Goal: Obtain resource: Download file/media

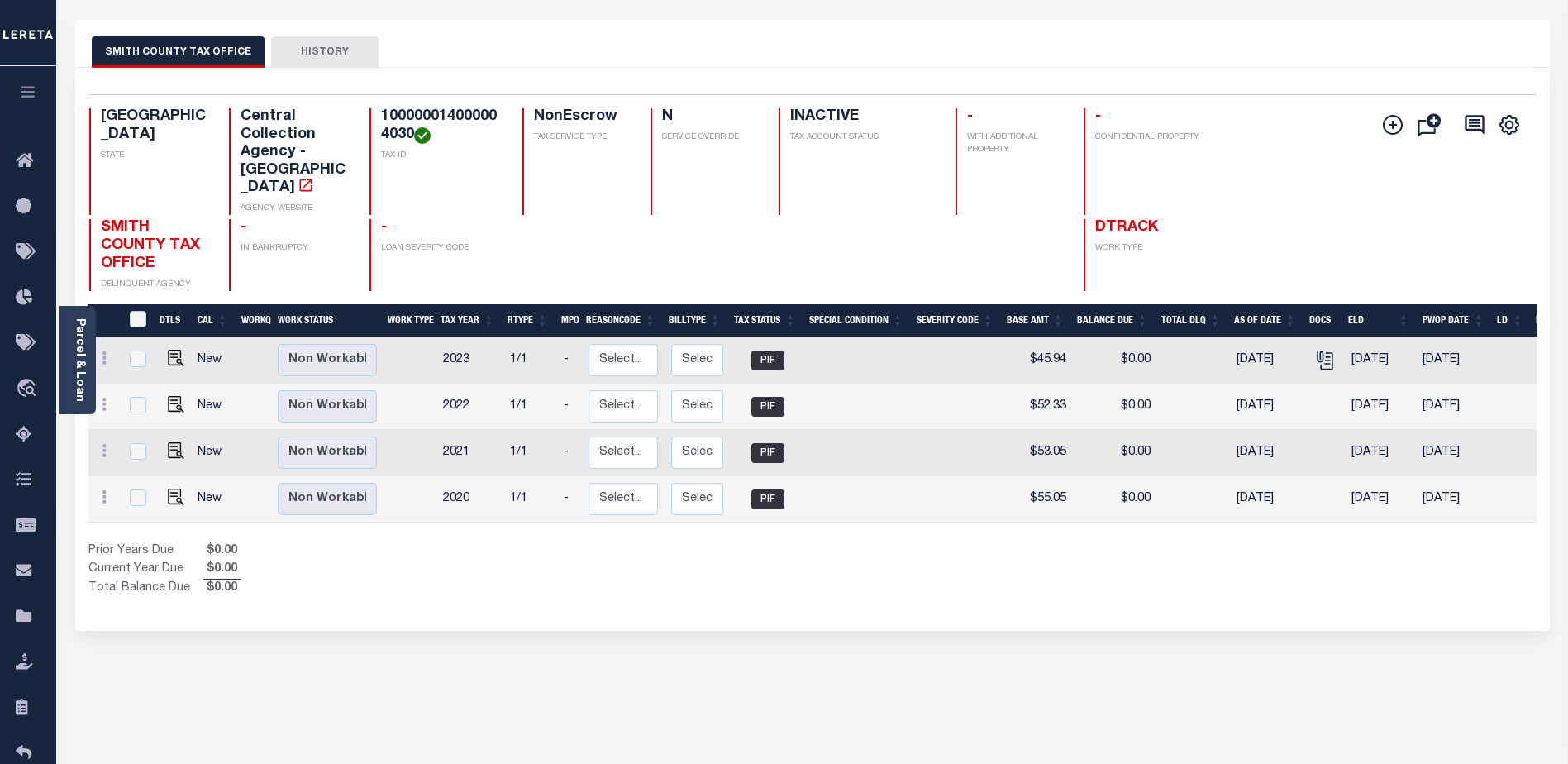
scroll to position [66, 0]
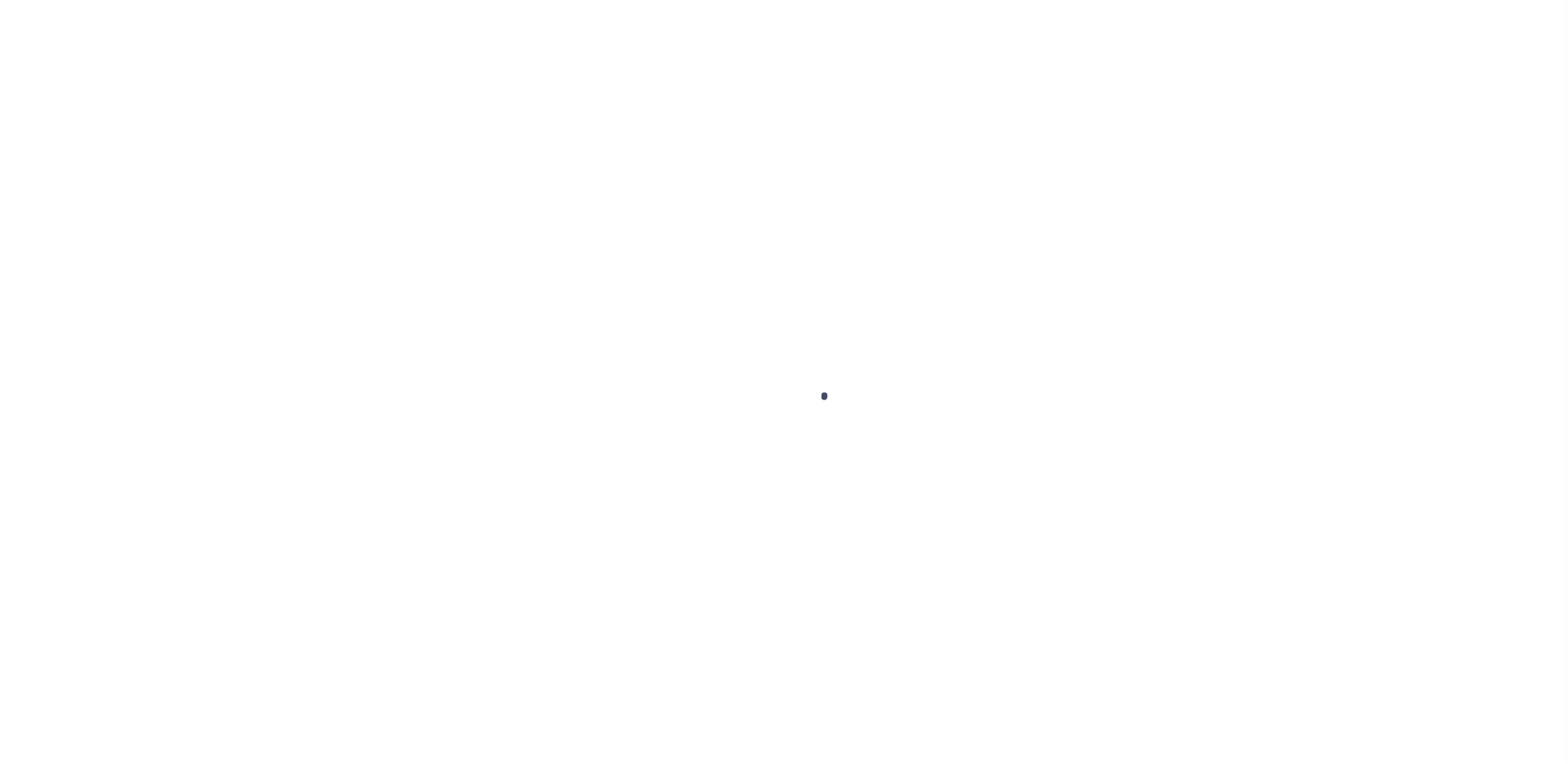
scroll to position [66, 0]
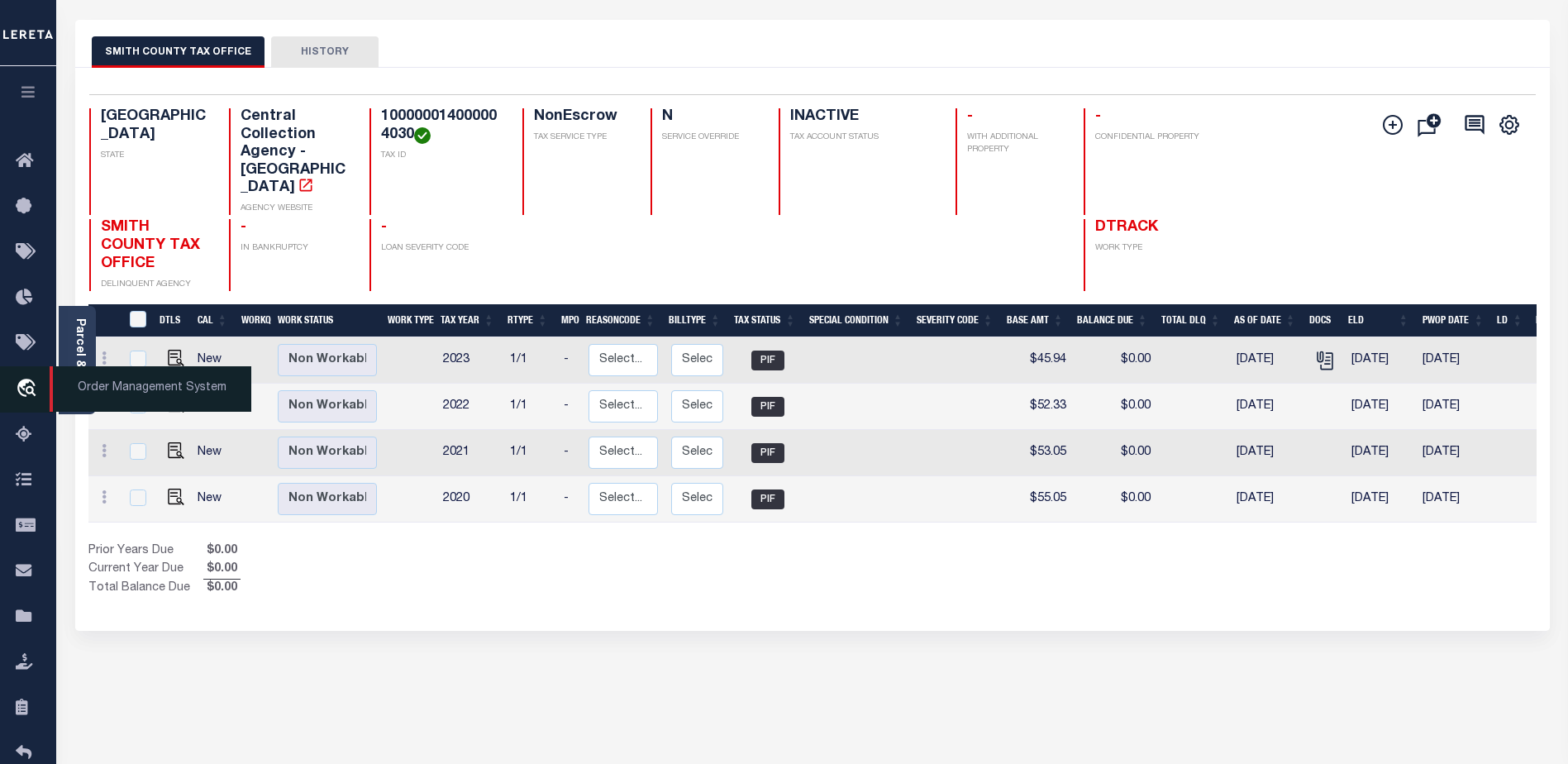
click at [25, 382] on icon "travel_explore" at bounding box center [29, 389] width 27 height 21
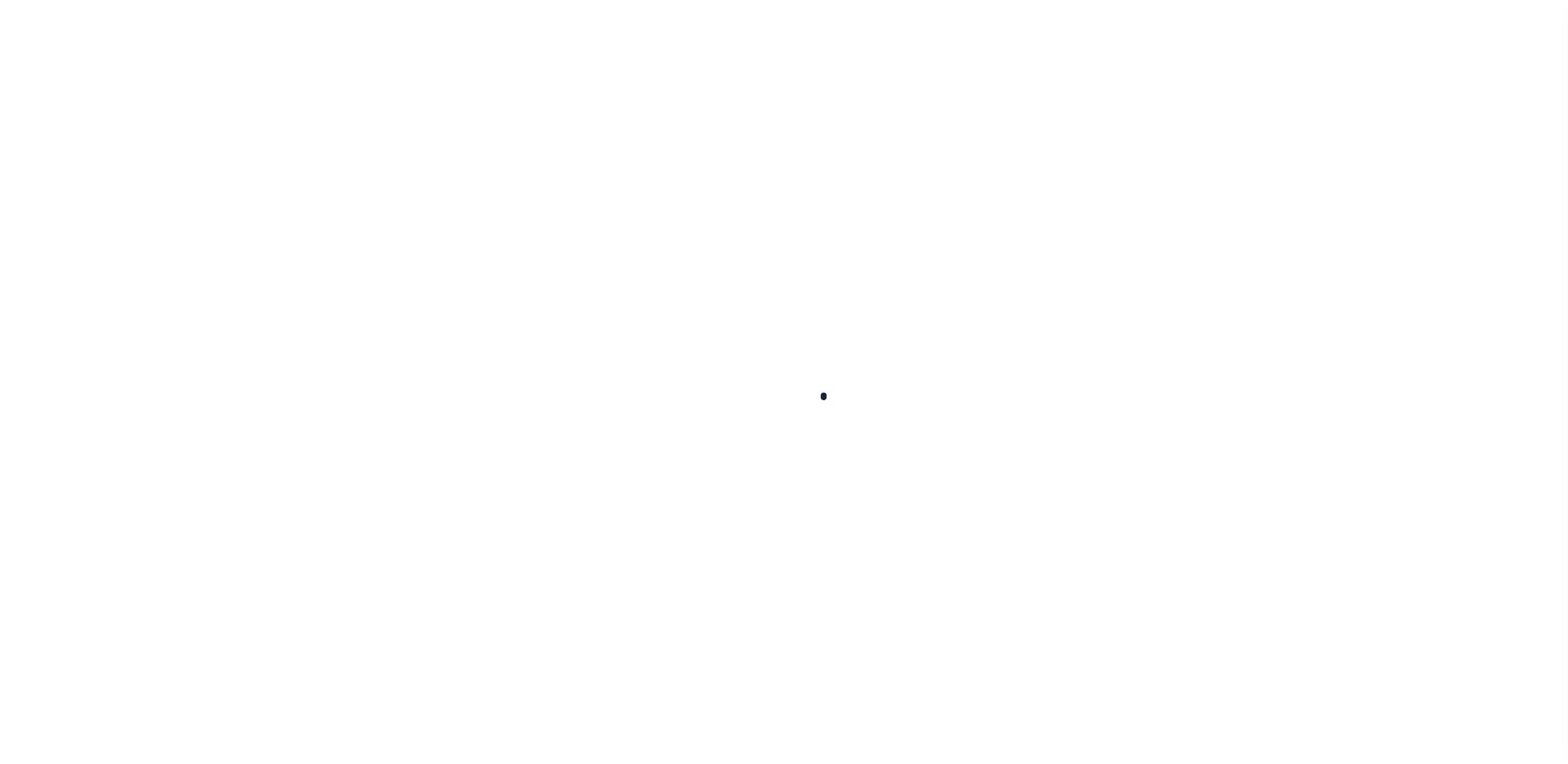
scroll to position [42, 0]
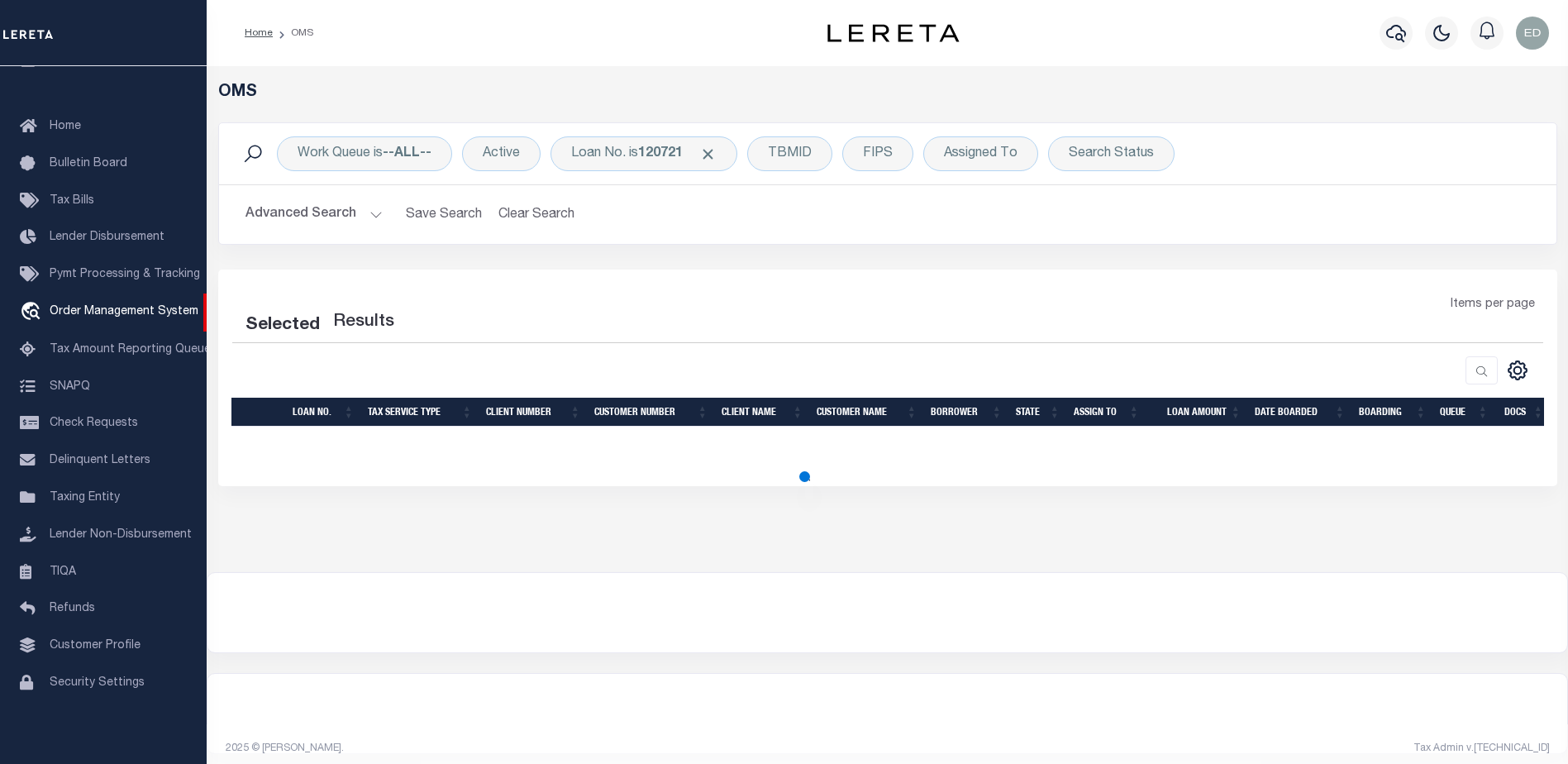
select select "200"
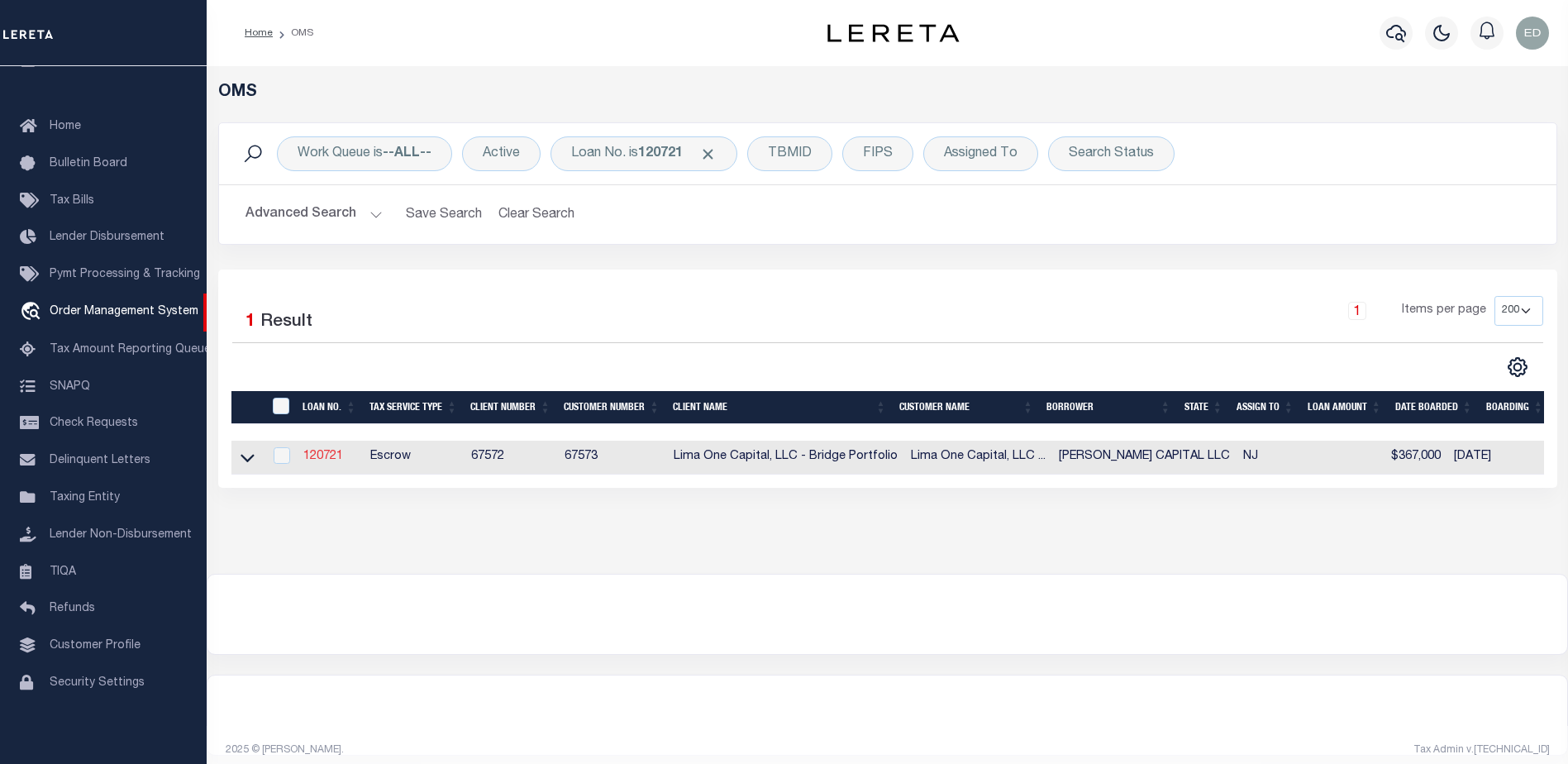
click at [329, 462] on link "120721" at bounding box center [323, 456] width 40 height 12
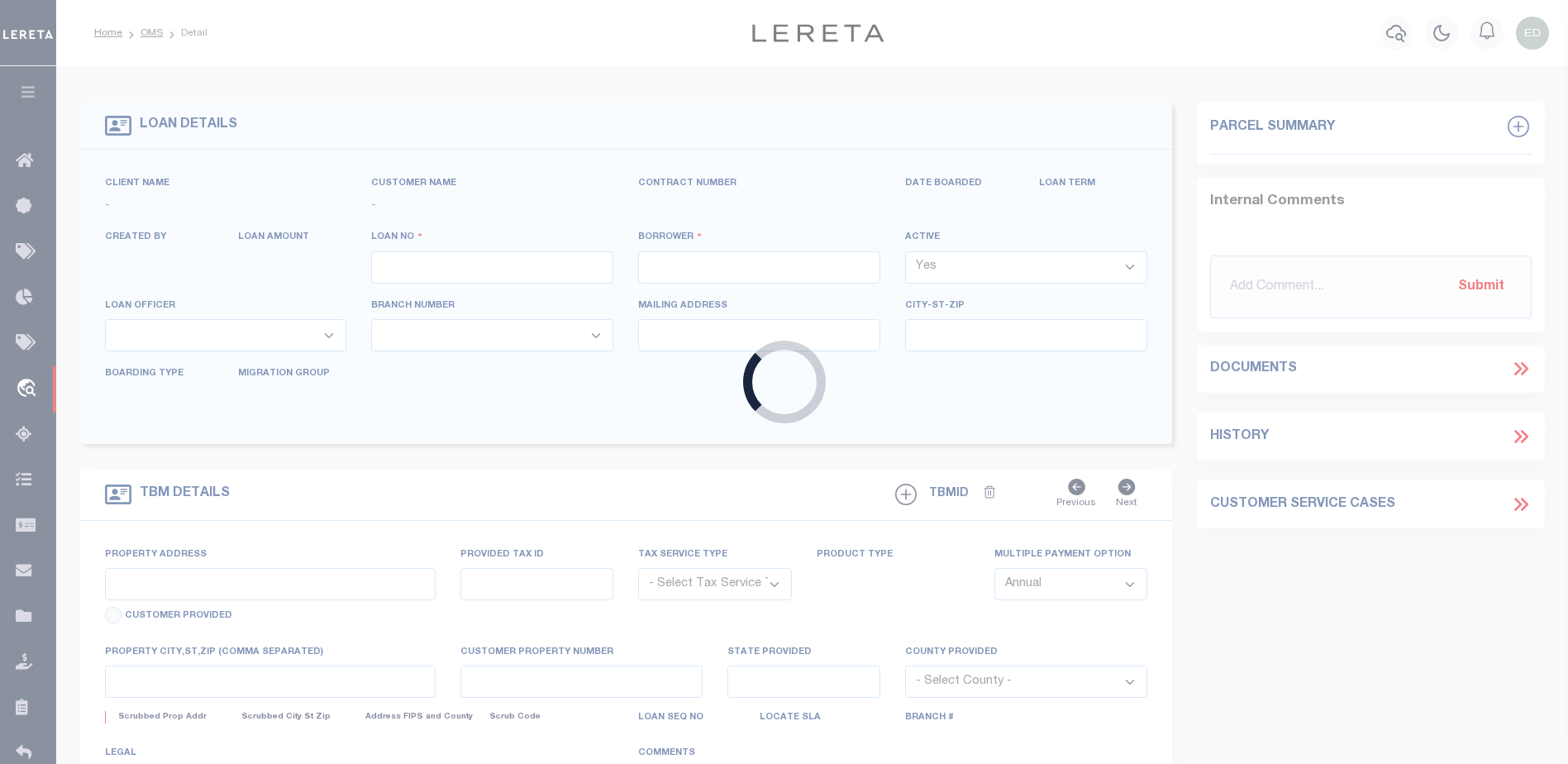
type input "120721"
type input "BOLDEN CAPITAL LLC"
select select
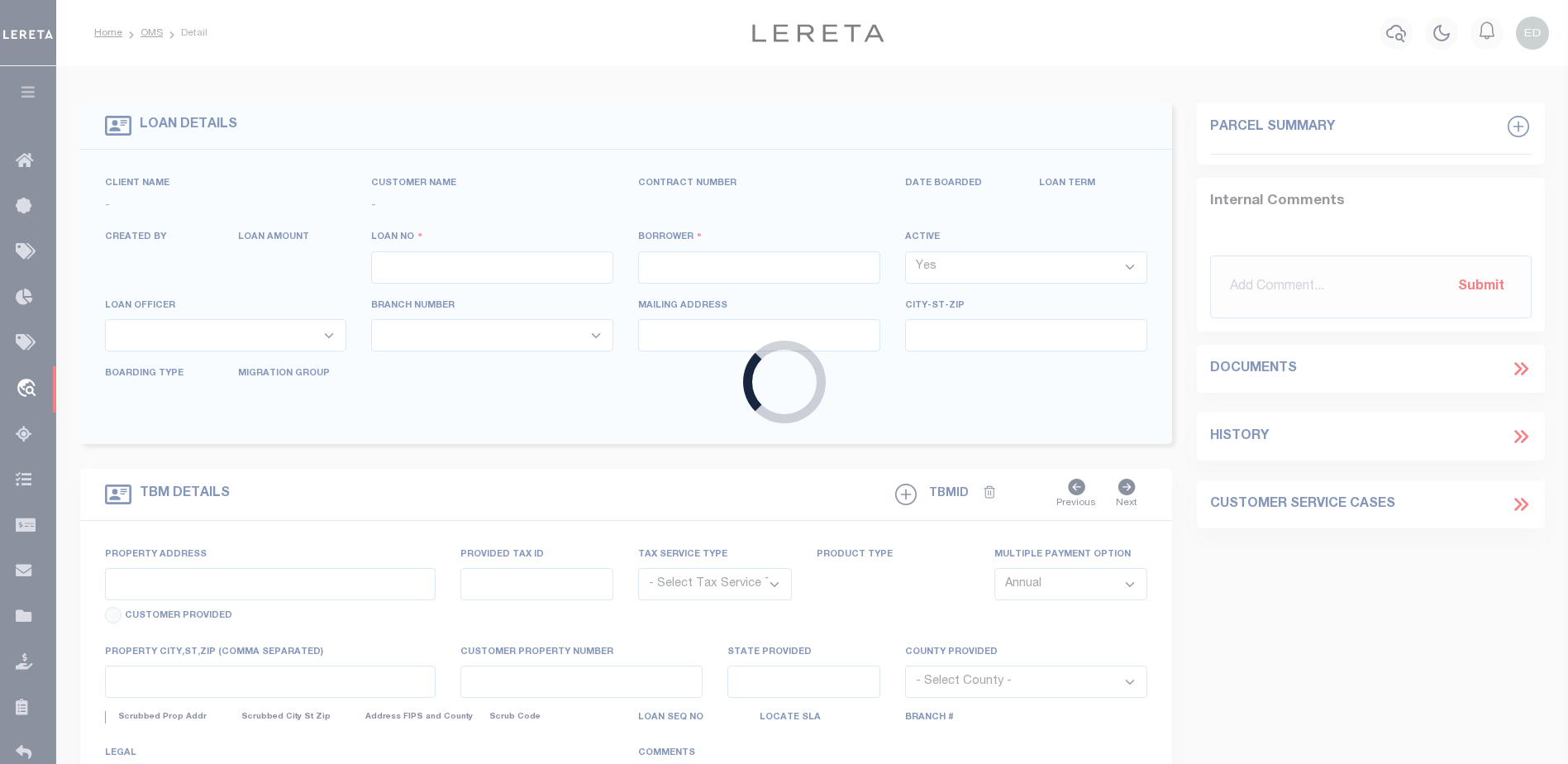
select select
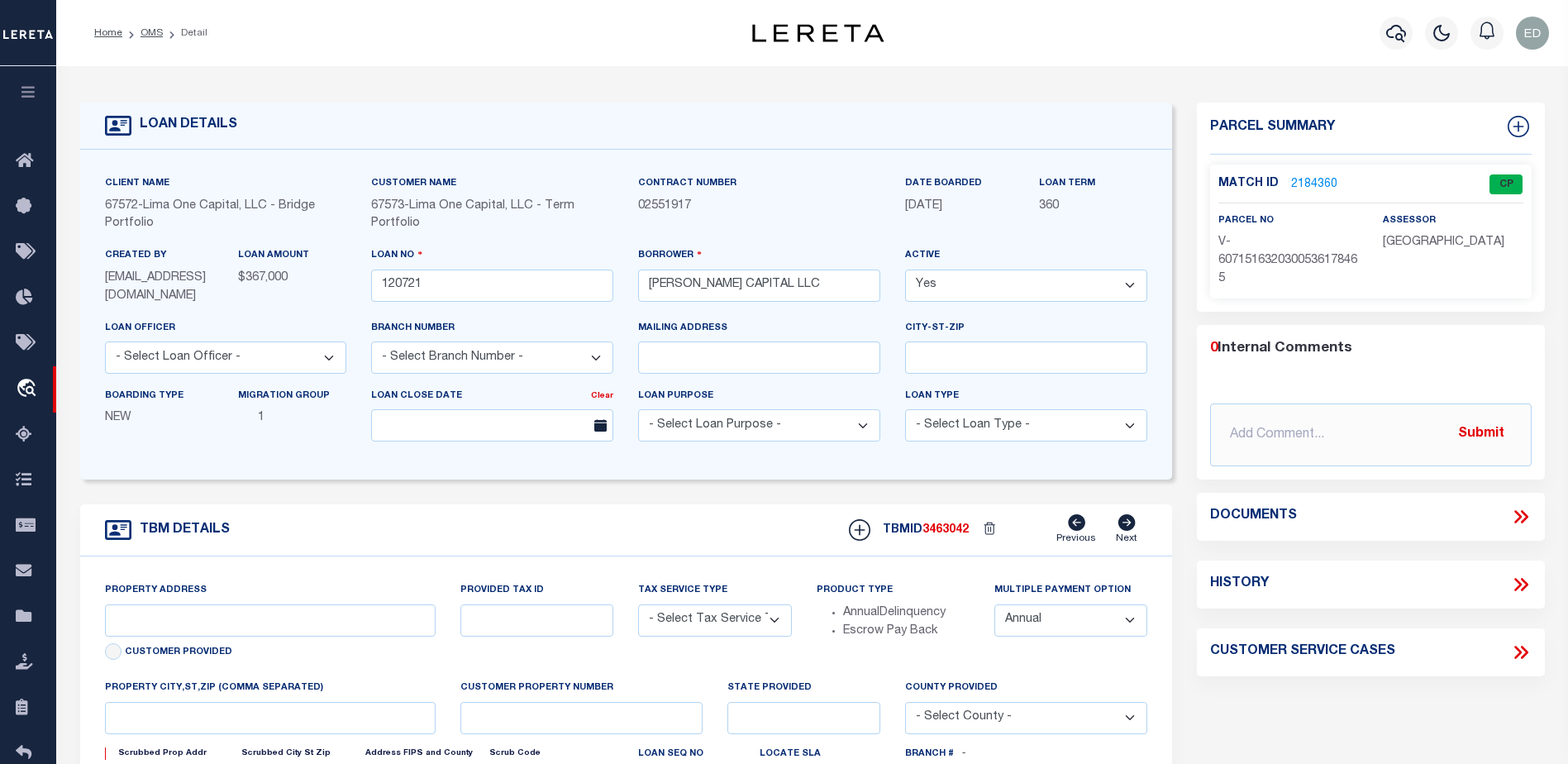
type input "24 RUNNYMEDE CT"
radio input "true"
select select "Escrow"
select select
type input "WHIPPANY NJ 07981"
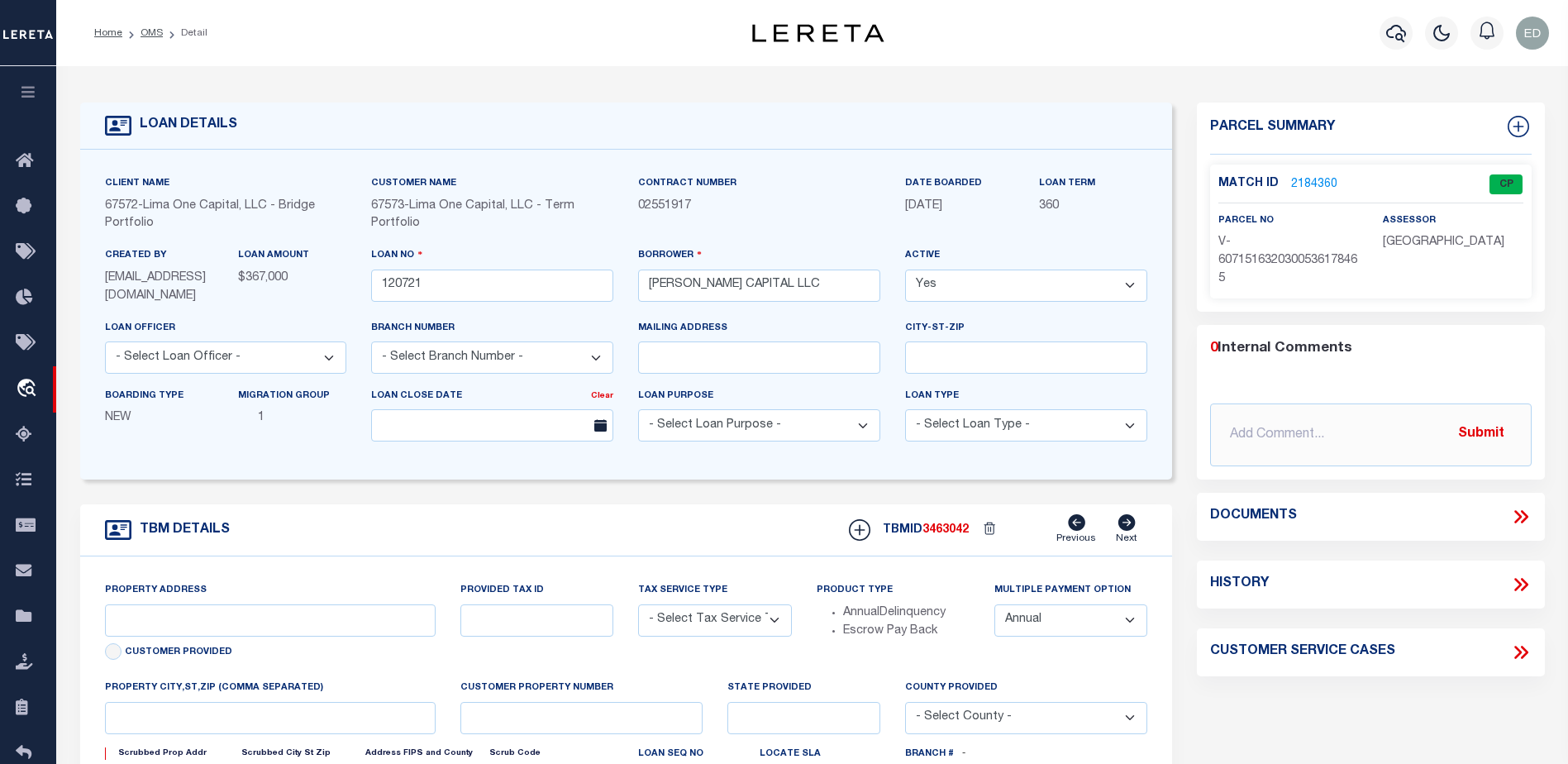
type input "120721-1"
type input "NJ"
type textarea "COLLECTOR: ENTITY: PARCEL: 1"
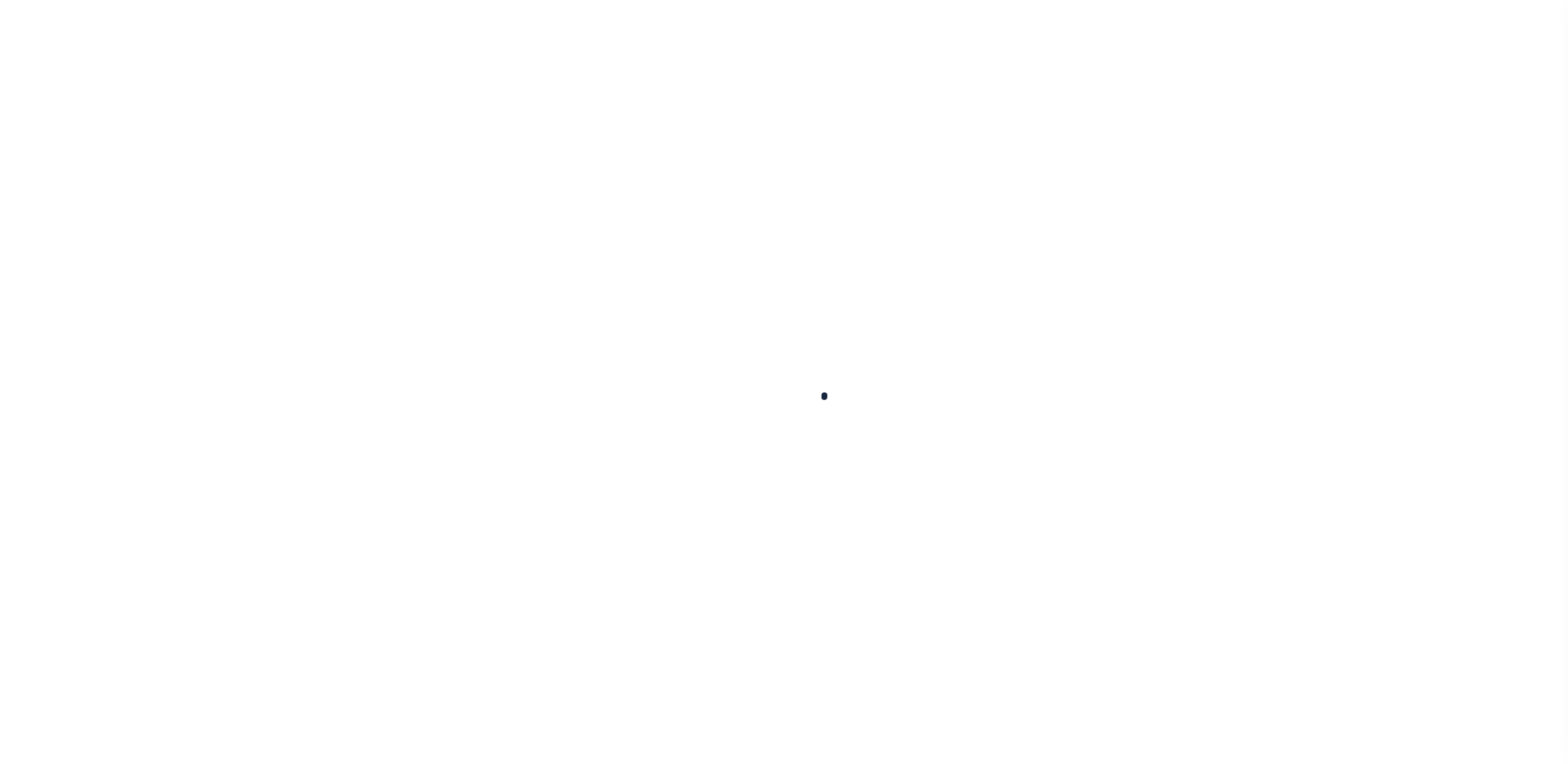
type input "120721"
type input "BOLDEN CAPITAL LLC"
select select
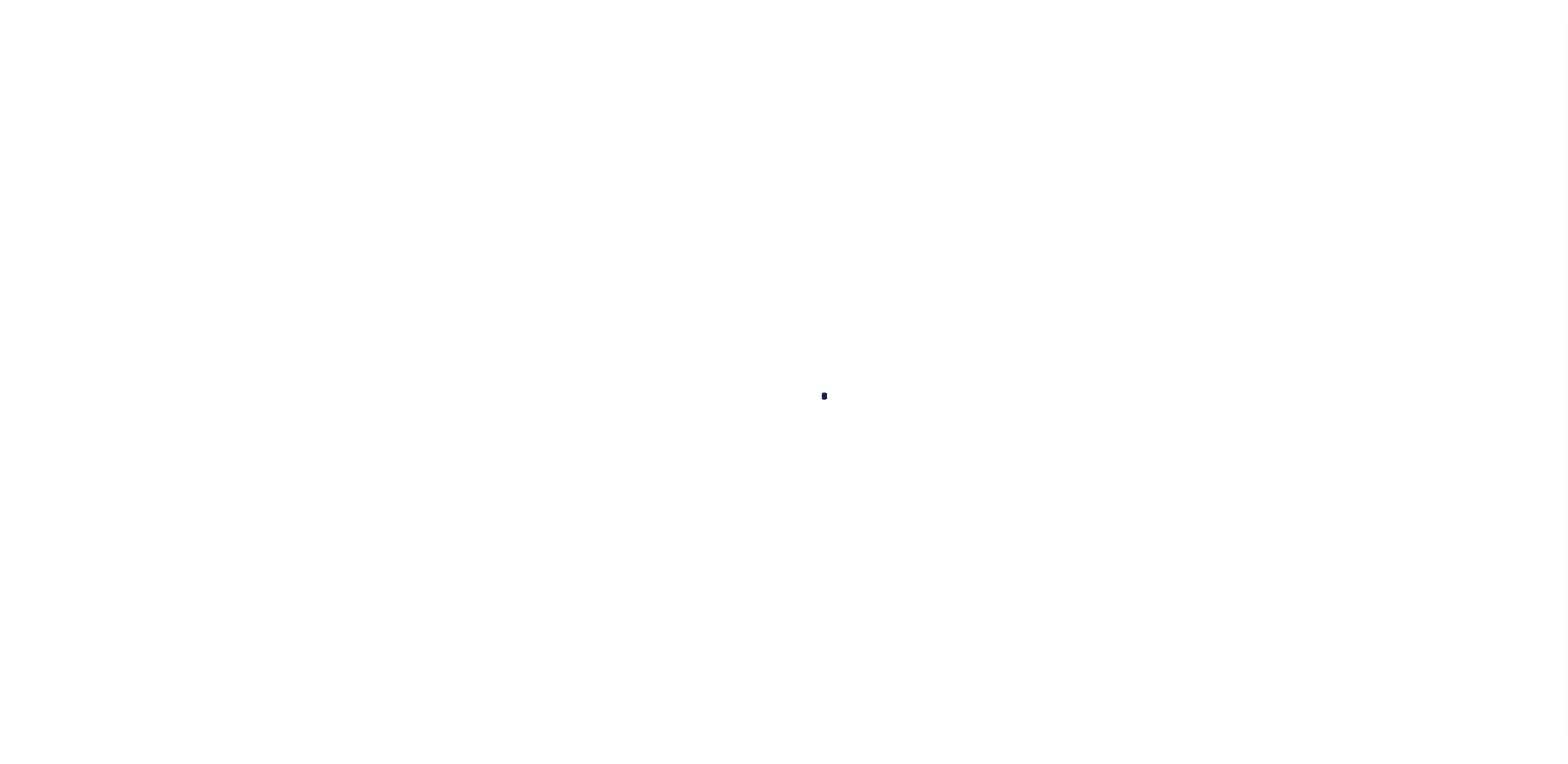
select select
type input "24 RUNNYMEDE CT"
radio input "true"
select select "Escrow"
select select
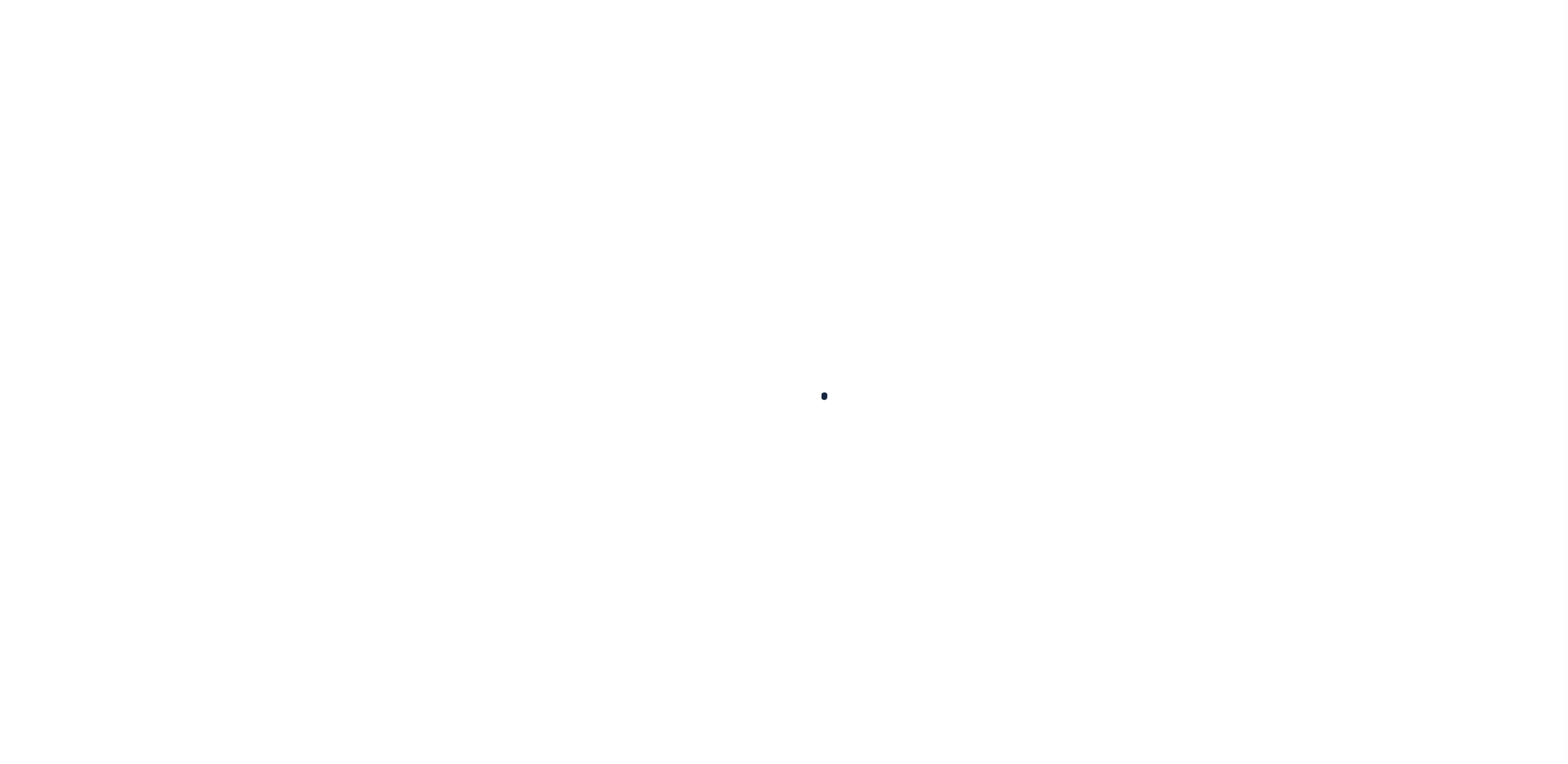
type input "WHIPPANY NJ 07981"
type input "120721-1"
type input "NJ"
type textarea "COLLECTOR: ENTITY: PARCEL: 1"
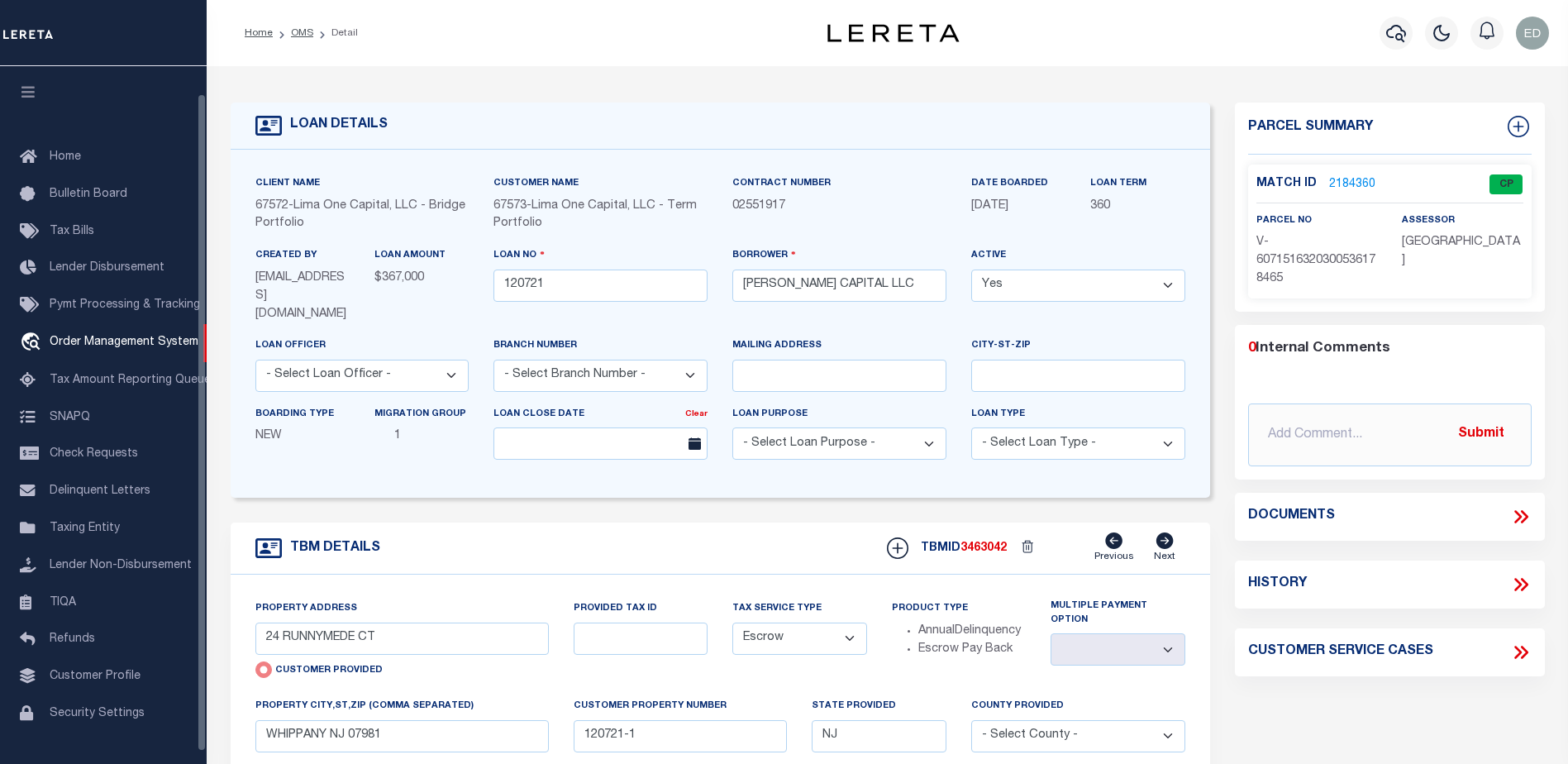
scroll to position [29, 0]
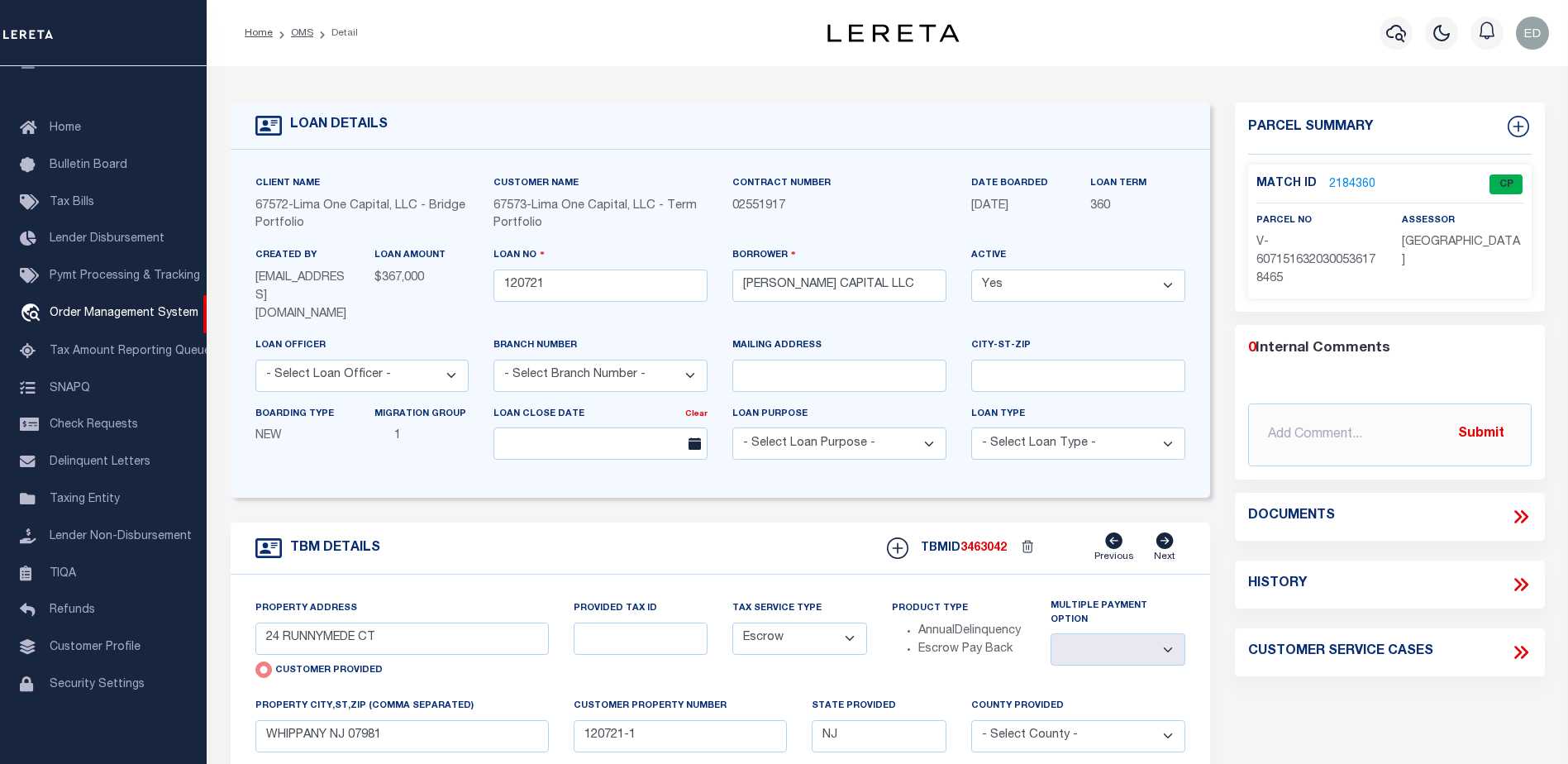
click at [1514, 508] on icon at bounding box center [1521, 517] width 21 height 21
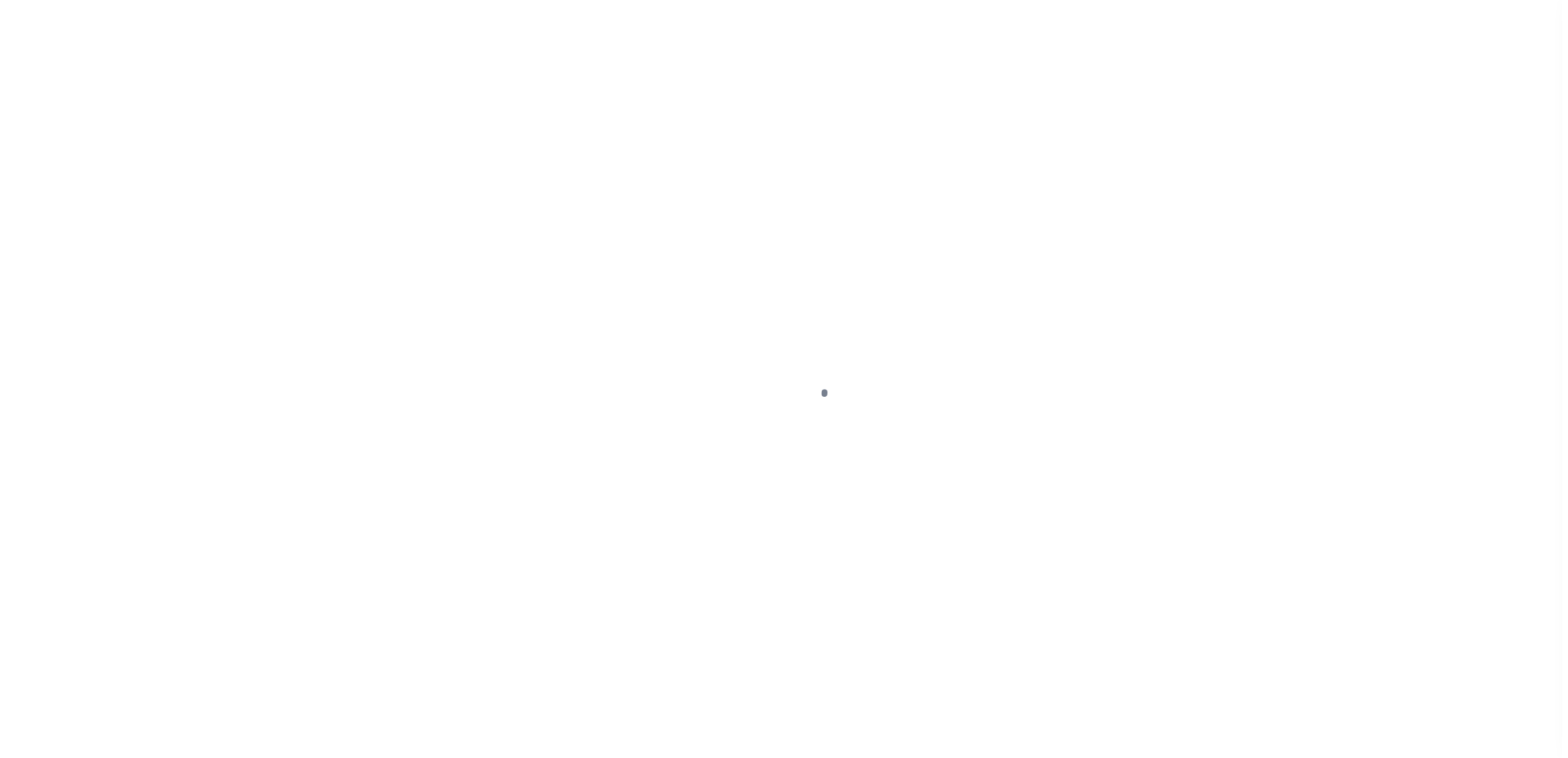
scroll to position [65, 0]
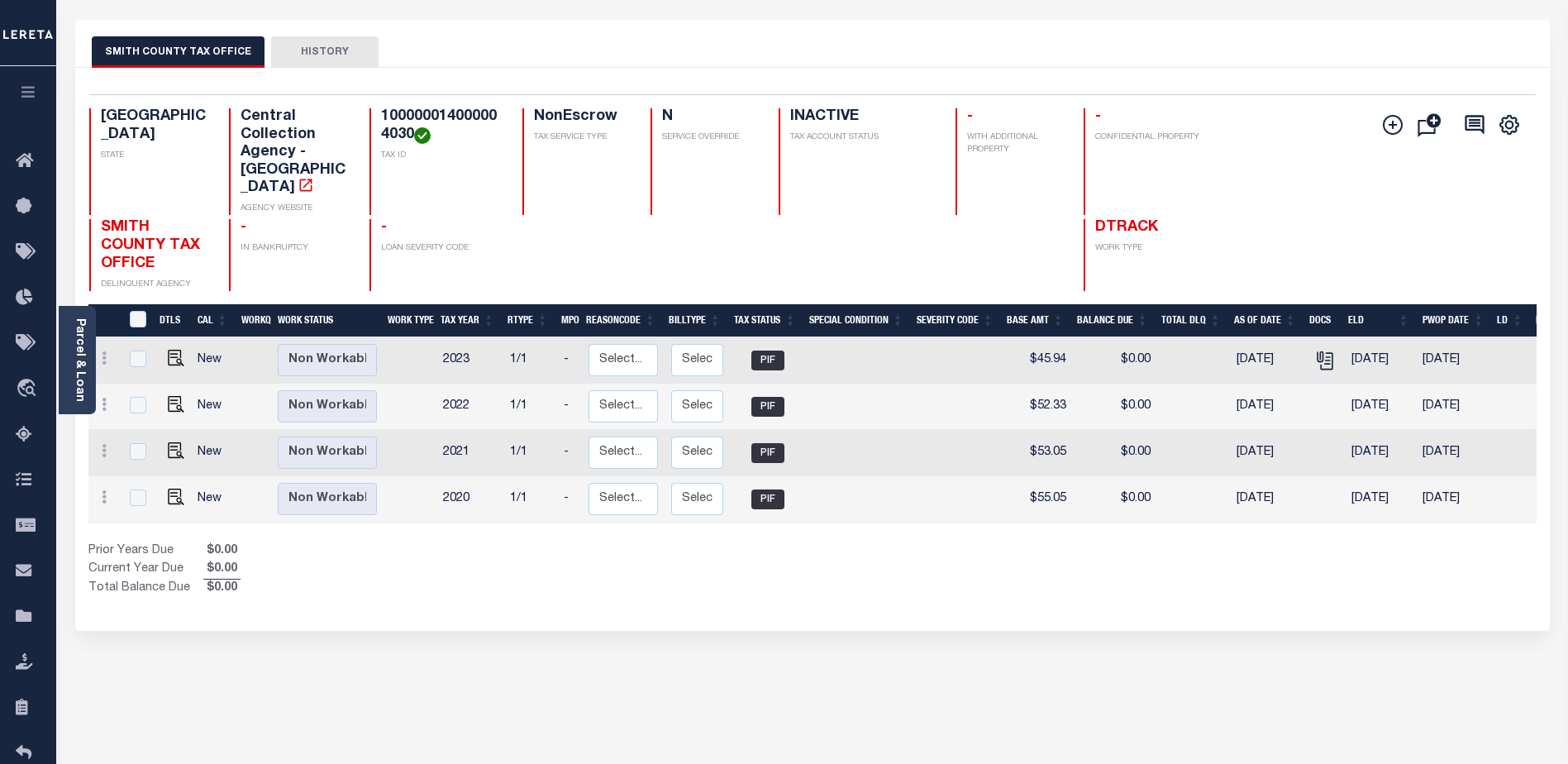
click at [682, 606] on div "SMITH COUNTY TAX OFFICE HISTORY Selected 4 Results" at bounding box center [812, 486] width 1500 height 934
click at [1319, 350] on icon "" at bounding box center [1325, 361] width 21 height 21
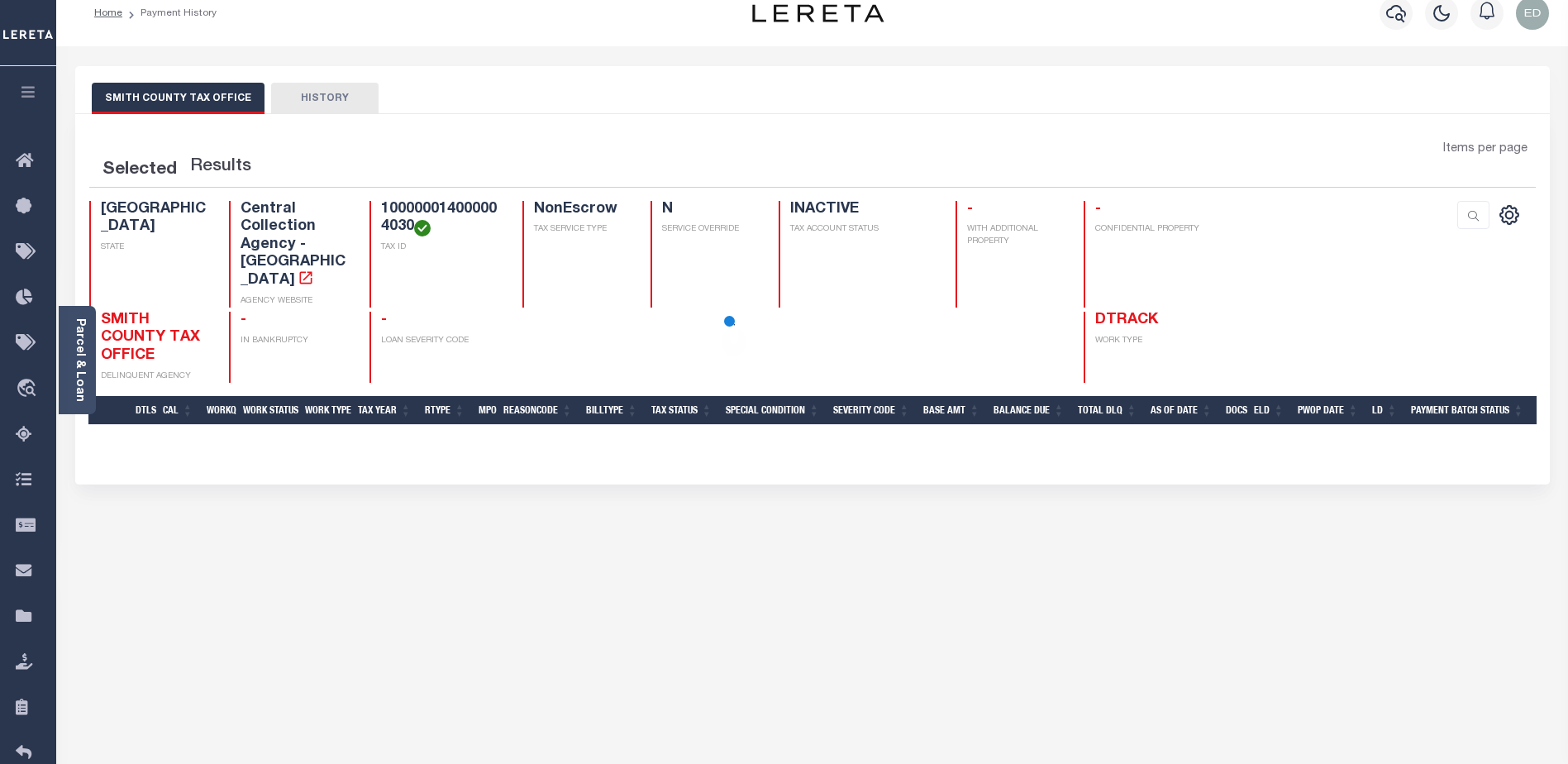
scroll to position [20, 0]
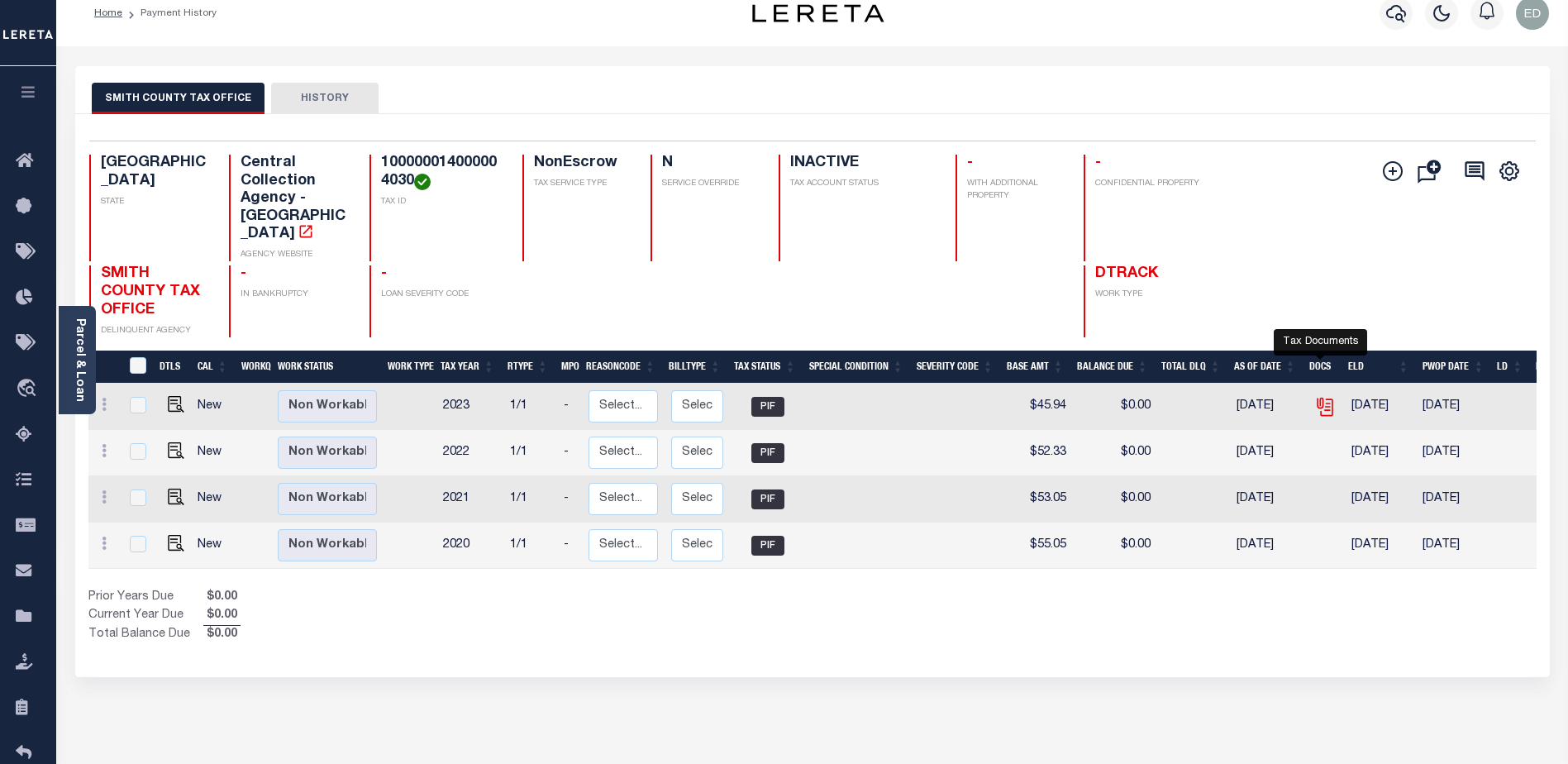
click at [1326, 396] on icon "" at bounding box center [1325, 407] width 21 height 21
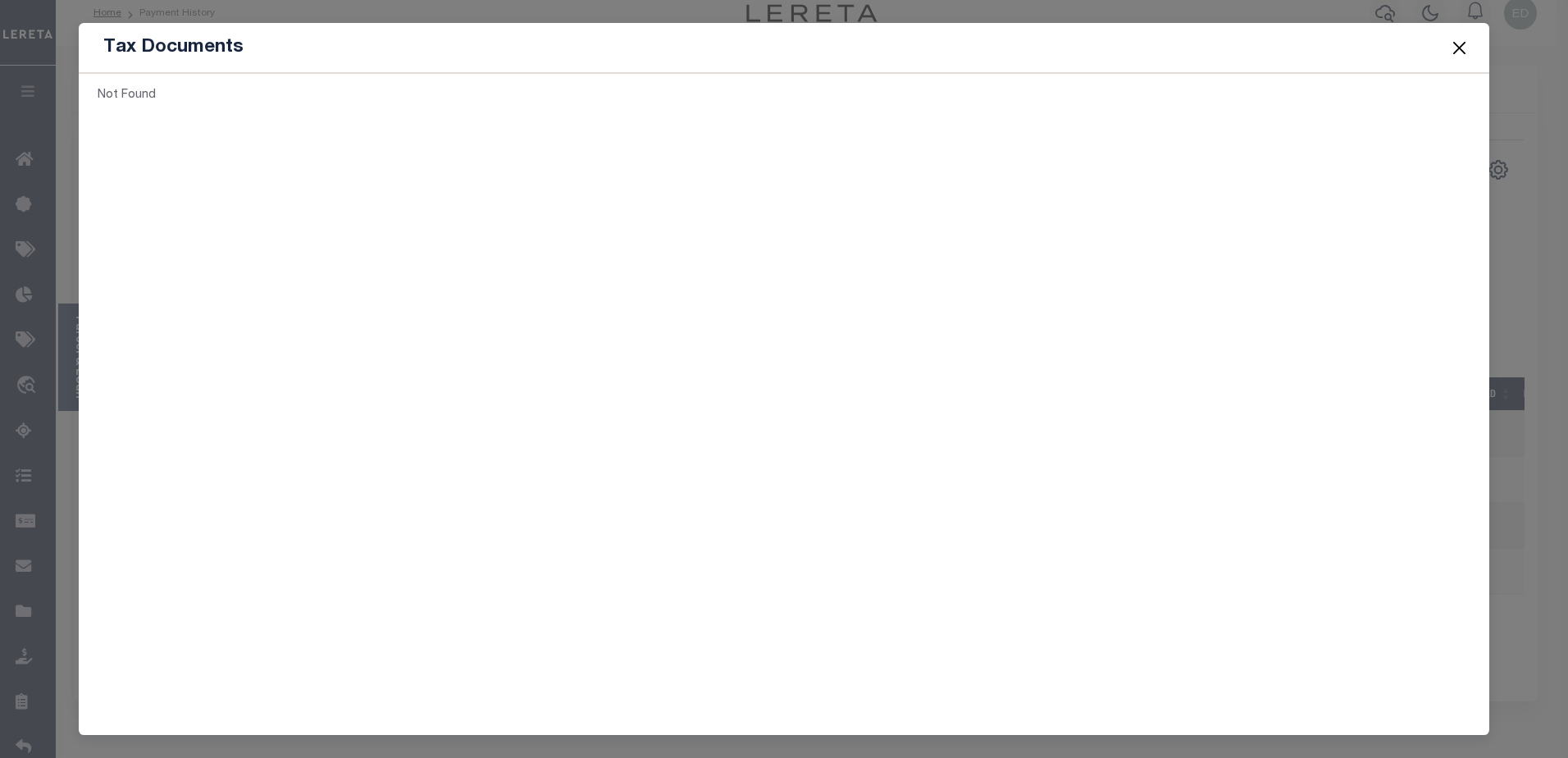
click at [1460, 46] on button "Close" at bounding box center [1459, 48] width 21 height 21
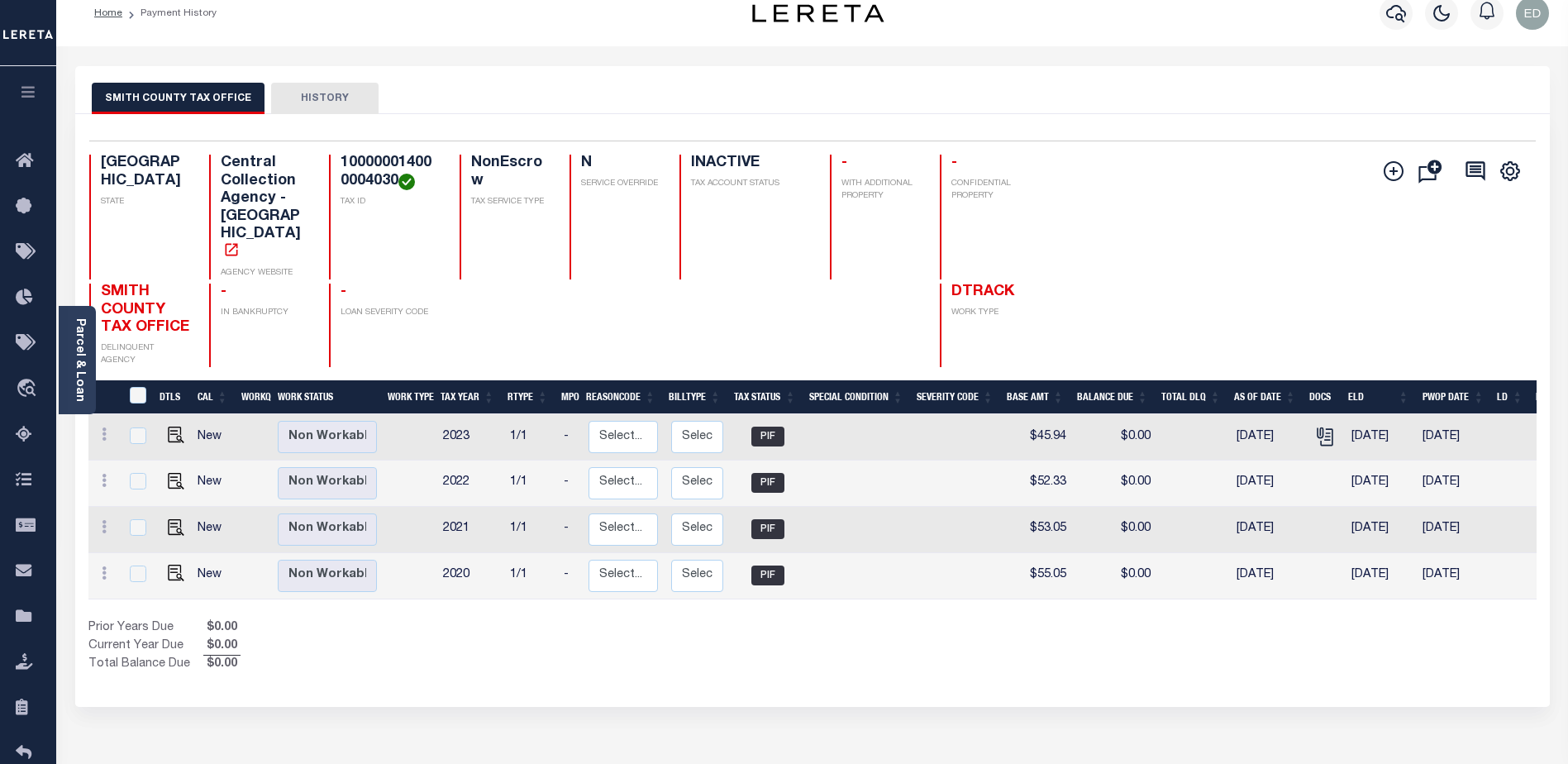
click at [679, 348] on div at bounding box center [744, 325] width 131 height 84
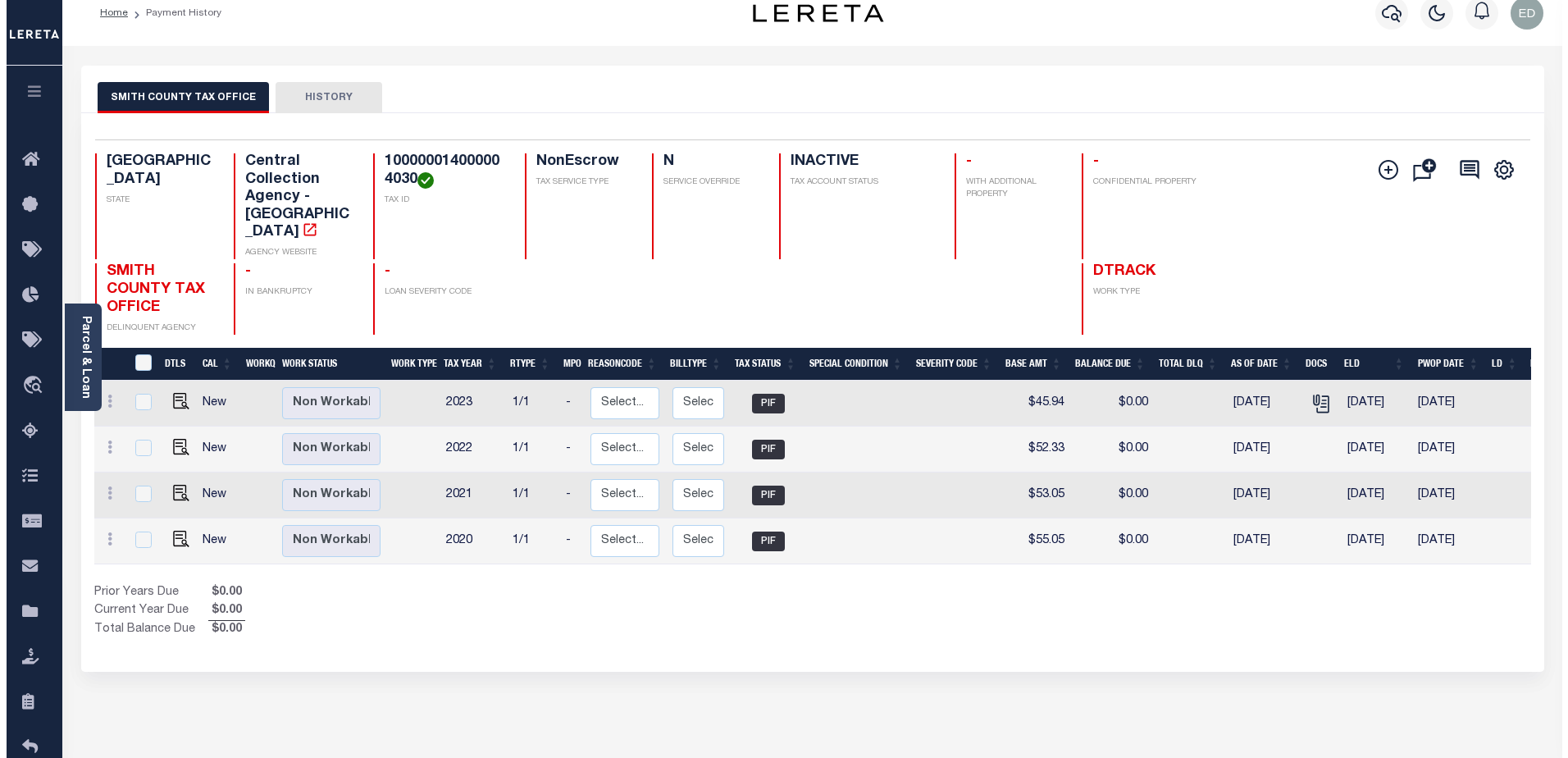
scroll to position [19, 0]
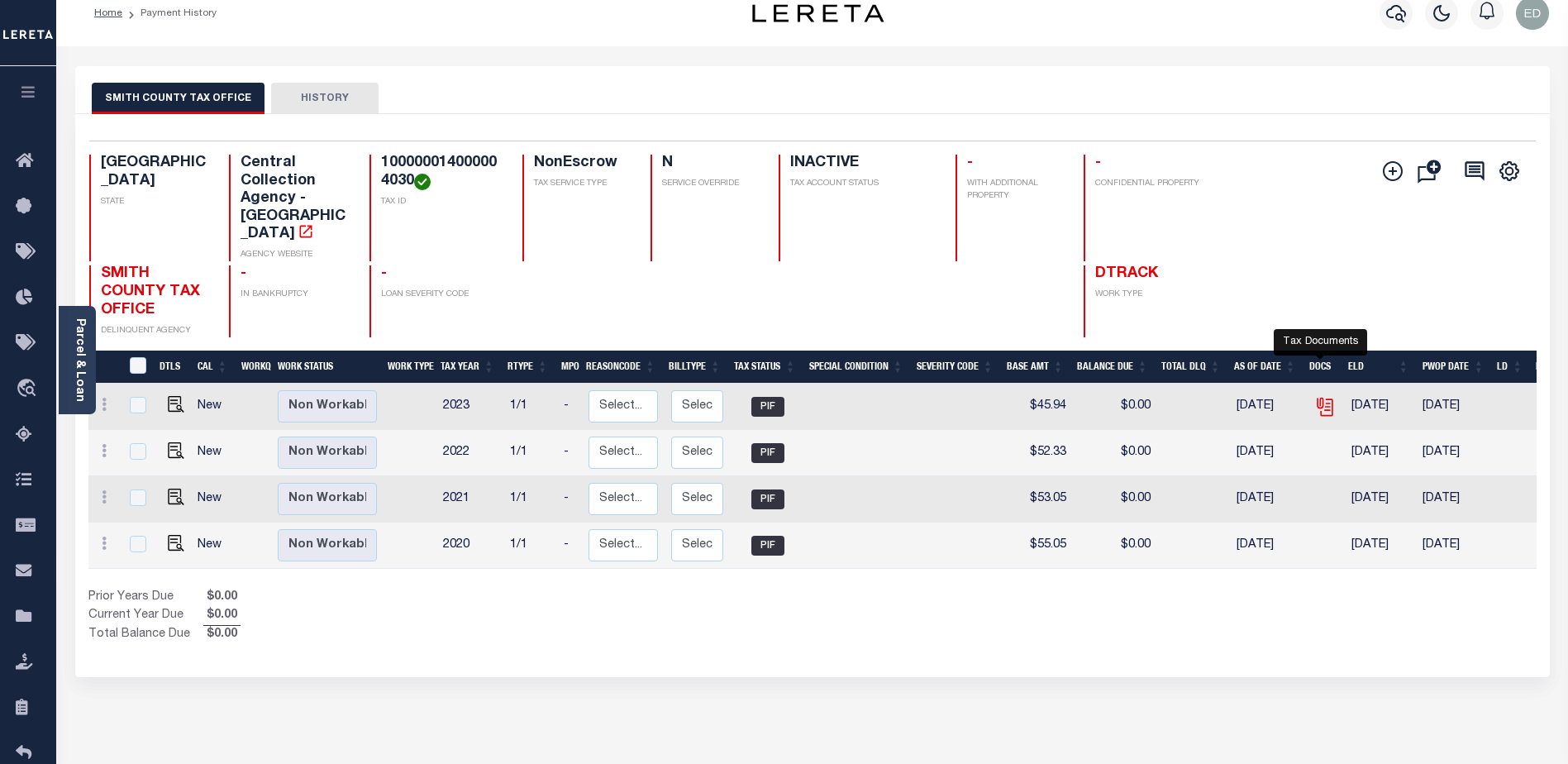
click at [1324, 398] on icon "" at bounding box center [1324, 404] width 13 height 13
click at [1329, 396] on icon "" at bounding box center [1325, 407] width 21 height 21
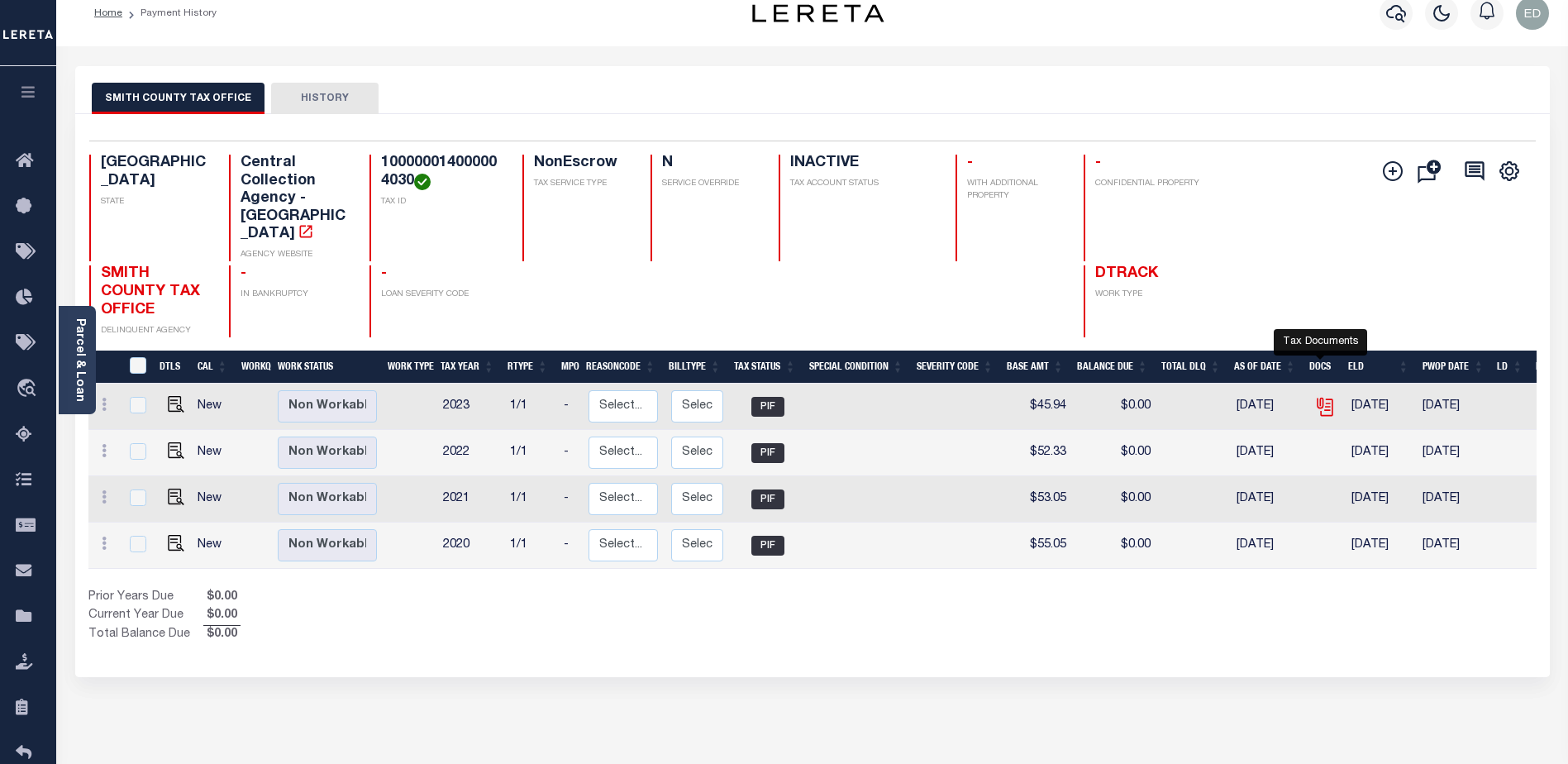
click at [1319, 396] on icon "" at bounding box center [1325, 407] width 21 height 21
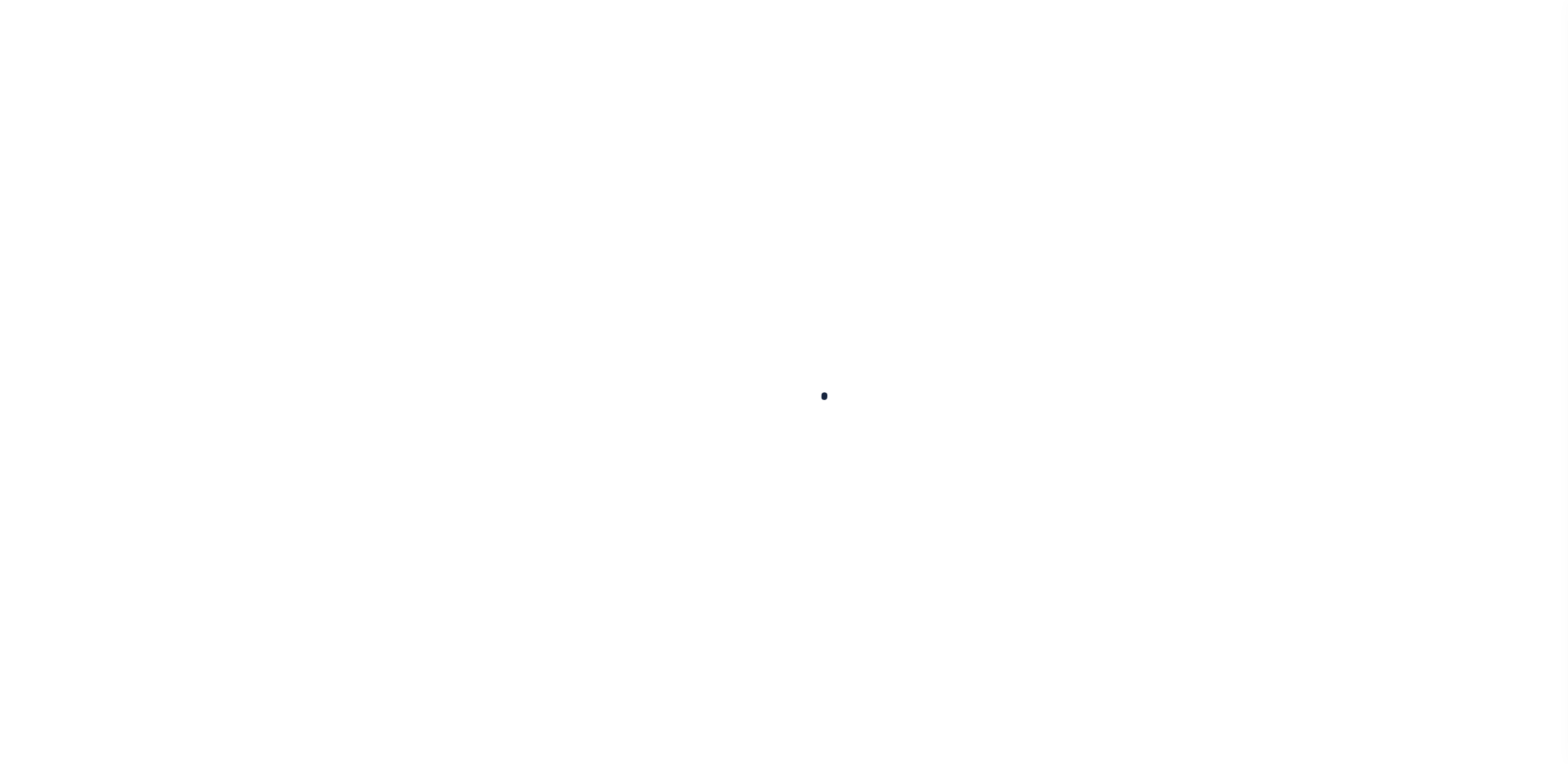
scroll to position [20, 0]
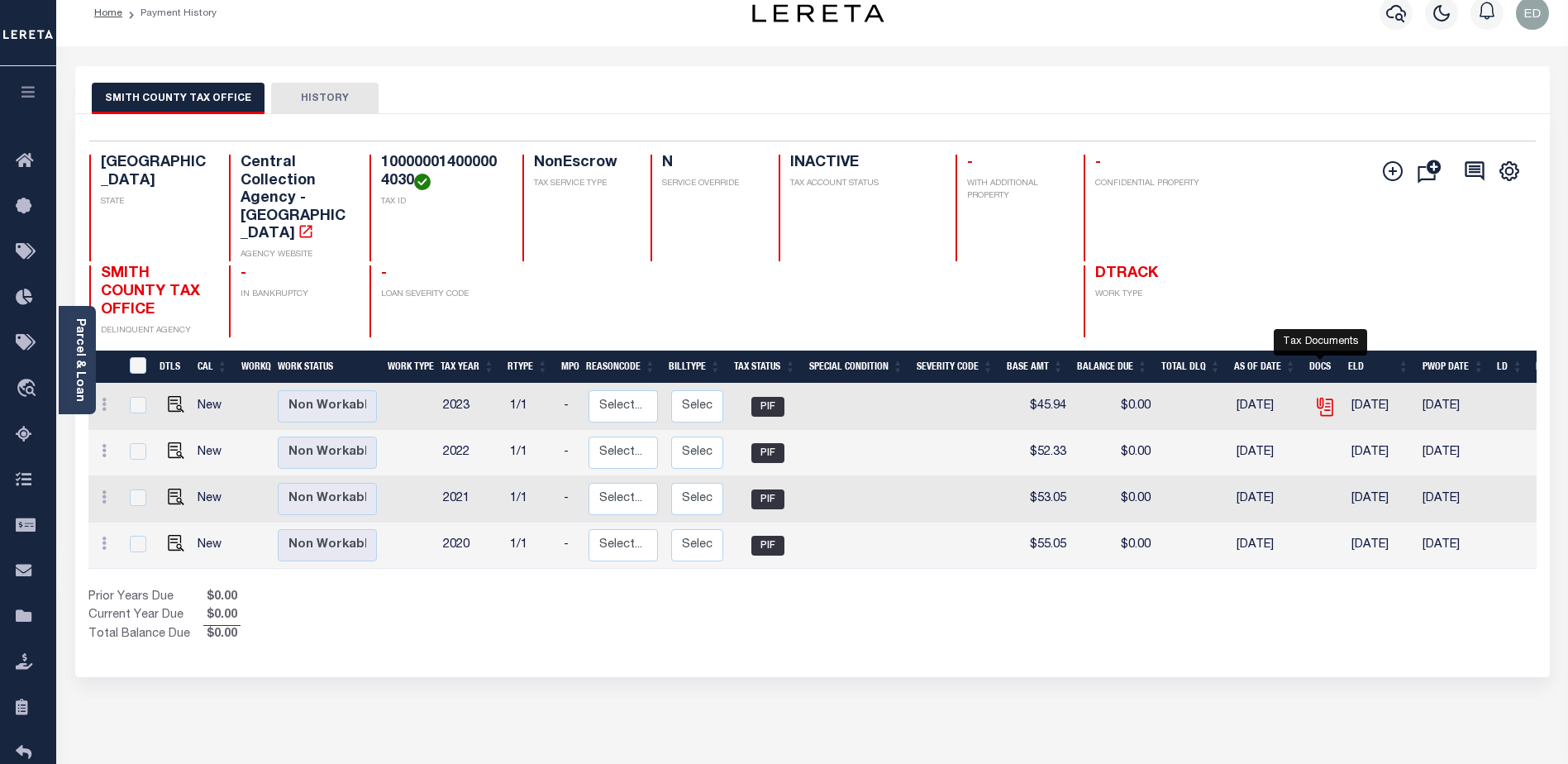
click at [1324, 398] on icon "" at bounding box center [1324, 404] width 13 height 13
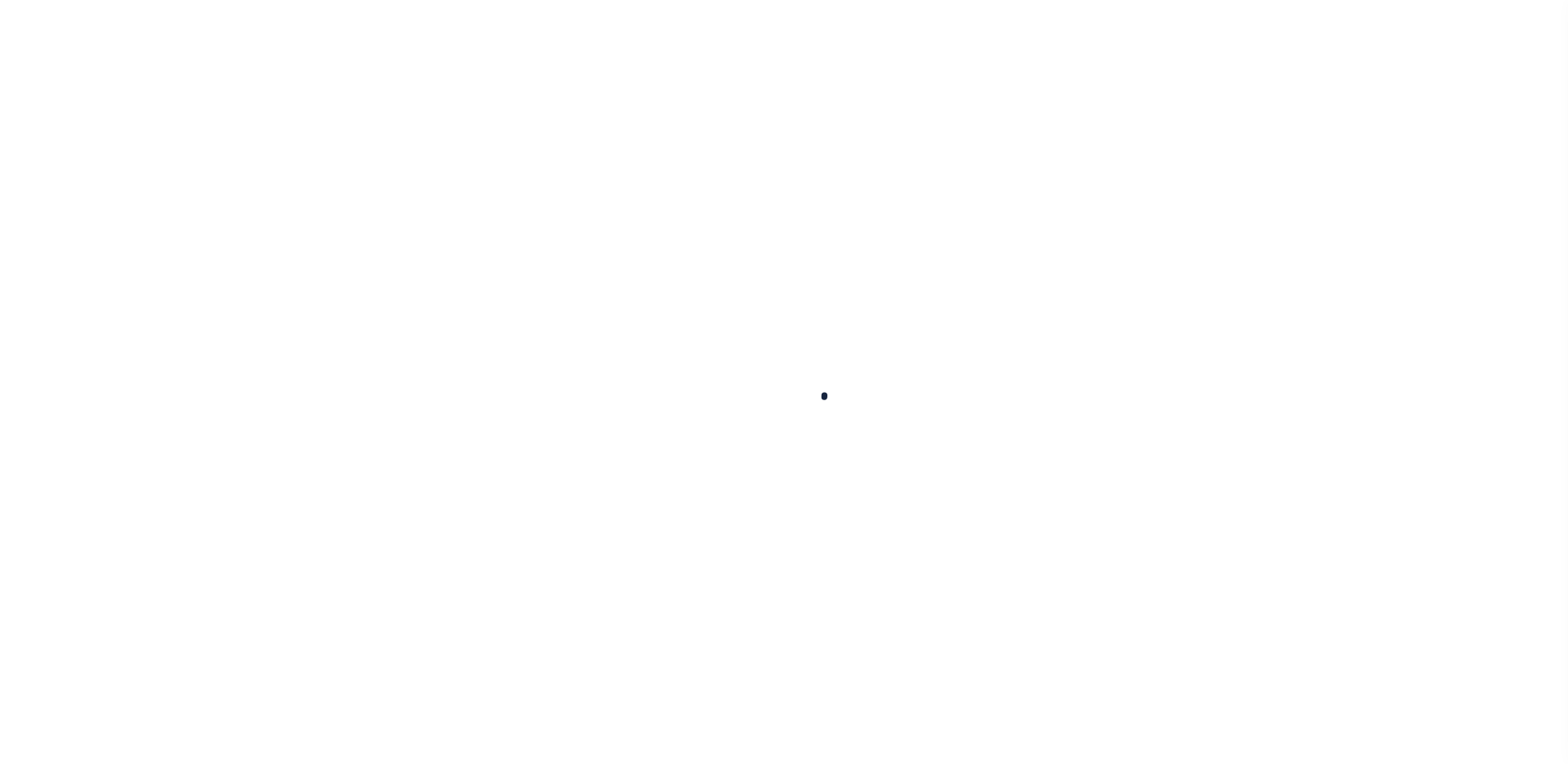
scroll to position [20, 0]
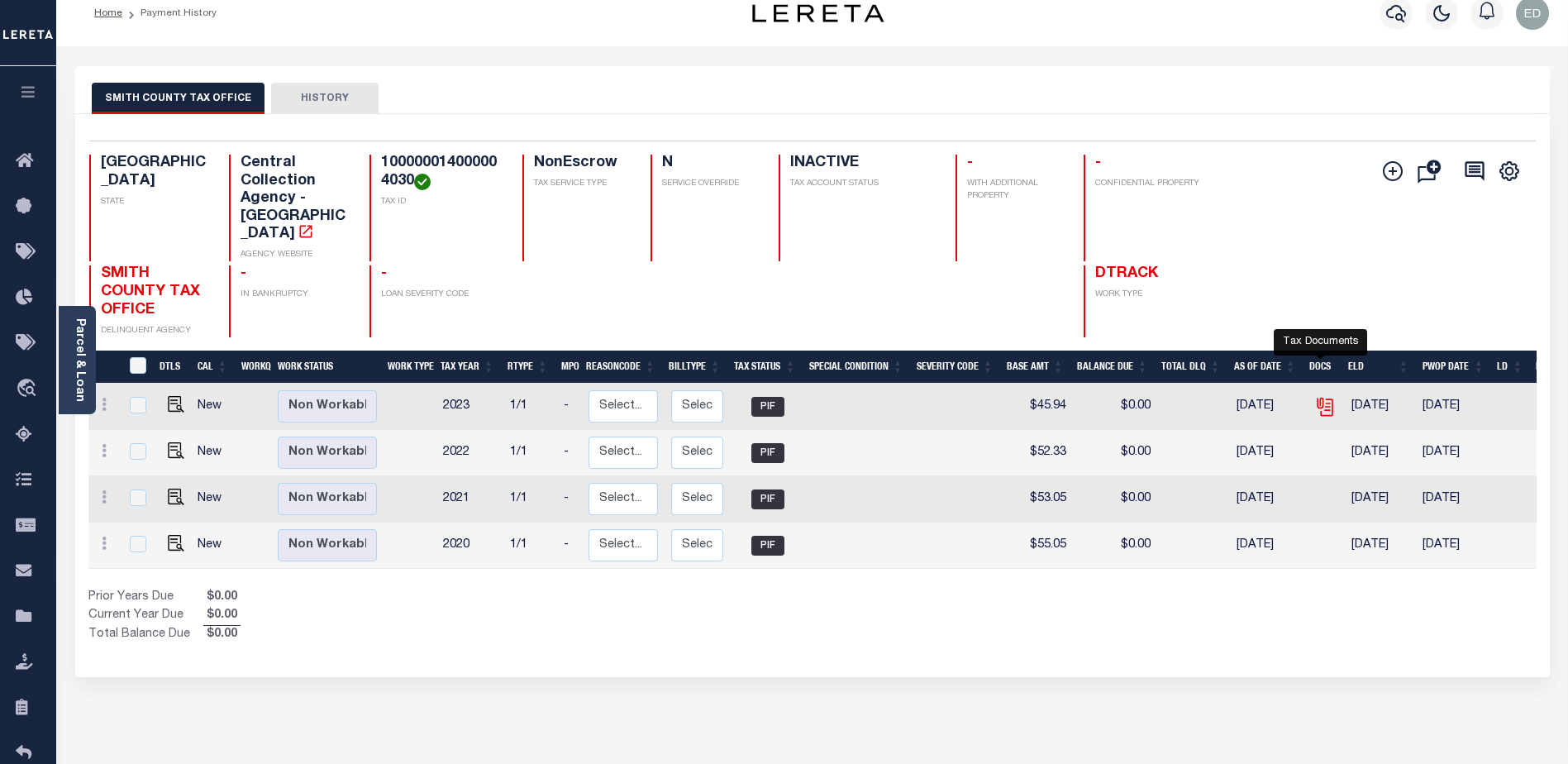
click at [1319, 396] on icon "" at bounding box center [1325, 407] width 21 height 21
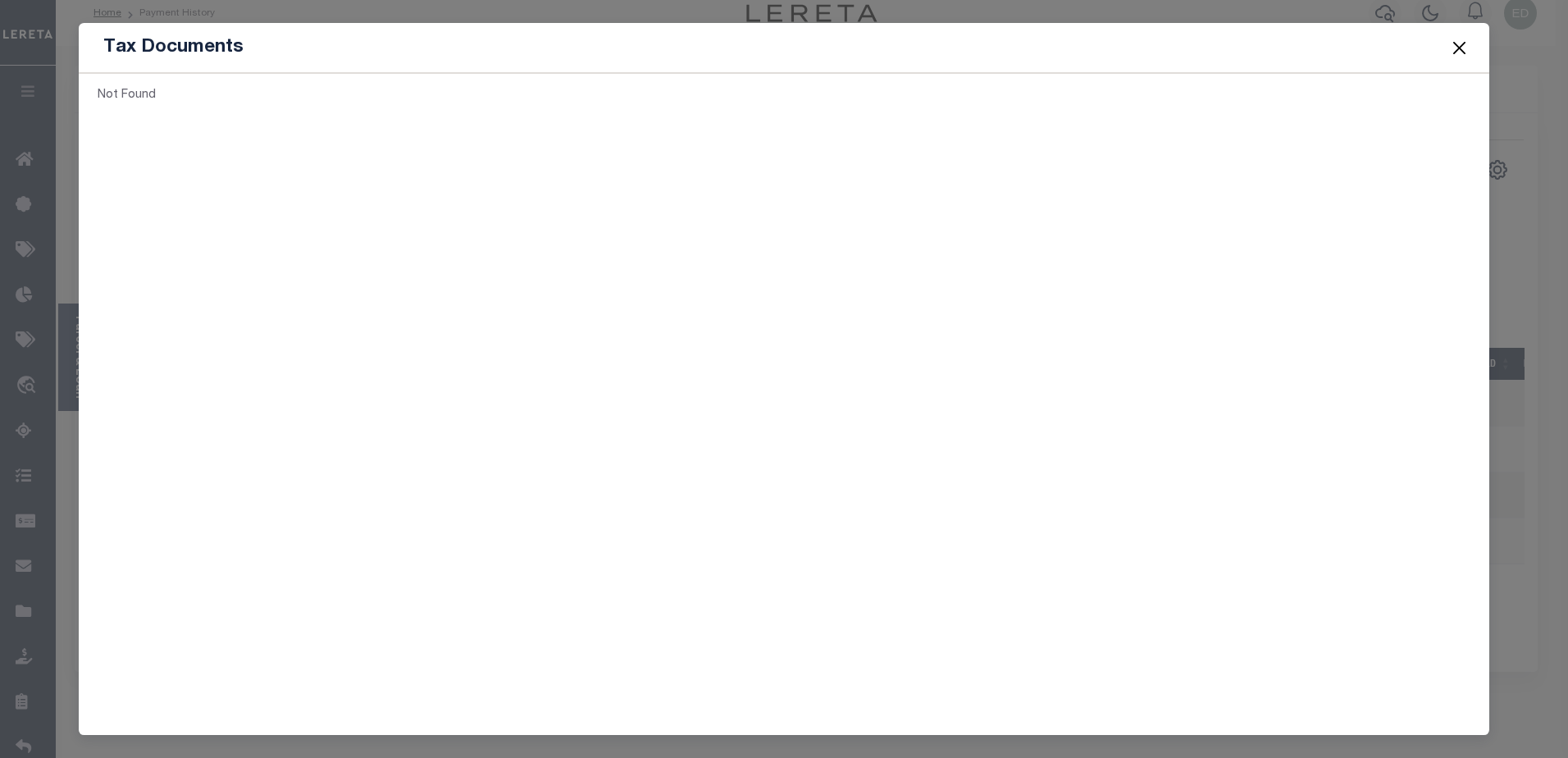
click at [1455, 43] on button "Close" at bounding box center [1459, 48] width 21 height 21
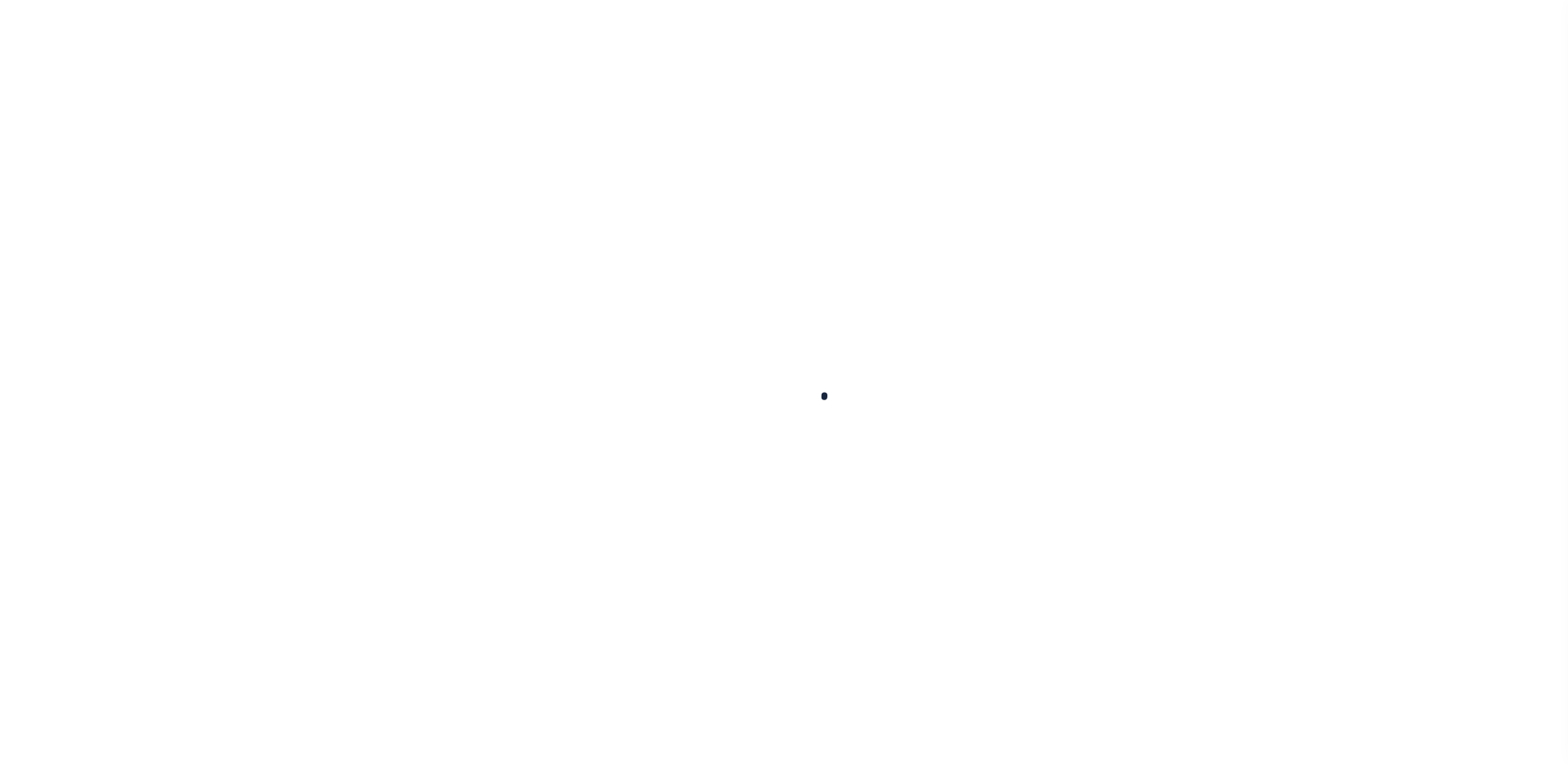
scroll to position [20, 0]
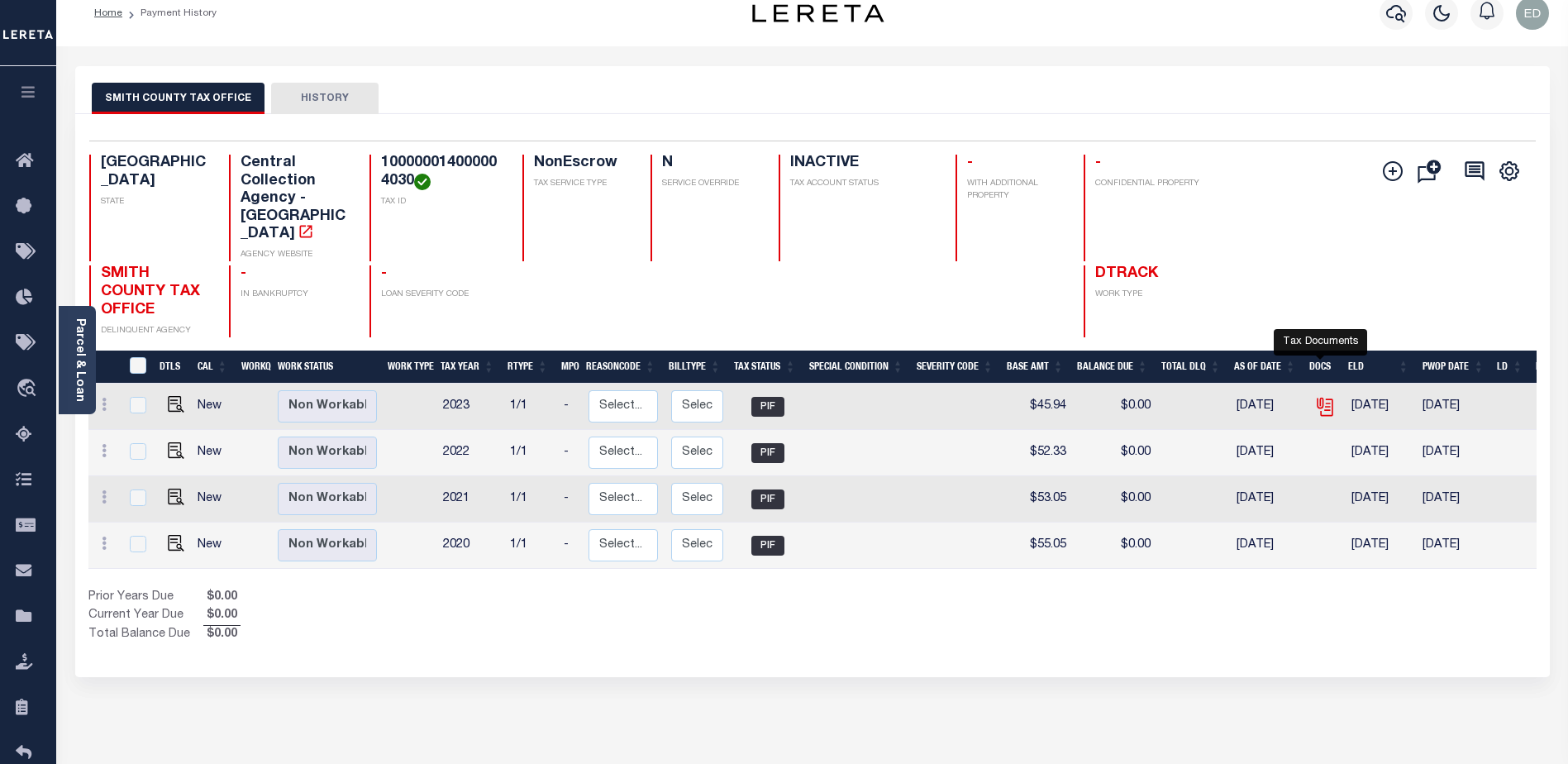
click at [1319, 396] on icon "" at bounding box center [1325, 407] width 21 height 21
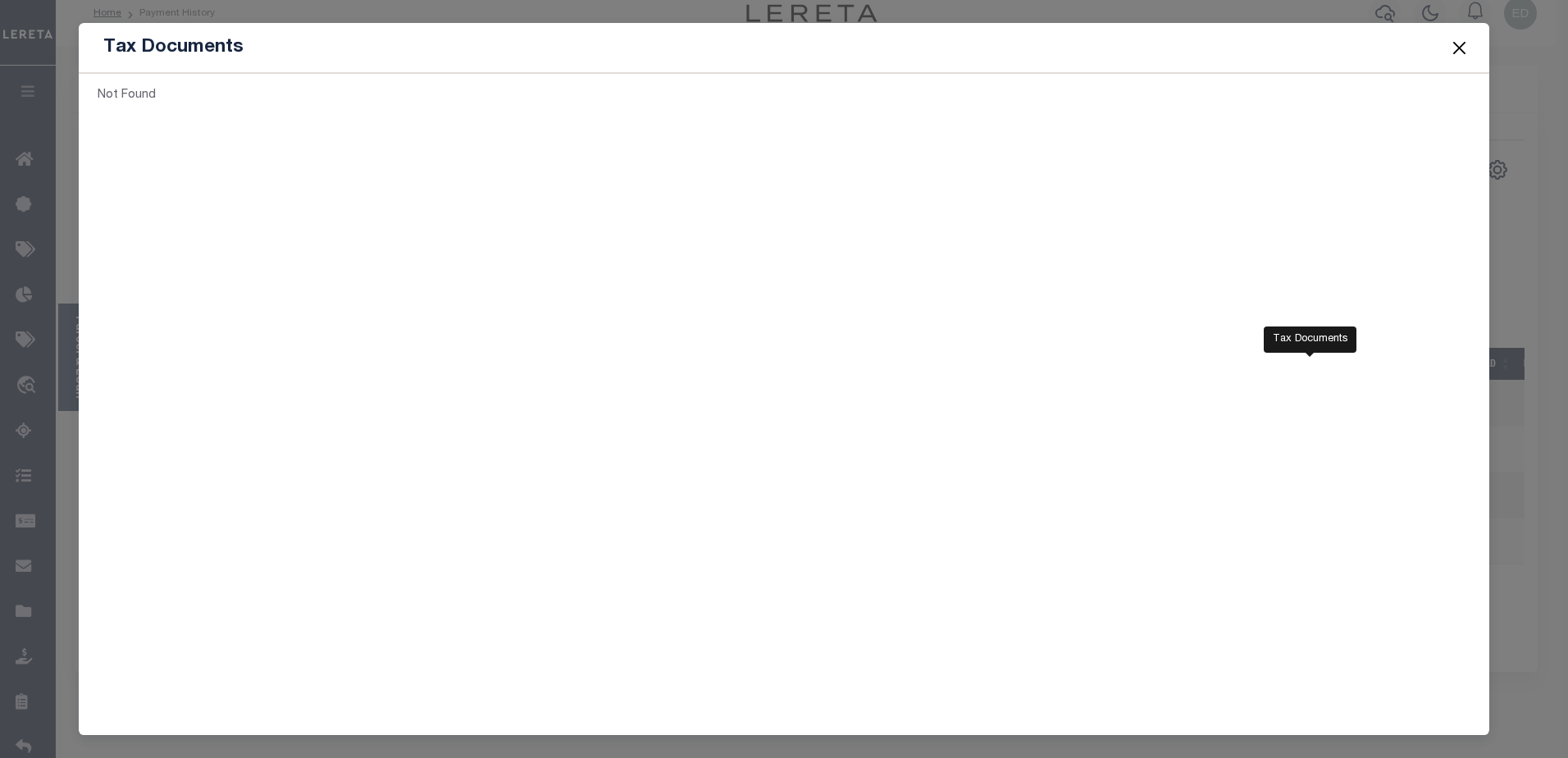
click at [1456, 41] on button "Close" at bounding box center [1459, 48] width 21 height 21
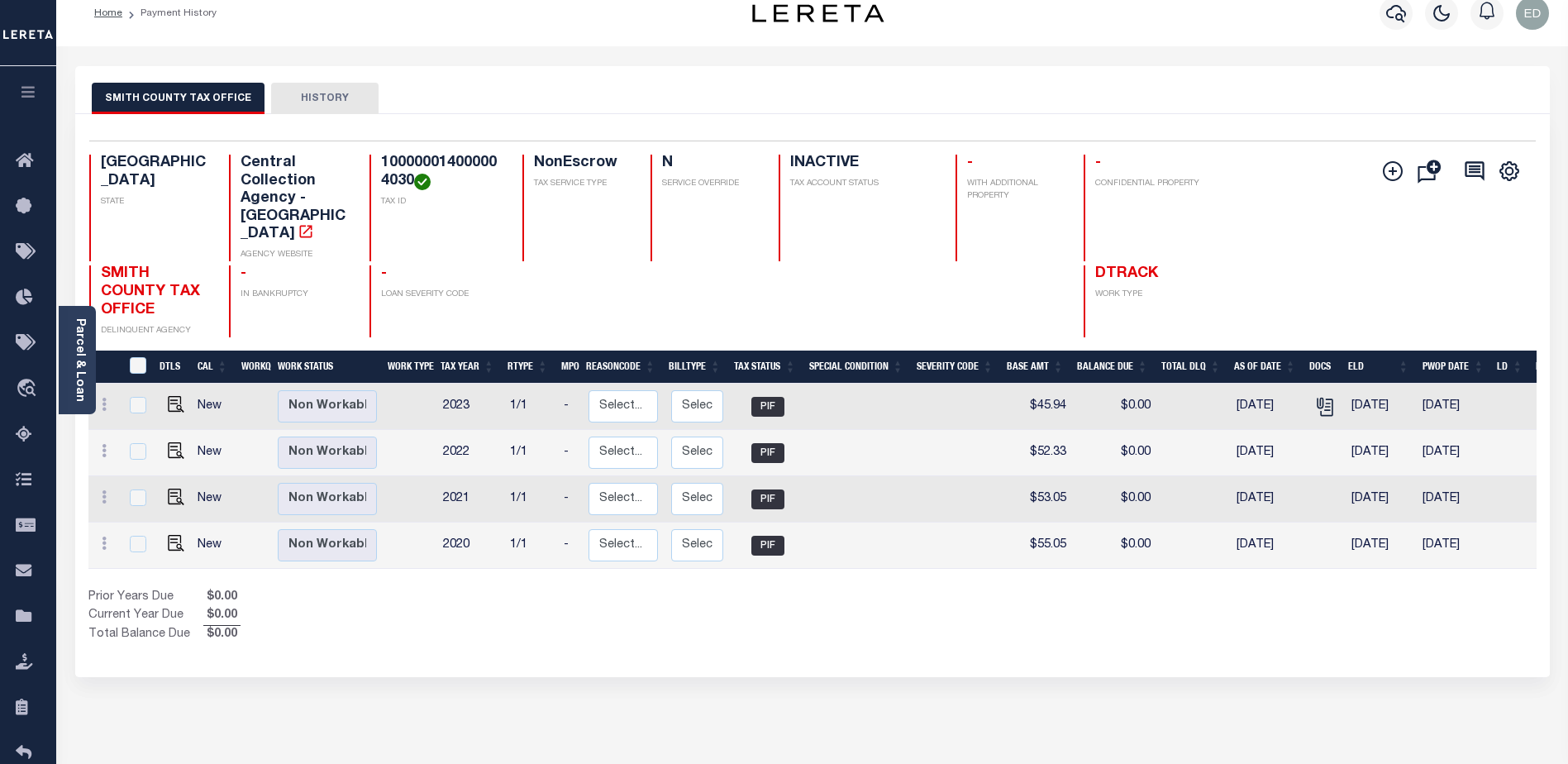
scroll to position [20, 0]
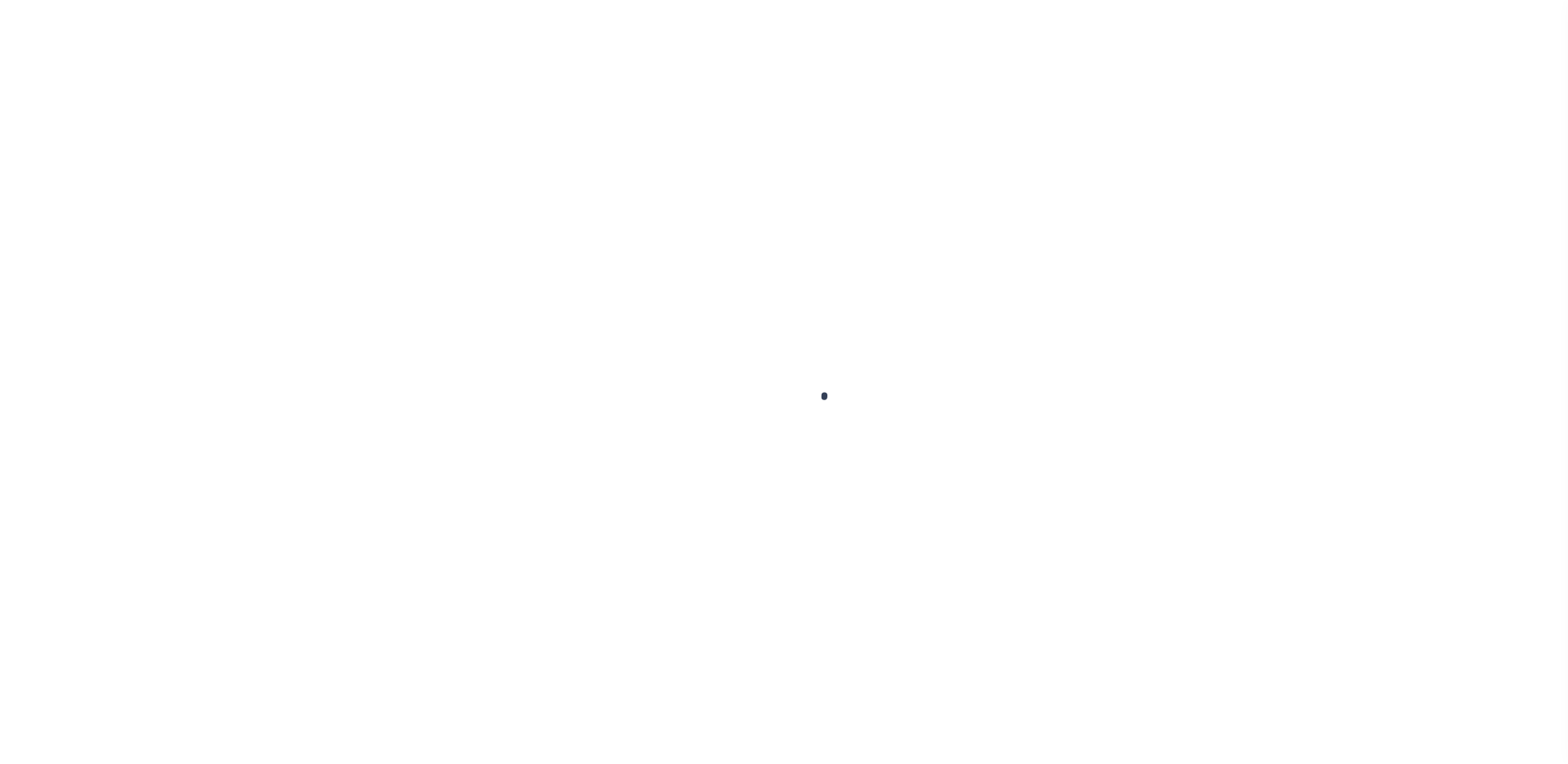
scroll to position [20, 0]
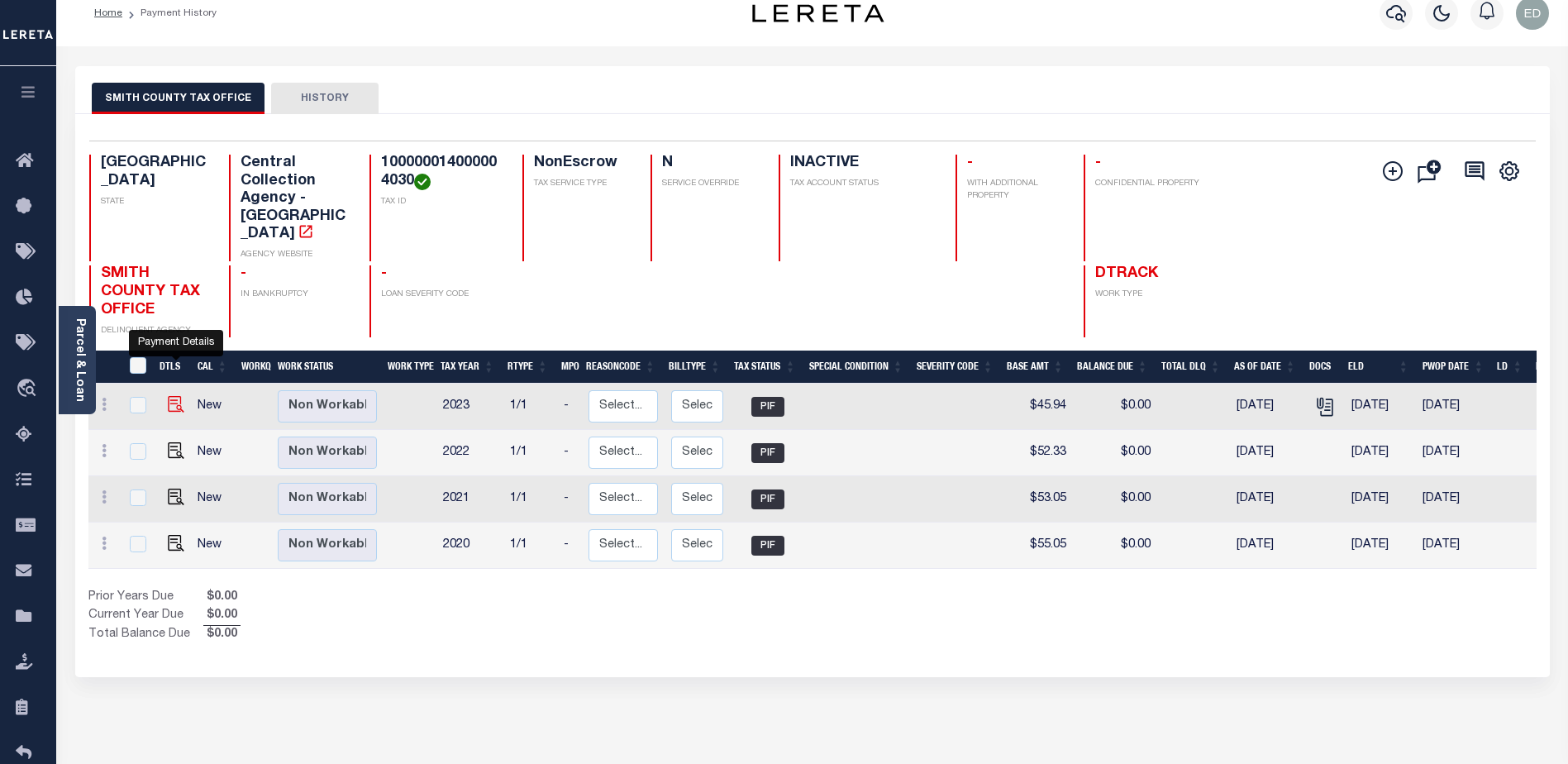
click at [177, 396] on img "" at bounding box center [176, 404] width 17 height 17
checkbox input "true"
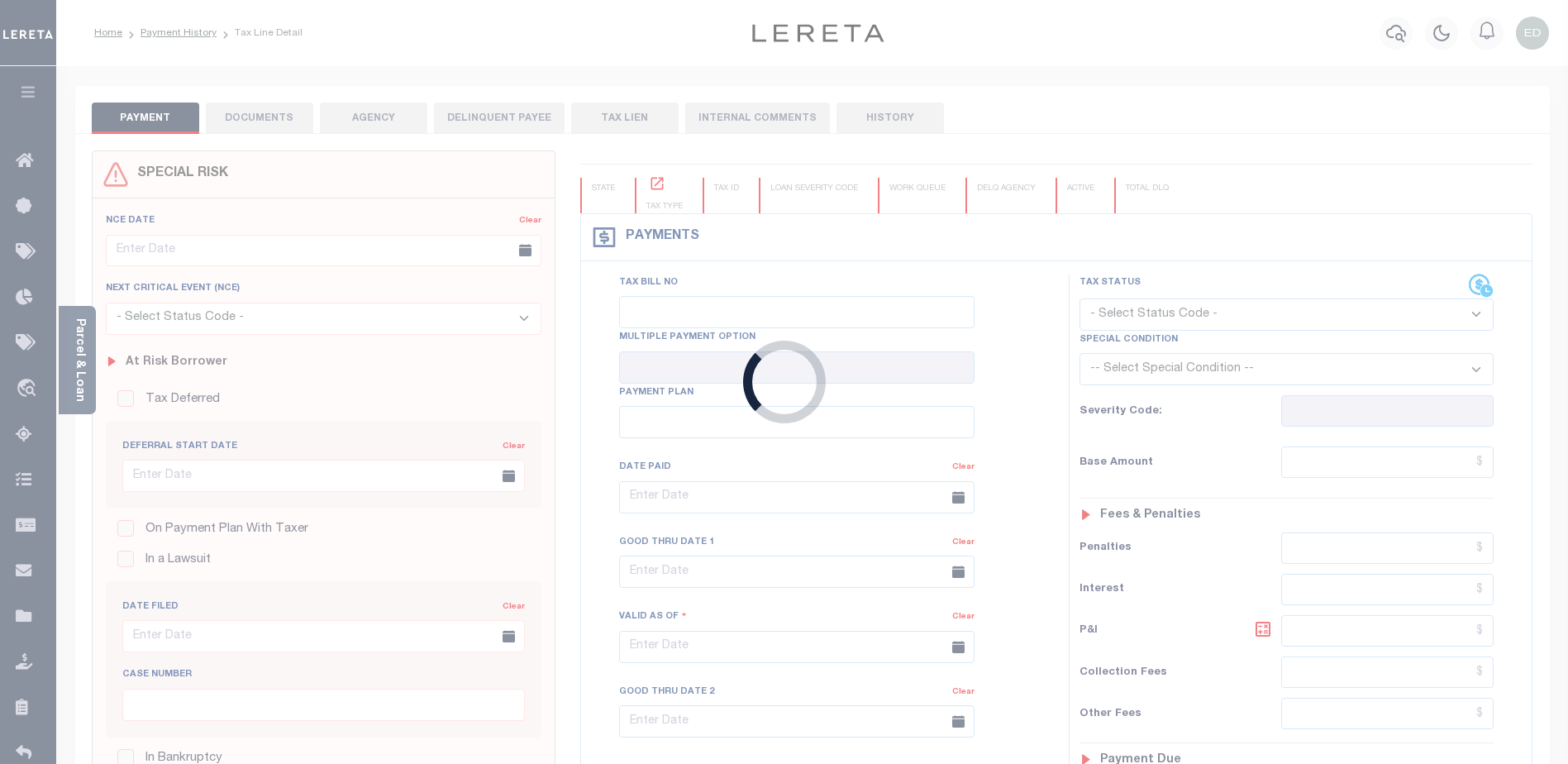
type input "03/01/2024"
type input "03/30/2024"
type input "$45.94"
type input "$50.08"
type input "$0"
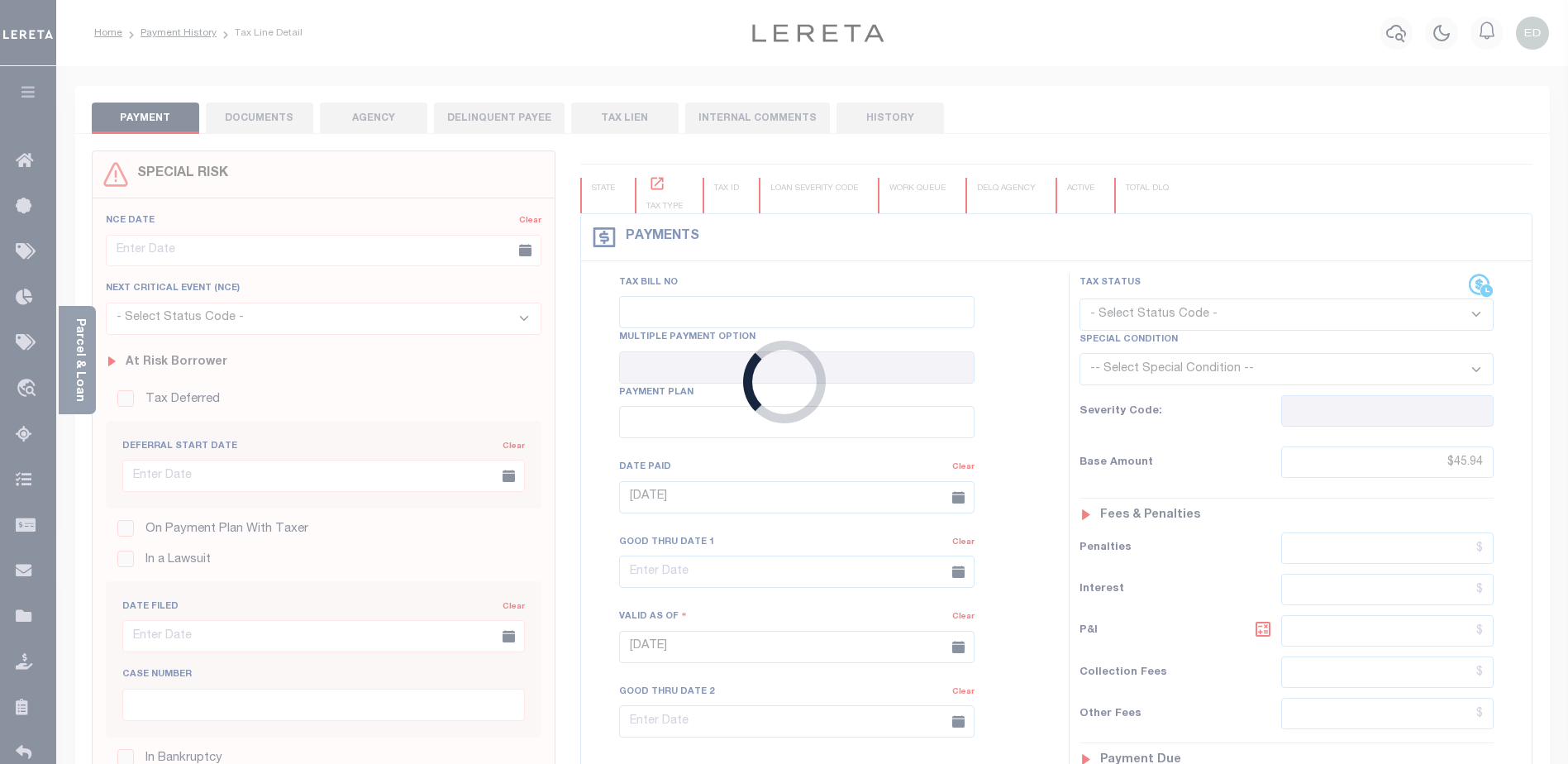
select select "PIF"
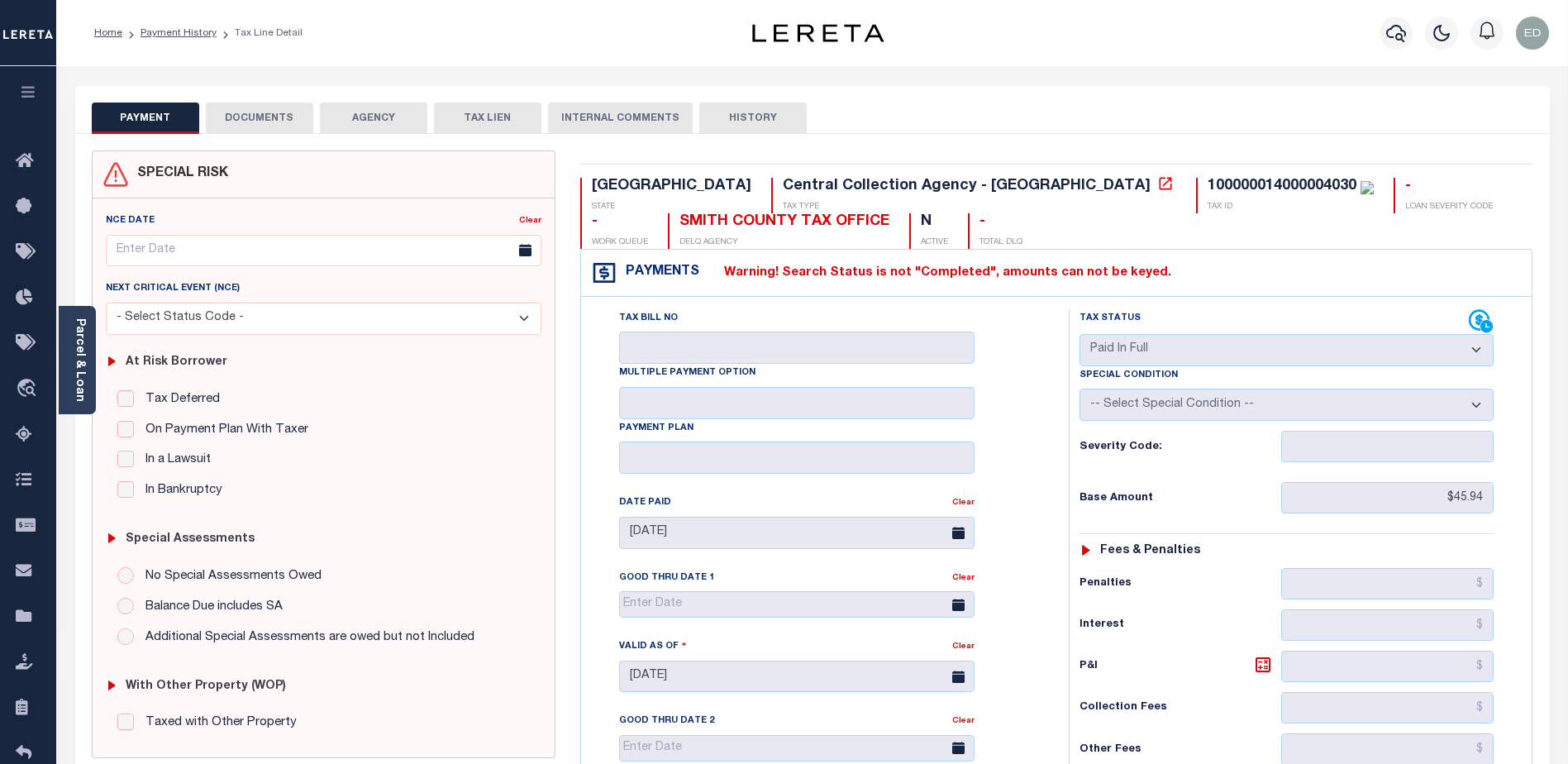
click at [270, 123] on button "DOCUMENTS" at bounding box center [259, 117] width 107 height 31
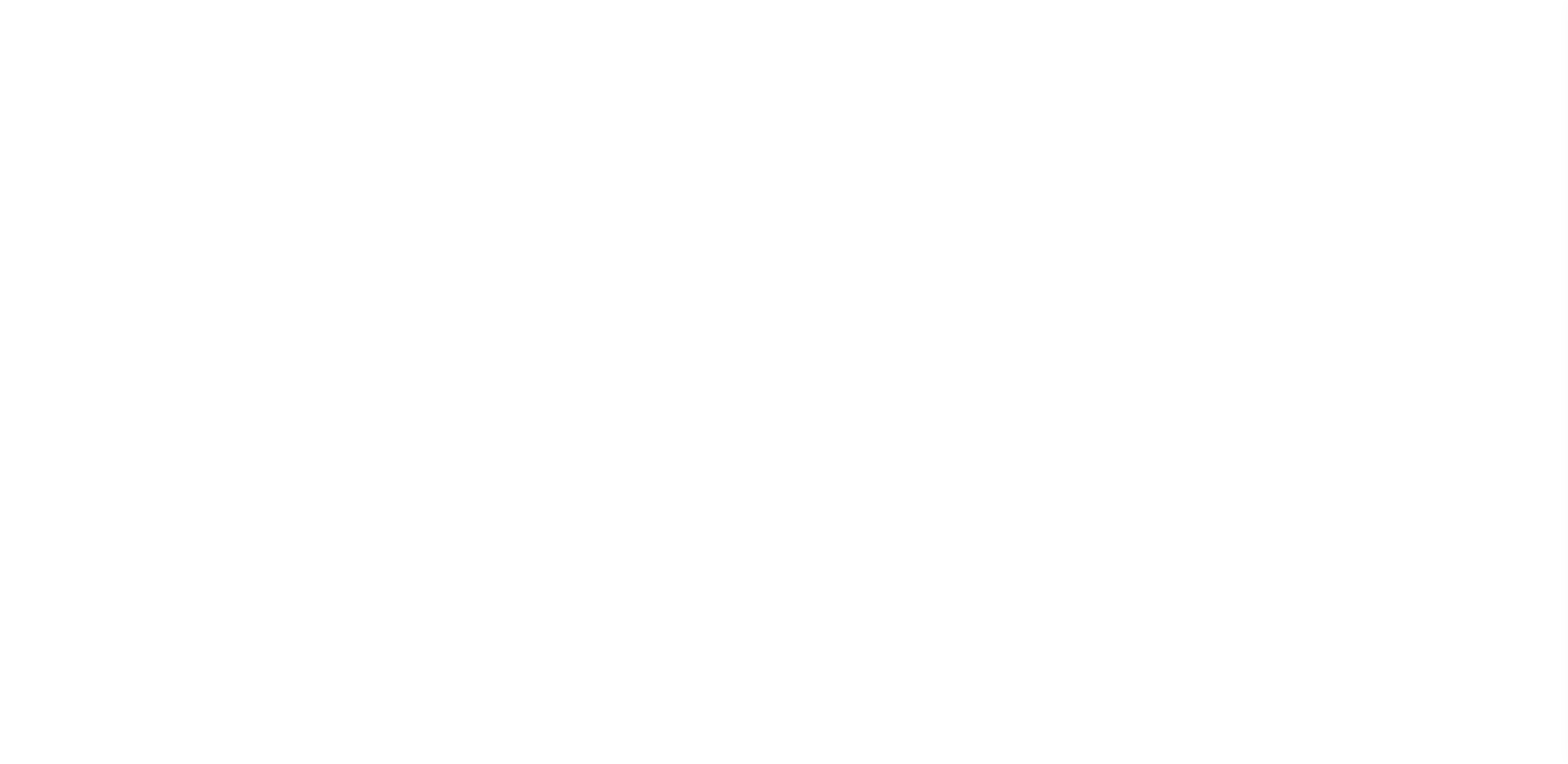
select select "PIF"
type input "03/01/2024"
type input "[DATE]"
type input "$45.94"
type input "$50.08"
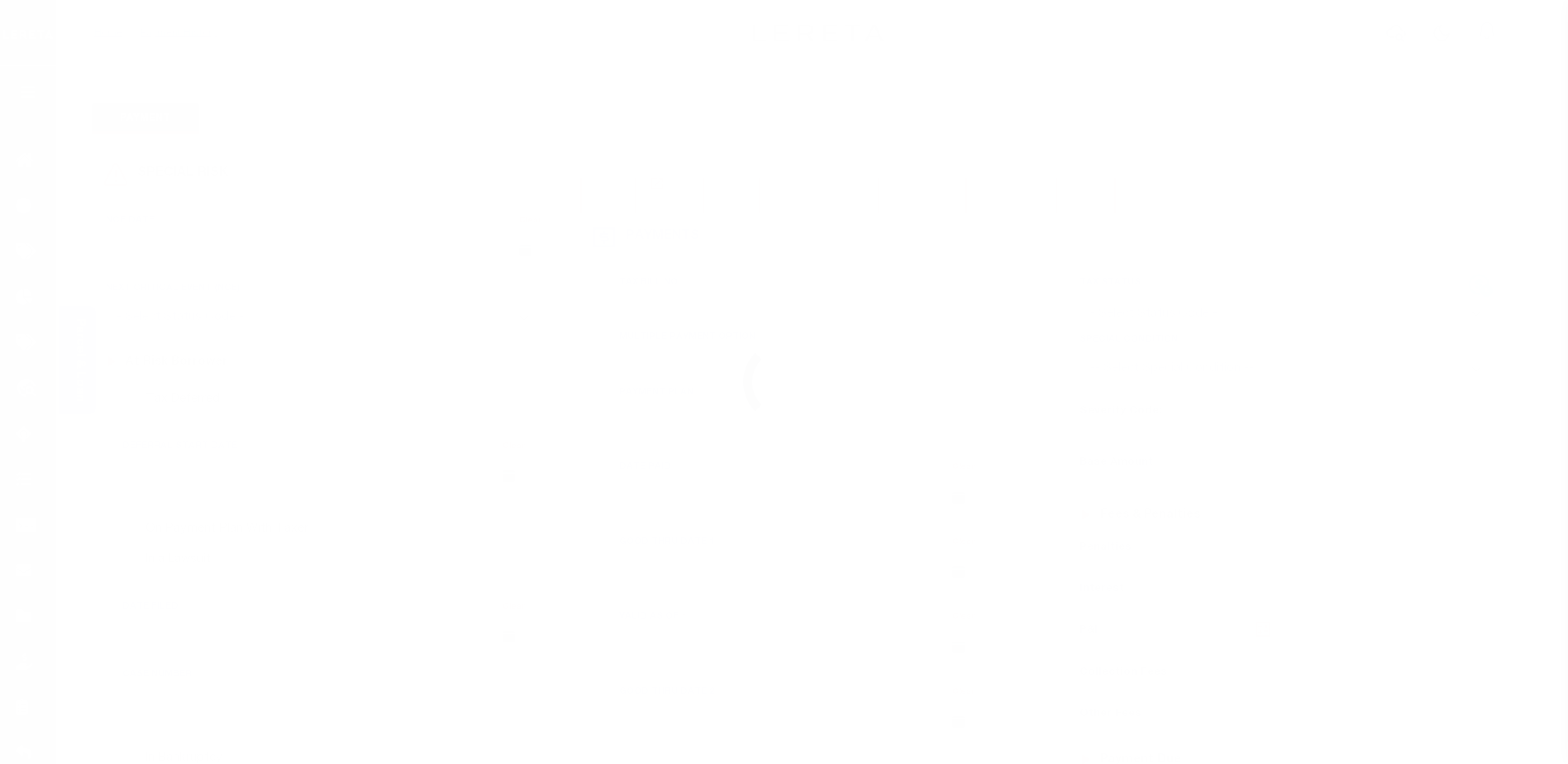
type input "$0"
select select "PIF"
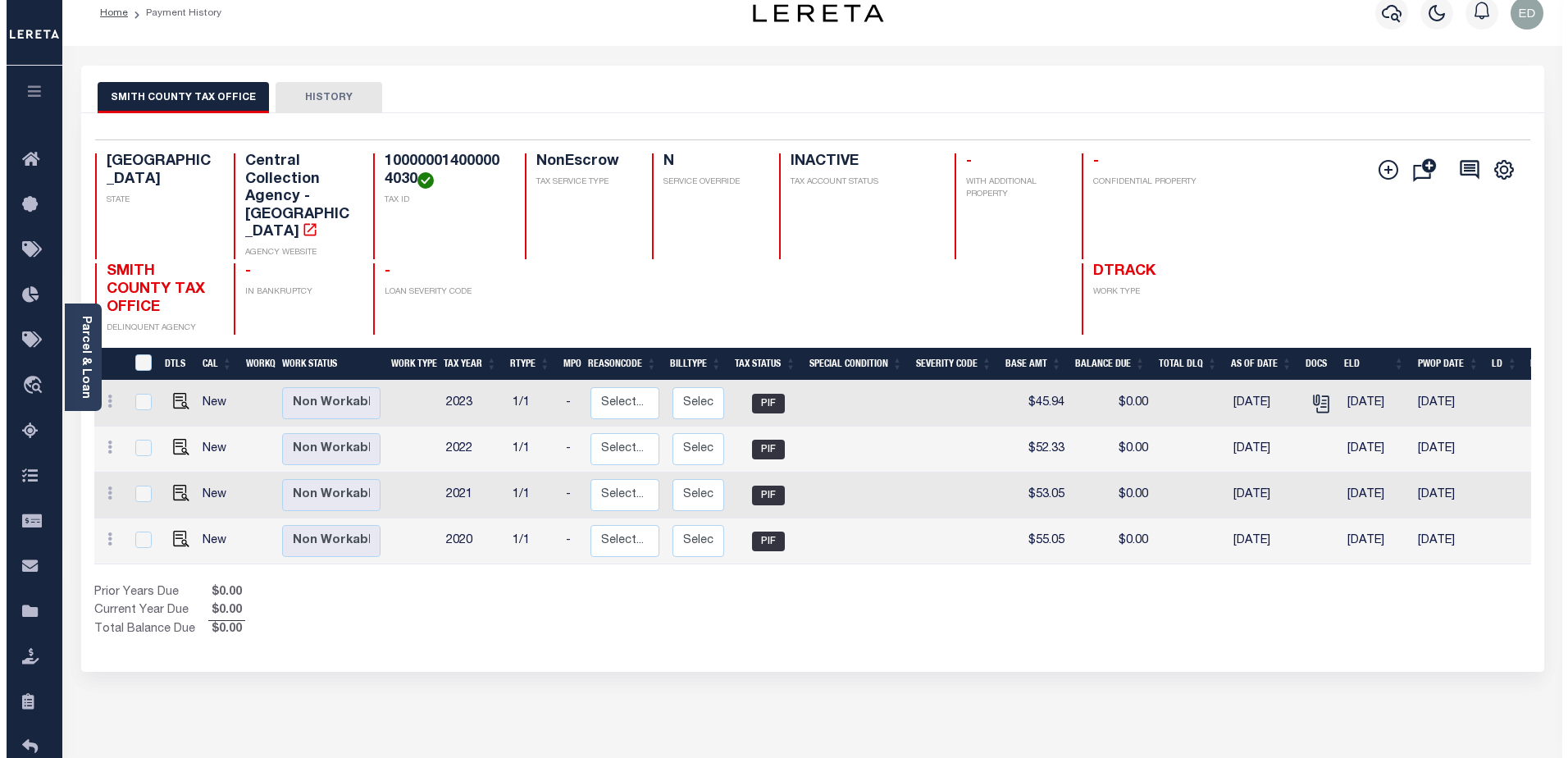
scroll to position [19, 0]
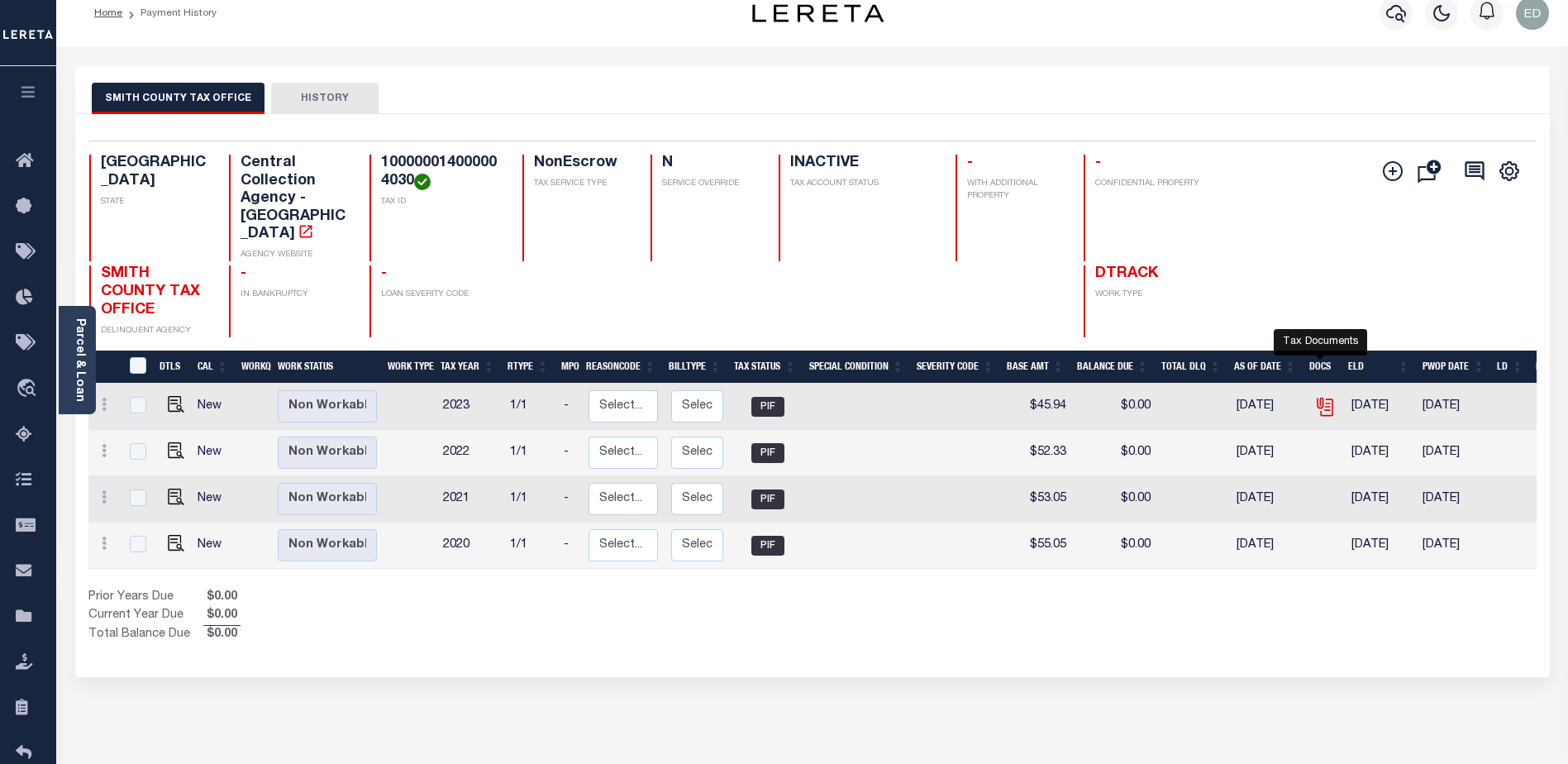
click at [1322, 396] on icon "" at bounding box center [1325, 407] width 21 height 21
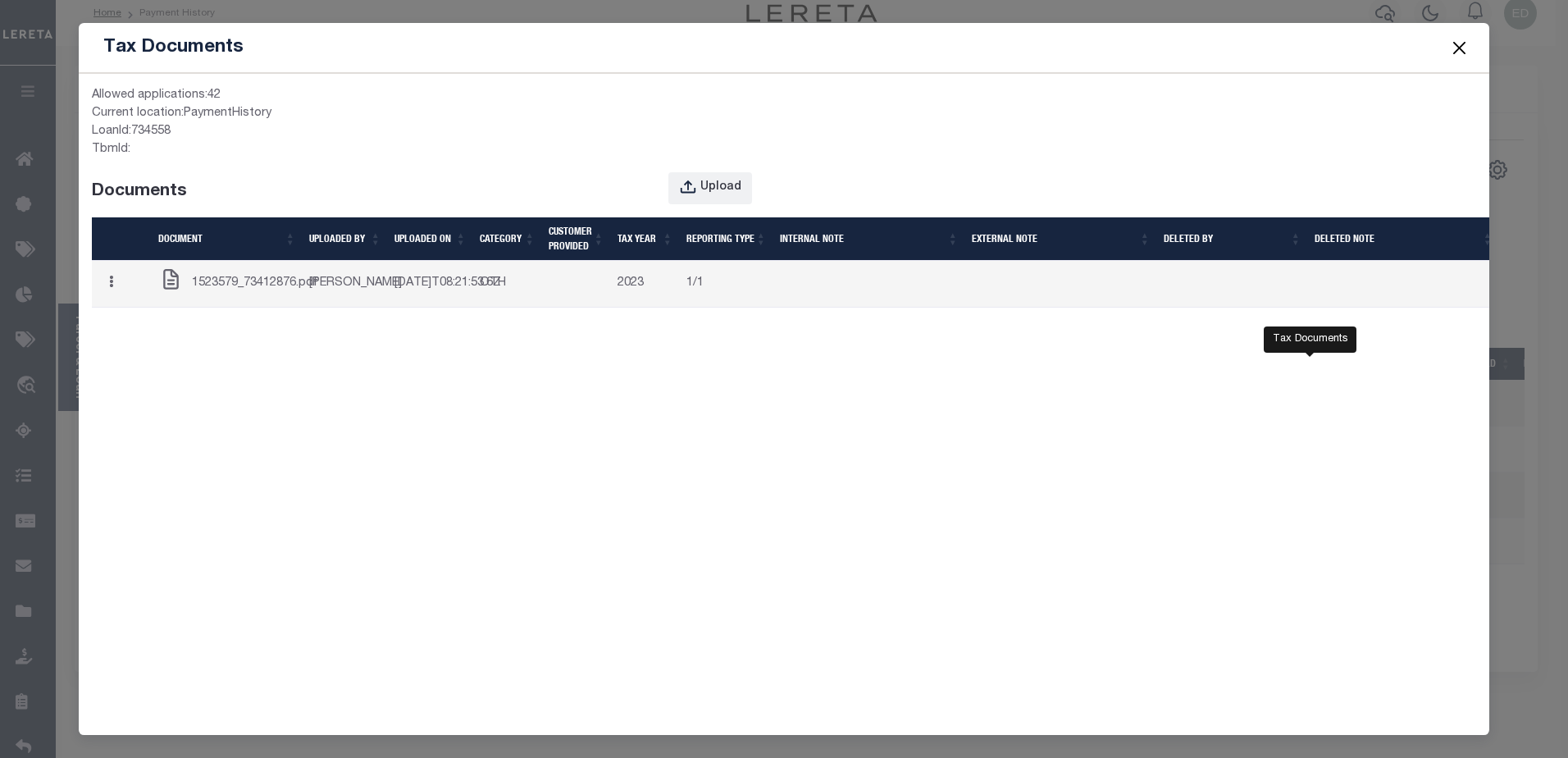
click at [226, 293] on span "1523579_73412876.pdf" at bounding box center [255, 284] width 126 height 18
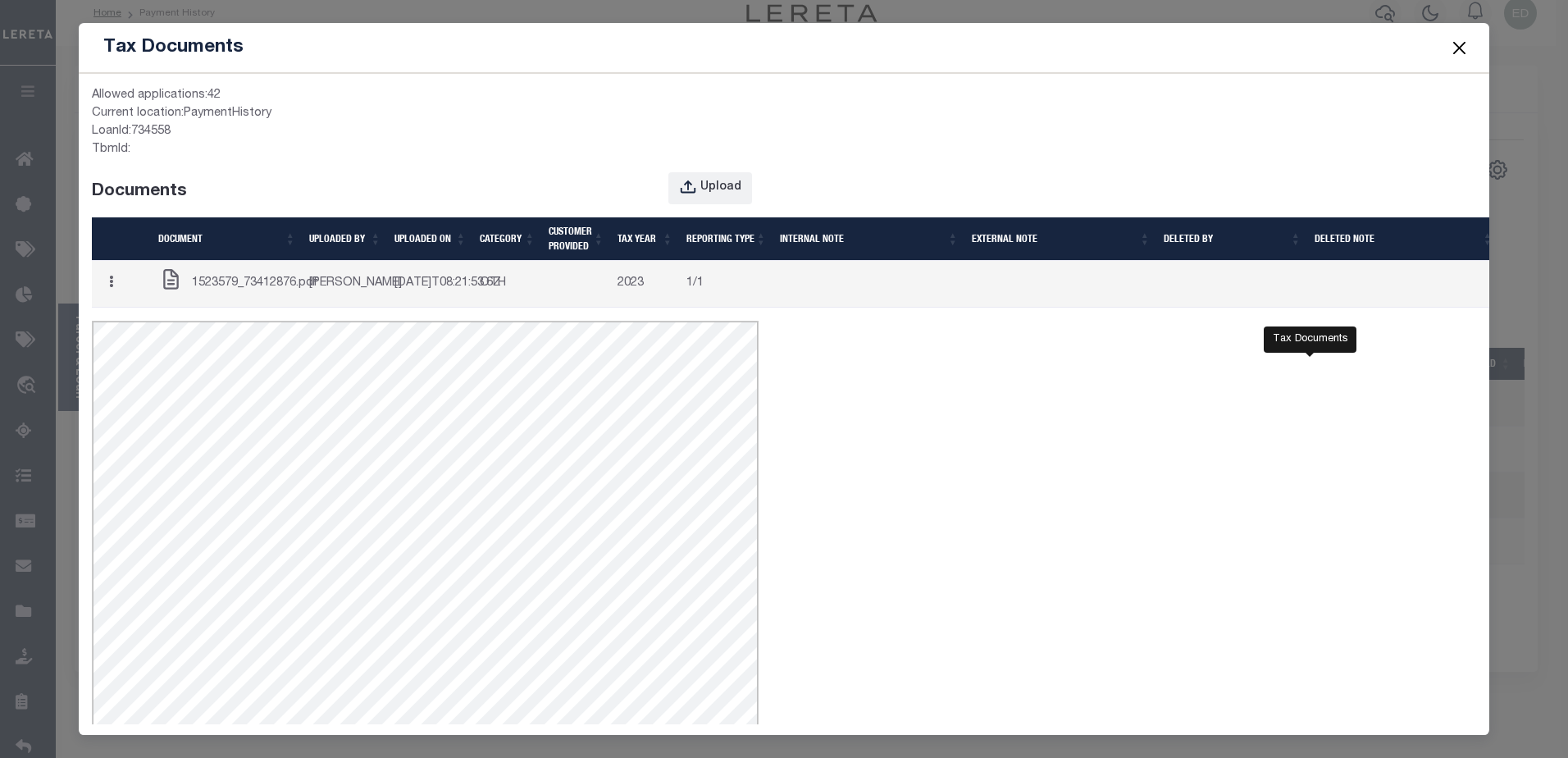
scroll to position [0, 0]
click at [119, 293] on button "button" at bounding box center [111, 284] width 26 height 32
click at [146, 328] on link "Edit Note" at bounding box center [144, 315] width 91 height 27
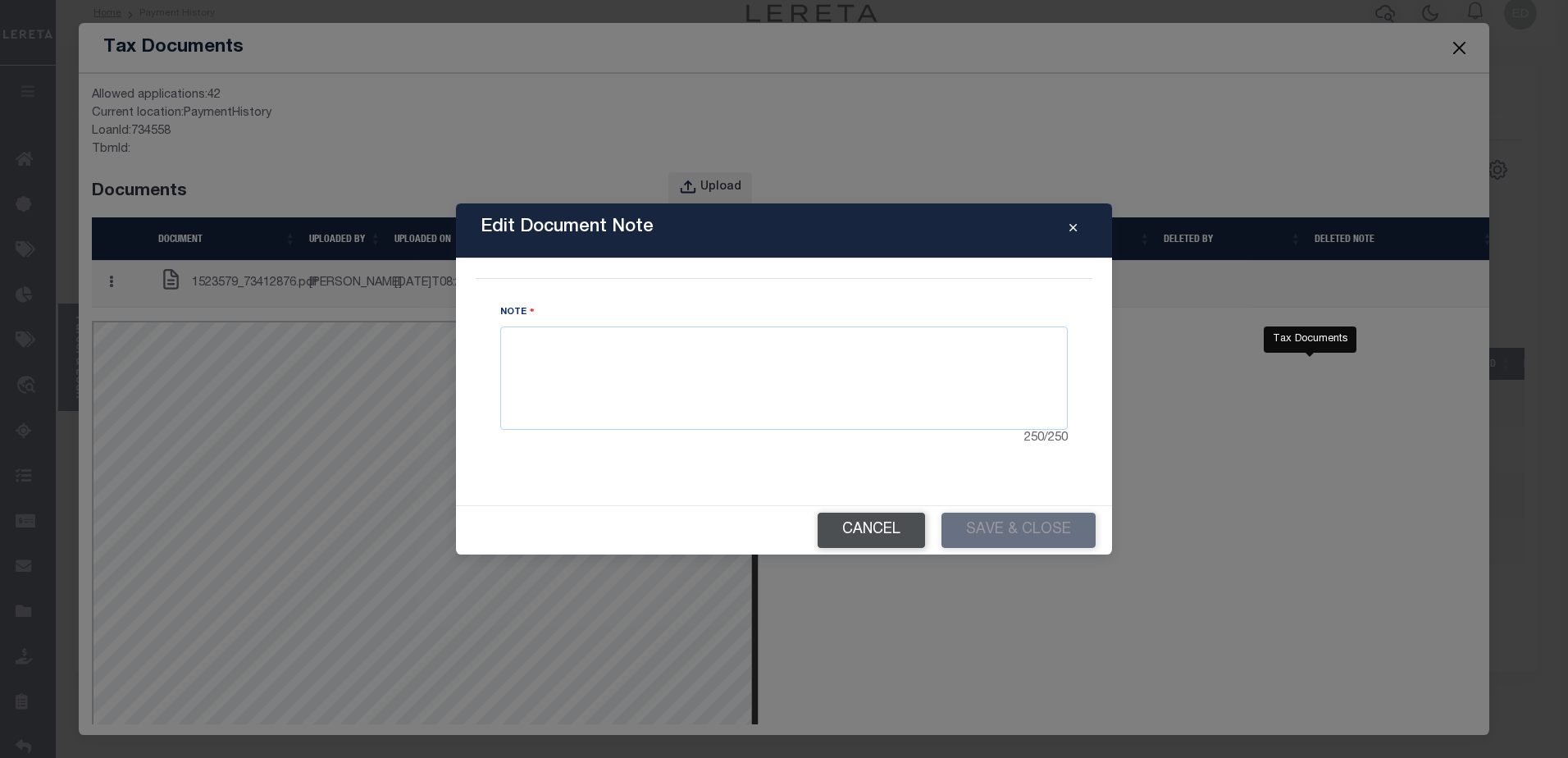
click at [877, 541] on button "Cancel" at bounding box center [871, 531] width 107 height 35
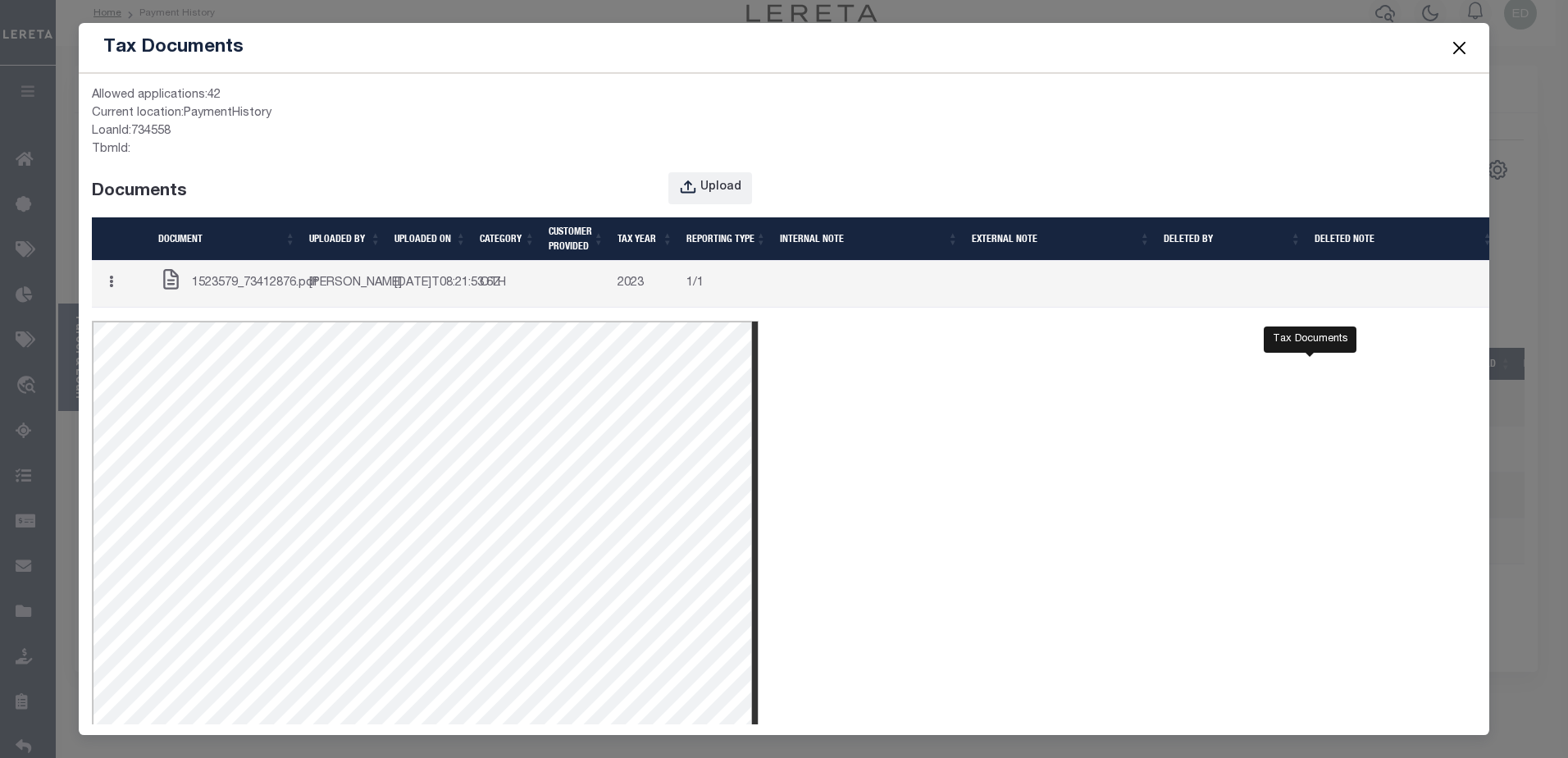
click at [1459, 51] on button "Close" at bounding box center [1459, 48] width 21 height 21
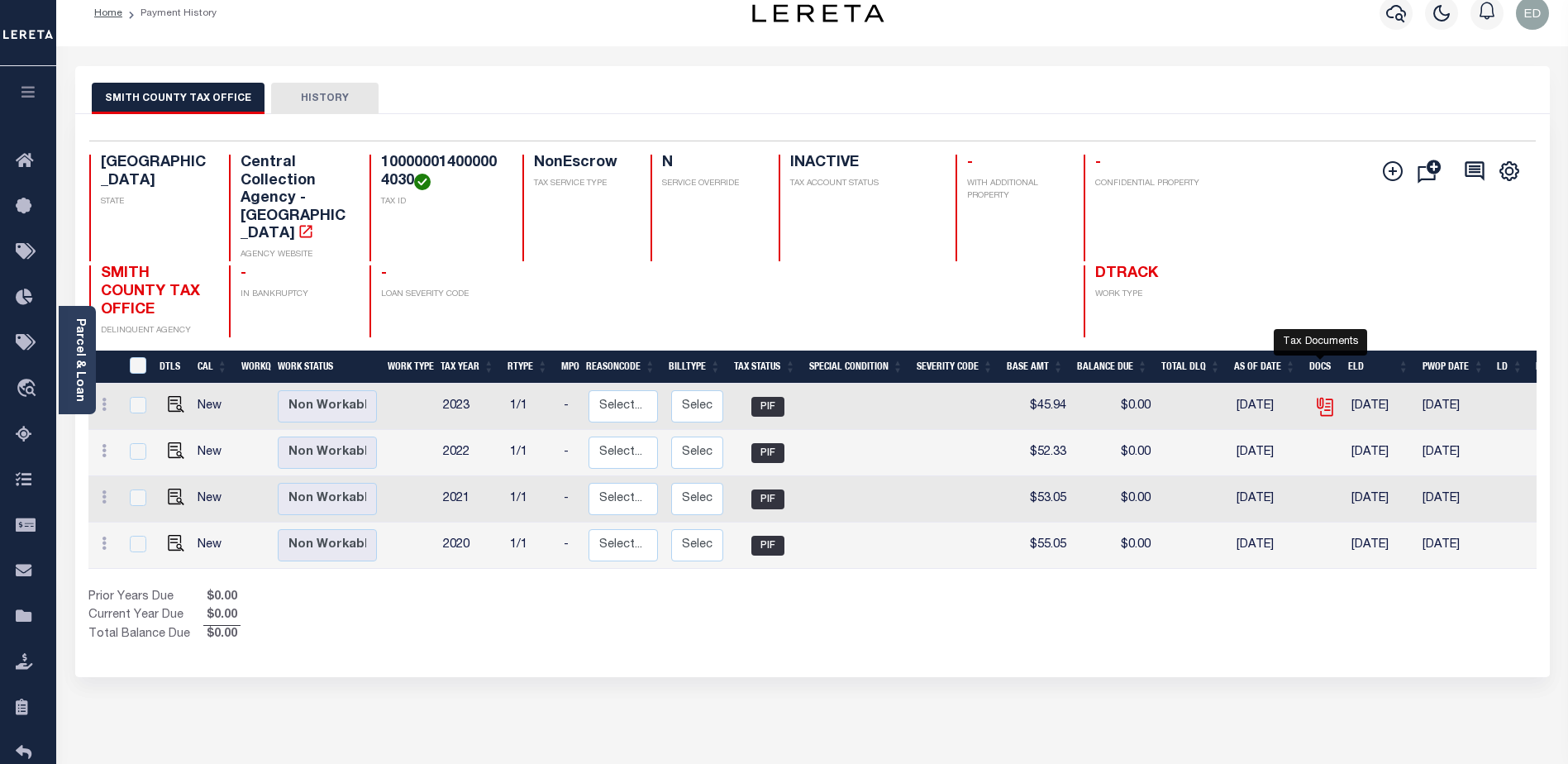
click at [1323, 396] on icon "" at bounding box center [1325, 407] width 21 height 21
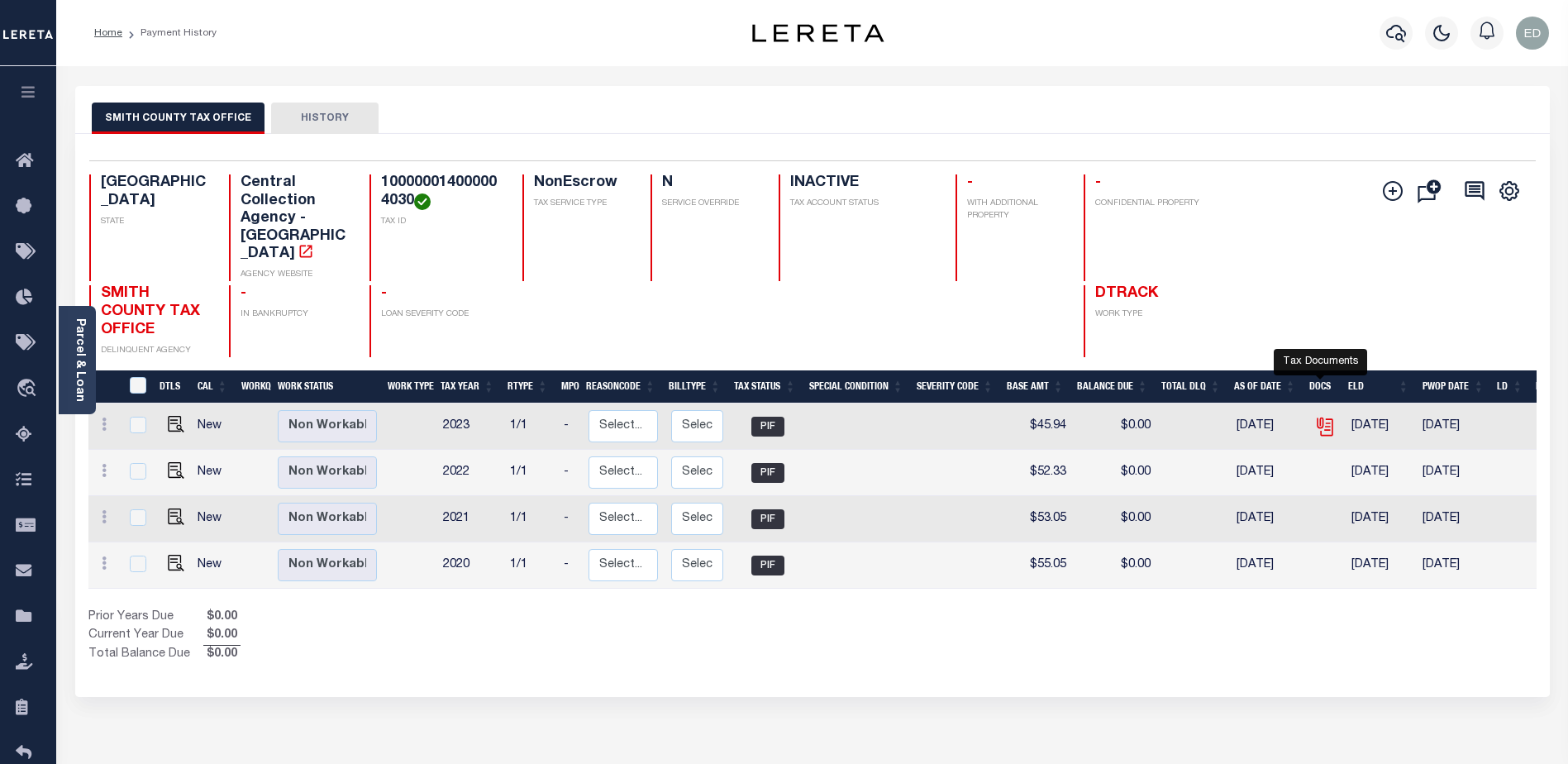
click at [1326, 416] on icon "" at bounding box center [1325, 426] width 21 height 21
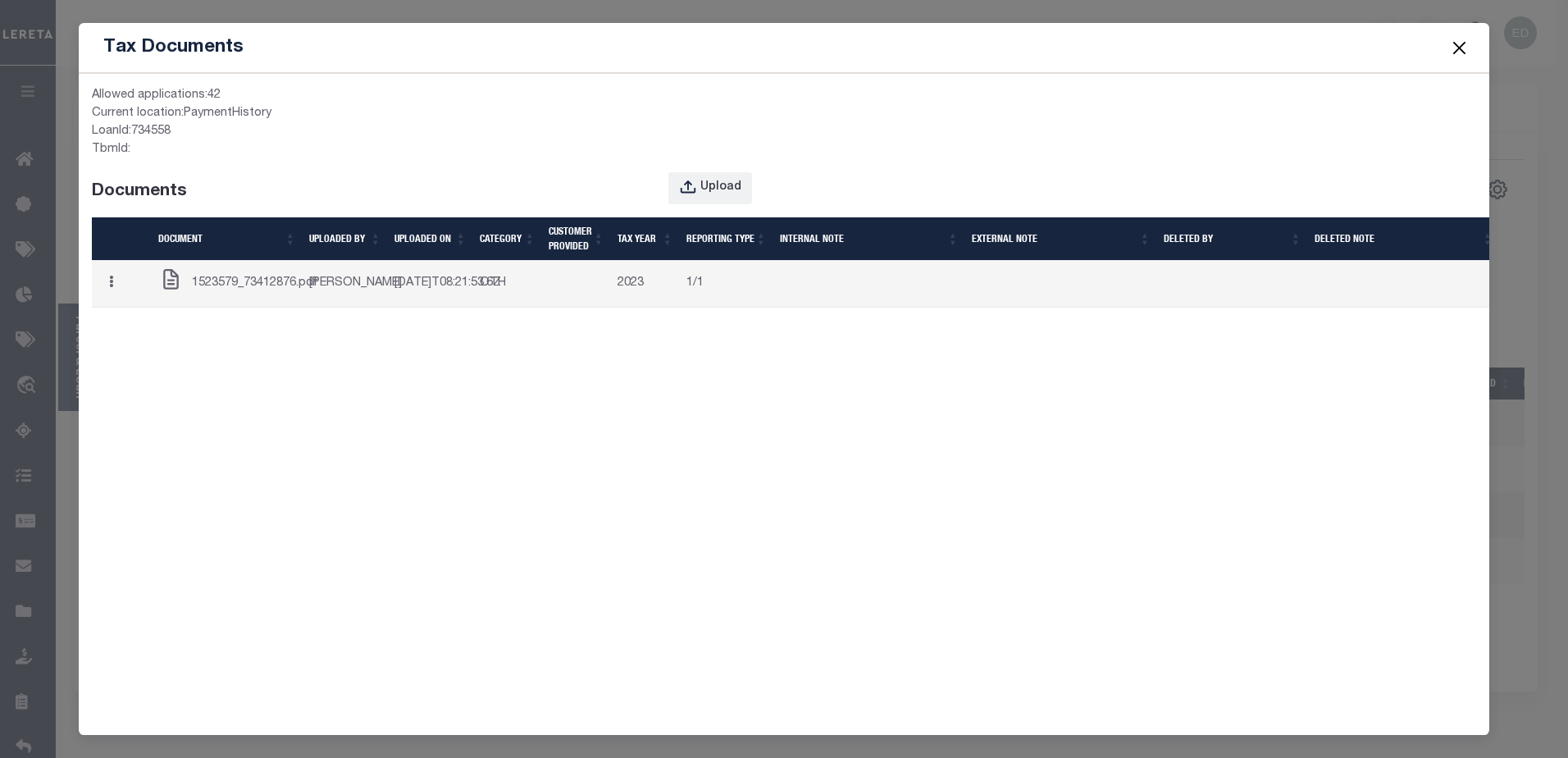
click at [1502, 271] on div "Tax Documents Allowed applications: 42 Current location: PaymentHistory LoanId:…" at bounding box center [784, 379] width 1568 height 758
click at [488, 277] on td "OTH" at bounding box center [507, 284] width 69 height 47
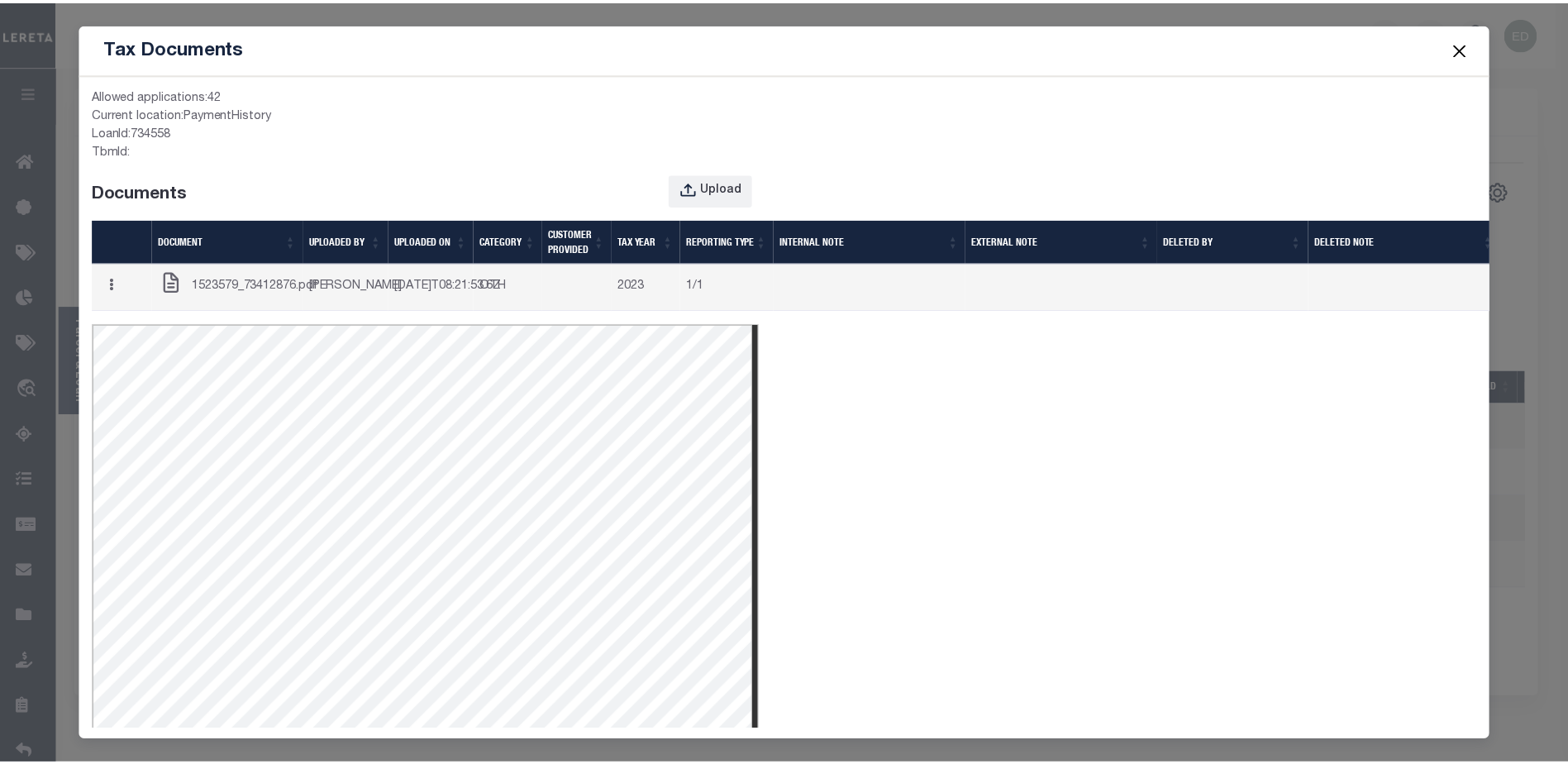
scroll to position [129, 0]
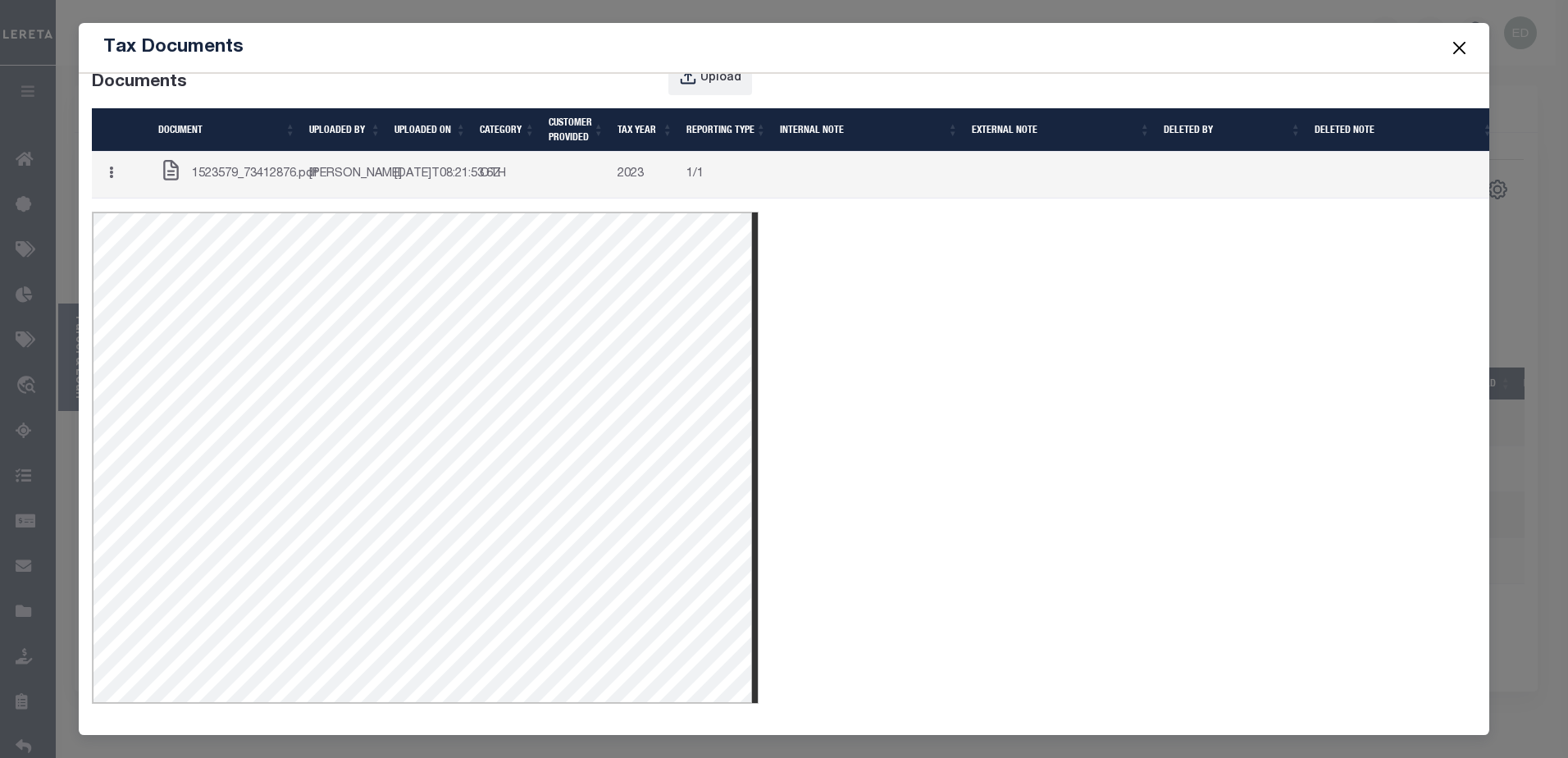
click at [1459, 52] on button "Close" at bounding box center [1459, 48] width 21 height 21
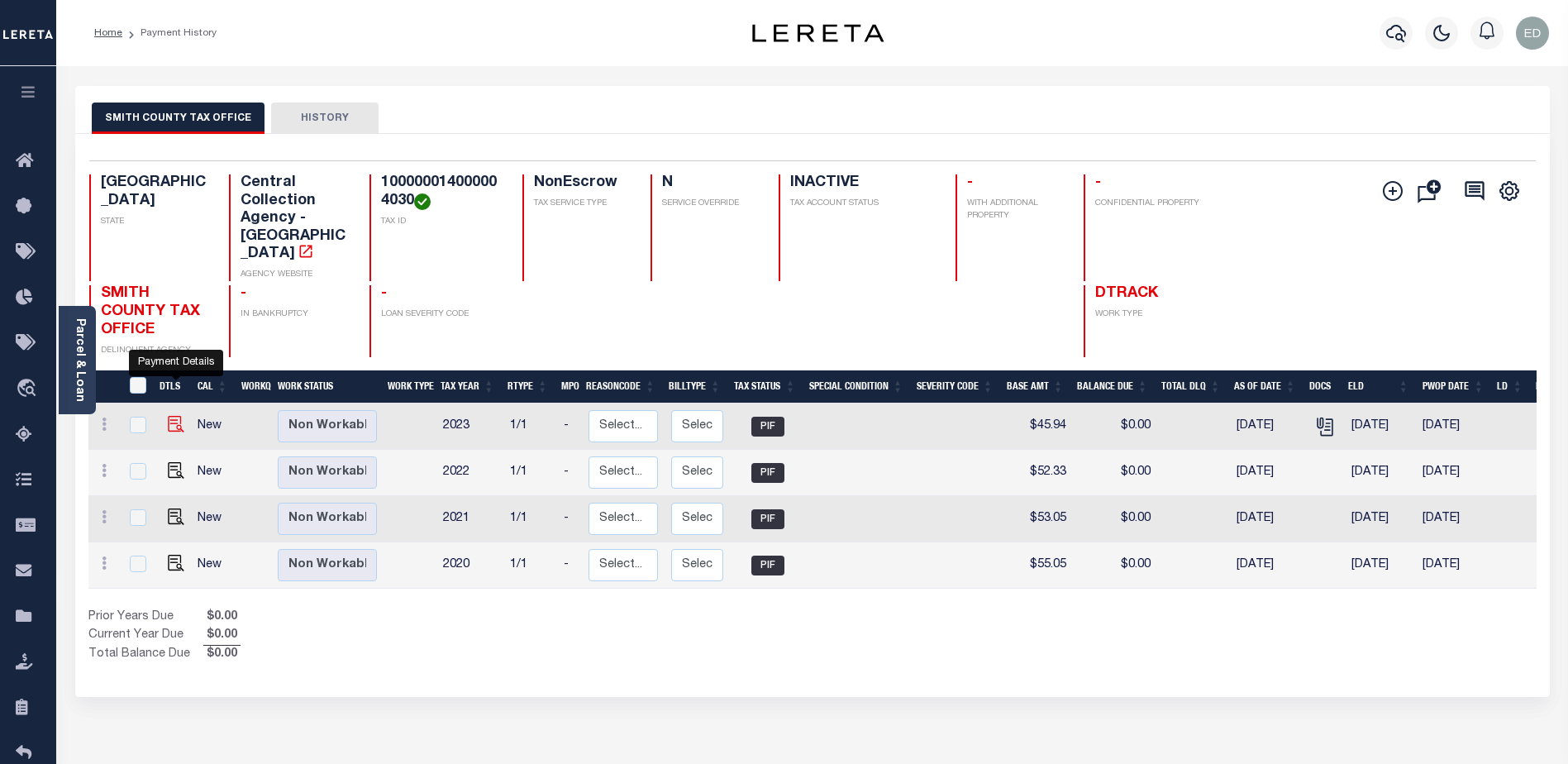
click at [171, 416] on img "" at bounding box center [176, 424] width 17 height 17
checkbox input "true"
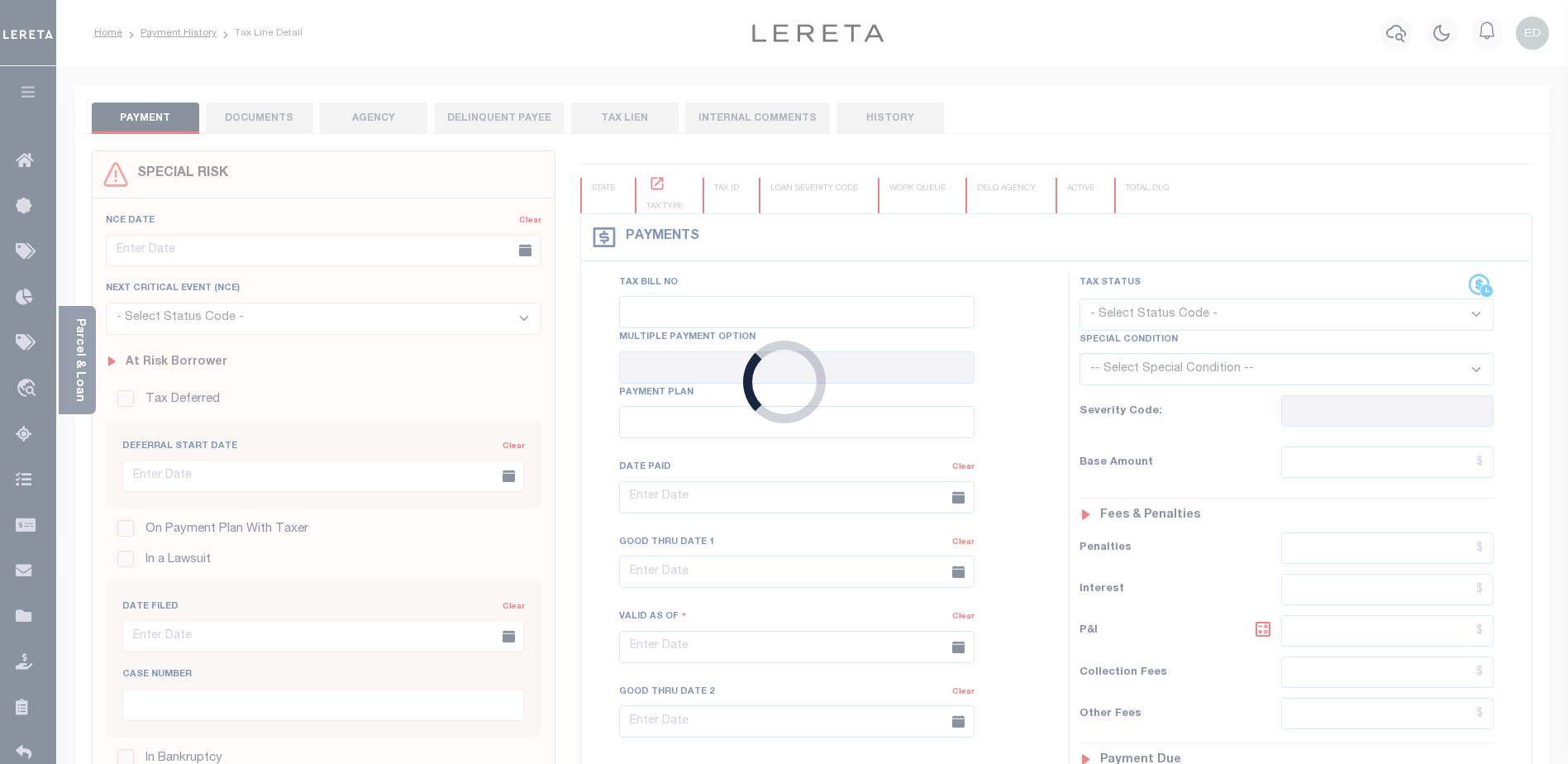
type input "[DATE]"
type input "$45.94"
type input "$50.08"
type input "$0"
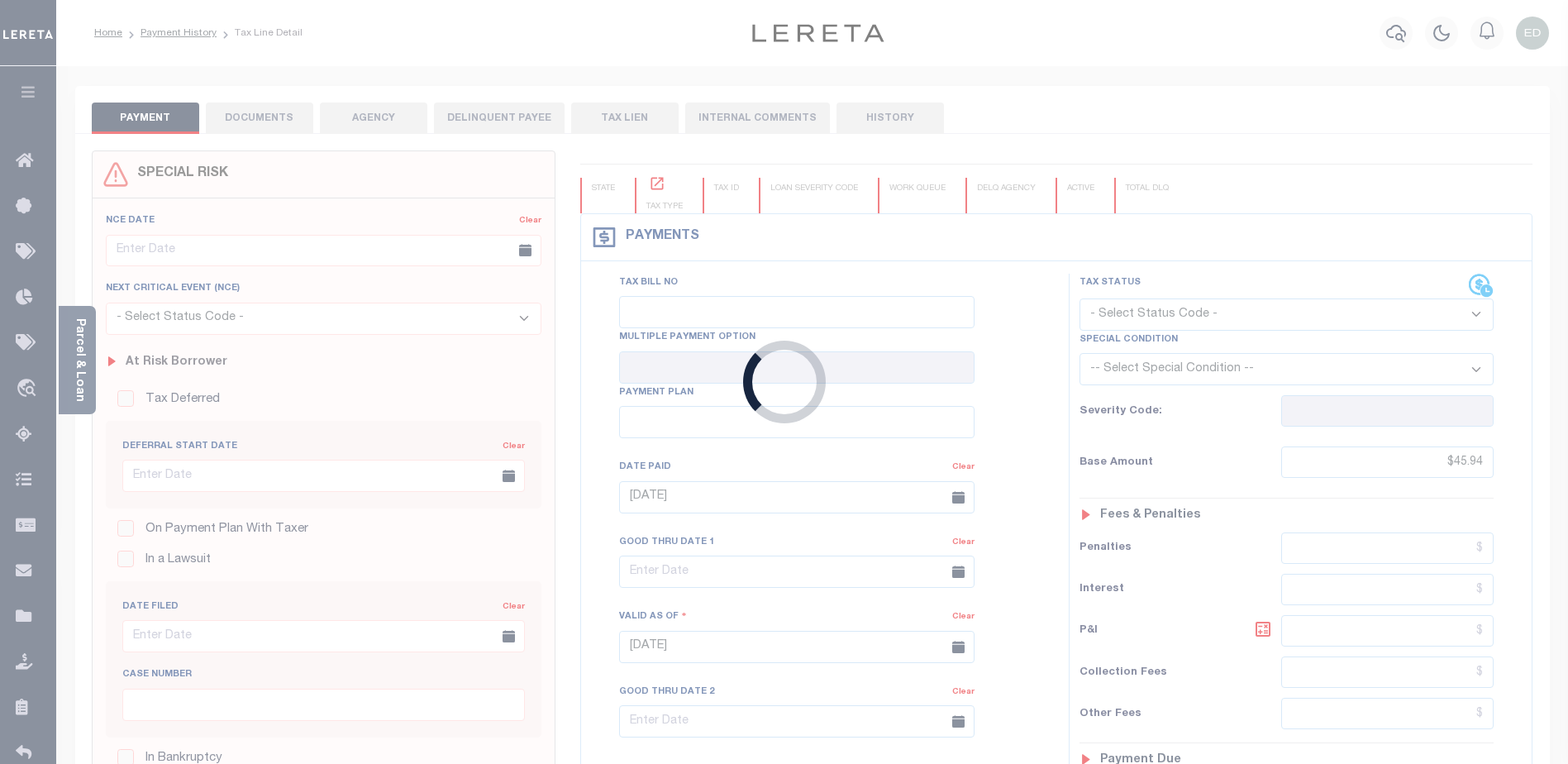
select select "PIF"
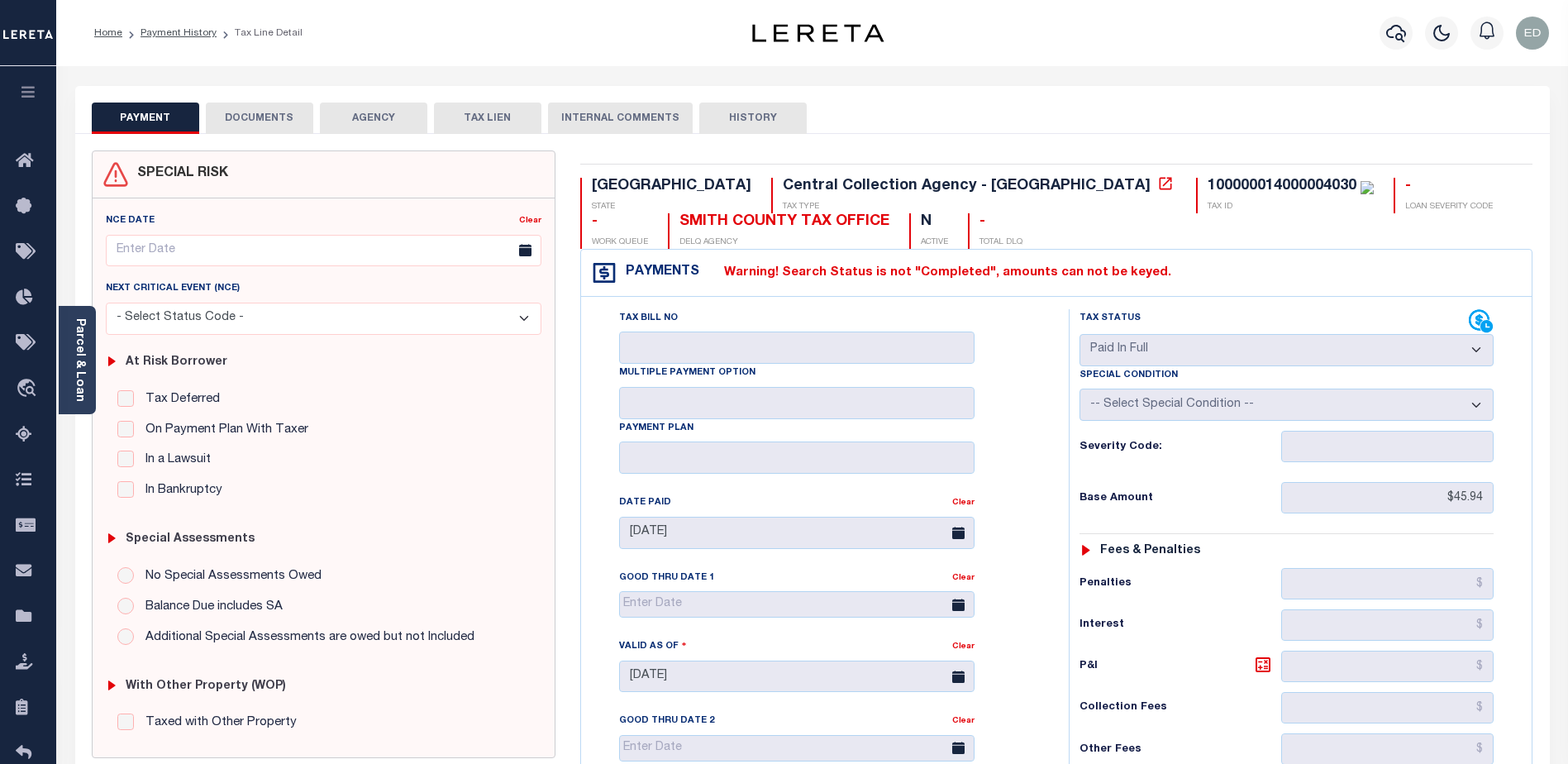
click at [261, 122] on button "DOCUMENTS" at bounding box center [259, 117] width 107 height 31
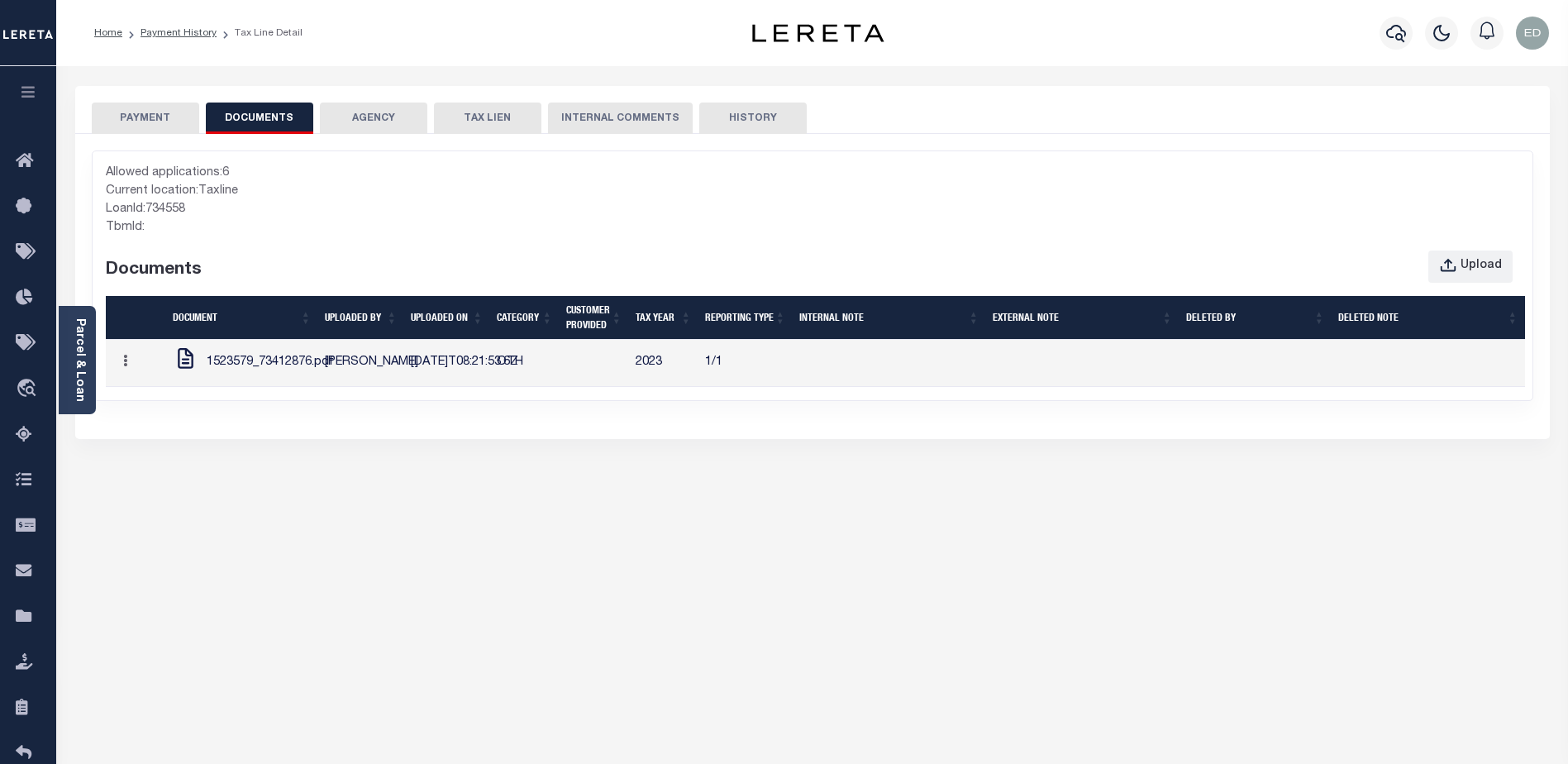
click at [234, 372] on span "1523579_73412876.pdf" at bounding box center [270, 362] width 127 height 18
click at [123, 379] on button "button" at bounding box center [125, 363] width 26 height 32
click at [154, 408] on link "Edit Note" at bounding box center [159, 394] width 91 height 28
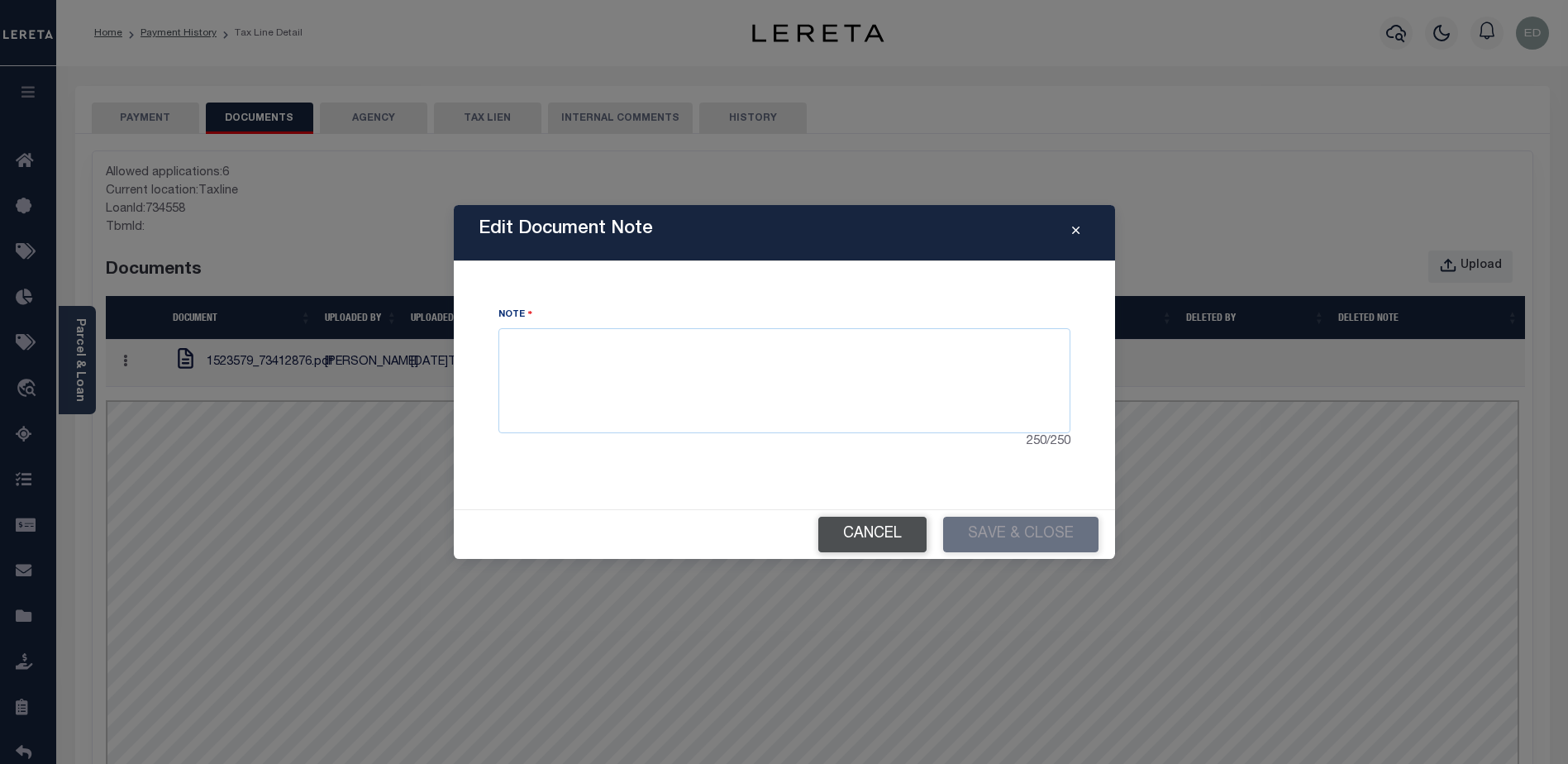
click at [882, 525] on button "Cancel" at bounding box center [873, 535] width 108 height 36
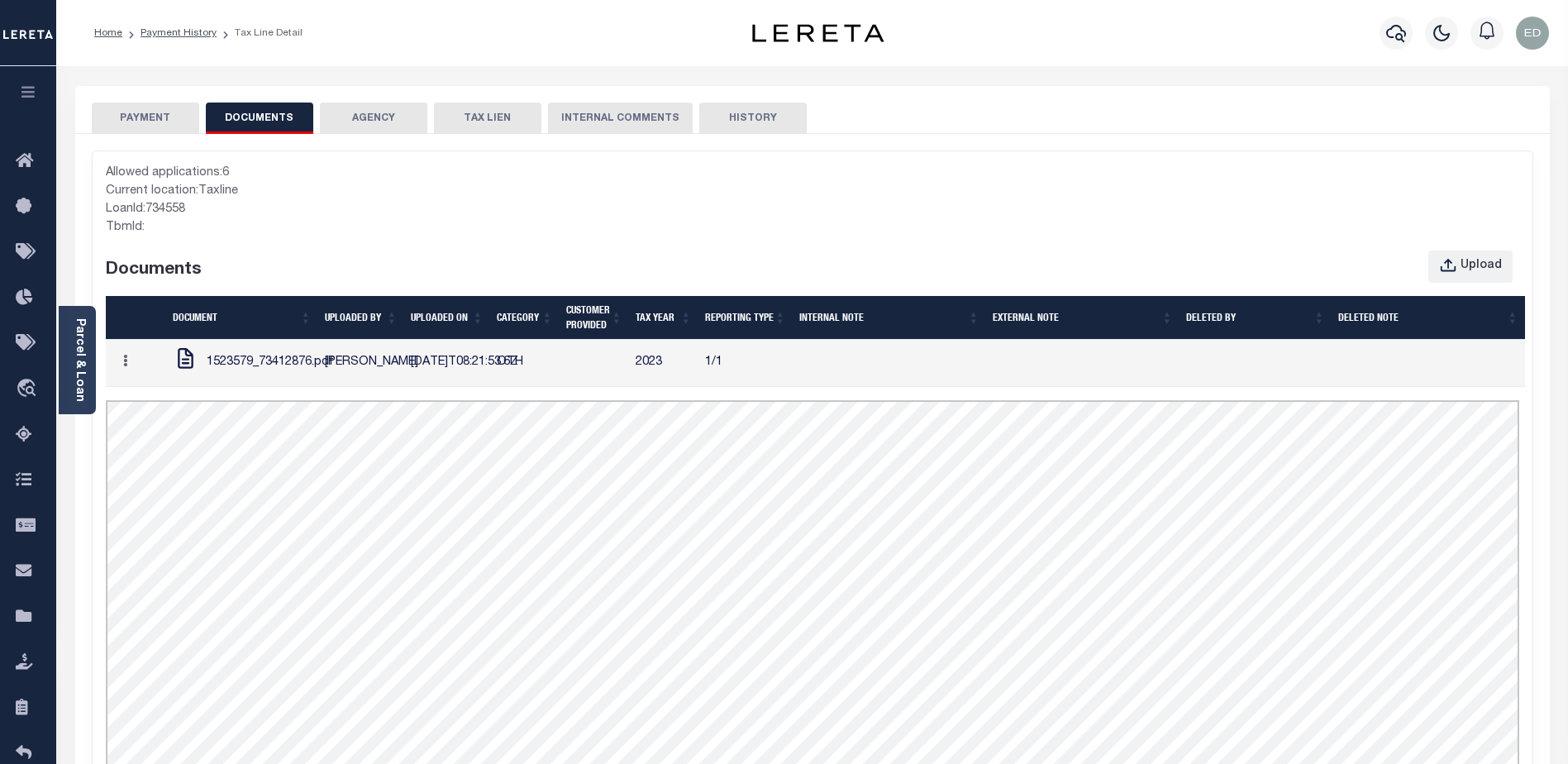
click at [37, 98] on icon "button" at bounding box center [28, 92] width 19 height 15
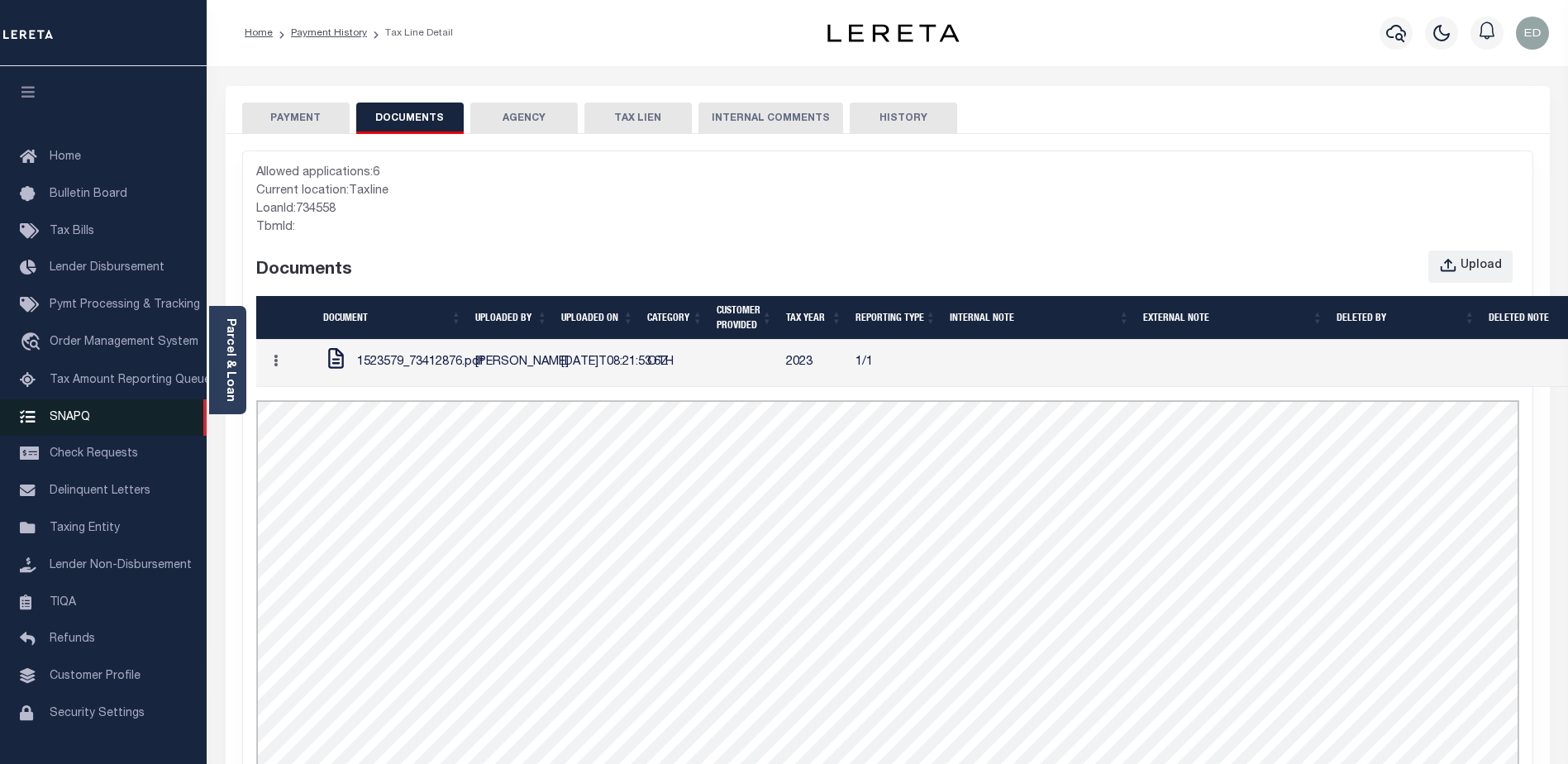
click at [90, 419] on link "SNAPQ" at bounding box center [103, 418] width 207 height 37
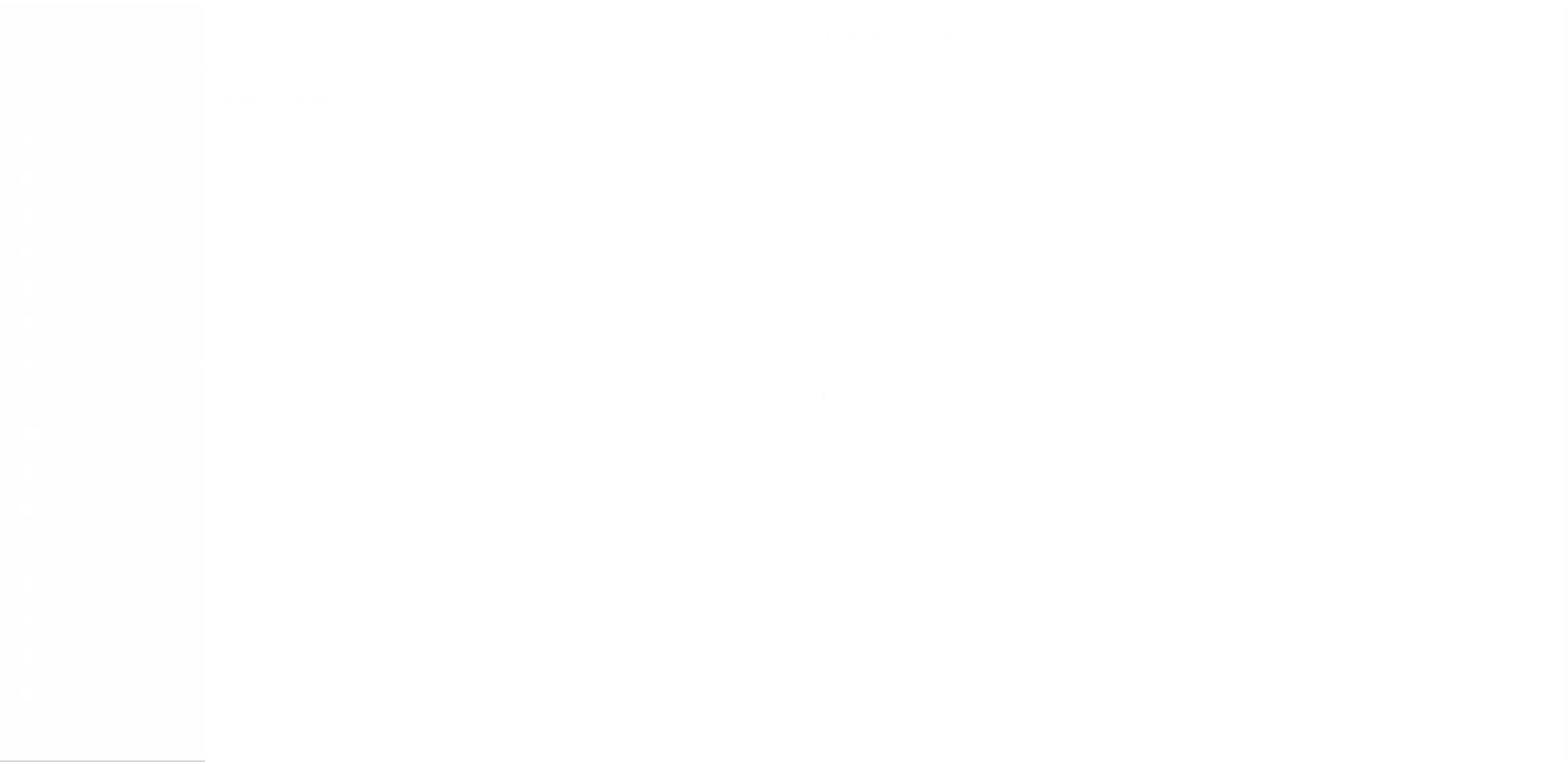
scroll to position [42, 0]
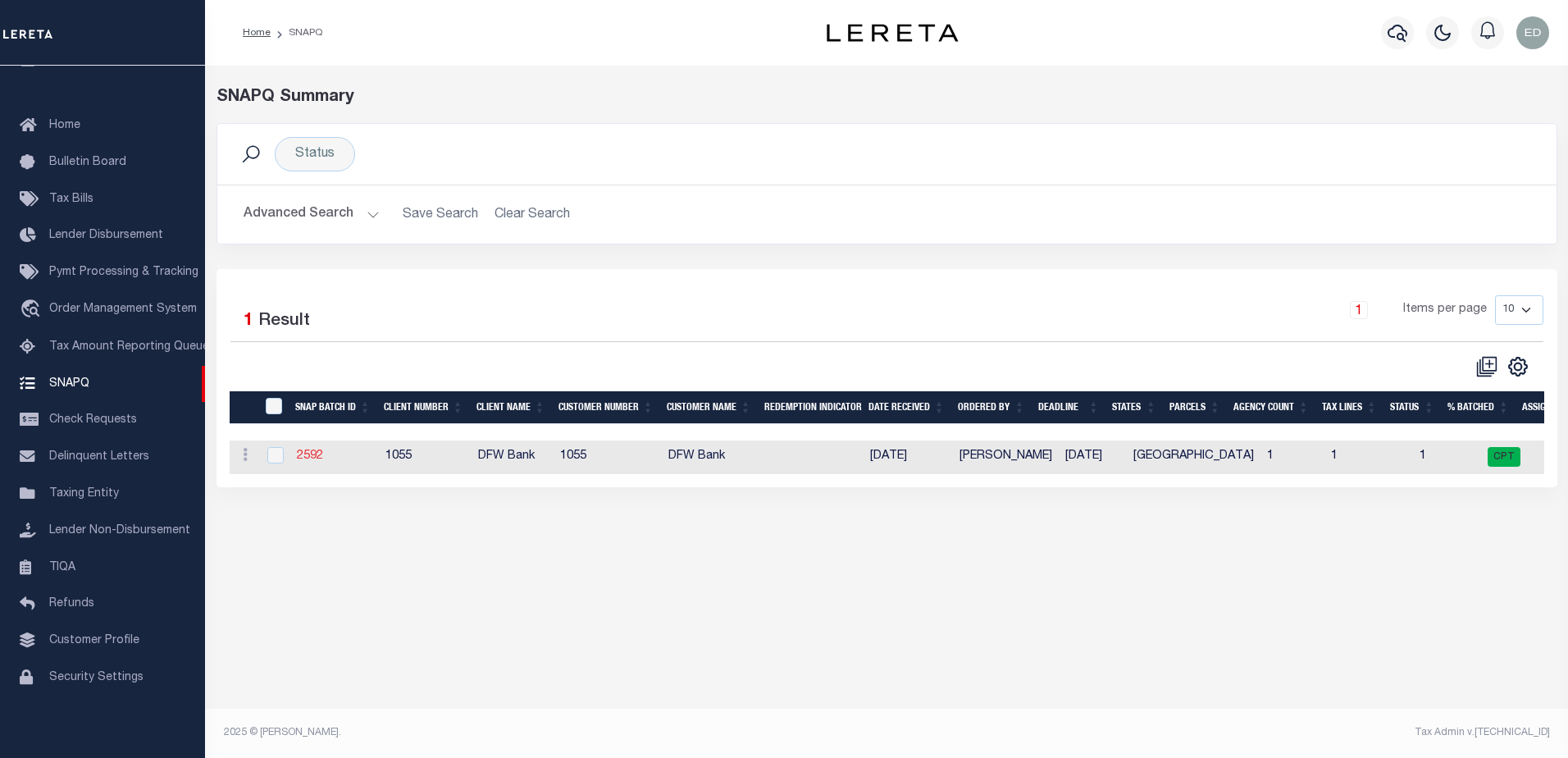
click at [312, 459] on link "2592" at bounding box center [310, 456] width 26 height 11
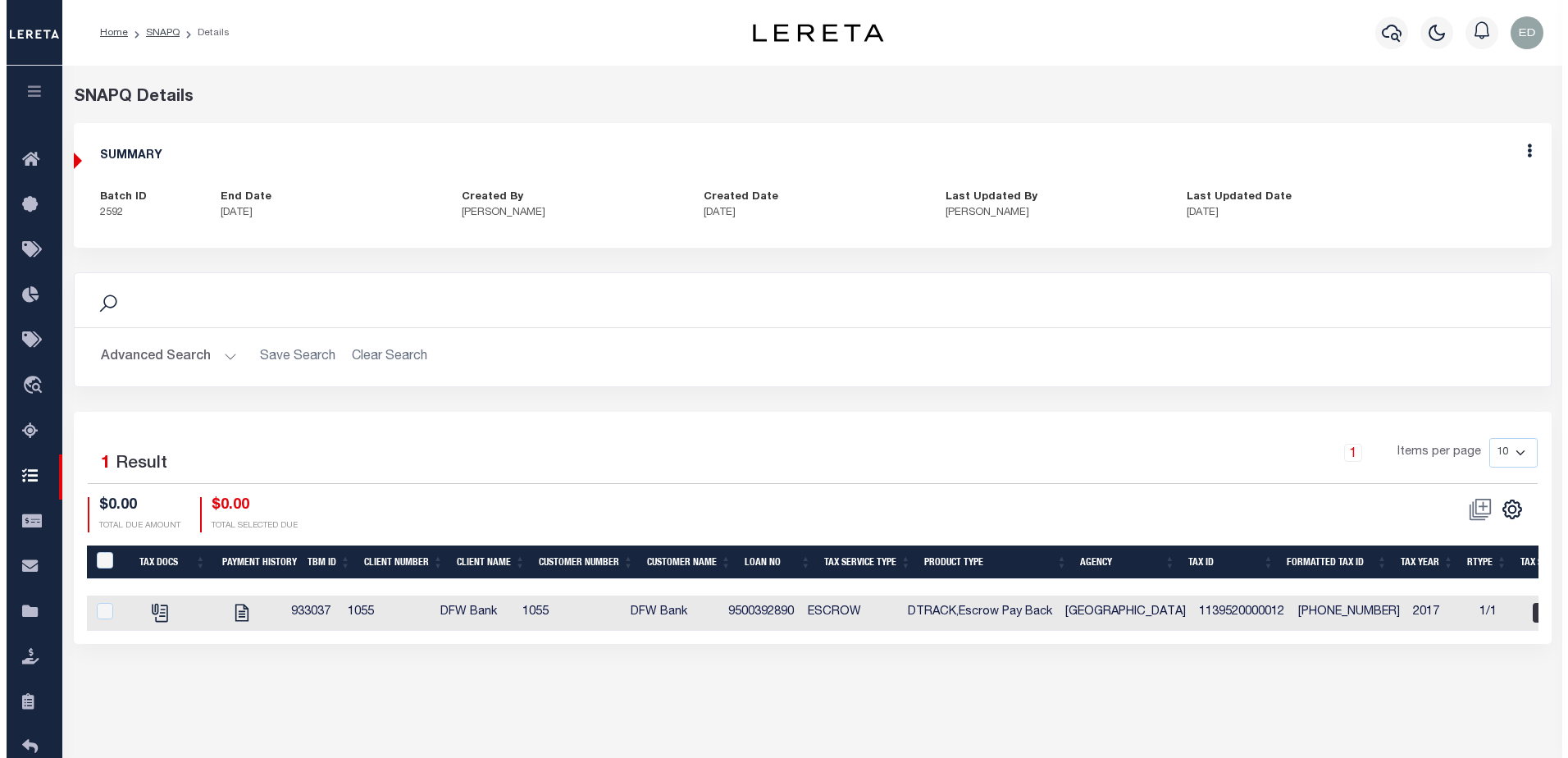
scroll to position [112, 0]
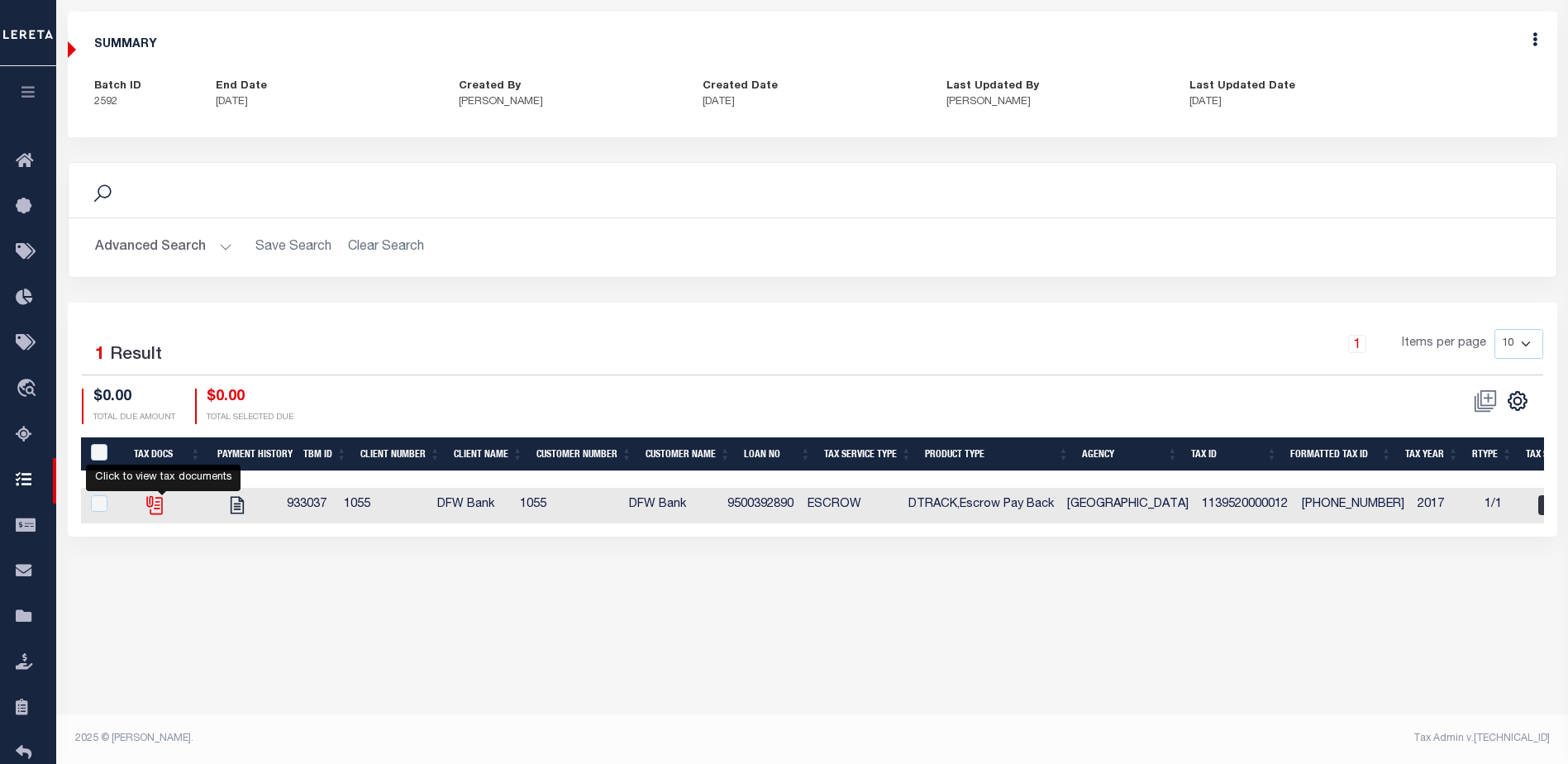
click at [164, 500] on icon "" at bounding box center [154, 505] width 21 height 21
checkbox input "true"
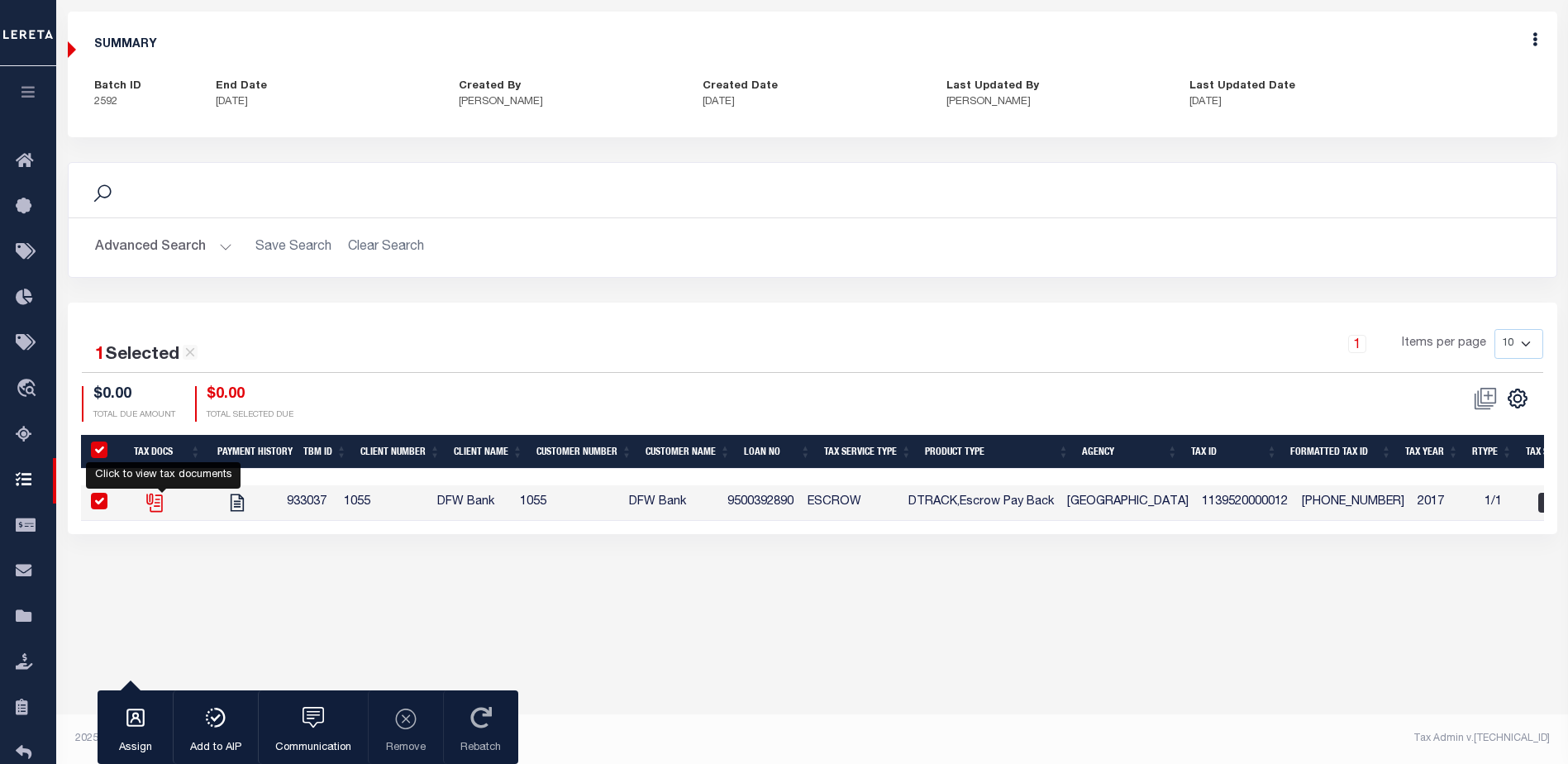
click at [162, 504] on icon "" at bounding box center [156, 504] width 12 height 18
checkbox input "false"
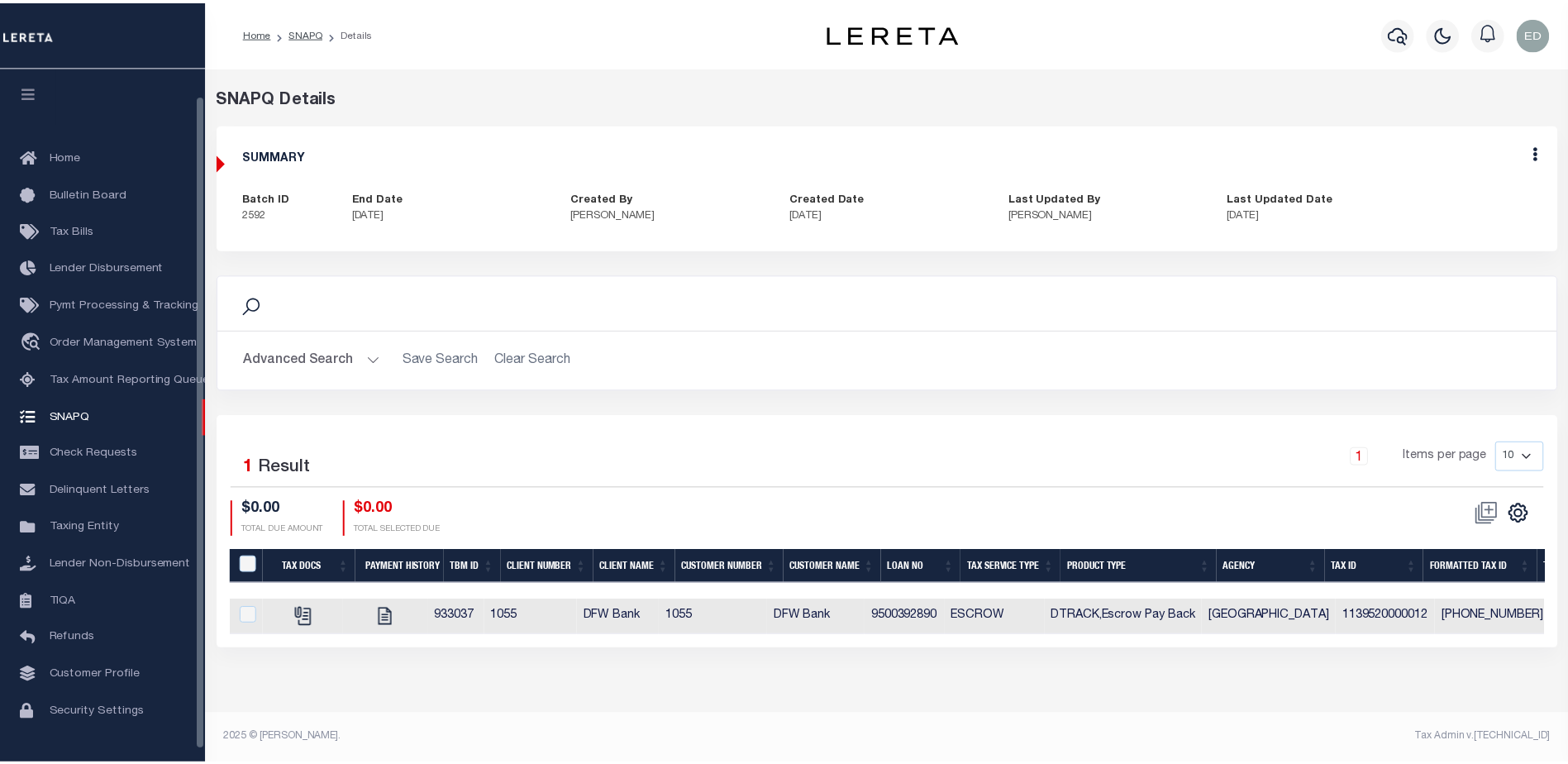
scroll to position [29, 0]
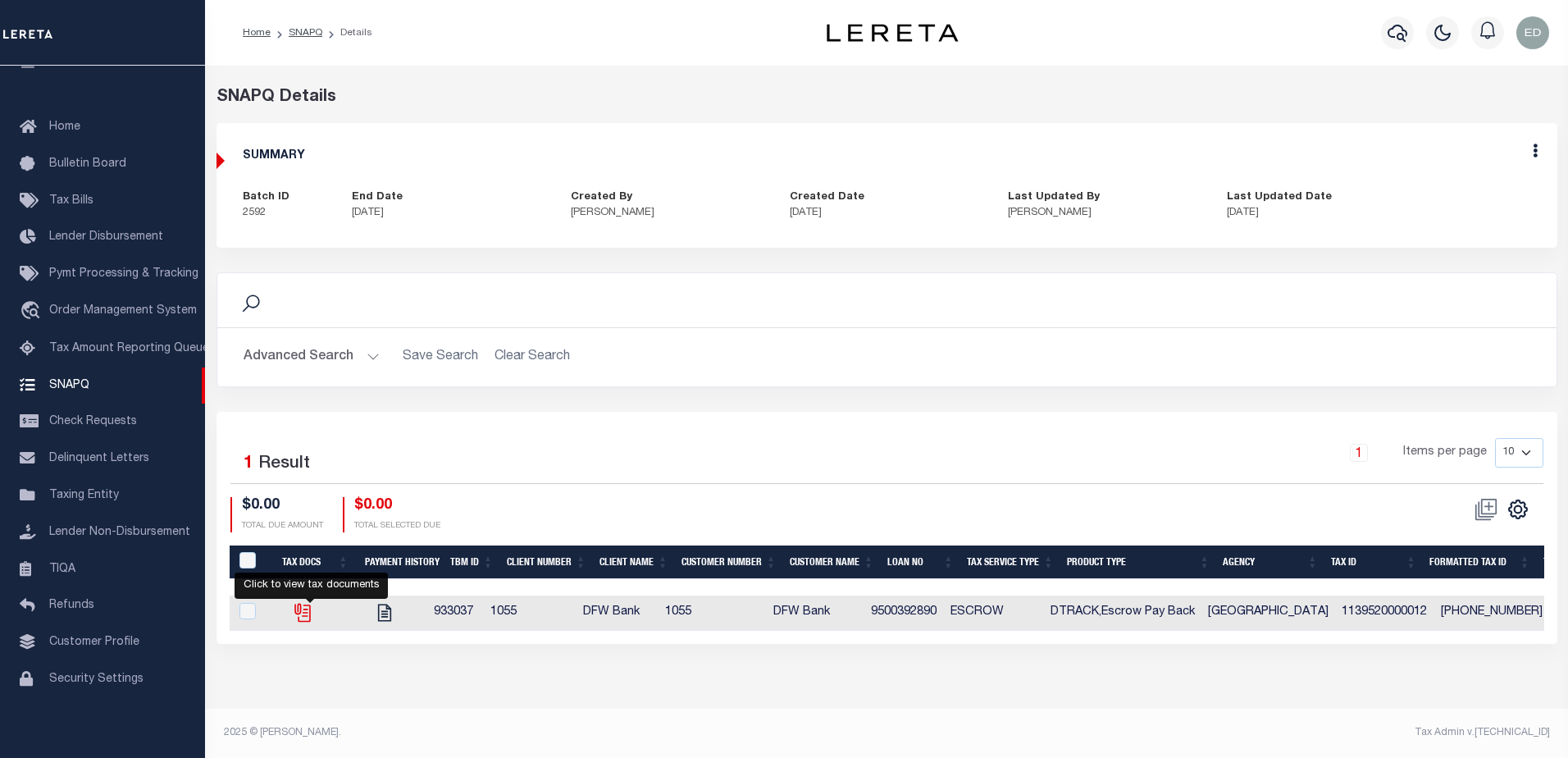
click at [307, 611] on icon "" at bounding box center [300, 610] width 13 height 13
checkbox input "true"
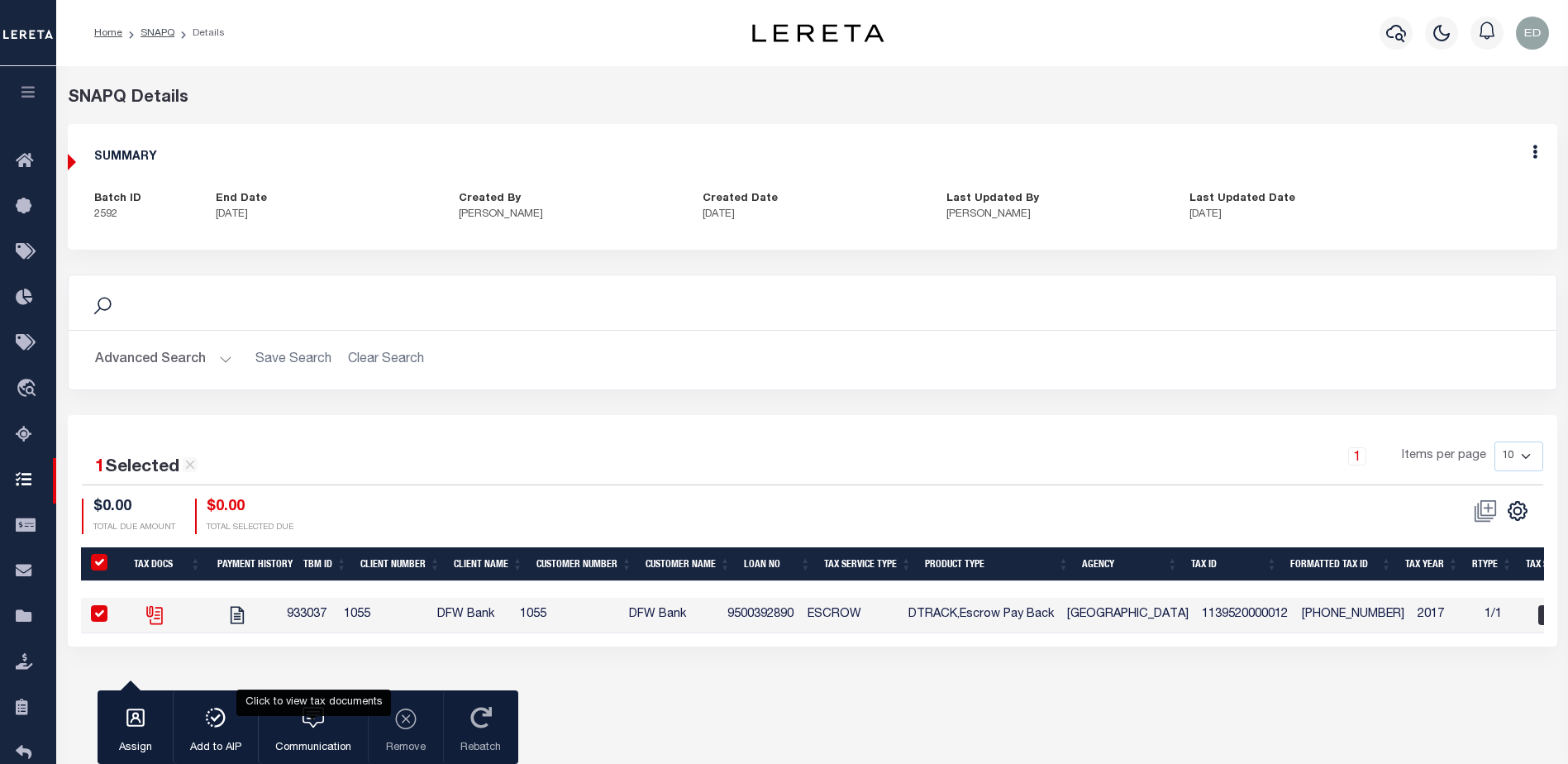
click at [164, 610] on icon "" at bounding box center [154, 616] width 21 height 21
checkbox input "false"
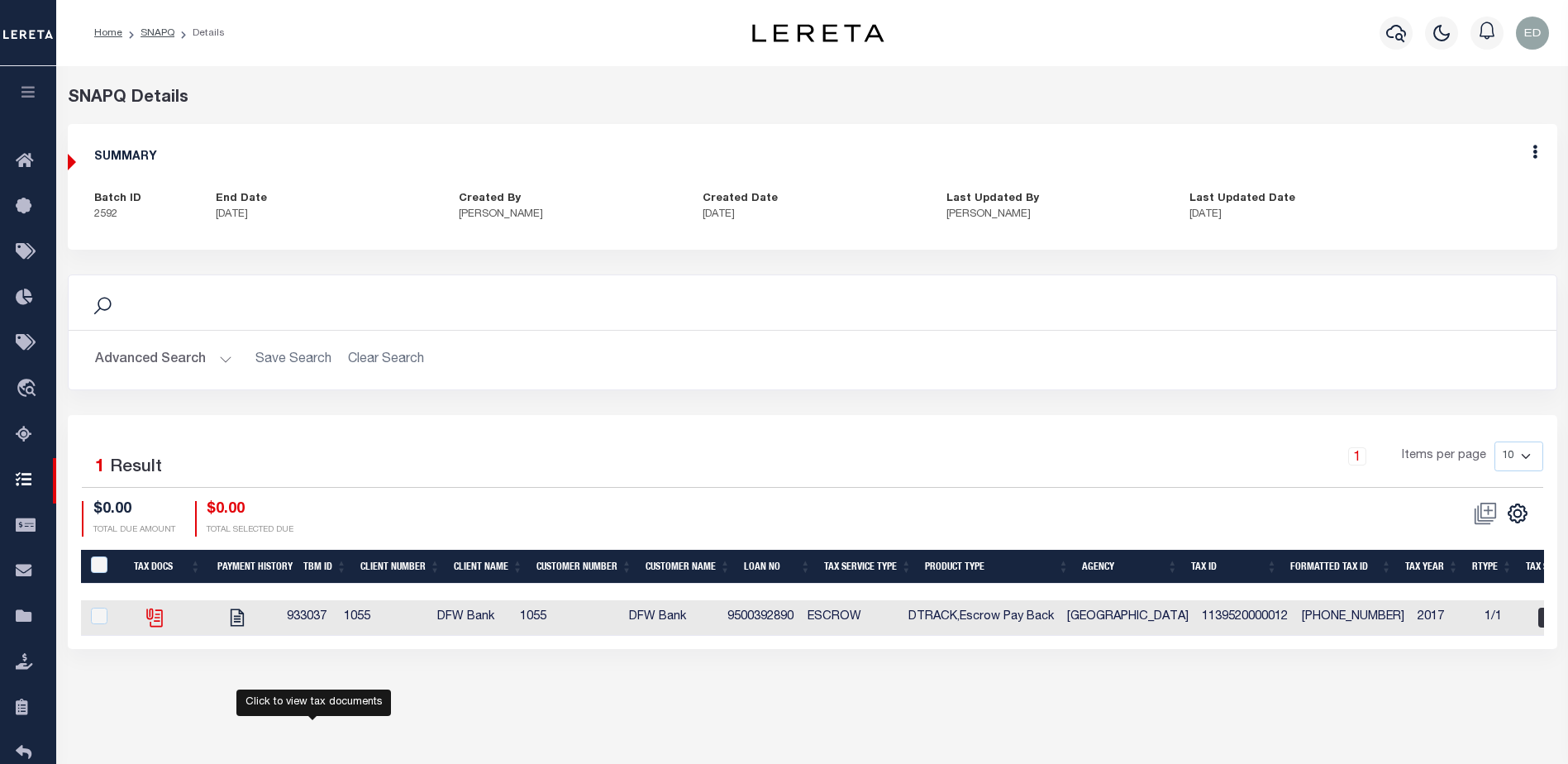
click at [164, 610] on icon "" at bounding box center [154, 617] width 21 height 21
checkbox input "true"
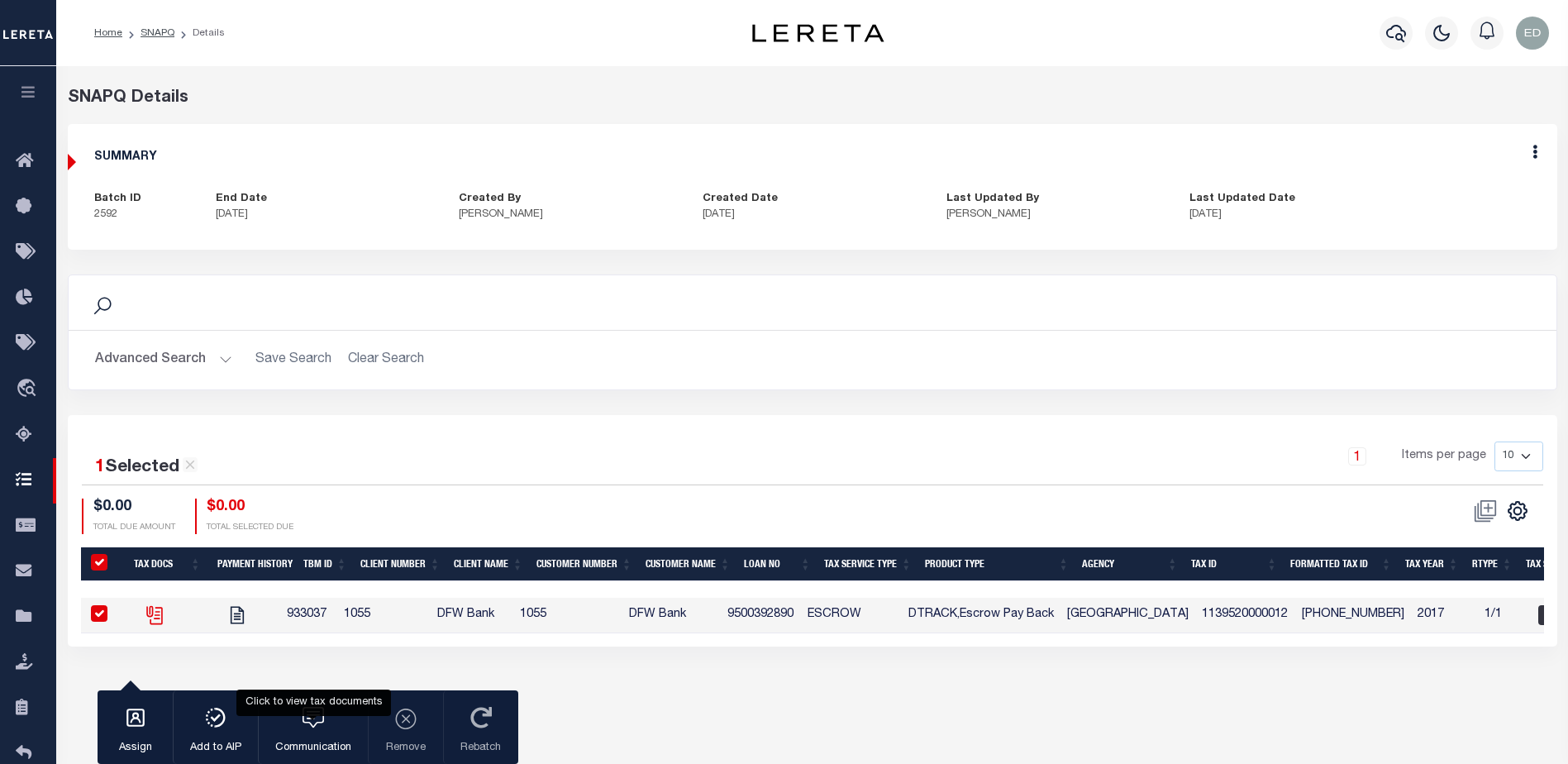
click at [154, 618] on icon "" at bounding box center [154, 616] width 21 height 21
checkbox input "false"
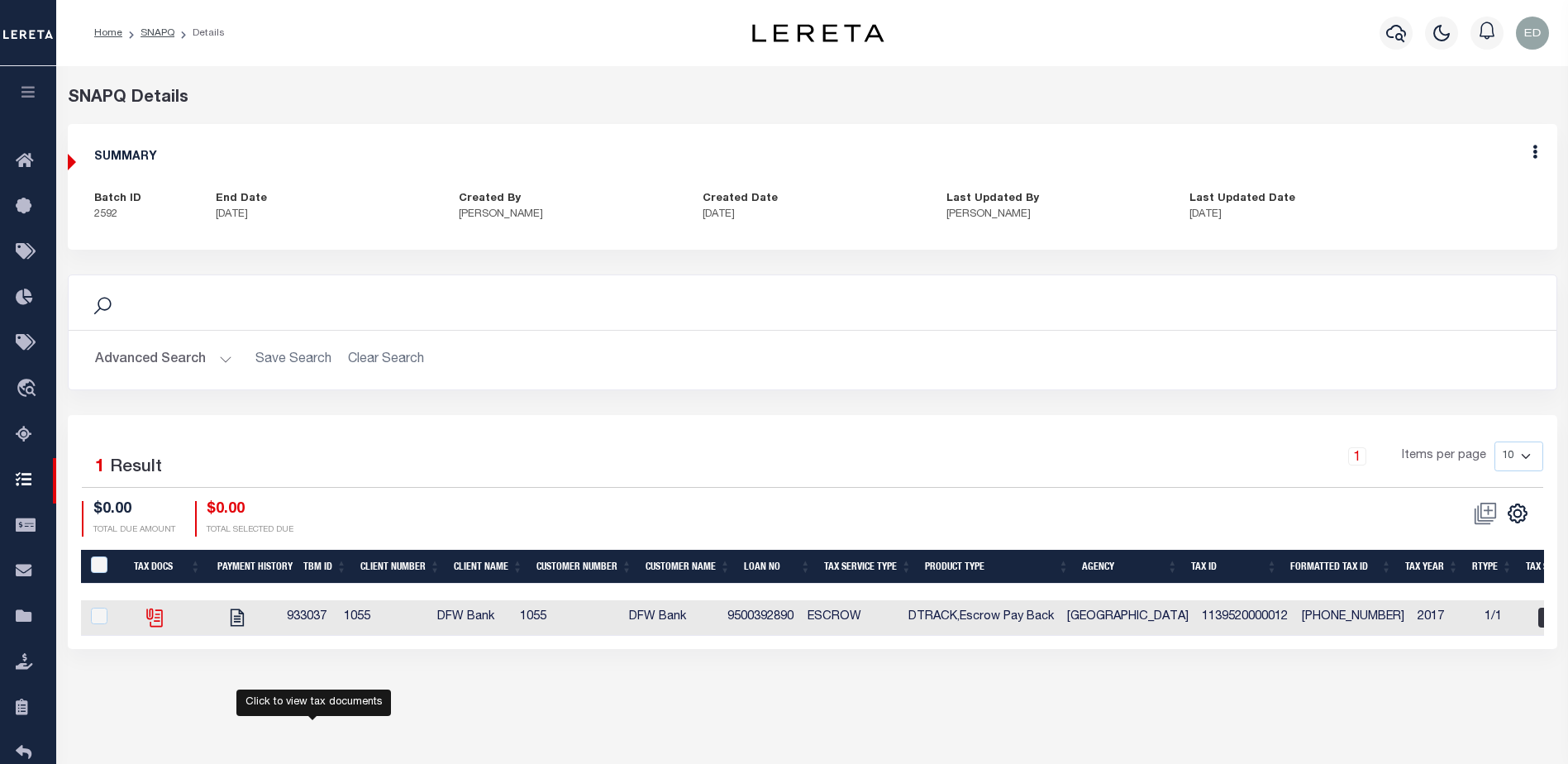
click at [154, 618] on icon "" at bounding box center [153, 615] width 13 height 13
checkbox input "true"
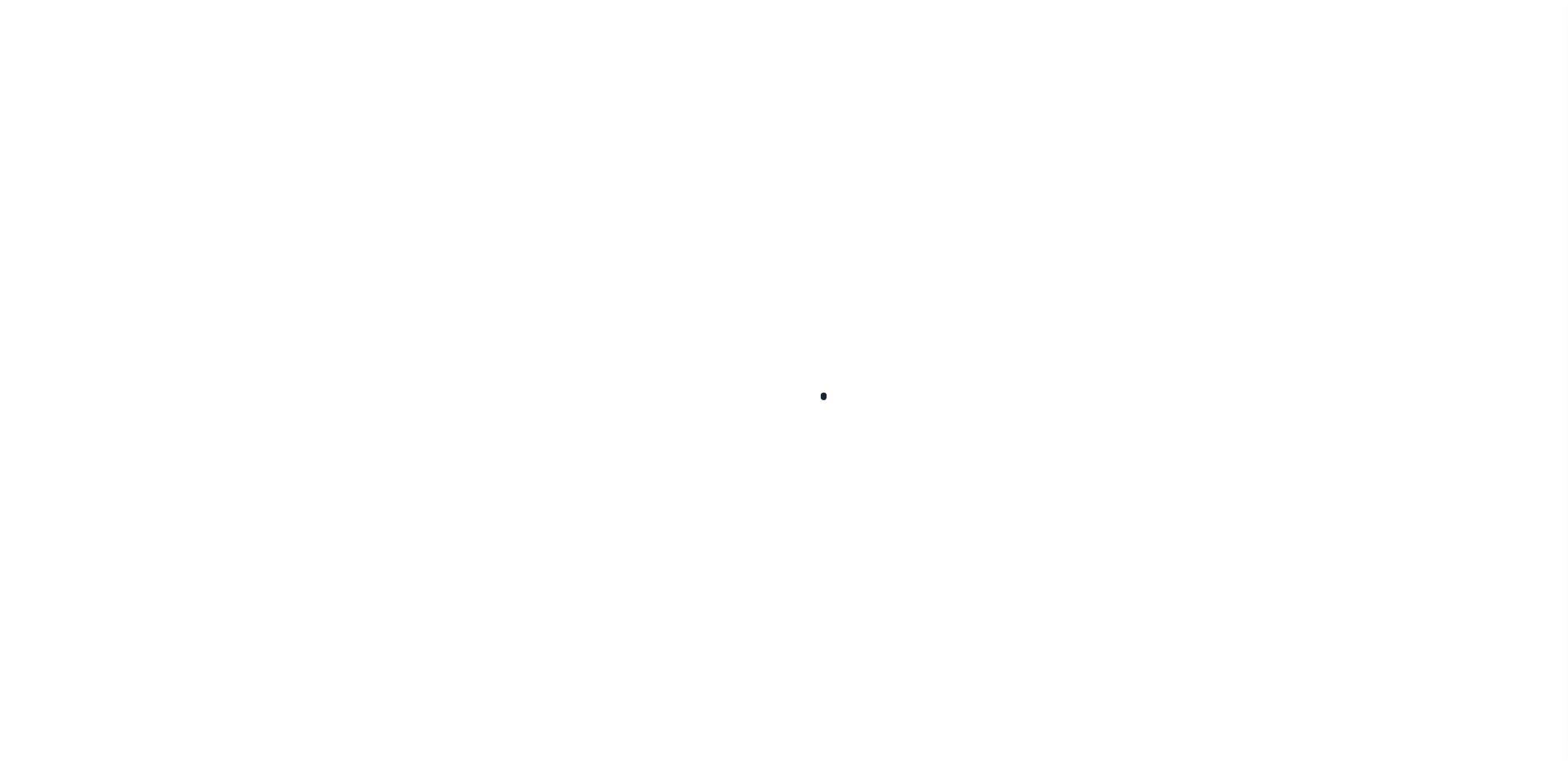
scroll to position [42, 0]
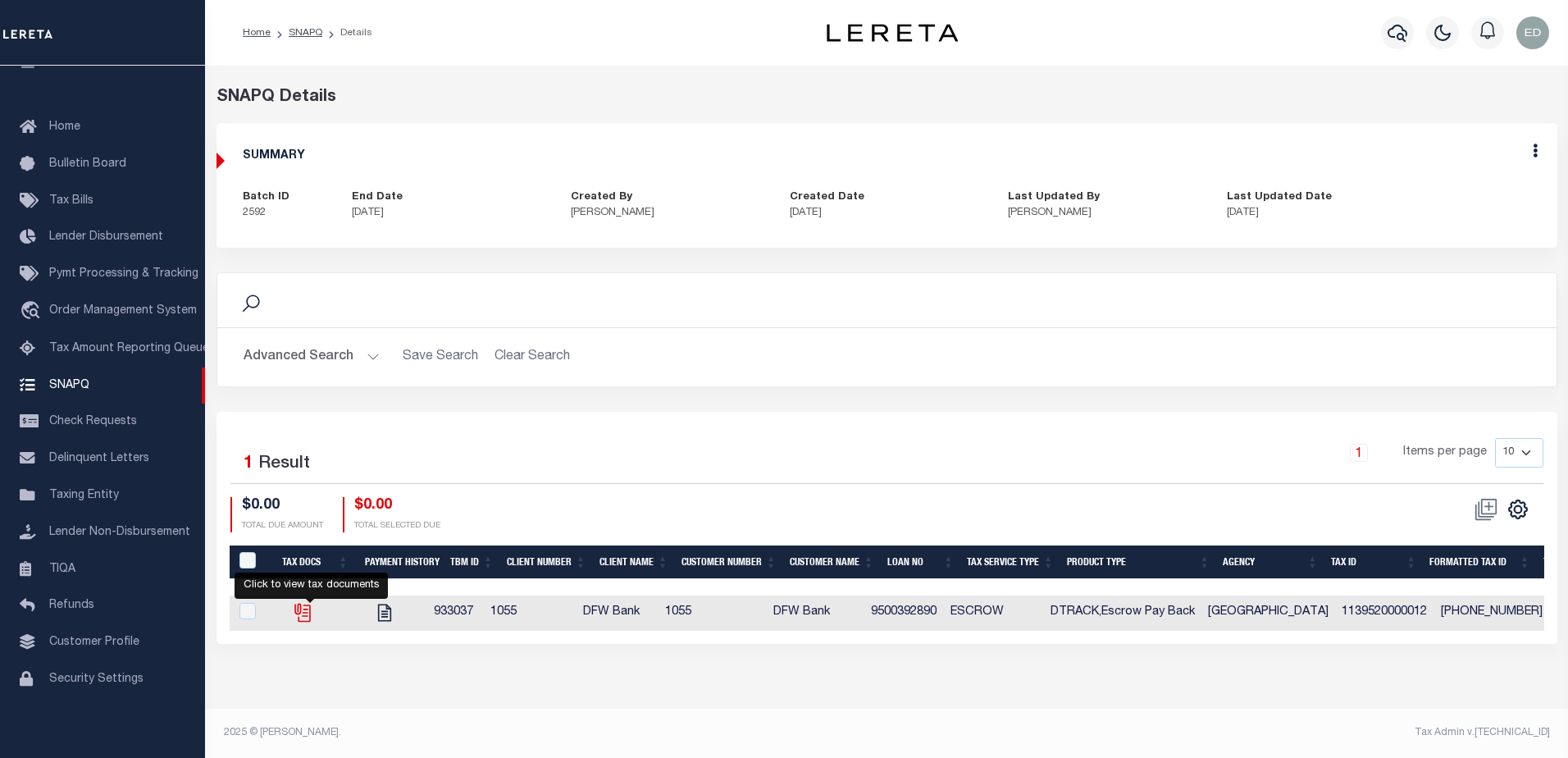
click at [307, 610] on icon "" at bounding box center [300, 610] width 13 height 13
checkbox input "true"
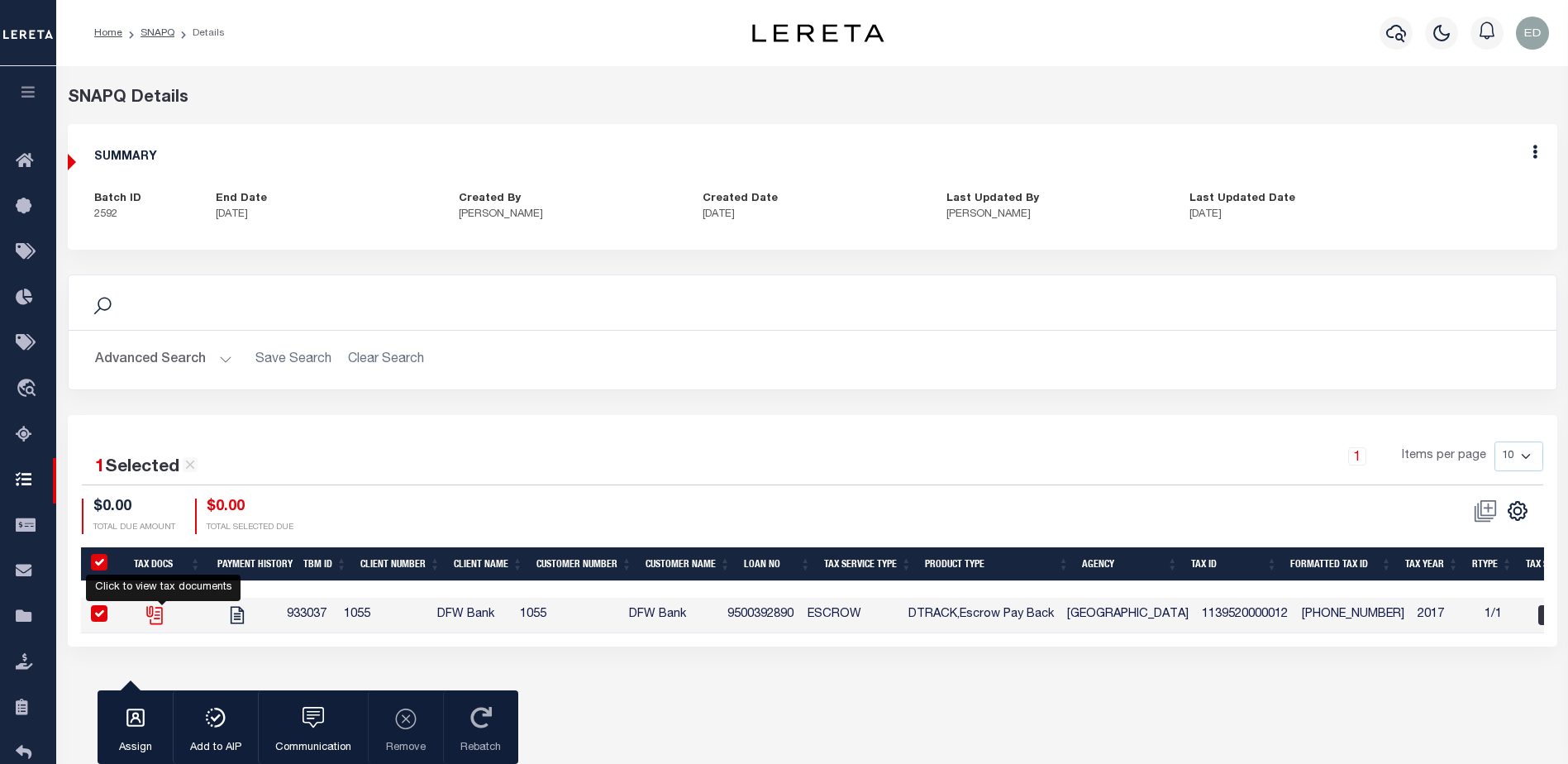
click at [164, 614] on icon "" at bounding box center [154, 616] width 21 height 21
checkbox input "false"
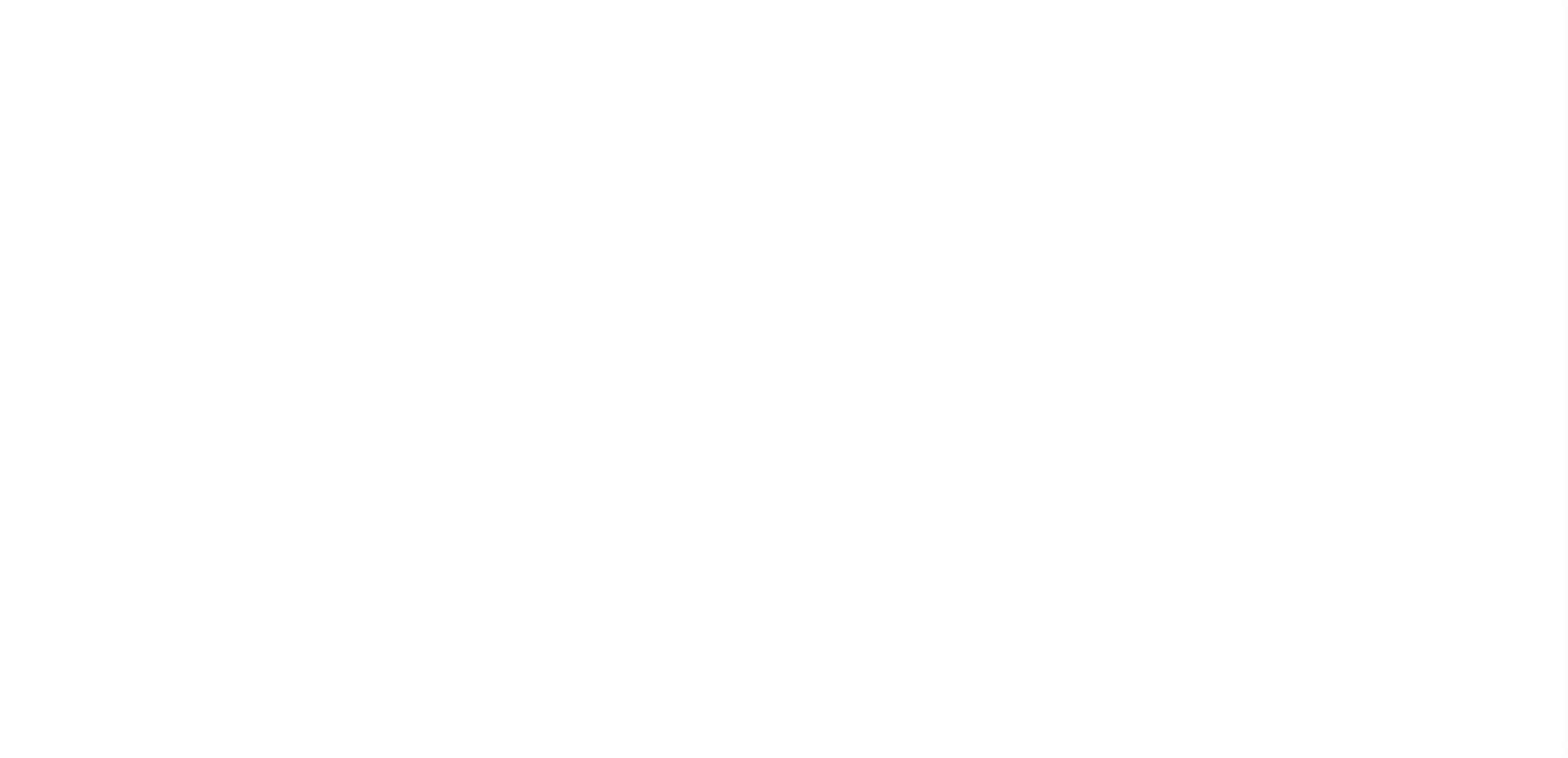
scroll to position [33, 0]
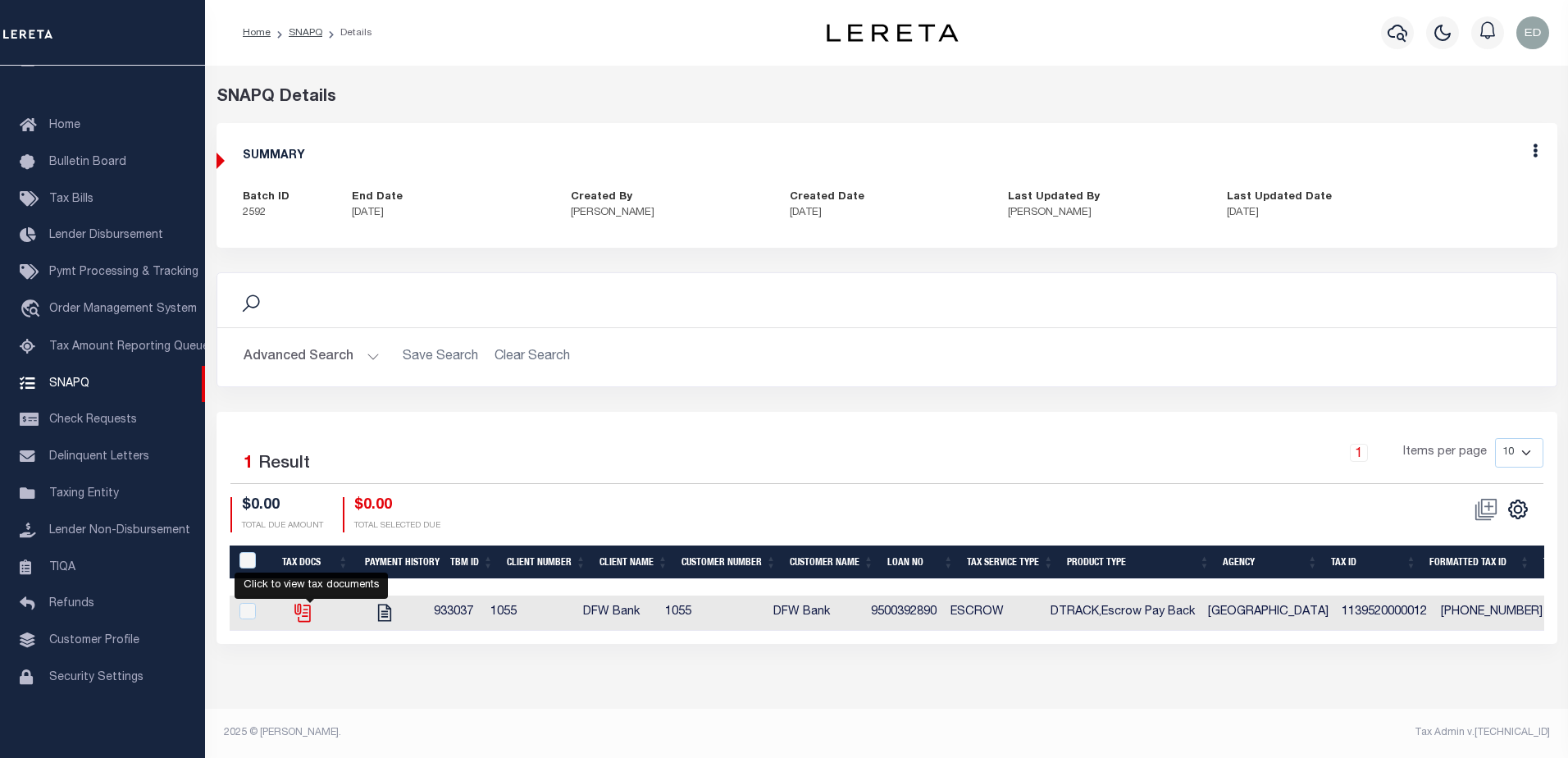
click at [307, 613] on icon "" at bounding box center [300, 610] width 13 height 13
checkbox input "true"
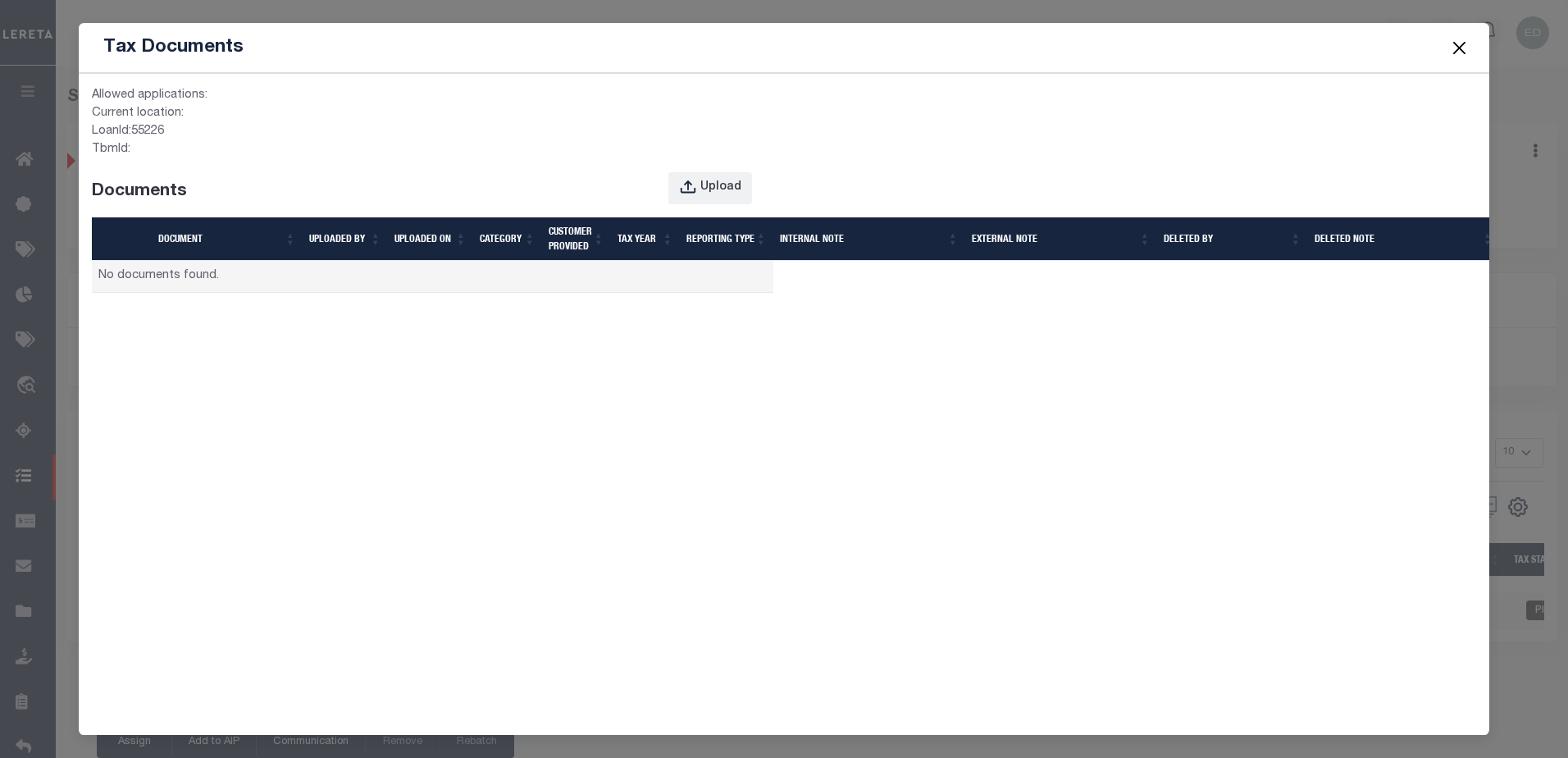
click at [1465, 41] on button "Close" at bounding box center [1459, 48] width 21 height 21
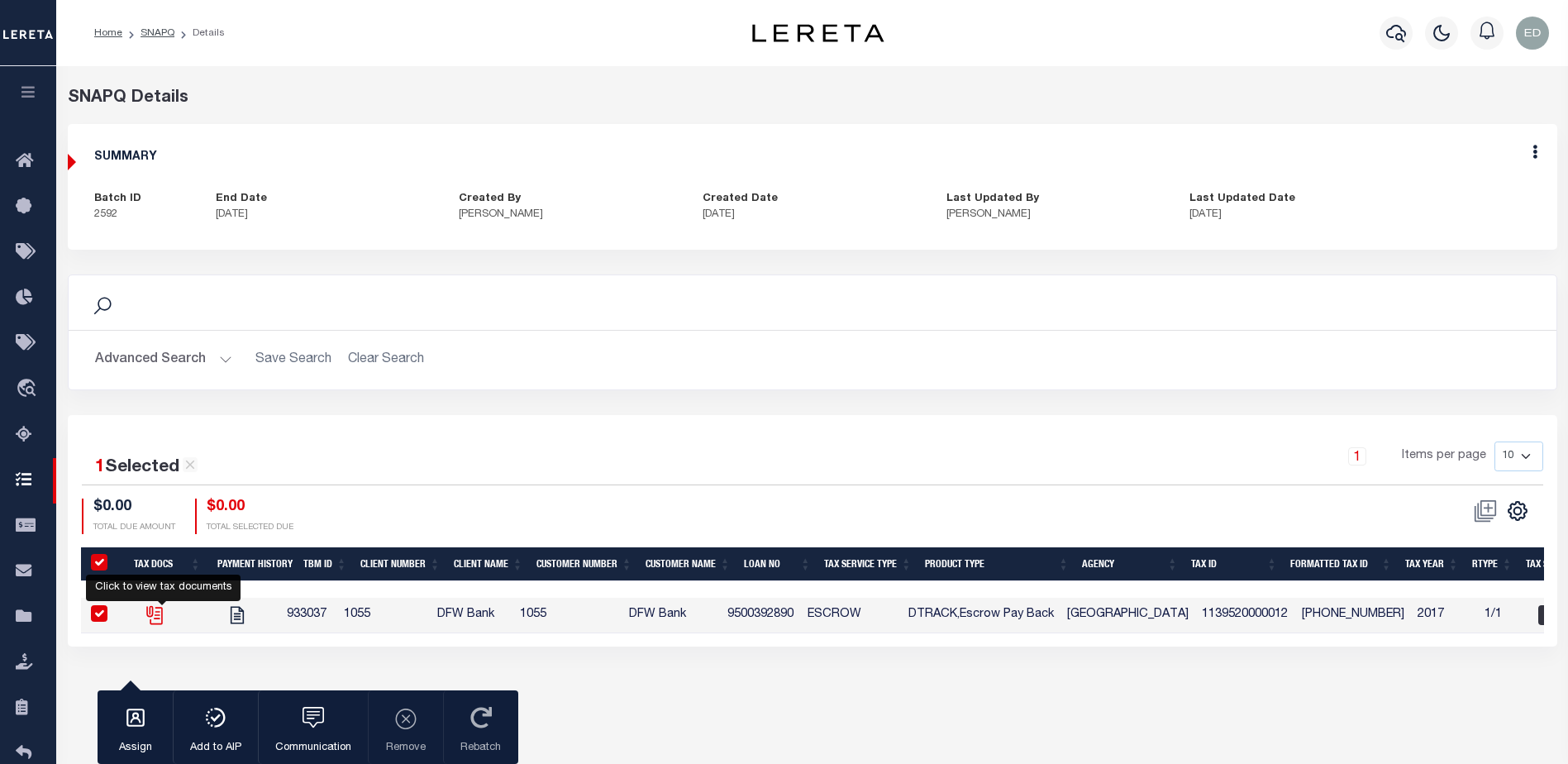
click at [161, 613] on icon "" at bounding box center [154, 616] width 21 height 21
checkbox input "false"
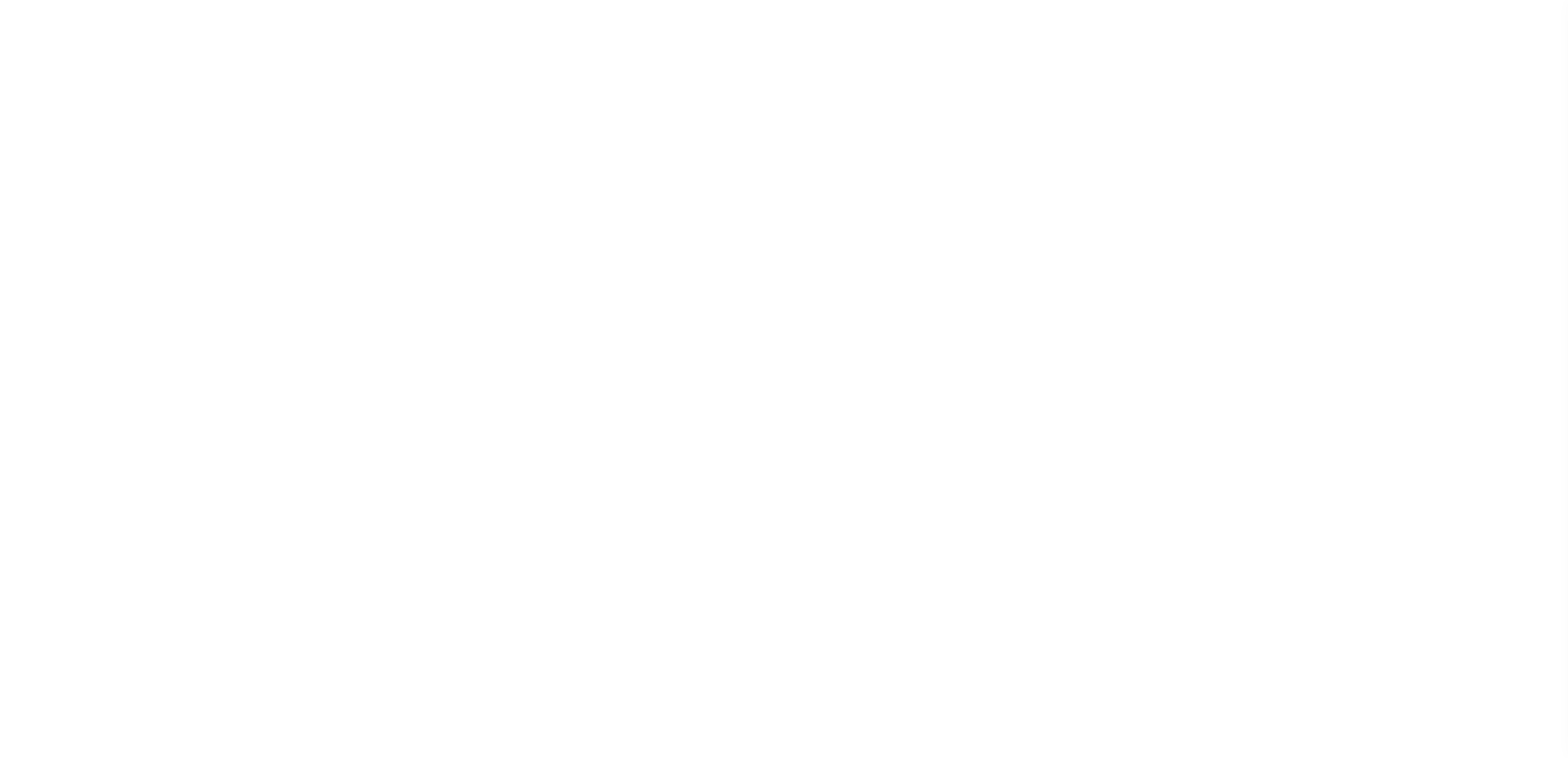
scroll to position [41, 0]
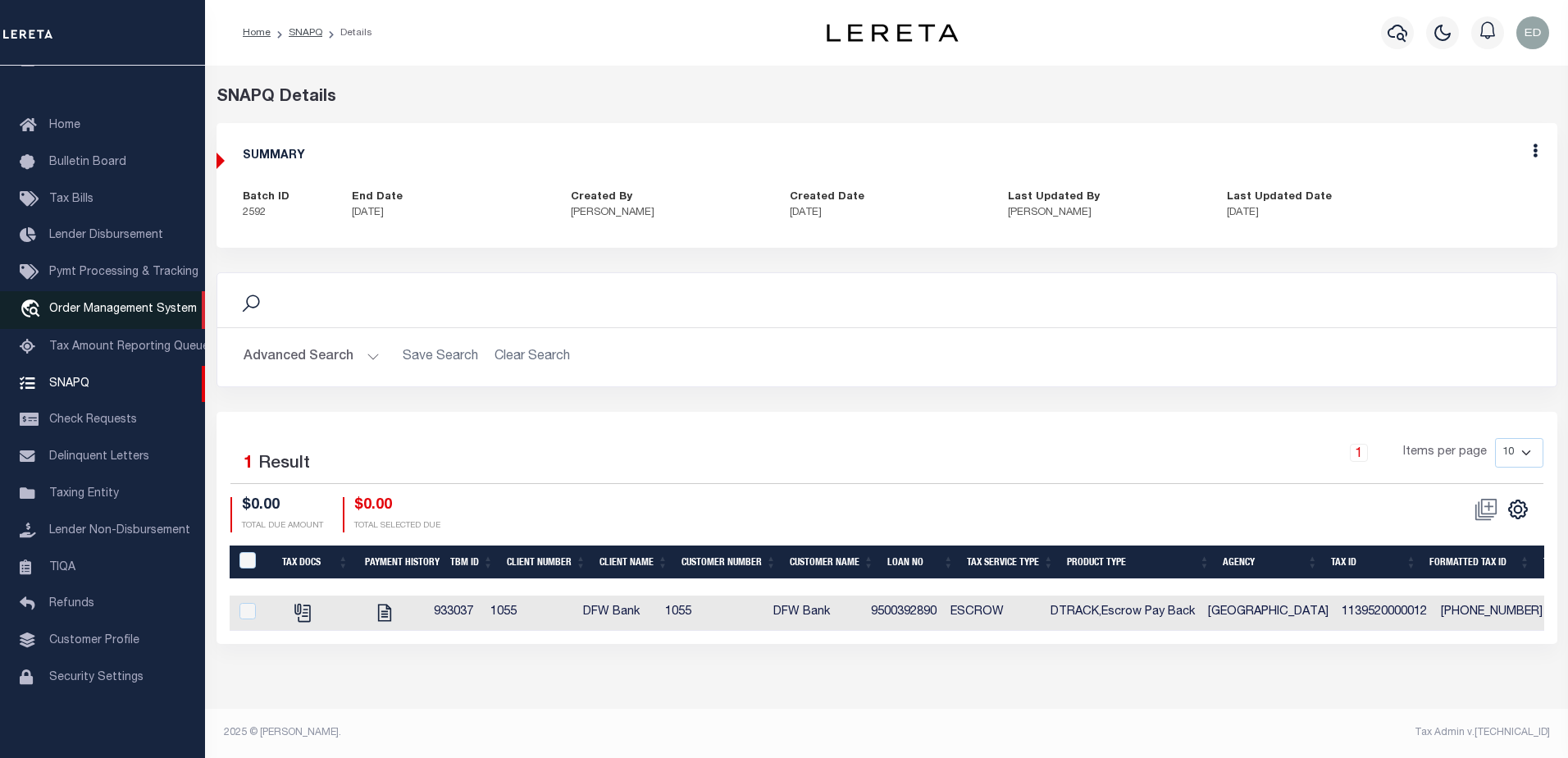
click at [95, 308] on span "Order Management System" at bounding box center [123, 308] width 148 height 11
click at [353, 267] on div "SNAPQ Details SUMMARY Batch ID 2592 End Date [DATE] Created By [PERSON_NAME] Ed…" at bounding box center [887, 179] width 1365 height 187
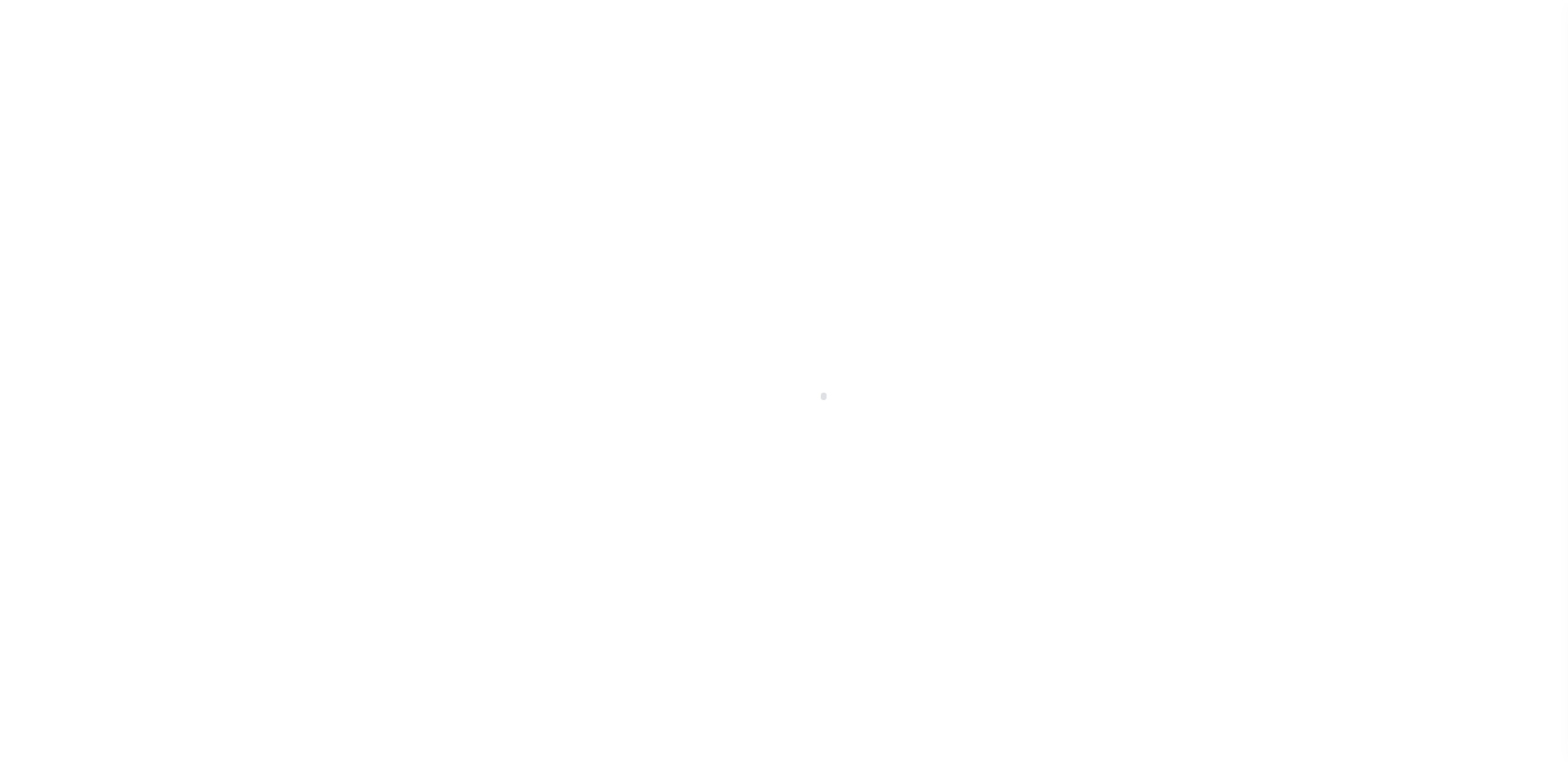
scroll to position [42, 0]
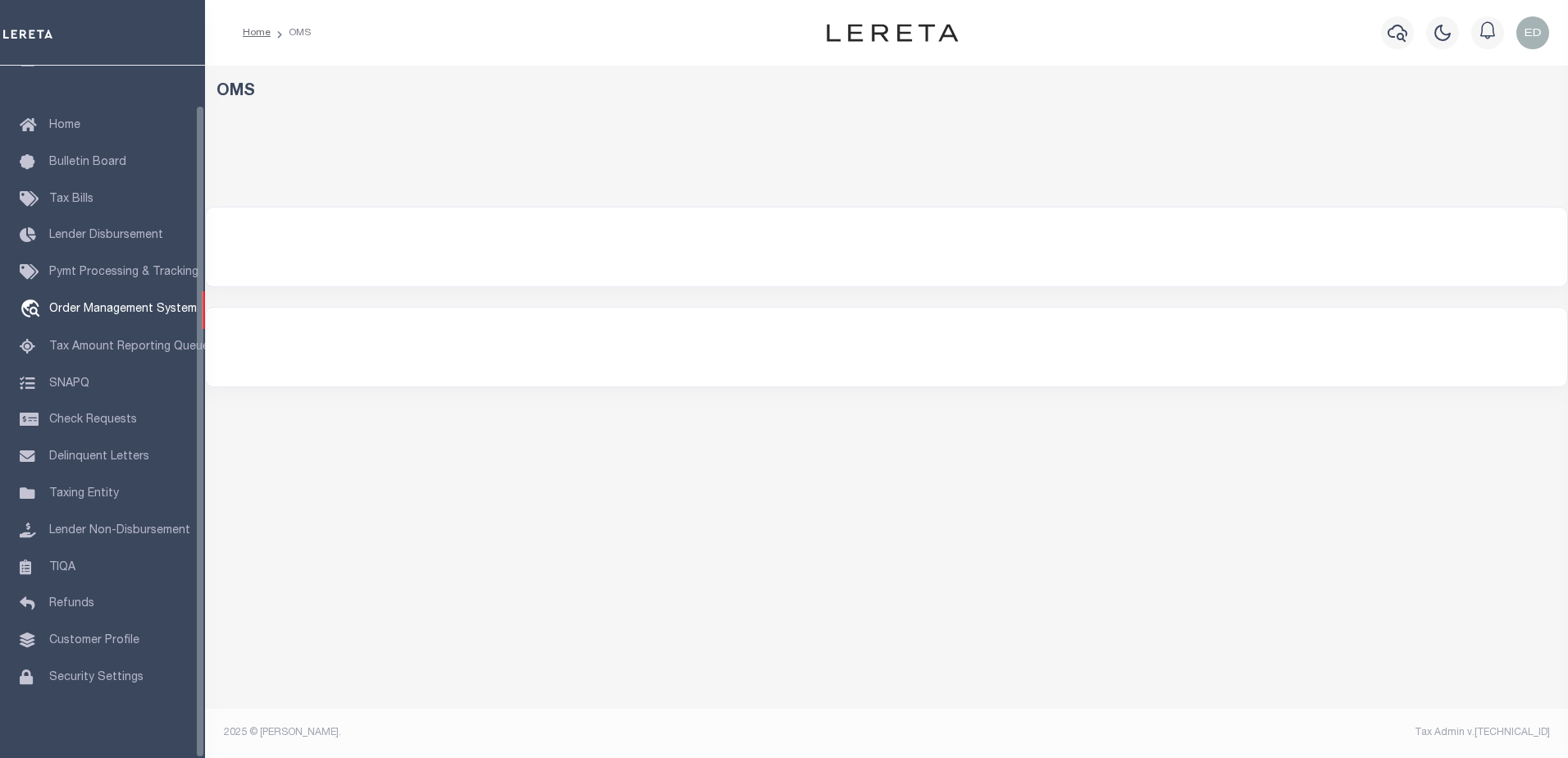
select select "200"
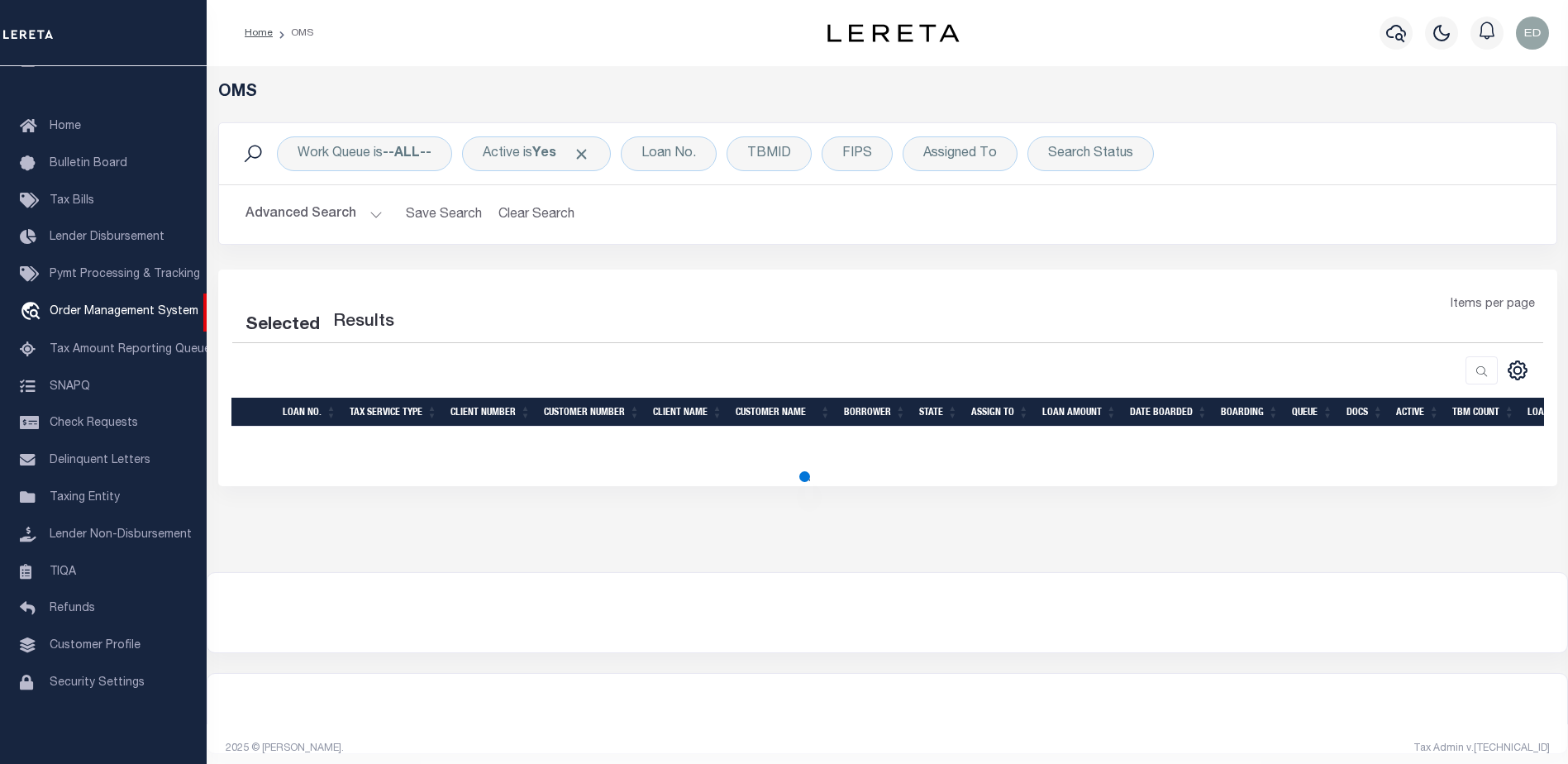
select select "200"
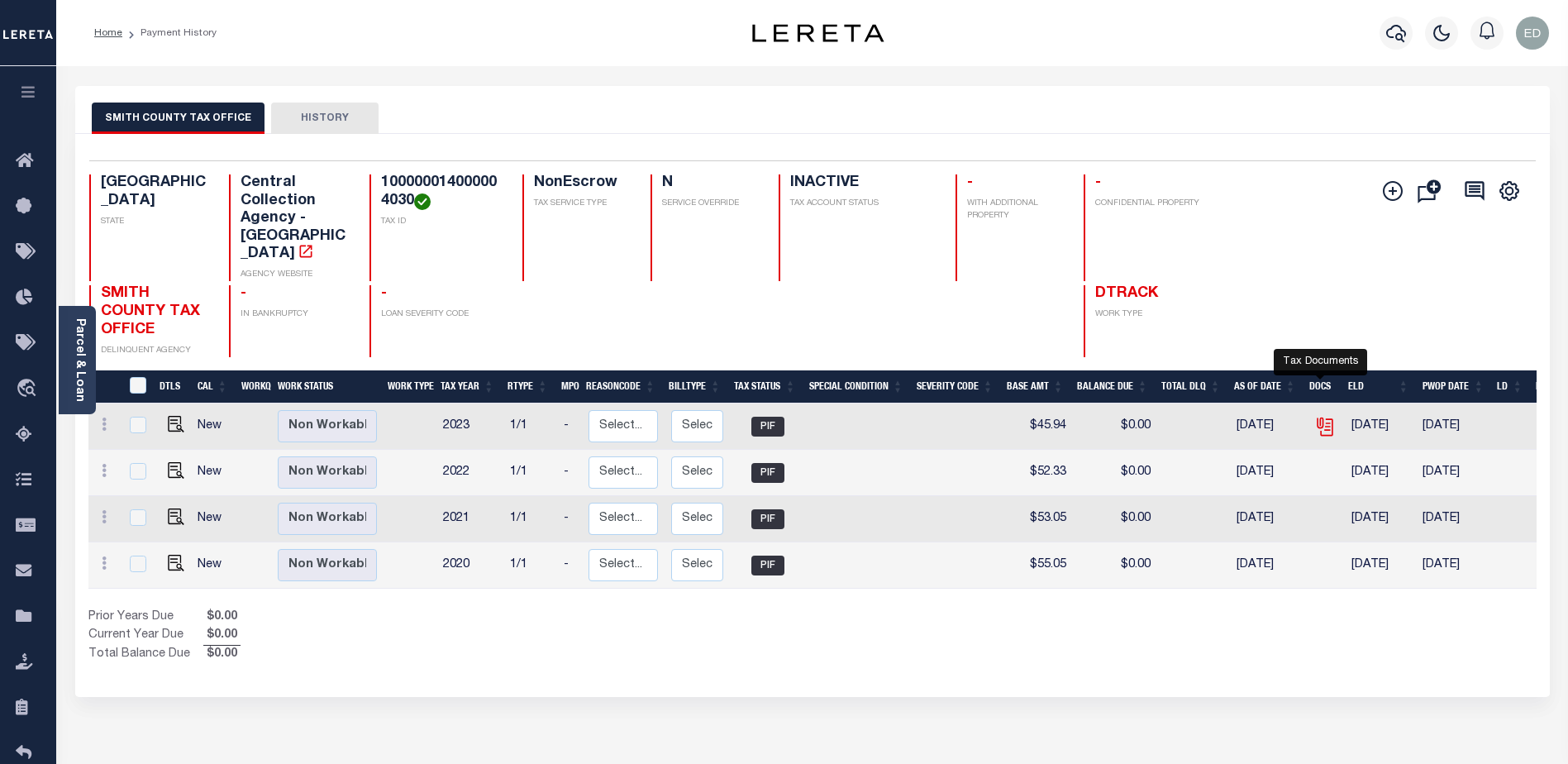
click at [1324, 416] on icon "" at bounding box center [1325, 426] width 21 height 21
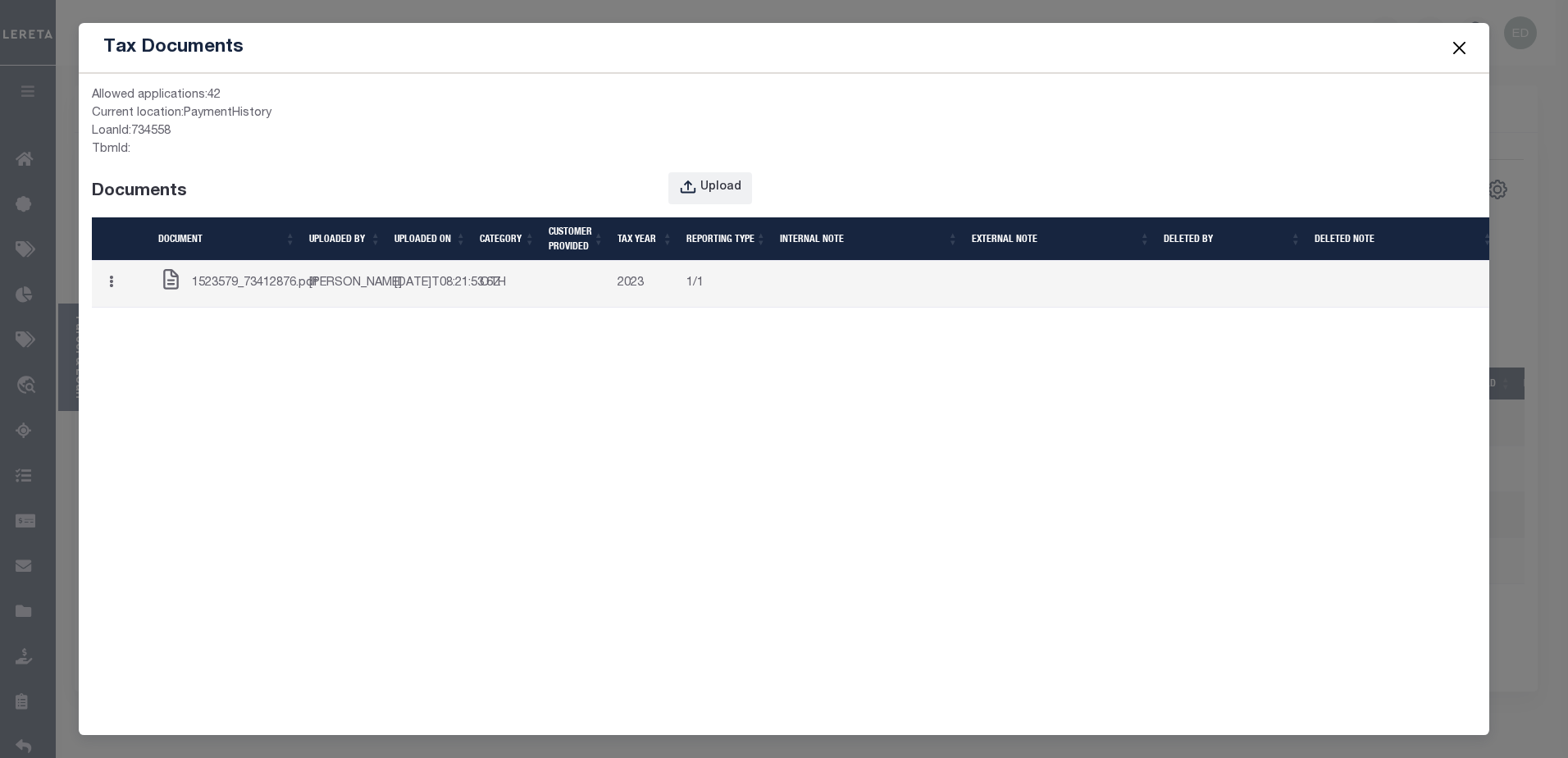
click at [368, 369] on div "Allowed applications: 42 Current location: PaymentHistory LoanId: 734558 TbmId:…" at bounding box center [784, 398] width 1411 height 651
click at [116, 301] on button "button" at bounding box center [111, 284] width 26 height 32
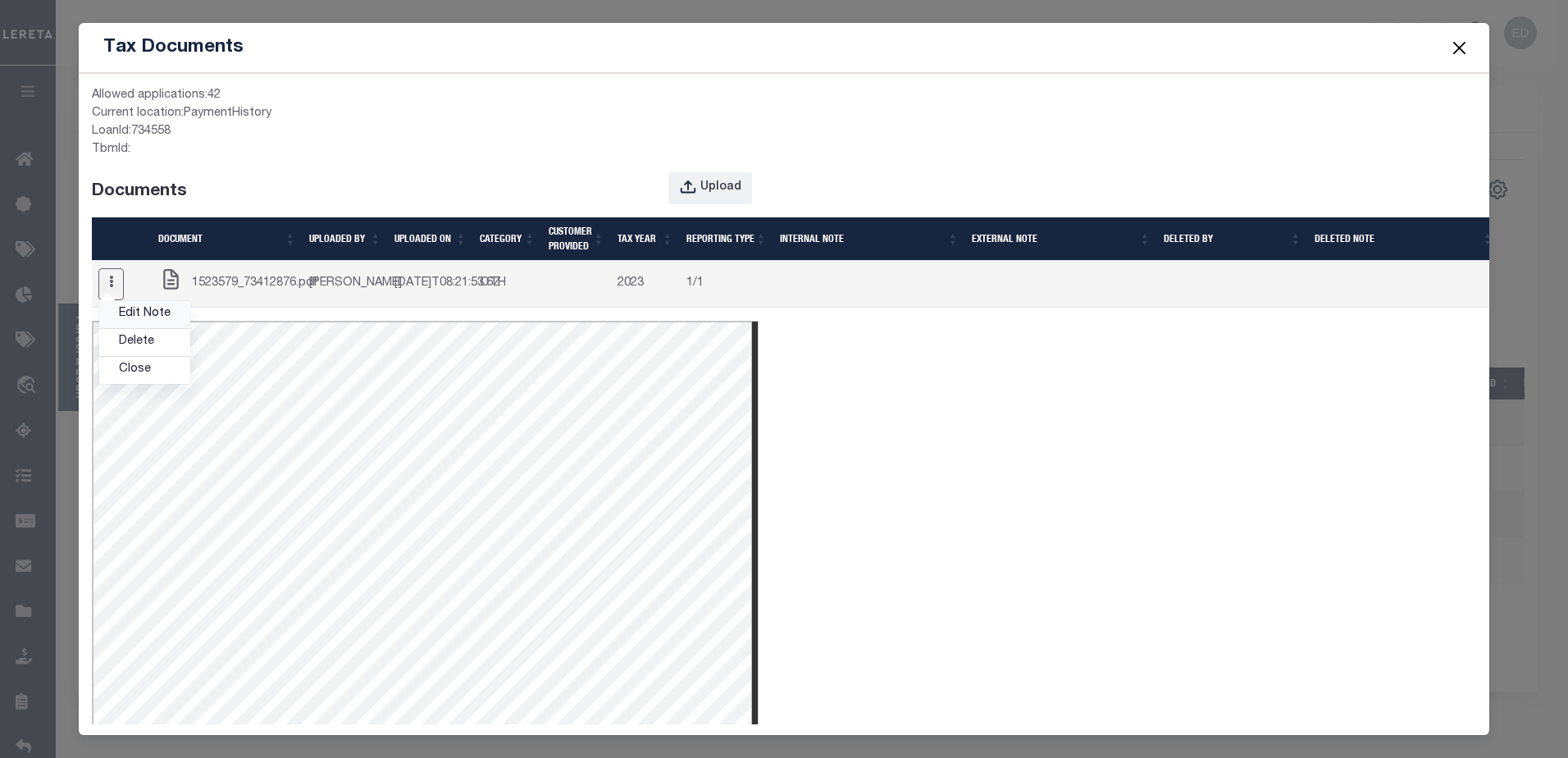
click at [140, 322] on link "Edit Note" at bounding box center [144, 315] width 91 height 27
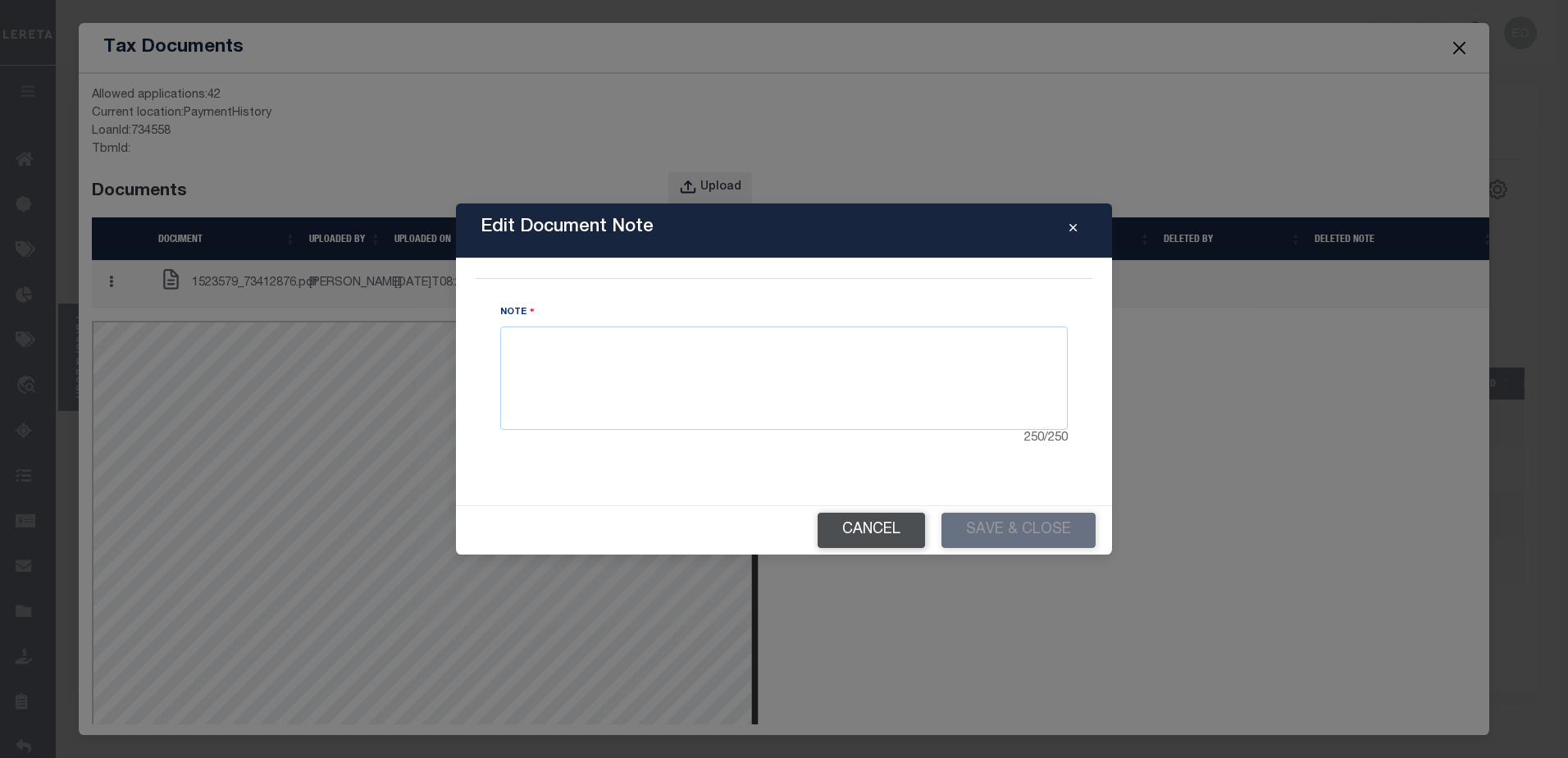
click at [863, 528] on button "Cancel" at bounding box center [871, 531] width 107 height 35
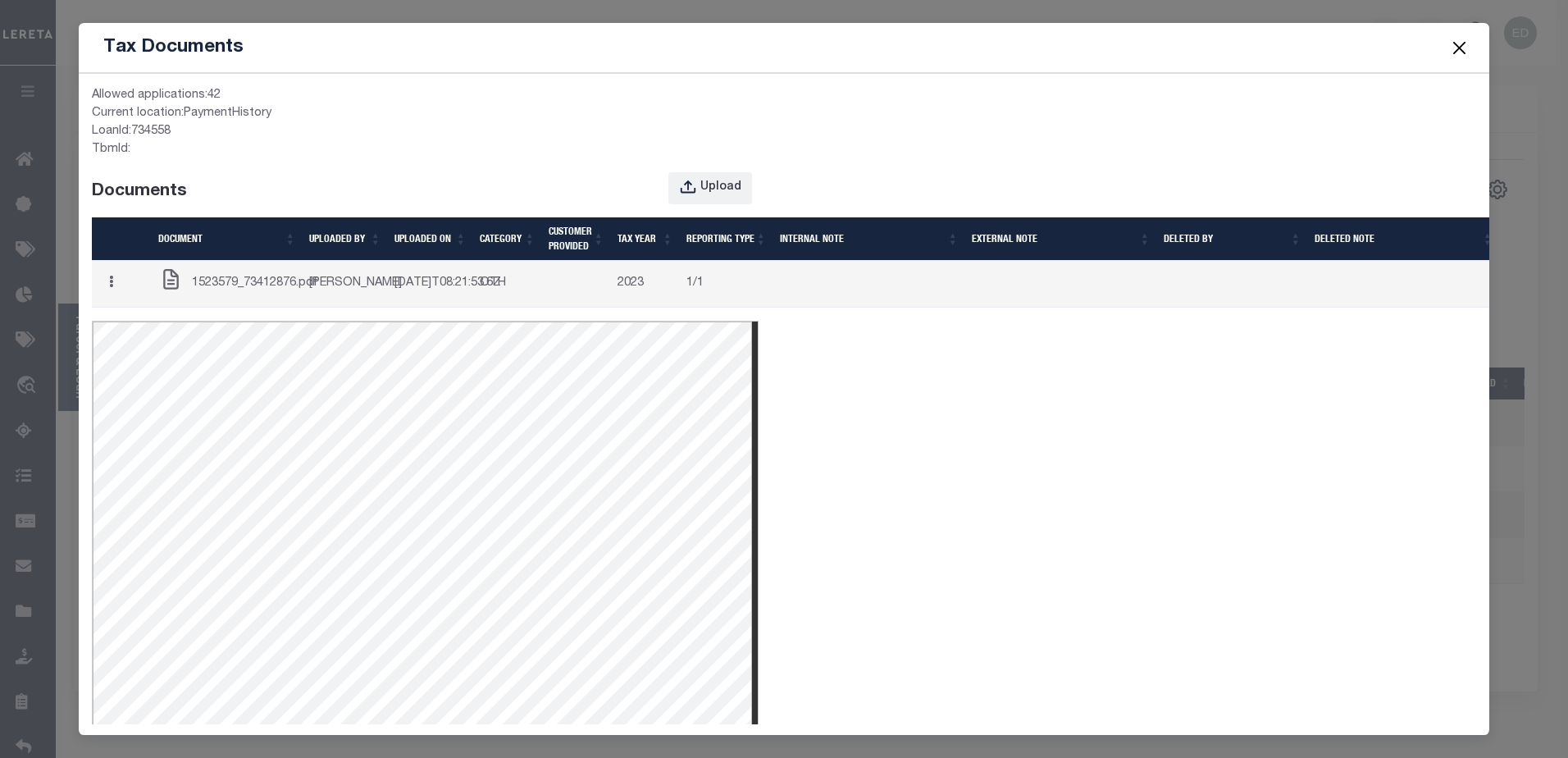
click at [1456, 49] on button "Close" at bounding box center [1459, 48] width 21 height 21
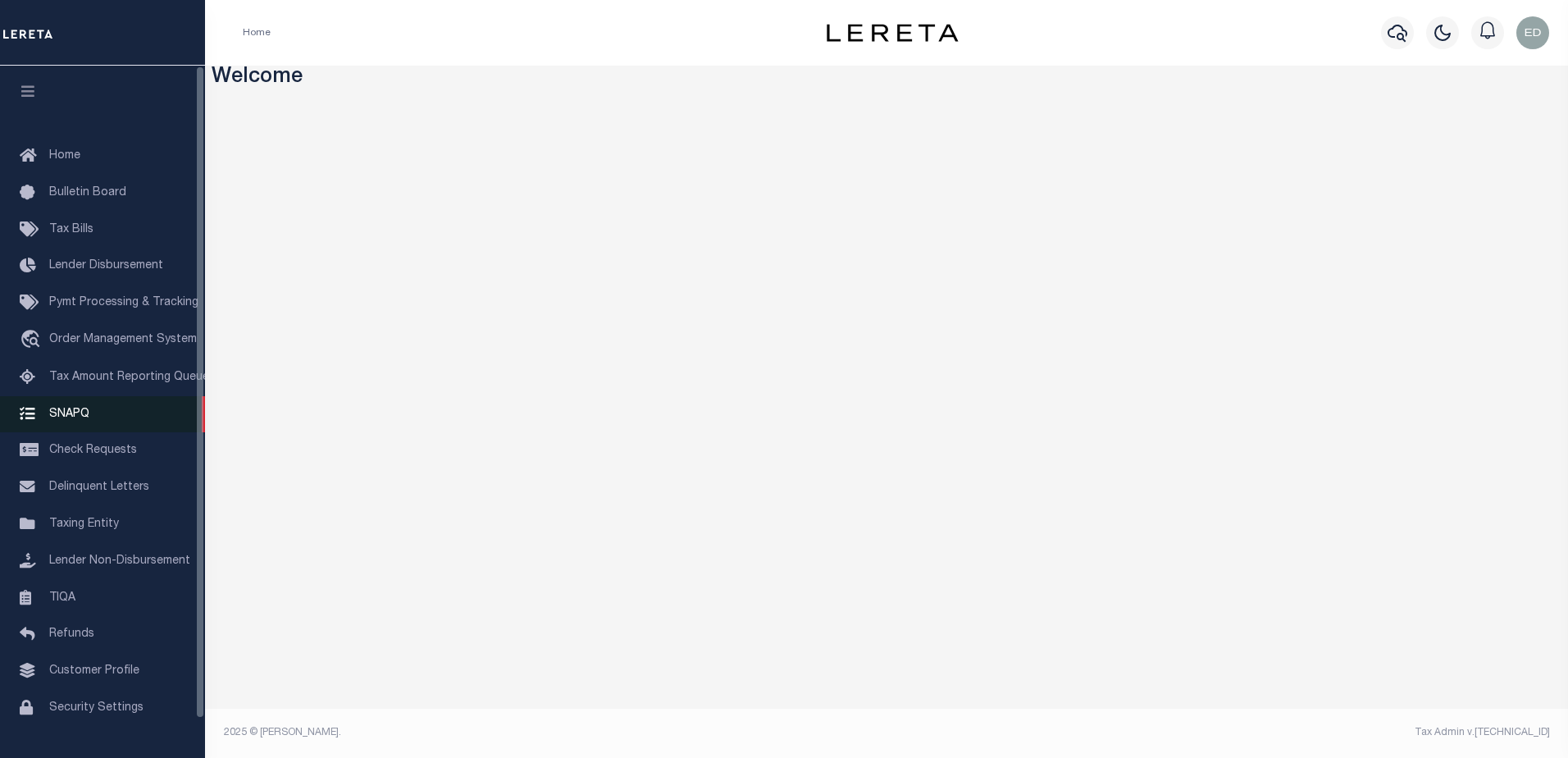
click at [67, 411] on link "SNAPQ" at bounding box center [102, 415] width 205 height 37
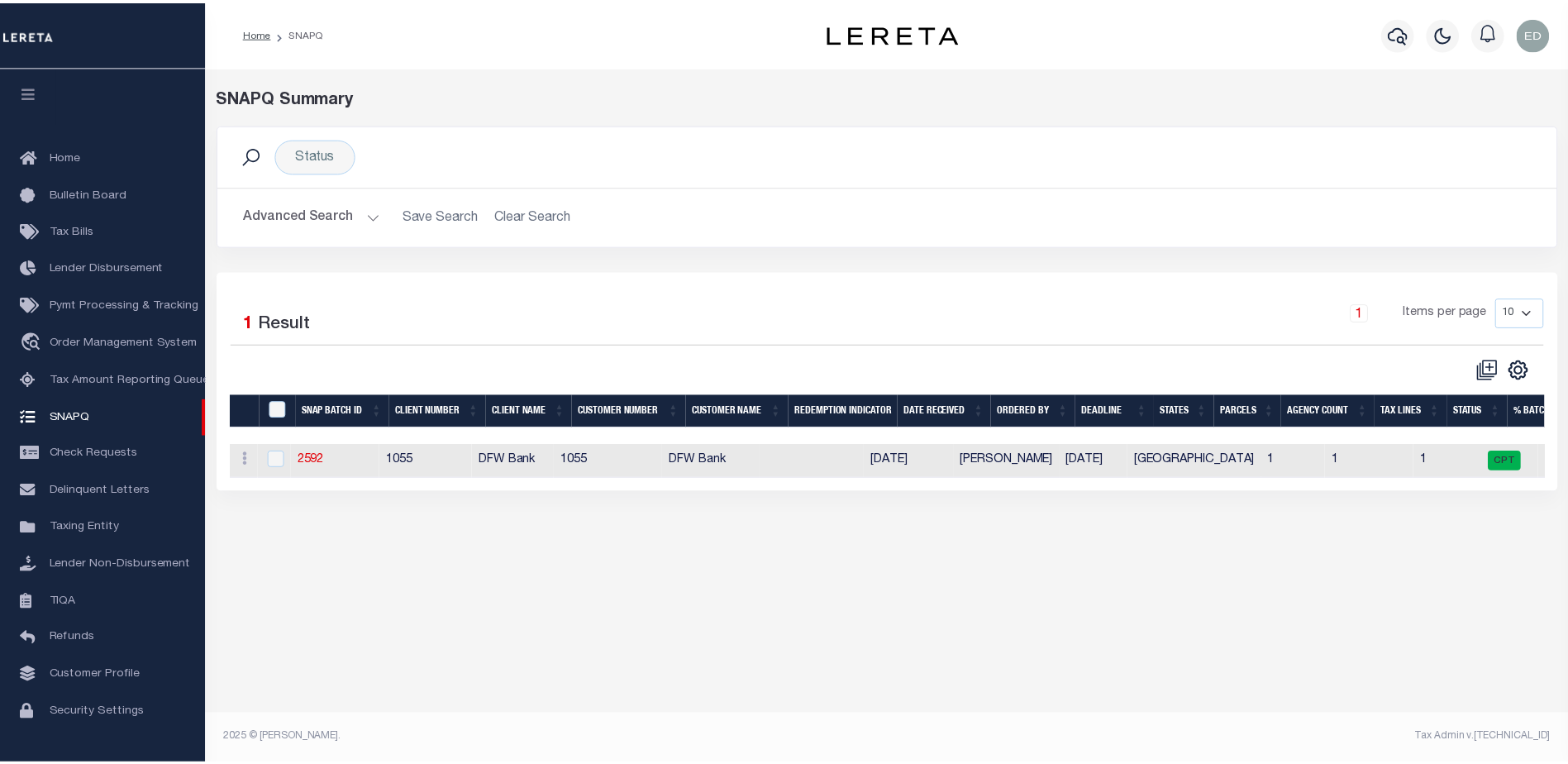
scroll to position [42, 0]
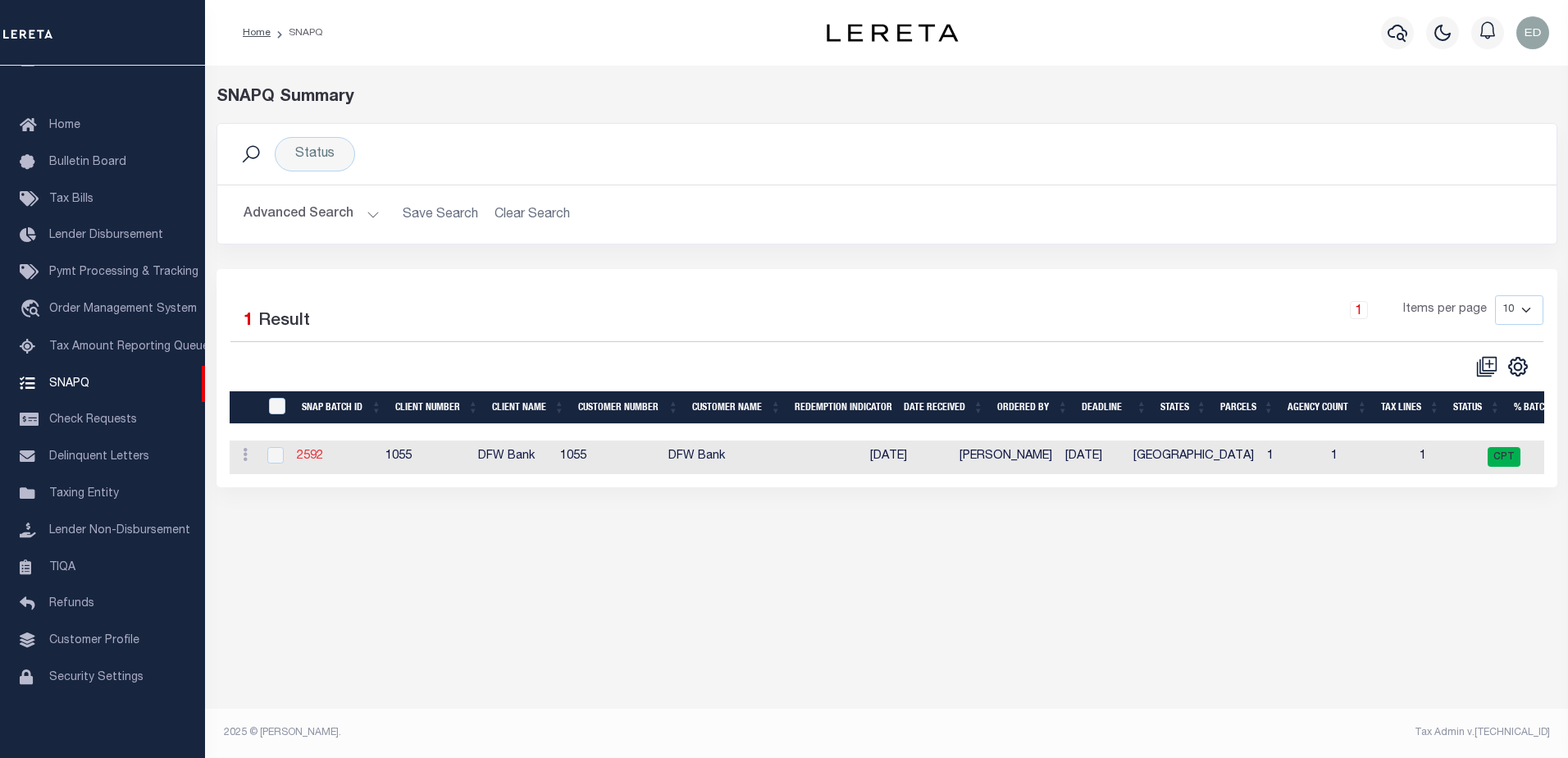
click at [316, 452] on link "2592" at bounding box center [310, 456] width 26 height 11
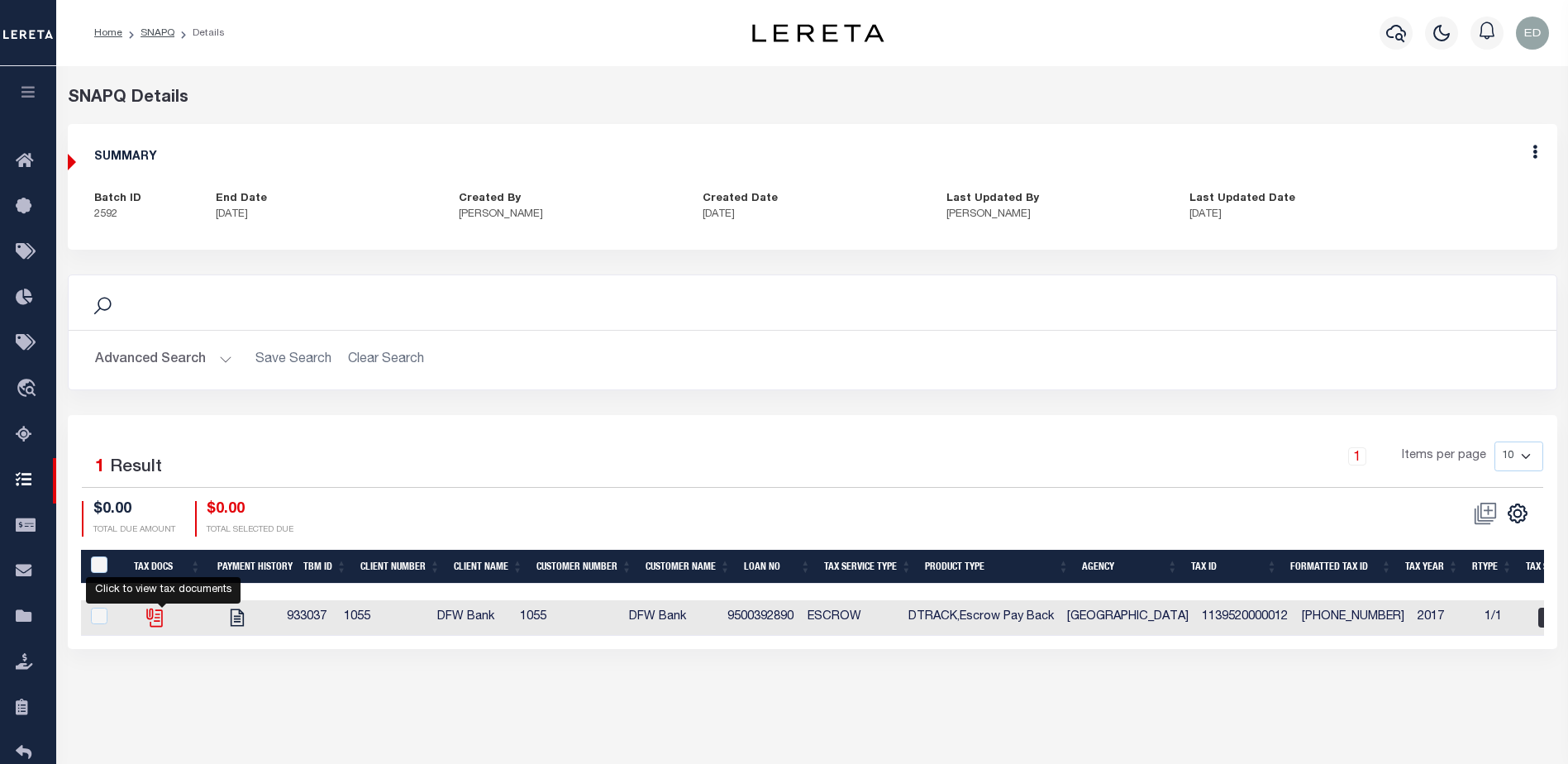
click at [160, 617] on icon "" at bounding box center [153, 615] width 13 height 13
checkbox input "true"
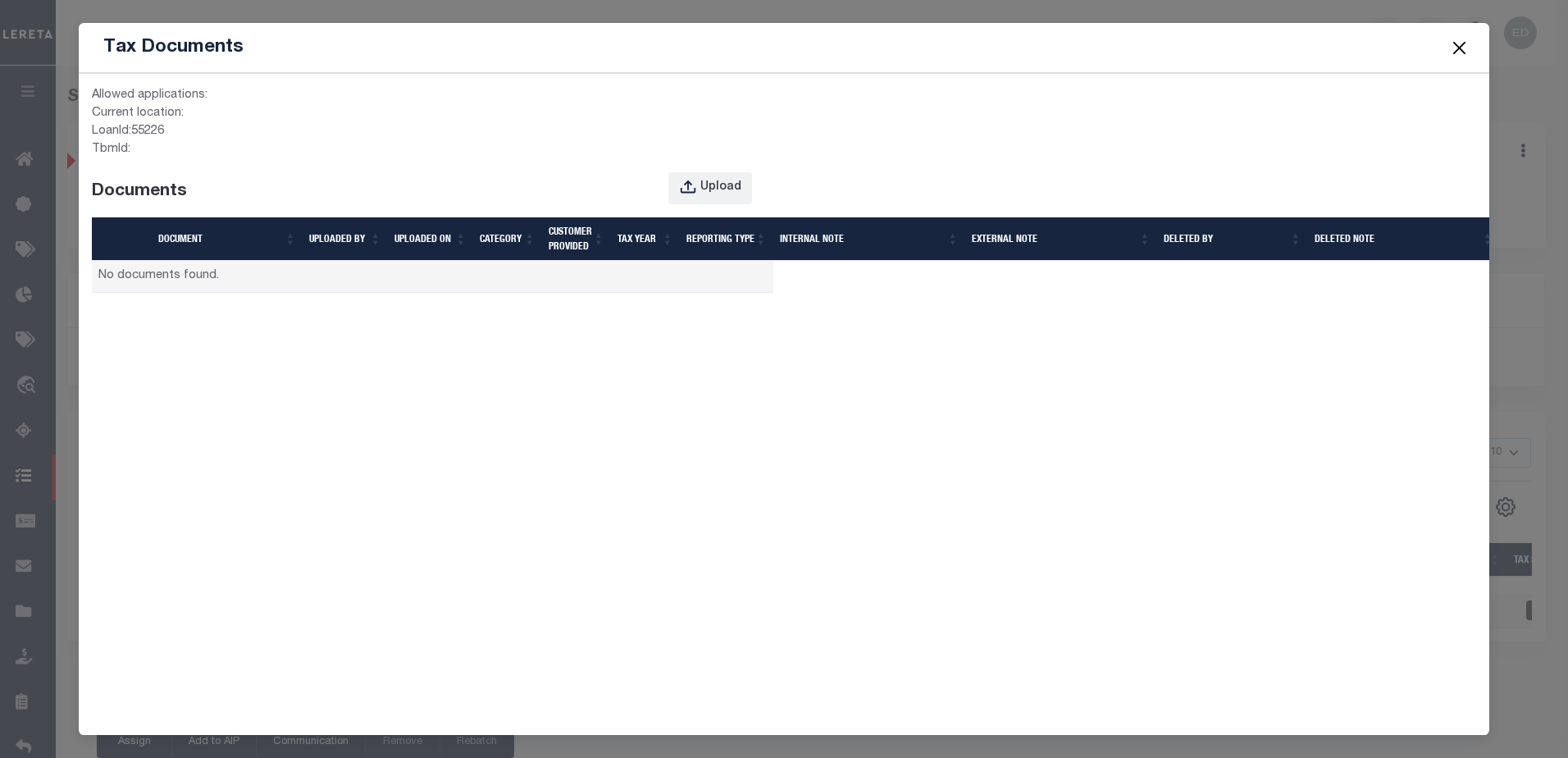
click at [1466, 41] on button "Close" at bounding box center [1459, 48] width 21 height 21
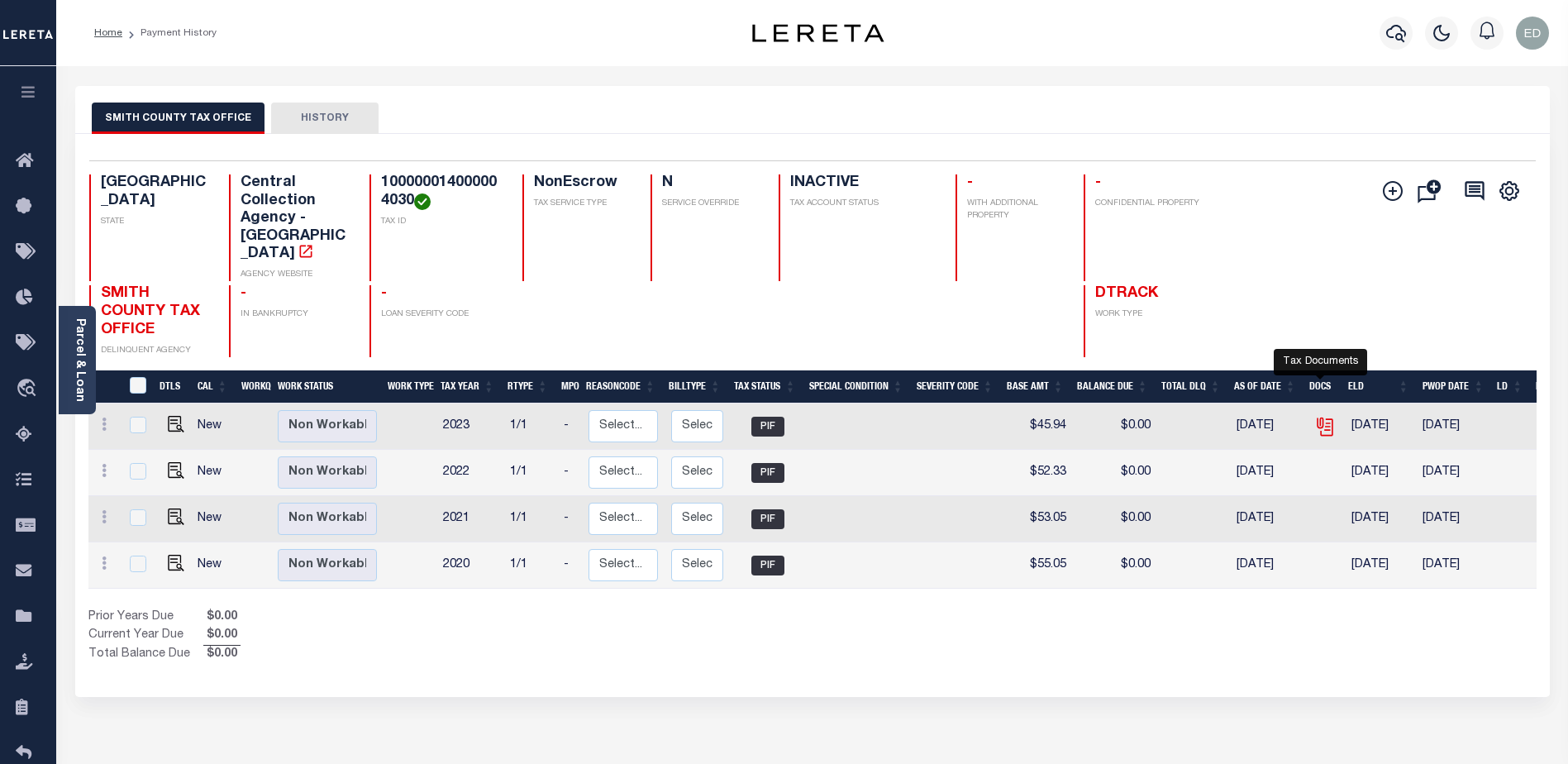
click at [1319, 416] on icon "" at bounding box center [1325, 426] width 21 height 21
click at [1323, 416] on icon "" at bounding box center [1325, 426] width 21 height 21
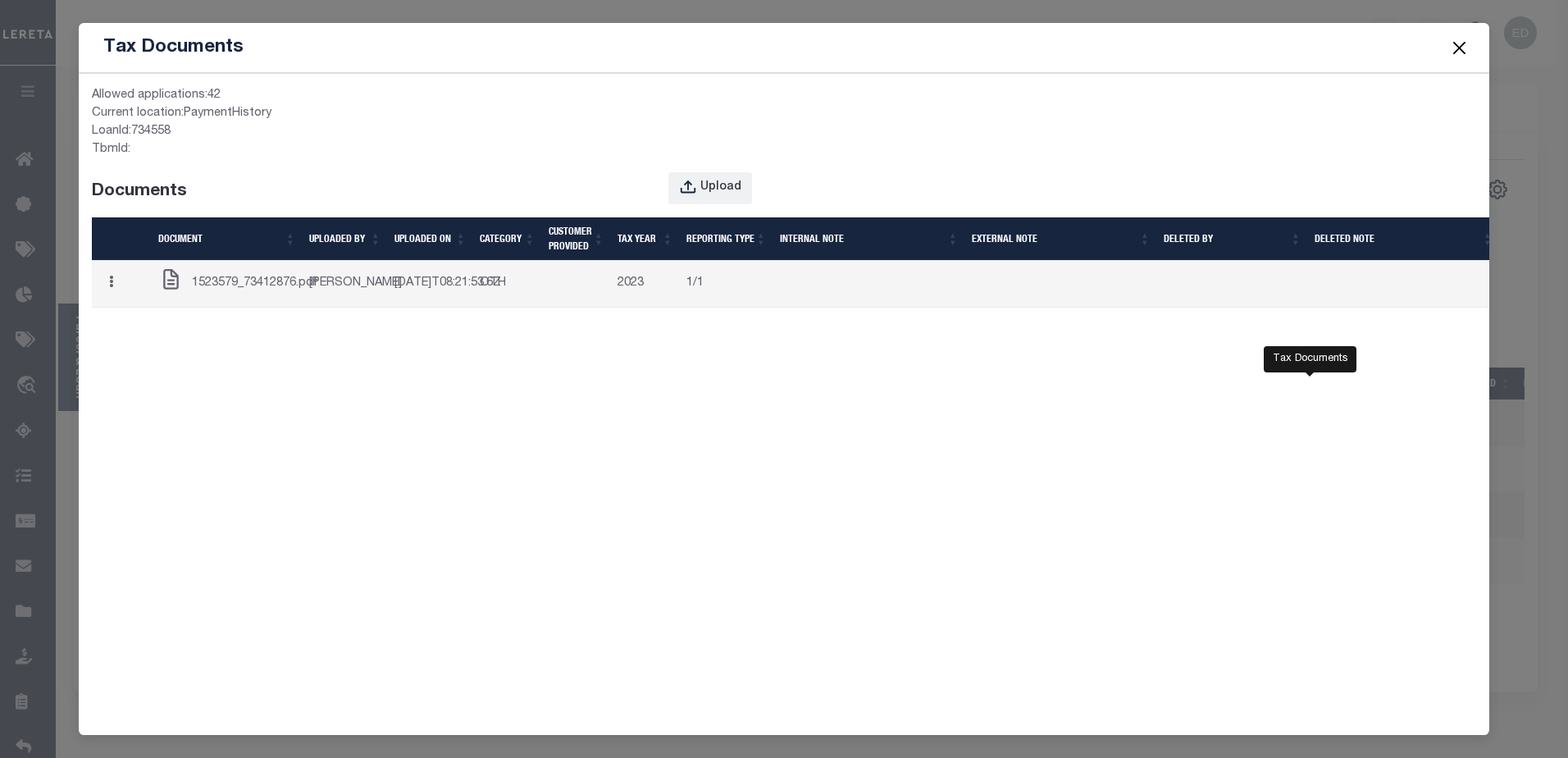
click at [120, 301] on button "button" at bounding box center [111, 284] width 26 height 32
click at [158, 327] on link "Edit Note" at bounding box center [144, 315] width 91 height 27
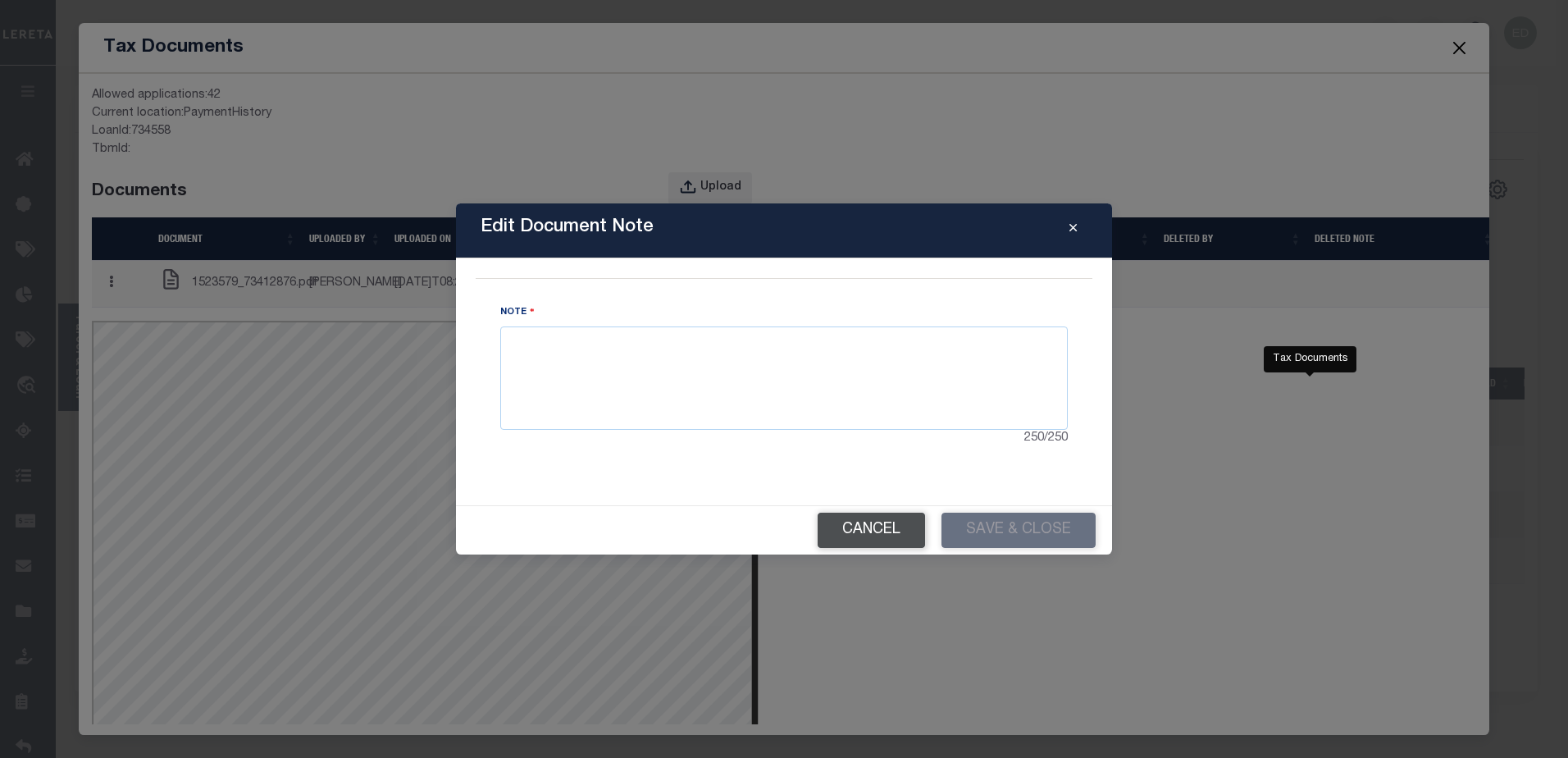
click at [852, 516] on button "Cancel" at bounding box center [871, 531] width 107 height 35
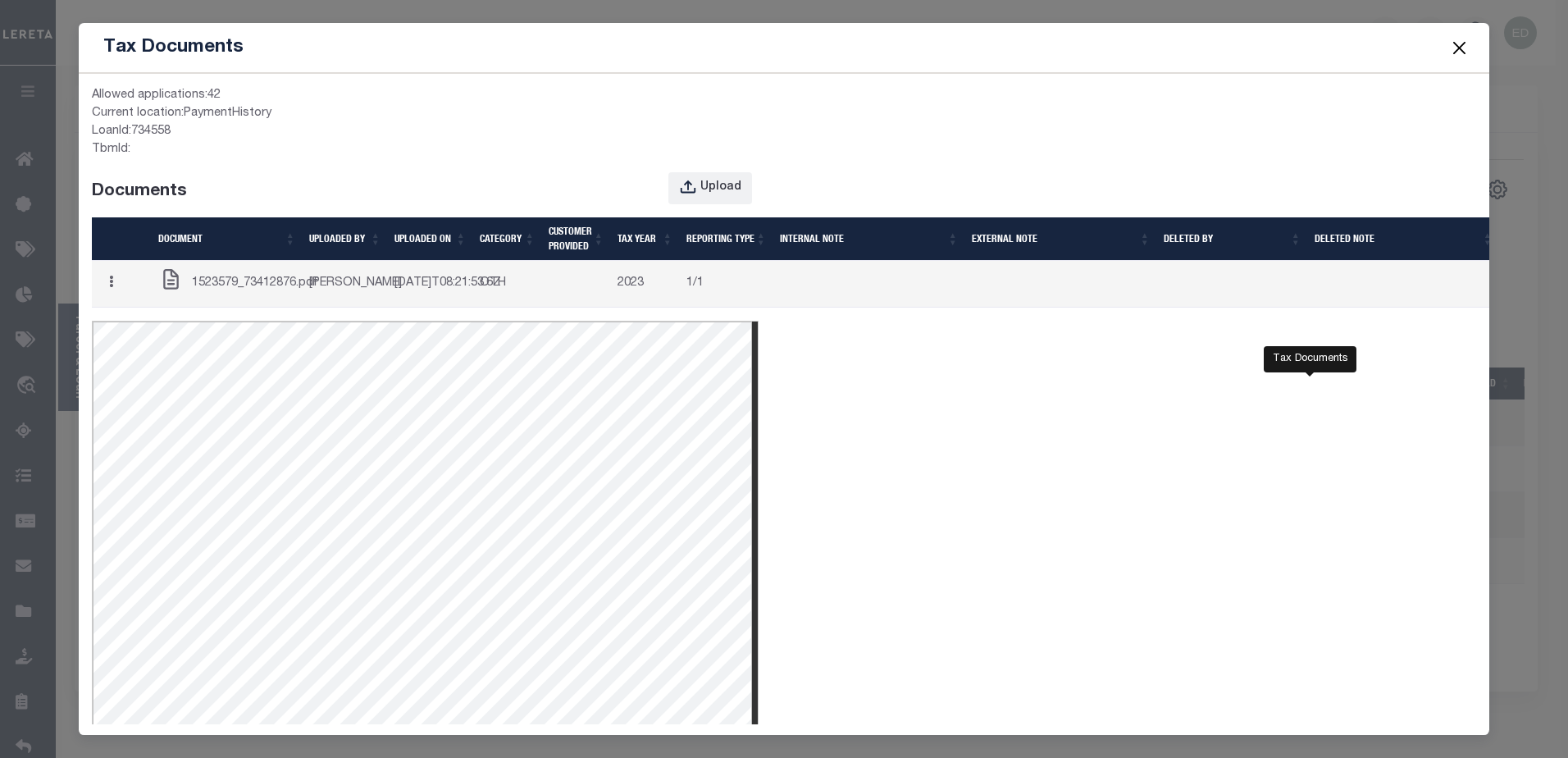
click at [56, 43] on div "Tax Documents Allowed applications: 42 Current location: PaymentHistory LoanId:…" at bounding box center [784, 379] width 1568 height 758
click at [11, 102] on div "Tax Documents Allowed applications: 42 Current location: PaymentHistory LoanId:…" at bounding box center [784, 379] width 1568 height 758
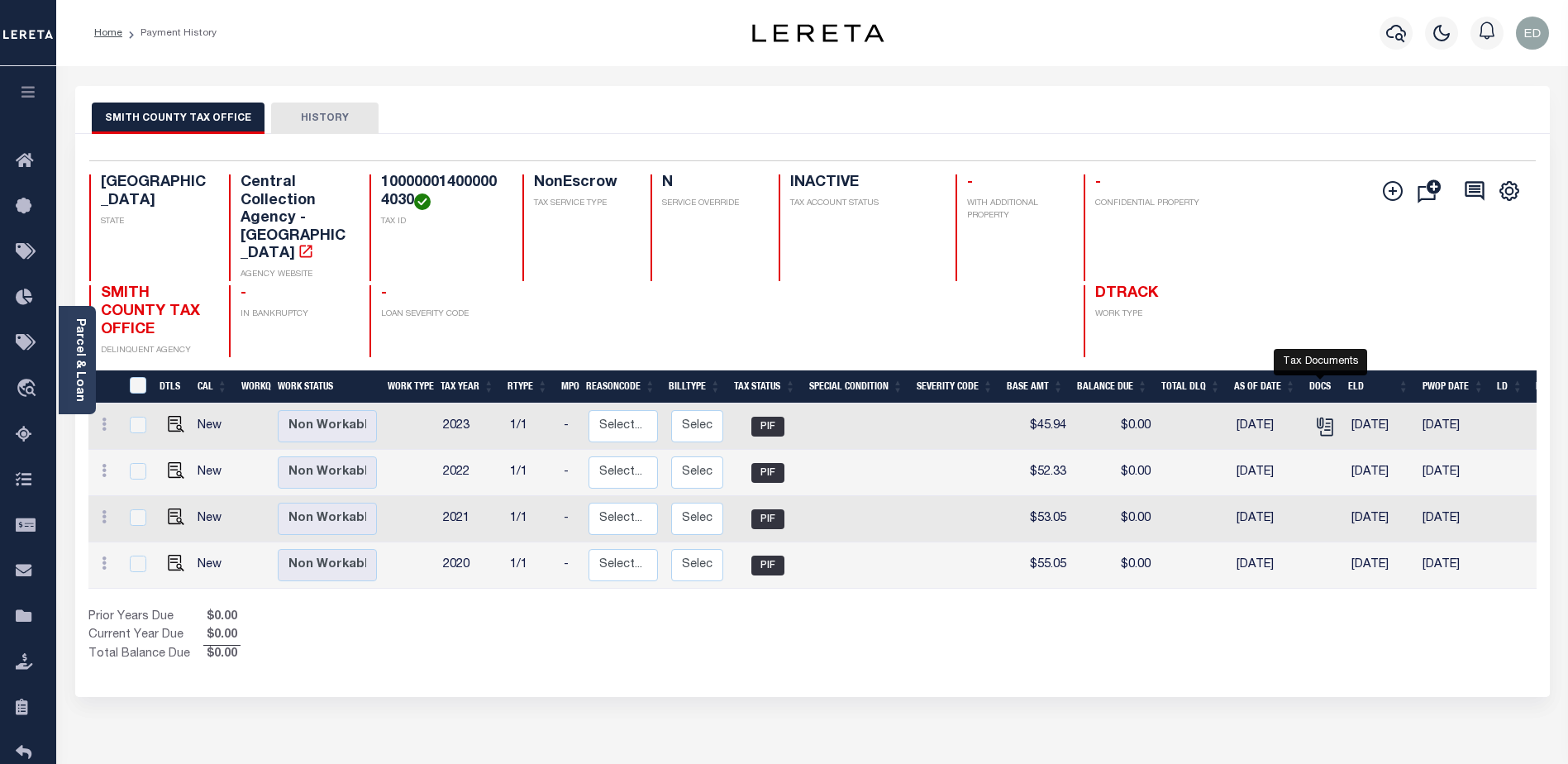
click at [23, 103] on button "button" at bounding box center [28, 93] width 56 height 56
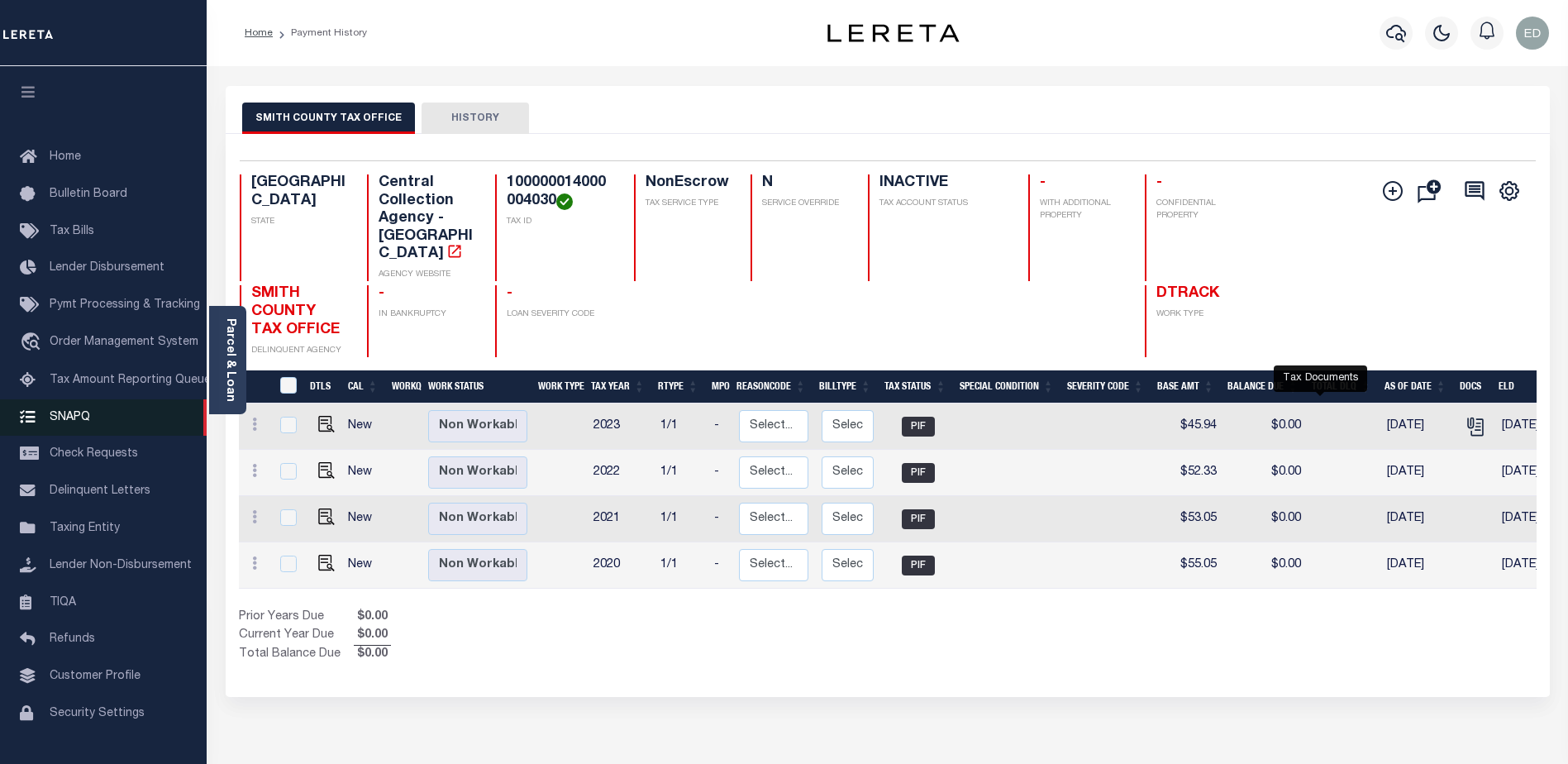
click at [72, 421] on span "SNAPQ" at bounding box center [70, 417] width 41 height 12
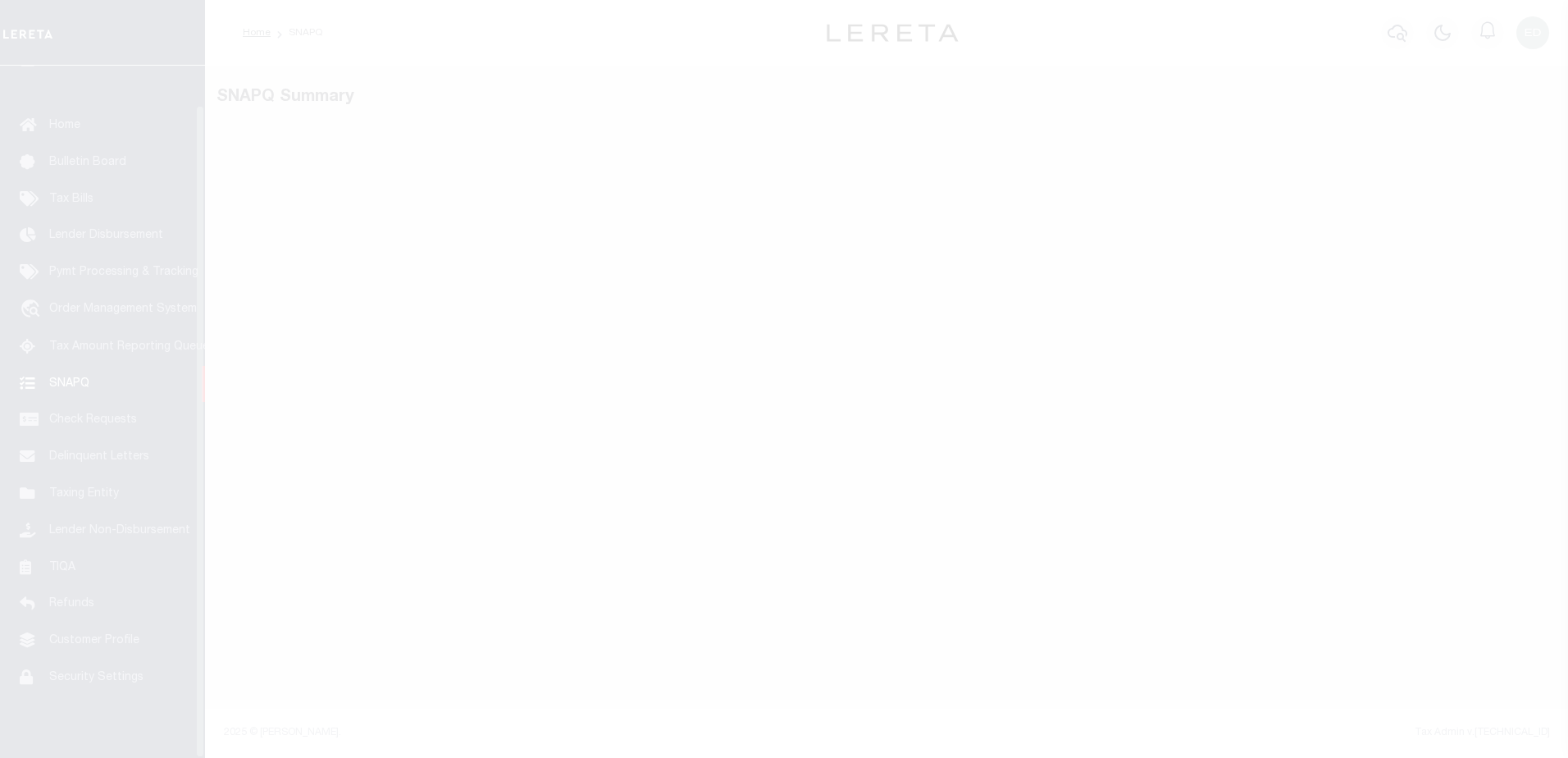
scroll to position [41, 0]
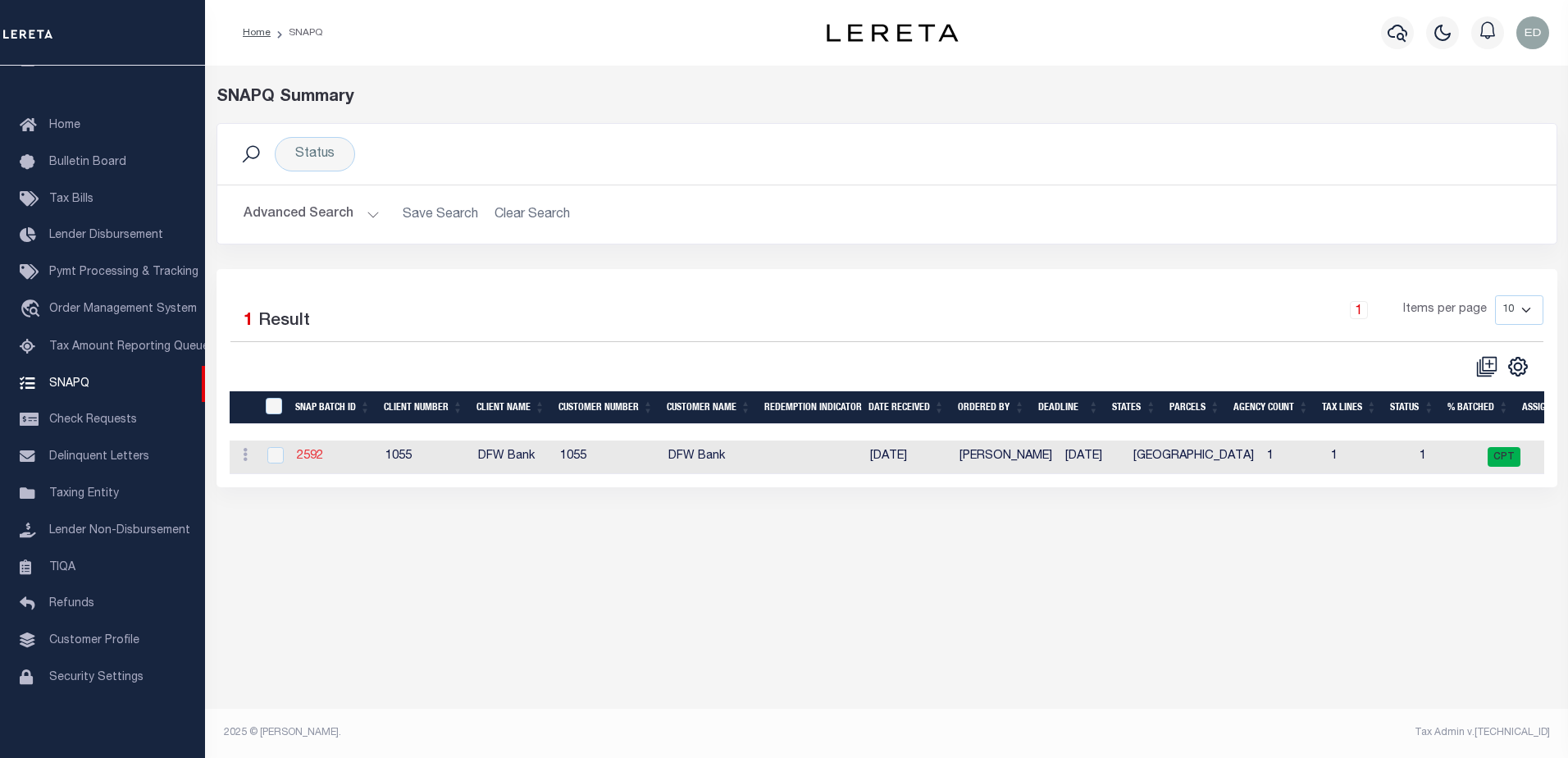
click at [312, 457] on link "2592" at bounding box center [310, 456] width 26 height 11
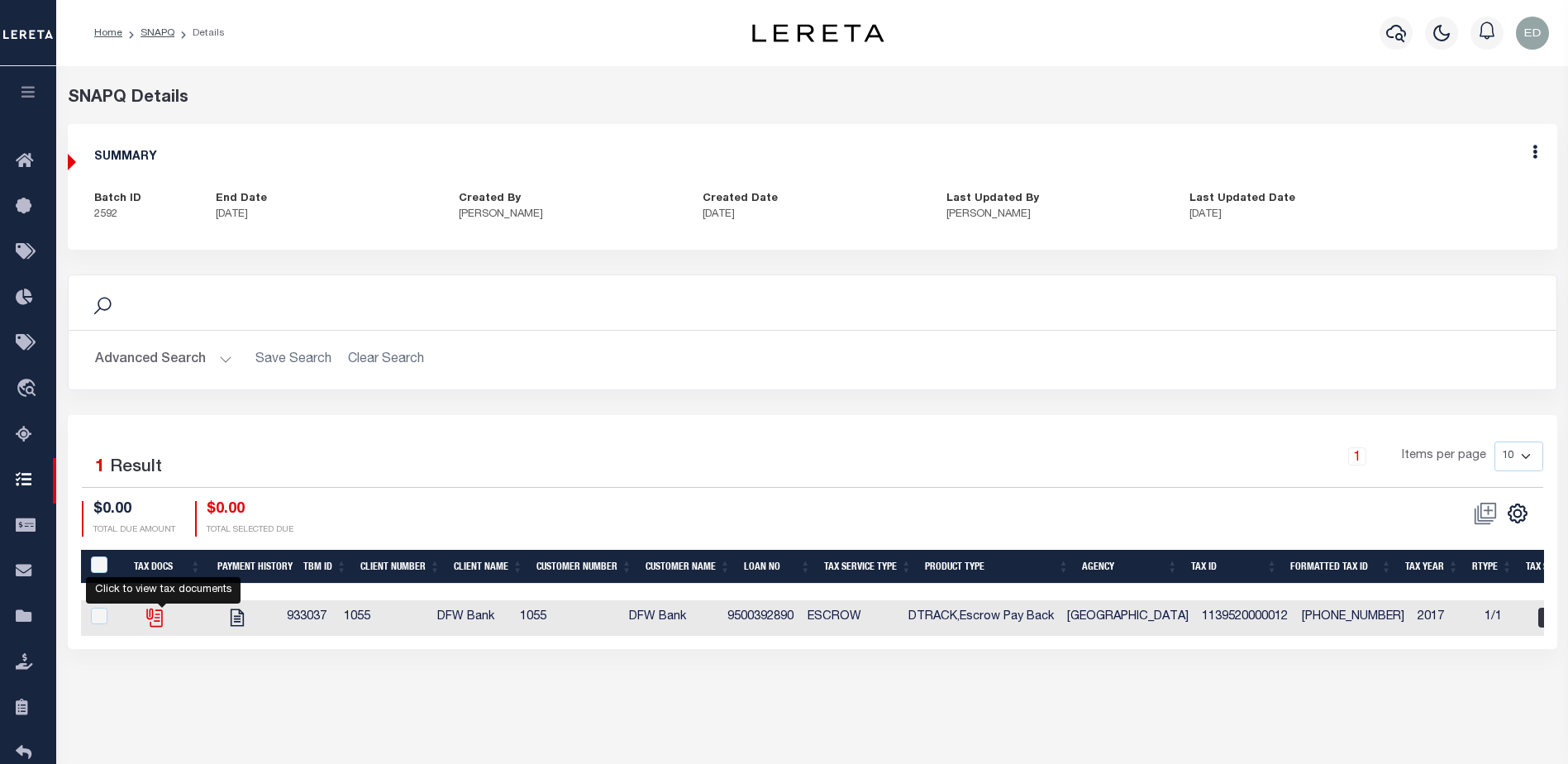
click at [165, 617] on icon "" at bounding box center [154, 617] width 21 height 21
checkbox input "true"
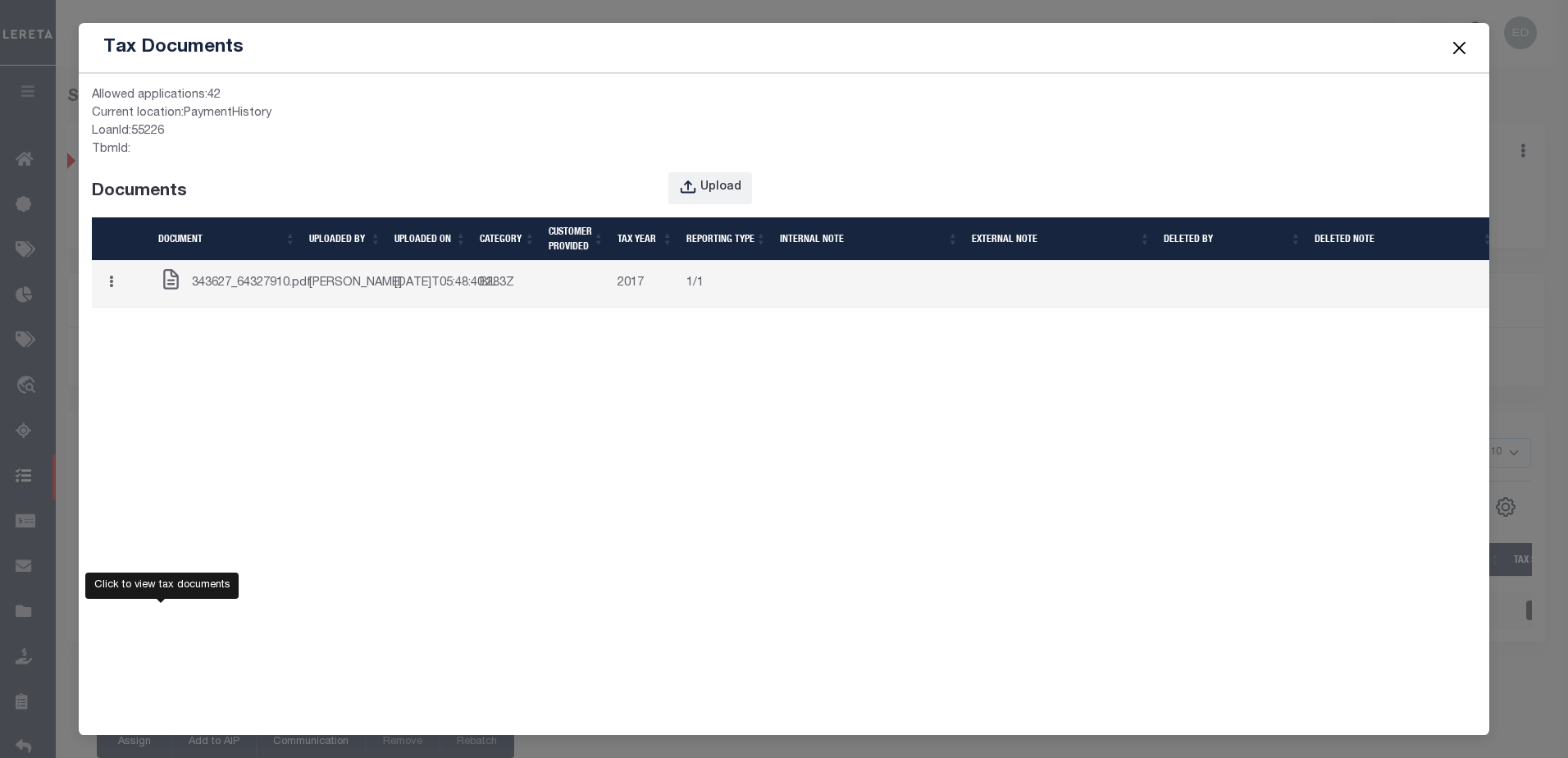
click at [267, 293] on span "343627_64327910.pdf" at bounding box center [252, 284] width 120 height 18
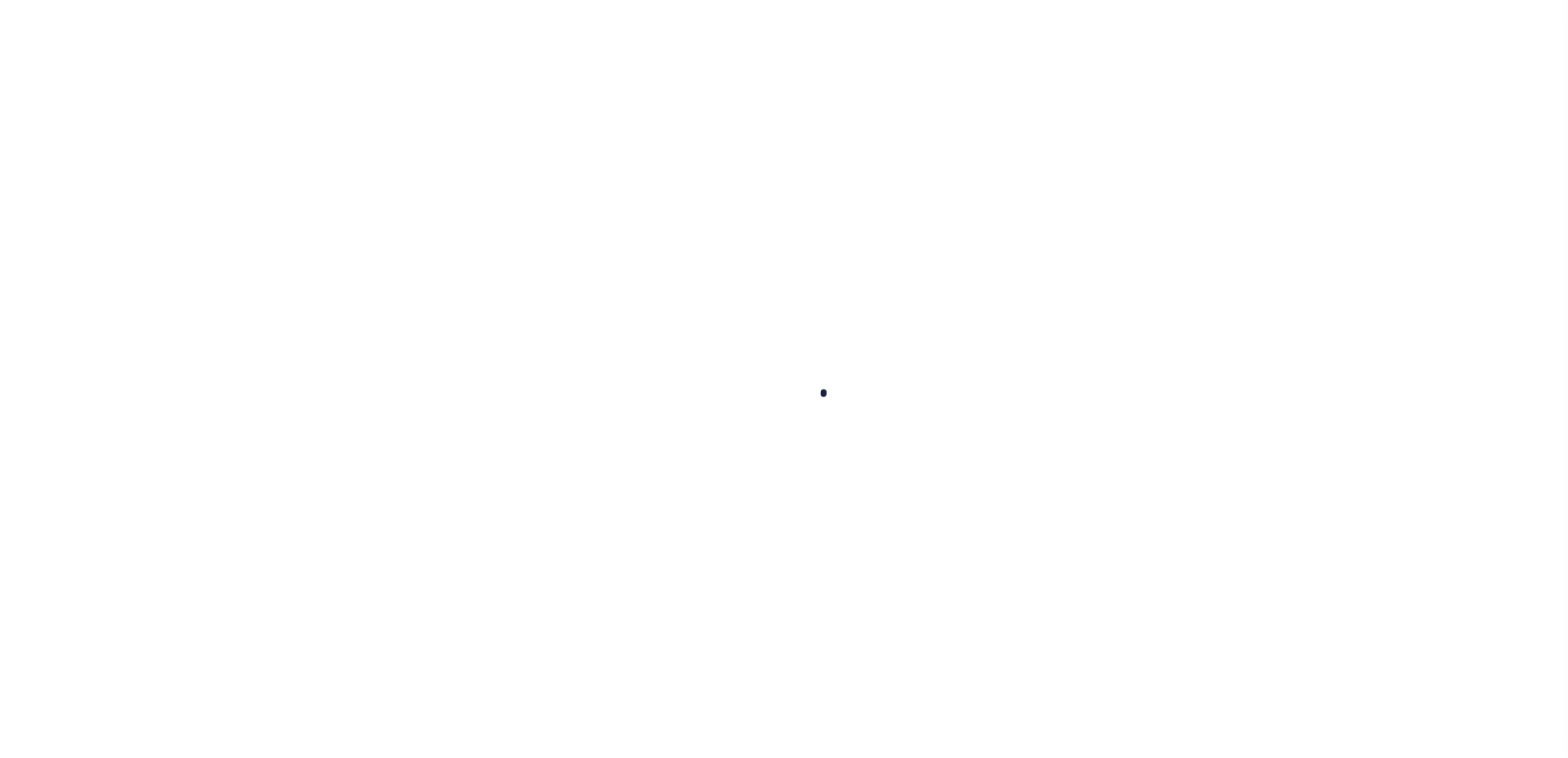
scroll to position [41, 0]
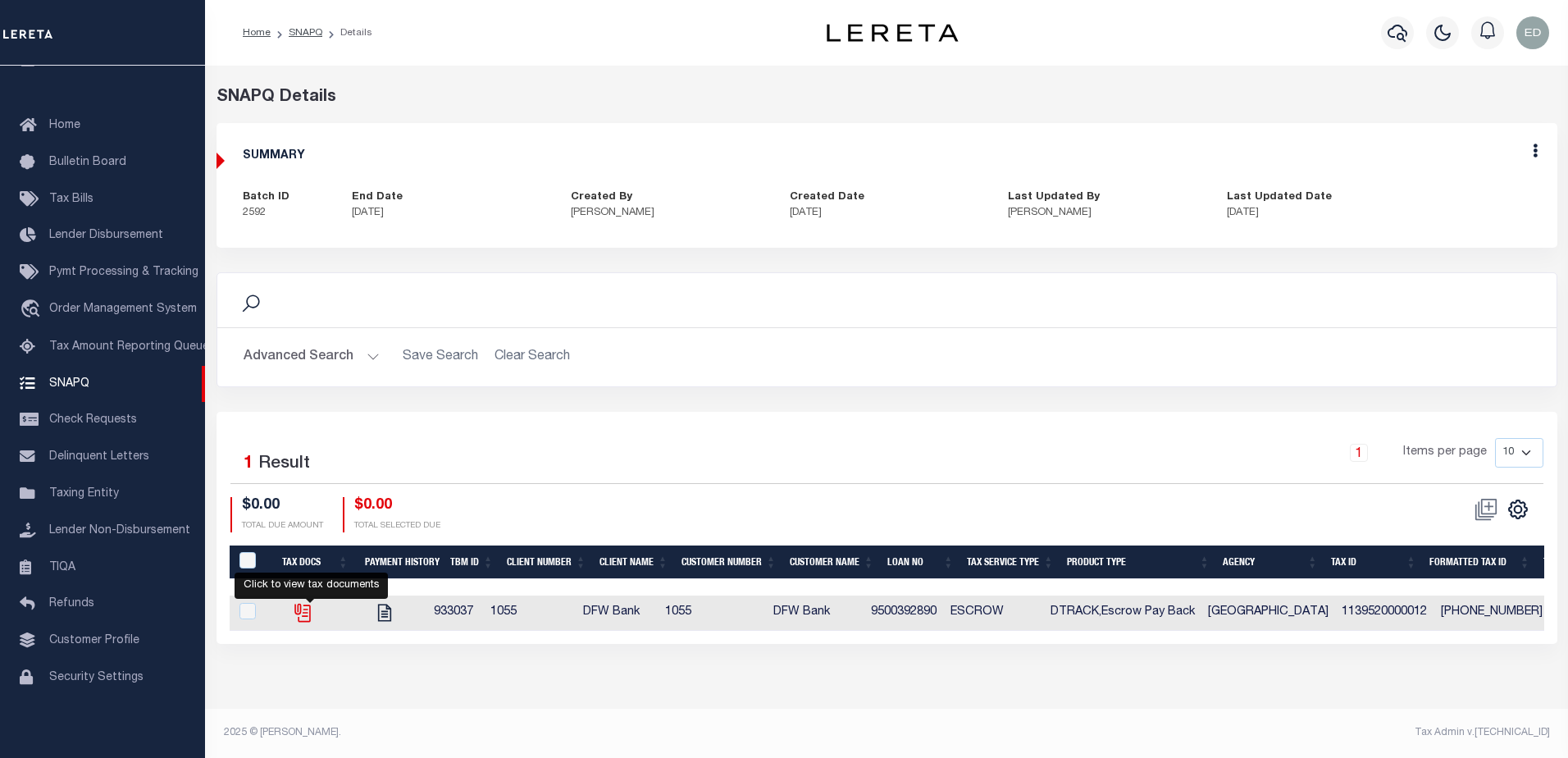
click at [307, 611] on icon "" at bounding box center [300, 610] width 13 height 13
checkbox input "true"
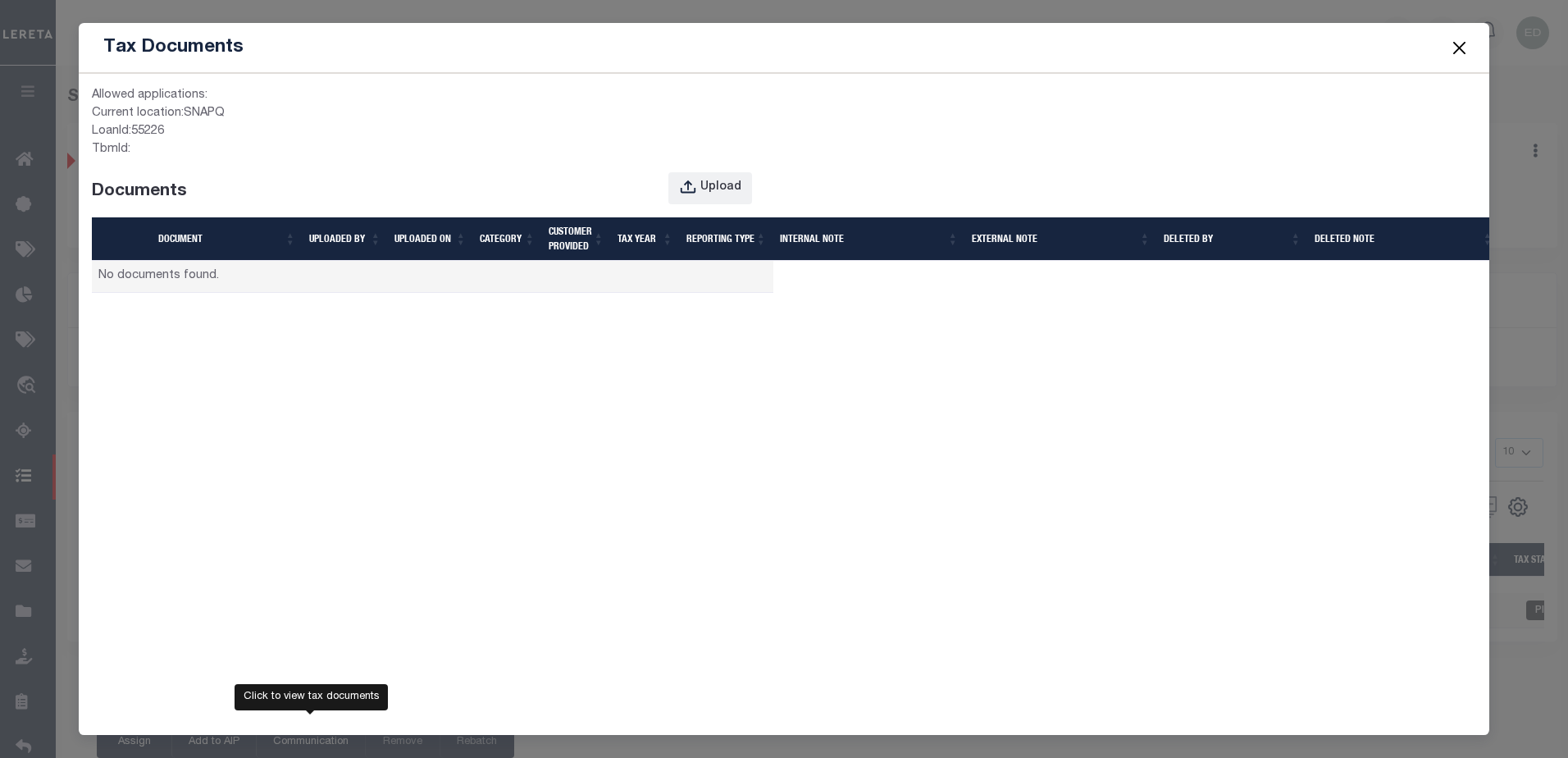
click at [81, 3] on div "Tax Documents Allowed applications: Current location: SNAPQ LoanId: 55226 TbmId…" at bounding box center [784, 379] width 1568 height 758
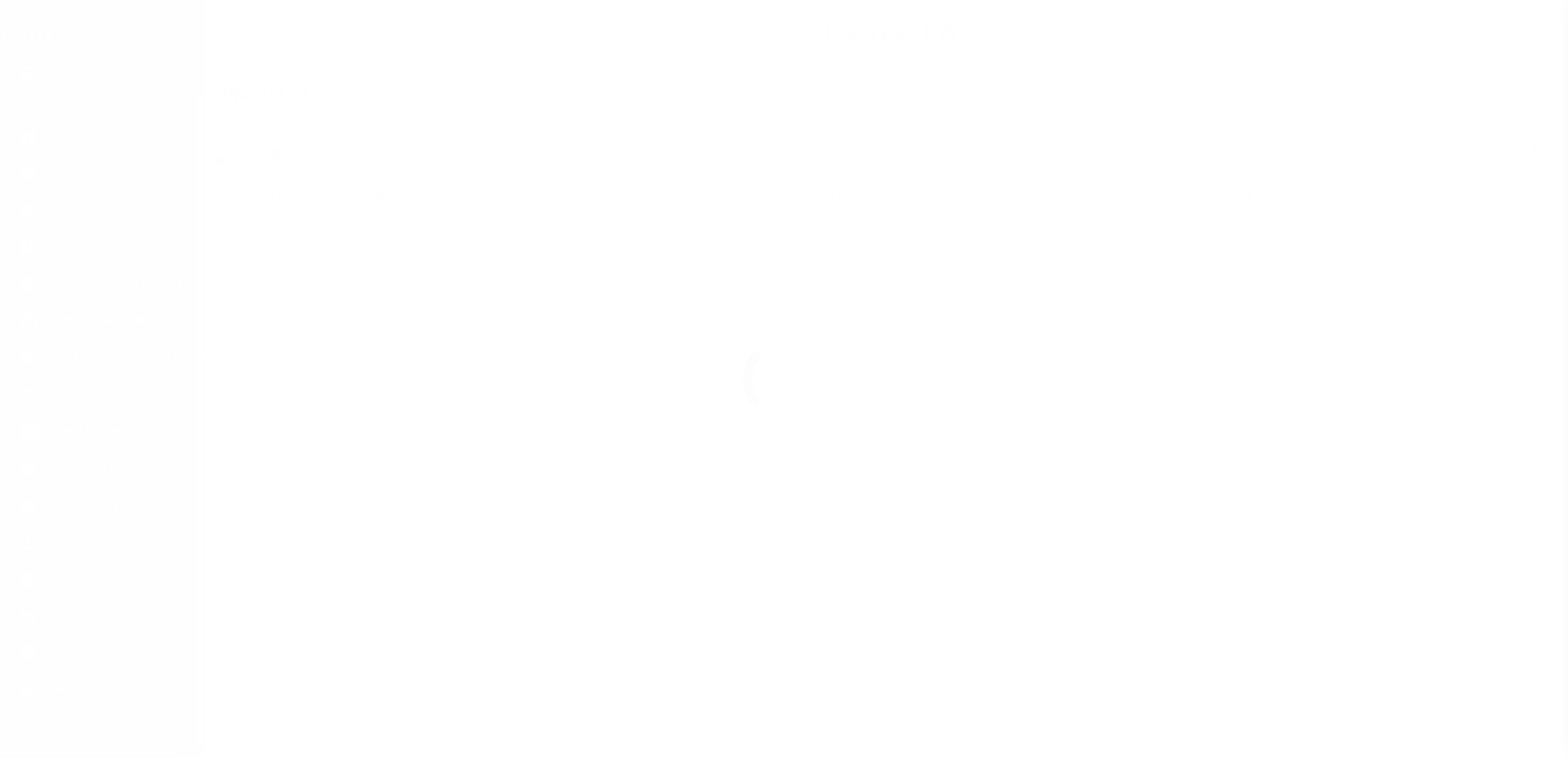
scroll to position [41, 0]
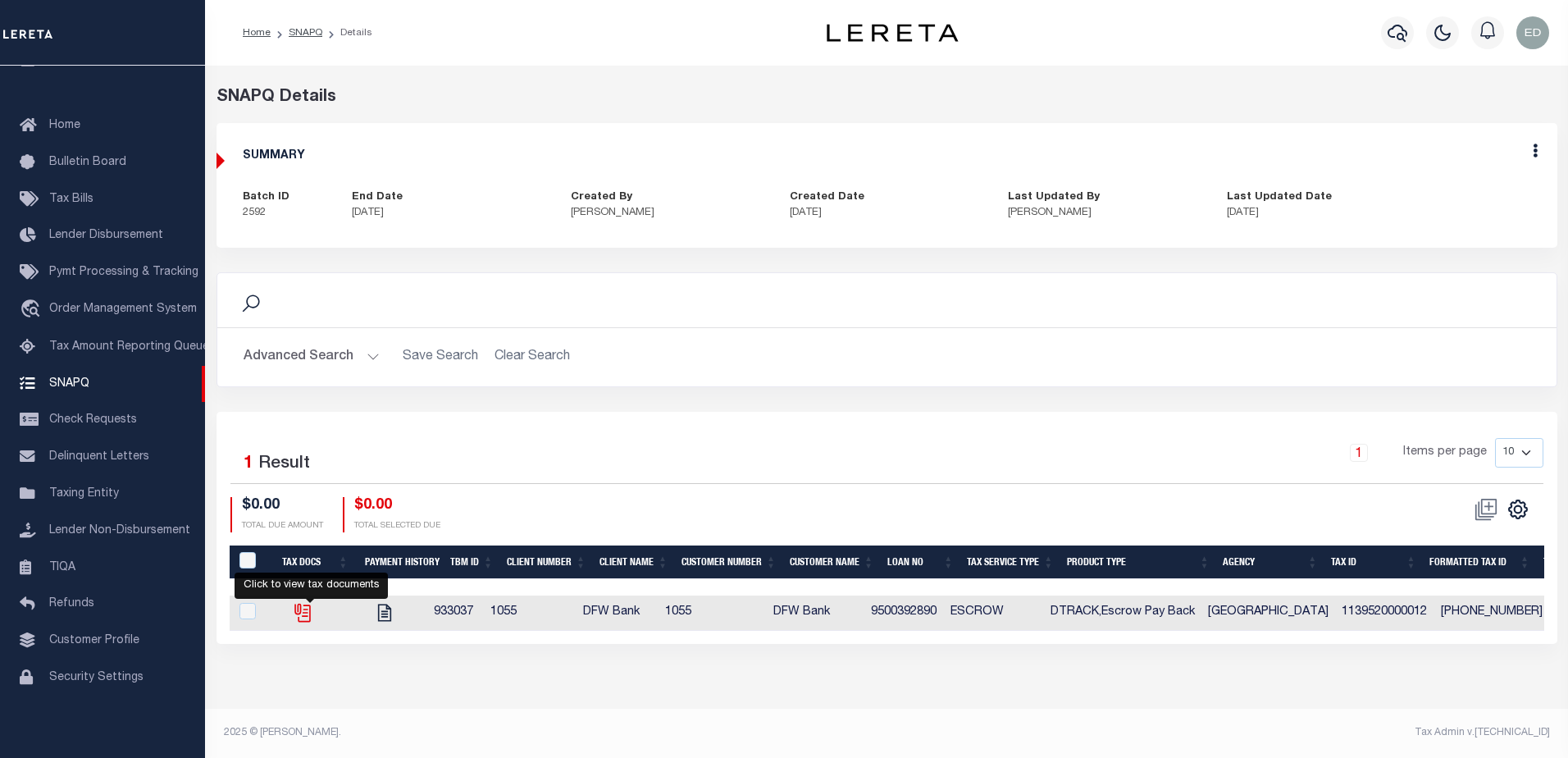
click at [307, 614] on icon "" at bounding box center [300, 610] width 13 height 13
checkbox input "true"
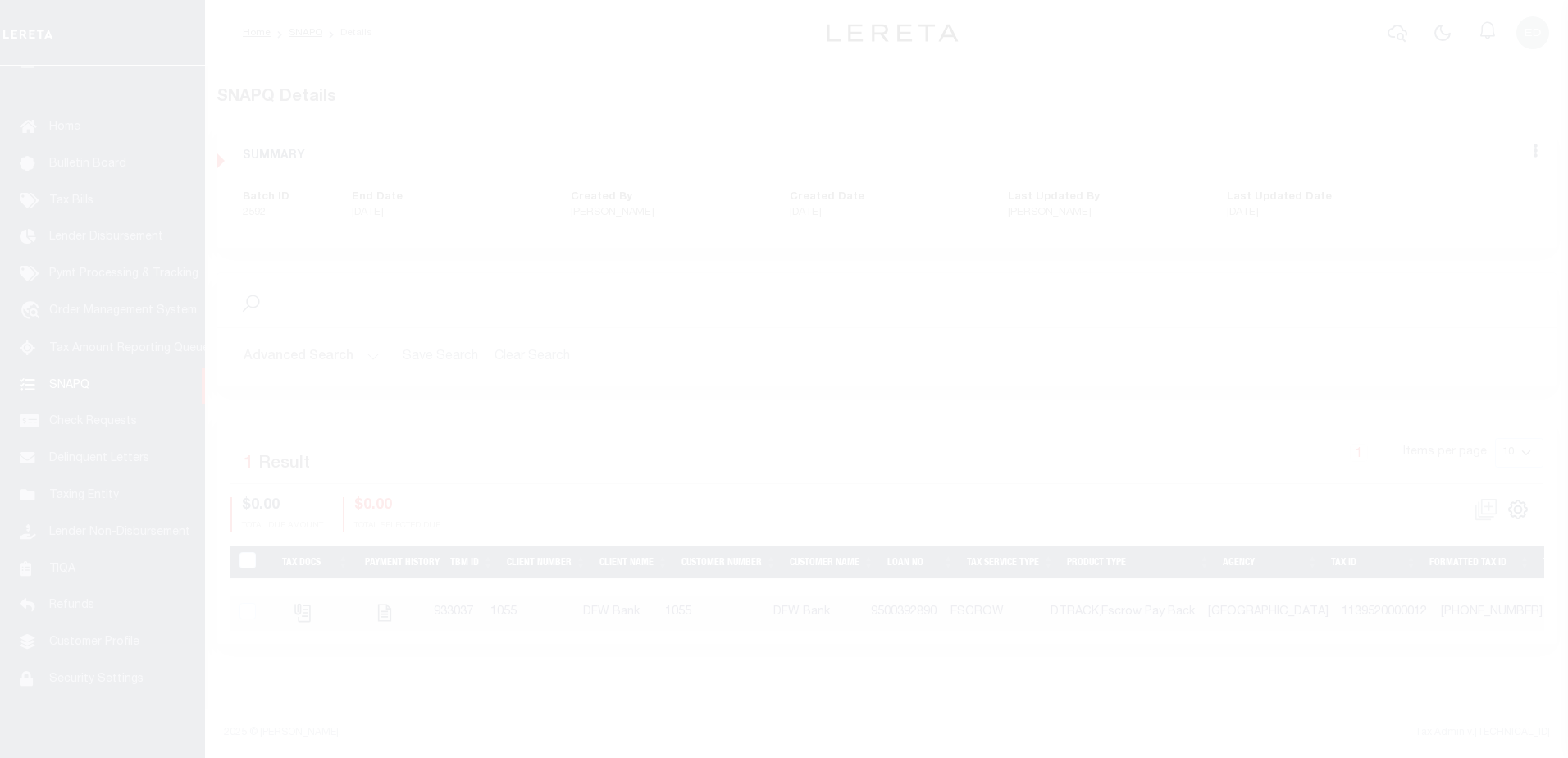
scroll to position [41, 0]
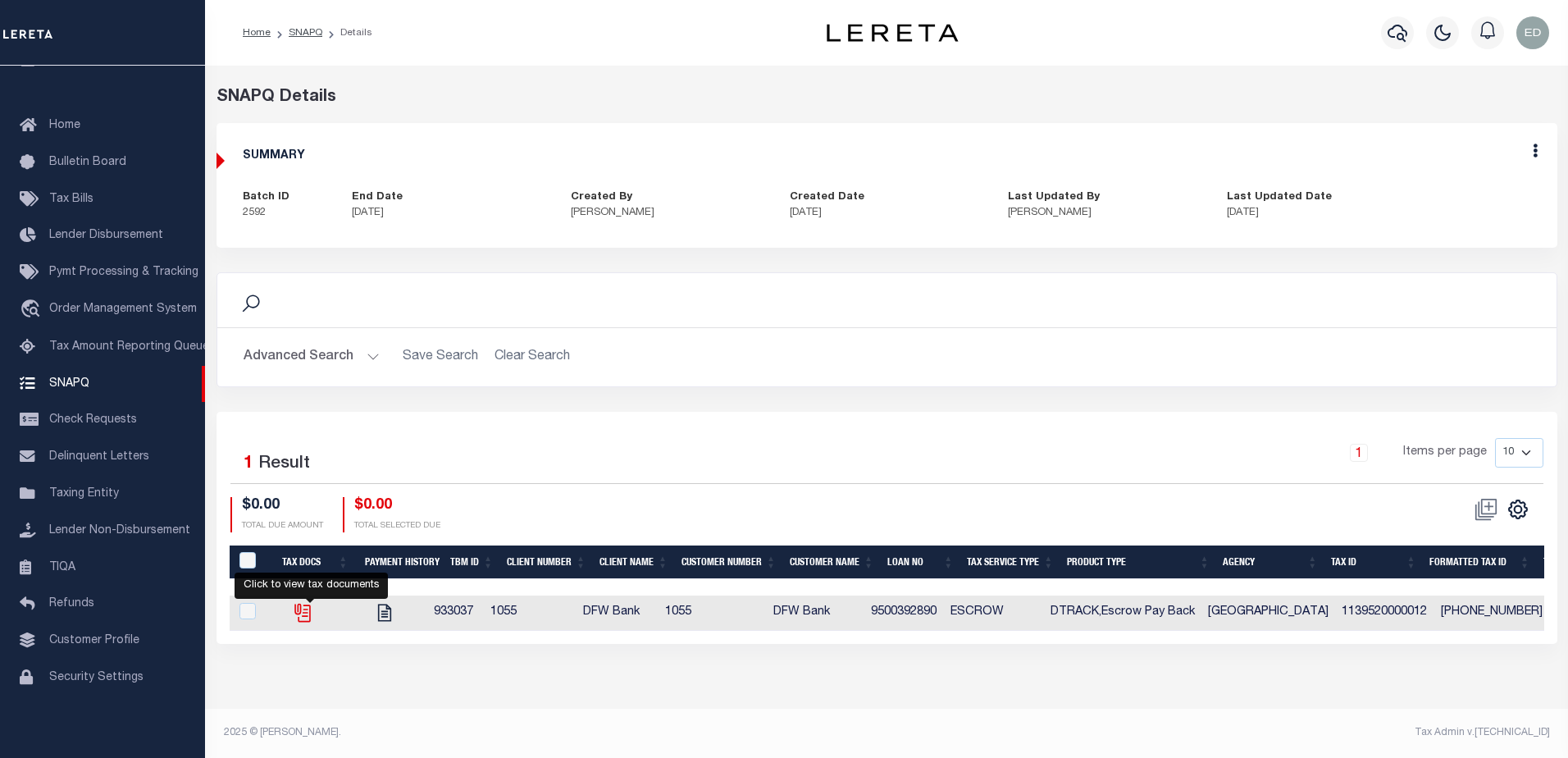
click at [306, 611] on icon "" at bounding box center [302, 613] width 21 height 21
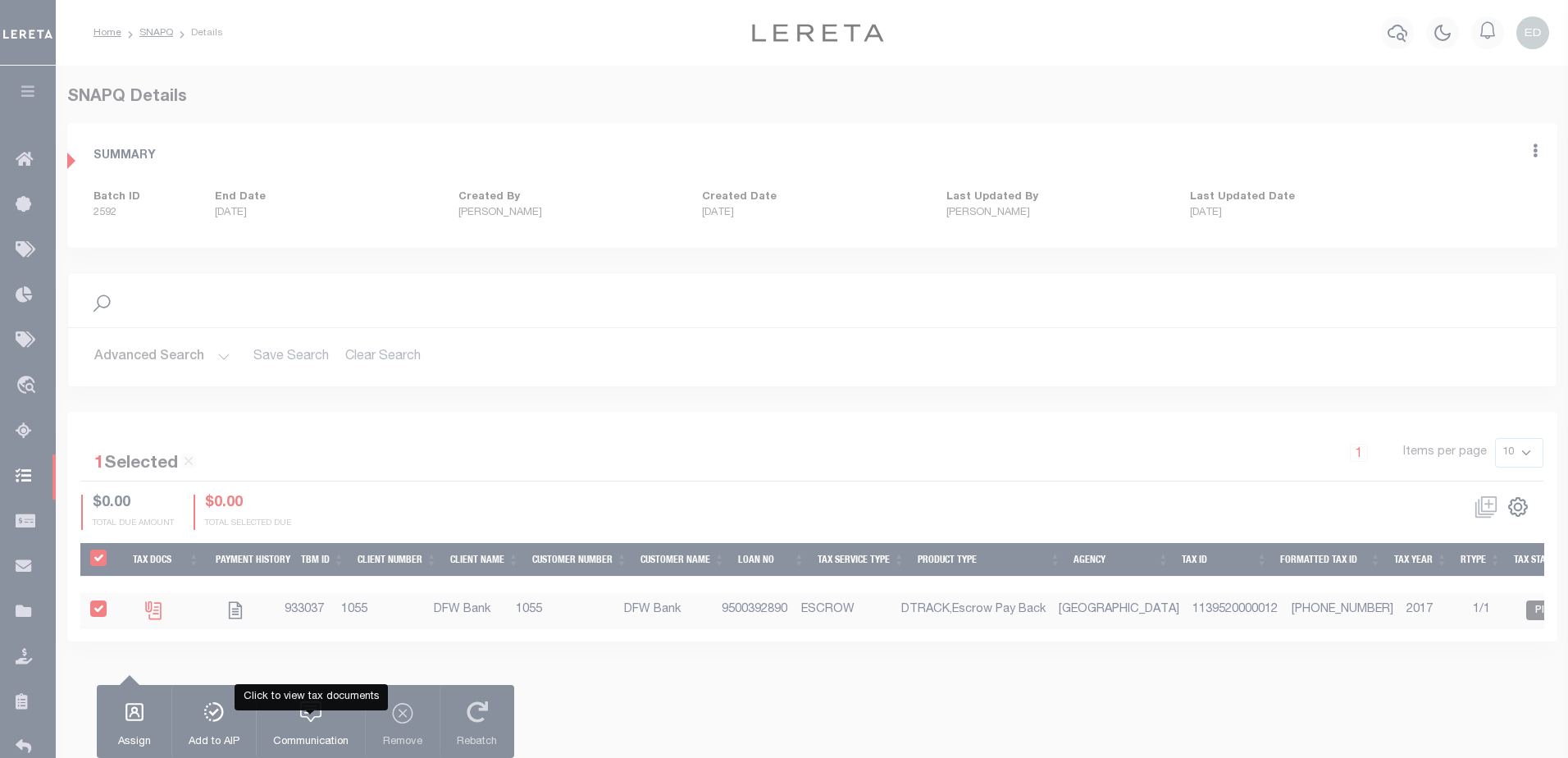
checkbox input "true"
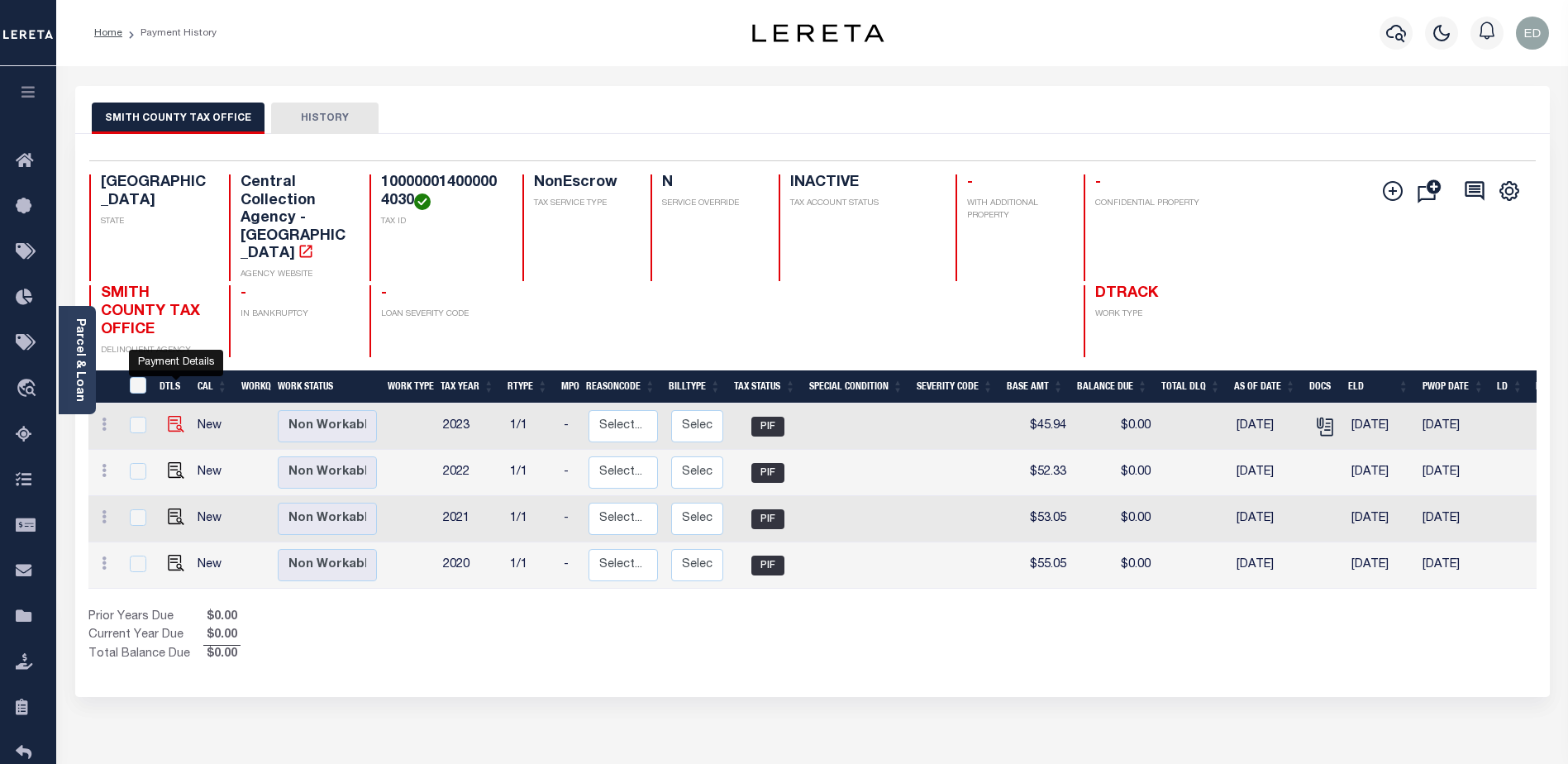
click at [170, 416] on img "" at bounding box center [176, 424] width 17 height 17
checkbox input "true"
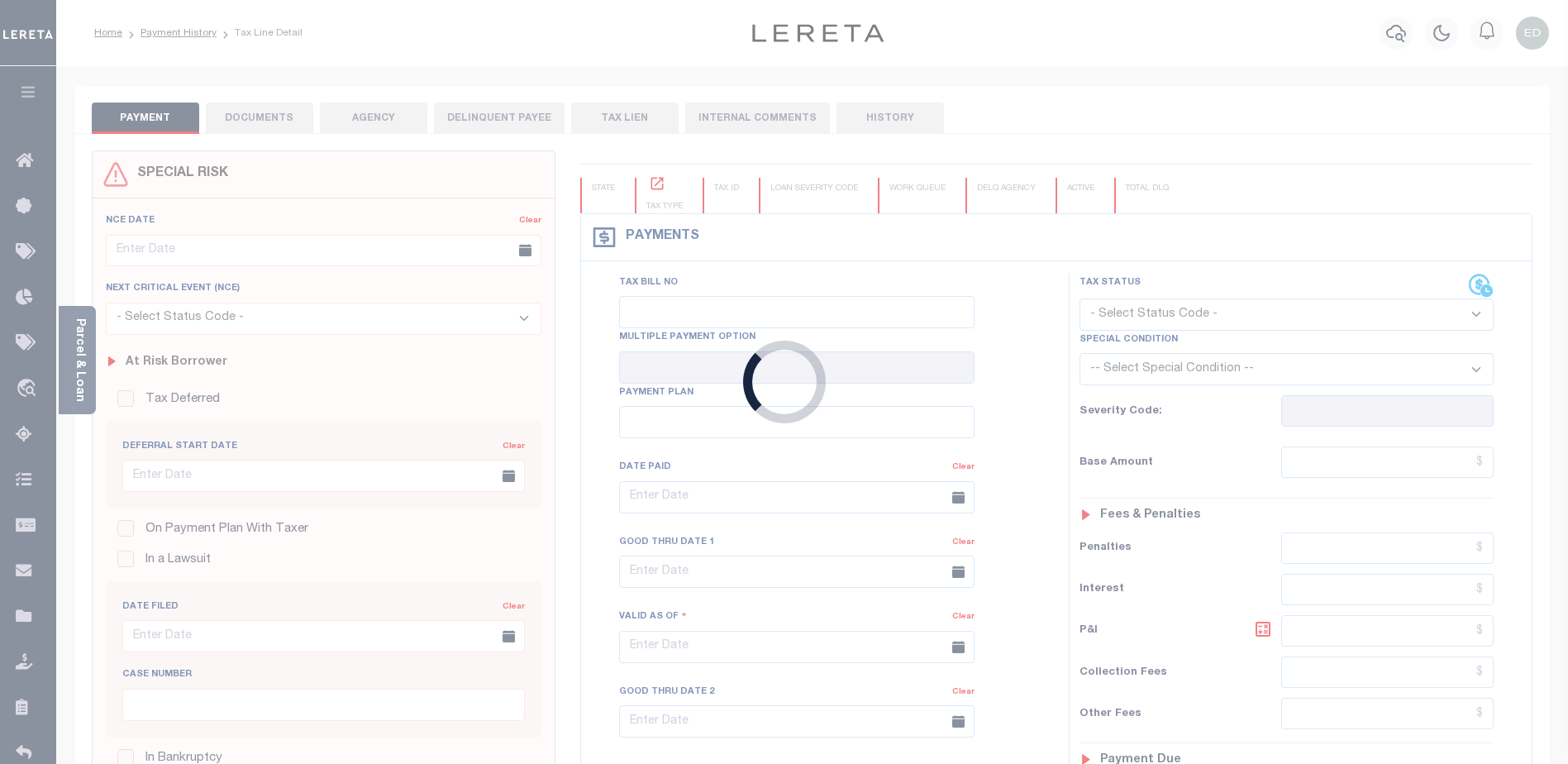
type input "03/01/2024"
type input "03/30/2024"
type input "$45.94"
type input "$50.08"
type input "$0"
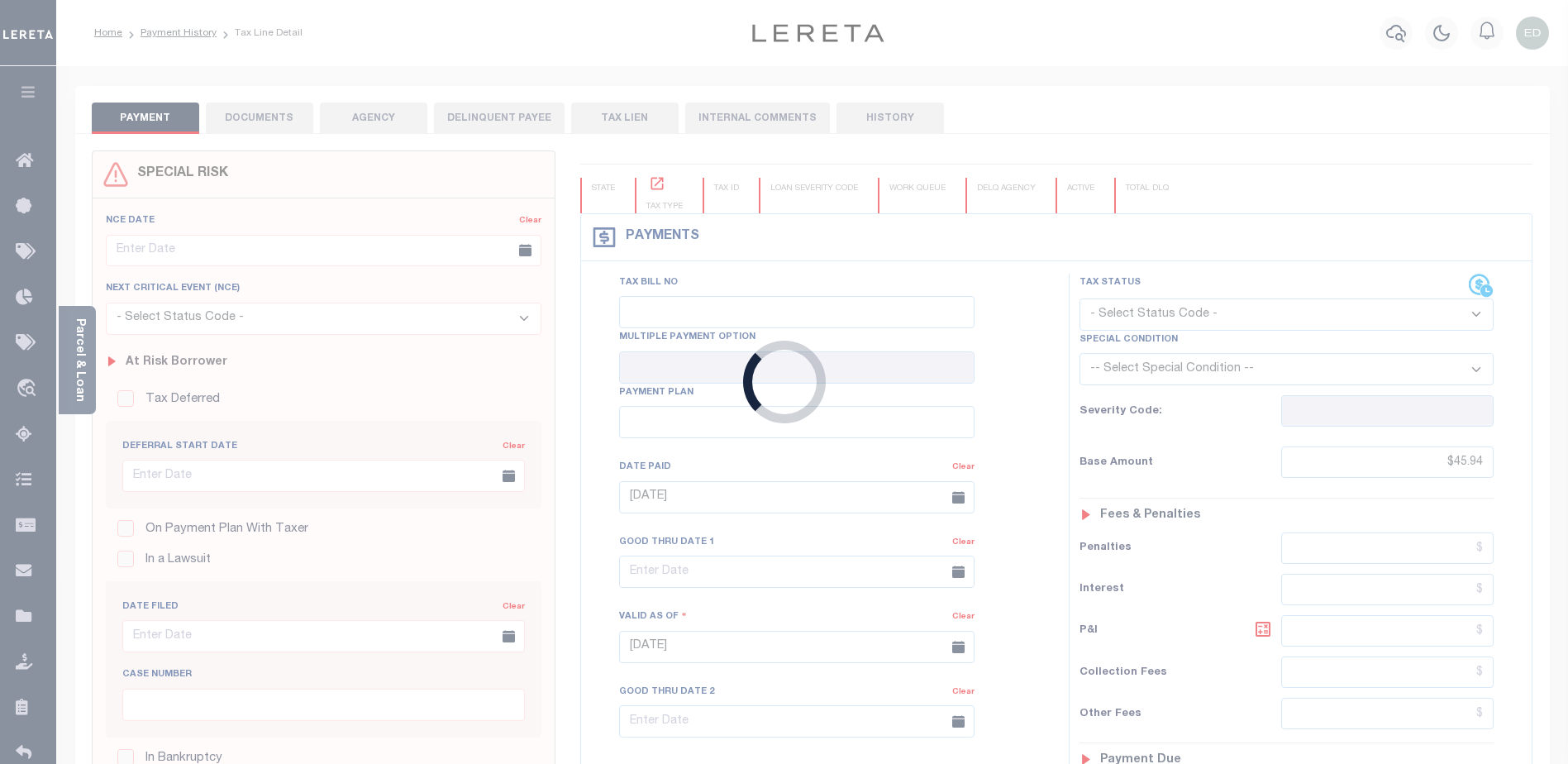
select select "PIF"
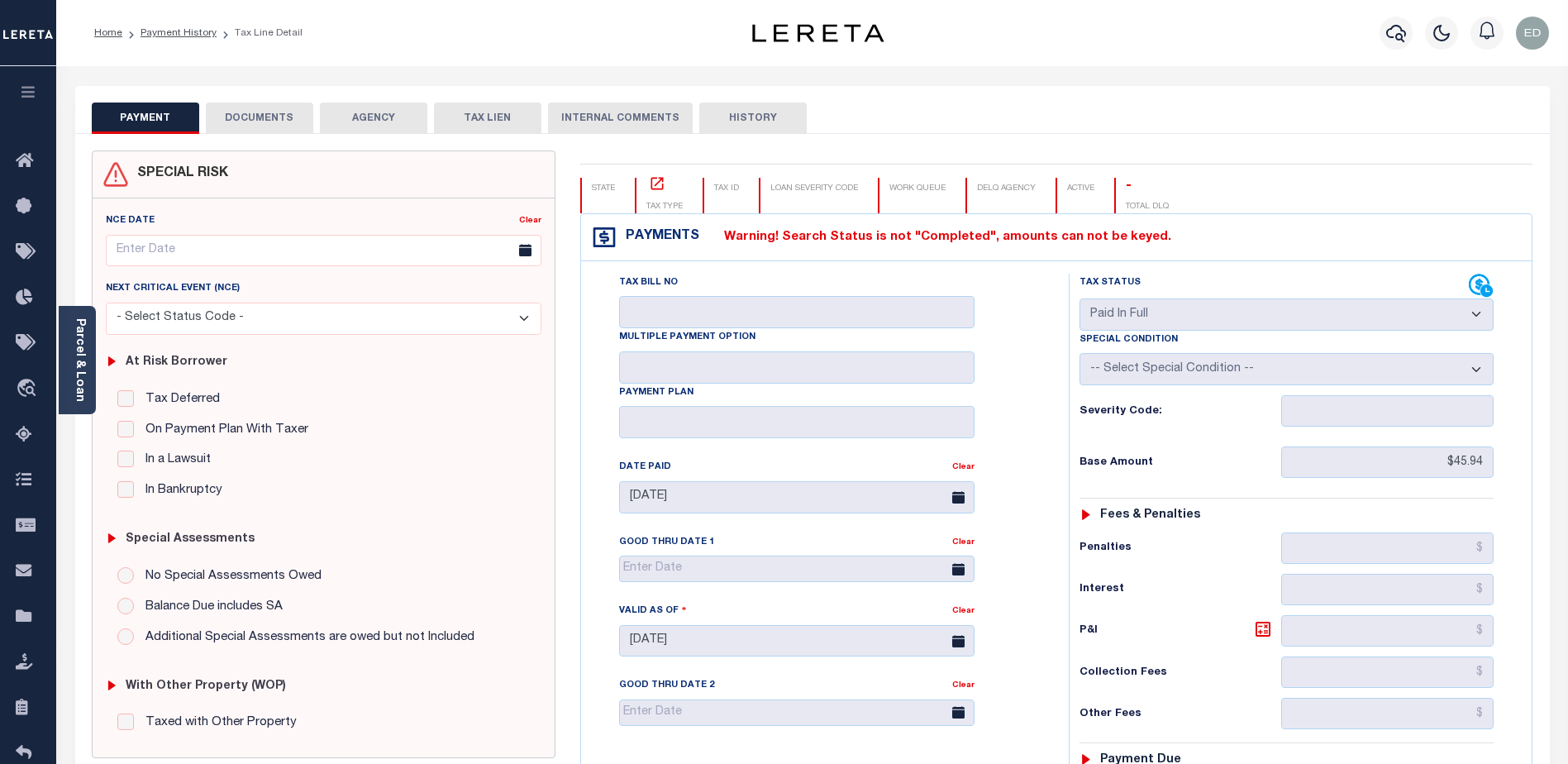
click at [267, 125] on button "DOCUMENTS" at bounding box center [259, 117] width 107 height 31
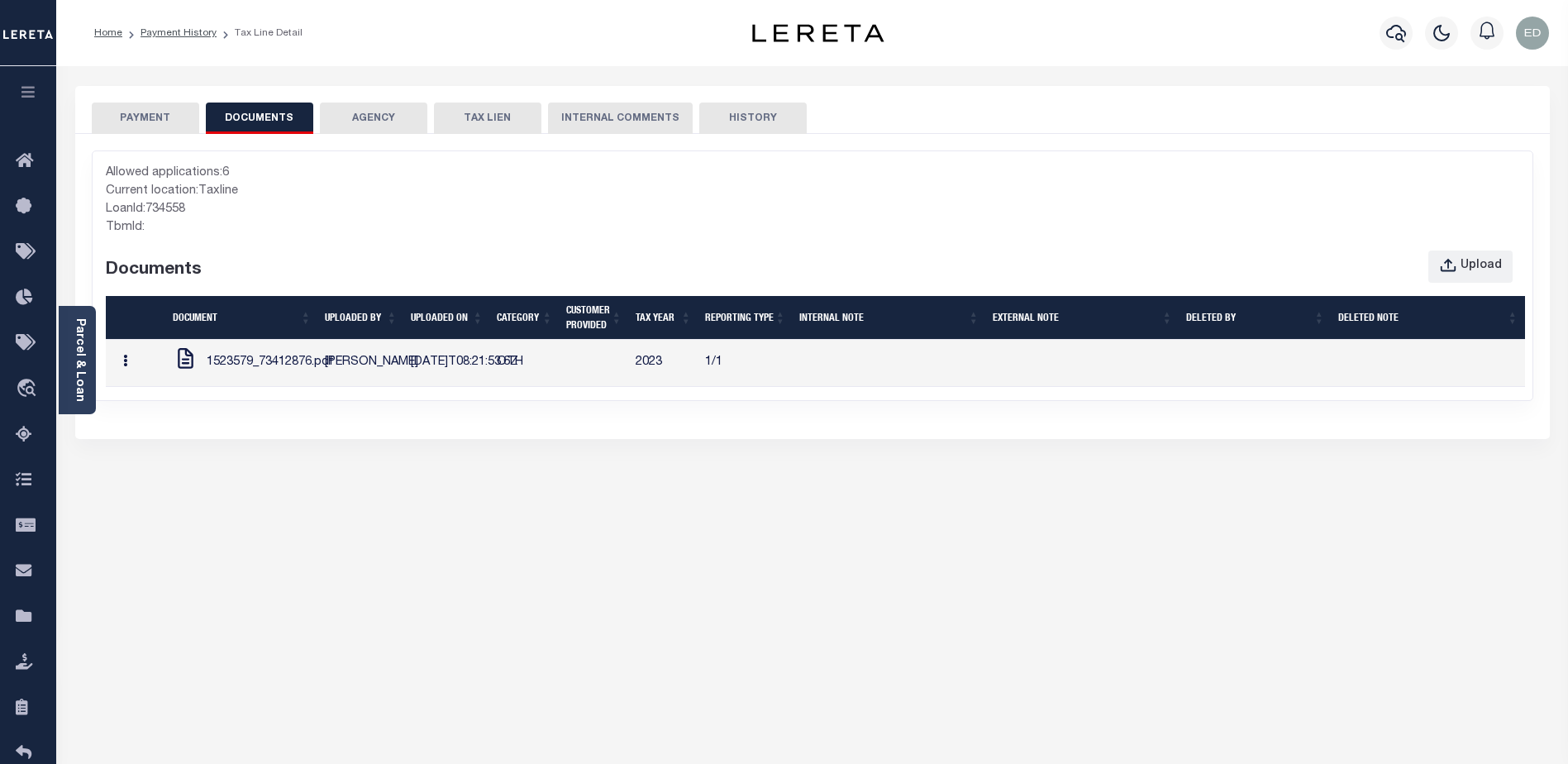
click at [126, 367] on icon "button" at bounding box center [125, 361] width 4 height 12
click at [932, 148] on div "SPECIAL RISK NCE Date Clear" at bounding box center [812, 545] width 1475 height 822
click at [28, 95] on icon "button" at bounding box center [28, 92] width 19 height 15
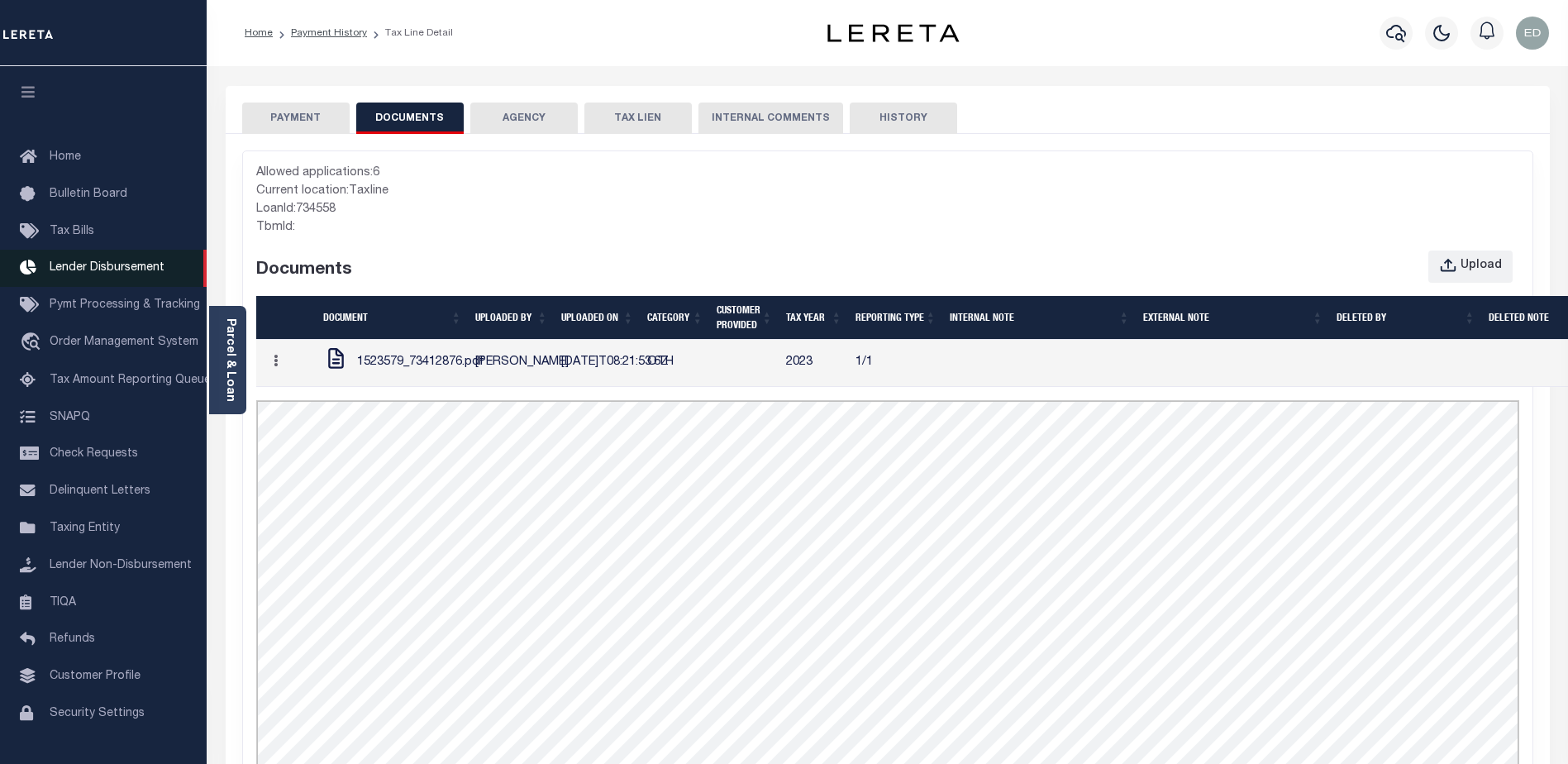
click at [123, 272] on span "Lender Disbursement" at bounding box center [107, 267] width 115 height 12
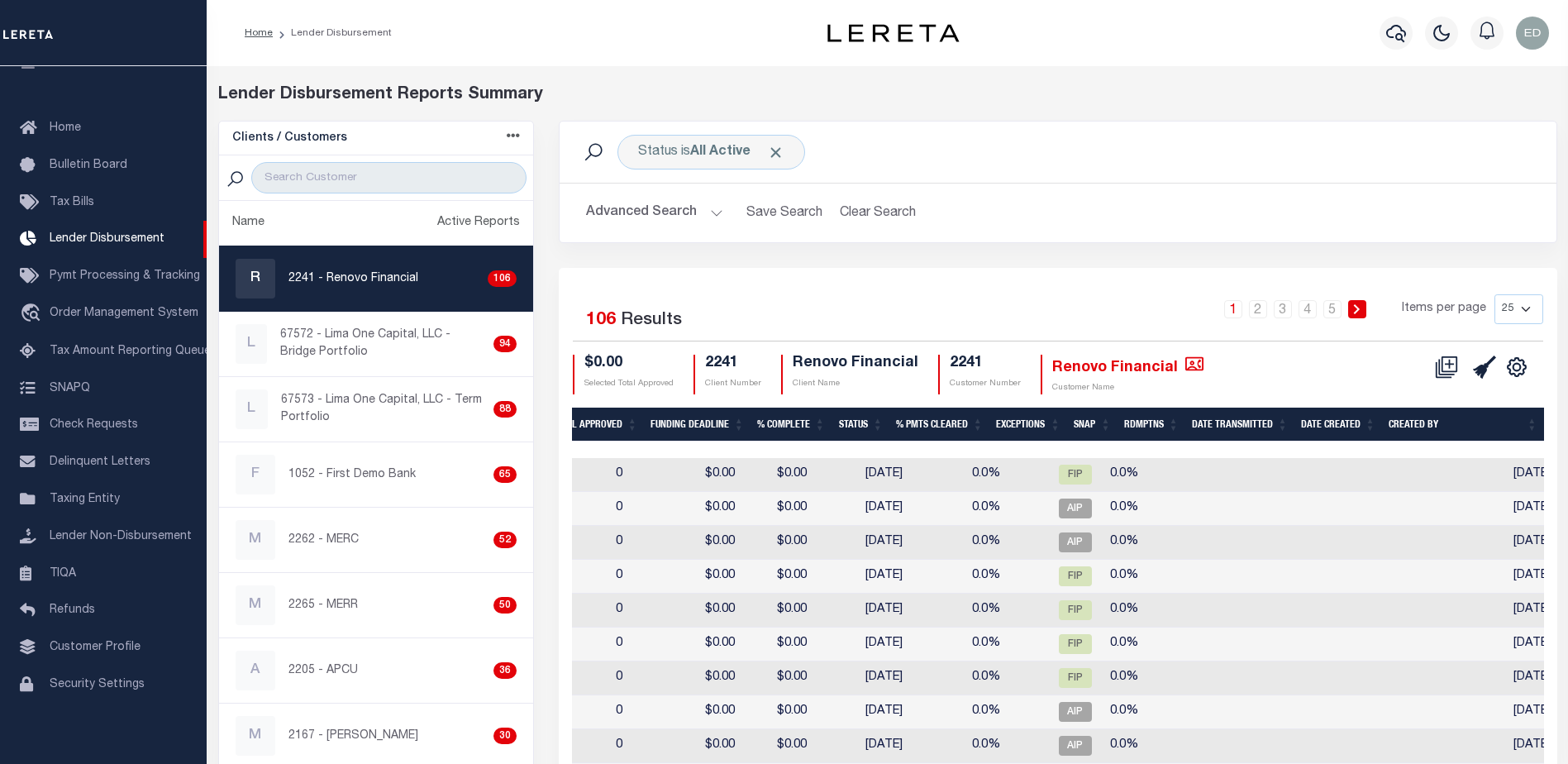
scroll to position [0, 764]
drag, startPoint x: 1026, startPoint y: 444, endPoint x: 963, endPoint y: 450, distance: 63.3
click at [939, 444] on div at bounding box center [676, 450] width 1737 height 17
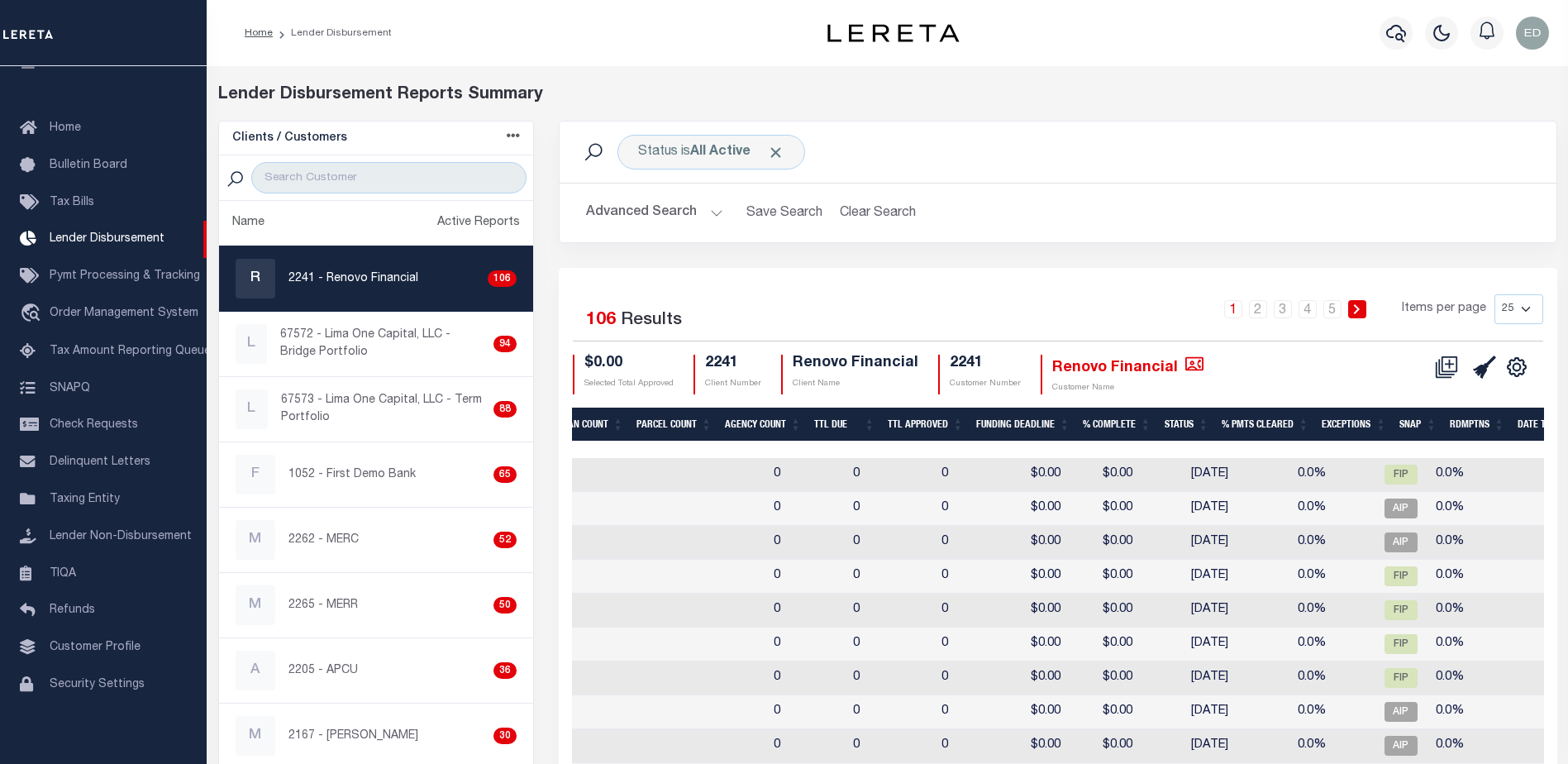
scroll to position [0, 405]
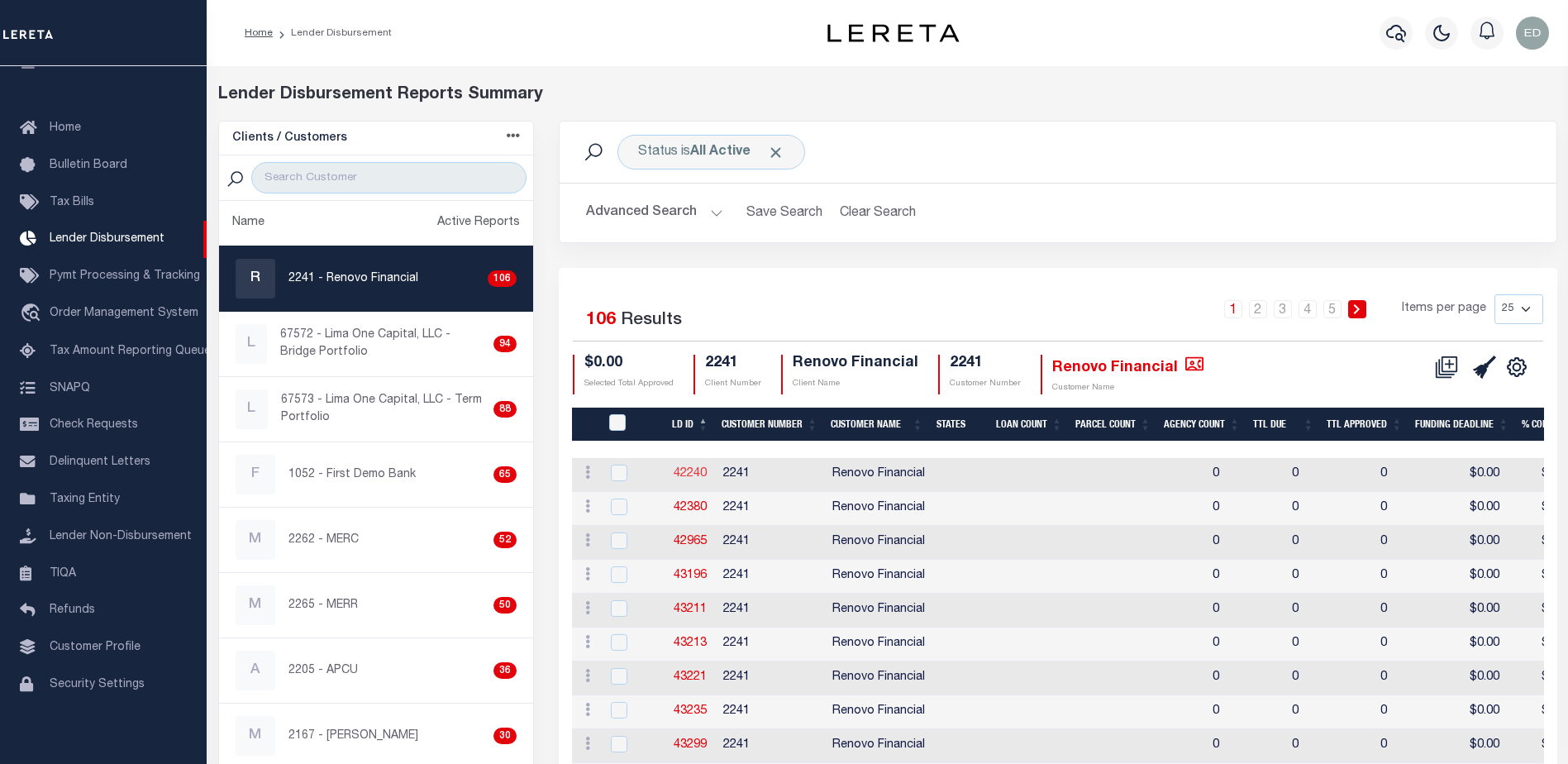
click at [683, 472] on link "42240" at bounding box center [690, 474] width 33 height 12
checkbox input "true"
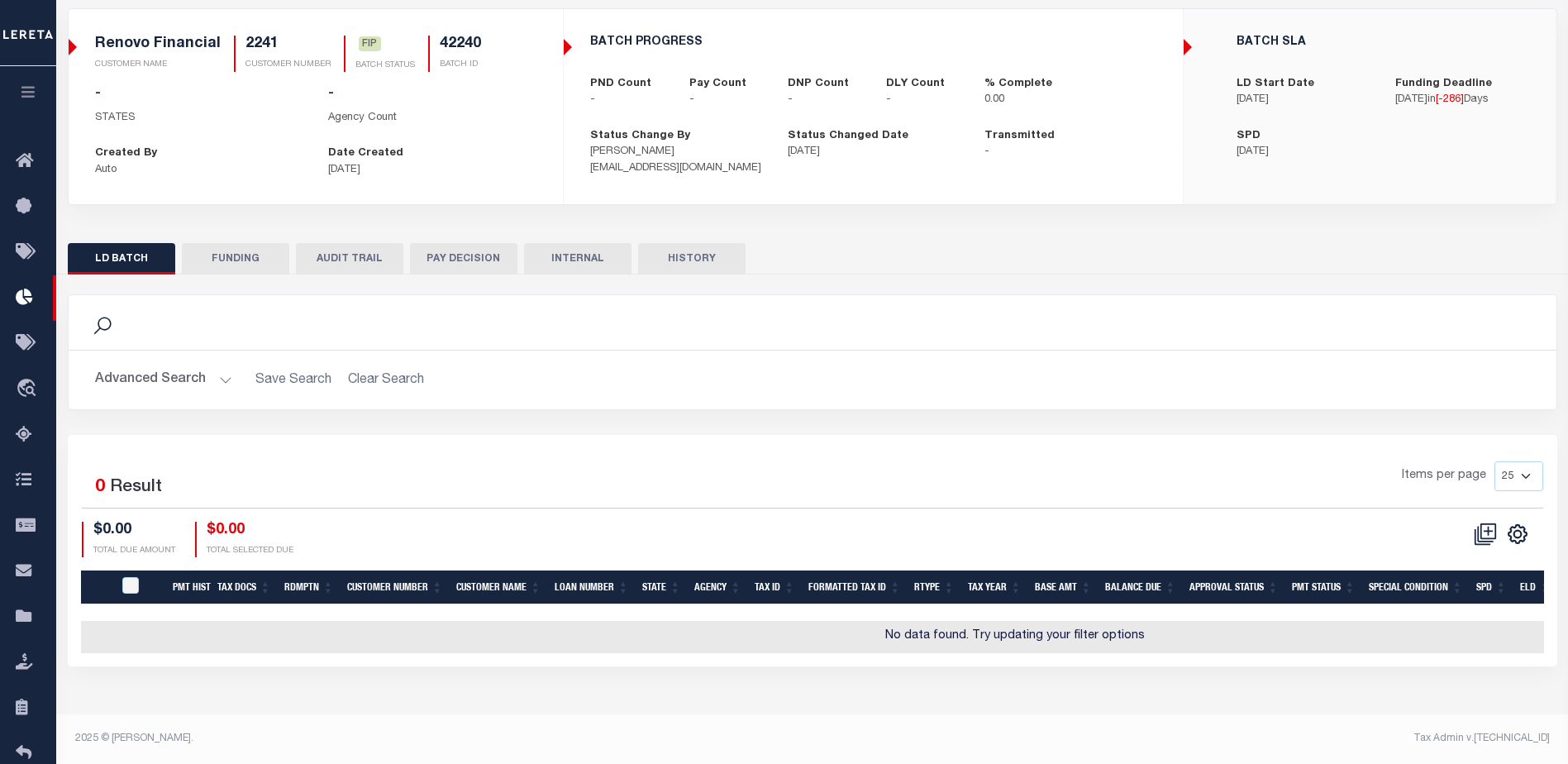
click at [11, 103] on button "button" at bounding box center [28, 93] width 56 height 56
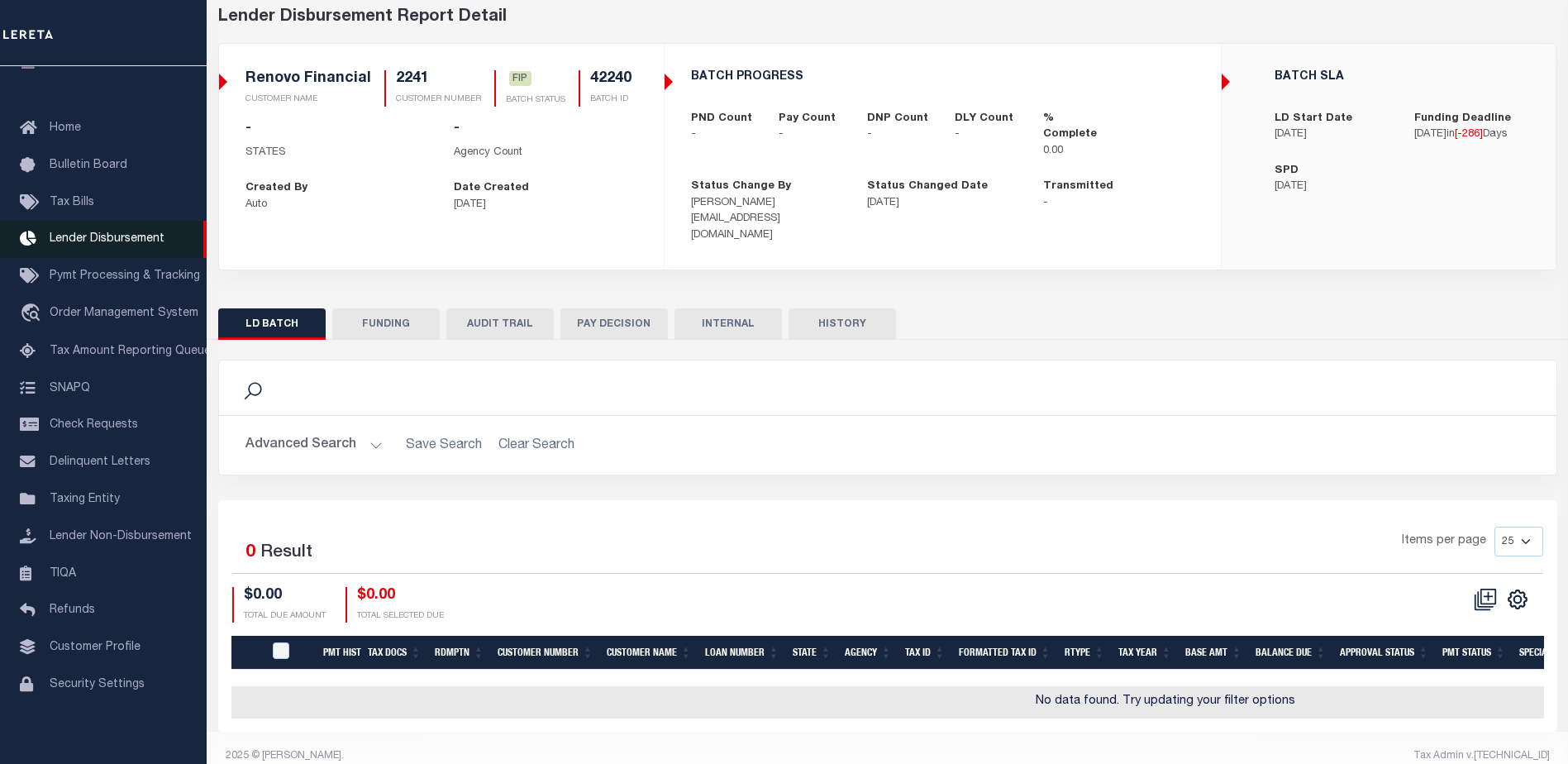
click at [114, 245] on span "Lender Disbursement" at bounding box center [107, 239] width 115 height 12
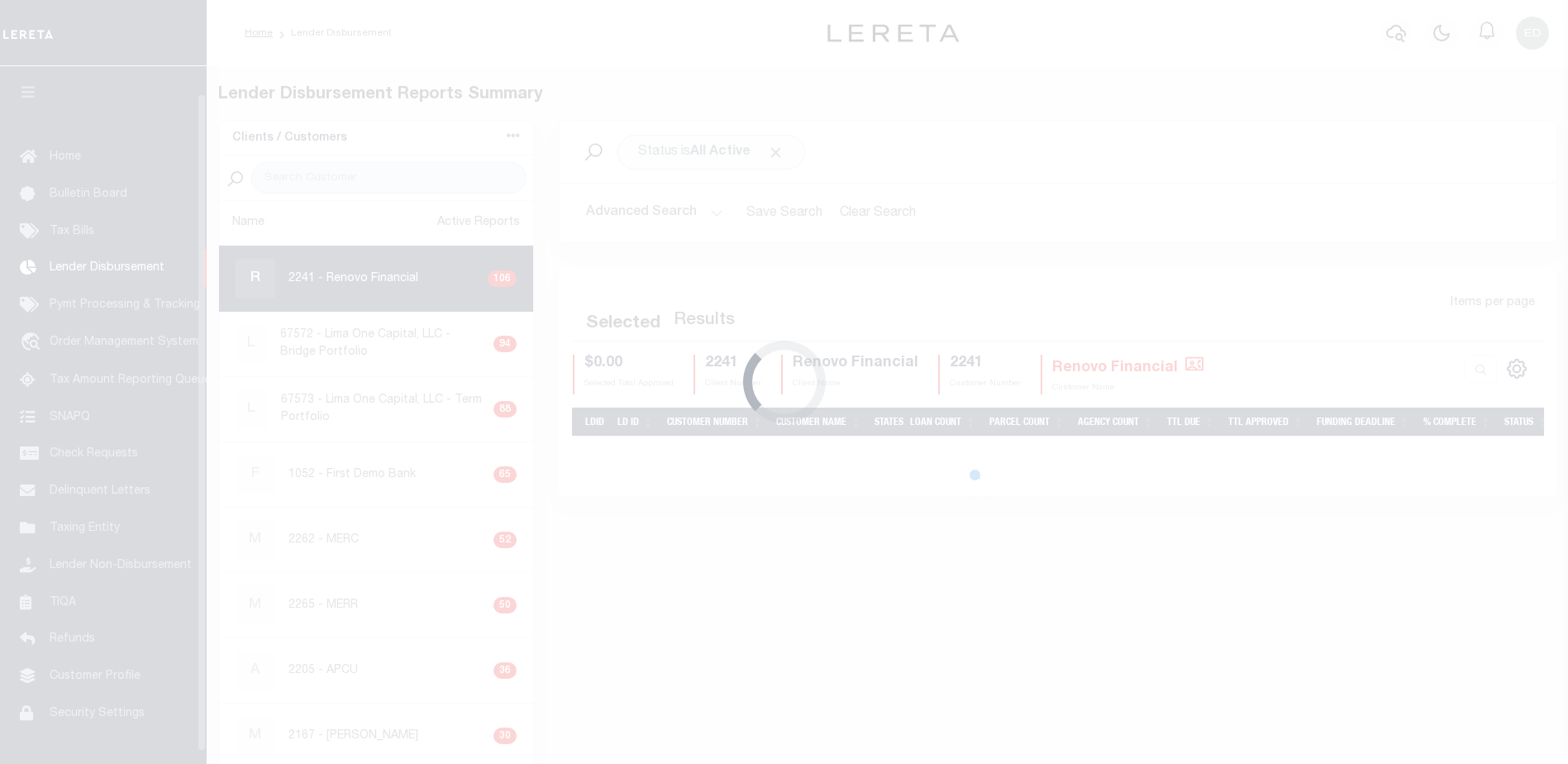
scroll to position [29, 0]
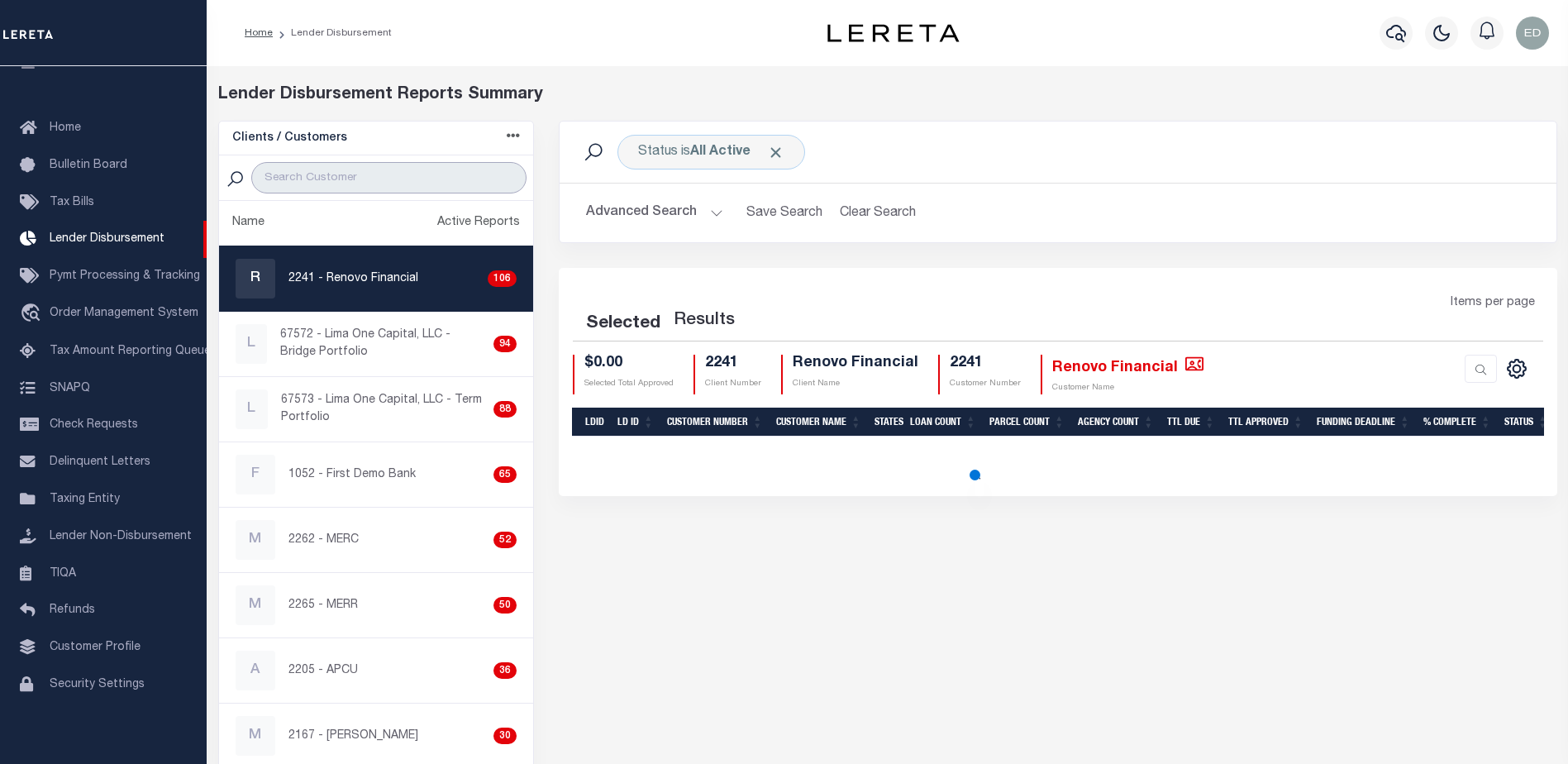
click at [338, 187] on input "search" at bounding box center [389, 177] width 275 height 31
paste input "2135"
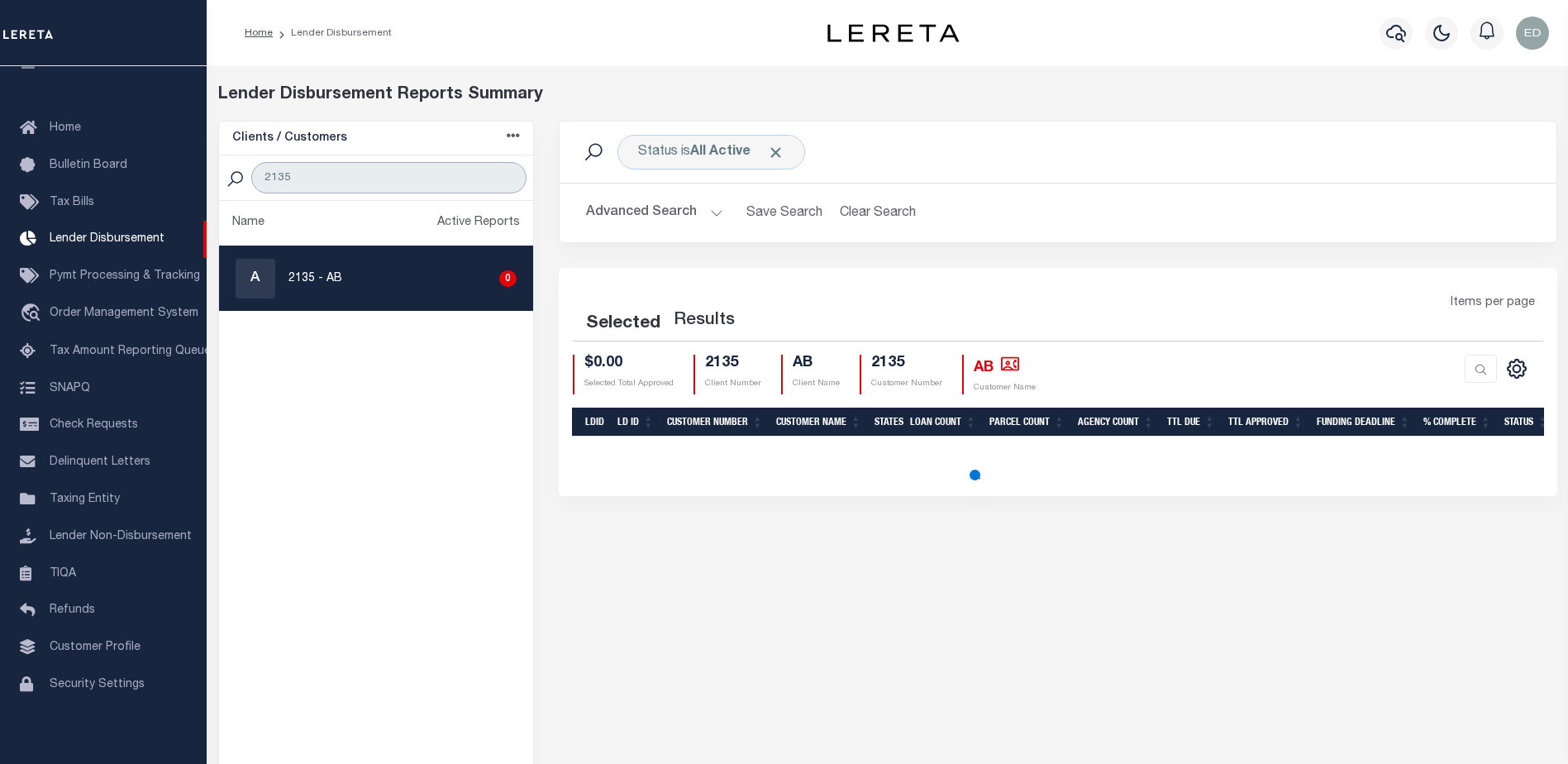
type input "2135"
click at [331, 282] on p "2135 - AB" at bounding box center [315, 279] width 54 height 18
checkbox input "true"
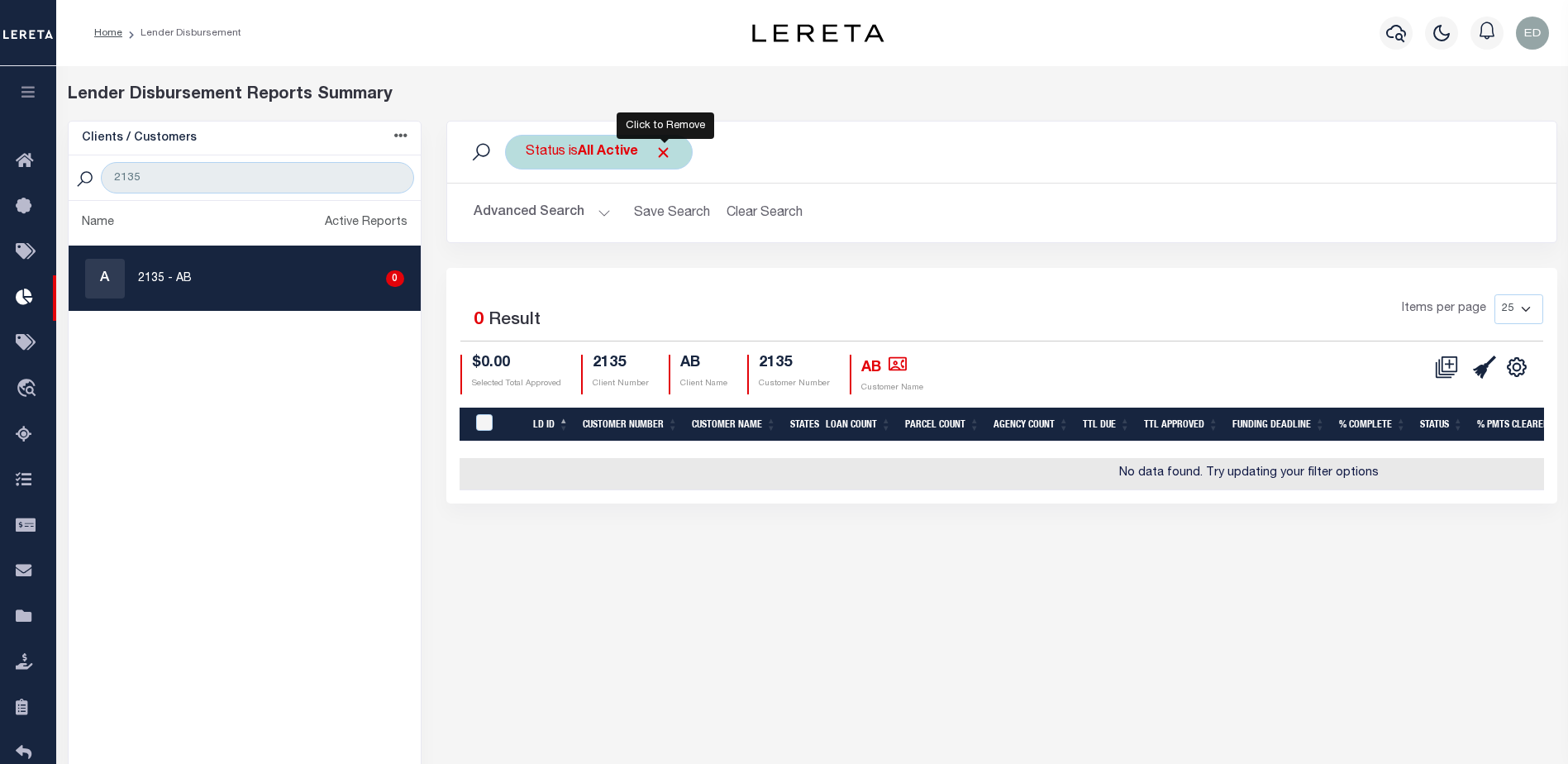
click at [658, 155] on span "Click to Remove" at bounding box center [663, 153] width 18 height 18
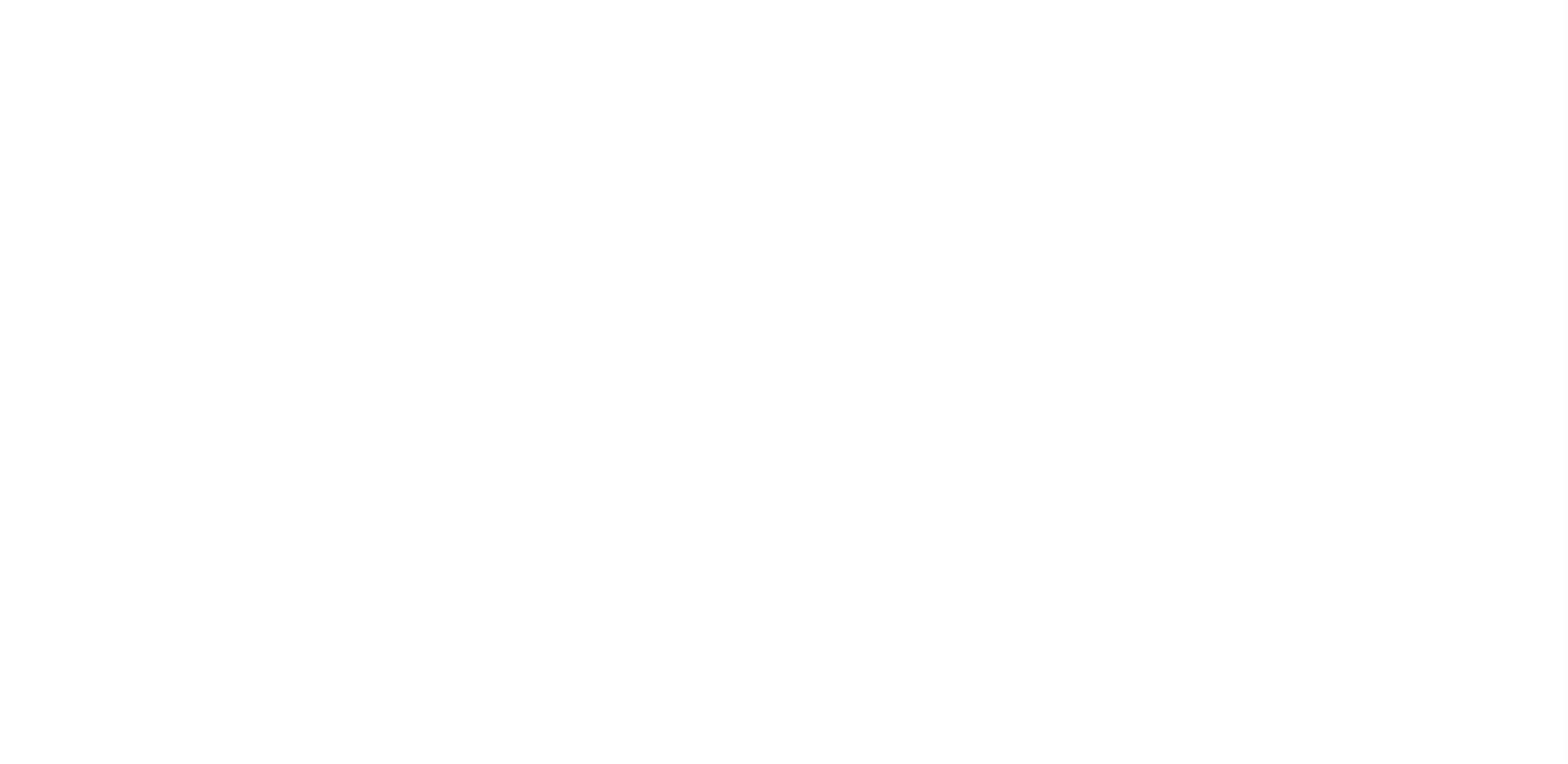
scroll to position [29, 0]
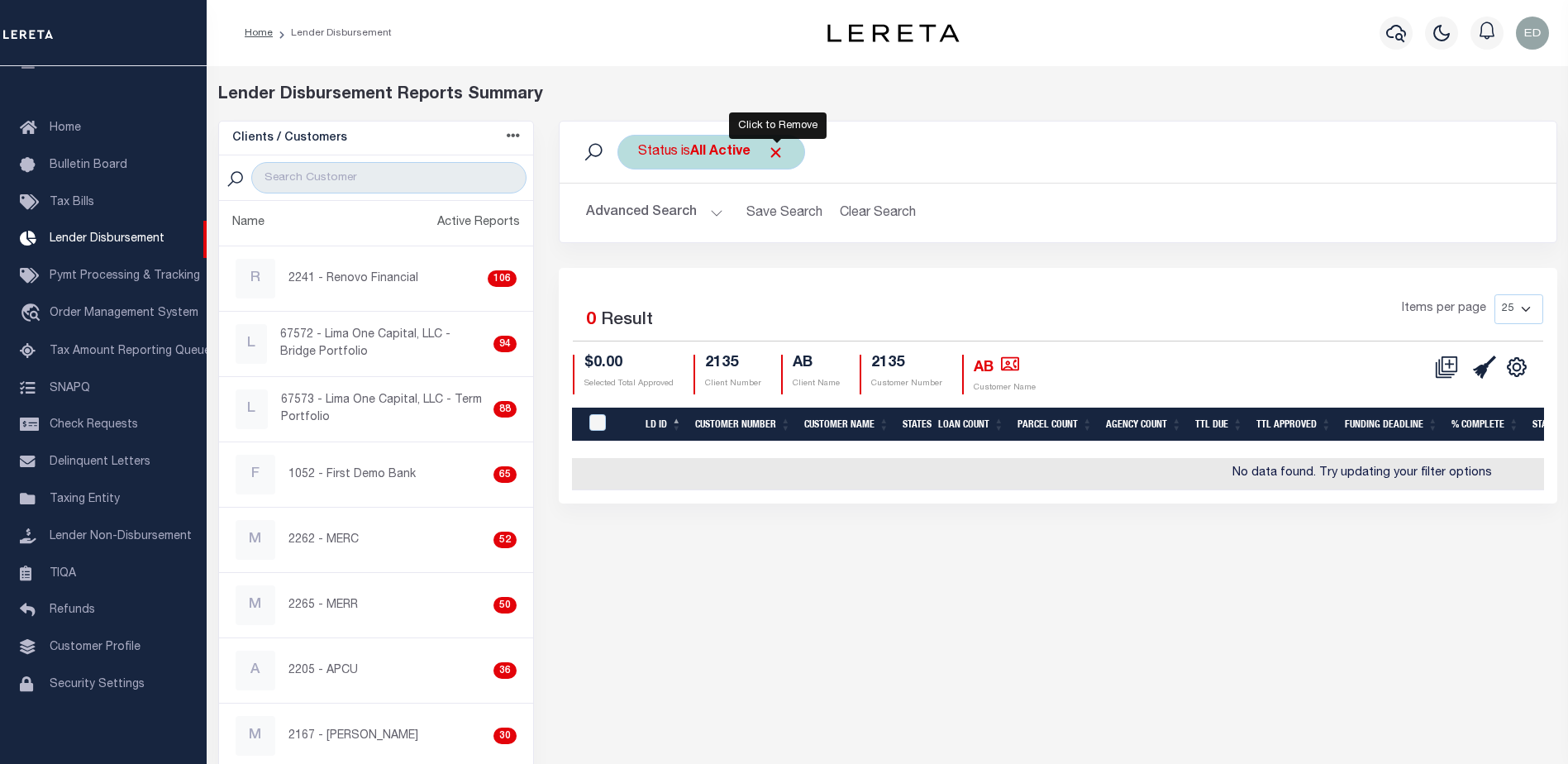
click at [780, 150] on span "Click to Remove" at bounding box center [776, 153] width 18 height 18
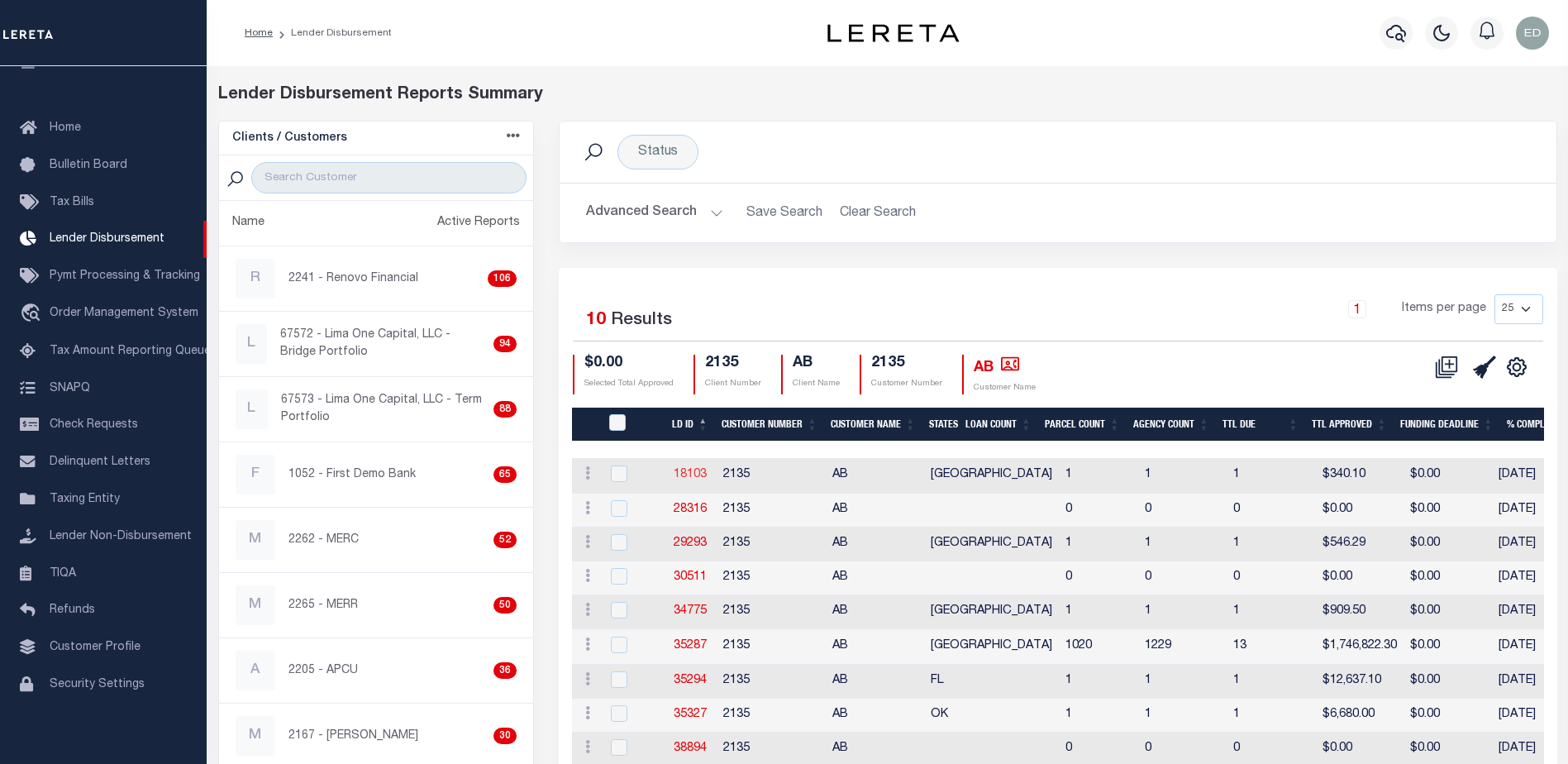
click at [690, 476] on link "18103" at bounding box center [690, 474] width 33 height 12
checkbox input "true"
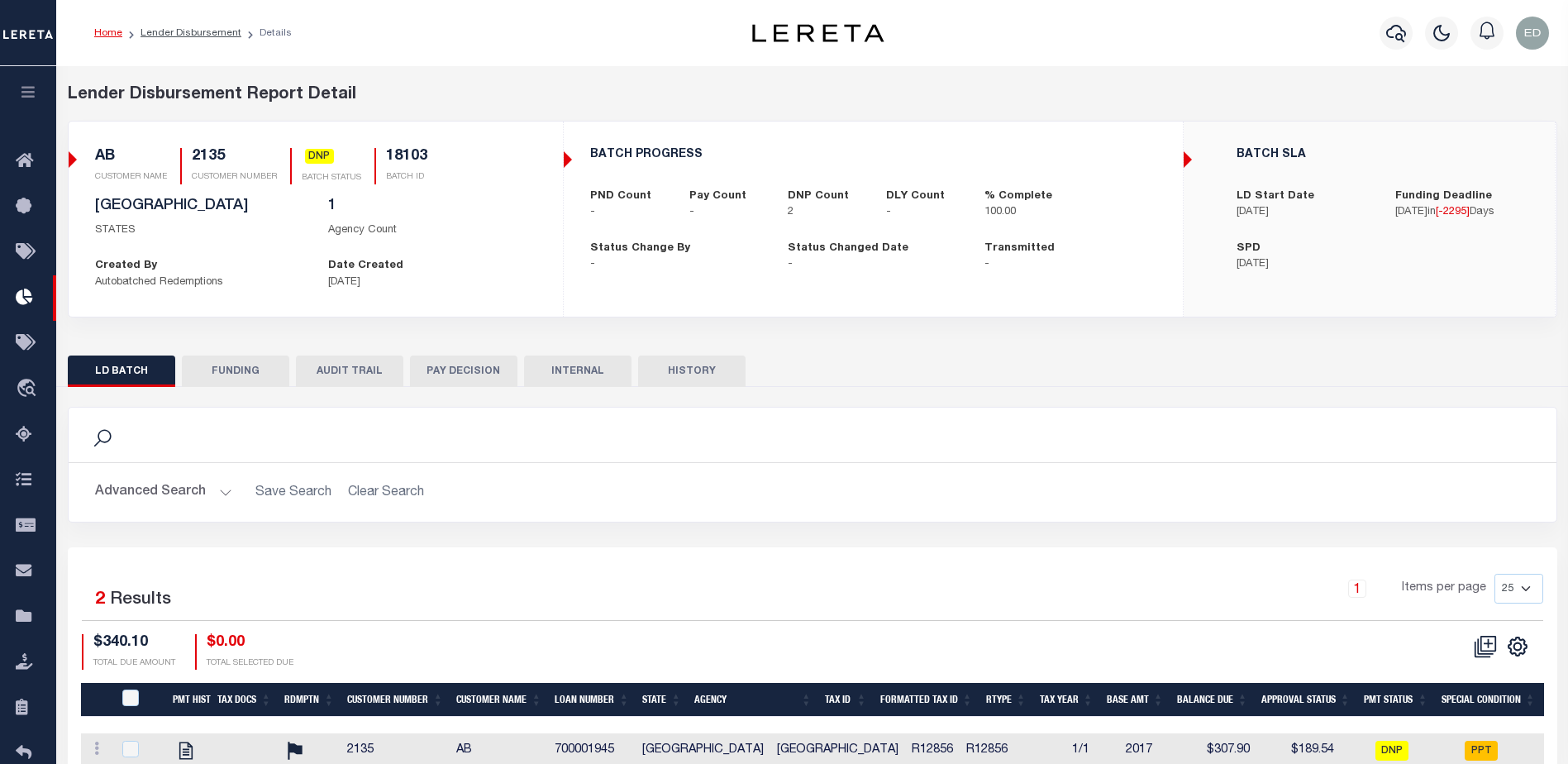
scroll to position [113, 0]
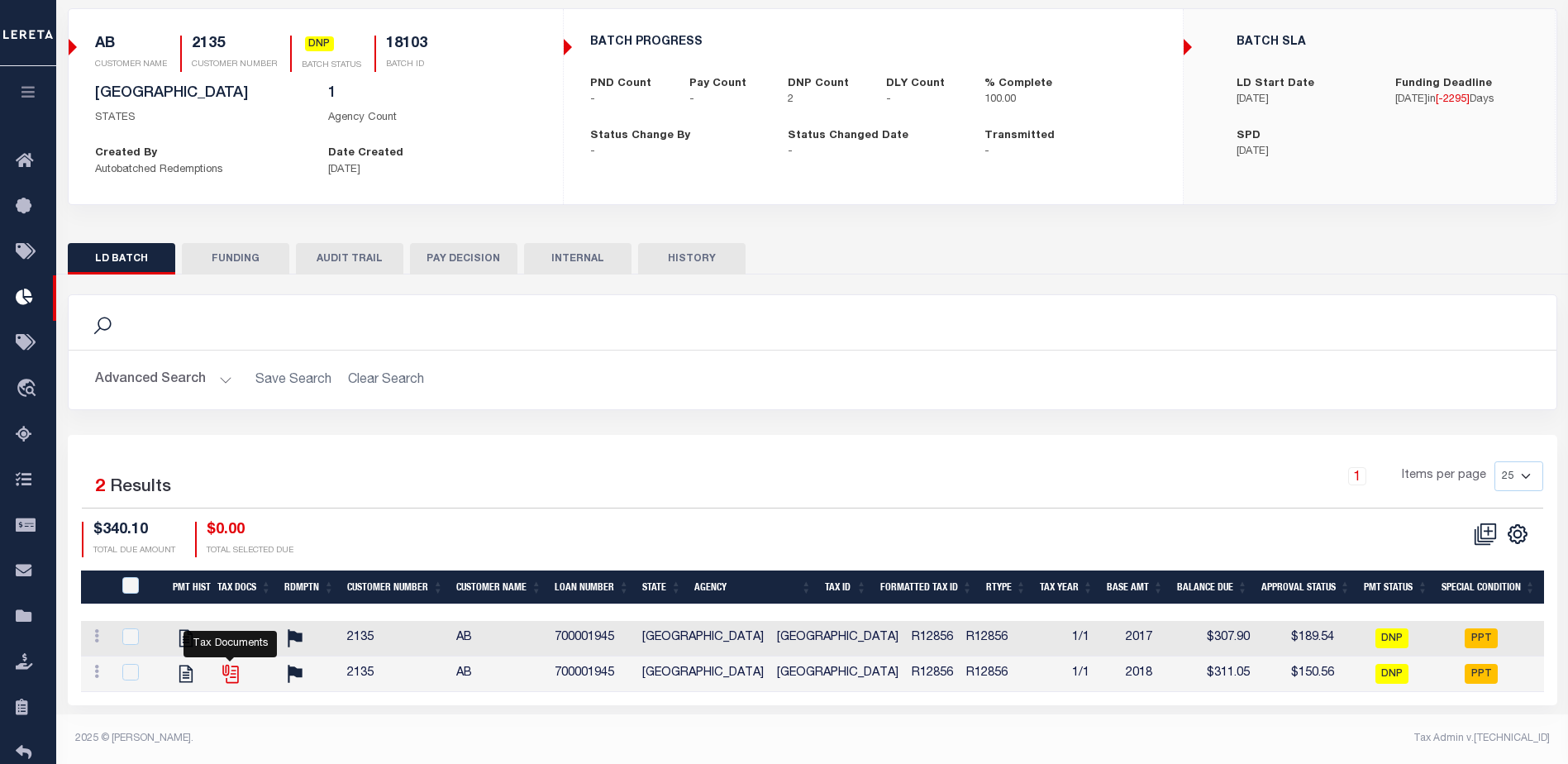
click at [230, 679] on icon "" at bounding box center [231, 674] width 21 height 21
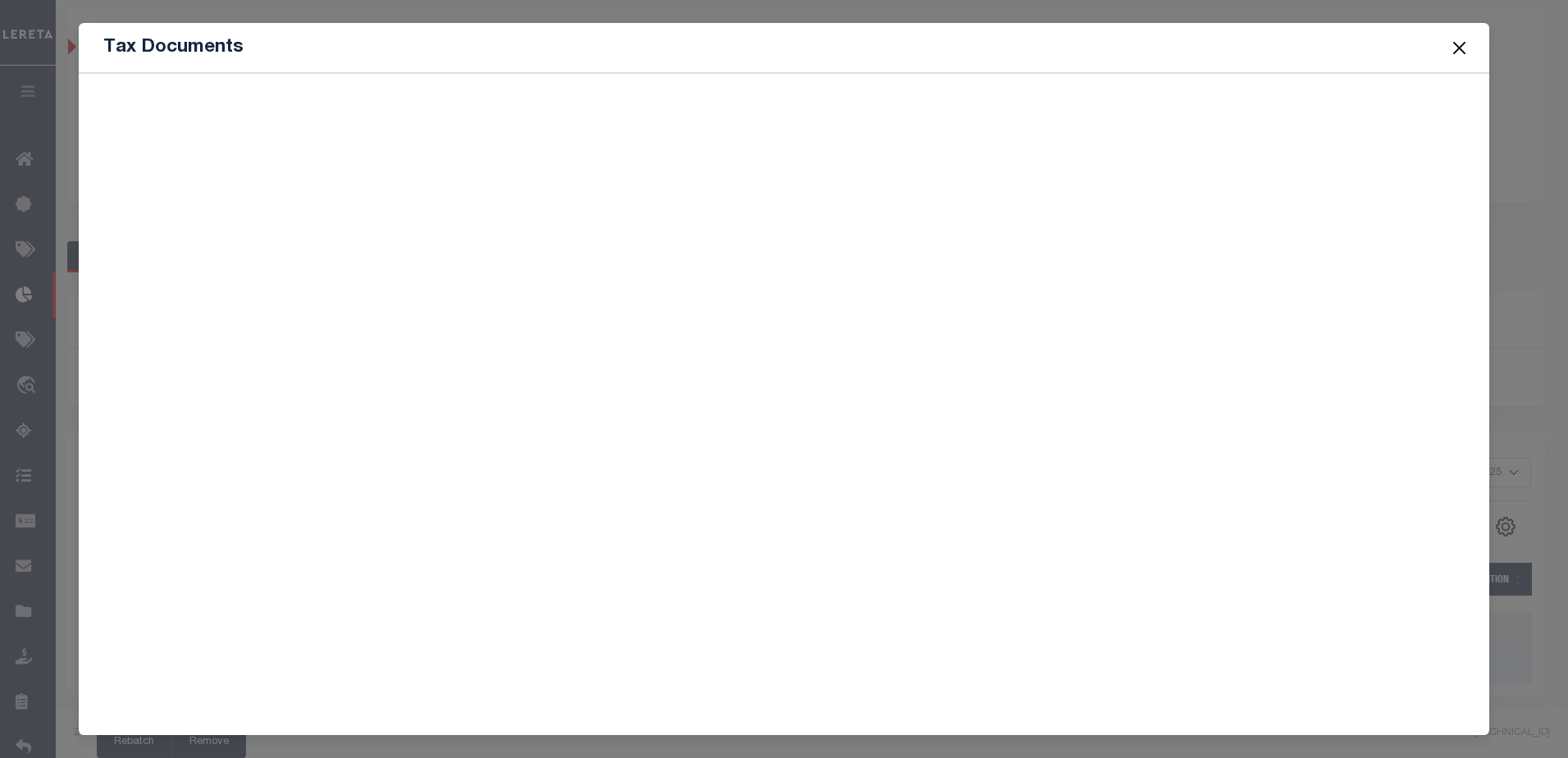
click at [1456, 42] on button "Close" at bounding box center [1459, 48] width 21 height 21
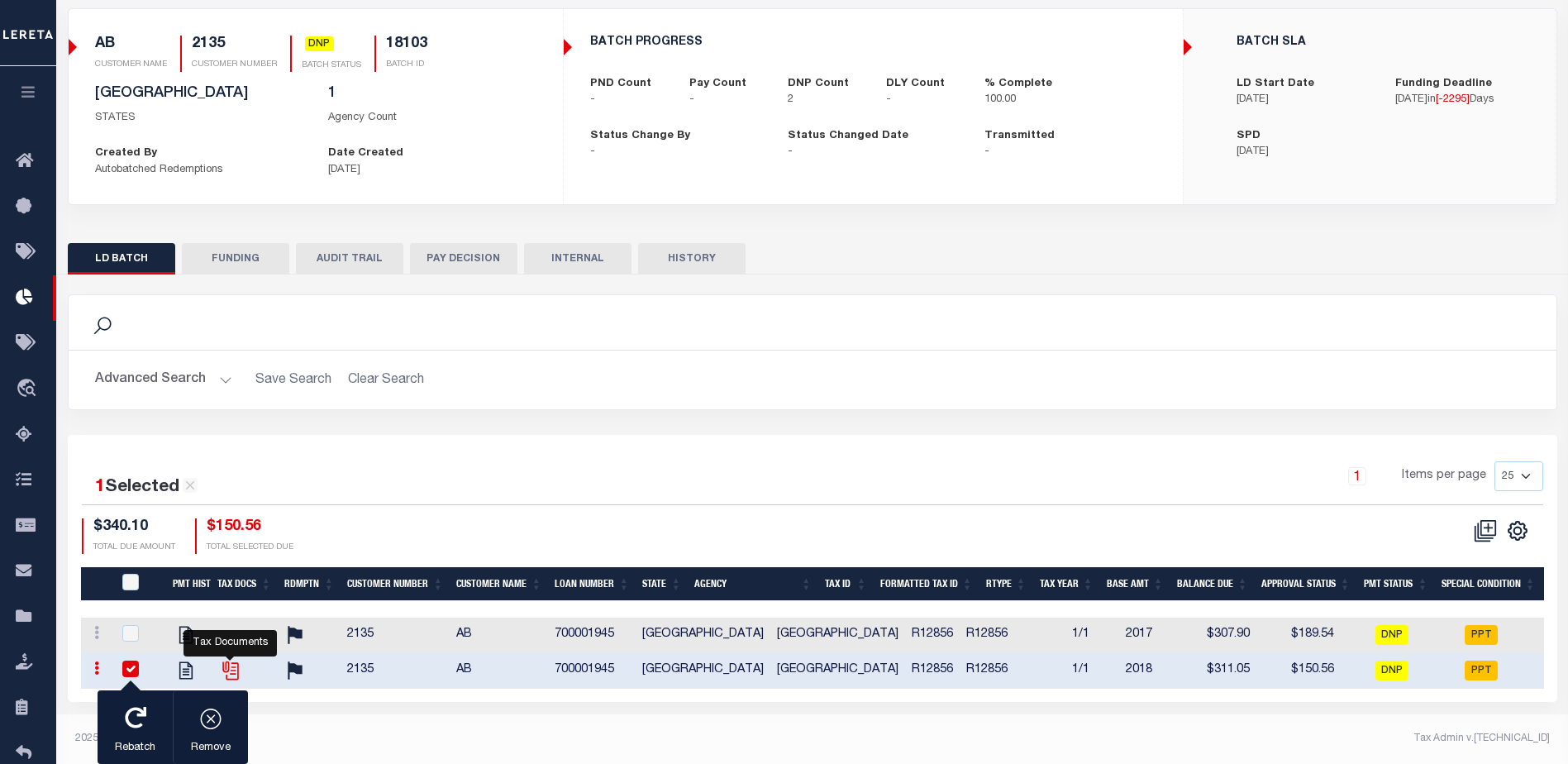
click at [229, 672] on icon "" at bounding box center [231, 671] width 21 height 21
checkbox input "false"
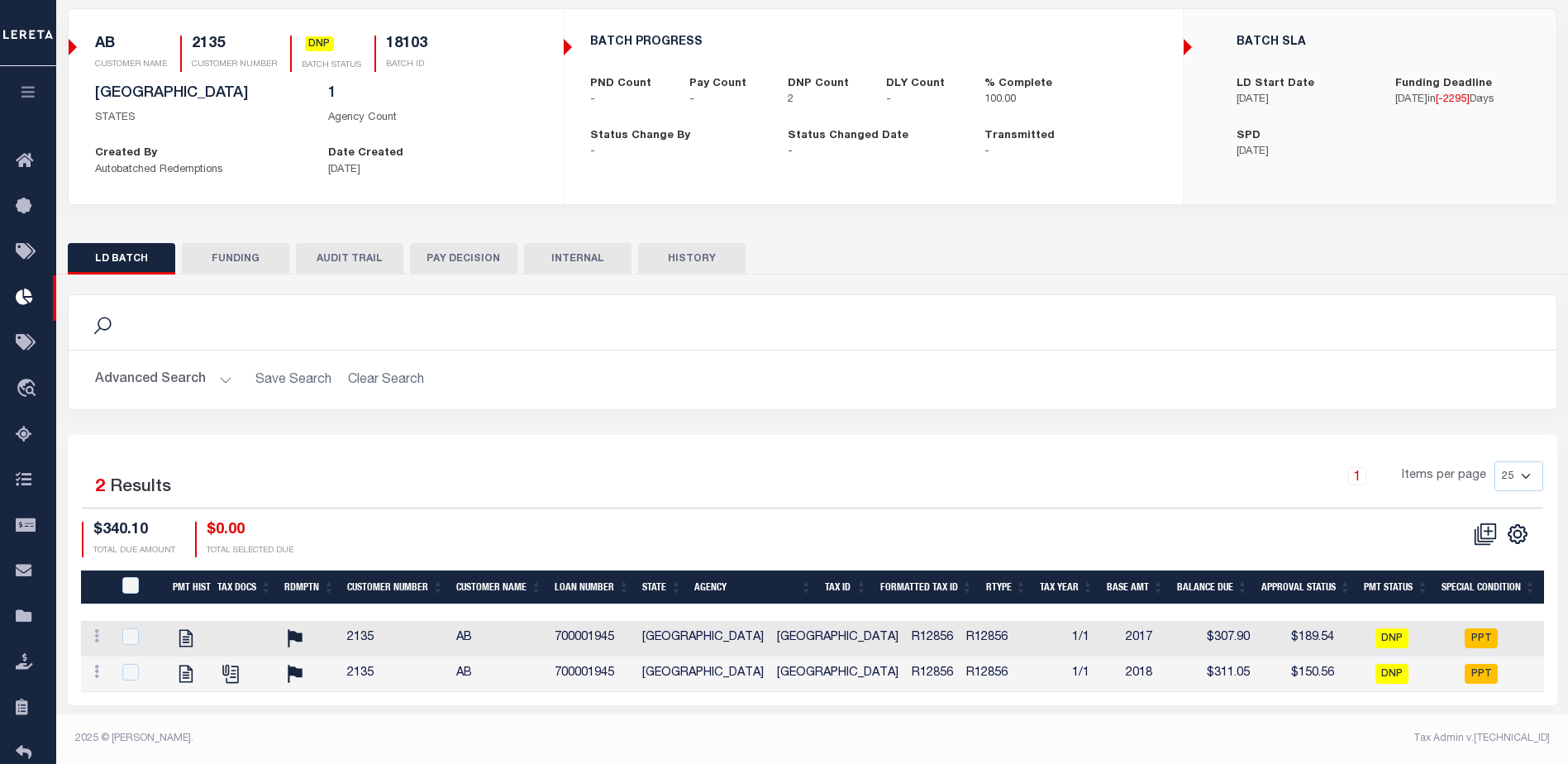
click at [411, 47] on h5 "18103" at bounding box center [407, 44] width 42 height 18
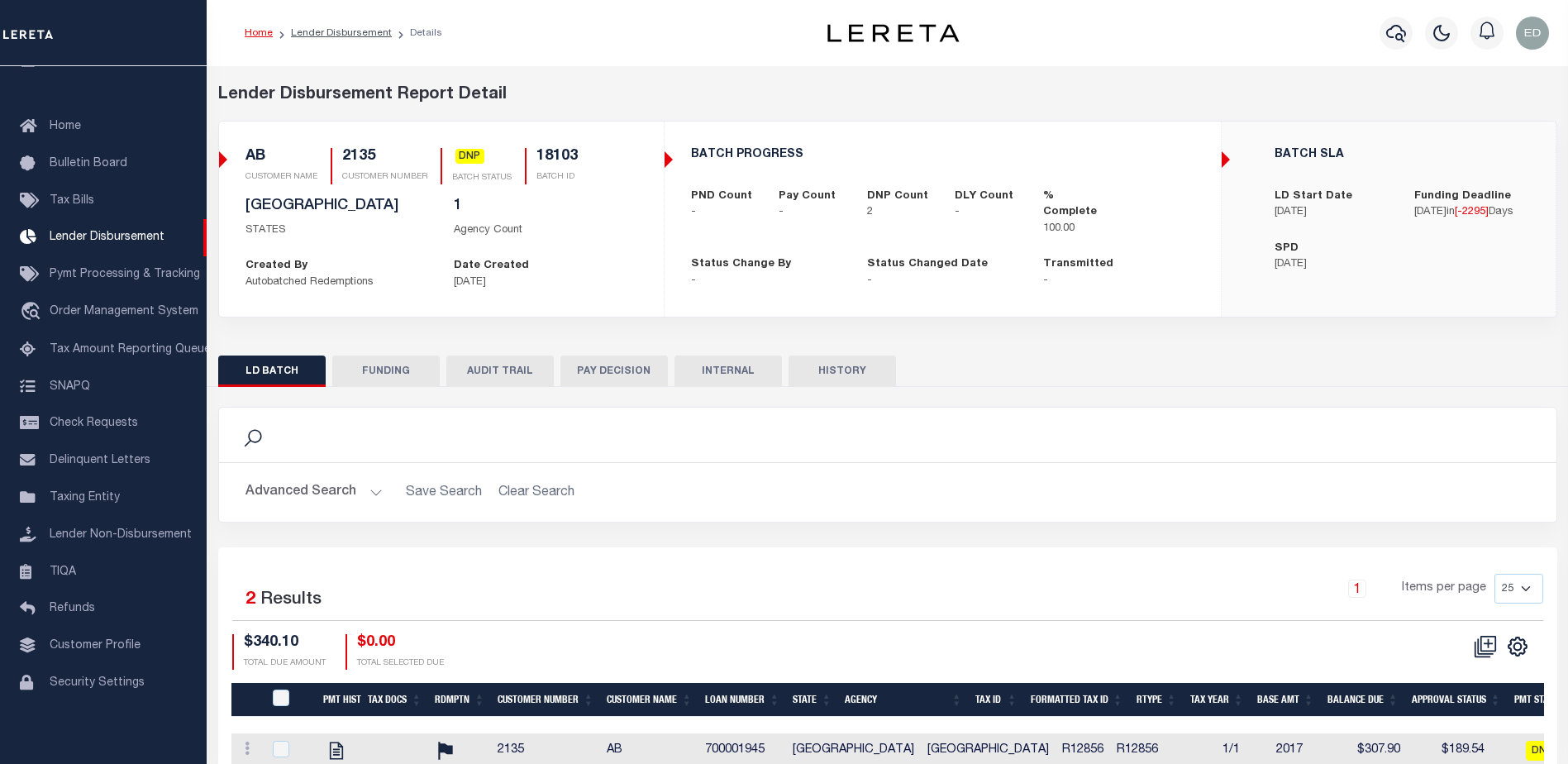
scroll to position [118, 0]
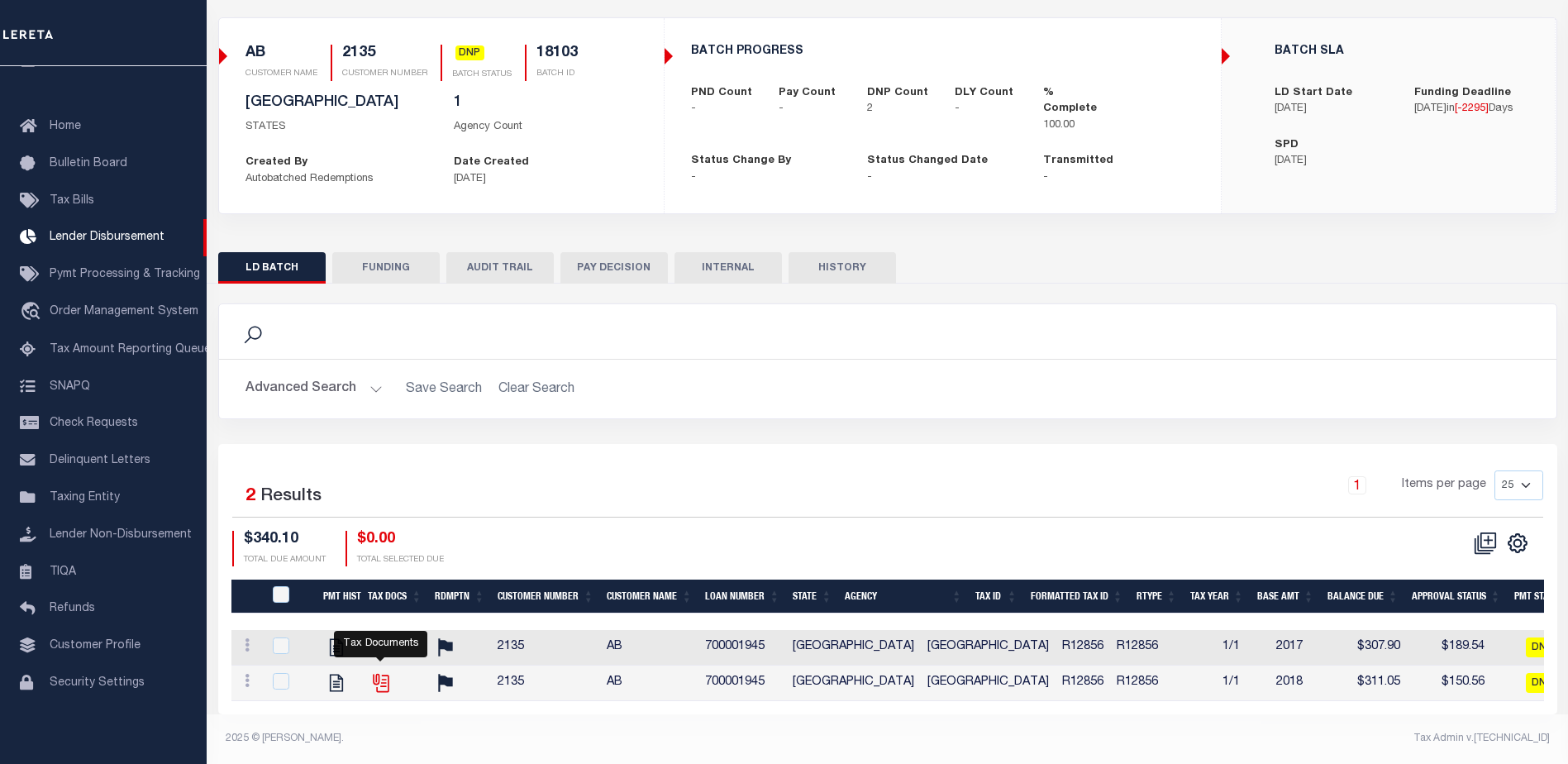
click at [379, 672] on icon "" at bounding box center [381, 683] width 21 height 21
checkbox input "true"
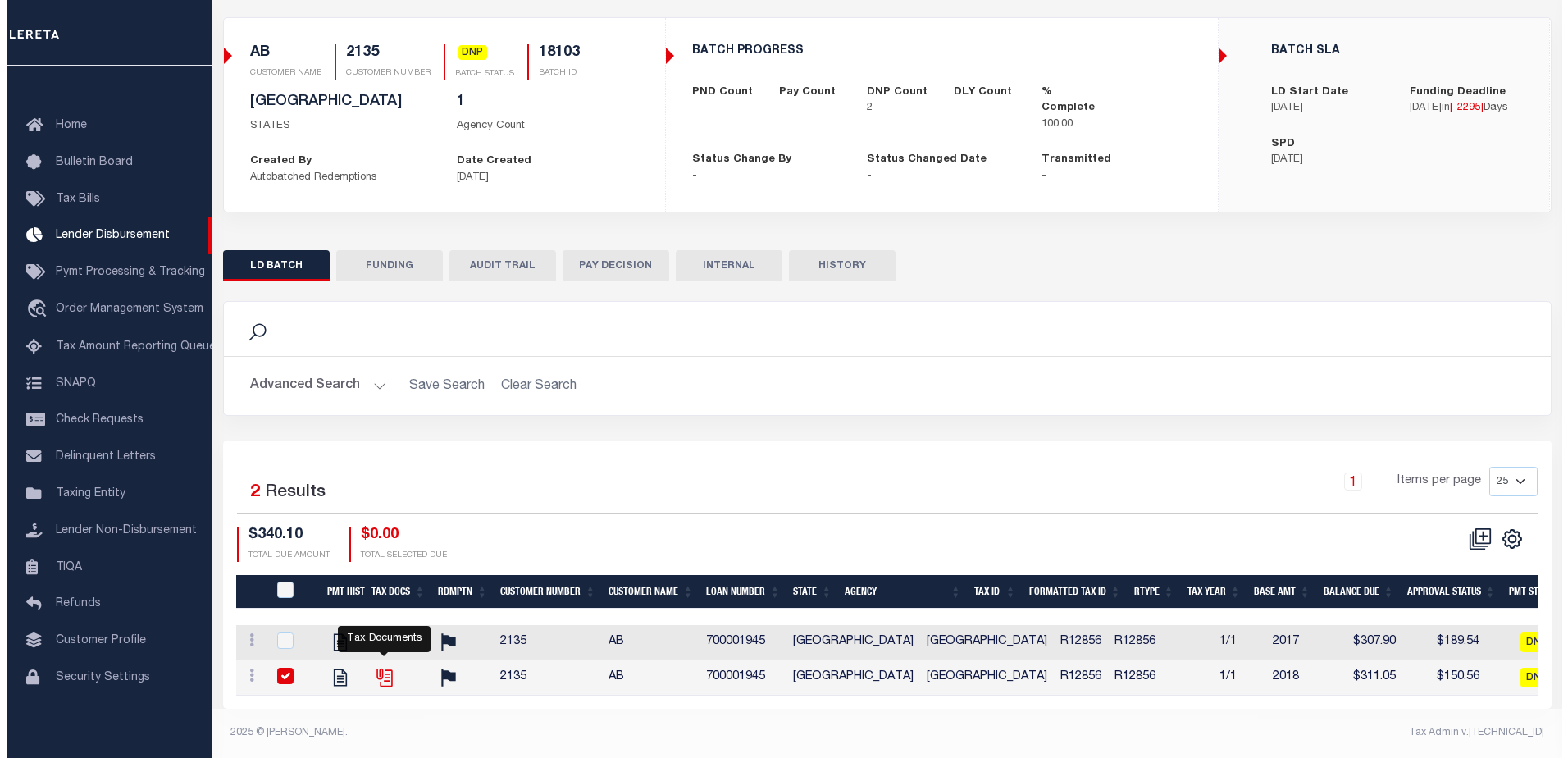
scroll to position [115, 0]
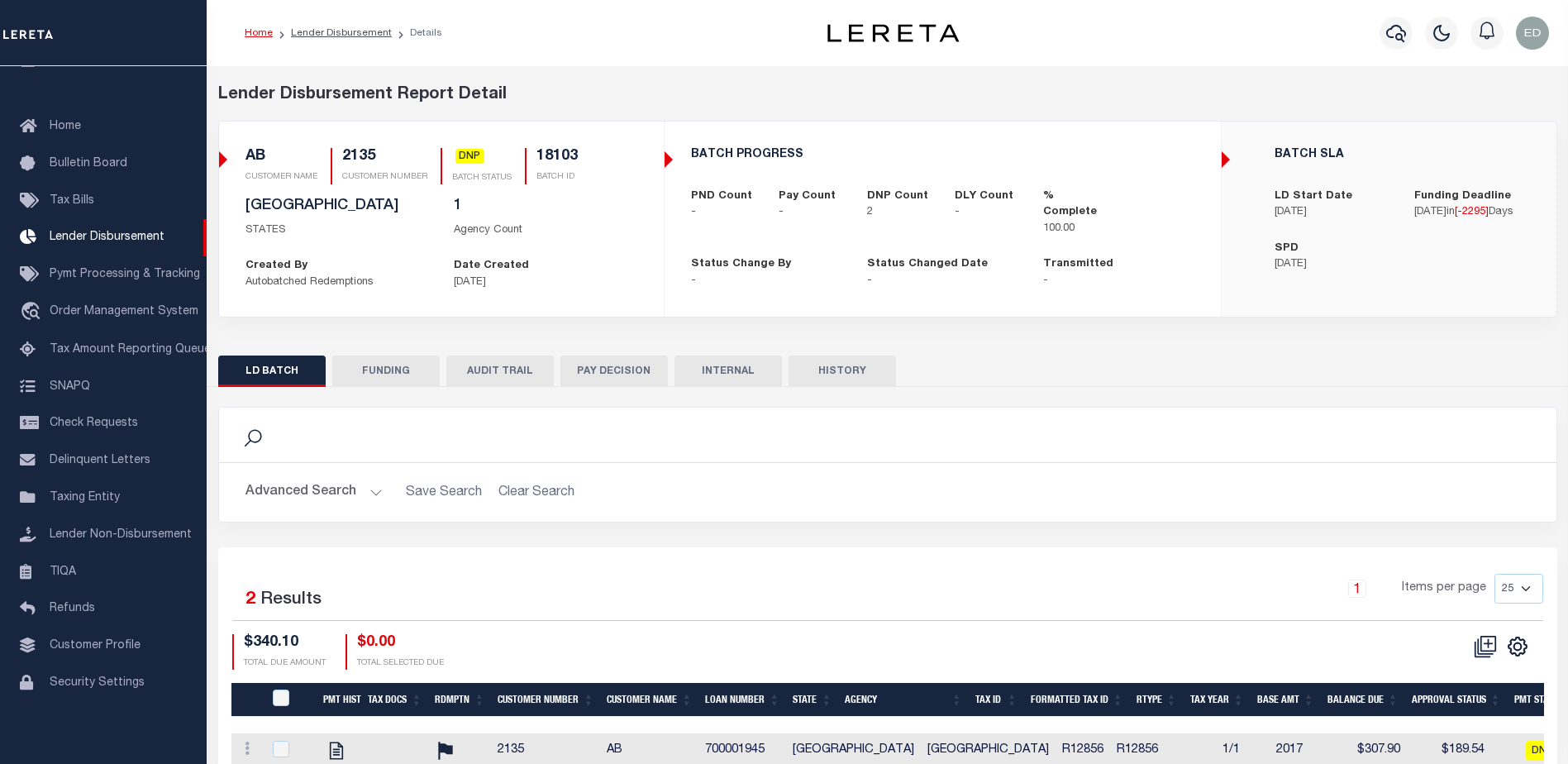
scroll to position [118, 0]
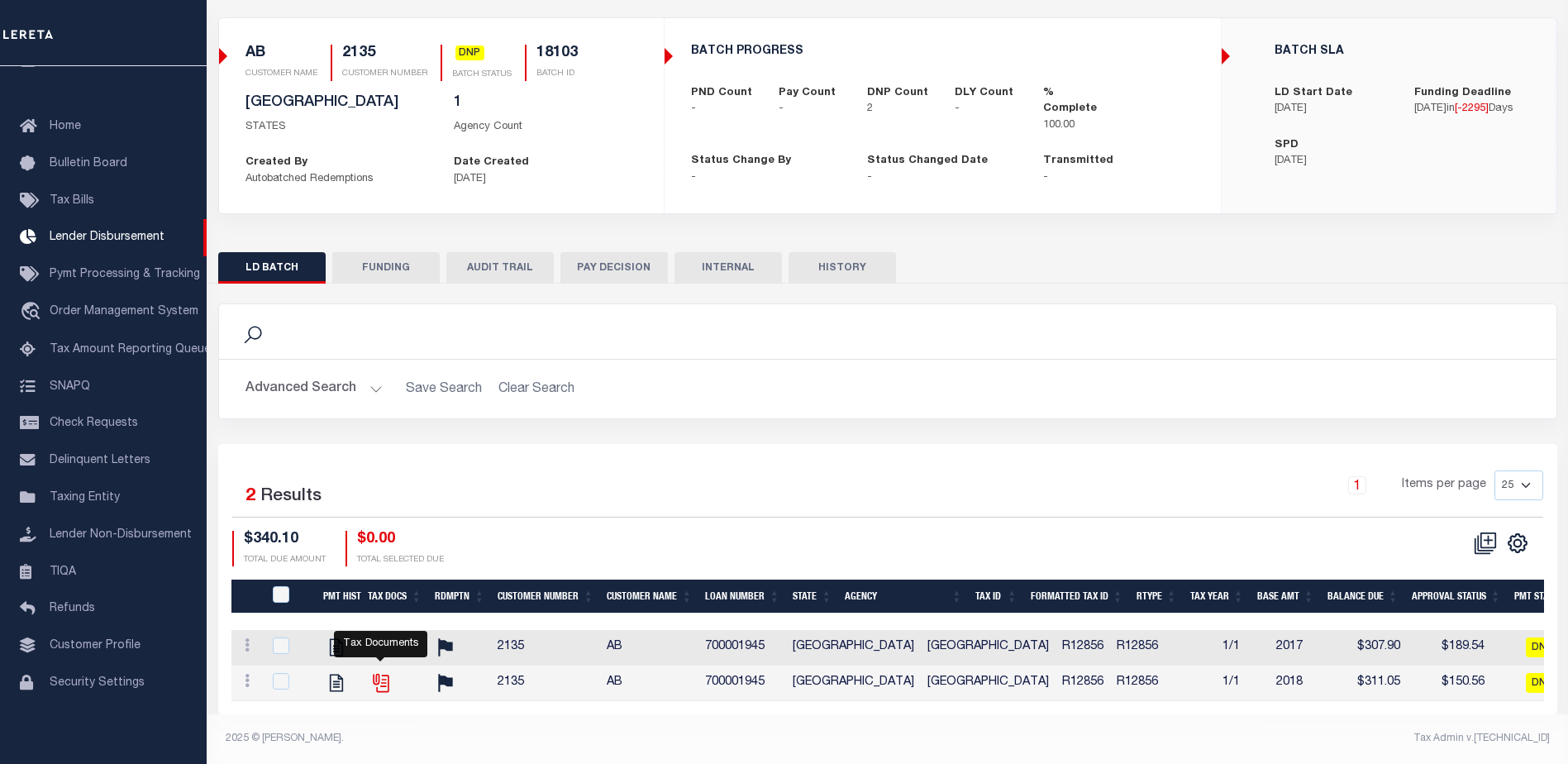
click at [389, 672] on icon "" at bounding box center [381, 683] width 21 height 21
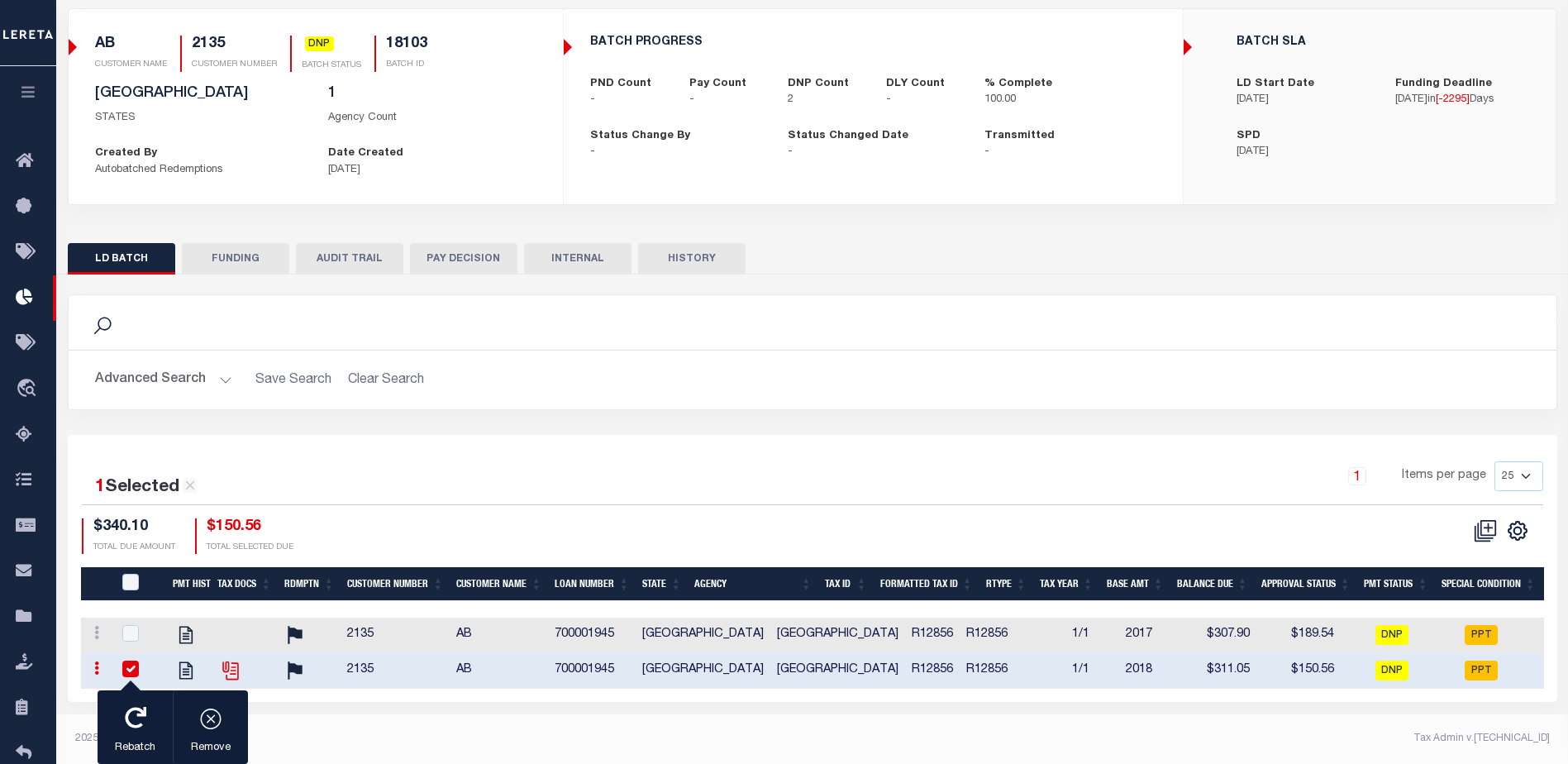
scroll to position [115, 0]
click at [222, 670] on icon "" at bounding box center [228, 668] width 13 height 13
checkbox input "false"
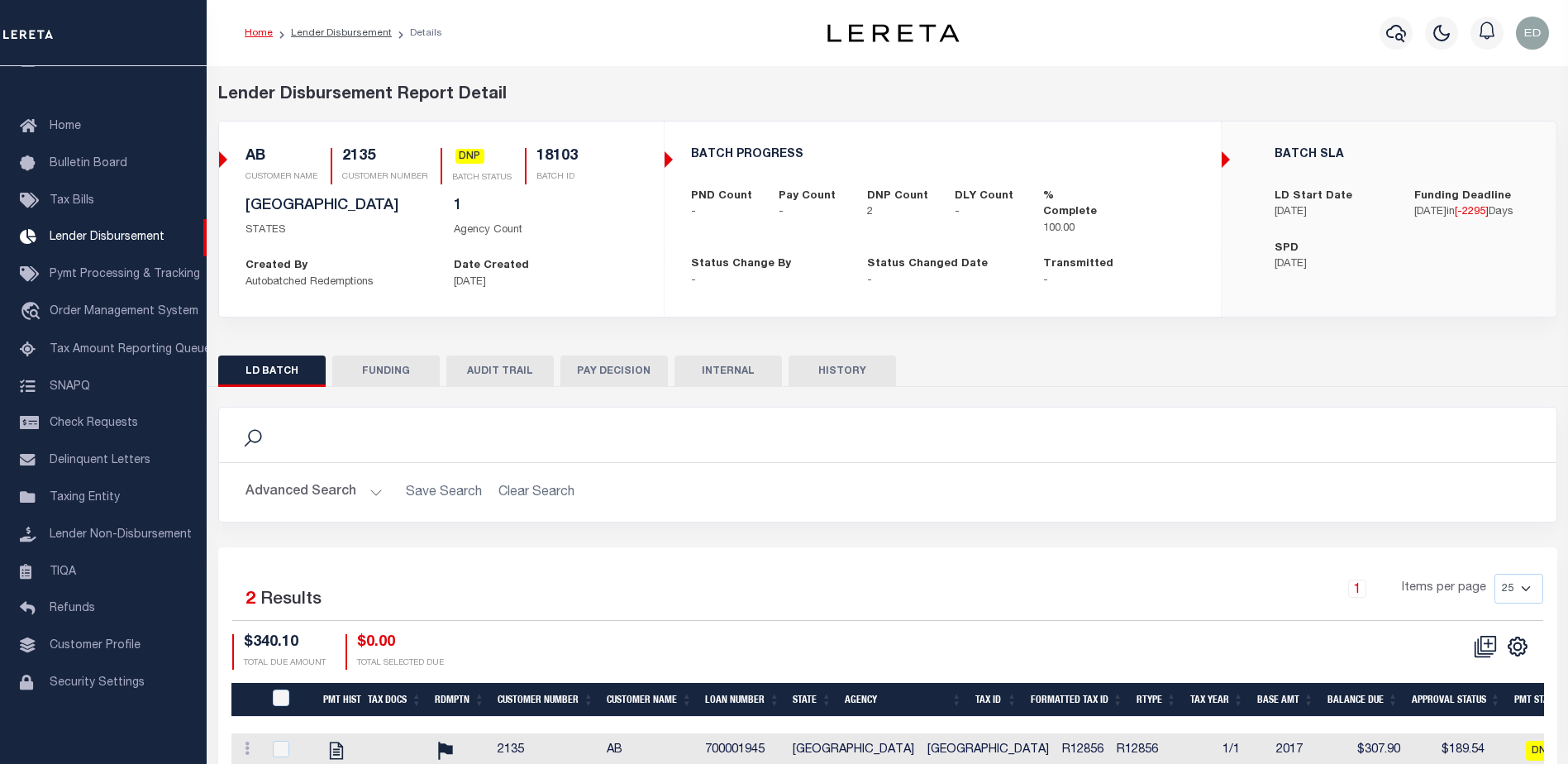
scroll to position [118, 0]
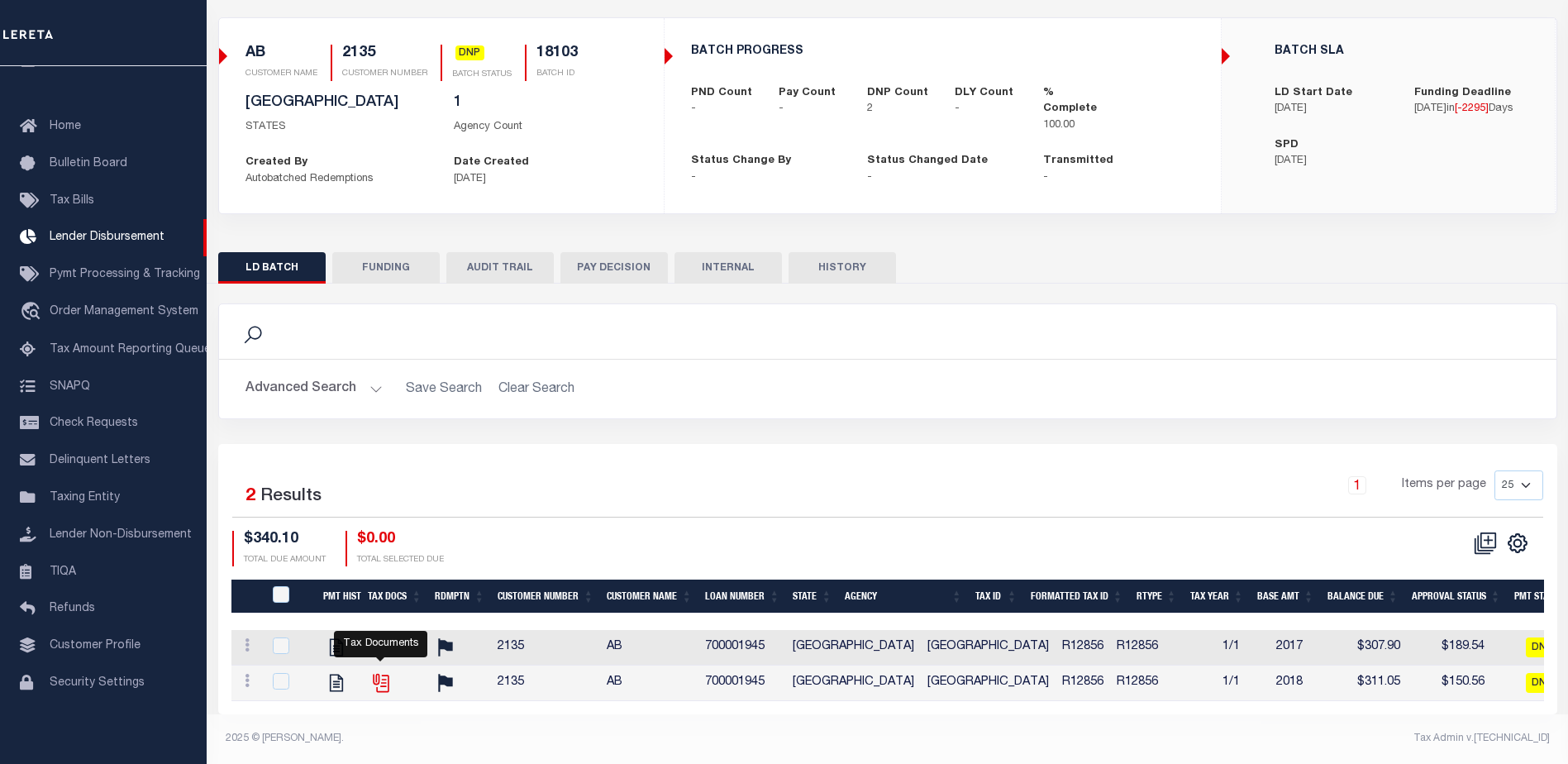
click at [384, 672] on icon "" at bounding box center [381, 683] width 21 height 21
checkbox input "true"
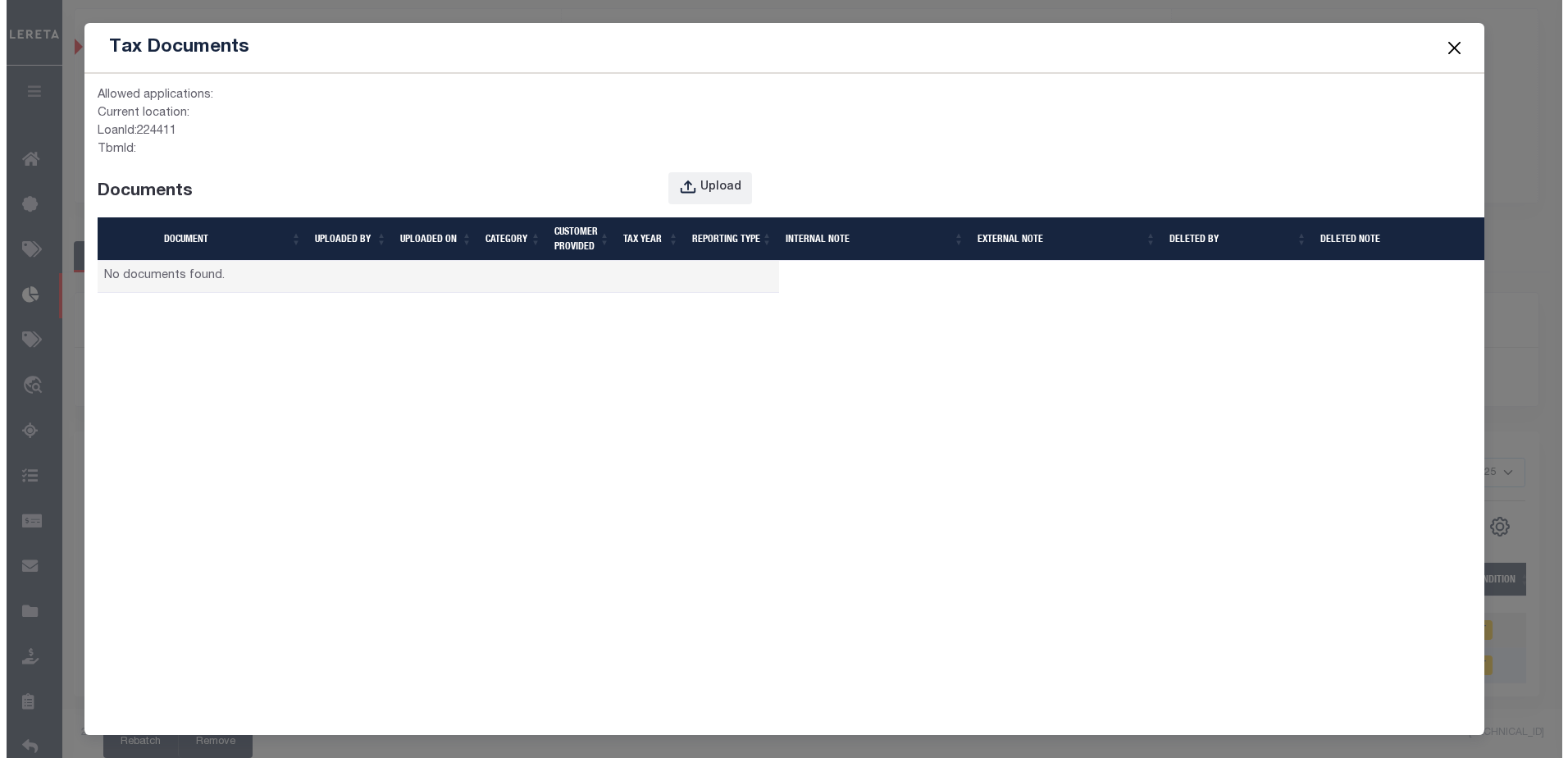
scroll to position [115, 0]
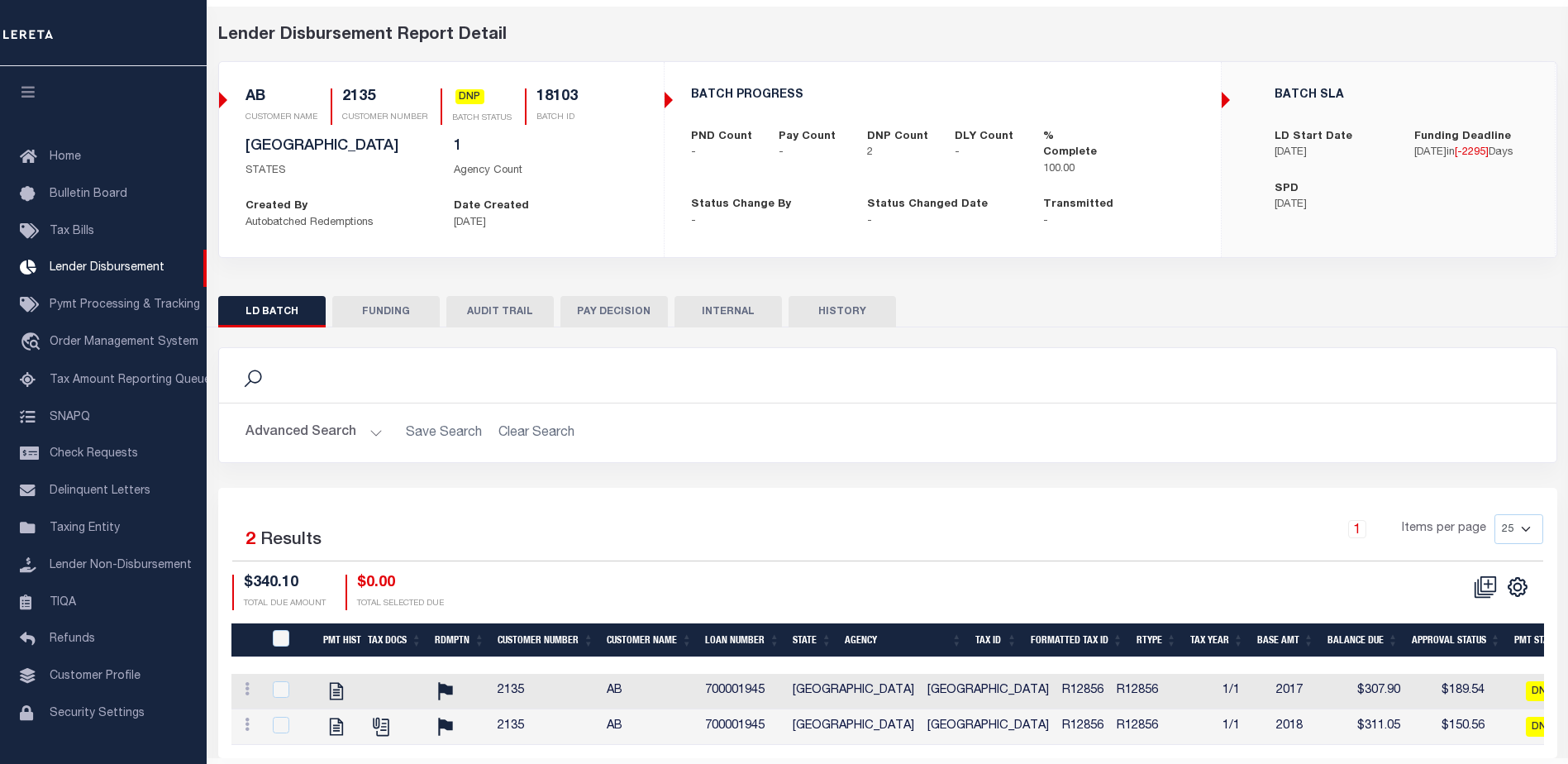
scroll to position [42, 0]
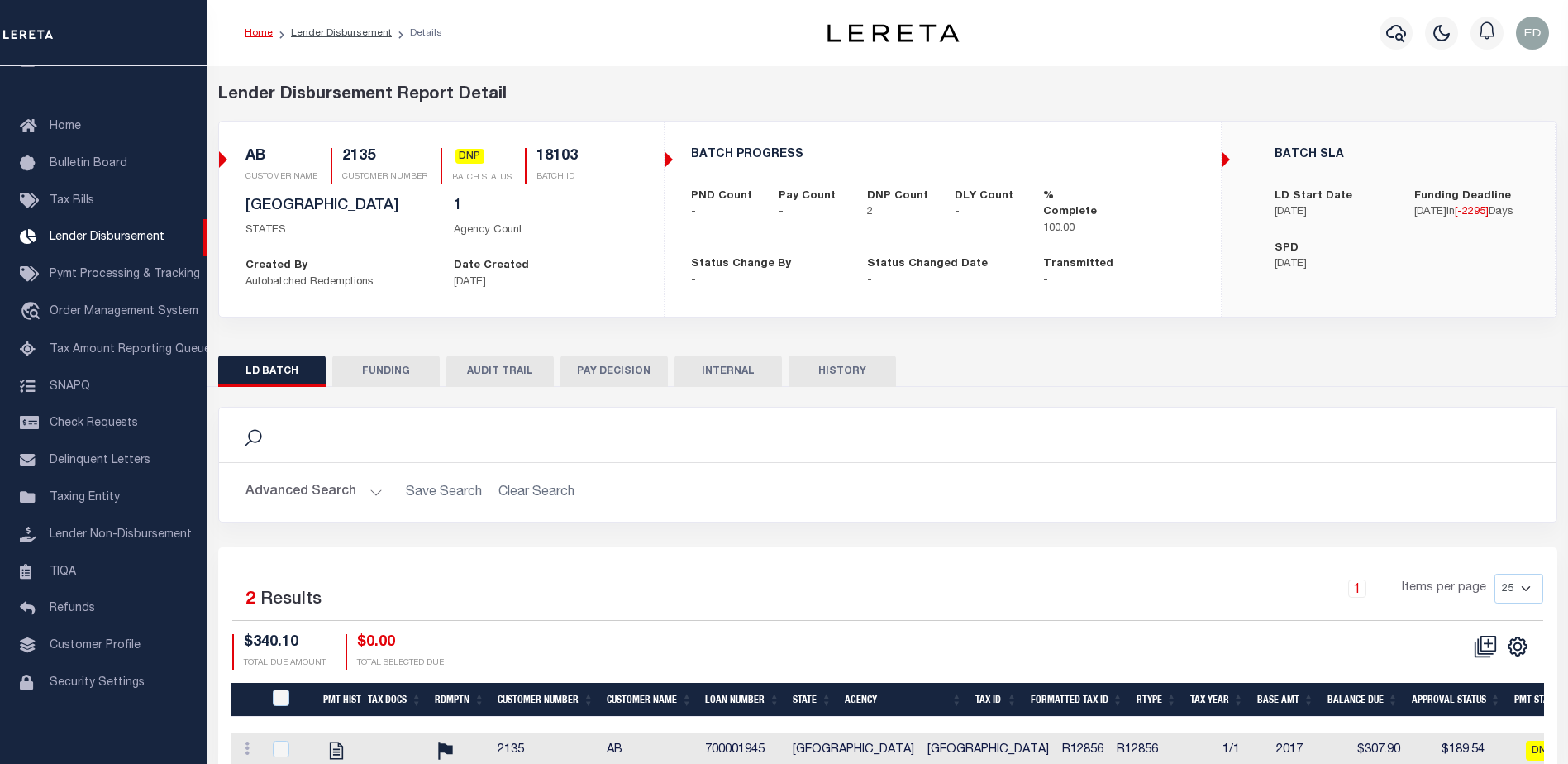
scroll to position [118, 0]
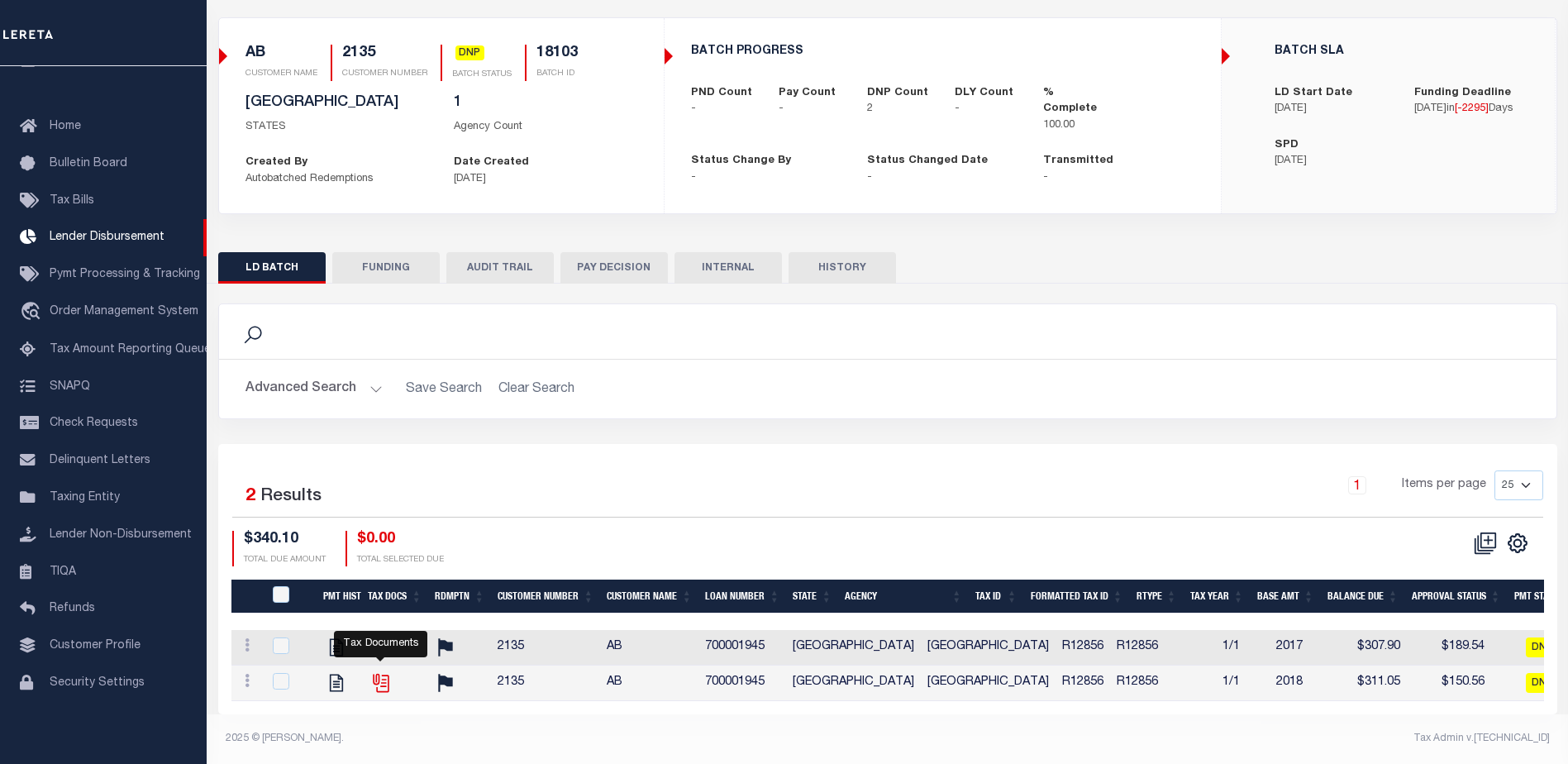
click at [384, 672] on icon "" at bounding box center [381, 683] width 21 height 21
checkbox input "true"
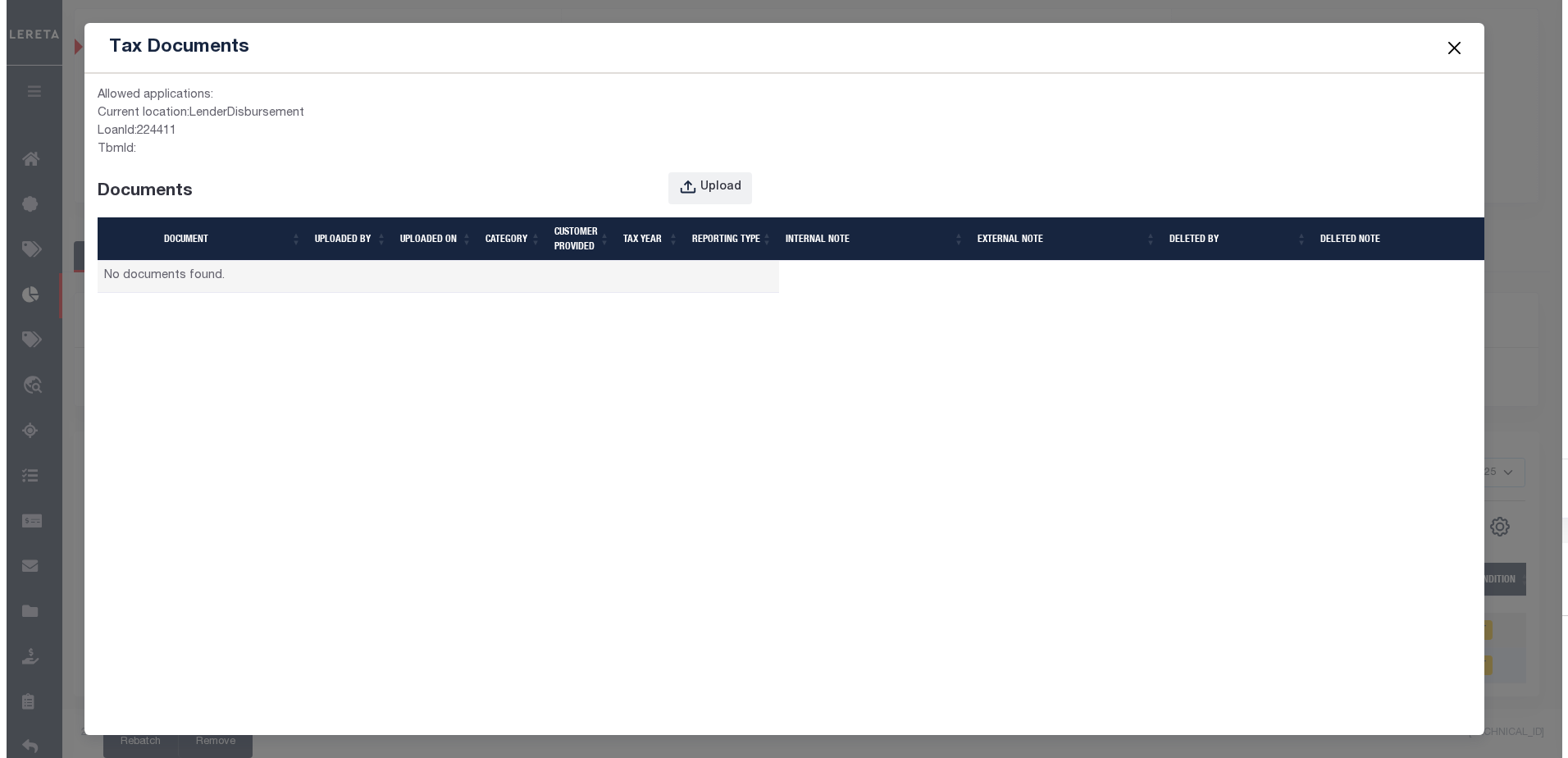
scroll to position [115, 0]
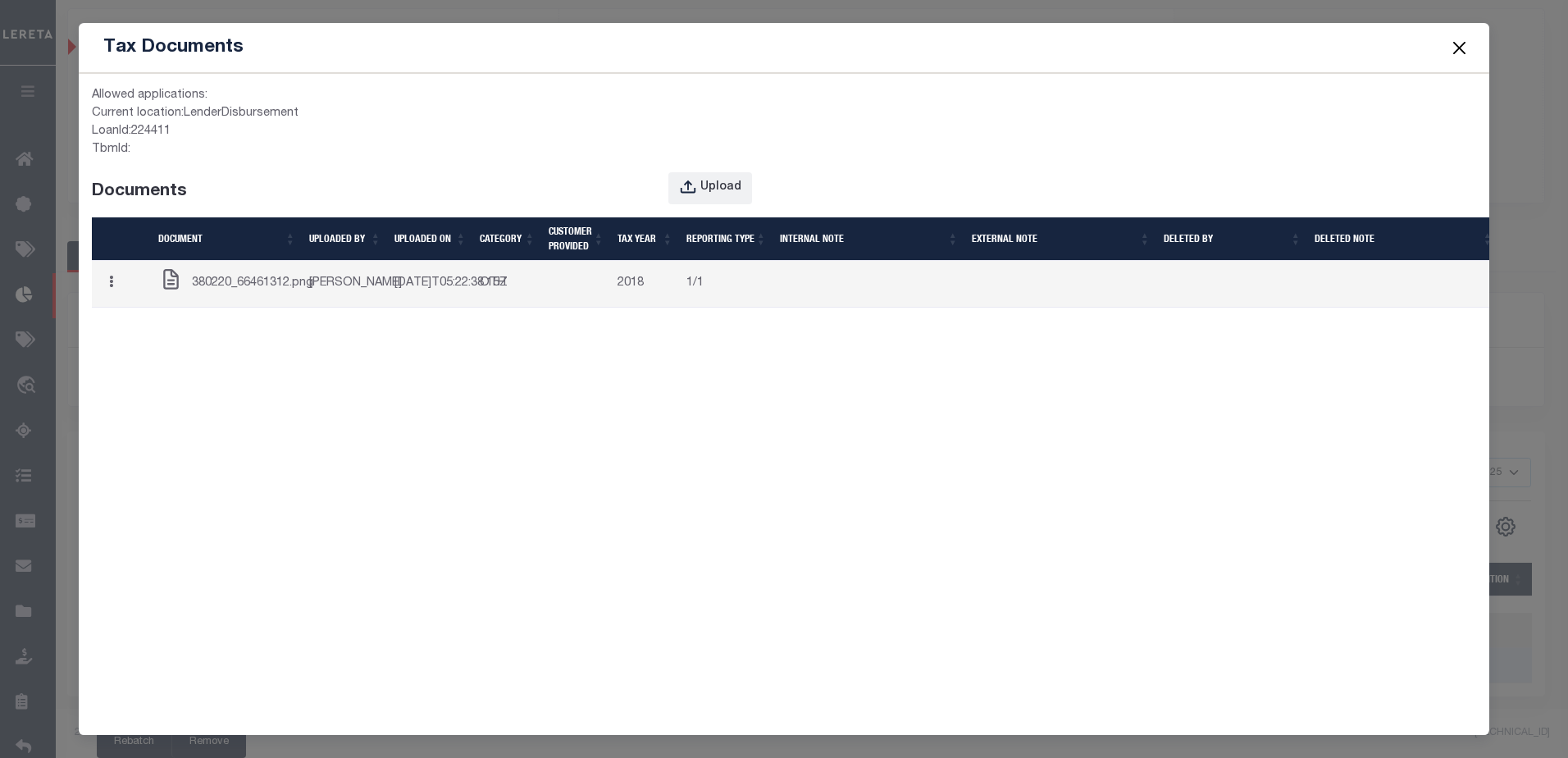
click at [227, 286] on span "380220_66461312.png" at bounding box center [253, 284] width 122 height 18
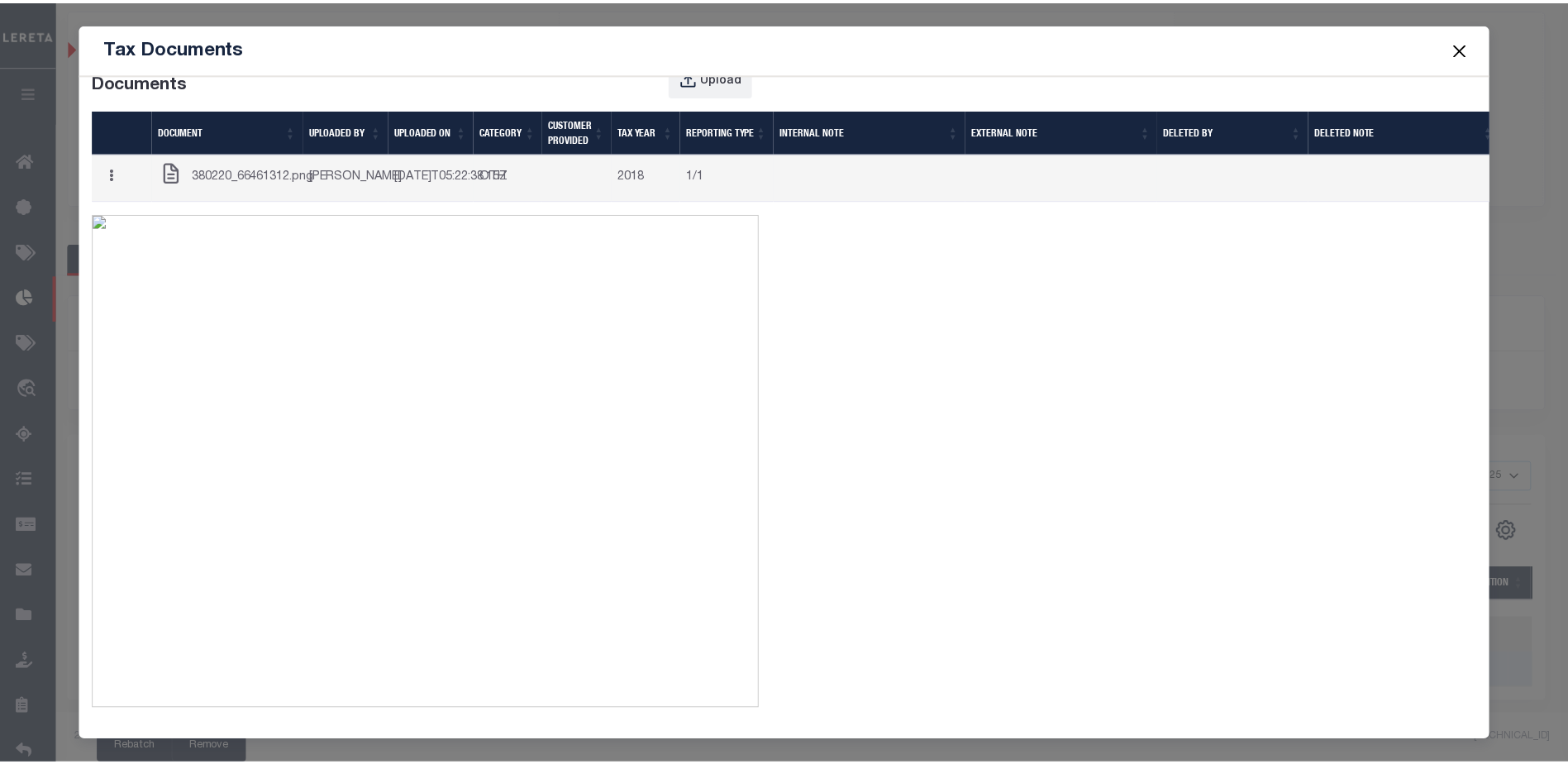
scroll to position [0, 0]
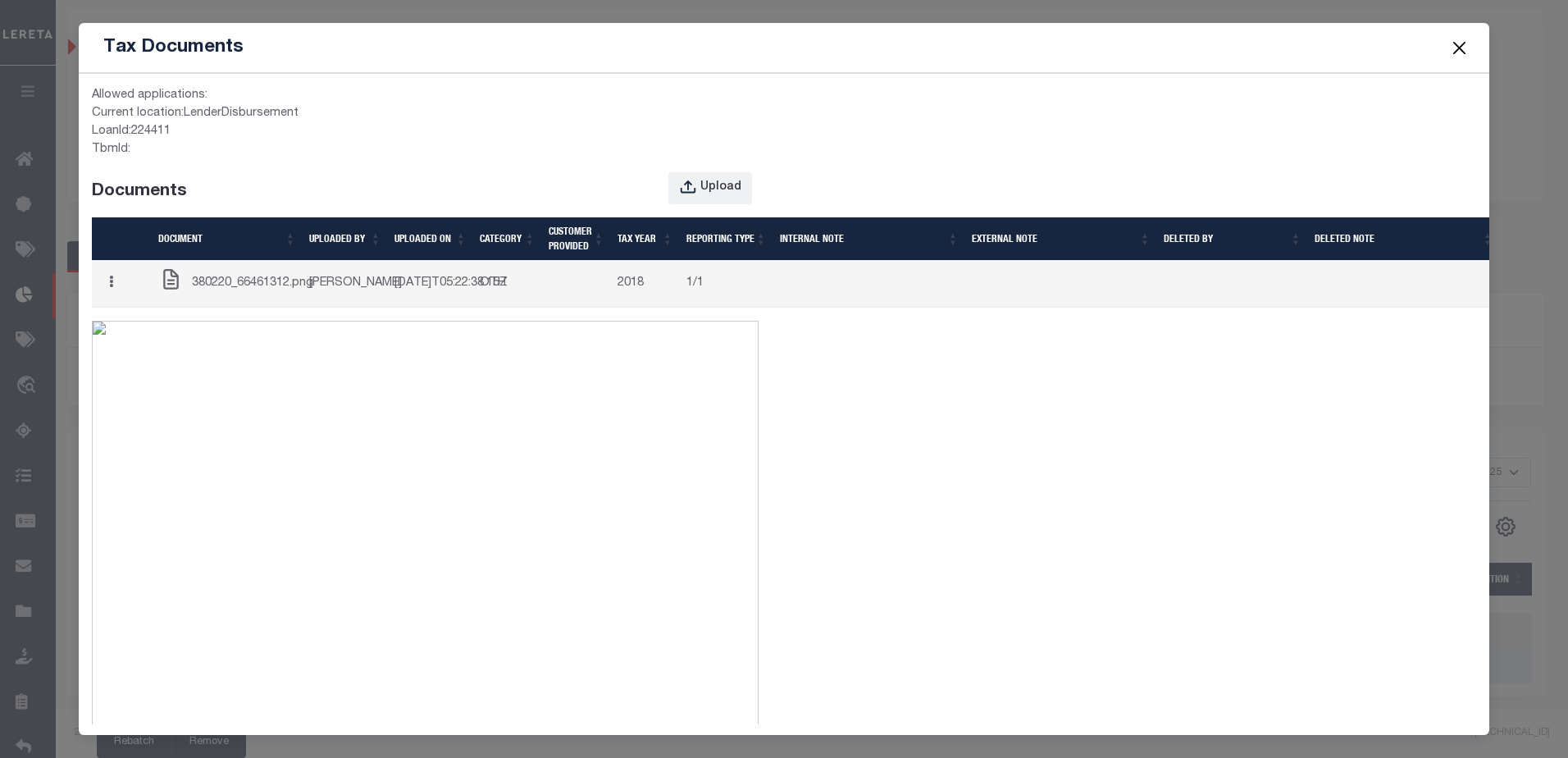
click at [1453, 42] on button "Close" at bounding box center [1459, 48] width 21 height 21
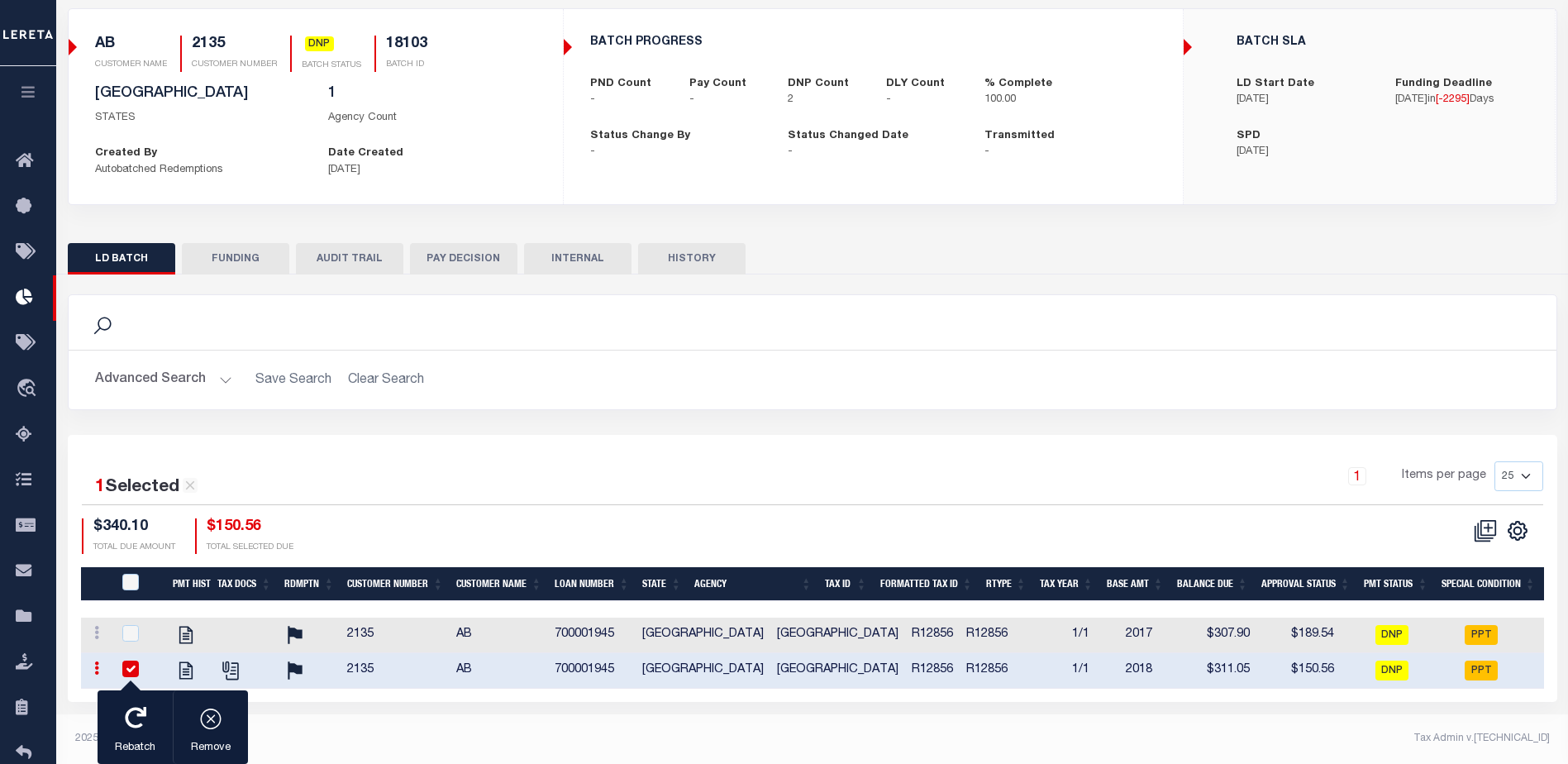
click at [37, 99] on icon "button" at bounding box center [28, 92] width 19 height 15
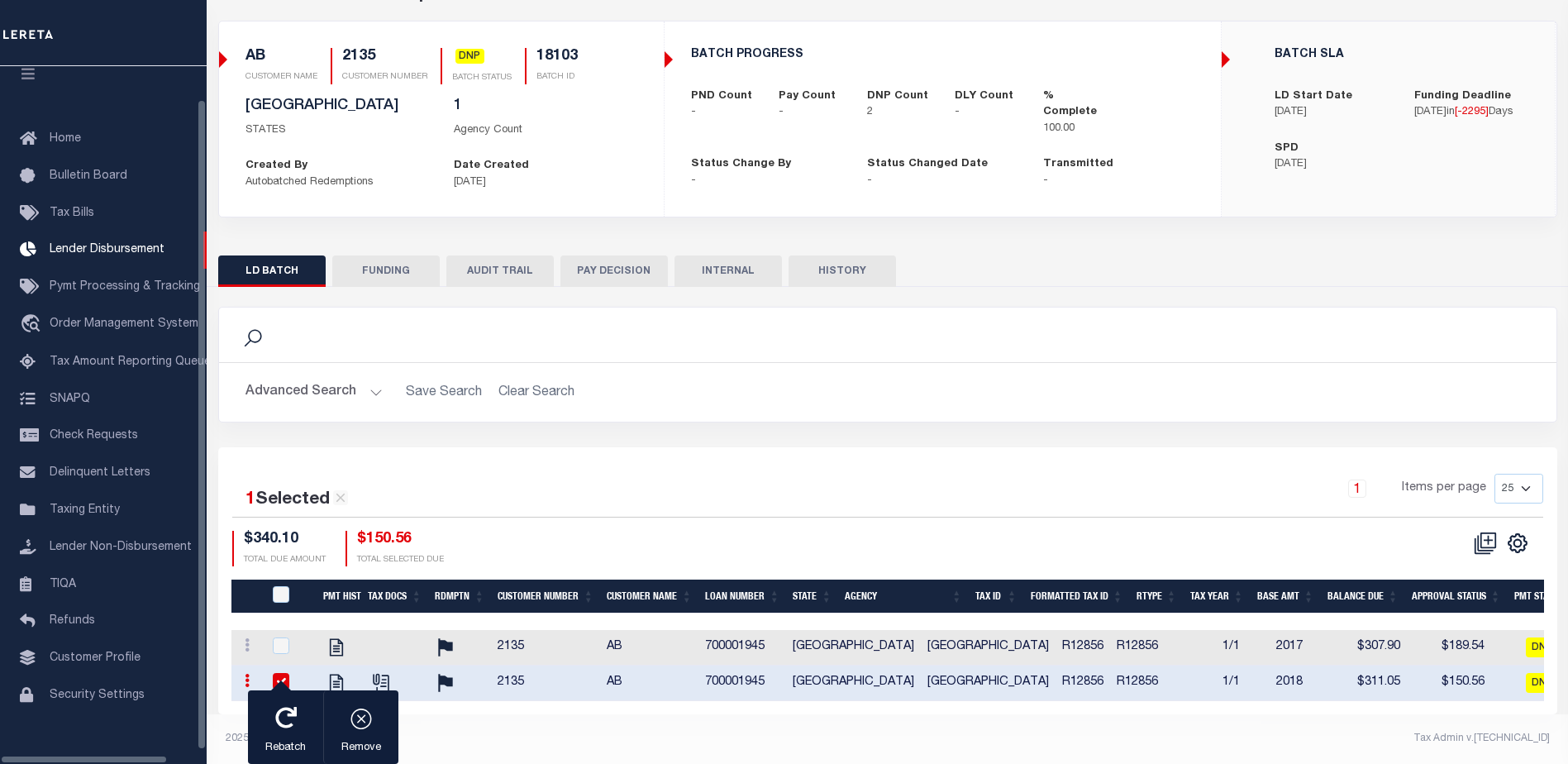
scroll to position [42, 0]
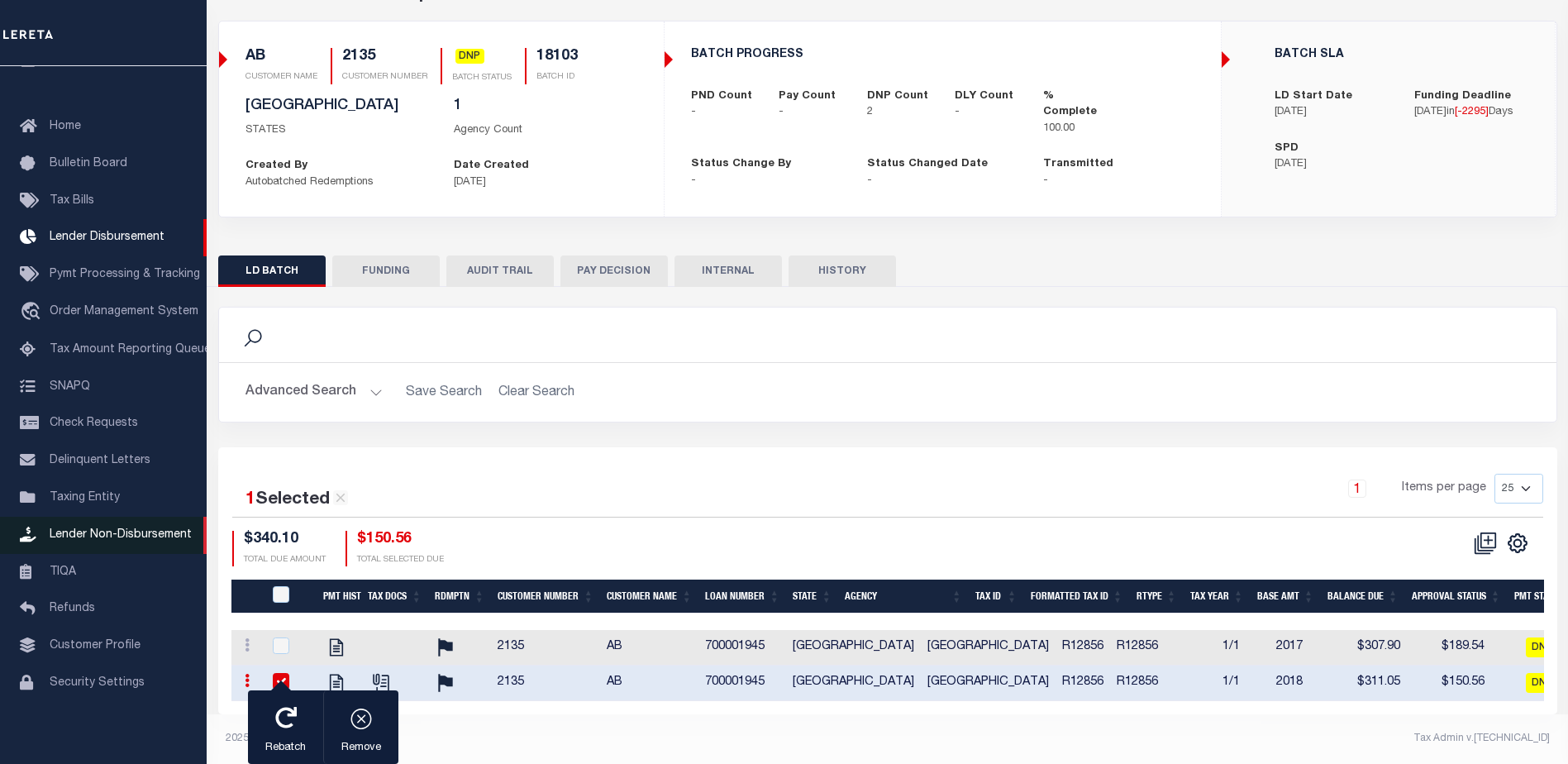
click at [157, 532] on span "Lender Non-Disbursement" at bounding box center [121, 535] width 142 height 12
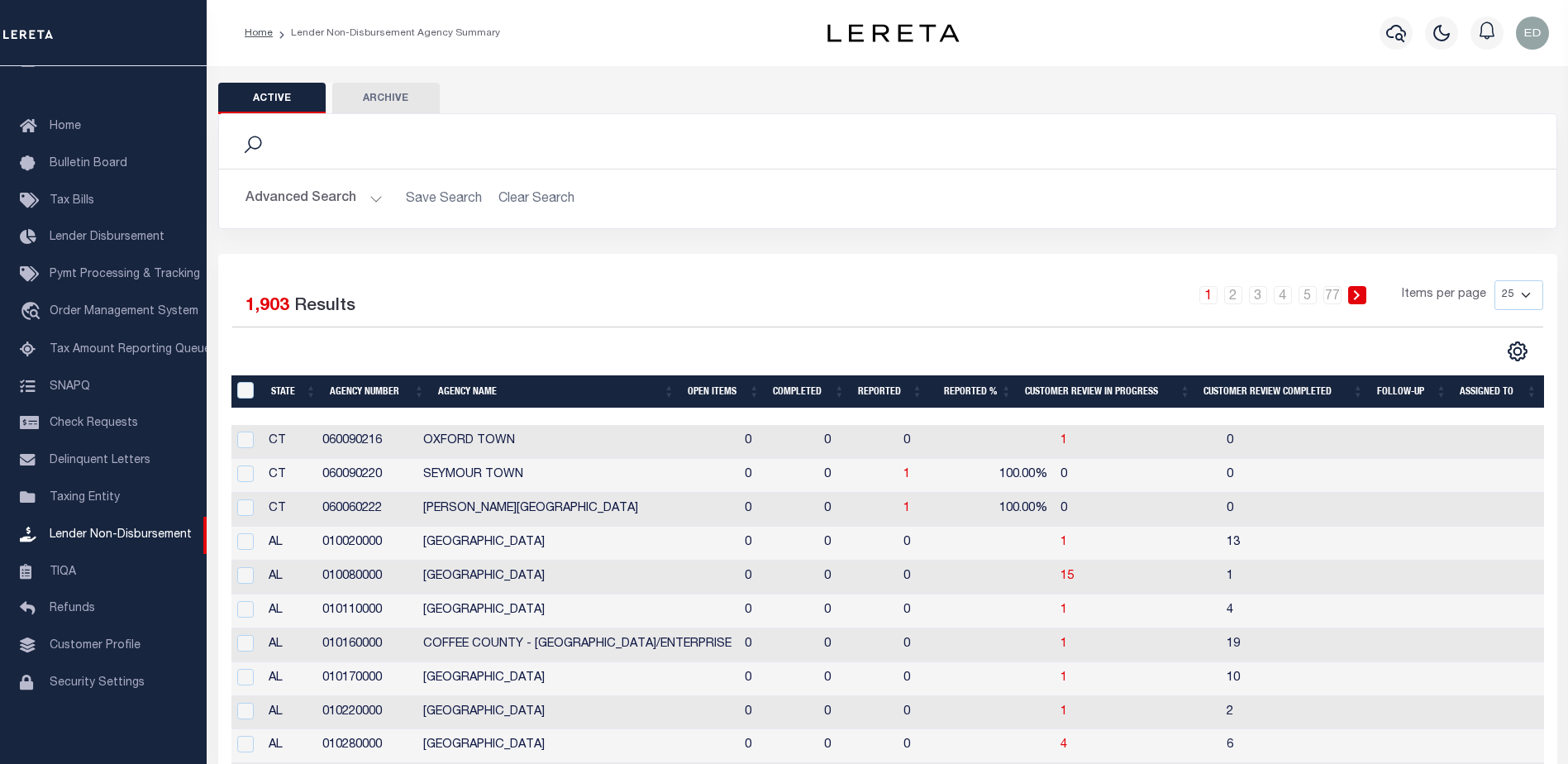
click at [365, 432] on td "060090216" at bounding box center [367, 442] width 101 height 34
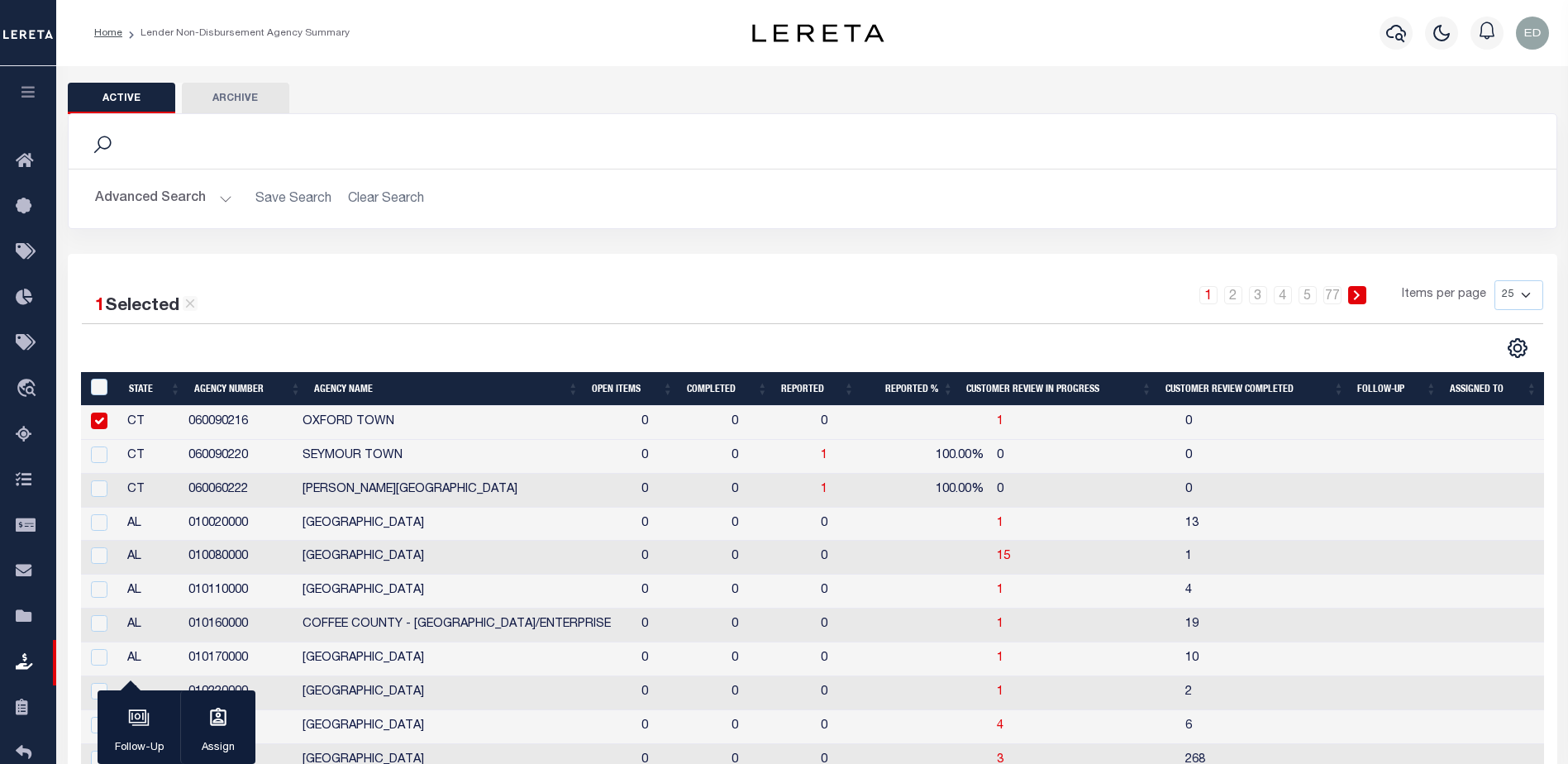
click at [200, 421] on td "060090216" at bounding box center [239, 423] width 114 height 34
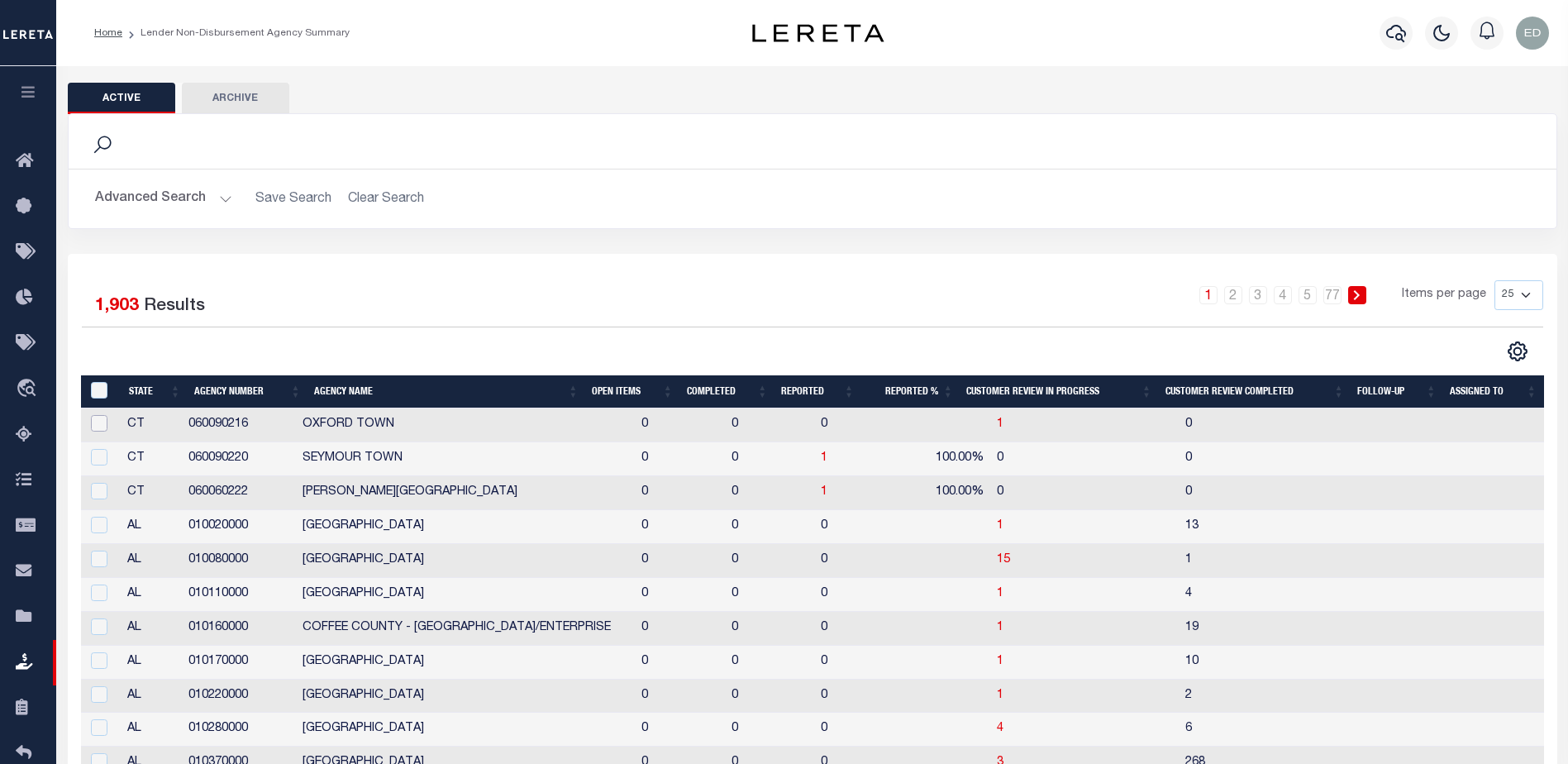
click at [101, 426] on input "checkbox" at bounding box center [99, 423] width 17 height 17
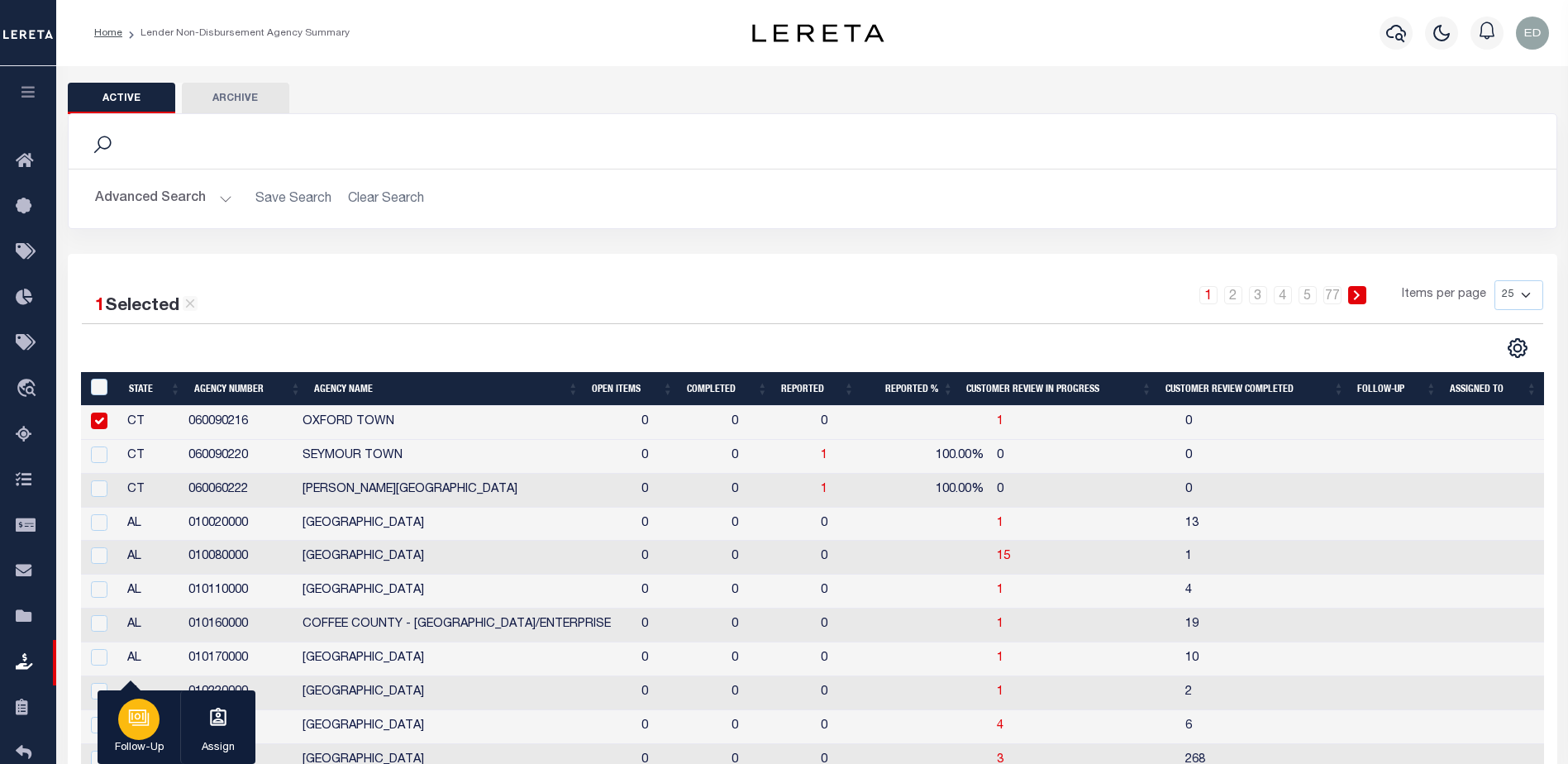
click at [144, 719] on icon "button" at bounding box center [138, 716] width 12 height 7
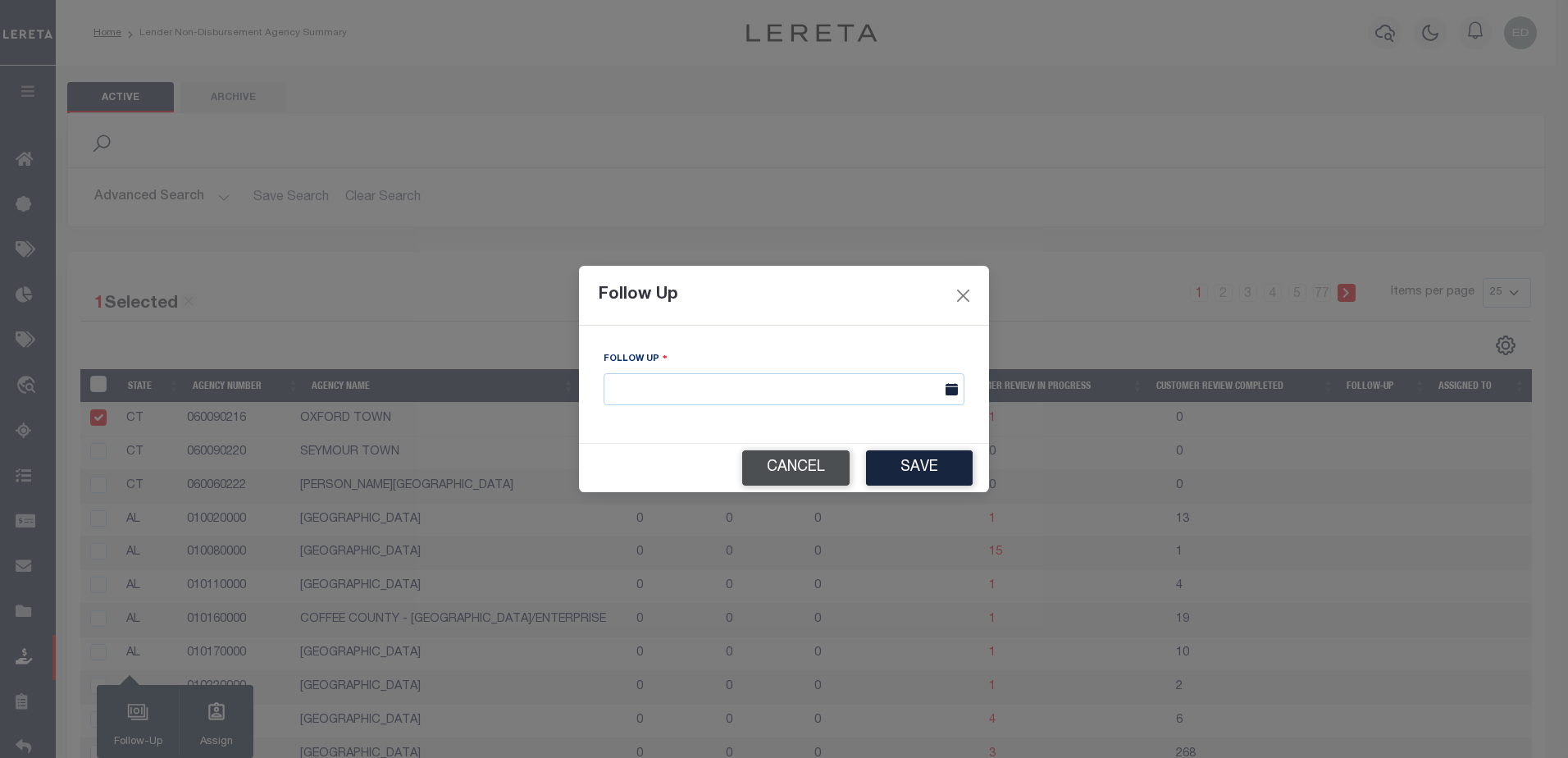
click at [810, 471] on button "Cancel" at bounding box center [796, 468] width 107 height 35
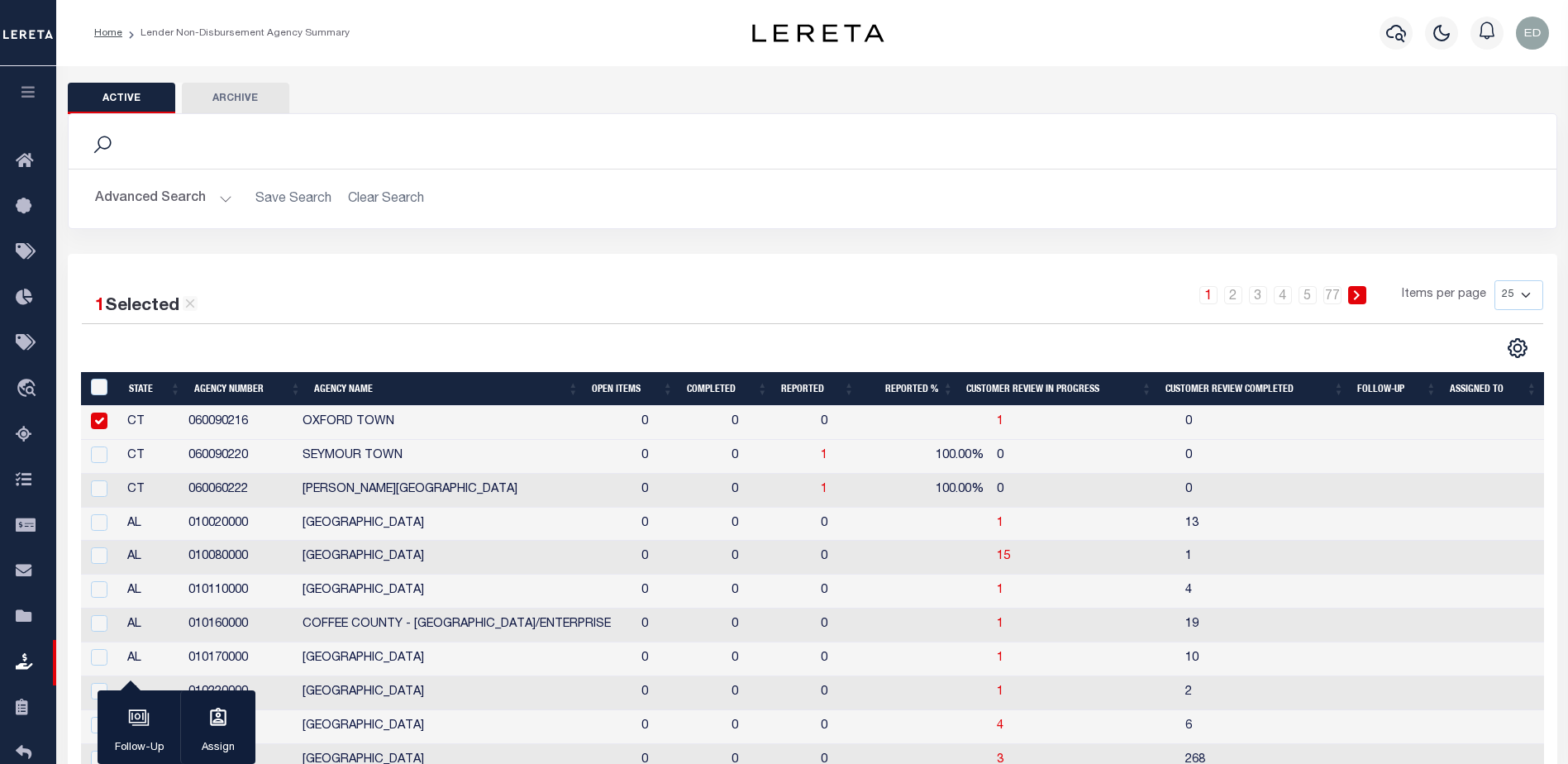
click at [230, 418] on td "060090216" at bounding box center [239, 423] width 114 height 34
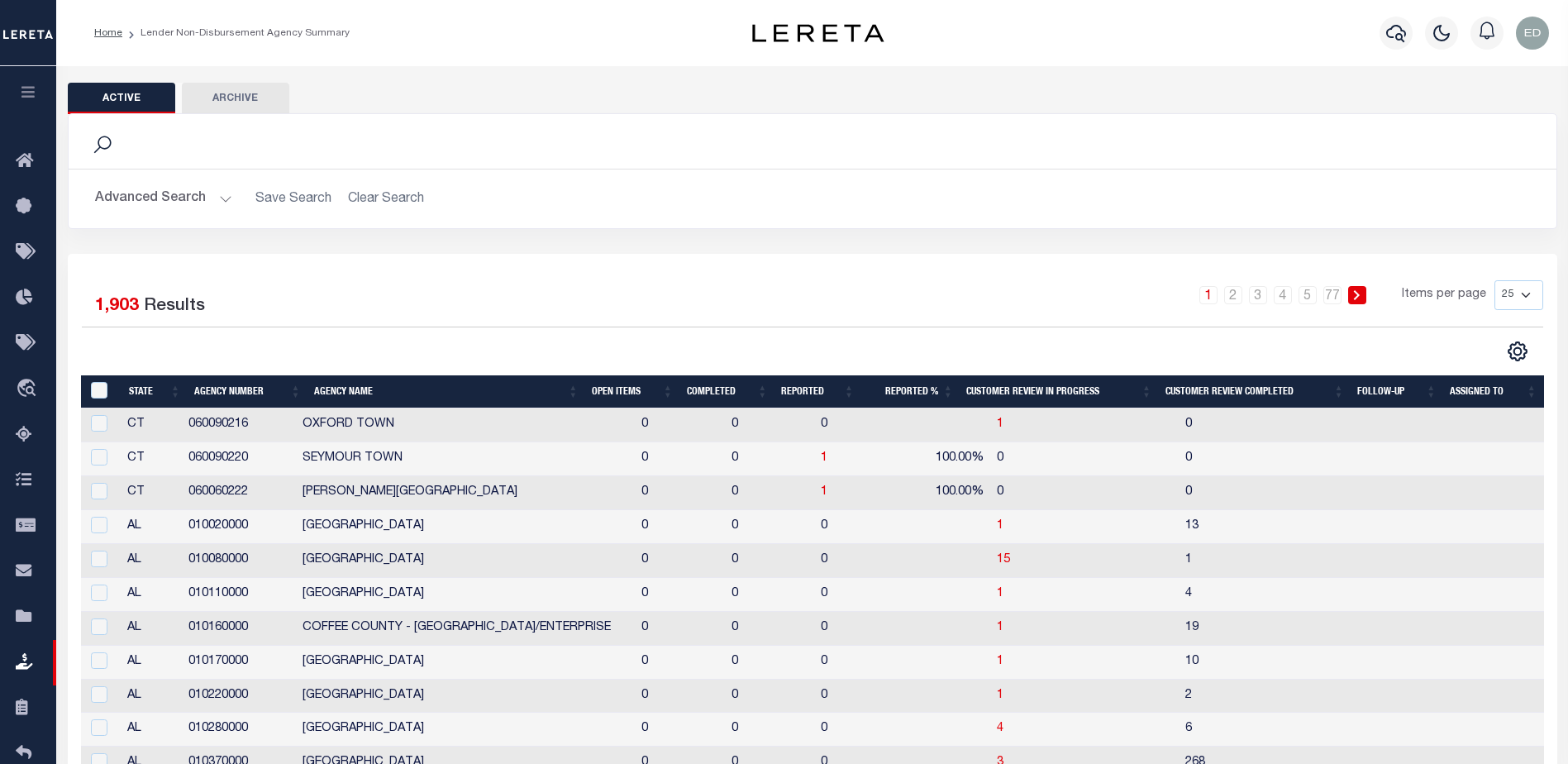
click at [132, 424] on td "CT" at bounding box center [151, 426] width 61 height 34
checkbox input "true"
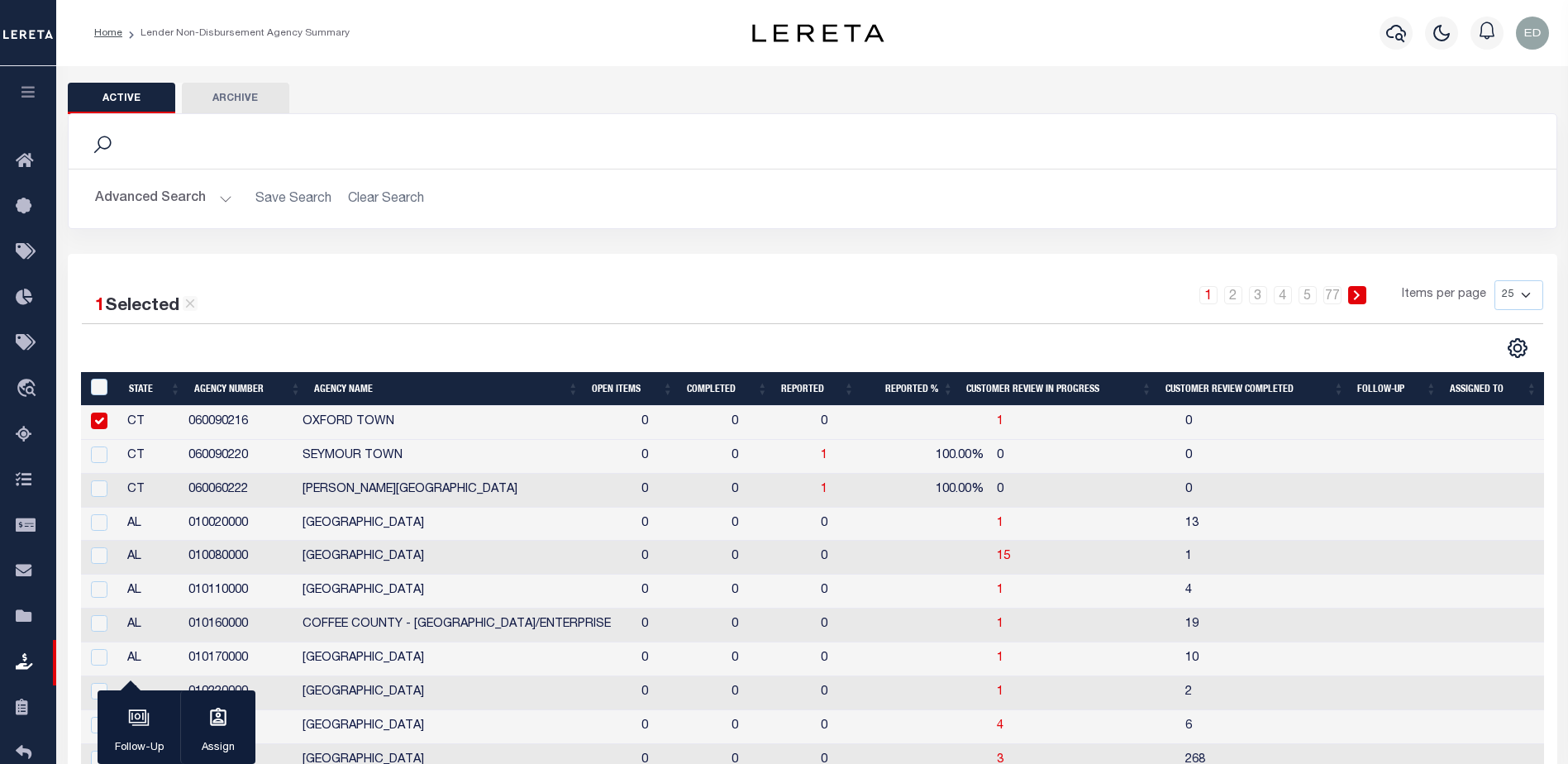
click at [289, 315] on div "1 Selected 1,903 Results" at bounding box center [255, 300] width 347 height 40
click at [117, 92] on button "Active" at bounding box center [121, 98] width 107 height 31
click at [28, 94] on icon "button" at bounding box center [28, 92] width 19 height 15
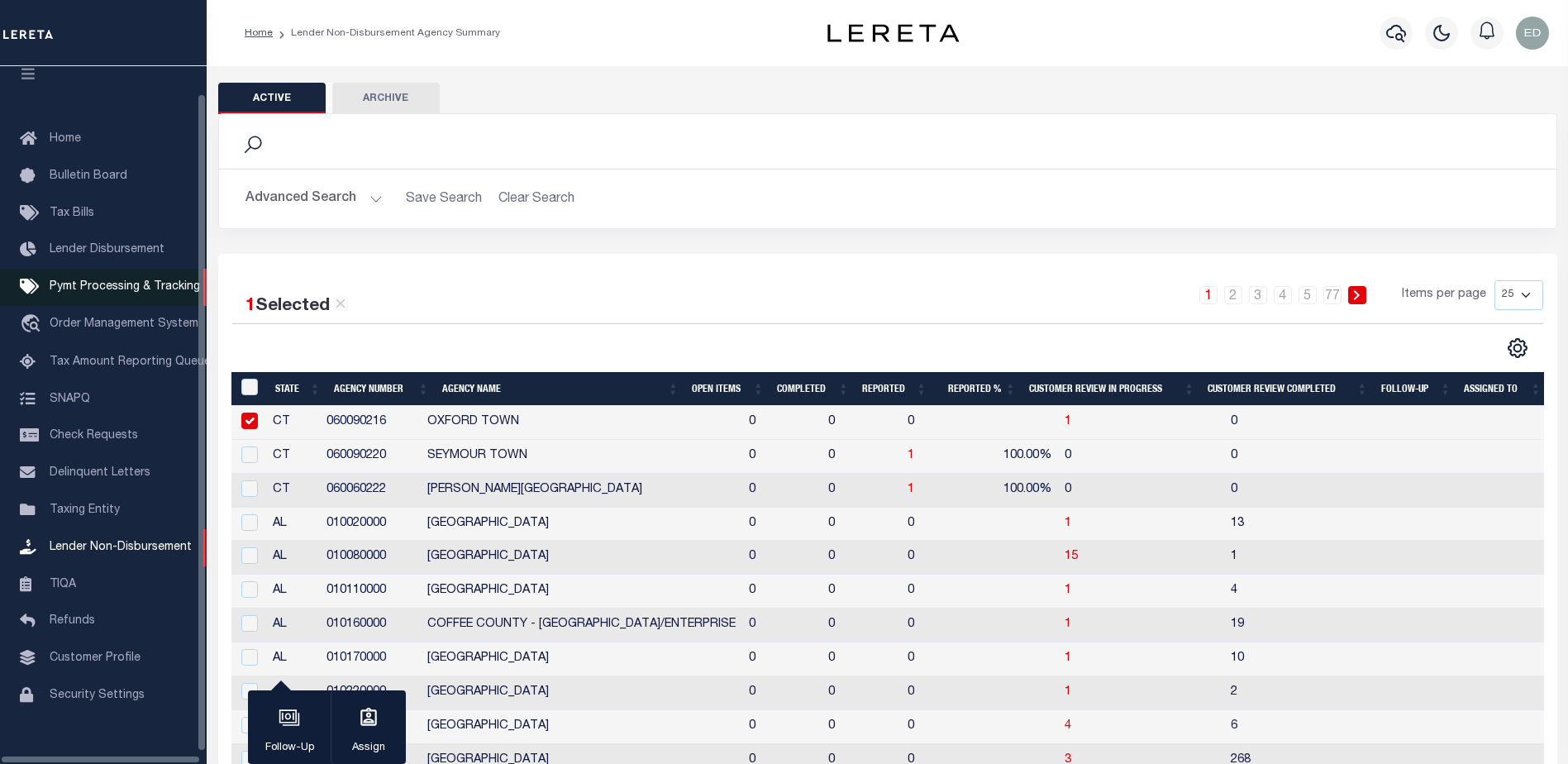
scroll to position [42, 0]
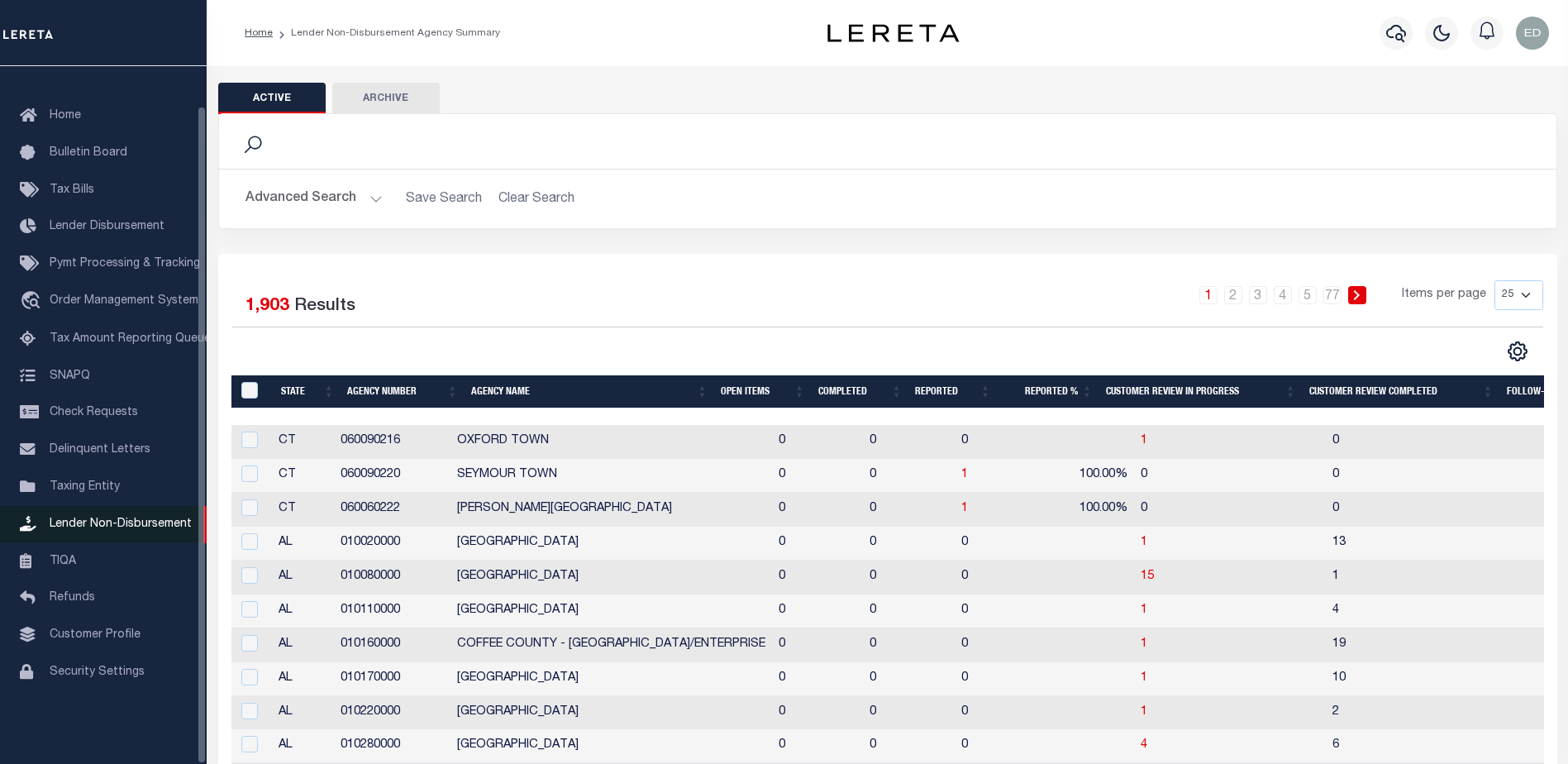
click at [122, 528] on span "Lender Non-Disbursement" at bounding box center [121, 524] width 142 height 12
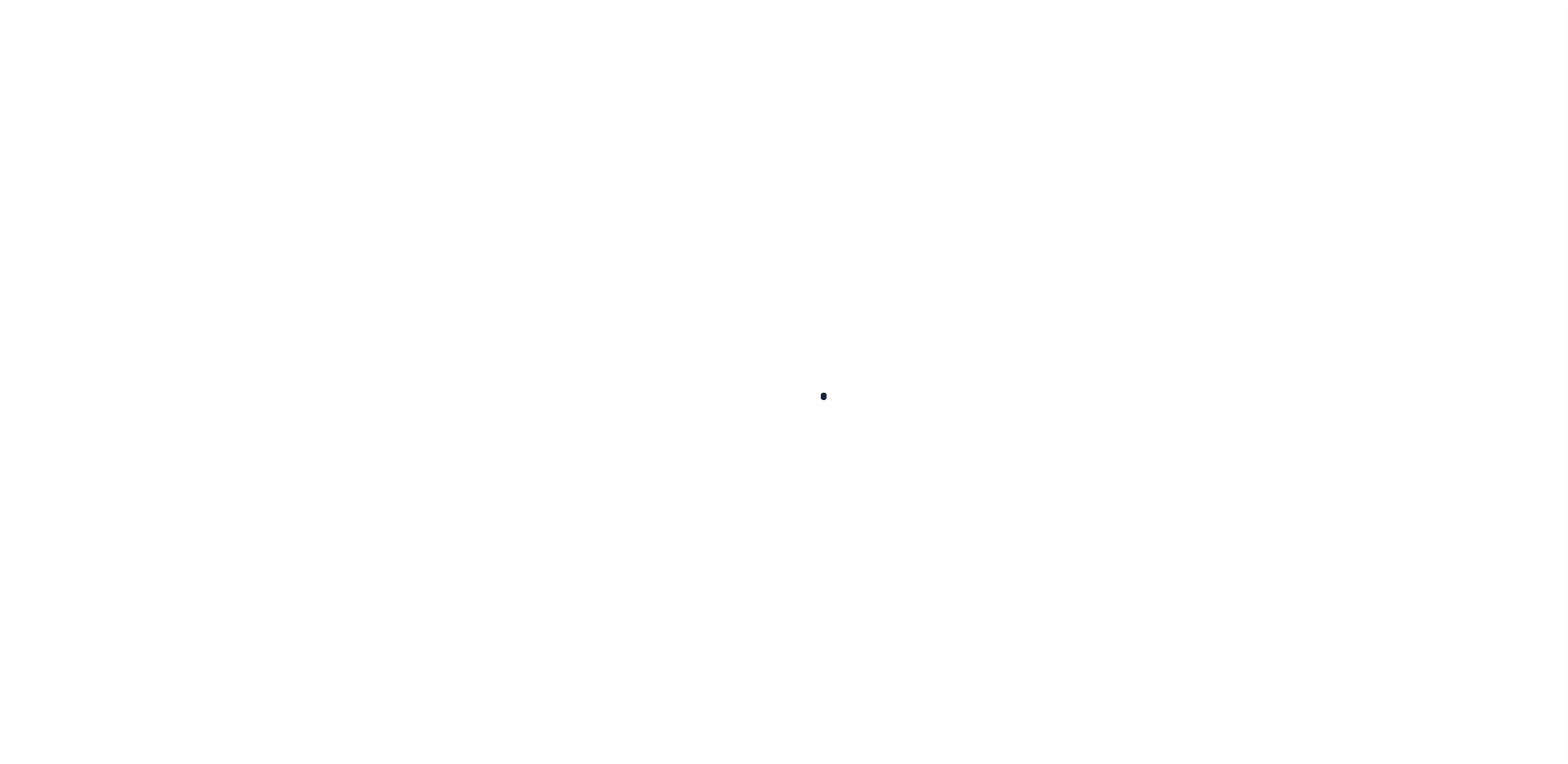
scroll to position [42, 0]
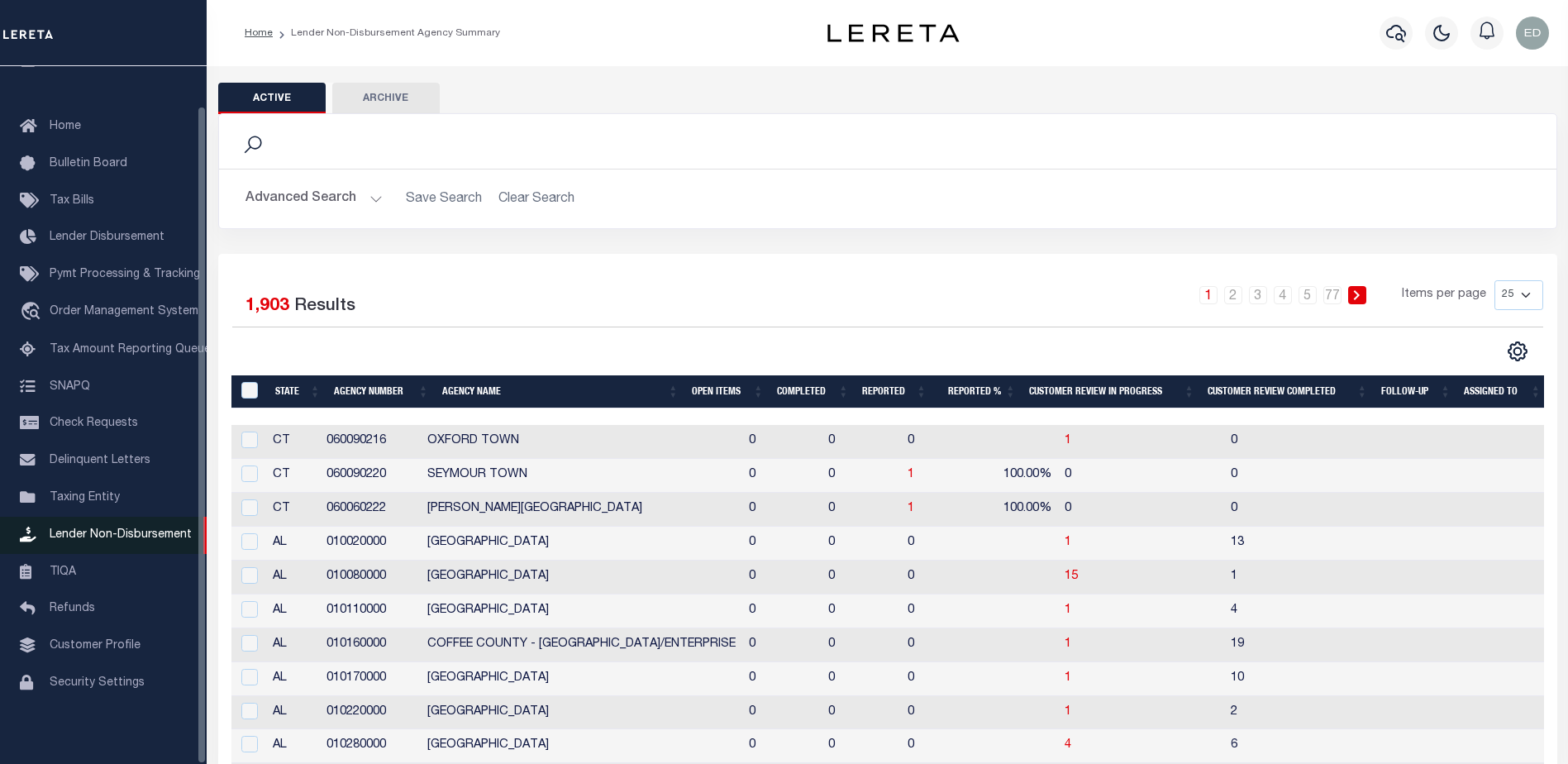
click at [114, 531] on span "Lender Non-Disbursement" at bounding box center [121, 535] width 142 height 12
click at [351, 442] on td "060090216" at bounding box center [370, 442] width 101 height 34
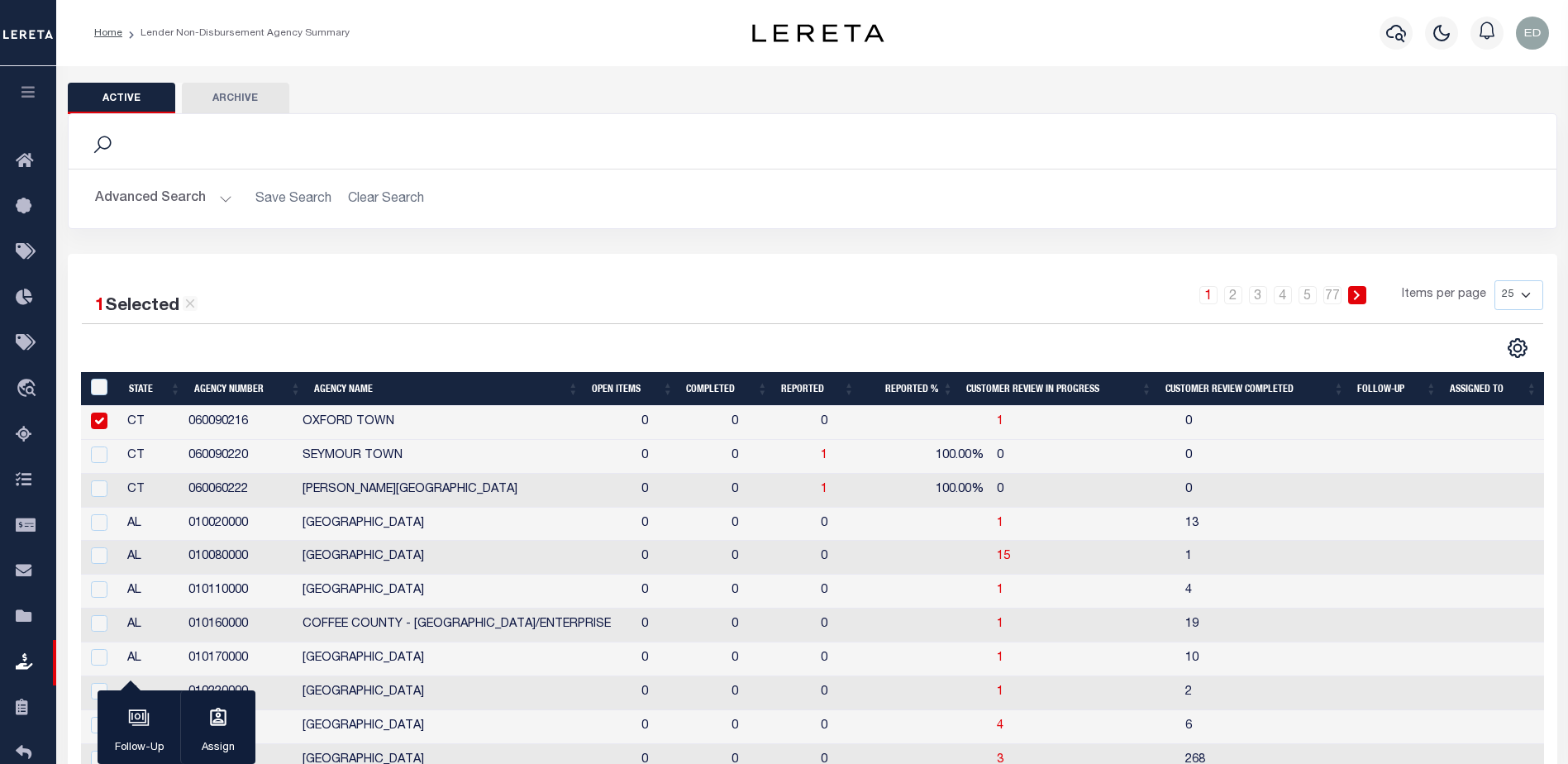
click at [383, 431] on td "OXFORD TOWN" at bounding box center [465, 423] width 339 height 34
checkbox input "false"
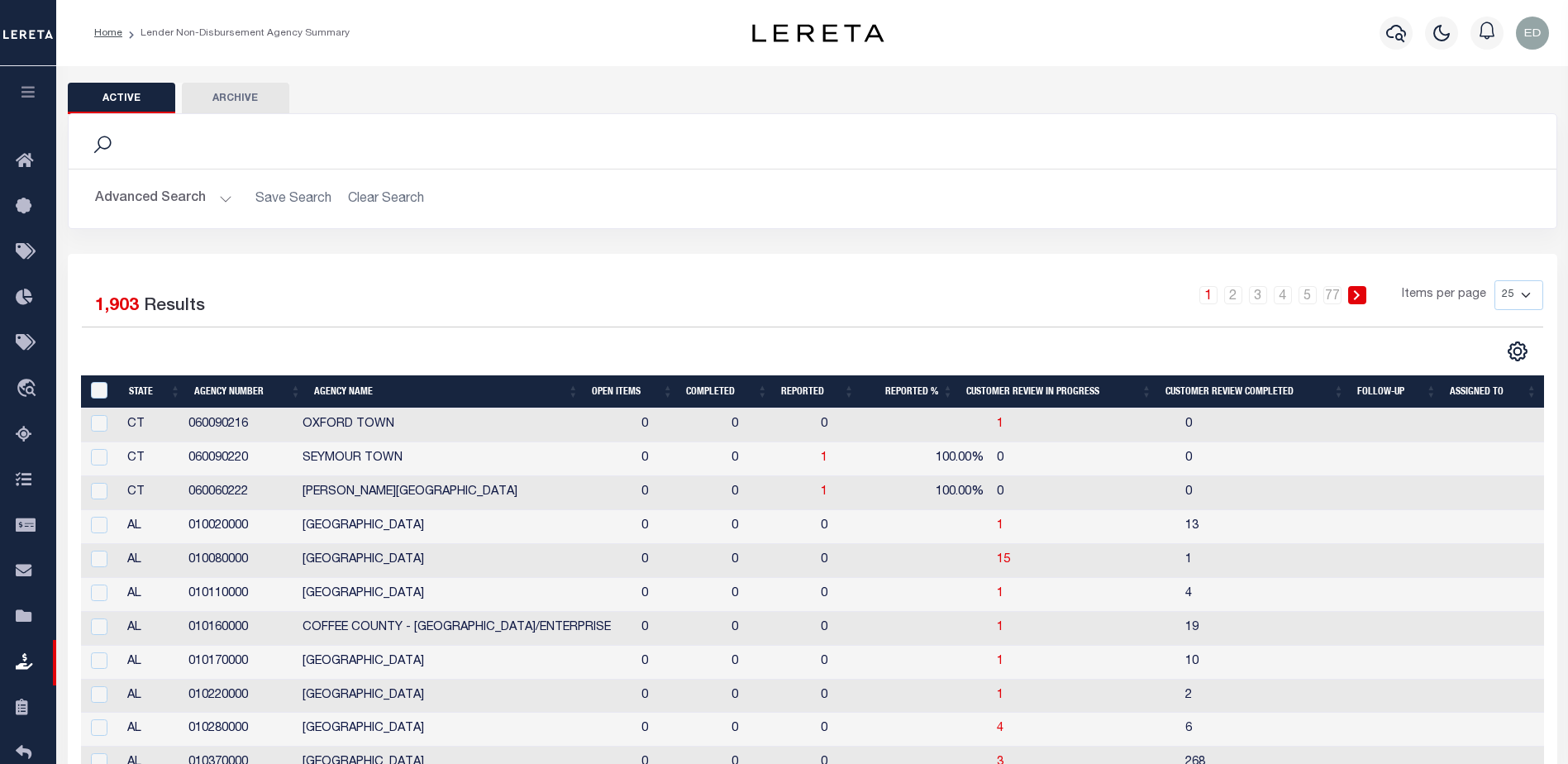
click at [387, 463] on td "SEYMOUR TOWN" at bounding box center [465, 459] width 339 height 34
checkbox input "true"
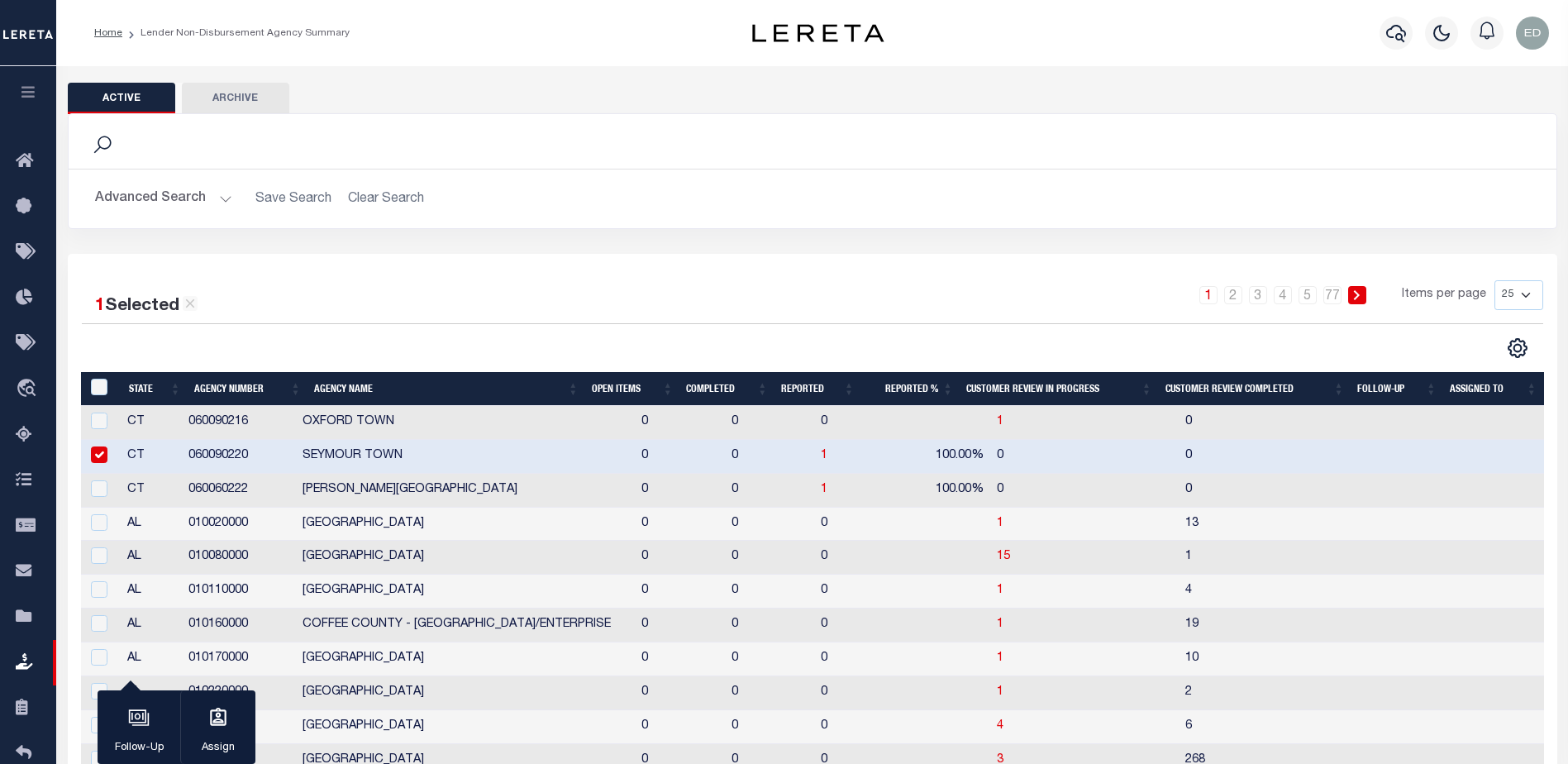
click at [35, 89] on icon "button" at bounding box center [28, 92] width 19 height 15
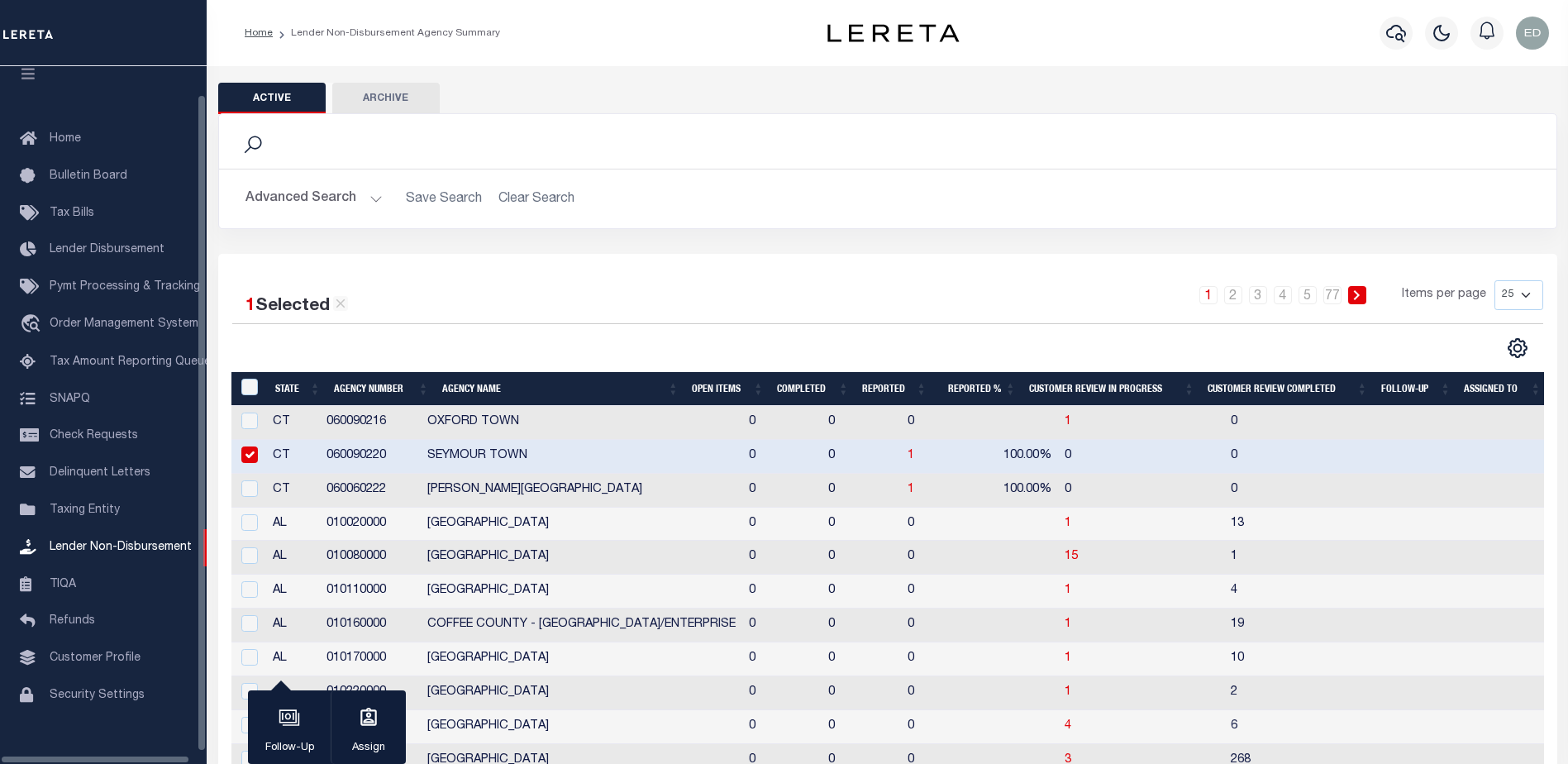
scroll to position [42, 0]
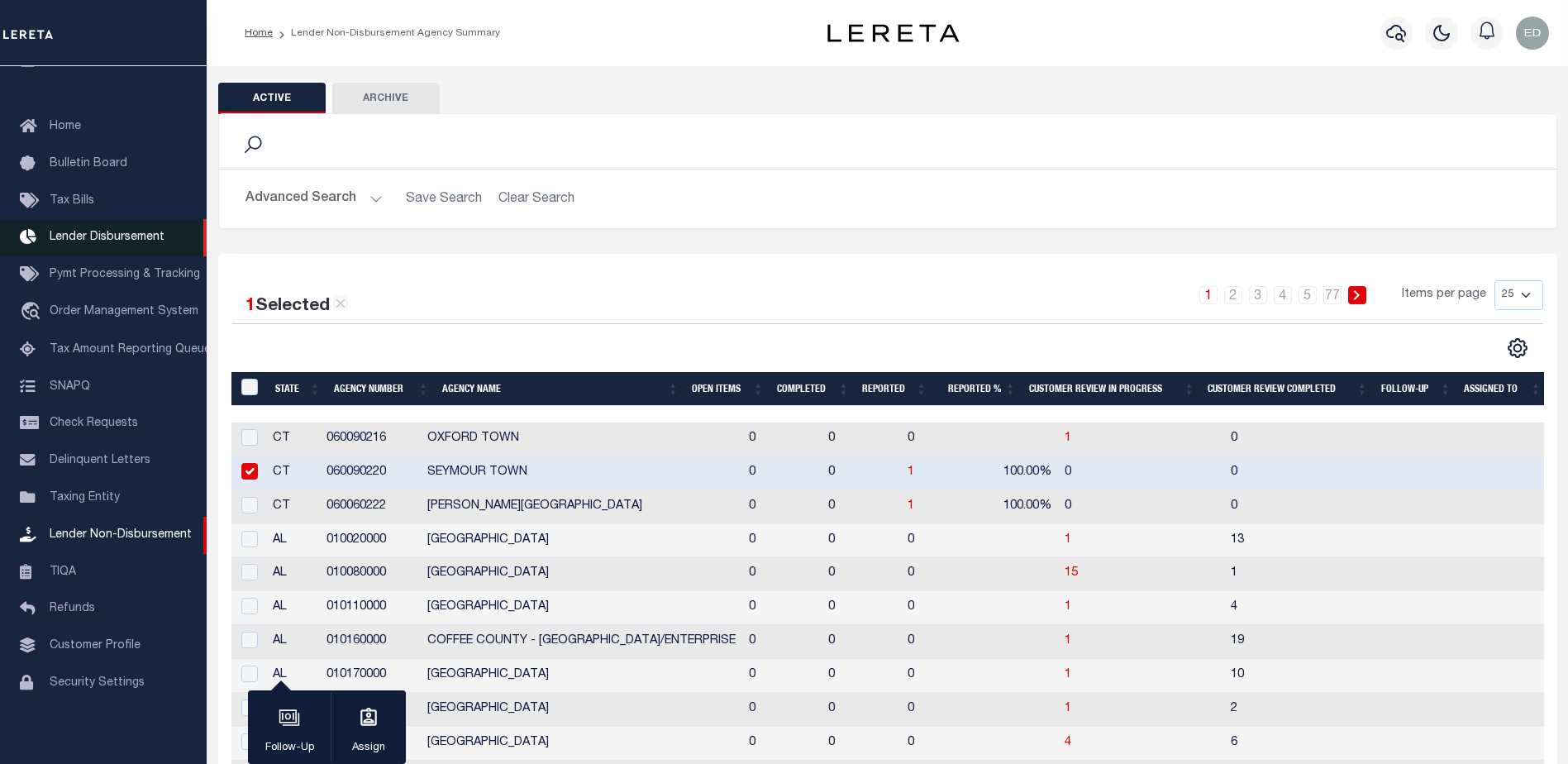
click at [139, 232] on span "Lender Disbursement" at bounding box center [107, 237] width 115 height 12
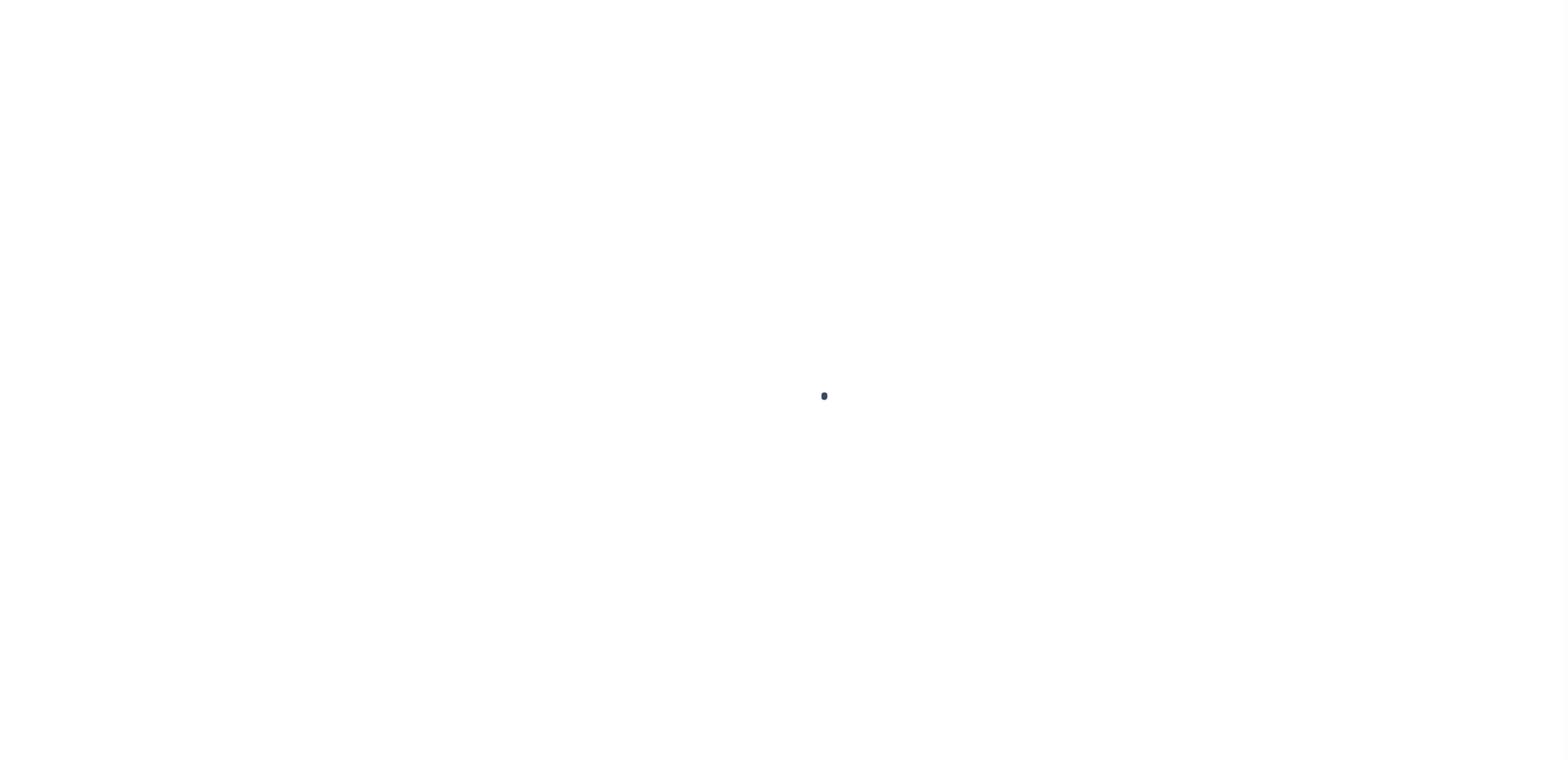
scroll to position [29, 0]
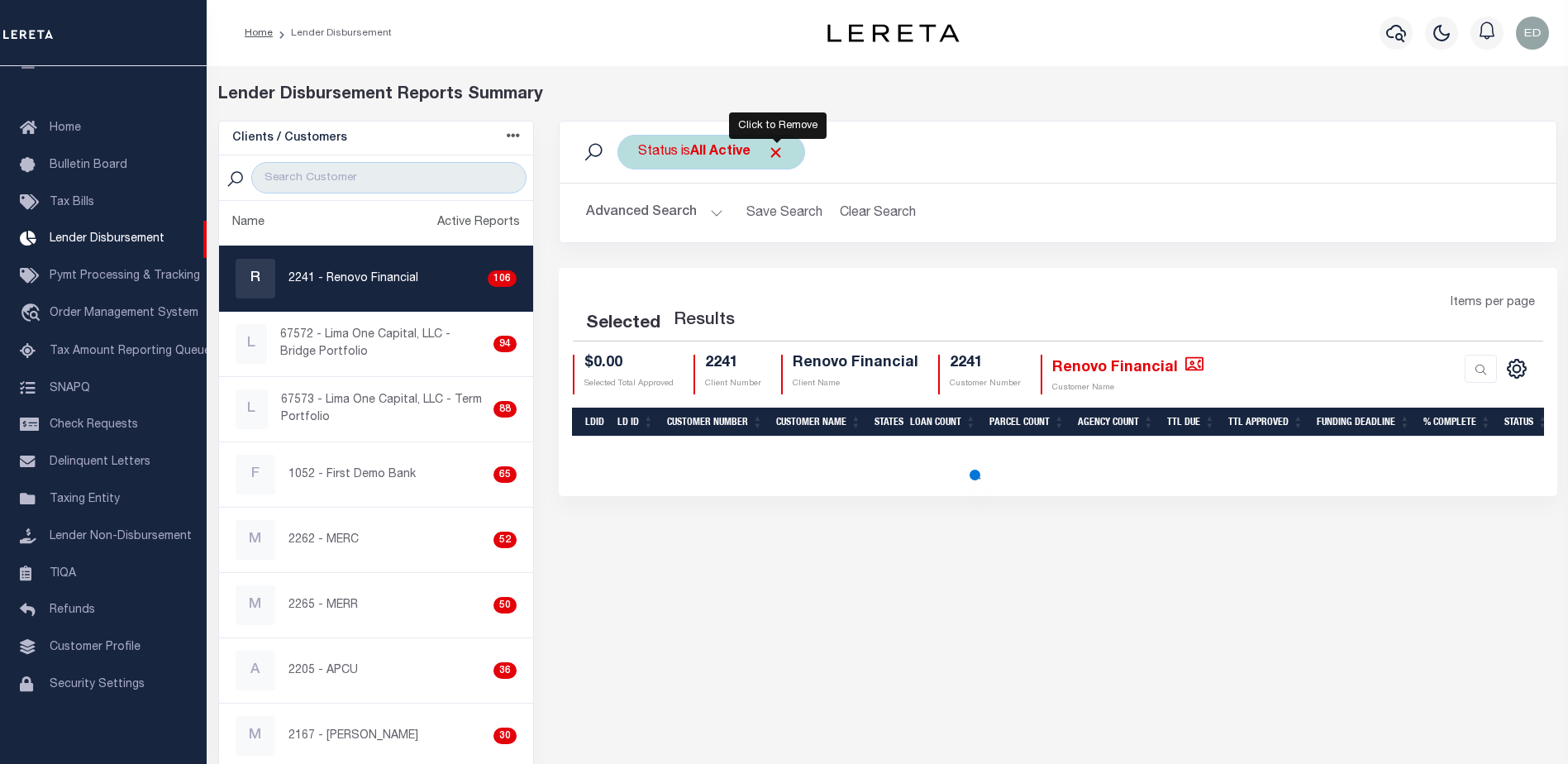
click at [768, 144] on span "Click to Remove" at bounding box center [776, 153] width 18 height 18
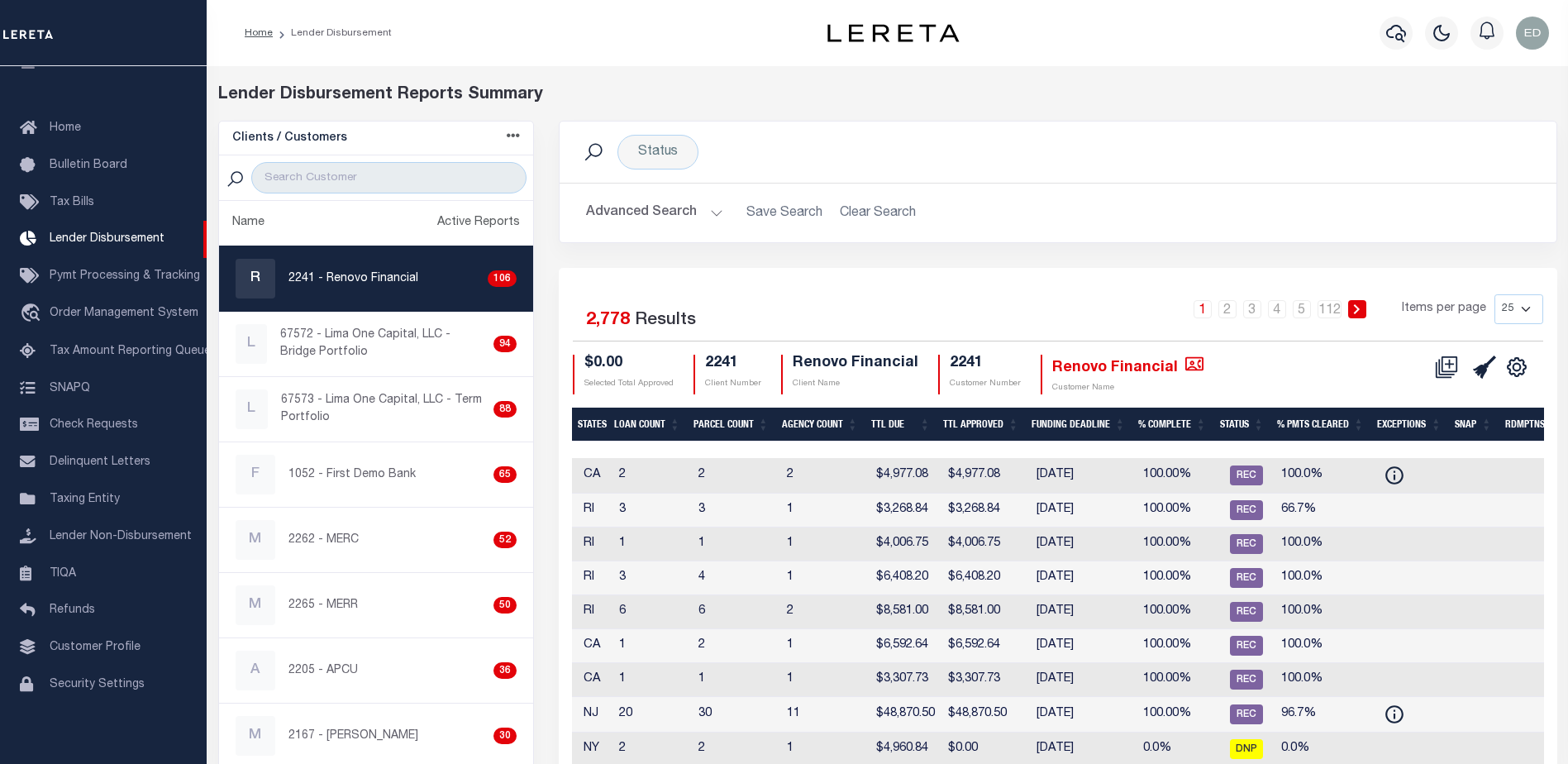
scroll to position [0, 196]
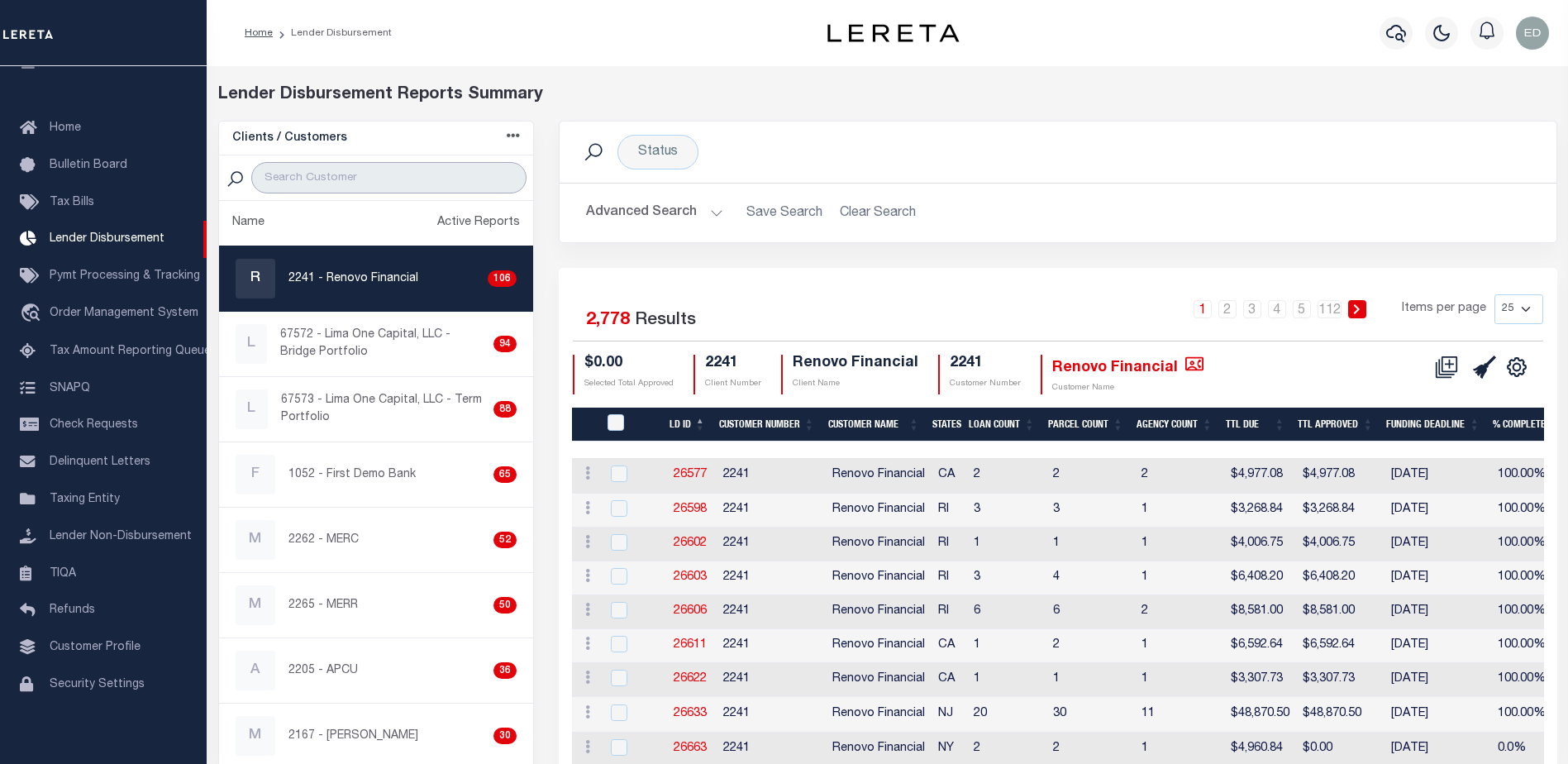
click at [312, 173] on input "search" at bounding box center [389, 177] width 275 height 31
type input "2135"
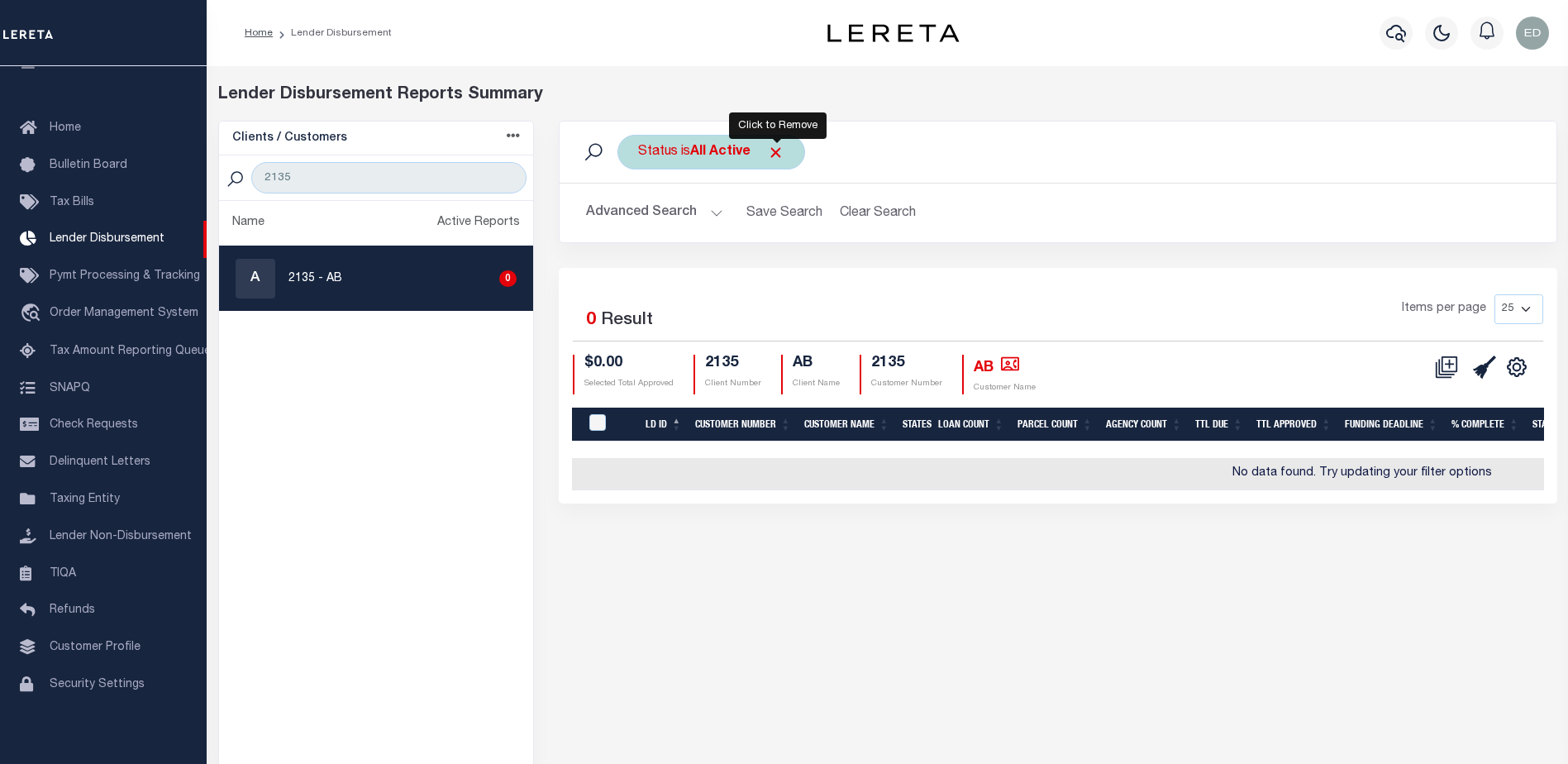
click at [775, 155] on span "Click to Remove" at bounding box center [776, 153] width 18 height 18
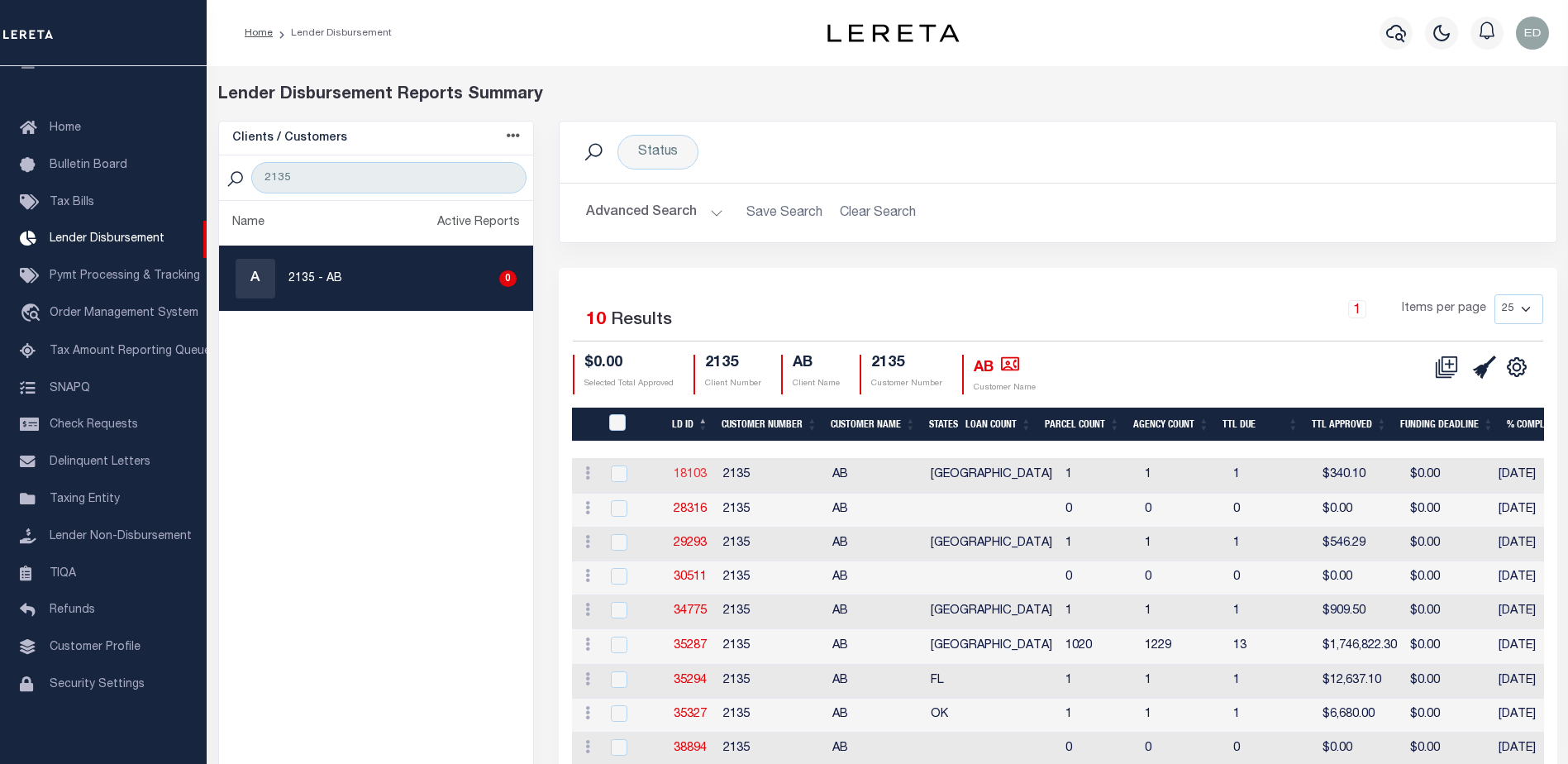
click at [697, 476] on link "18103" at bounding box center [690, 474] width 33 height 12
checkbox input "true"
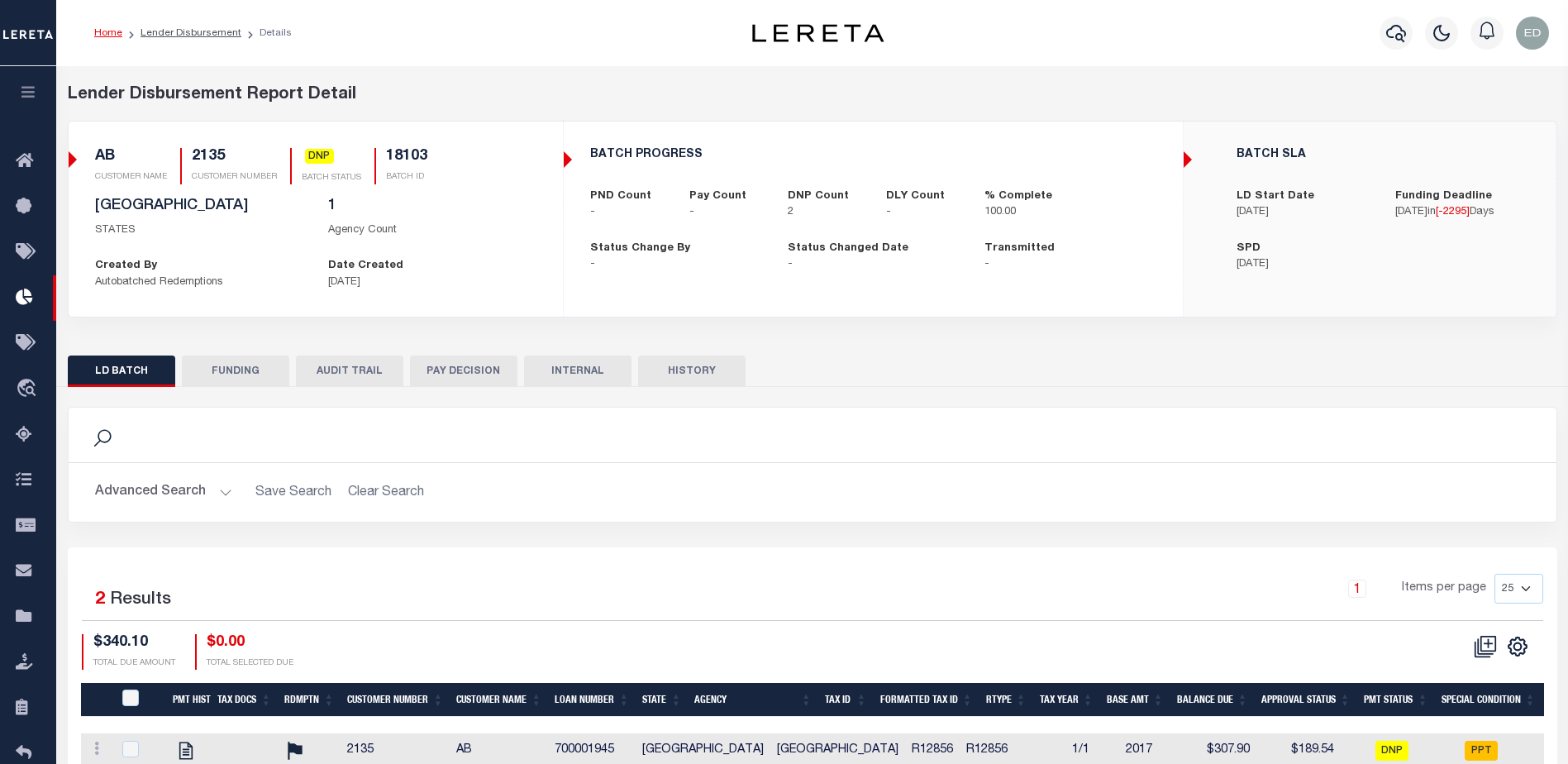
click at [245, 376] on button "FUNDING" at bounding box center [235, 370] width 107 height 31
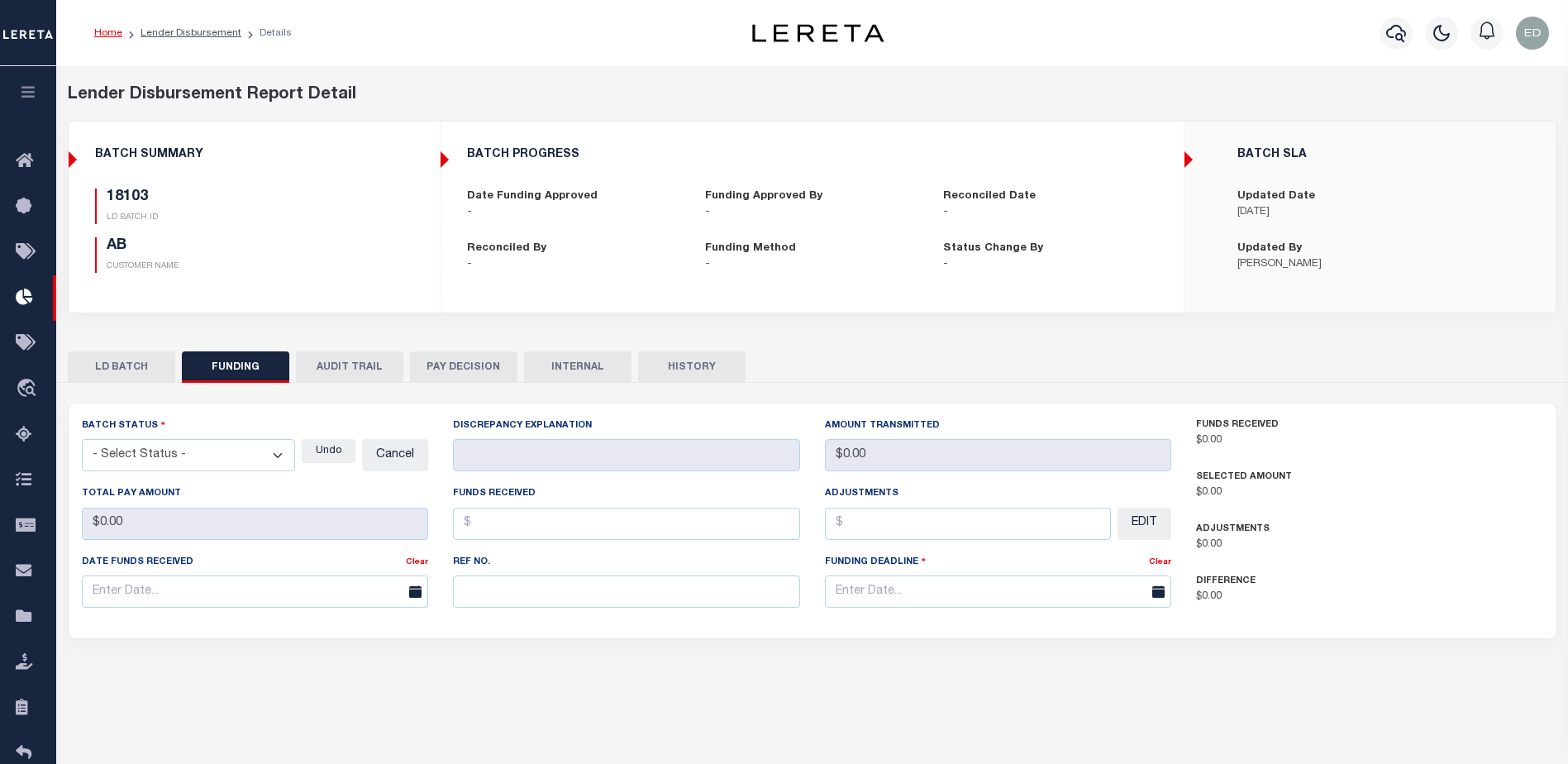
type input "$0"
type input "06/27/2019"
select select "100"
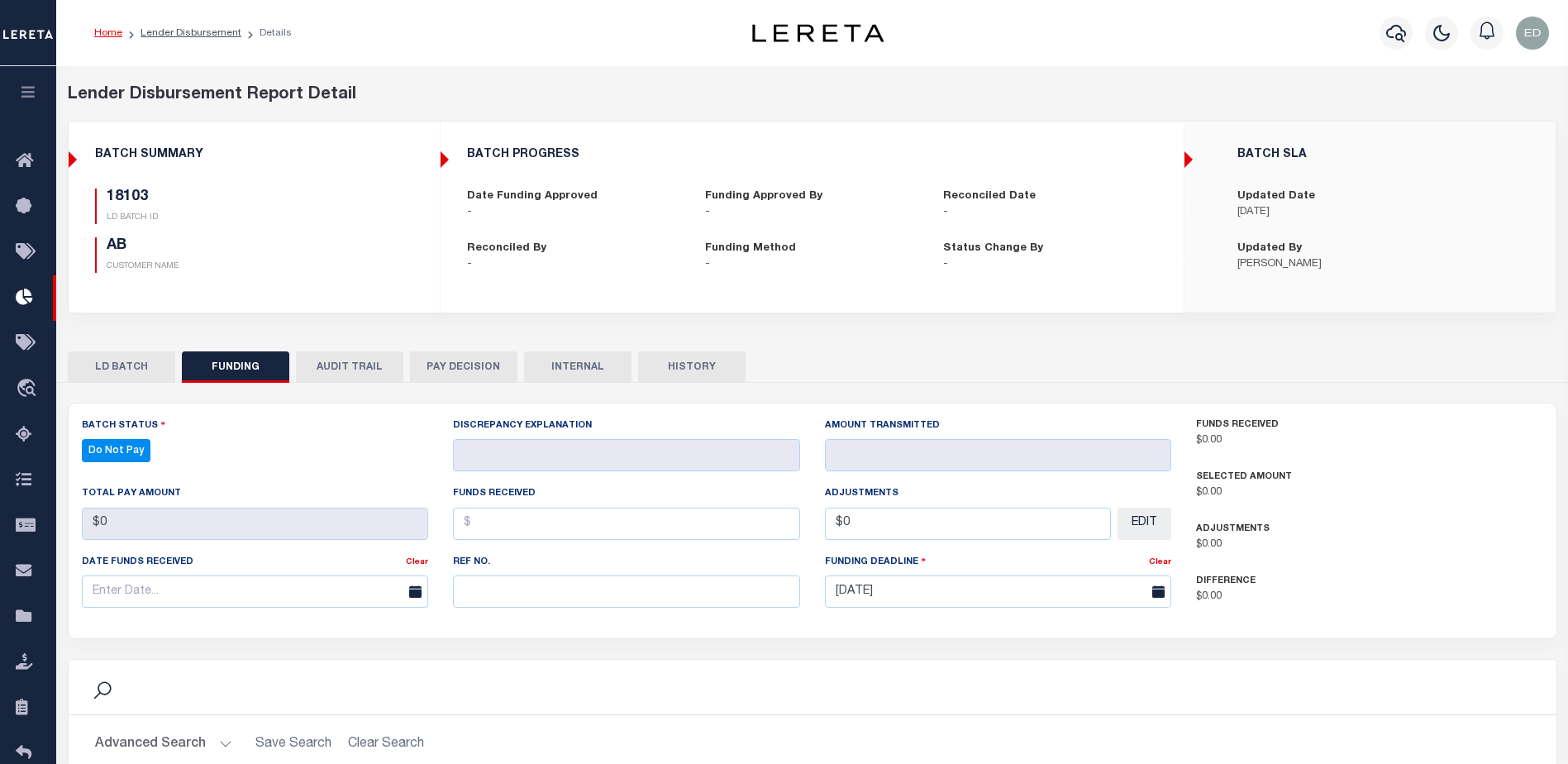
select select "100"
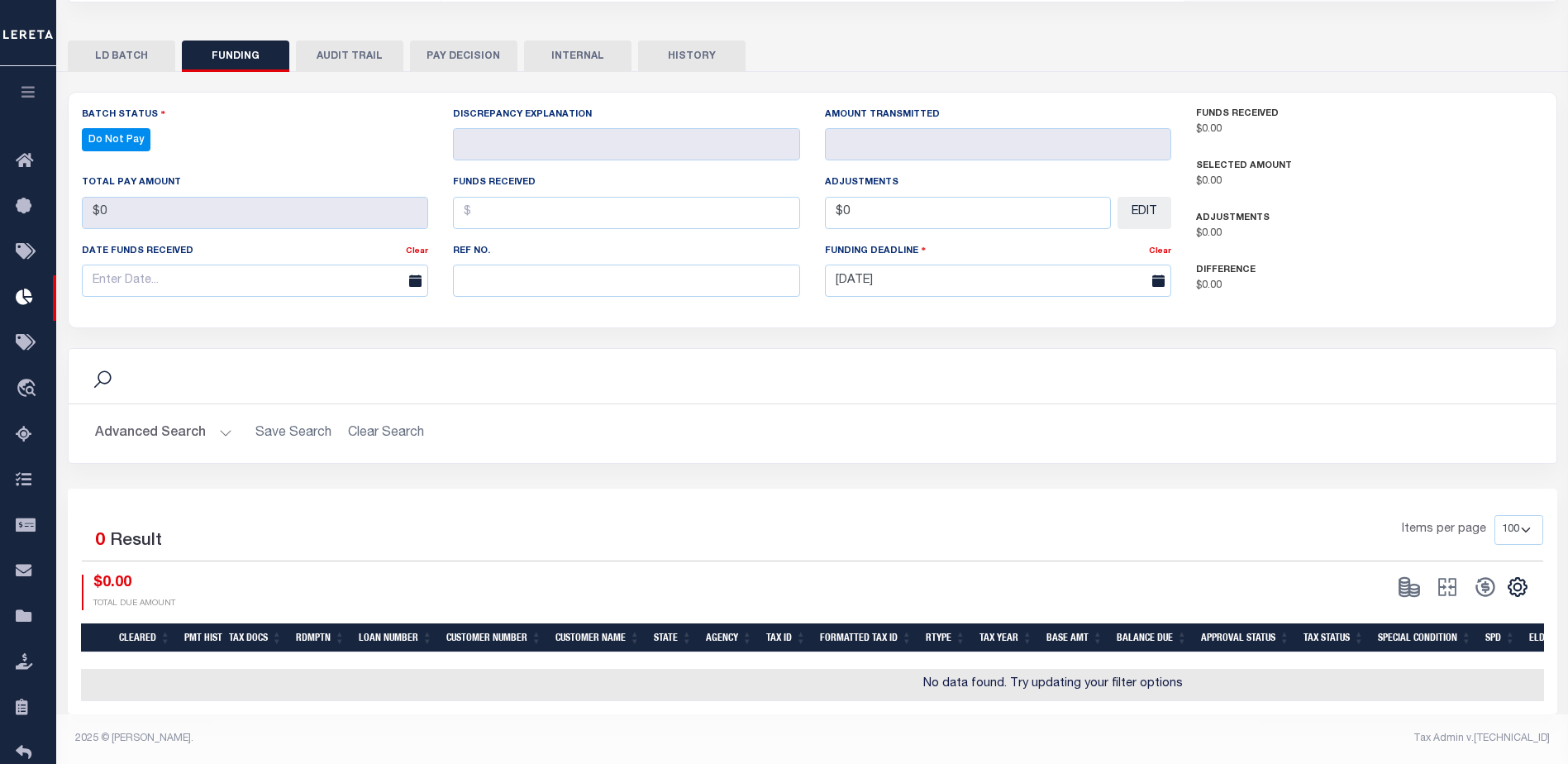
click at [997, 300] on div "Funding Deadline Clear 06/27/2019" at bounding box center [998, 276] width 372 height 68
click at [224, 429] on button "Advanced Search" at bounding box center [163, 434] width 138 height 32
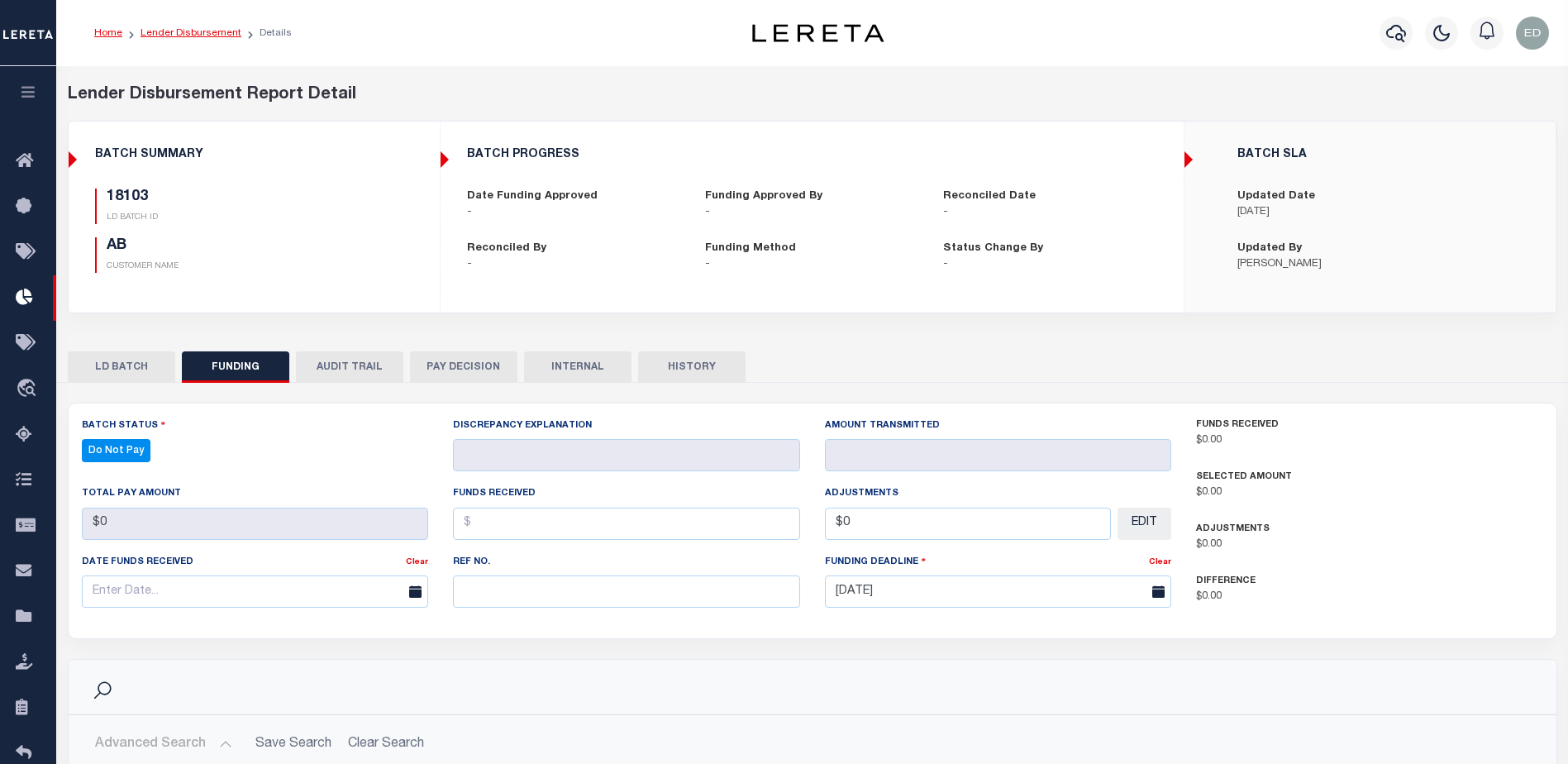
click at [188, 29] on link "Lender Disbursement" at bounding box center [191, 33] width 101 height 10
checkbox input "true"
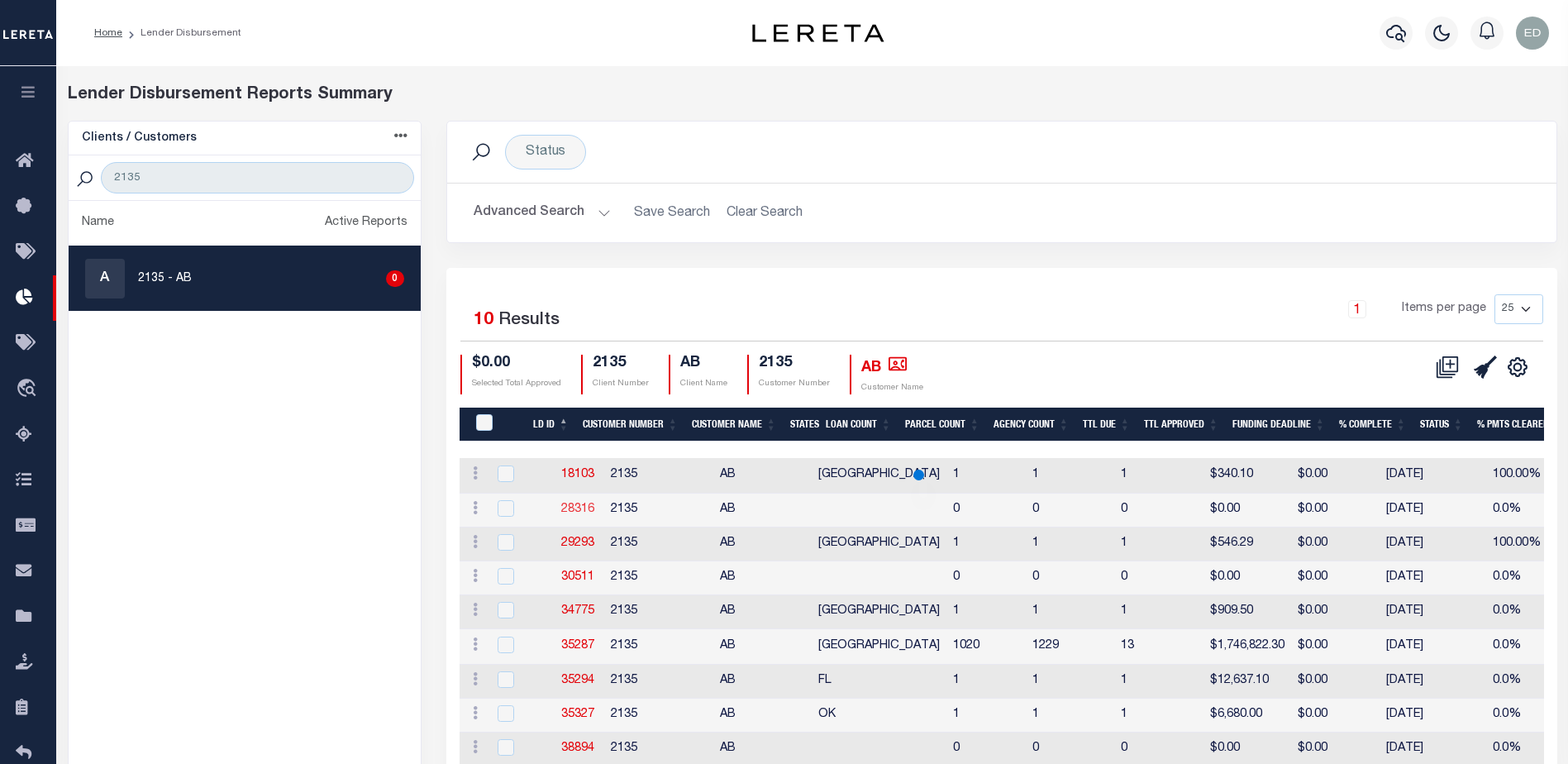
click at [575, 509] on link "28316" at bounding box center [577, 509] width 33 height 12
checkbox input "true"
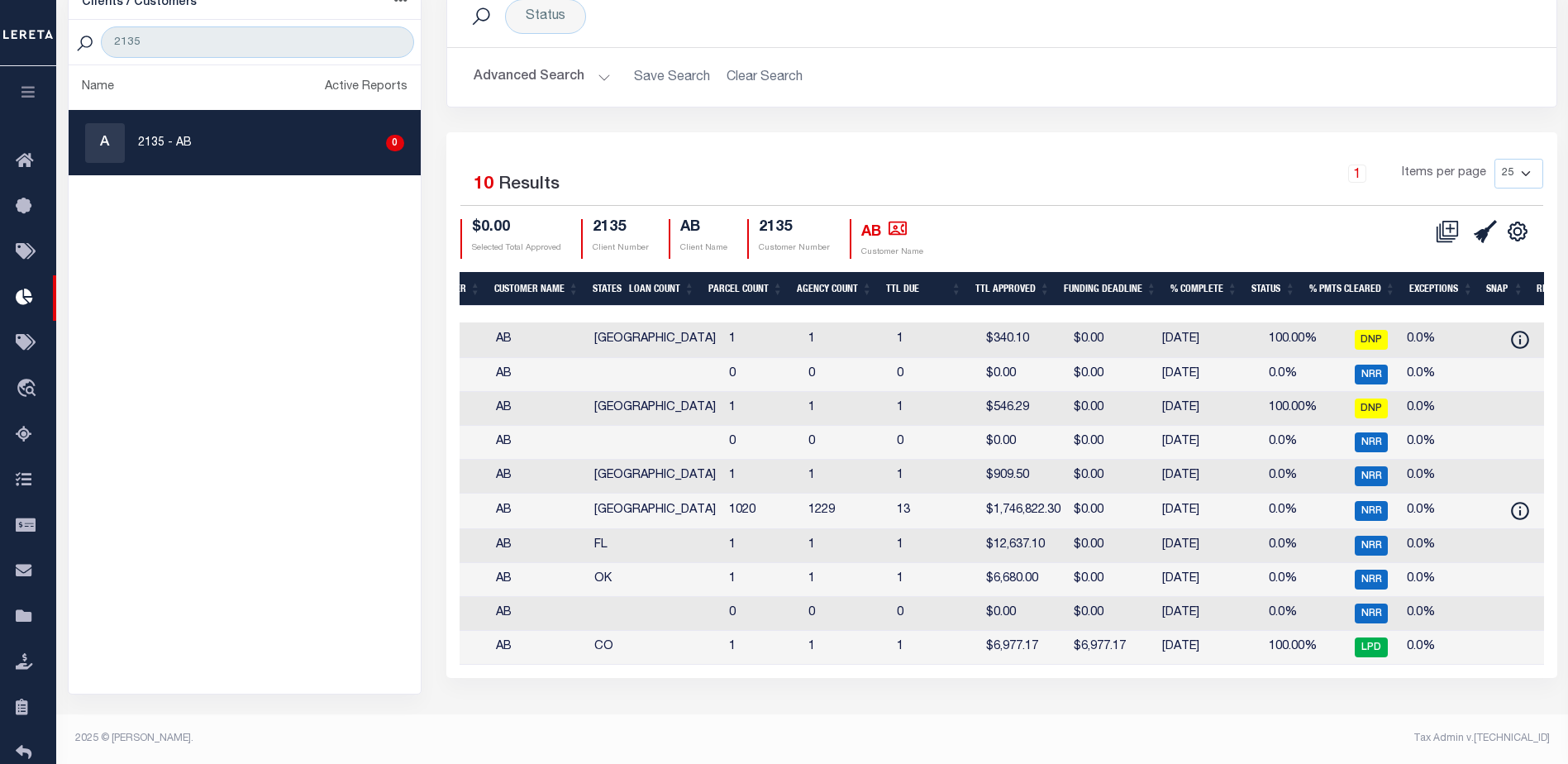
scroll to position [0, 281]
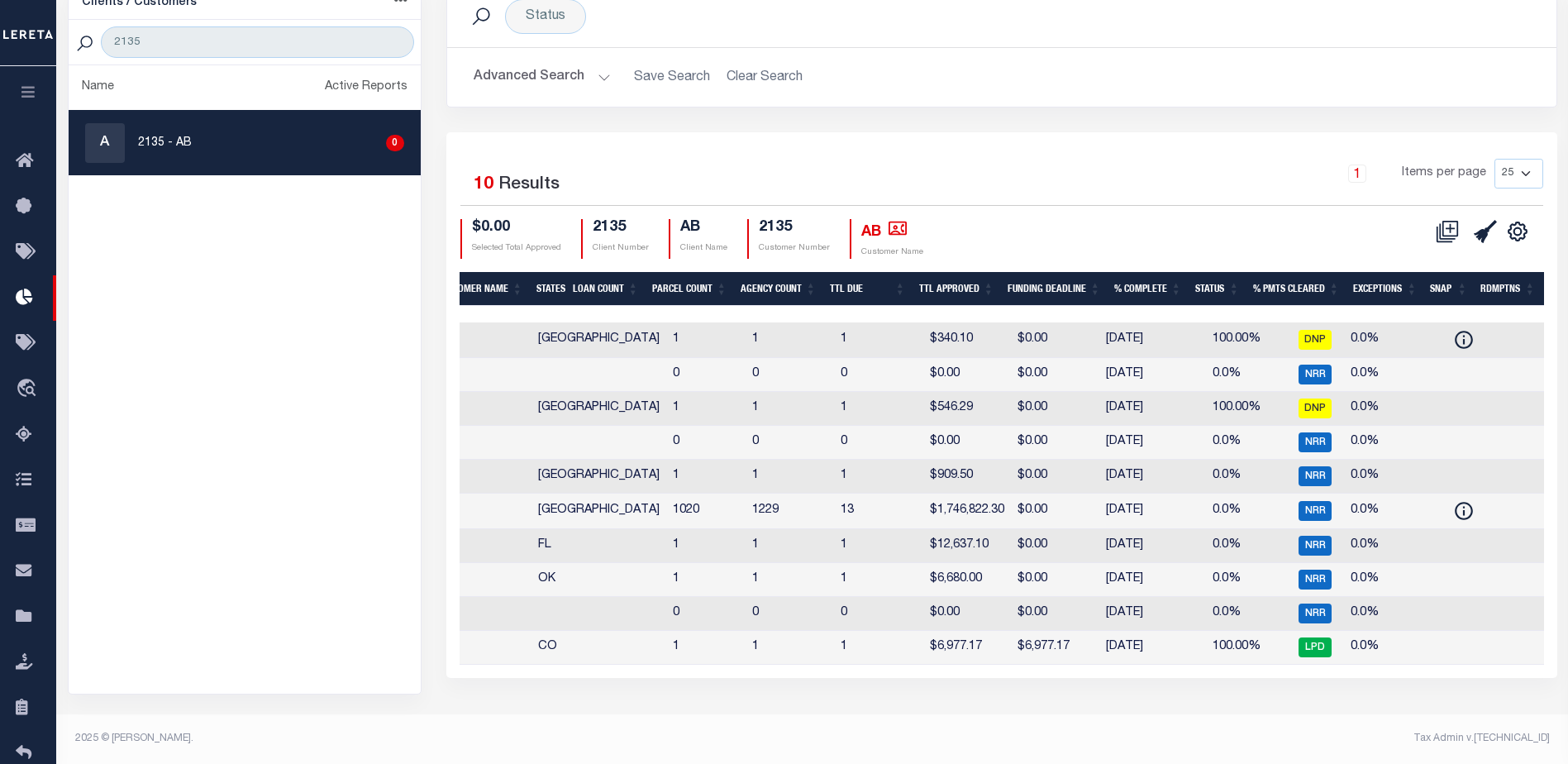
drag, startPoint x: 1157, startPoint y: 667, endPoint x: 748, endPoint y: 668, distance: 409.0
click at [748, 665] on div "LD ID Customer Number Customer Name States Loan Count Parcel Count Agency Count…" at bounding box center [1002, 493] width 1084 height 342
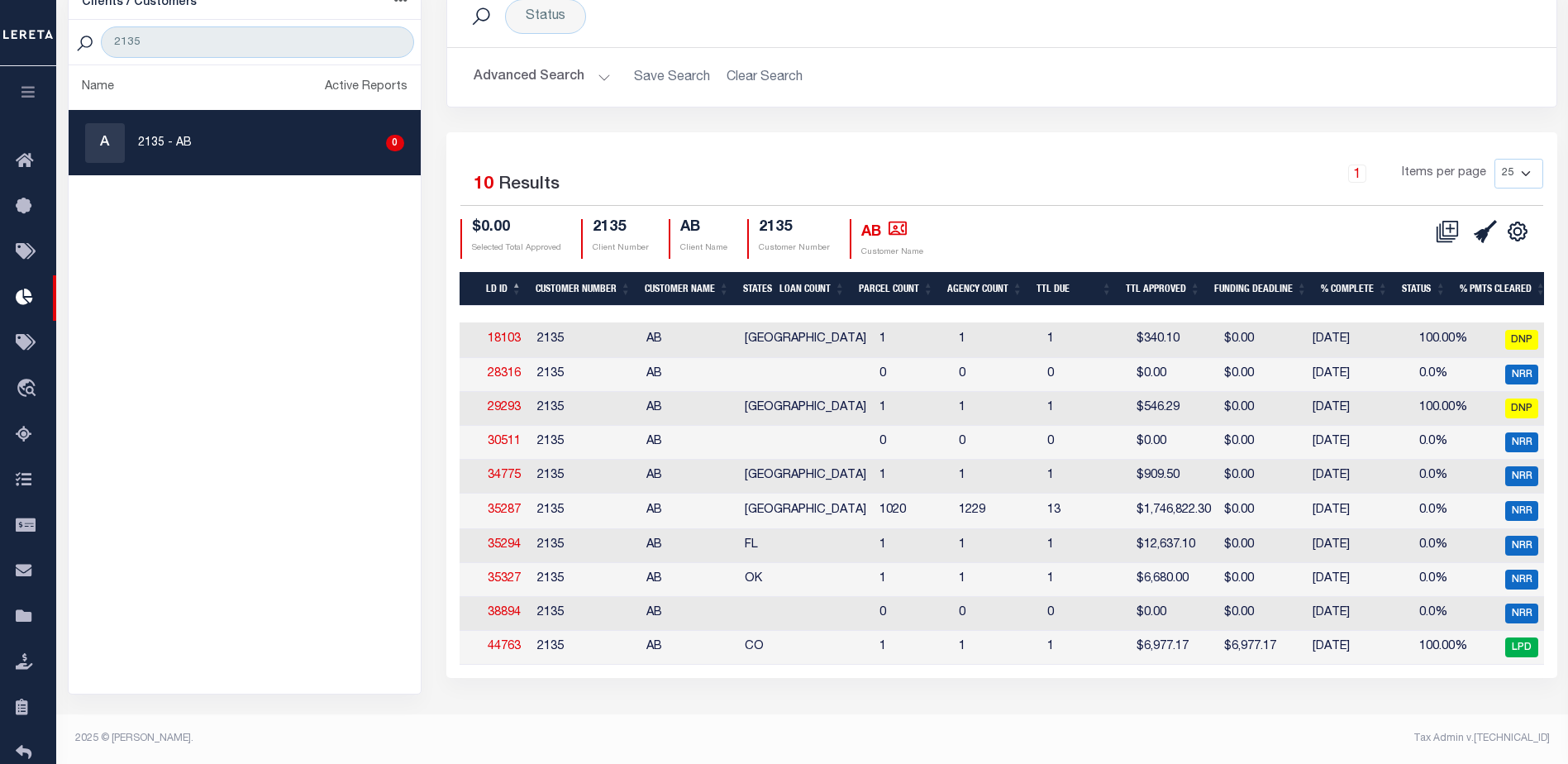
scroll to position [0, 0]
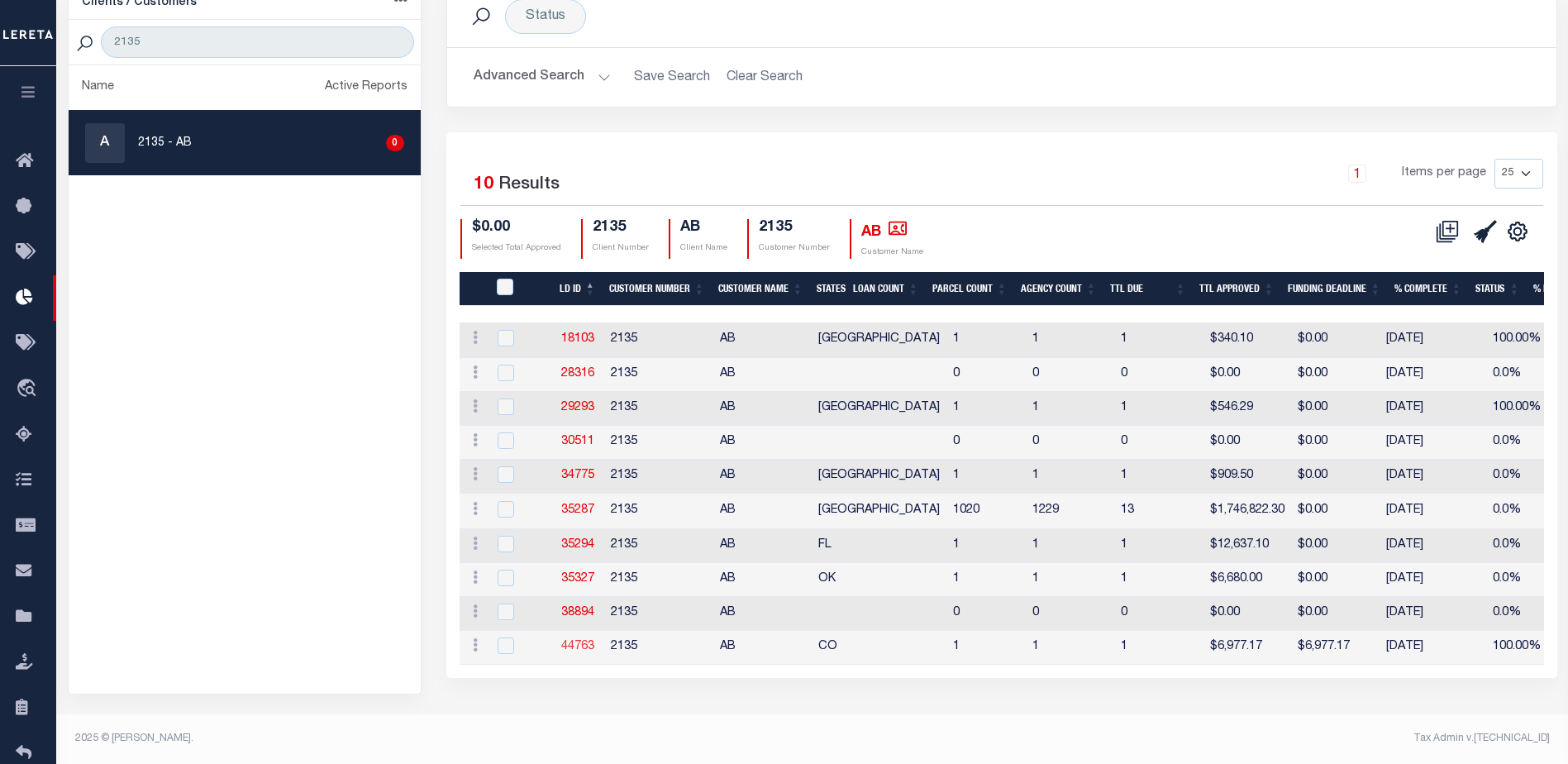
click at [572, 643] on link "44763" at bounding box center [577, 646] width 33 height 12
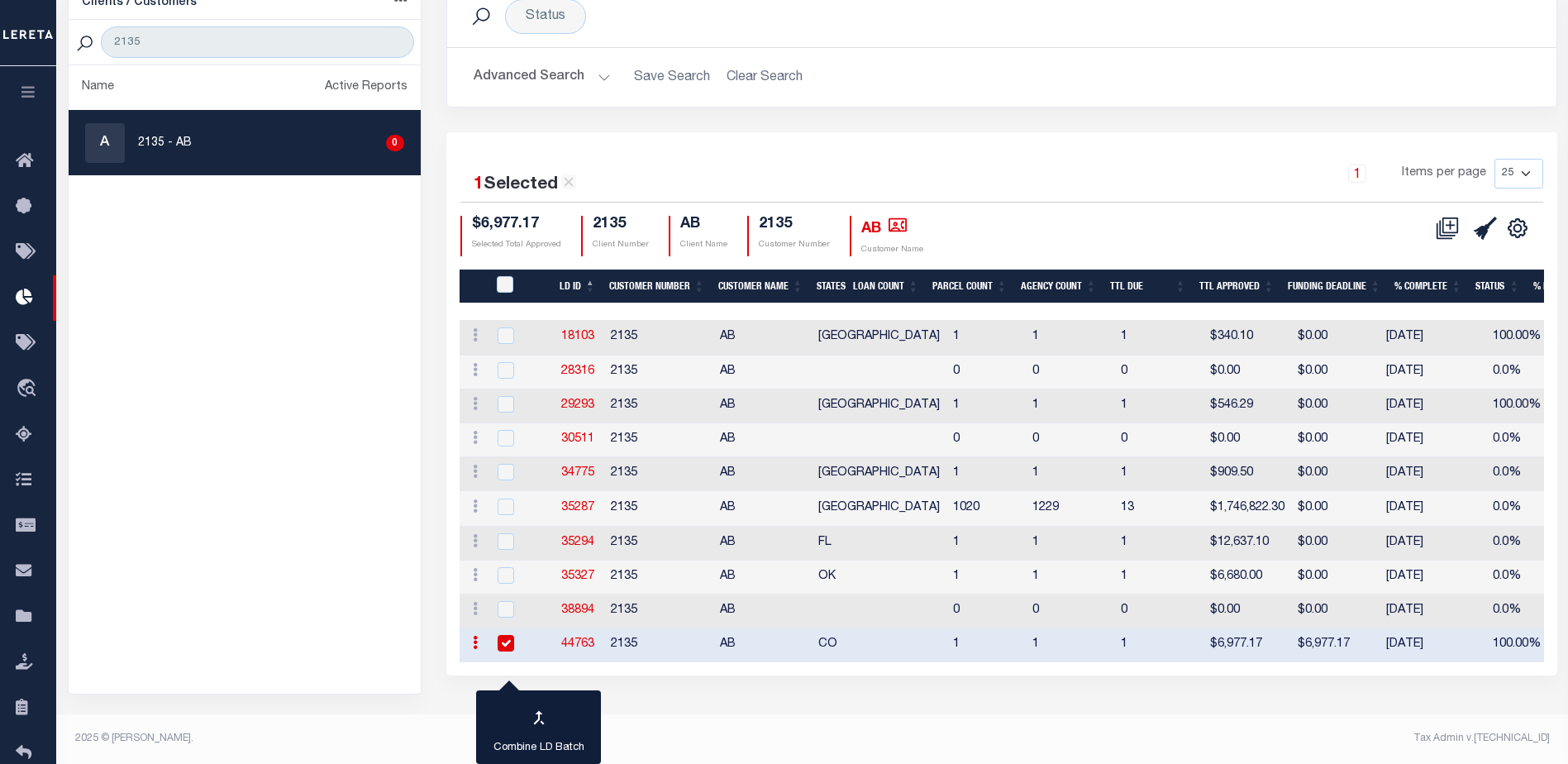
click at [581, 639] on link "44763" at bounding box center [577, 644] width 33 height 12
checkbox input "false"
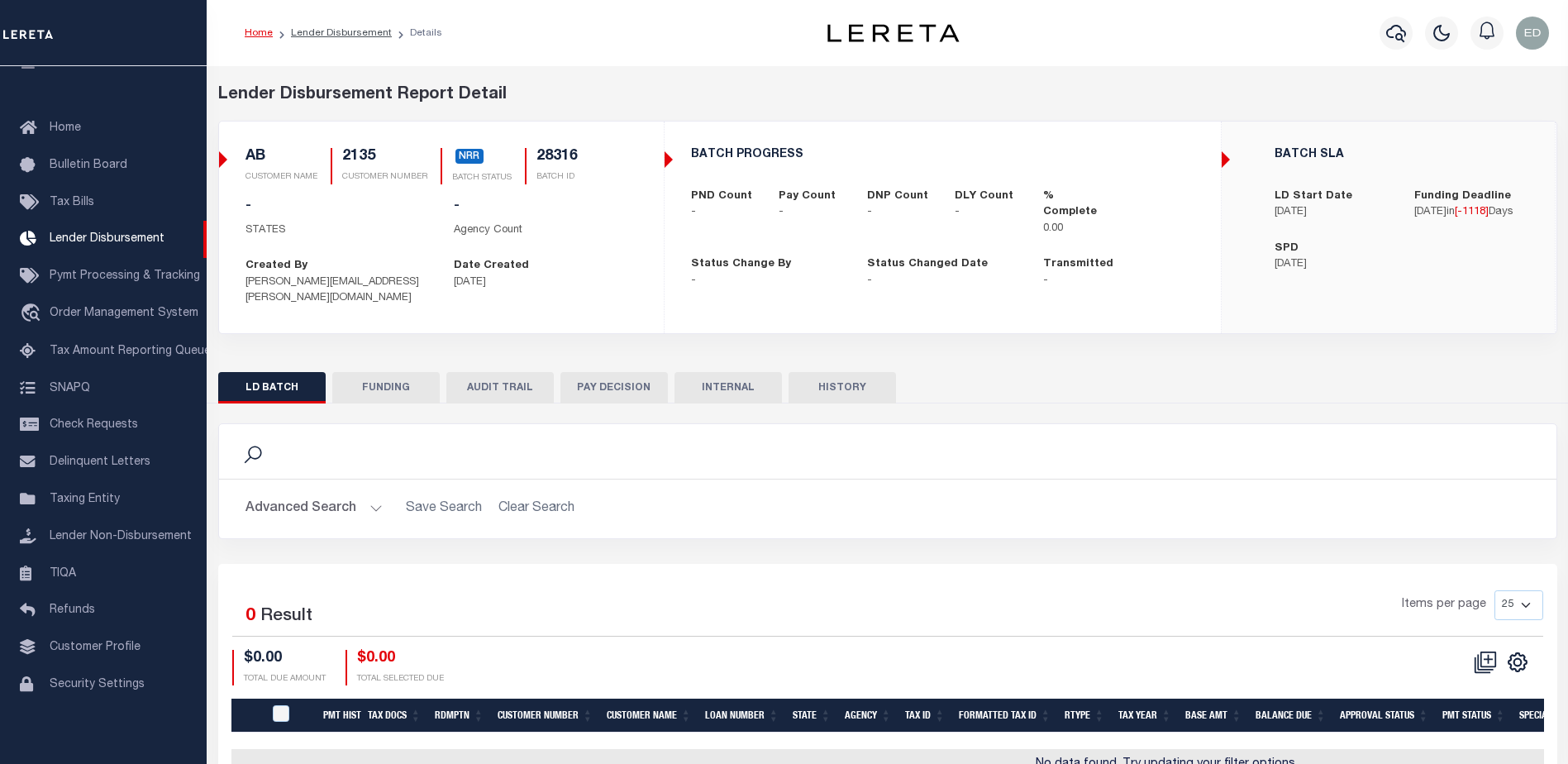
scroll to position [78, 0]
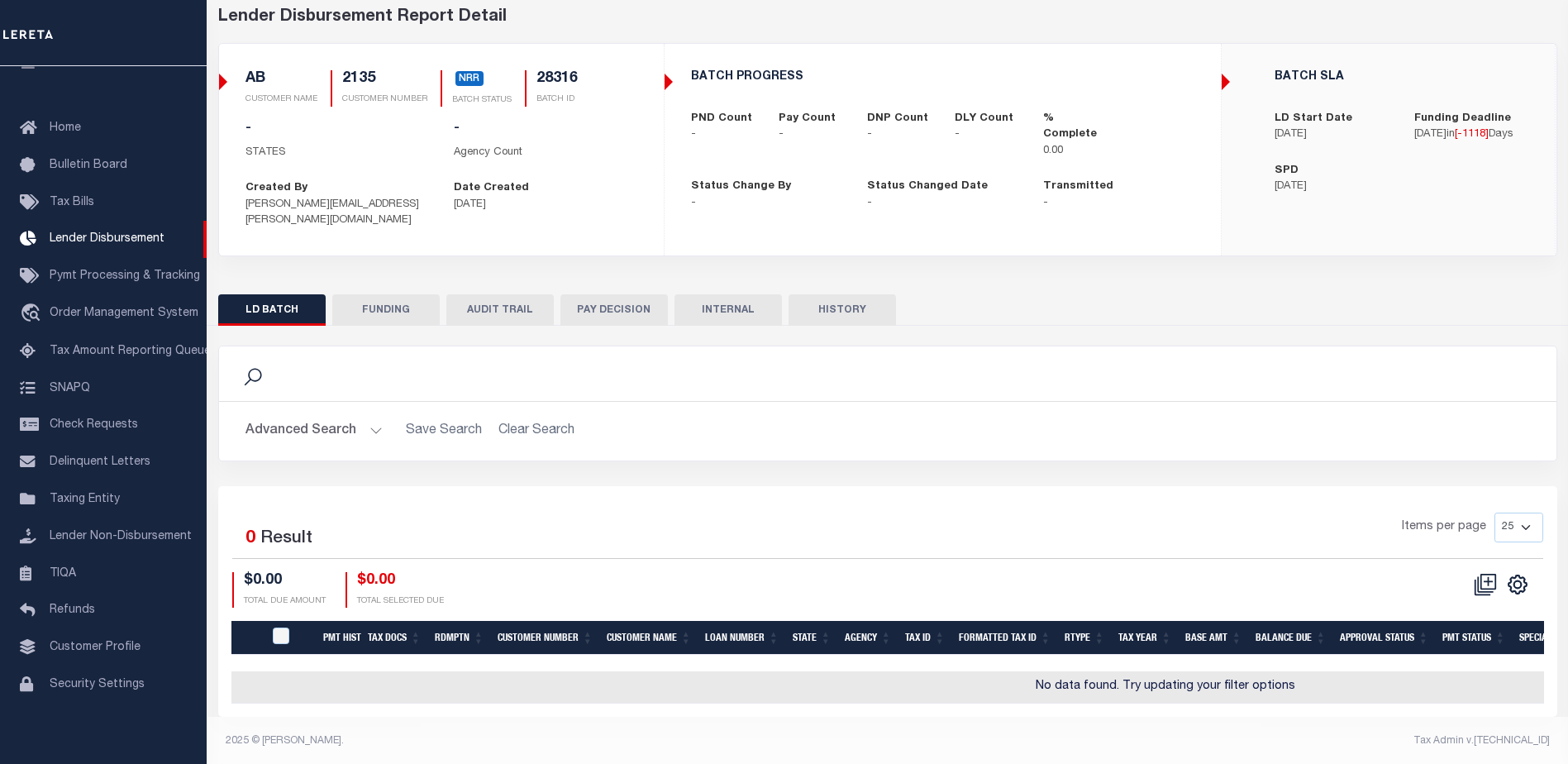
click at [400, 294] on button "FUNDING" at bounding box center [385, 309] width 107 height 31
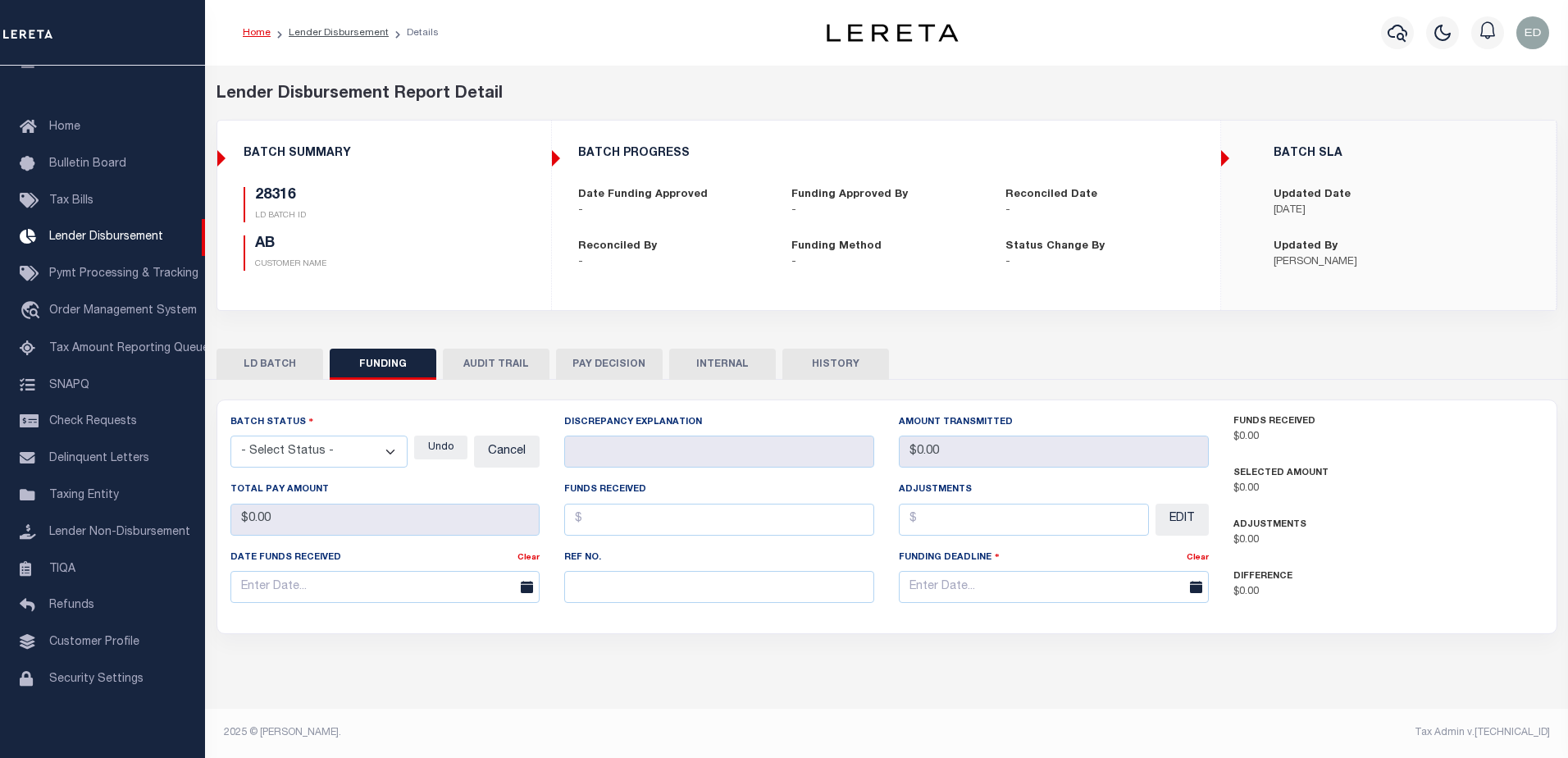
type input "$0"
type input "[DATE]"
select select "100"
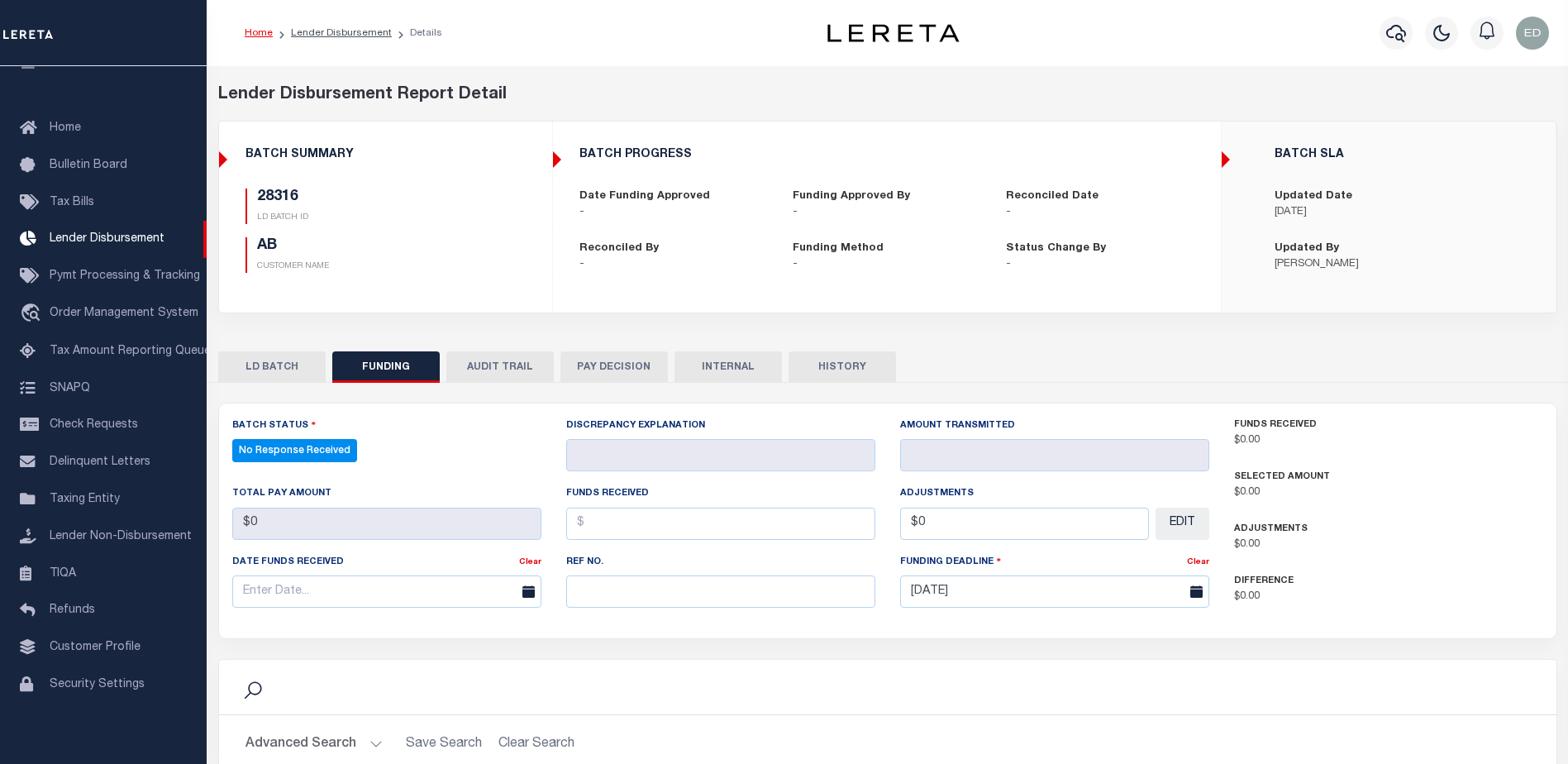
select select "100"
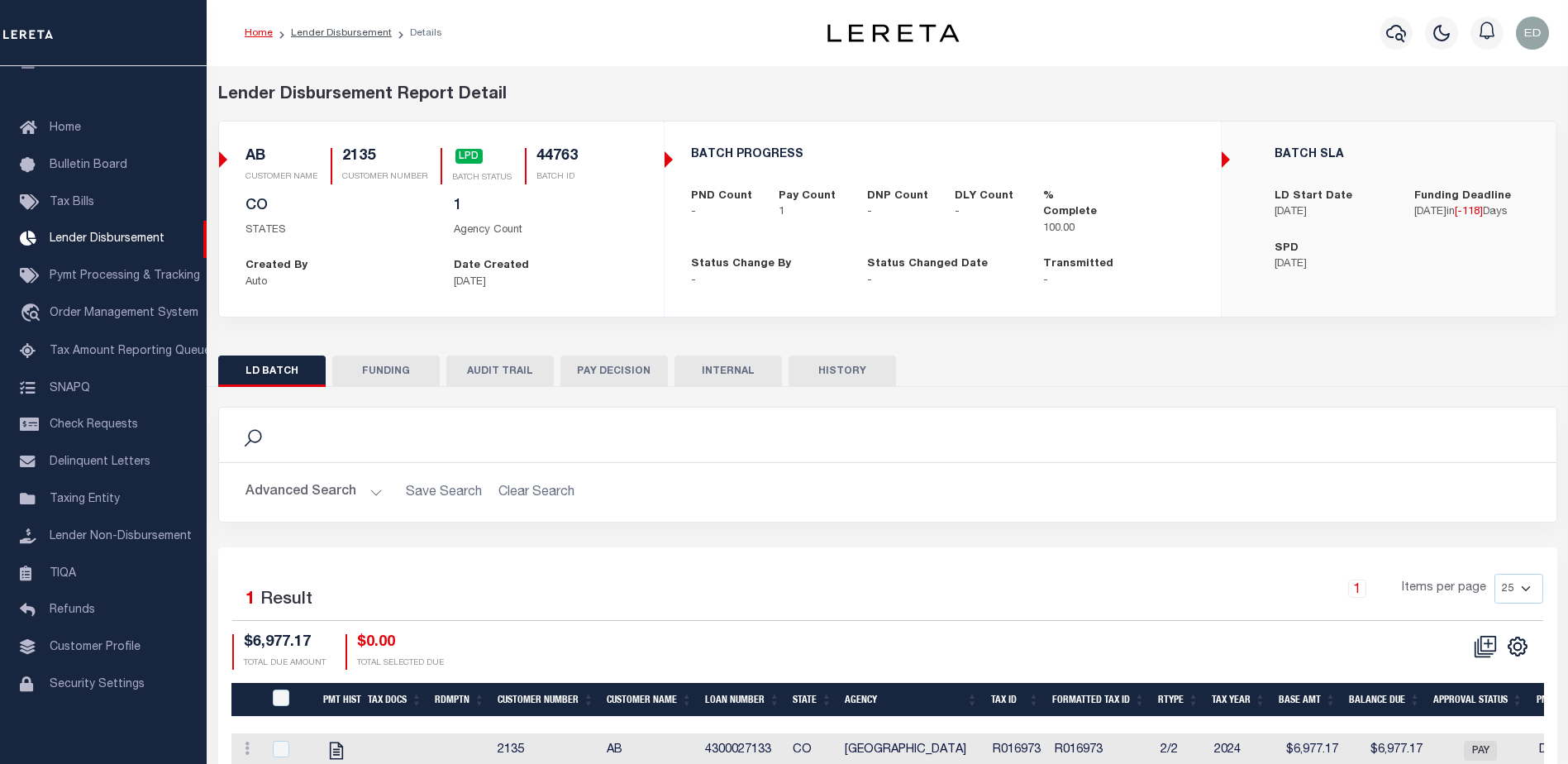
scroll to position [82, 0]
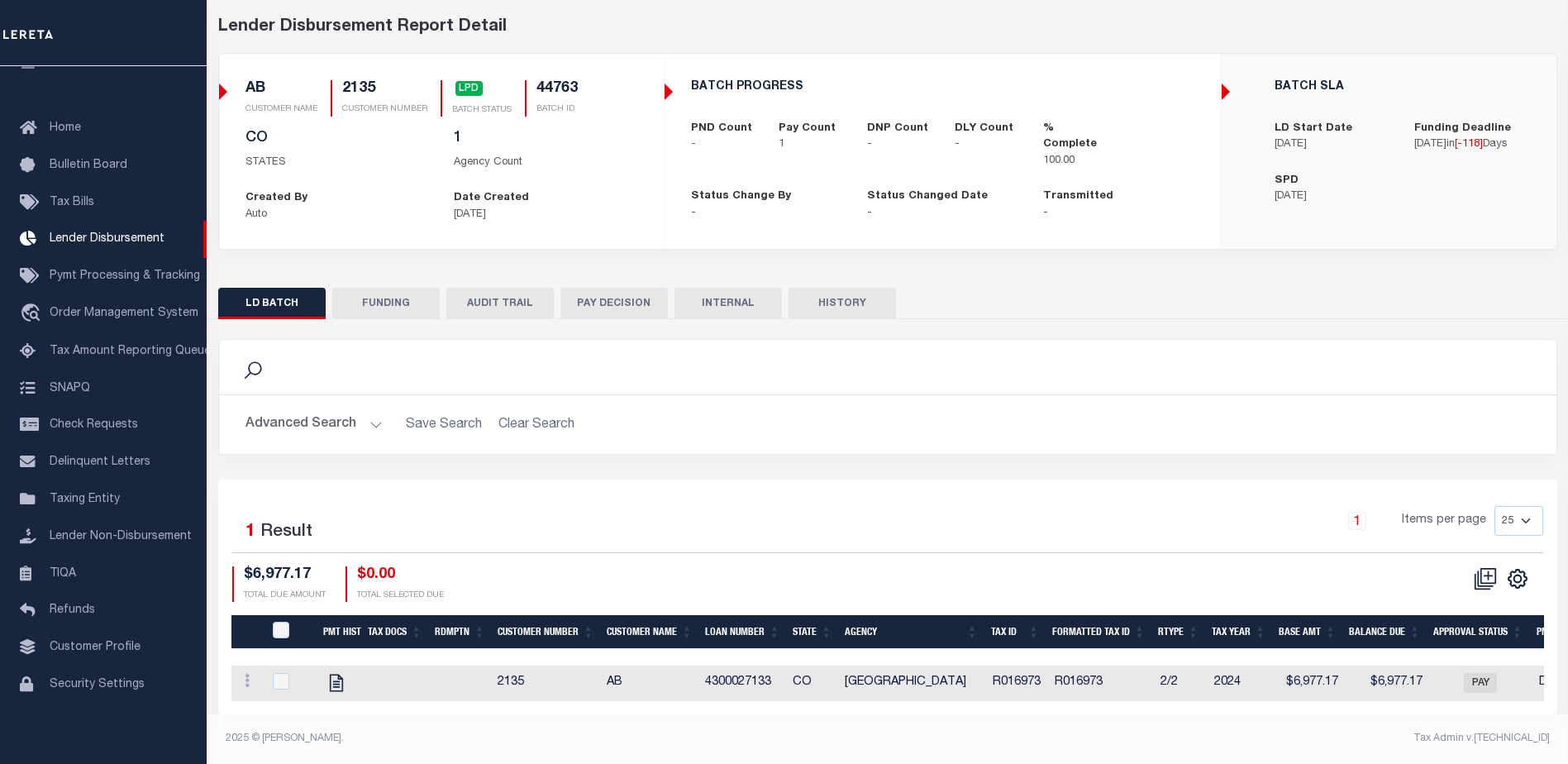
click at [400, 299] on button "FUNDING" at bounding box center [385, 303] width 107 height 31
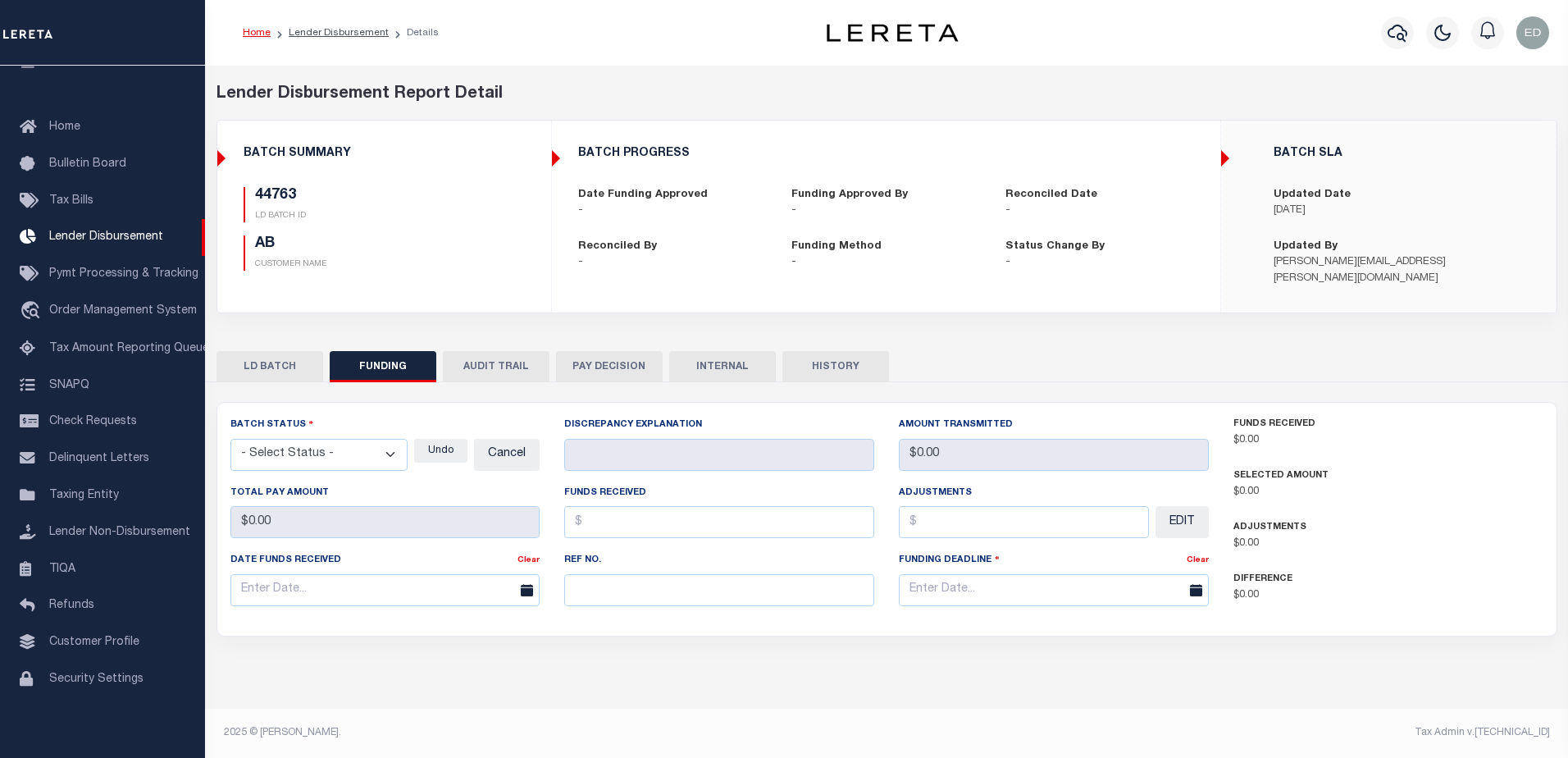
type input "$6,977.17"
type input "$0"
type input "06/12/2025"
select select "100"
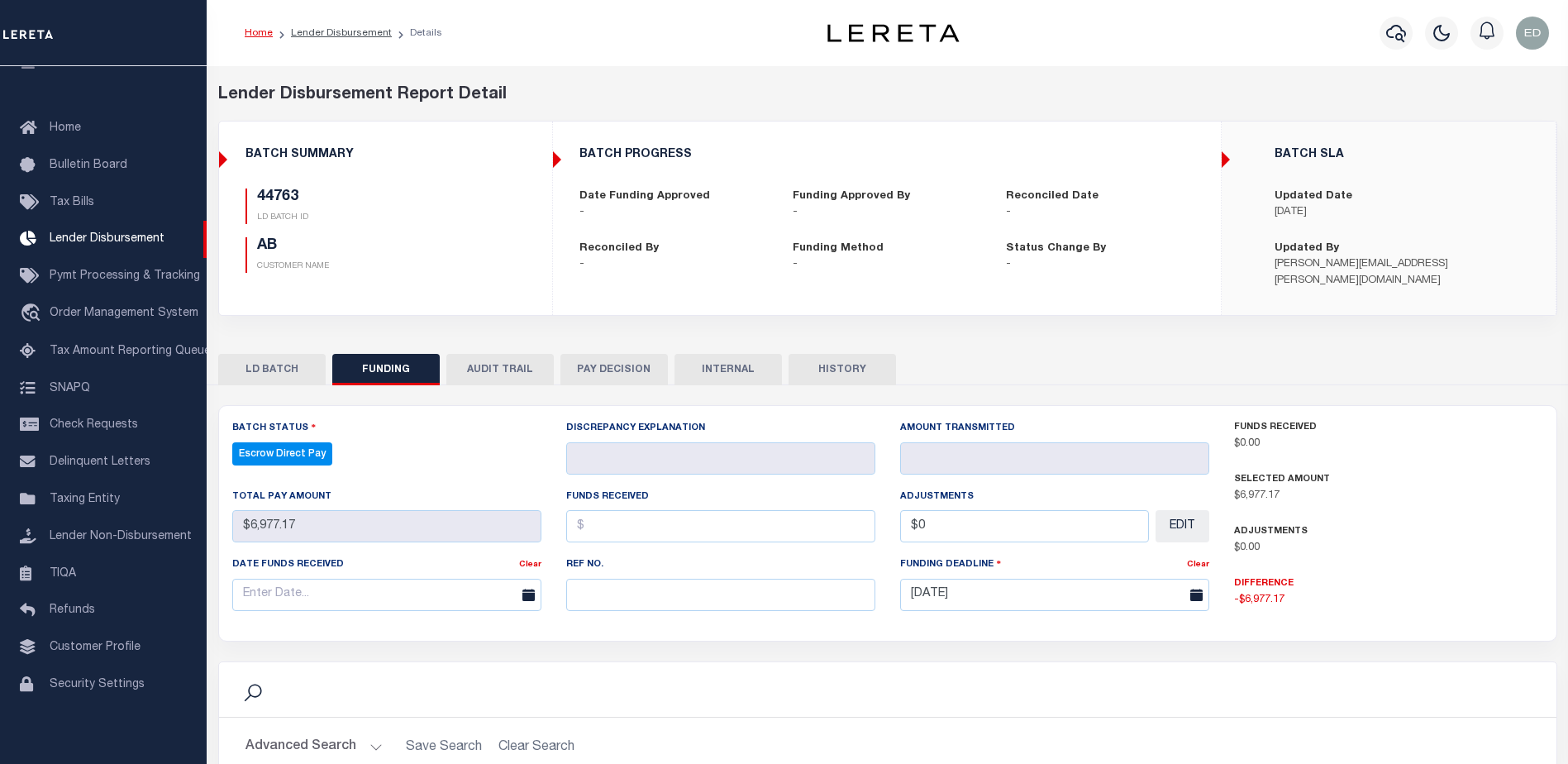
scroll to position [326, 0]
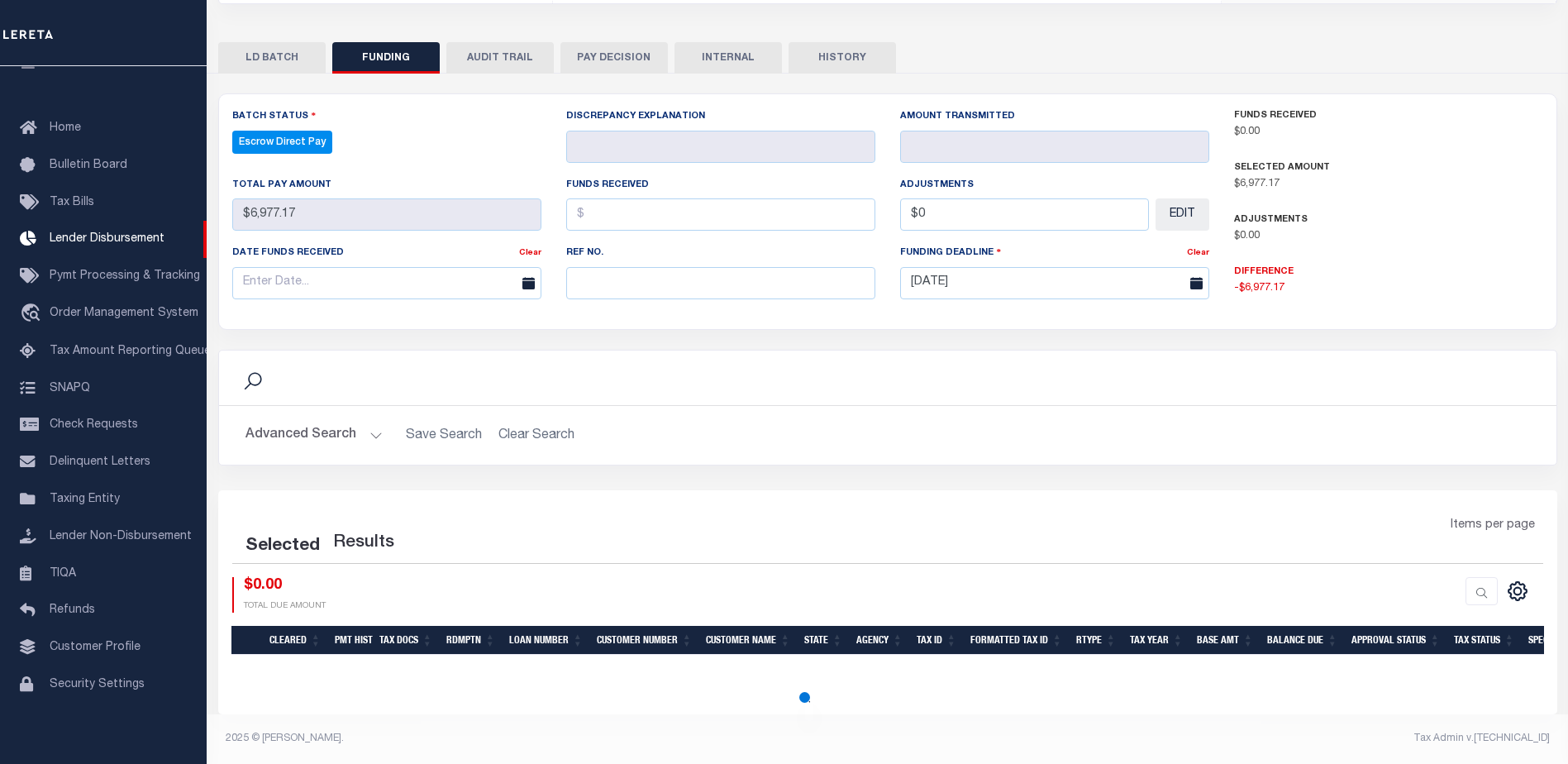
select select "100"
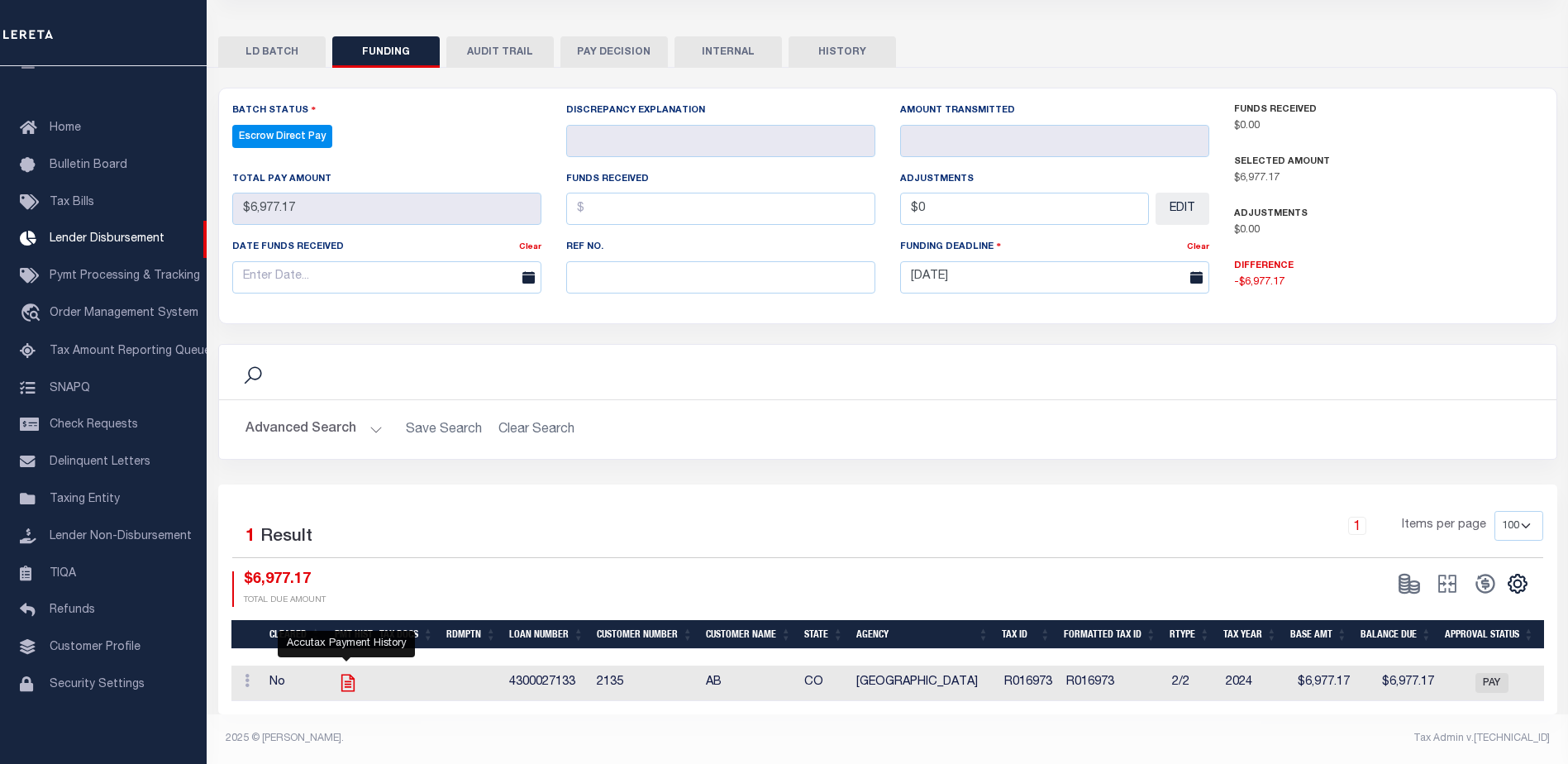
click at [347, 672] on icon "" at bounding box center [348, 683] width 21 height 21
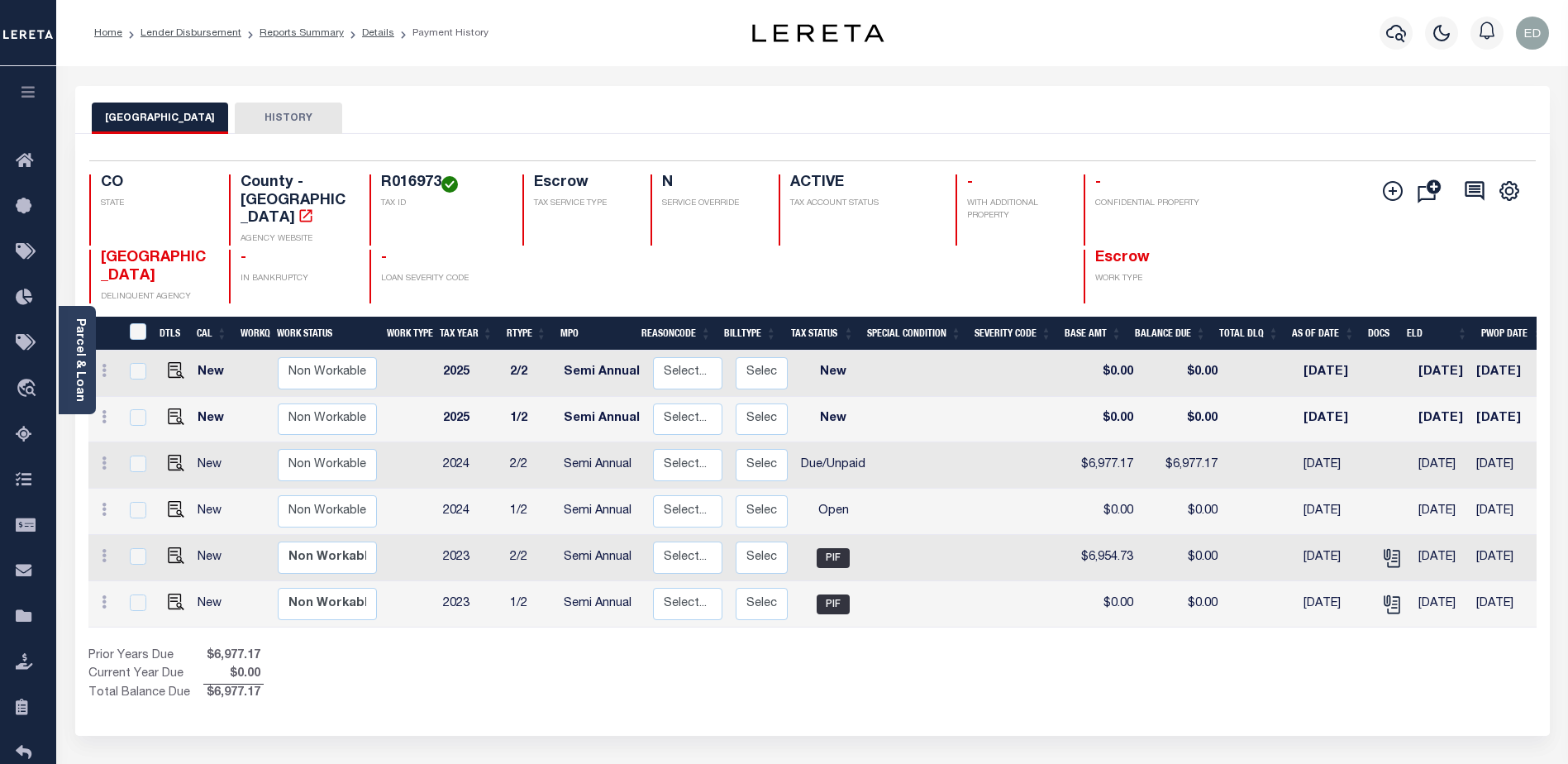
click at [20, 94] on icon "button" at bounding box center [28, 92] width 19 height 15
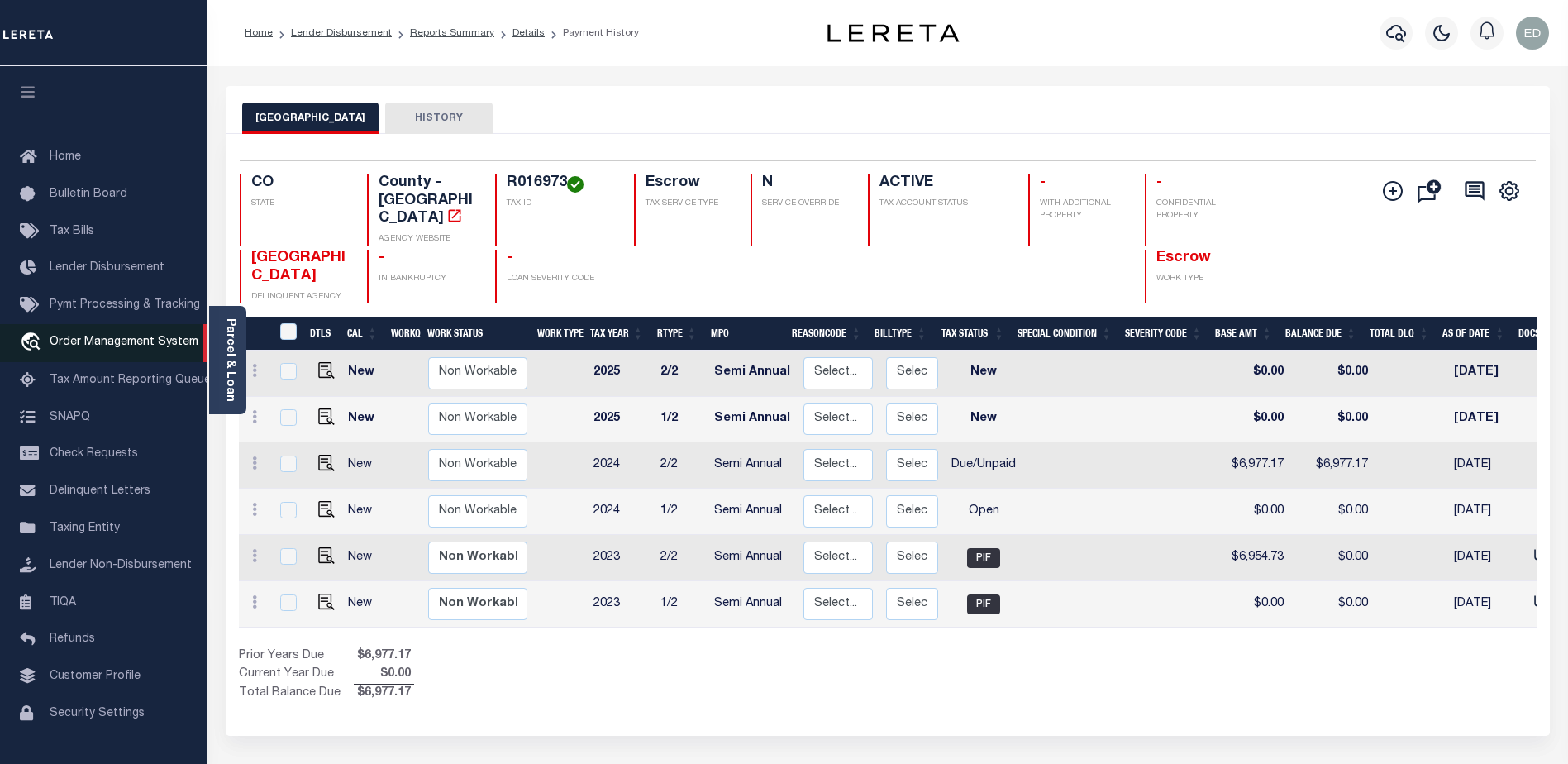
click at [139, 340] on span "Order Management System" at bounding box center [124, 342] width 149 height 12
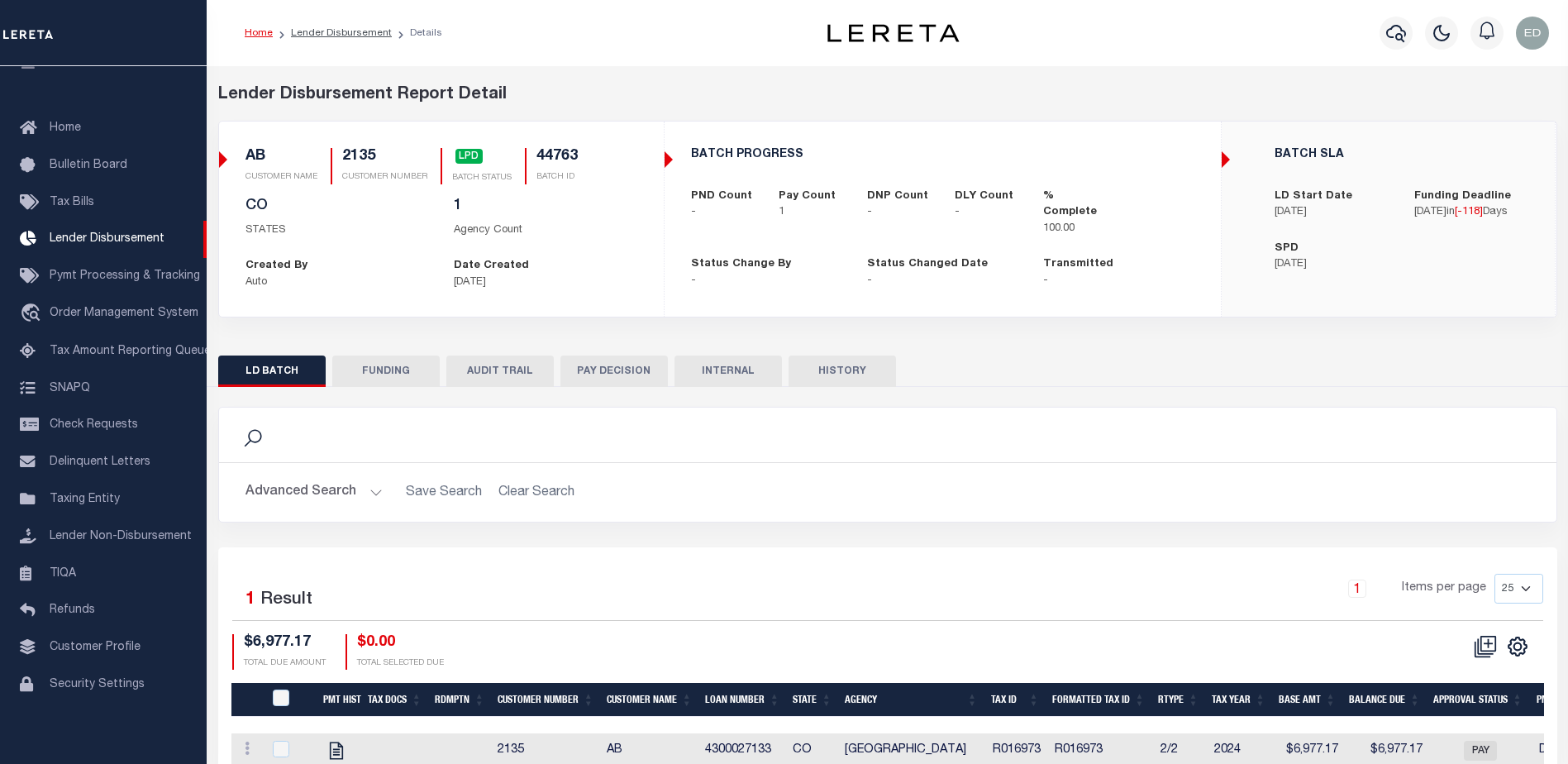
scroll to position [82, 0]
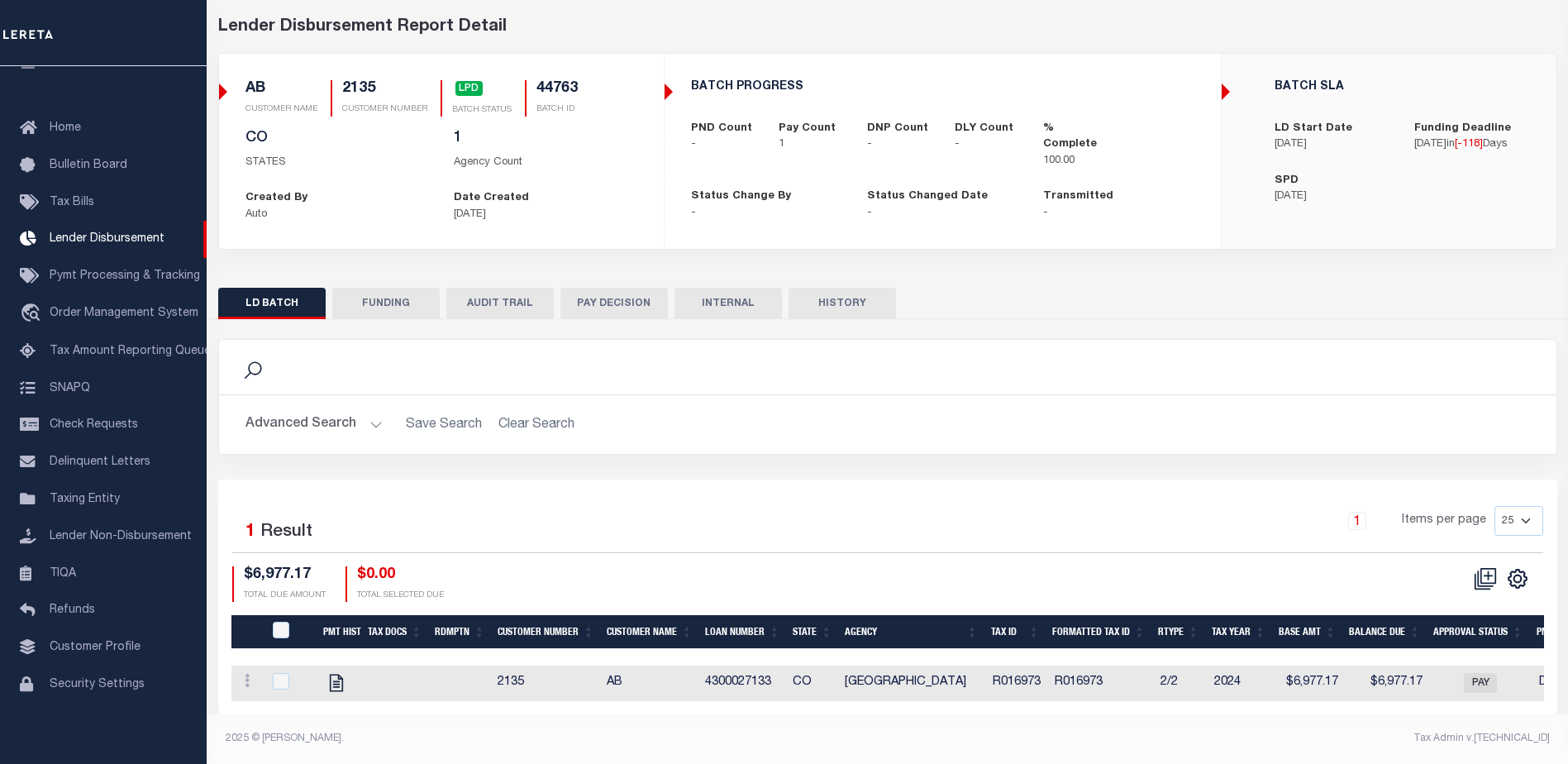
click at [399, 297] on button "FUNDING" at bounding box center [385, 303] width 107 height 31
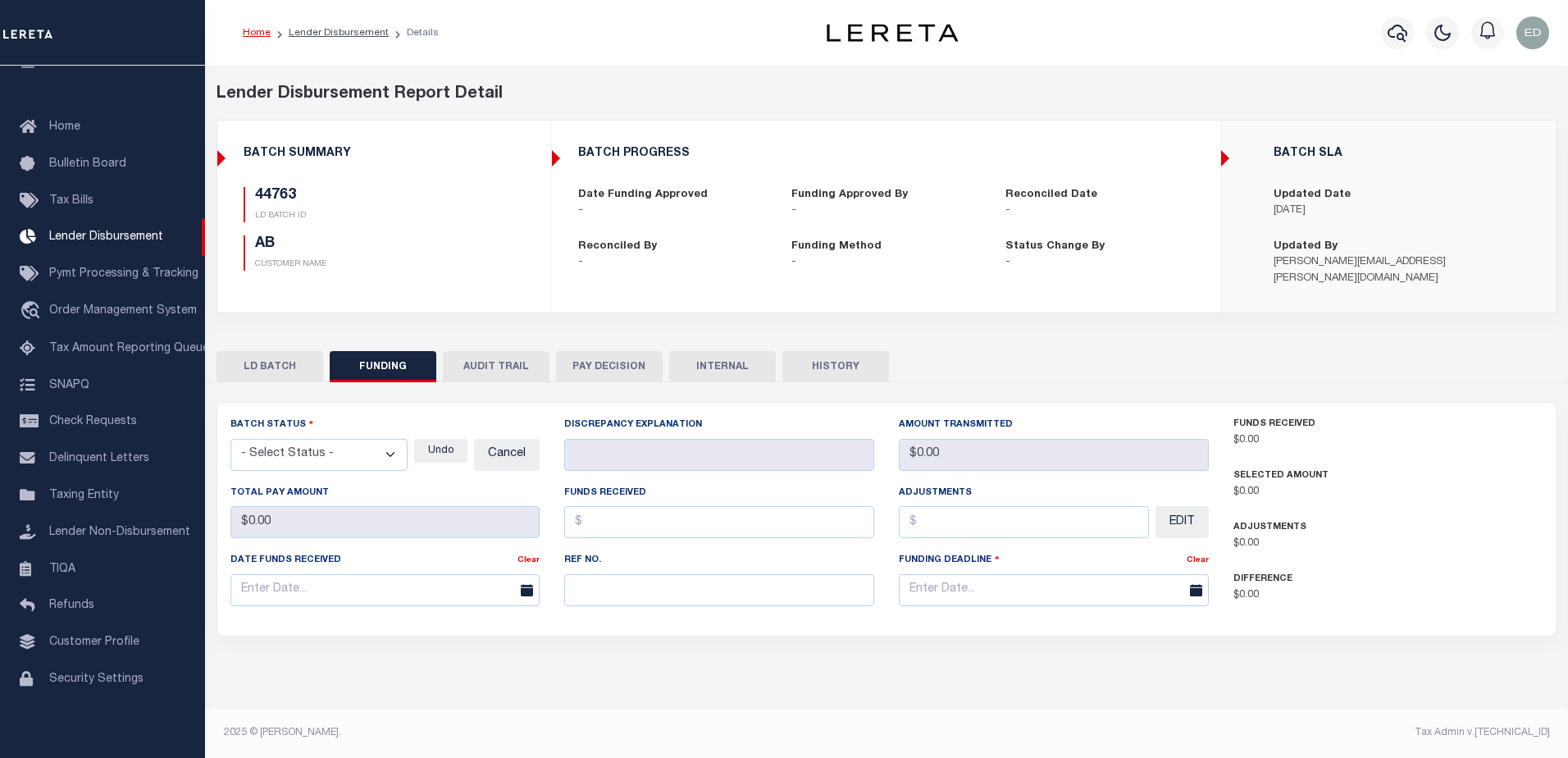
type input "$6,977.17"
type input "$0"
type input "[DATE]"
select select "100"
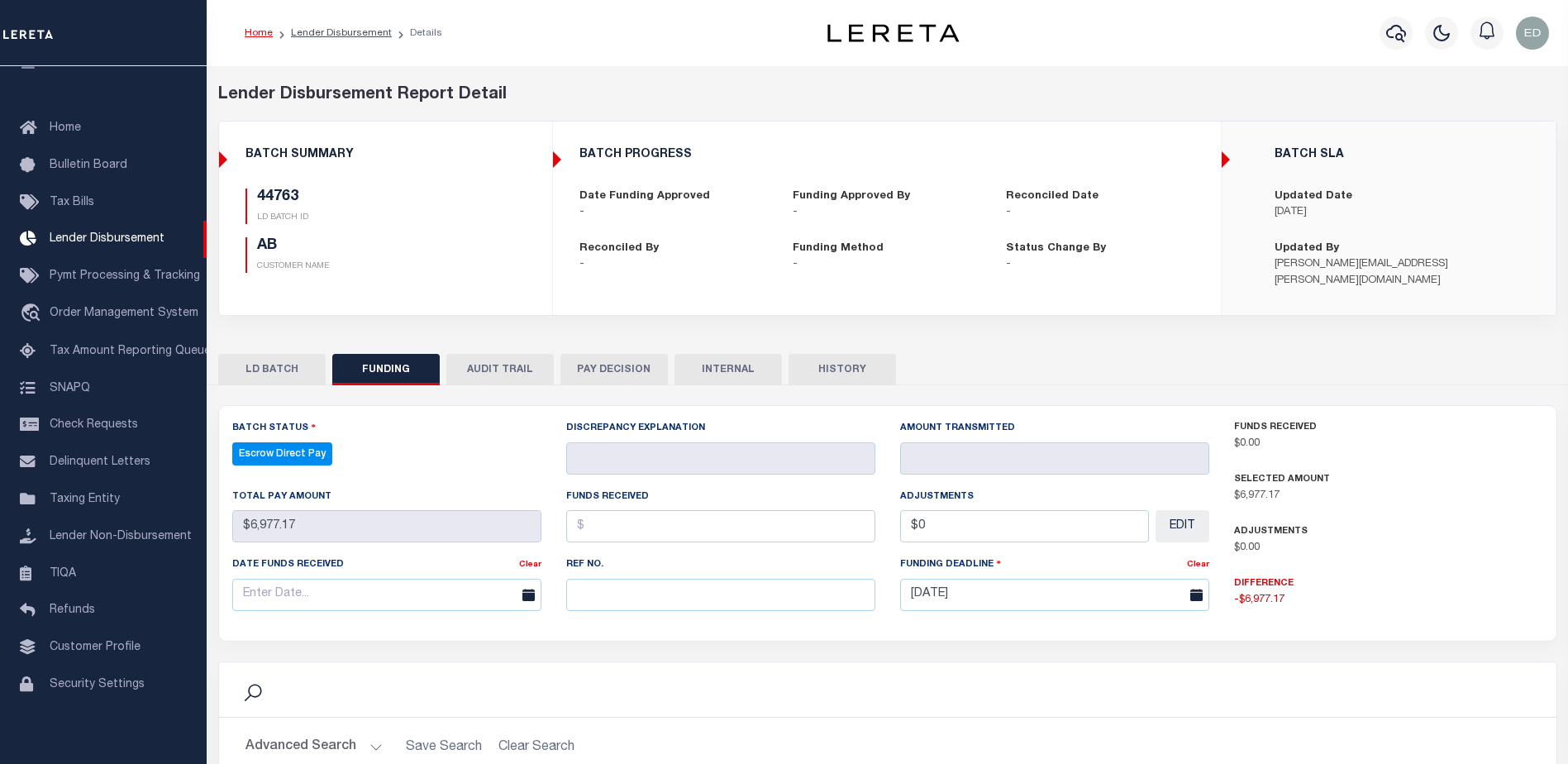
select select "100"
click at [381, 370] on button "FUNDING" at bounding box center [385, 369] width 107 height 31
click at [283, 377] on button "LD BATCH" at bounding box center [272, 369] width 107 height 31
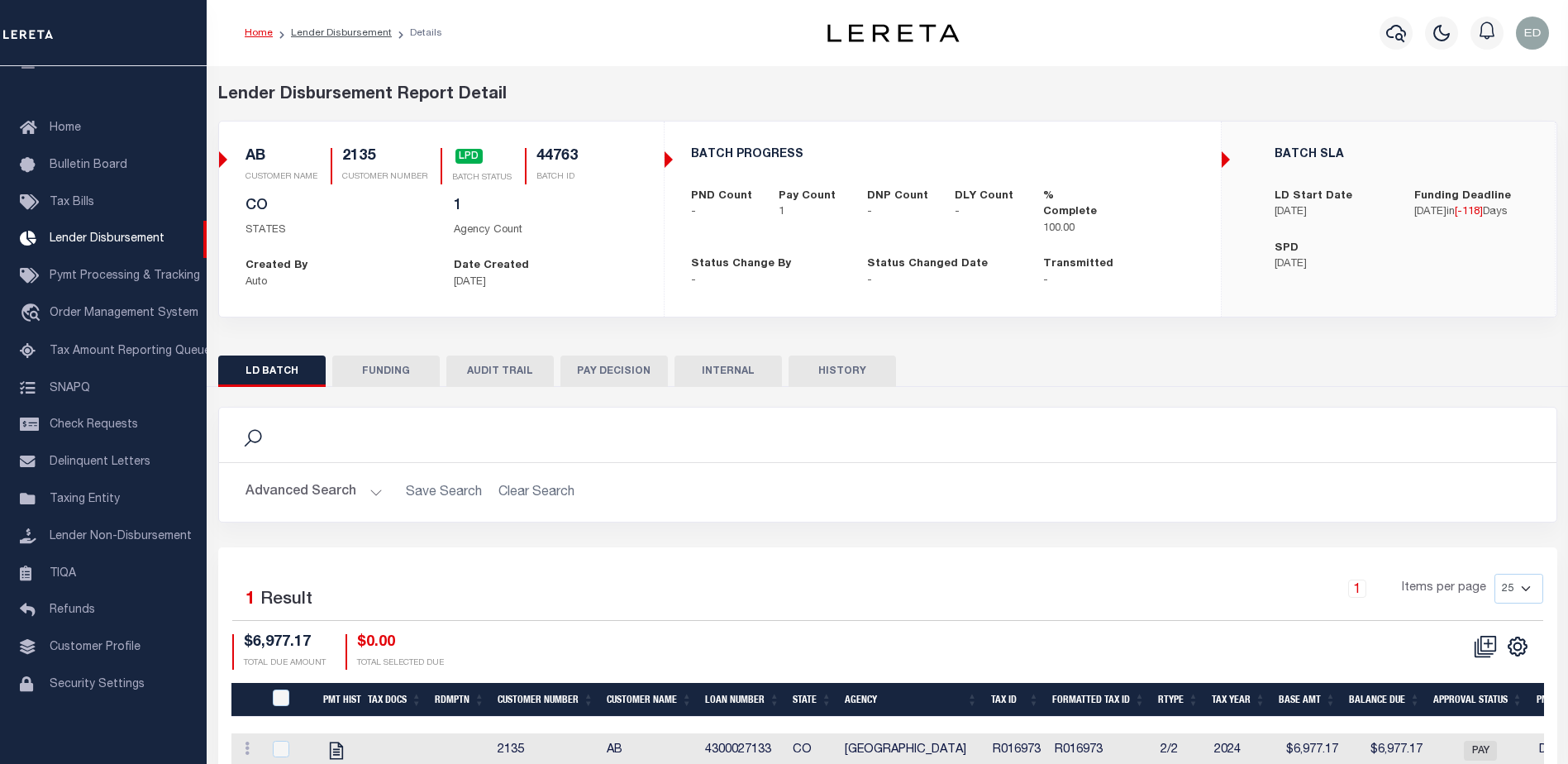
click at [385, 371] on button "FUNDING" at bounding box center [385, 370] width 107 height 31
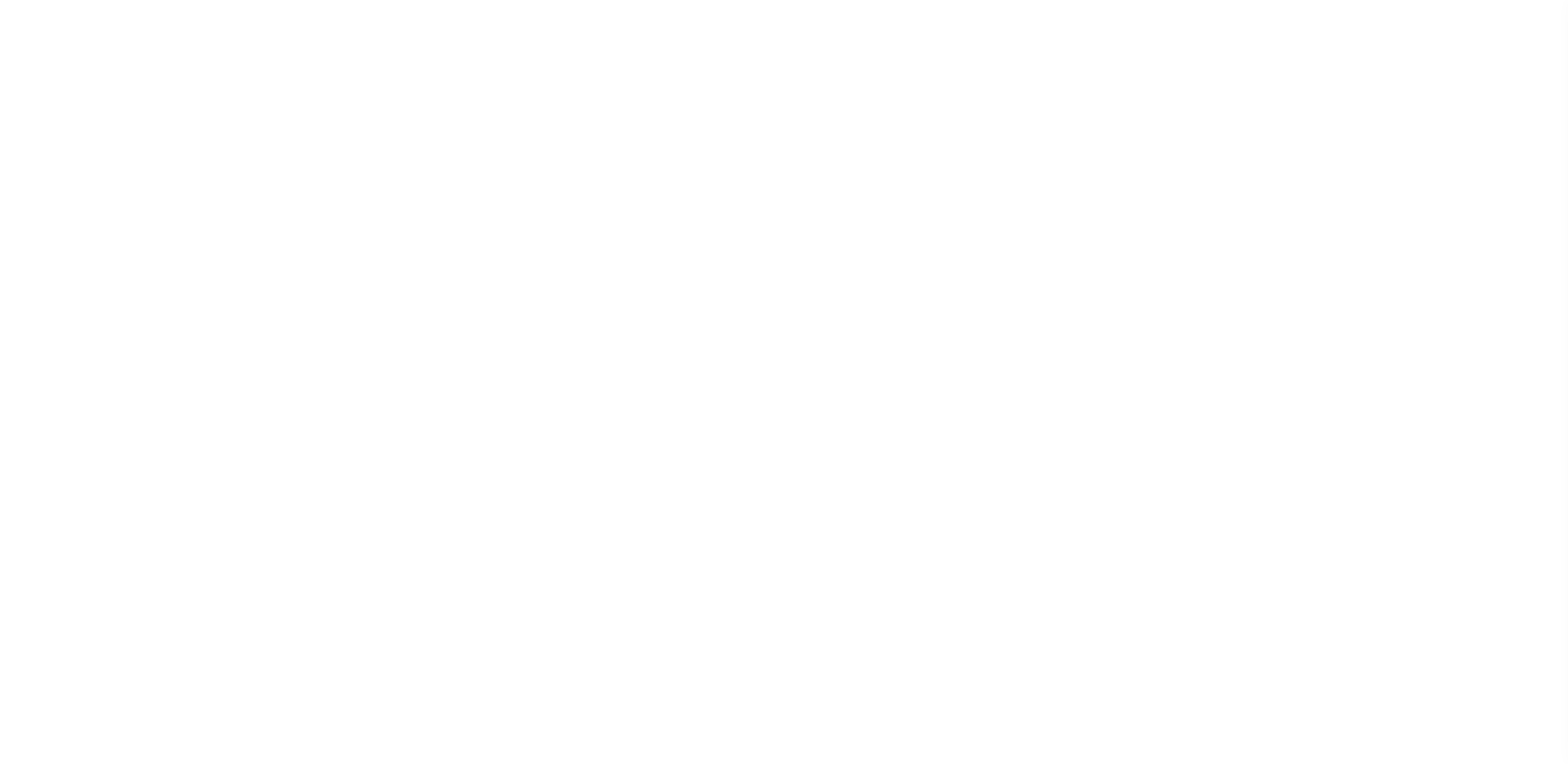
select select "200"
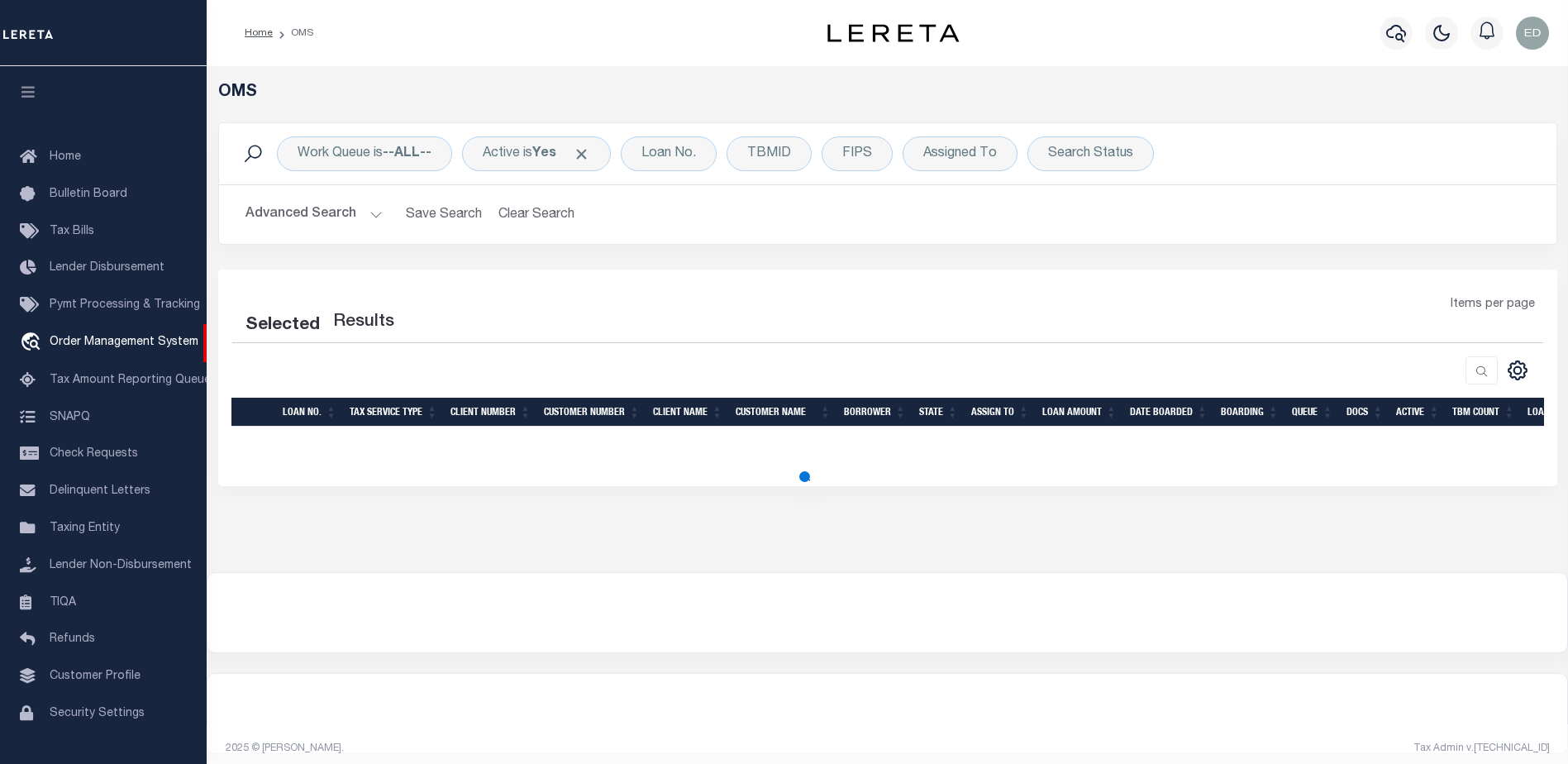
select select "200"
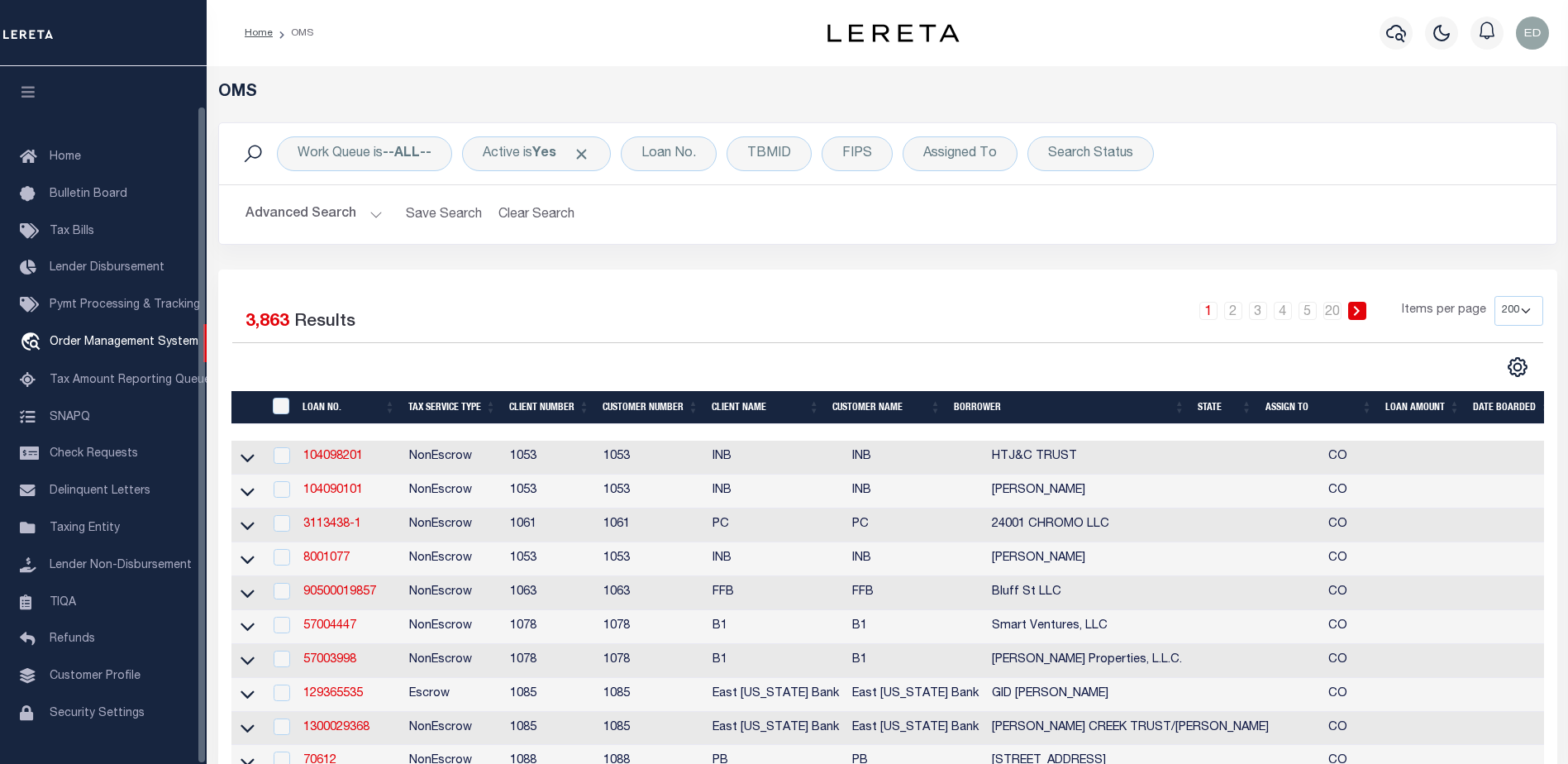
scroll to position [42, 0]
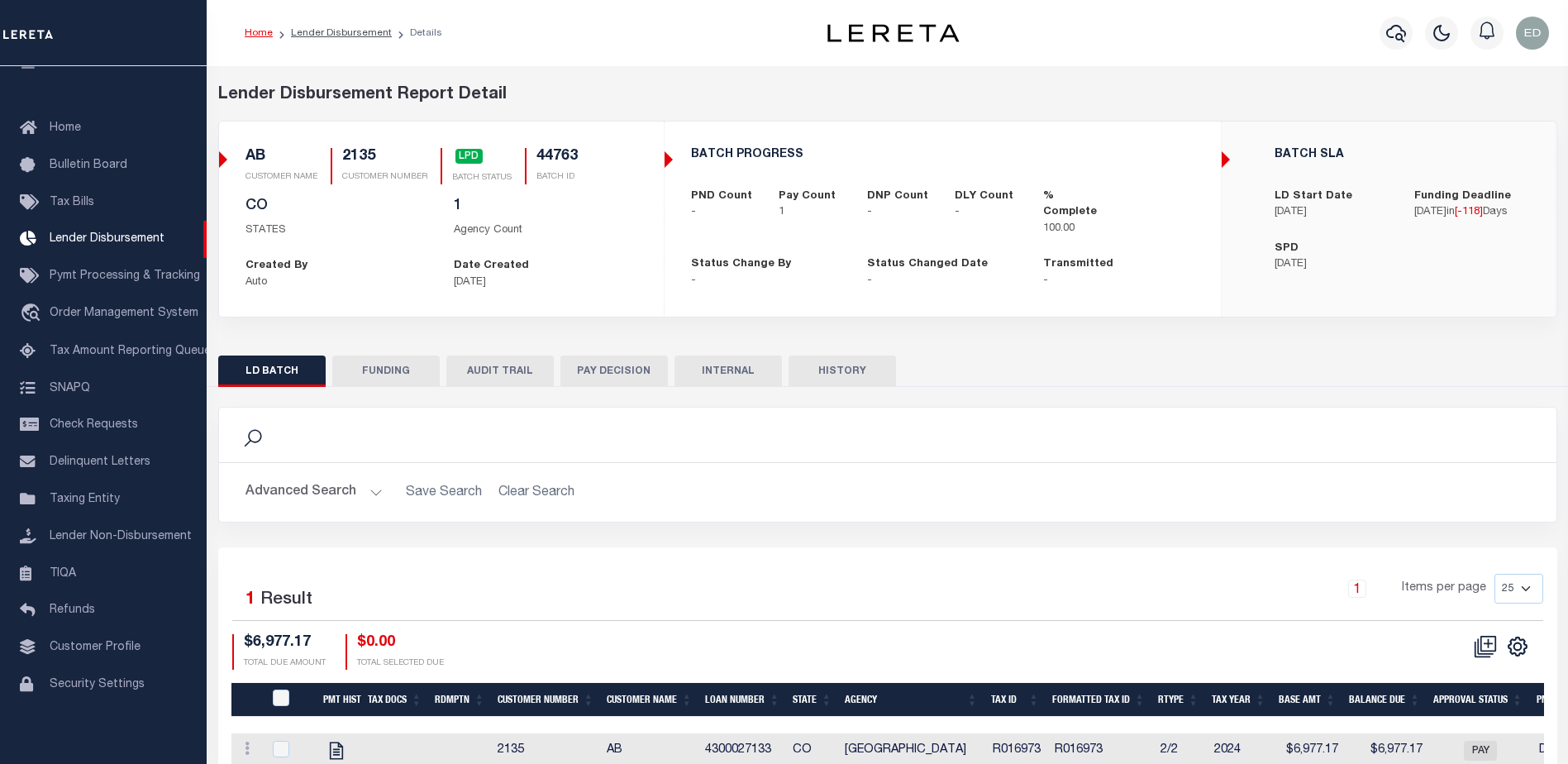
scroll to position [82, 0]
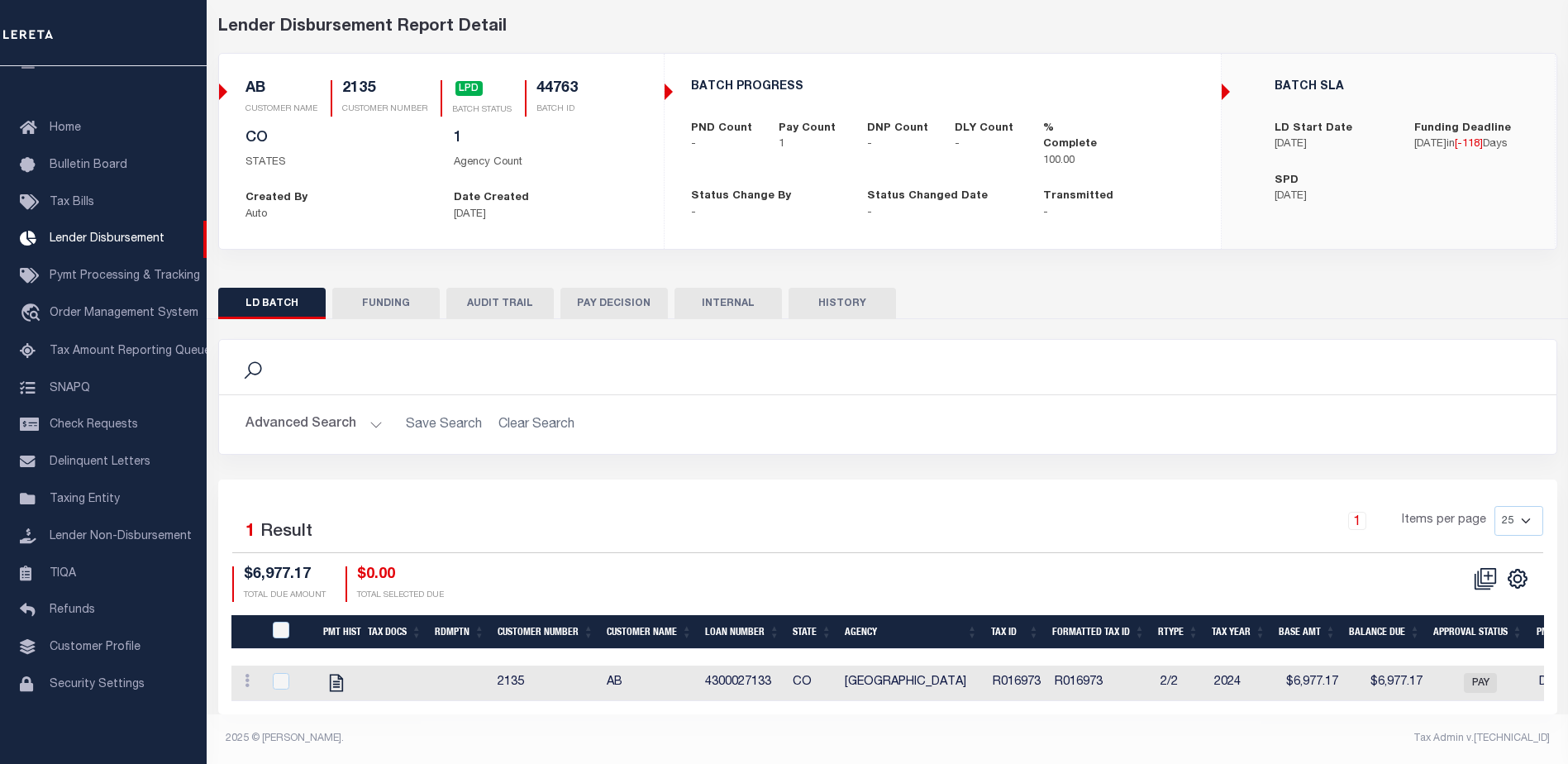
click at [375, 288] on button "FUNDING" at bounding box center [385, 303] width 107 height 31
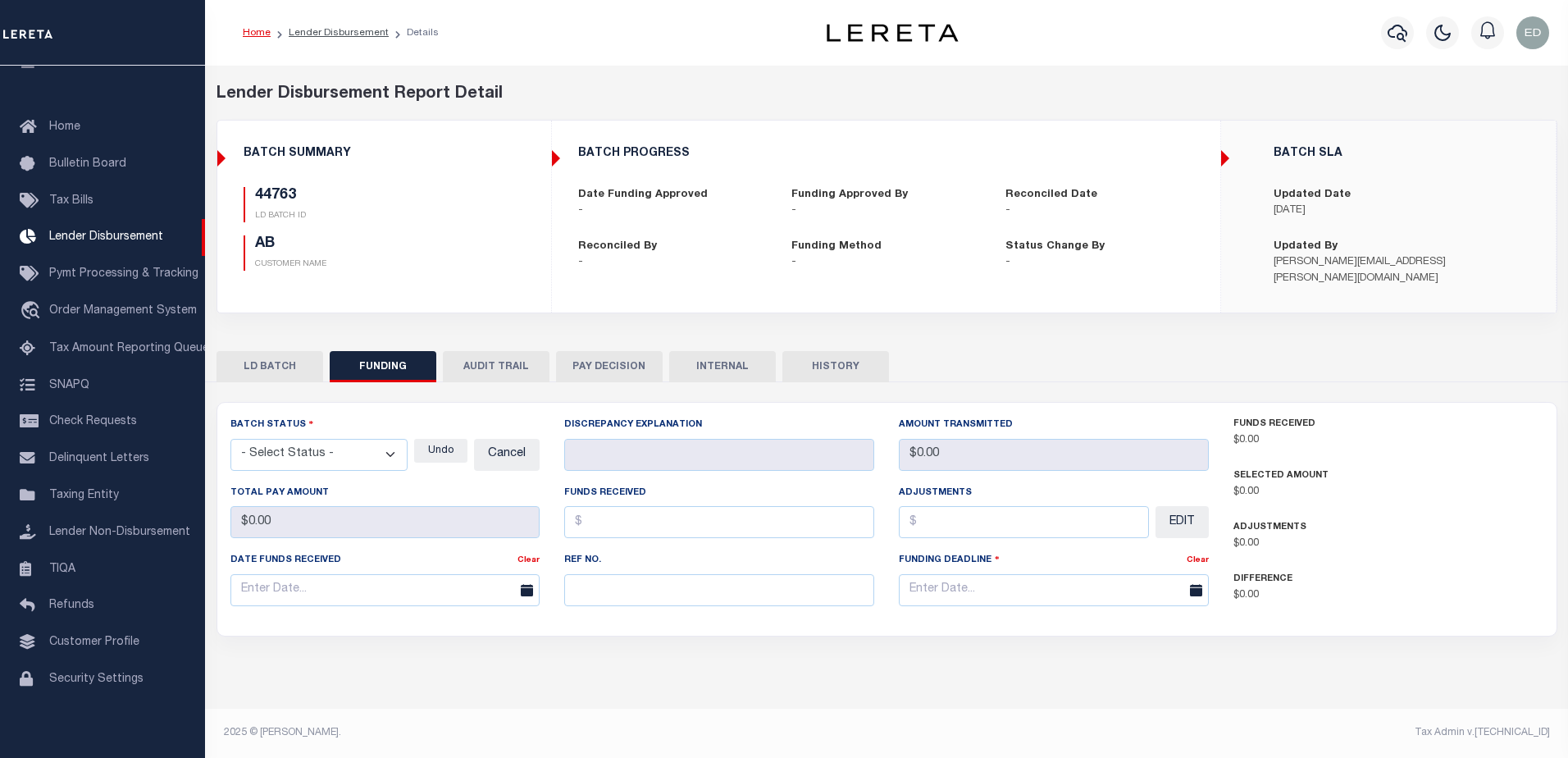
type input "$6,977.17"
type input "$0"
type input "[DATE]"
select select "100"
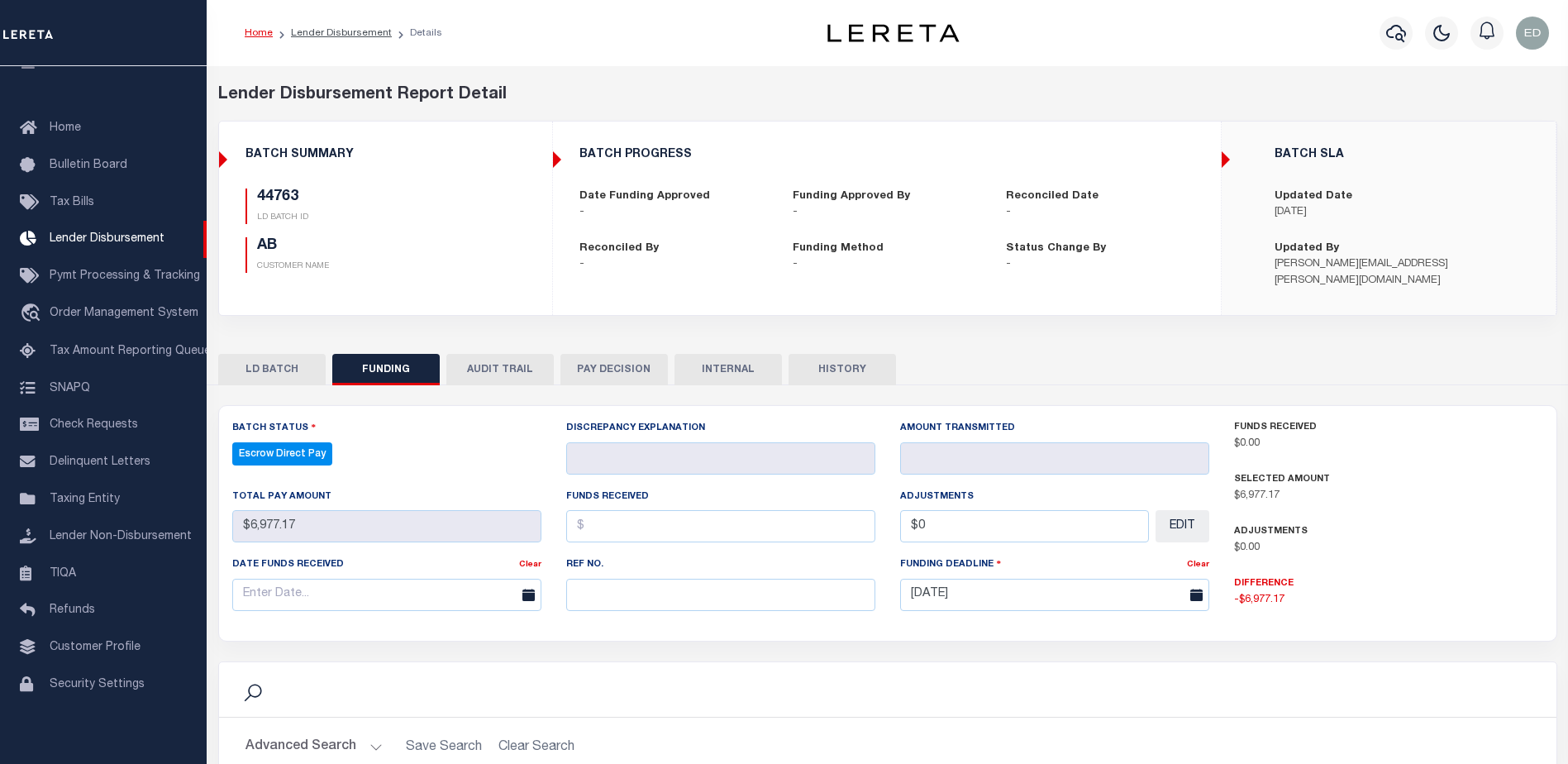
select select "100"
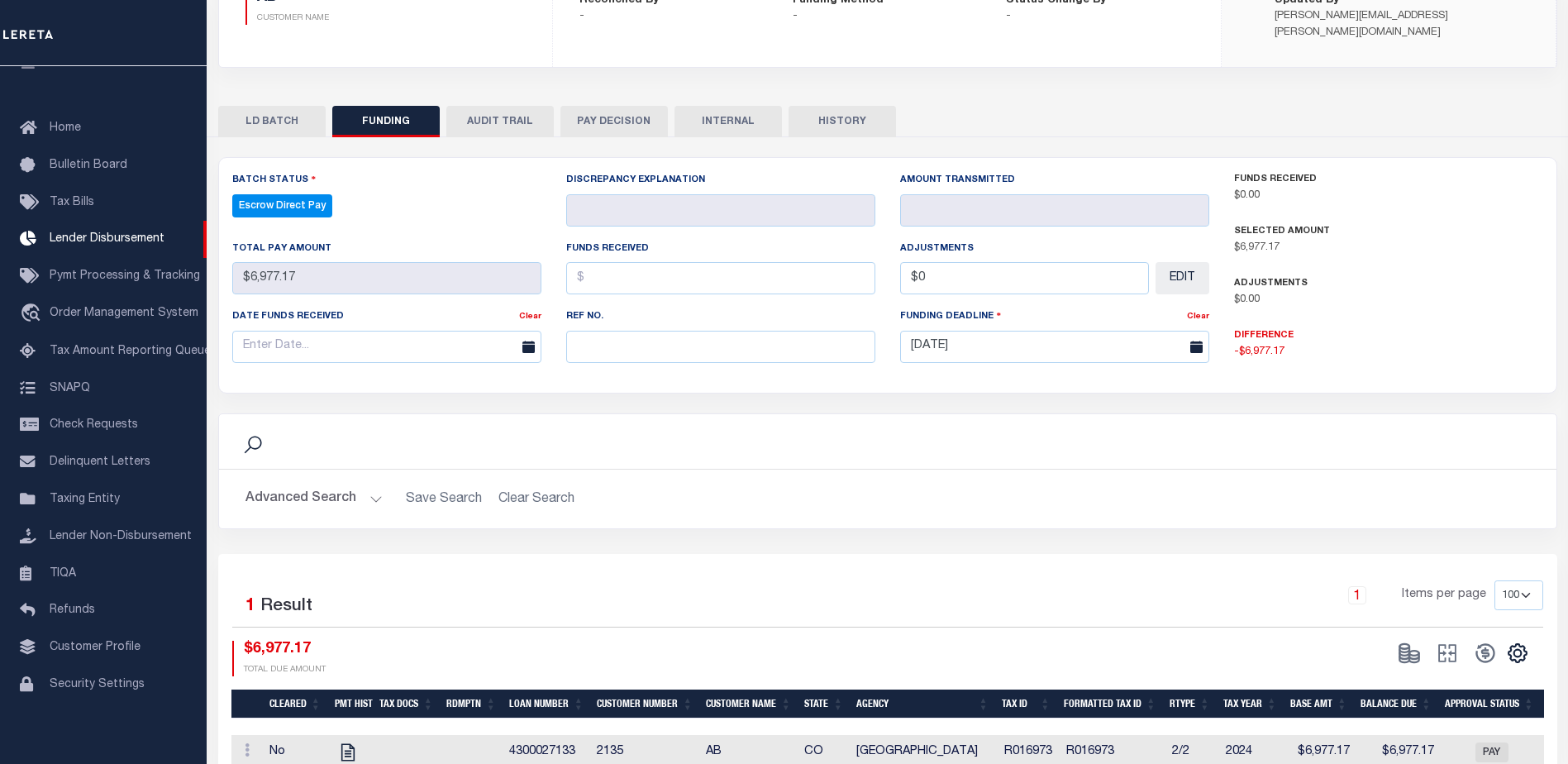
scroll to position [326, 0]
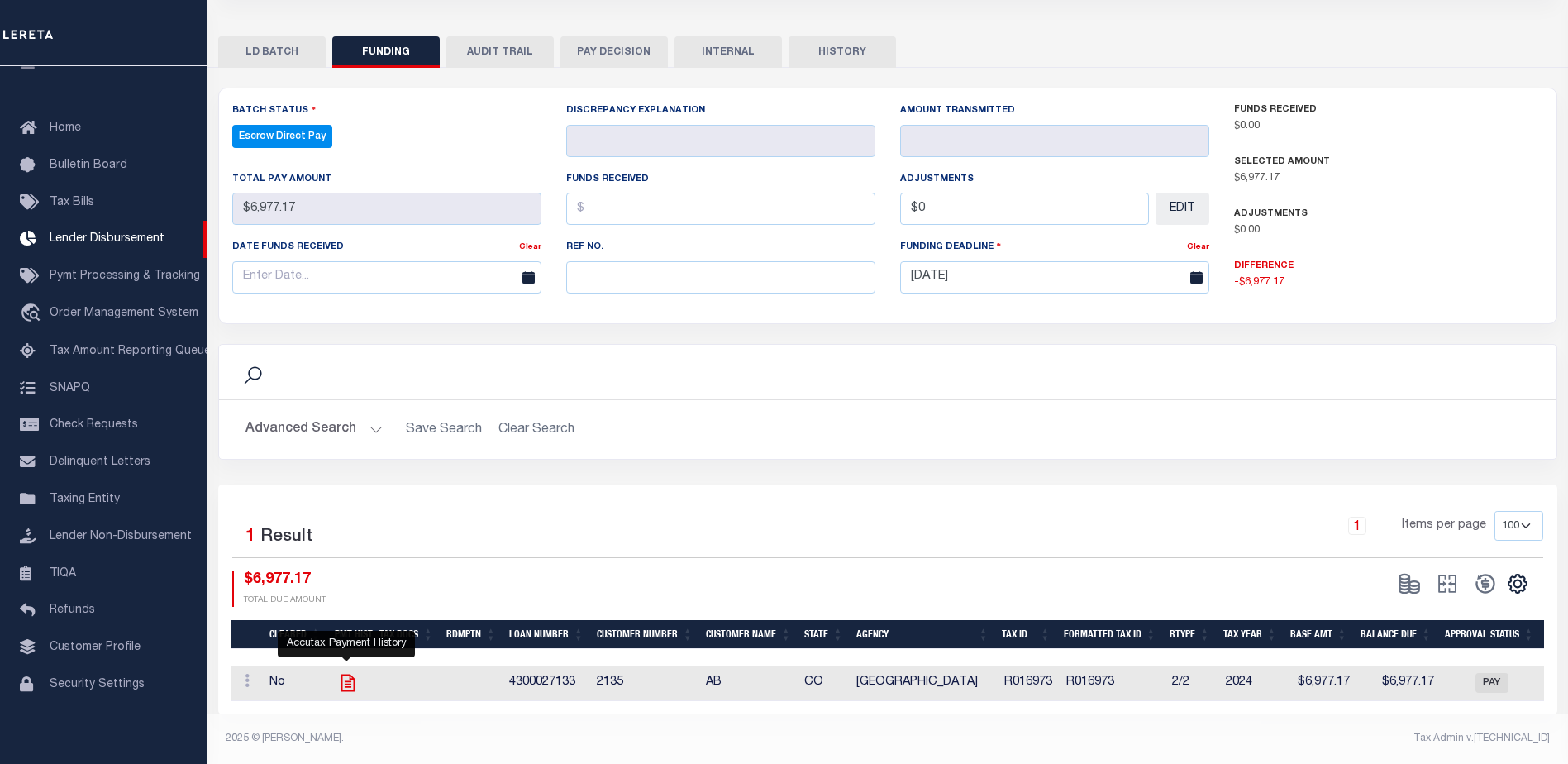
click at [343, 672] on icon "" at bounding box center [348, 683] width 21 height 21
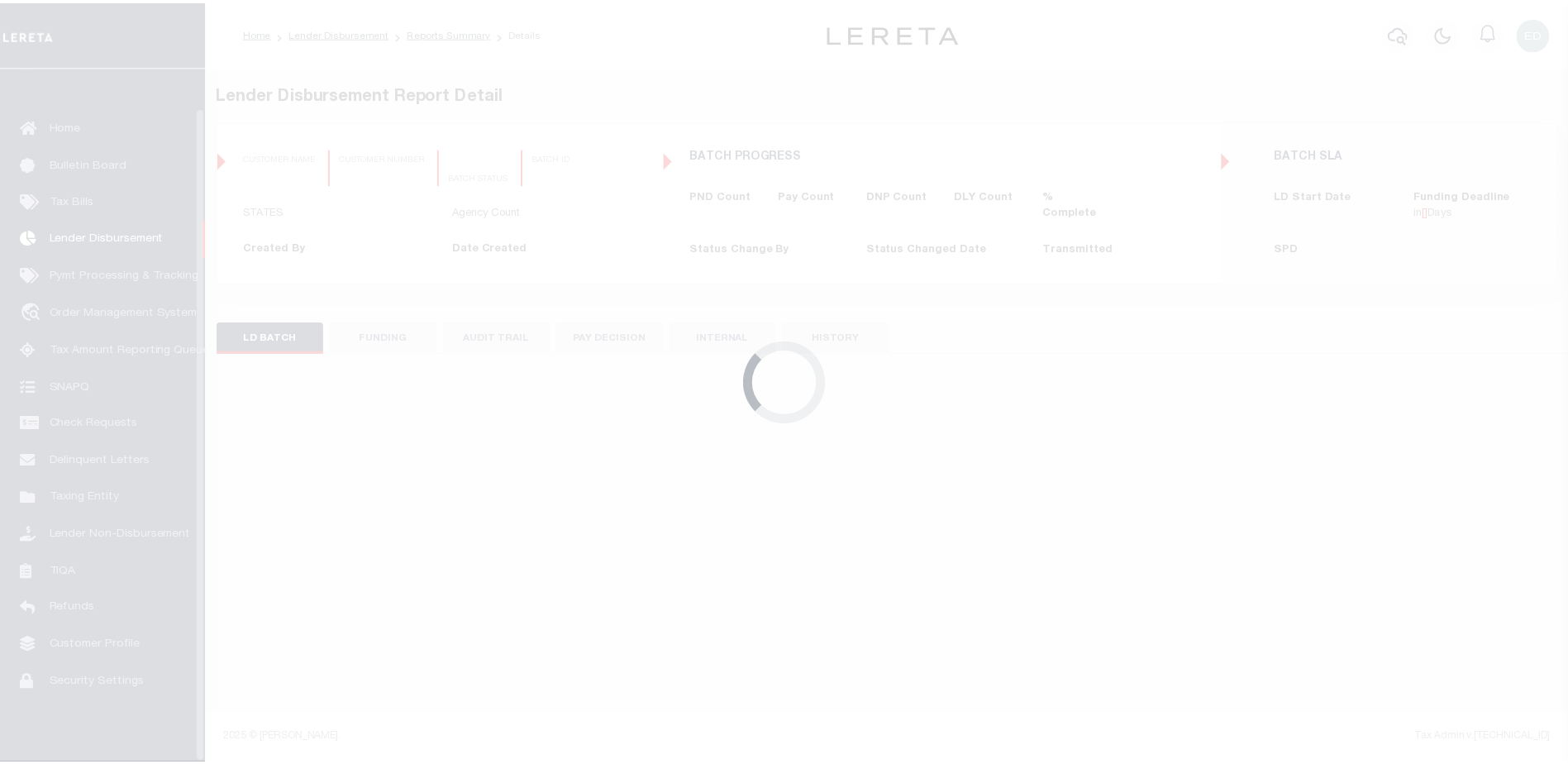
scroll to position [42, 0]
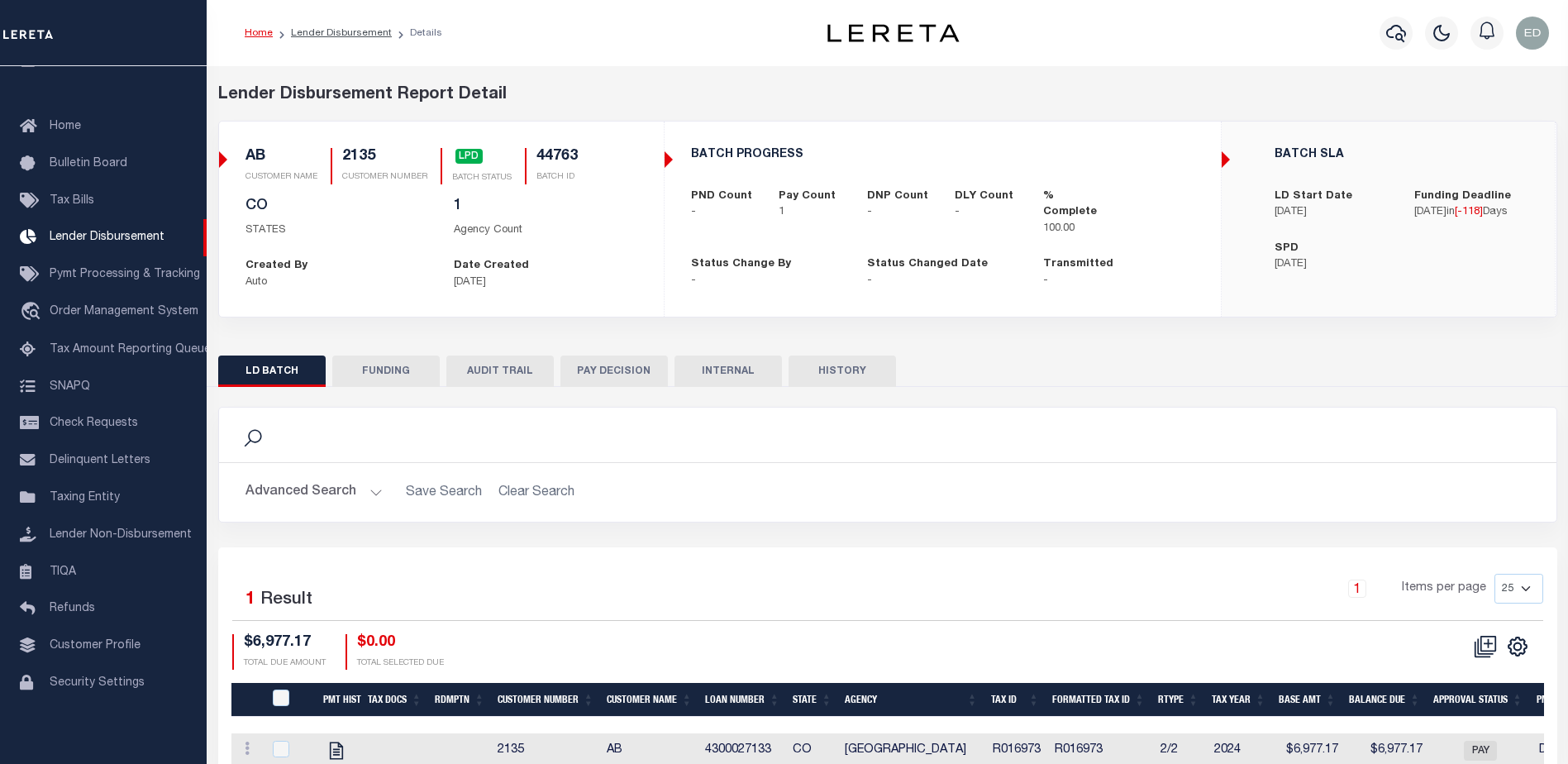
click at [389, 370] on button "FUNDING" at bounding box center [385, 370] width 107 height 31
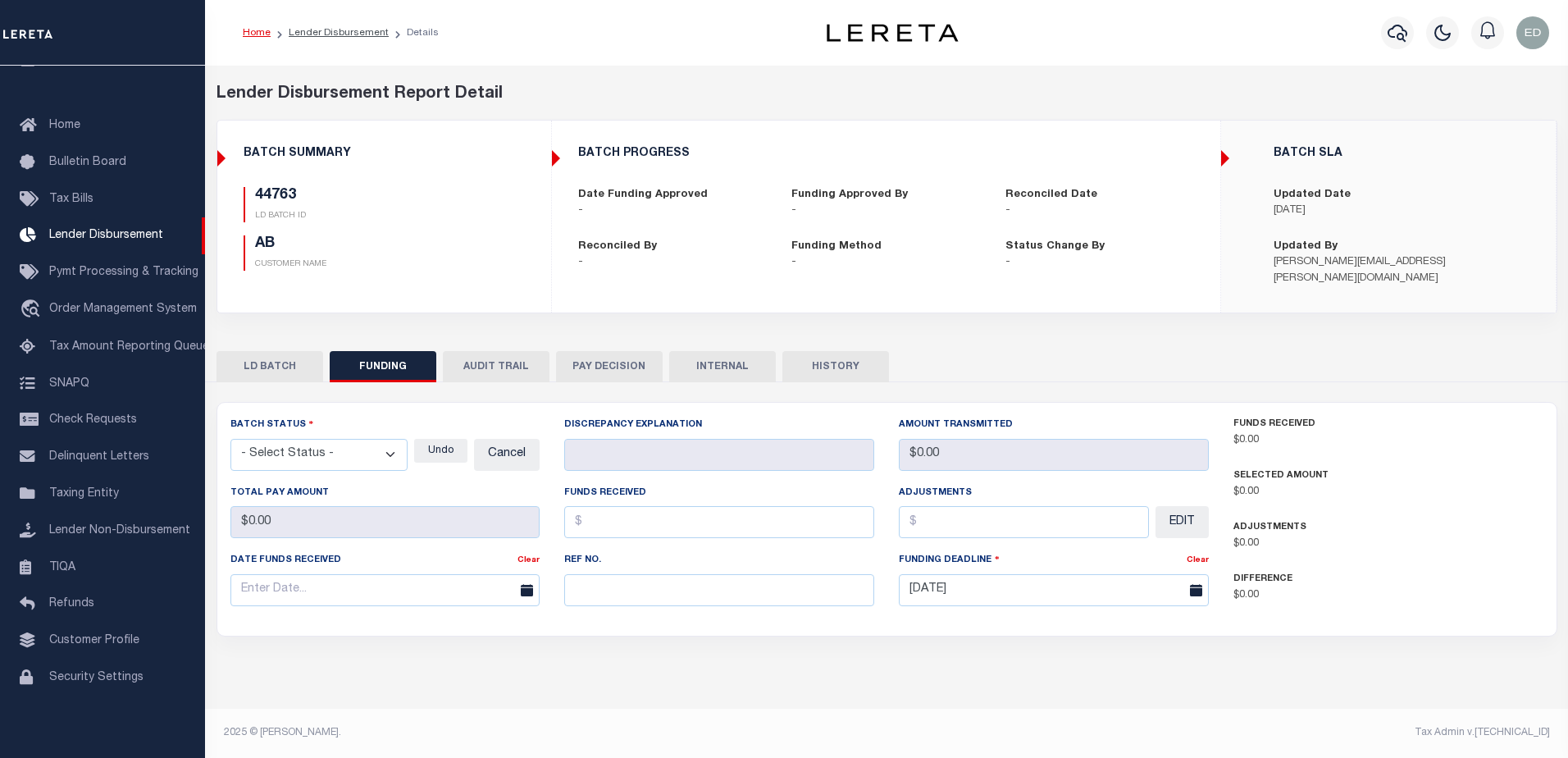
type input "$6,977.17"
type input "$0"
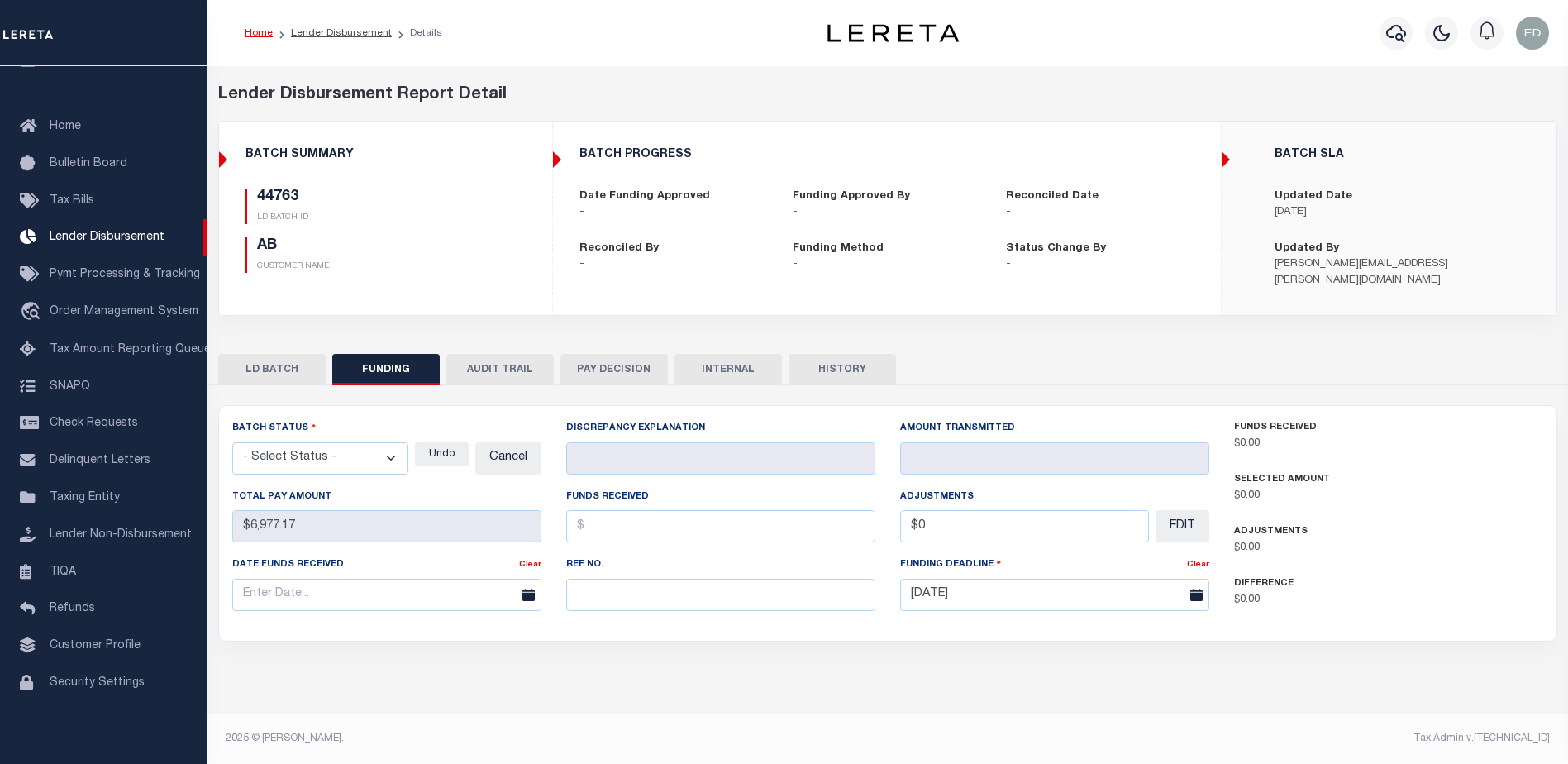
select select "100"
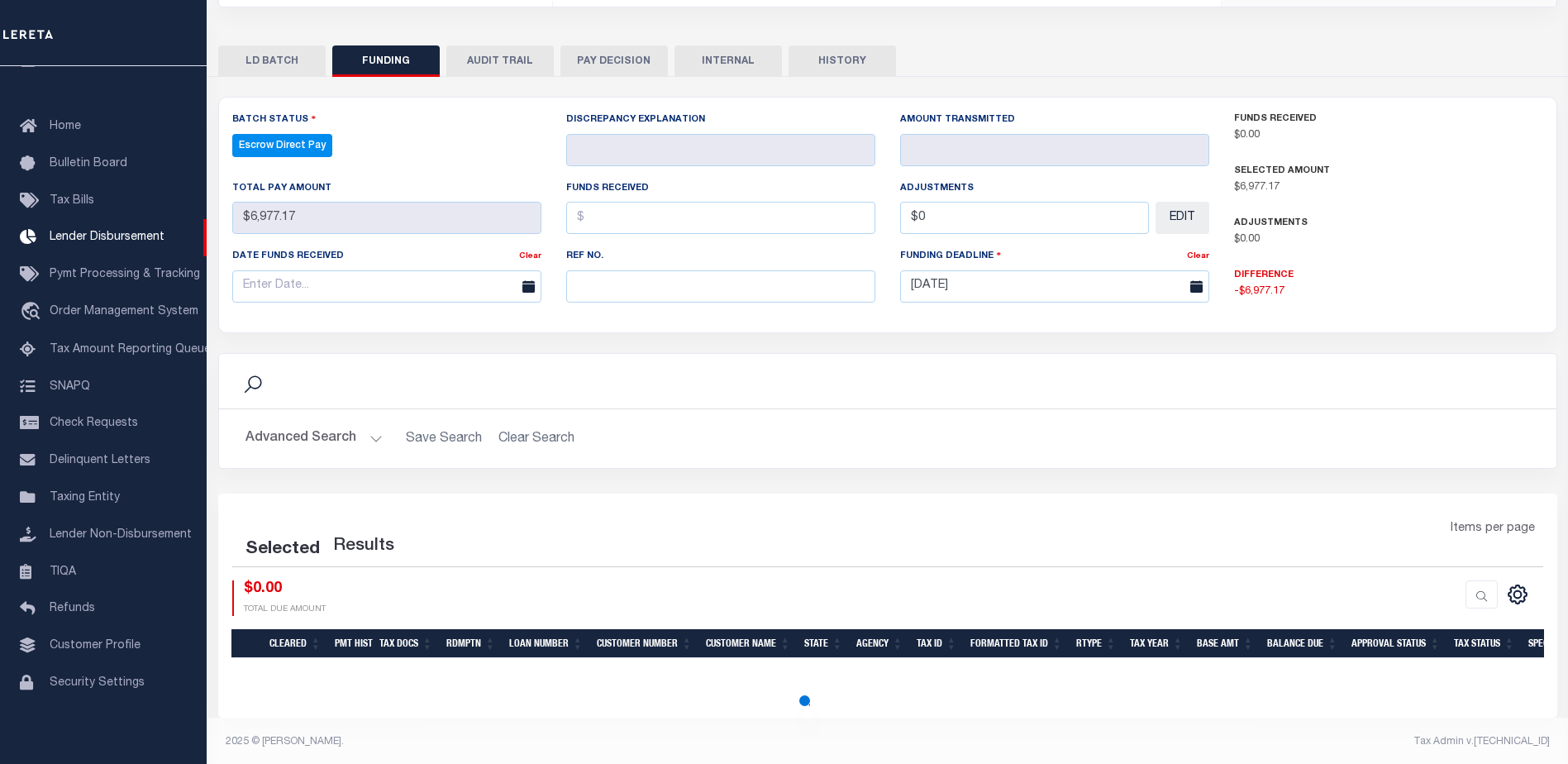
select select "100"
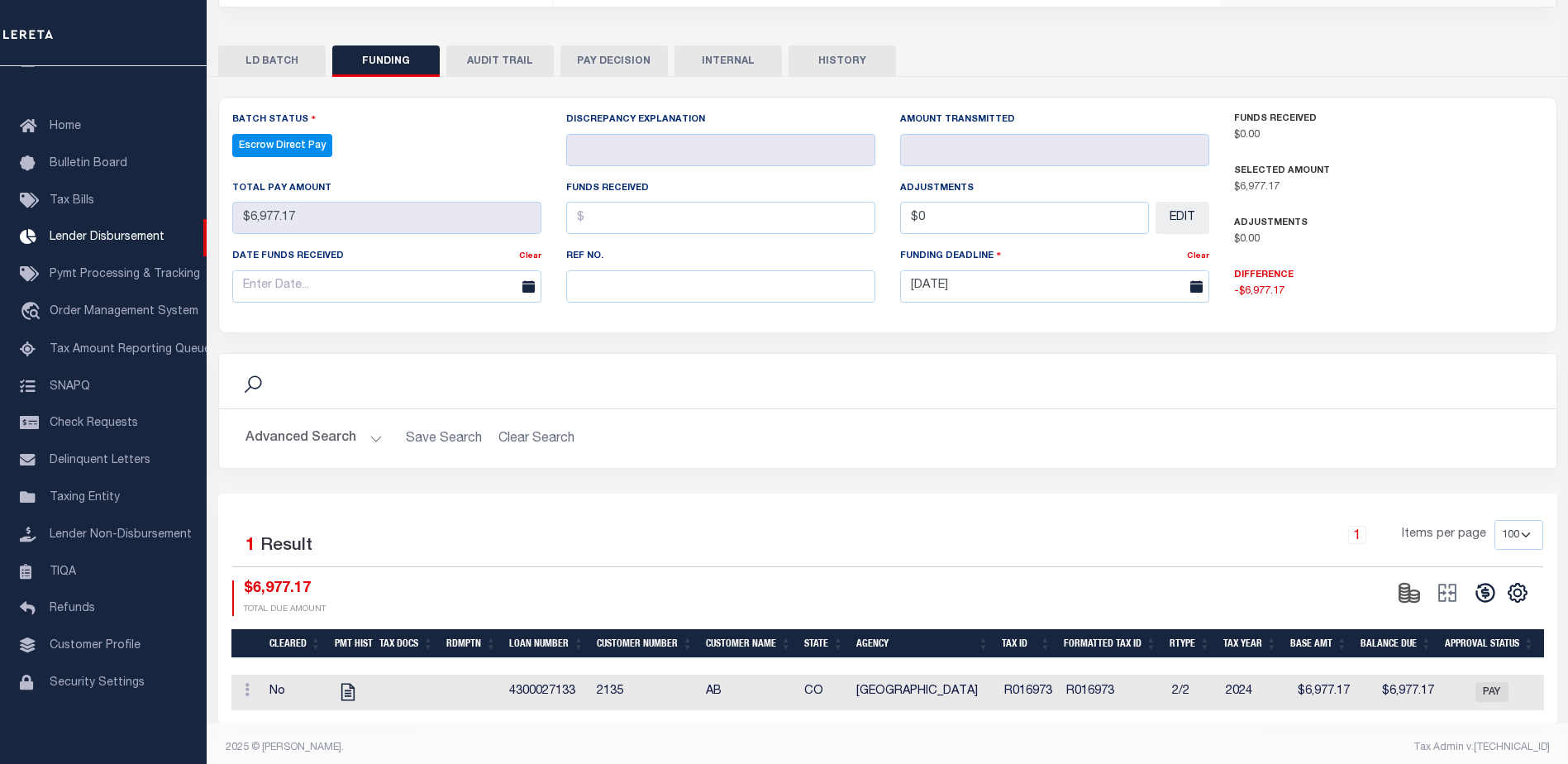
scroll to position [326, 0]
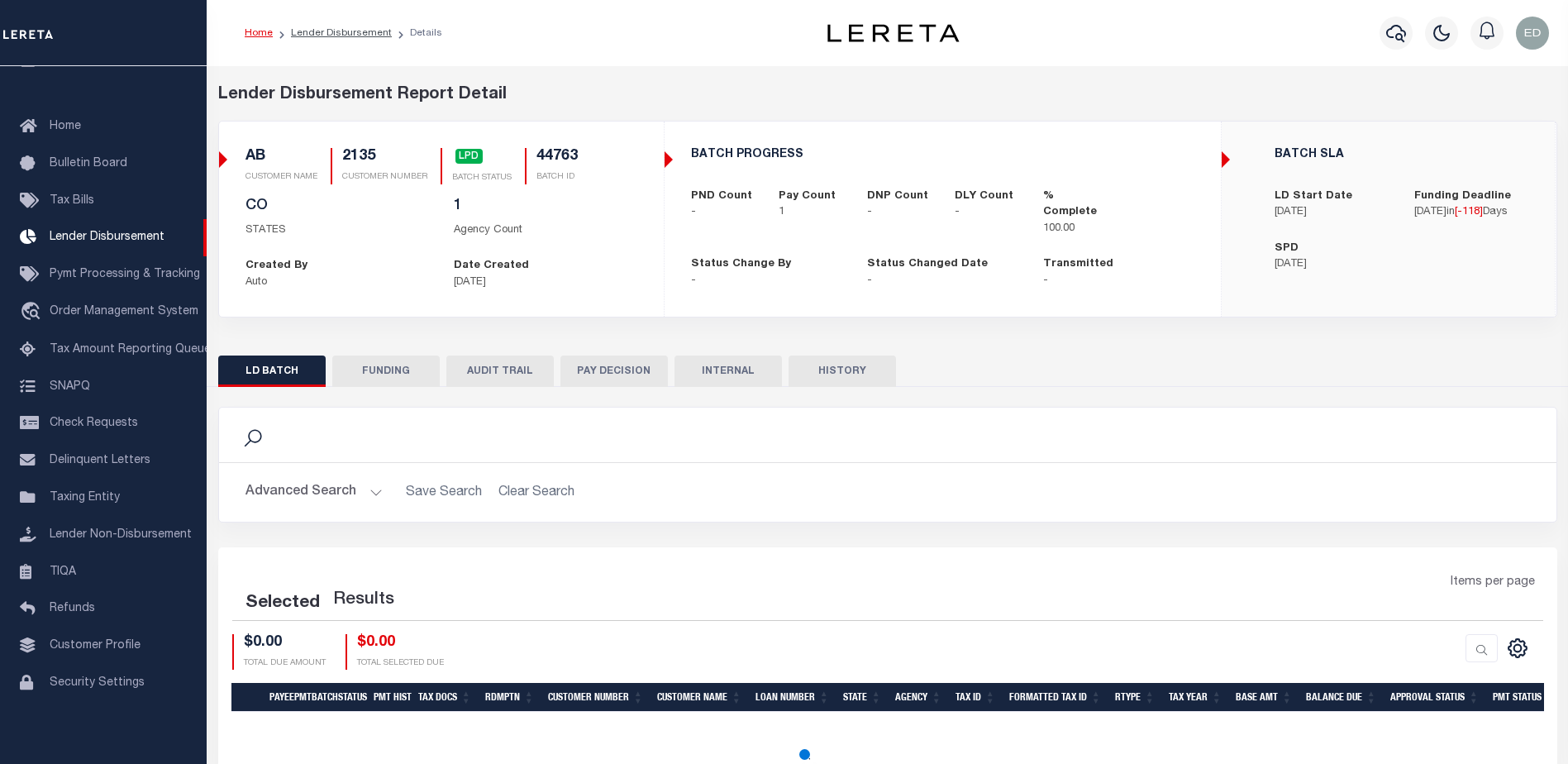
scroll to position [60, 0]
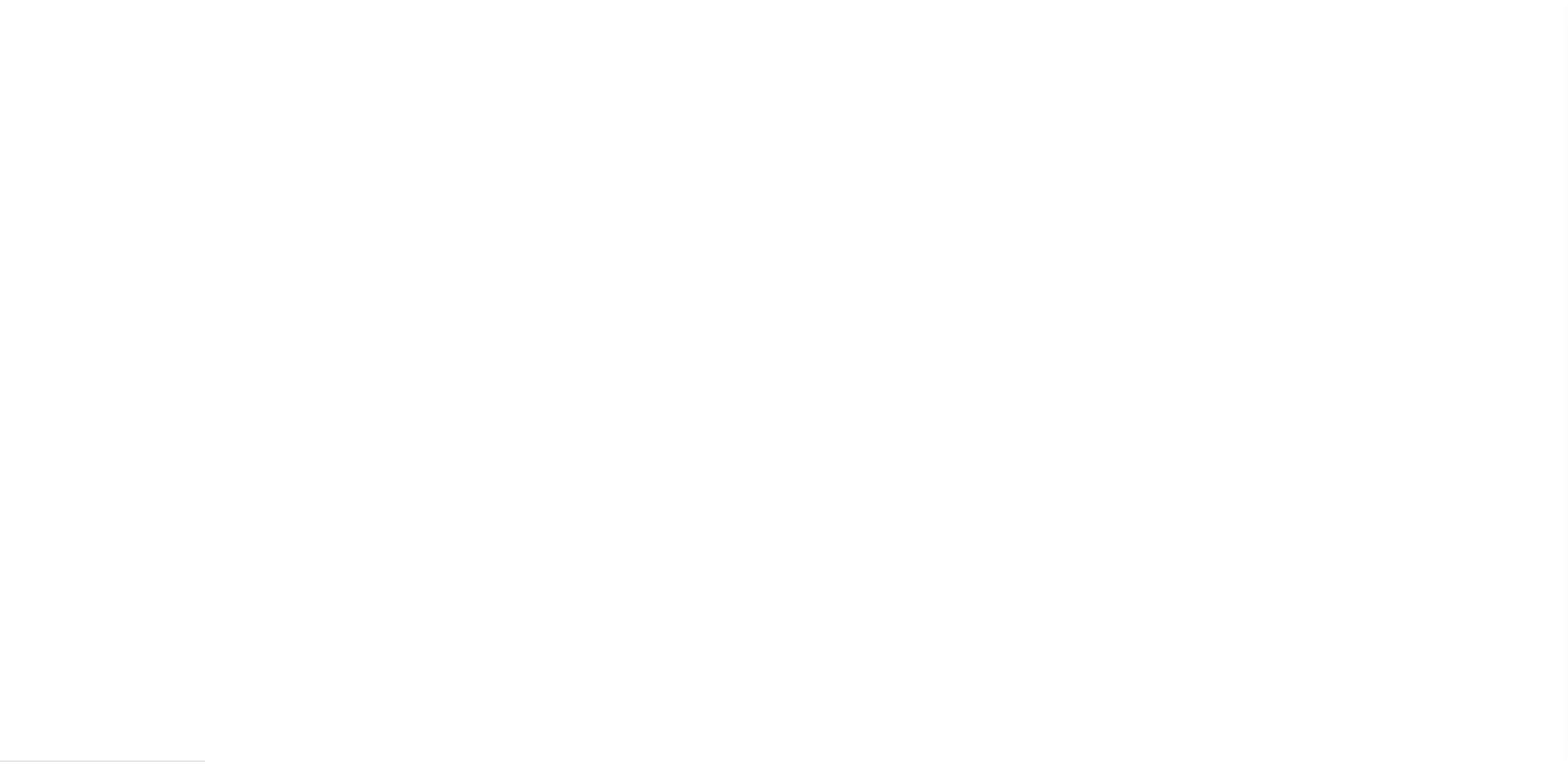
scroll to position [42, 0]
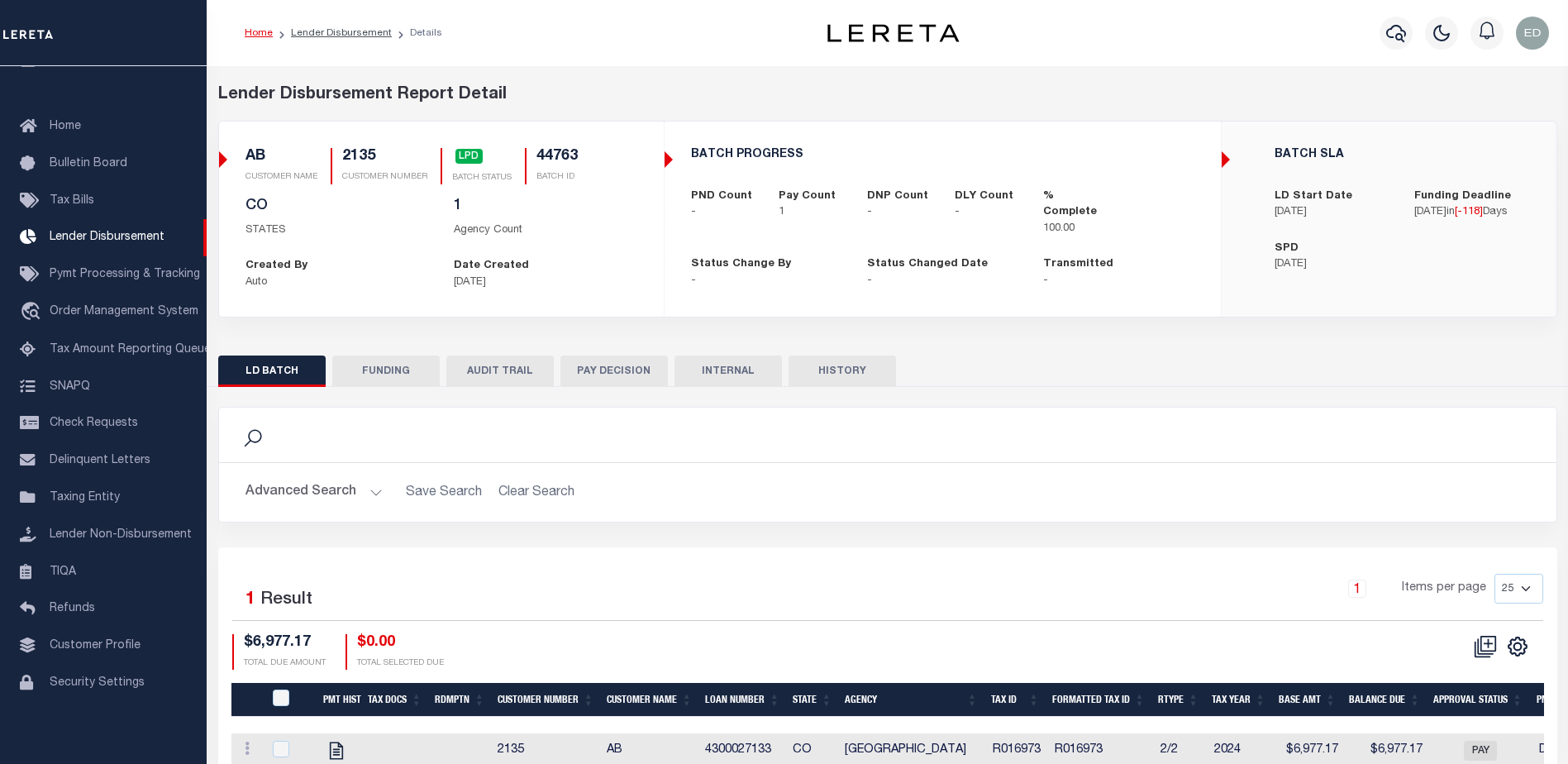
checkbox input "true"
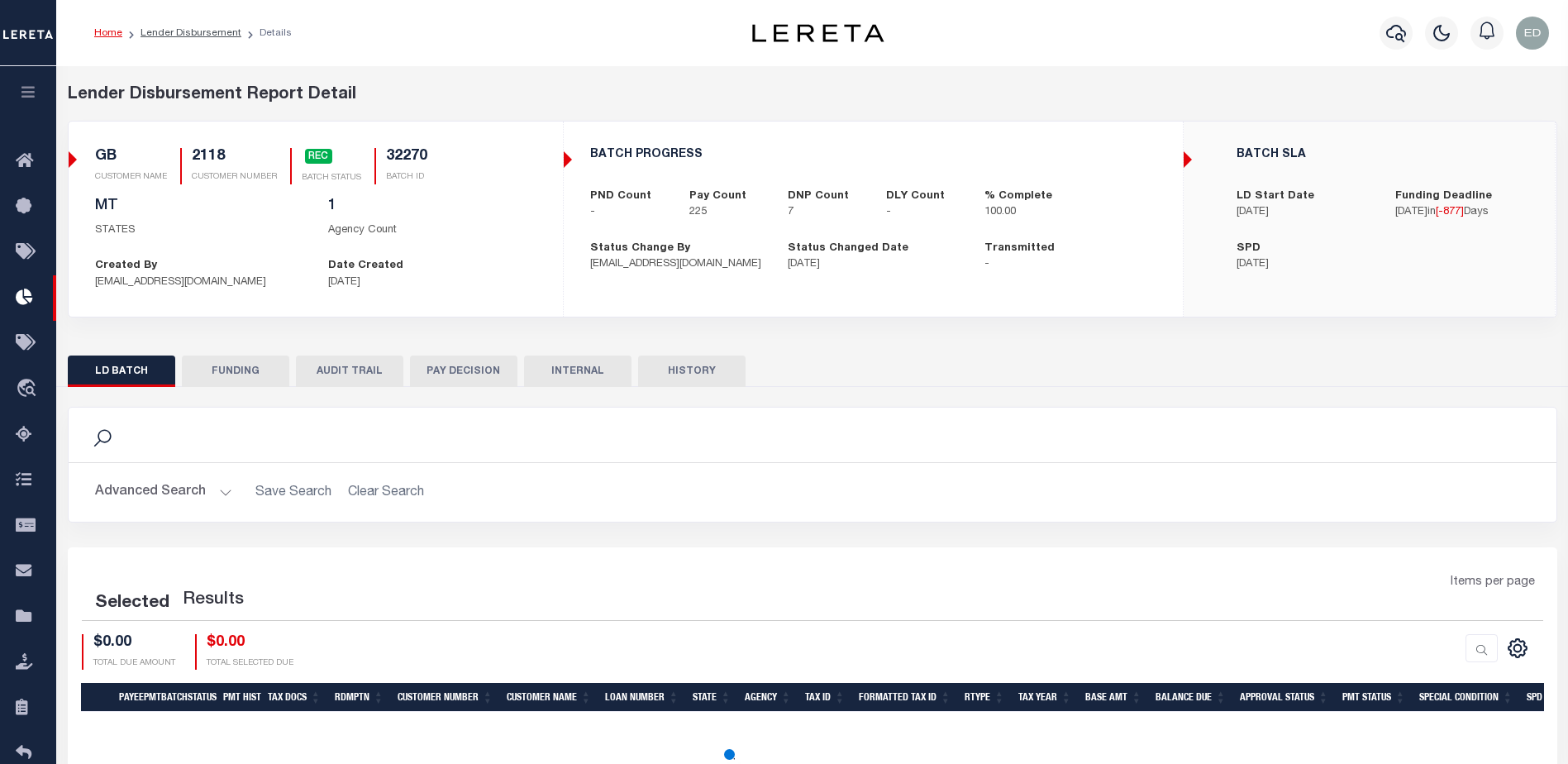
scroll to position [113, 0]
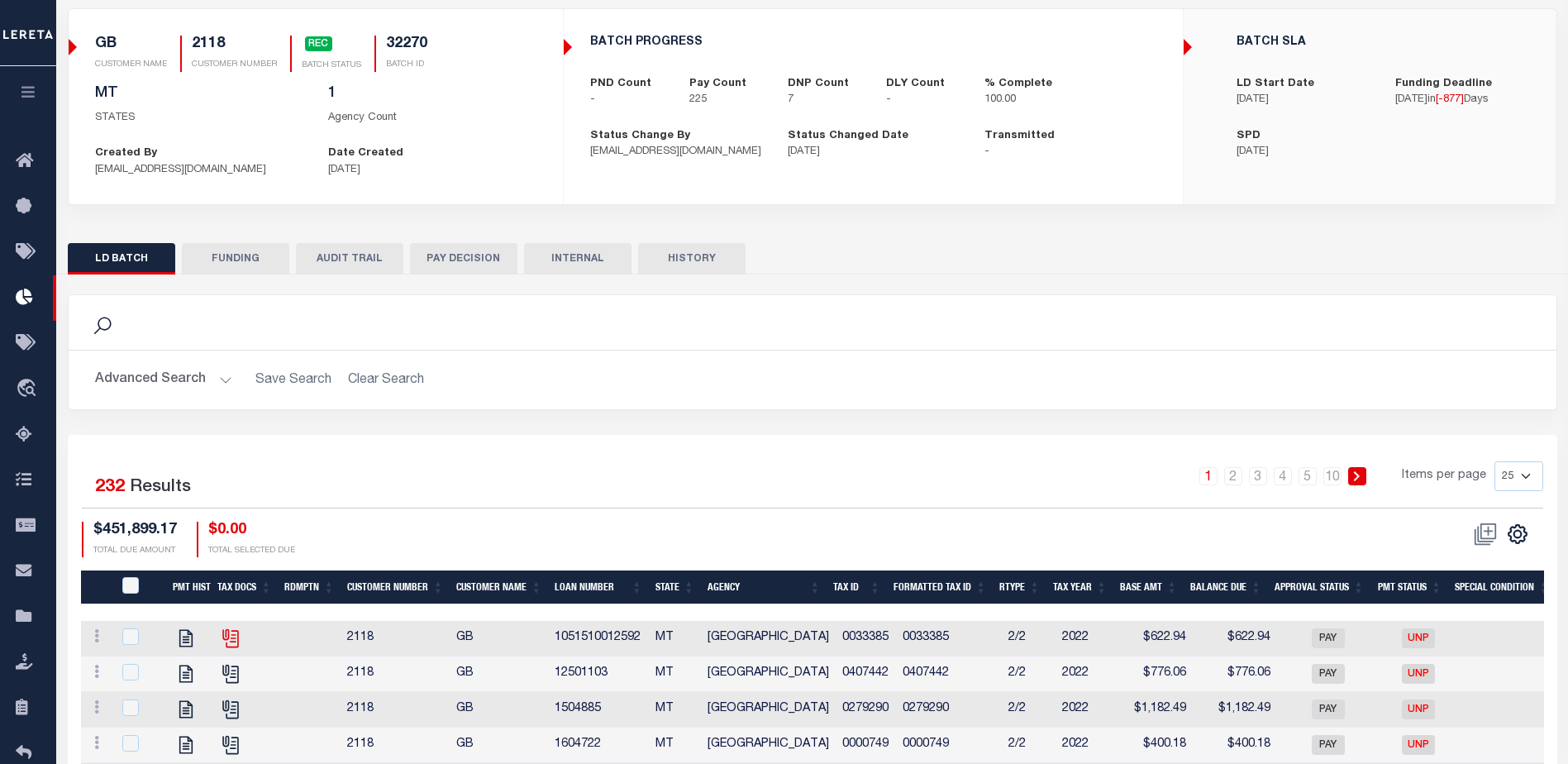
click at [234, 631] on body "Home Lender Disbursement Details Profile" at bounding box center [784, 729] width 1568 height 1685
click at [229, 638] on icon "" at bounding box center [231, 639] width 21 height 21
checkbox input "true"
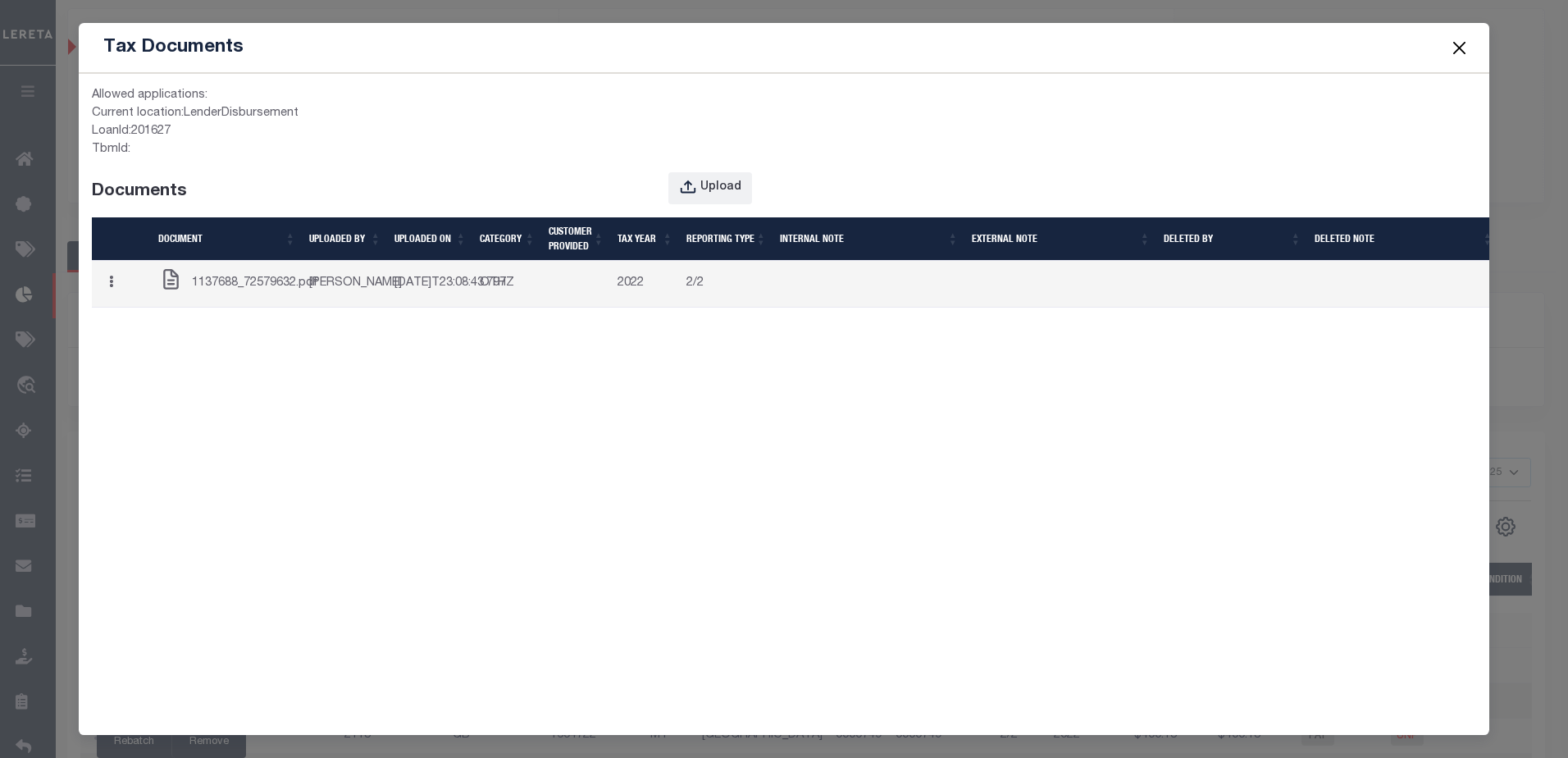
click at [1446, 49] on span at bounding box center [1458, 48] width 63 height 46
click at [1459, 43] on button "Close" at bounding box center [1459, 48] width 21 height 21
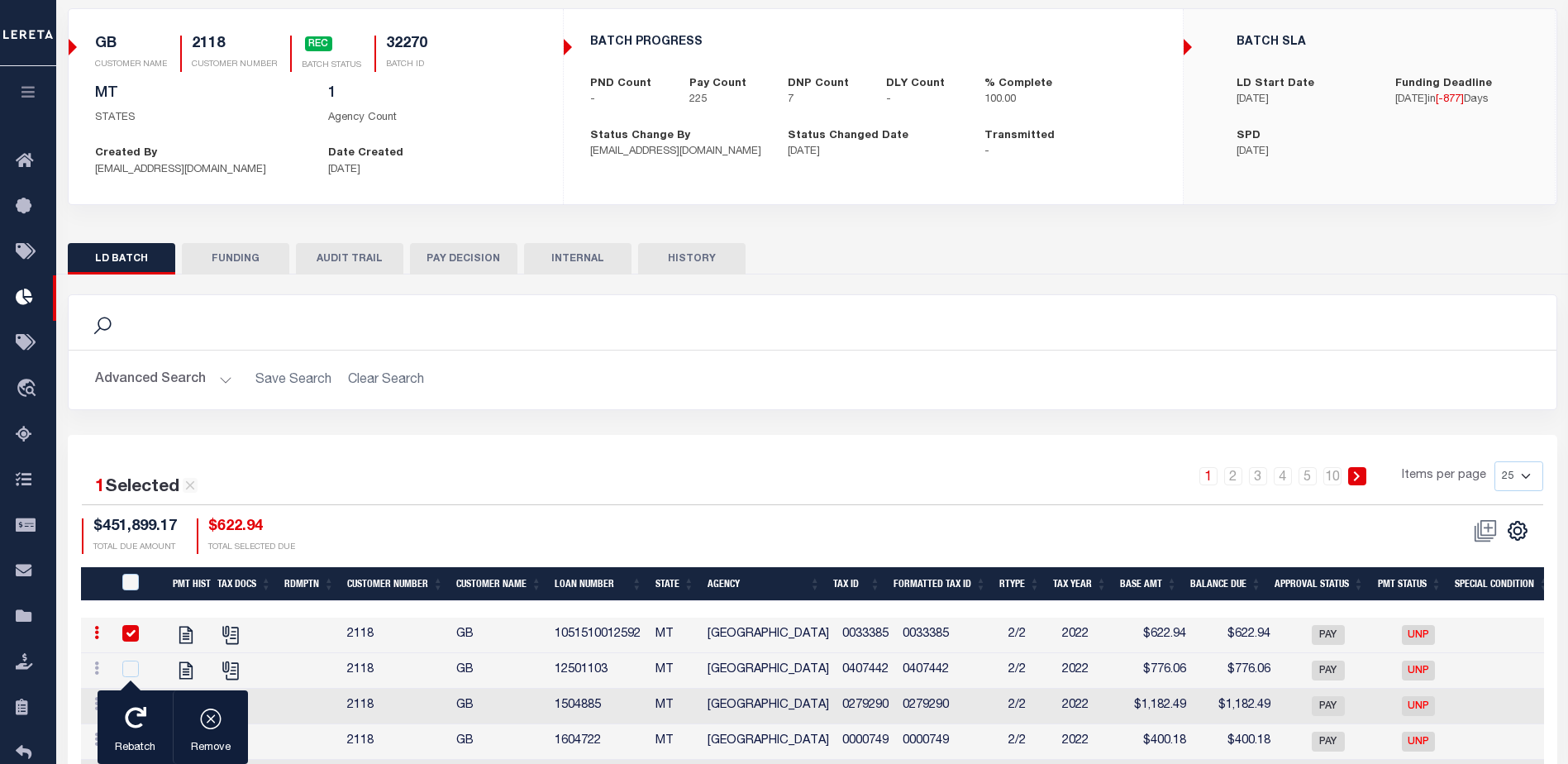
click at [243, 251] on button "FUNDING" at bounding box center [235, 259] width 107 height 31
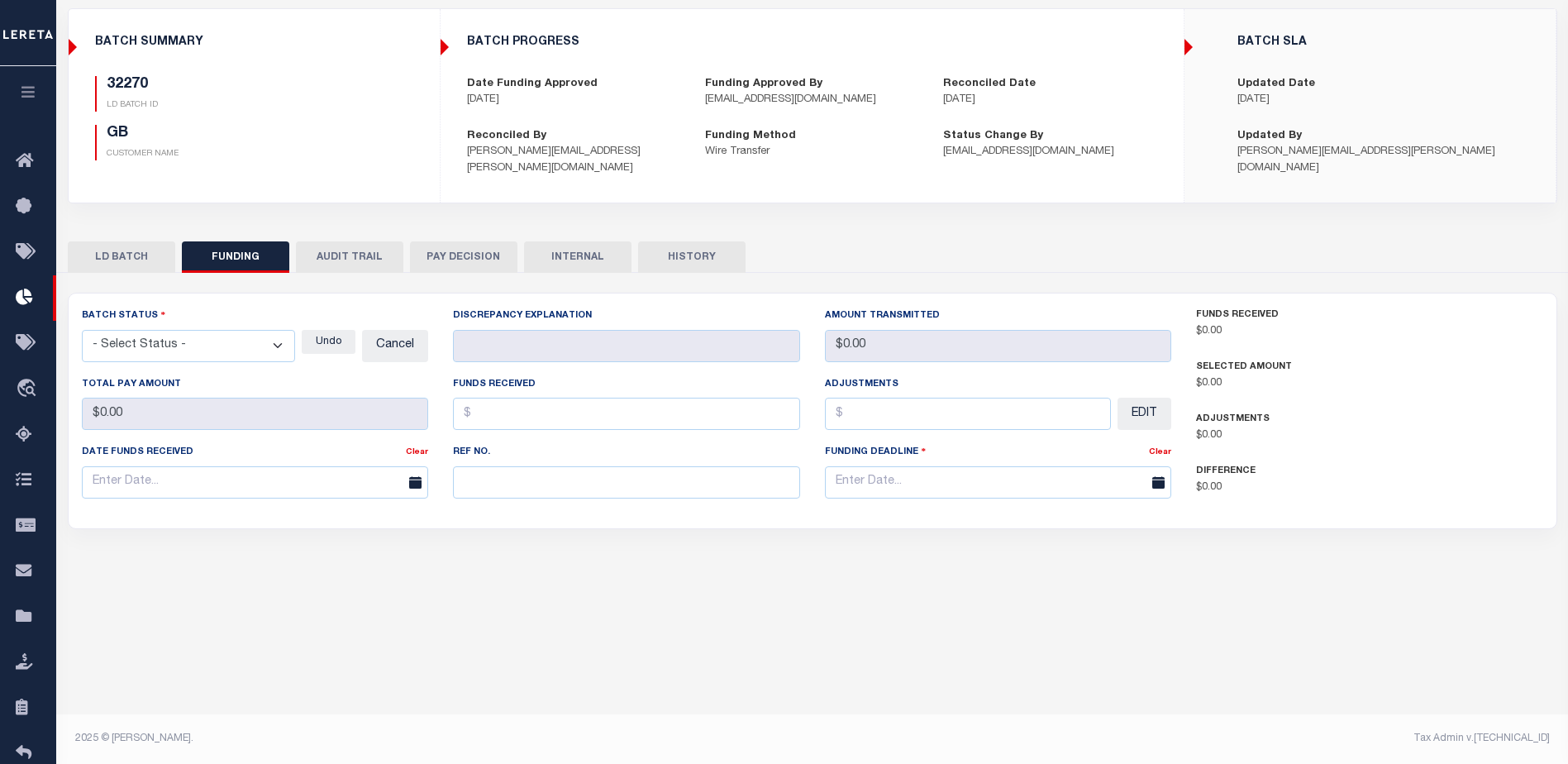
type input "$433,487.92"
type input "$0"
type input "05/09/2023"
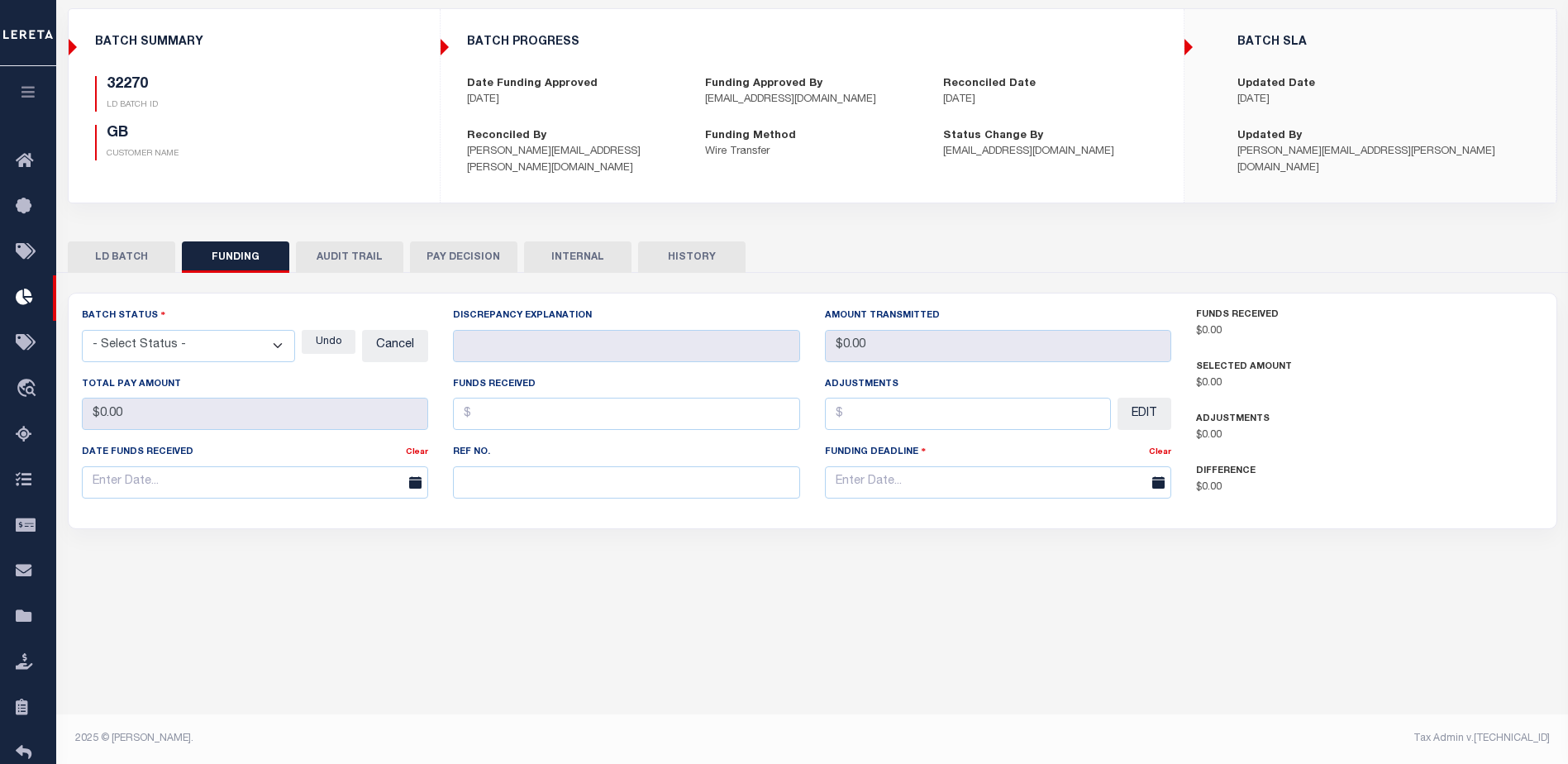
type input "20230509L2B77Q1C00209805091251FT01"
type input "05/15/2023"
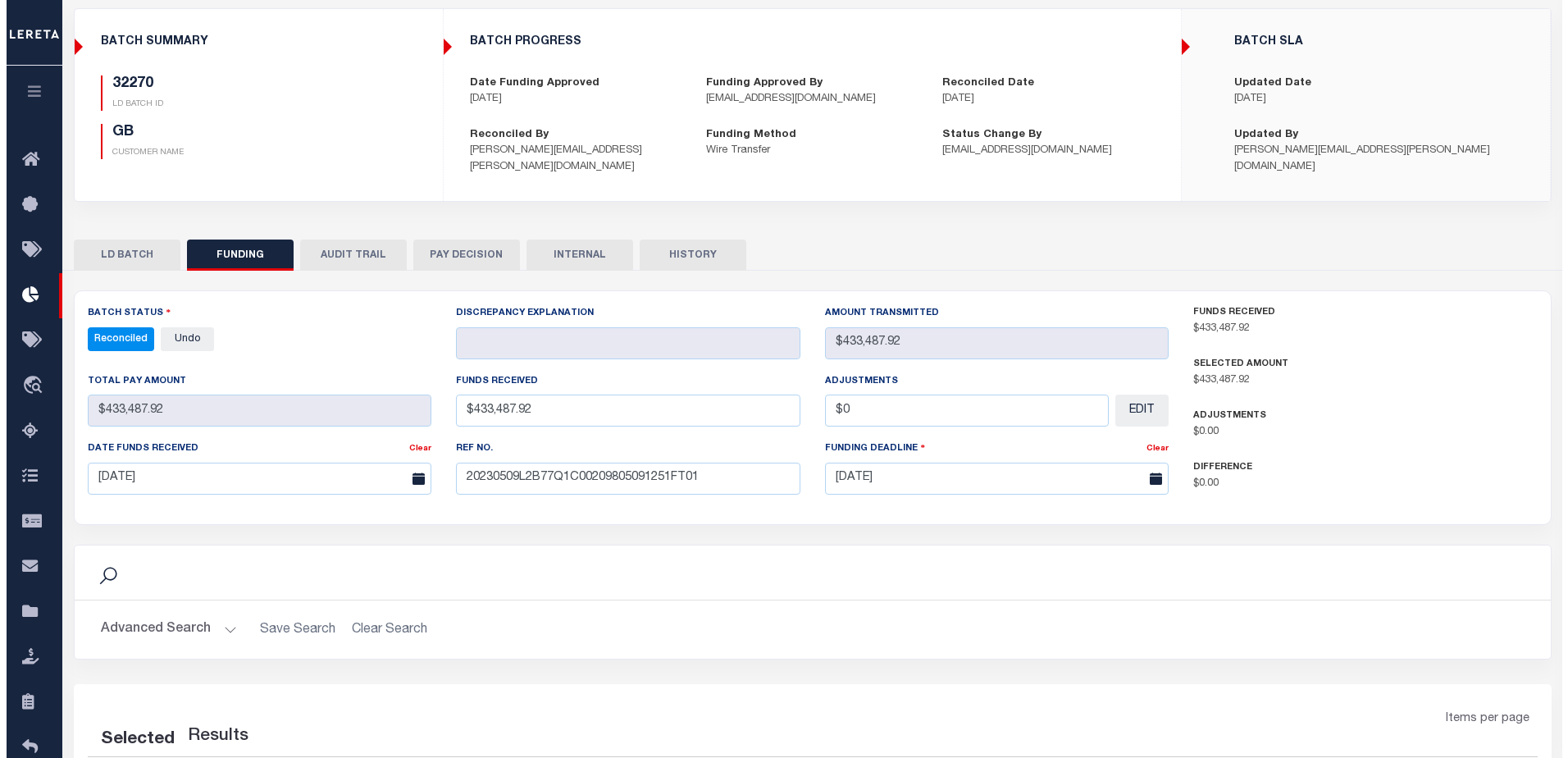
scroll to position [306, 0]
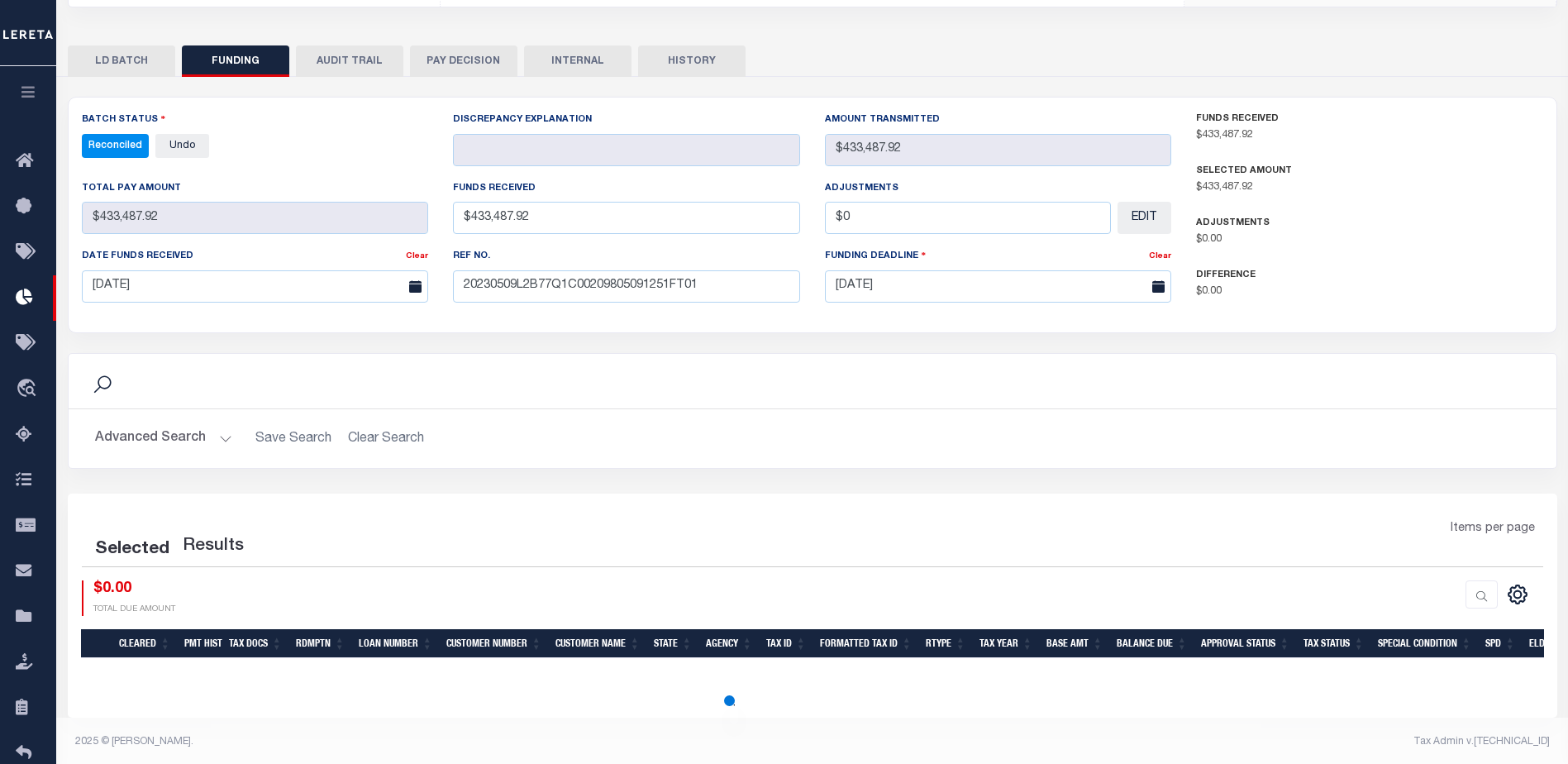
select select "100"
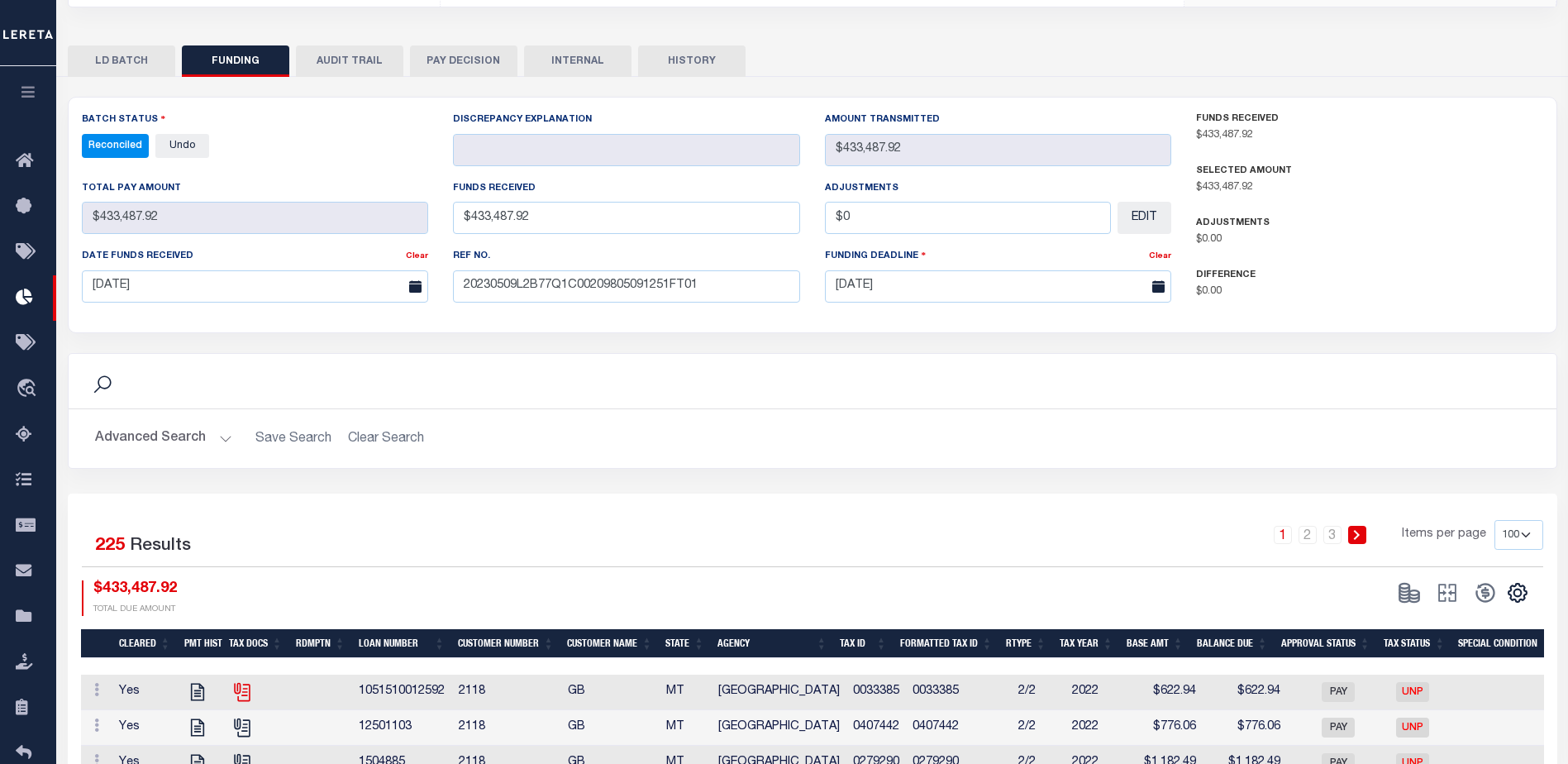
click at [237, 683] on icon at bounding box center [242, 692] width 21 height 21
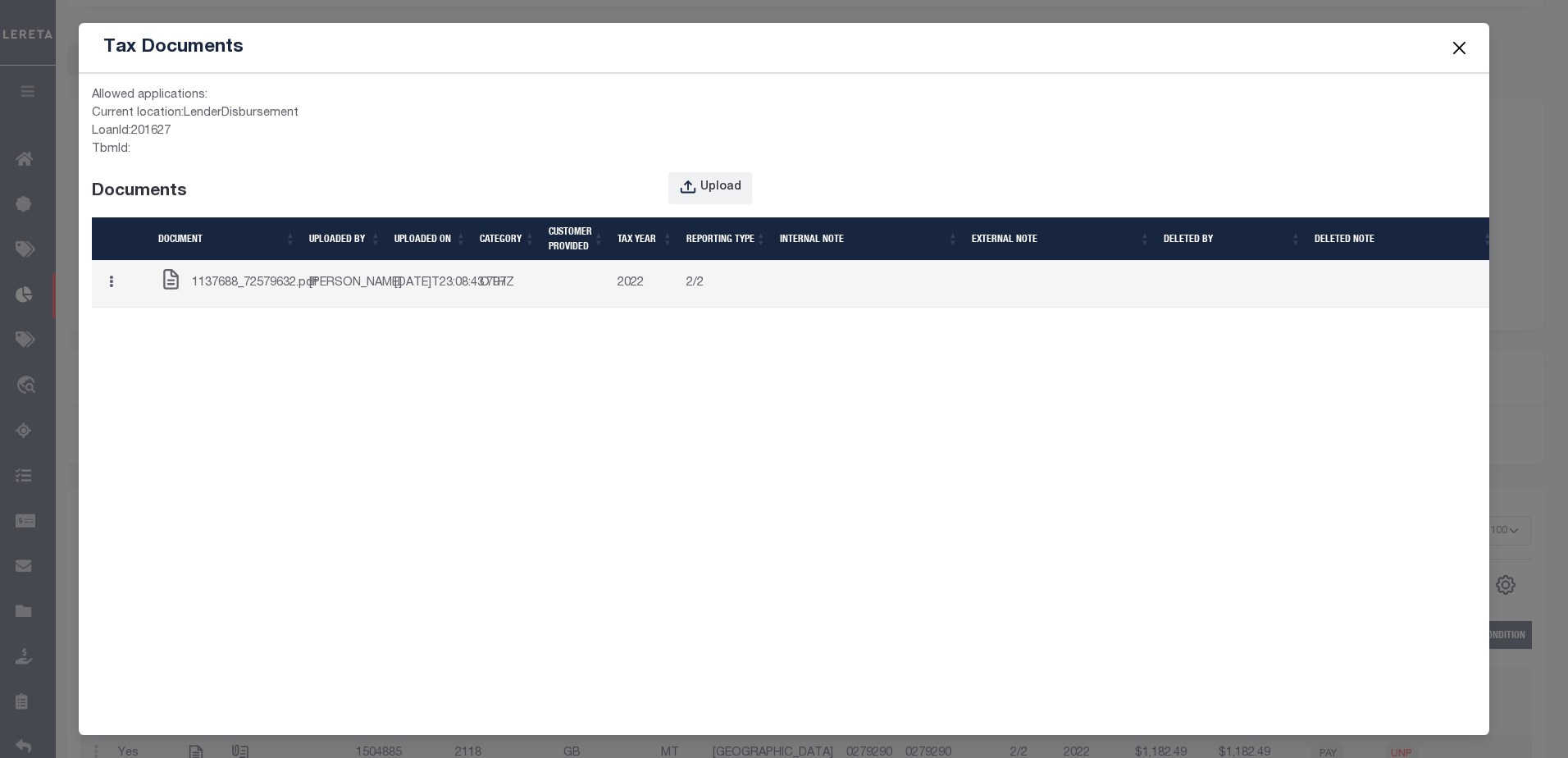
click at [265, 286] on span "1137688_72579632.pdf" at bounding box center [255, 284] width 126 height 18
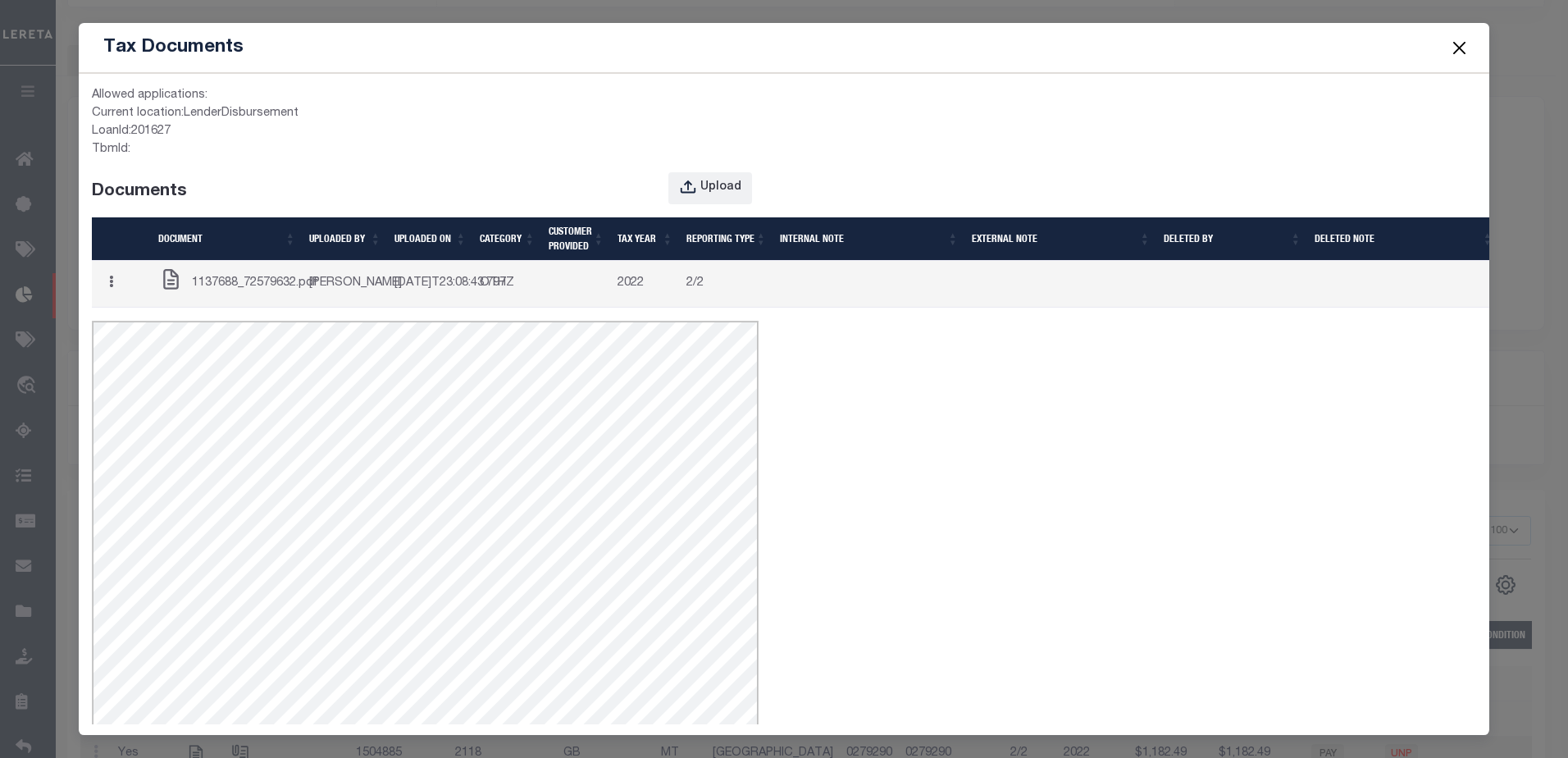
scroll to position [0, 0]
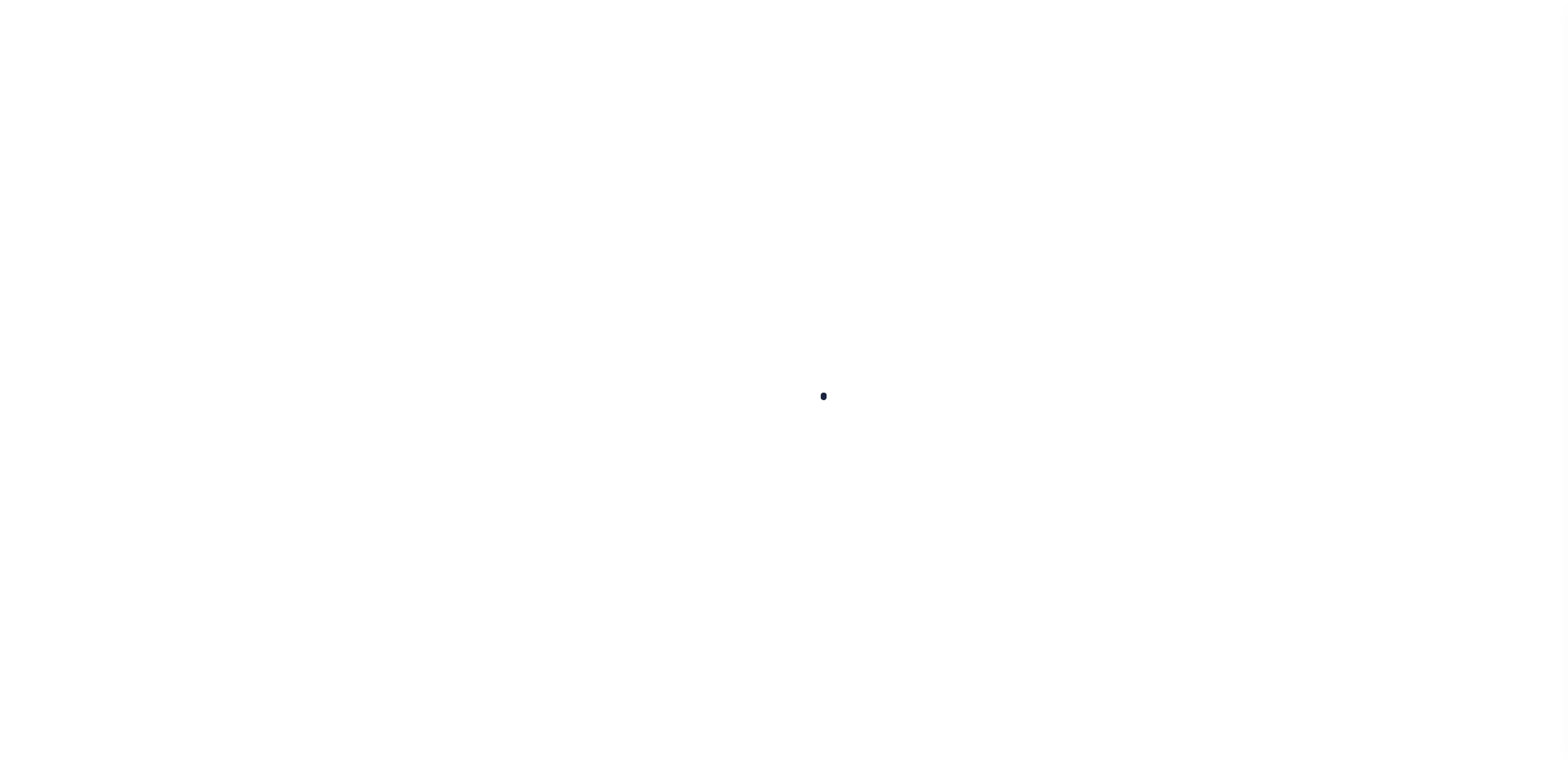
scroll to position [42, 0]
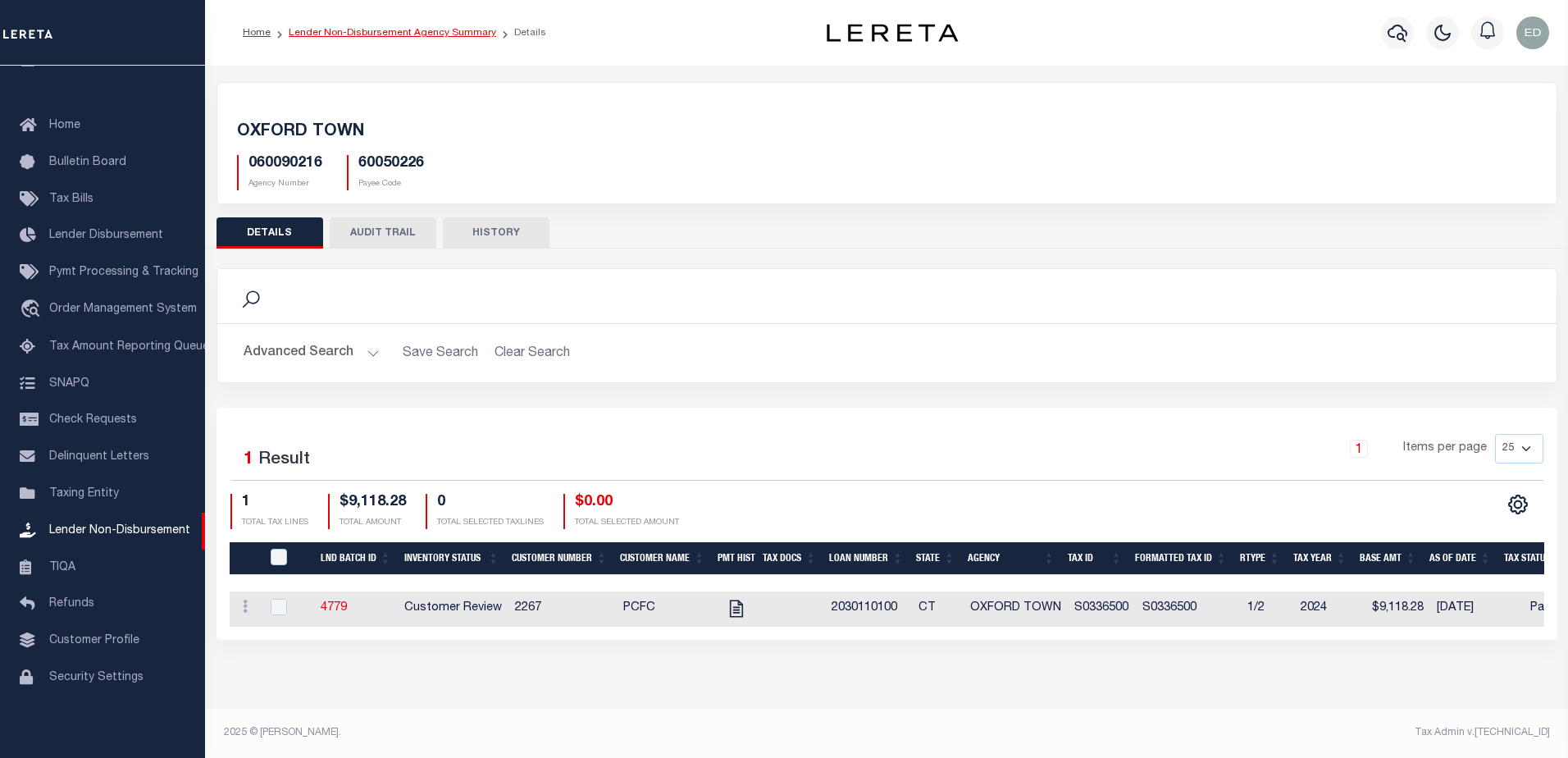
click at [447, 37] on link "Lender Non-Disbursement Agency Summary" at bounding box center [393, 33] width 208 height 10
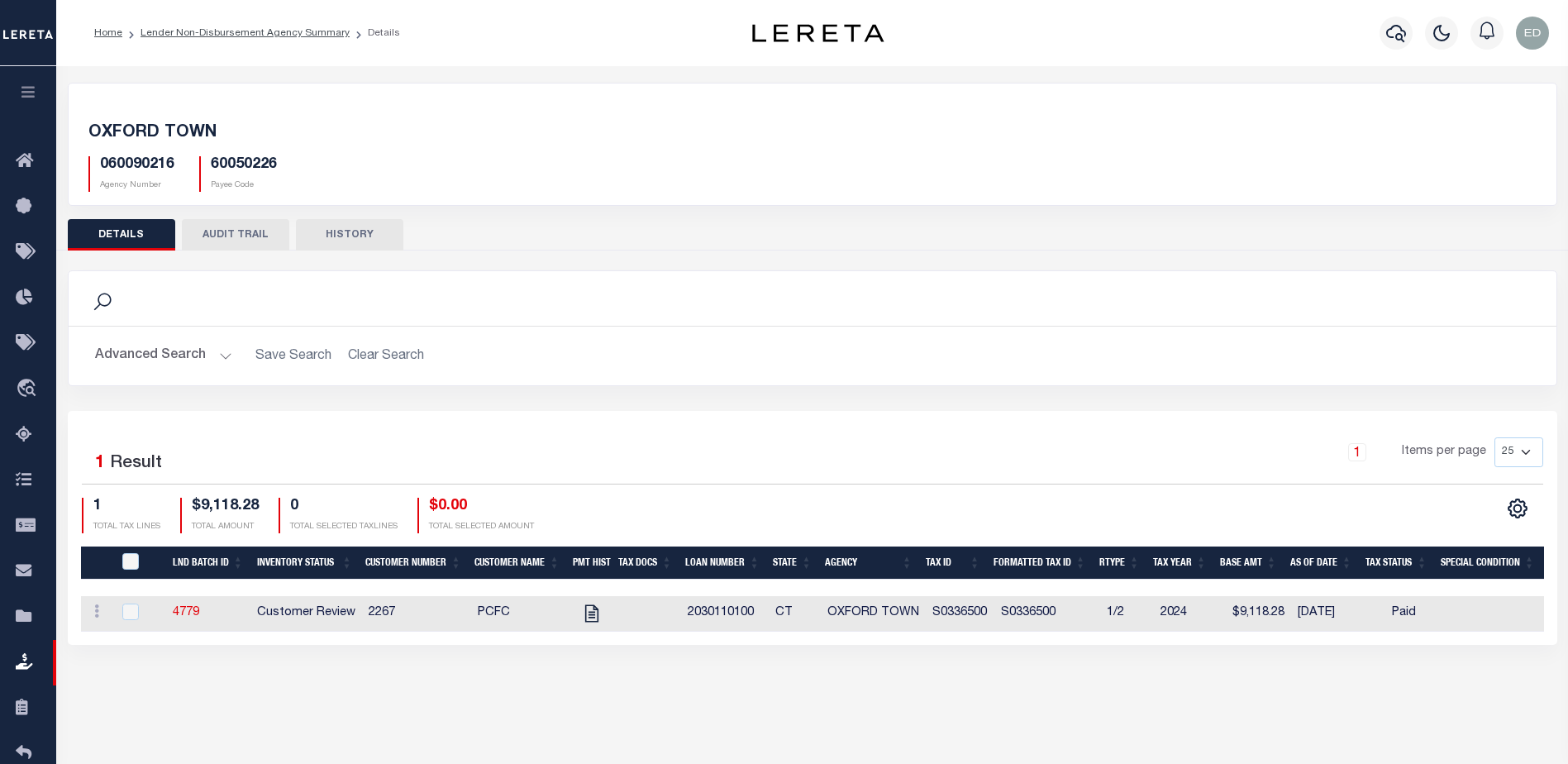
click at [254, 163] on h5 "60050226" at bounding box center [243, 165] width 66 height 18
copy h5 "60050226"
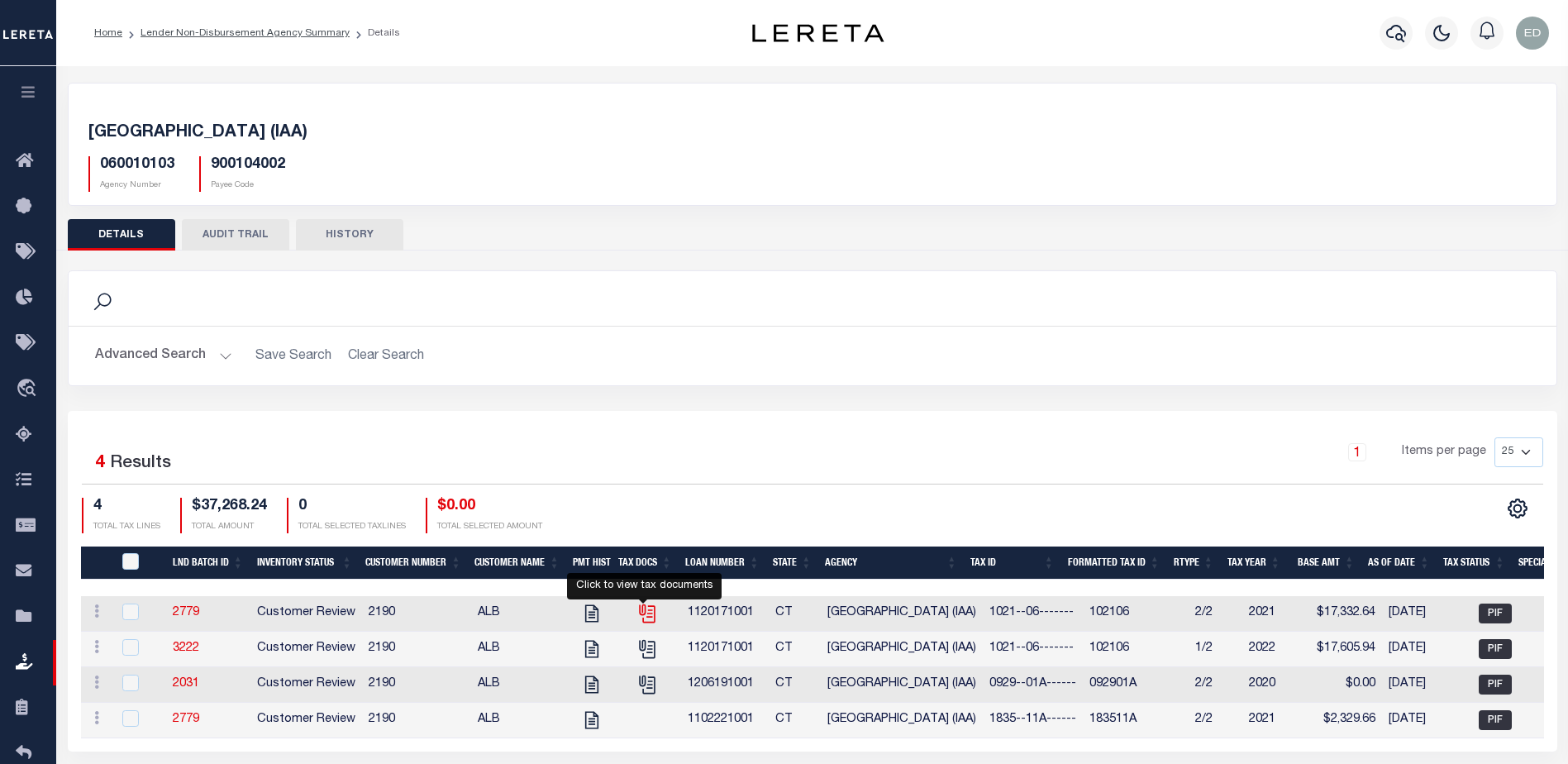
click at [643, 613] on icon "" at bounding box center [647, 614] width 21 height 21
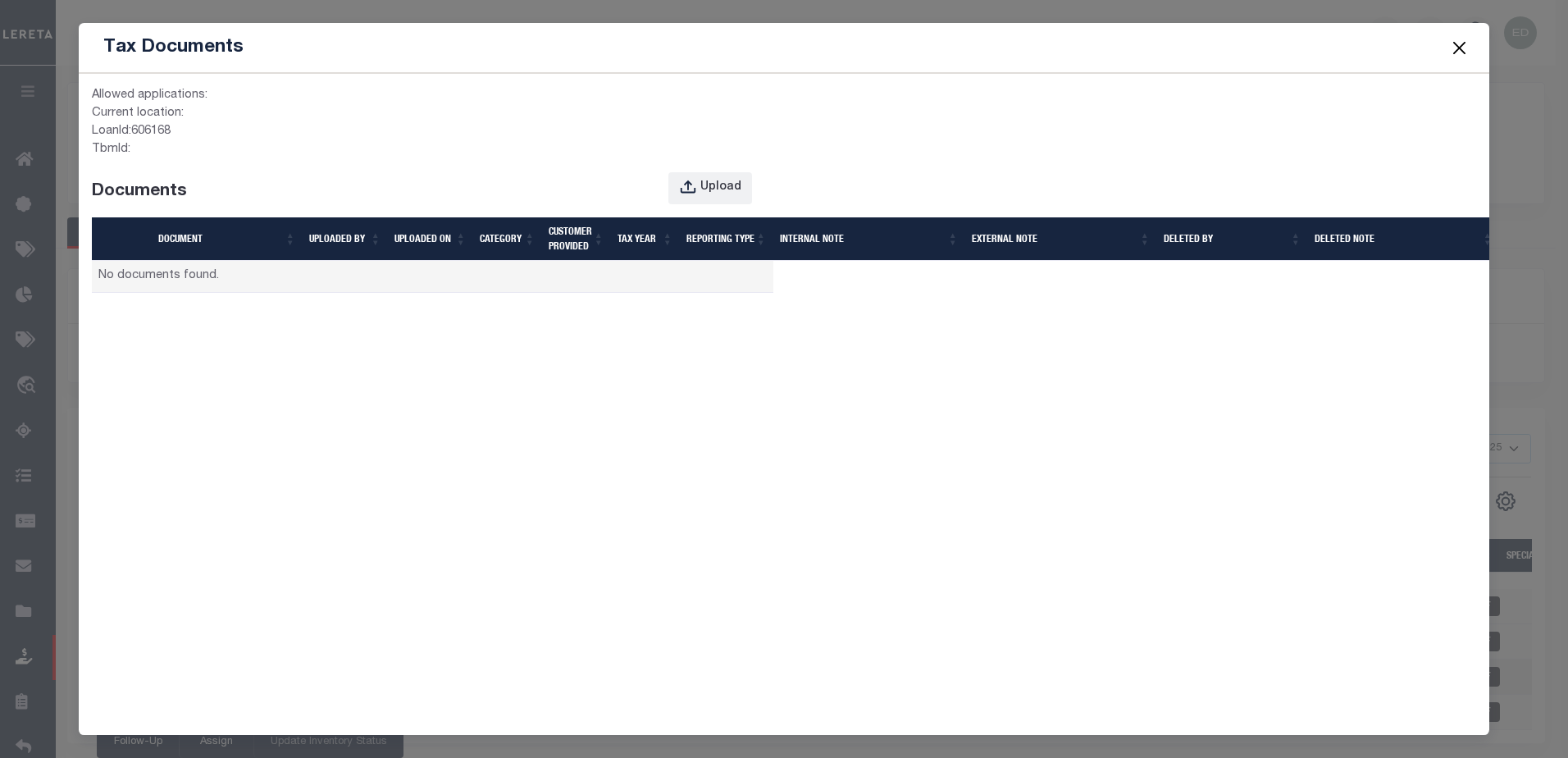
click at [1439, 40] on span at bounding box center [1458, 48] width 63 height 46
click at [1453, 47] on button "Close" at bounding box center [1459, 48] width 21 height 21
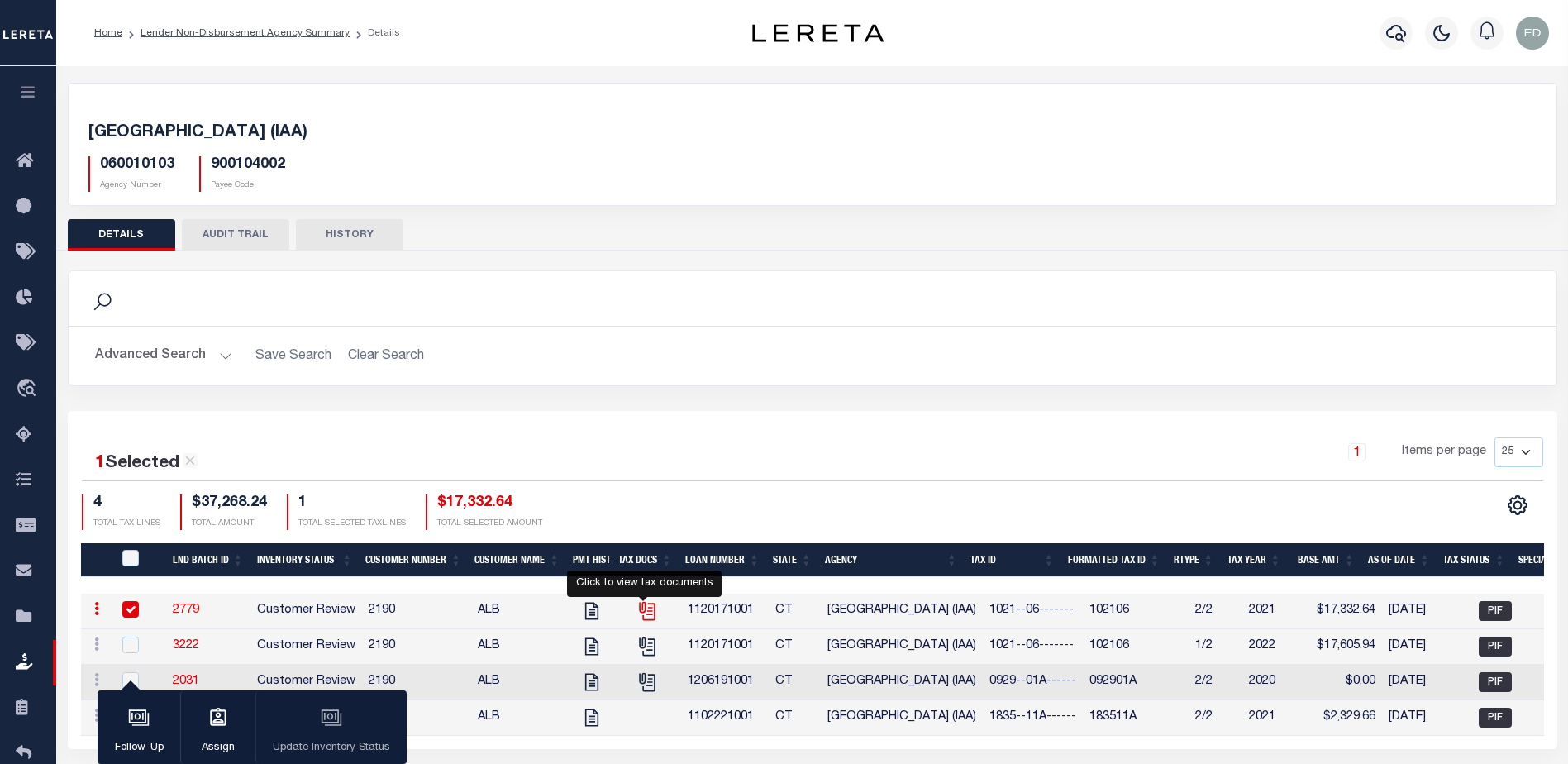
click at [649, 606] on icon "" at bounding box center [647, 611] width 21 height 21
checkbox input "false"
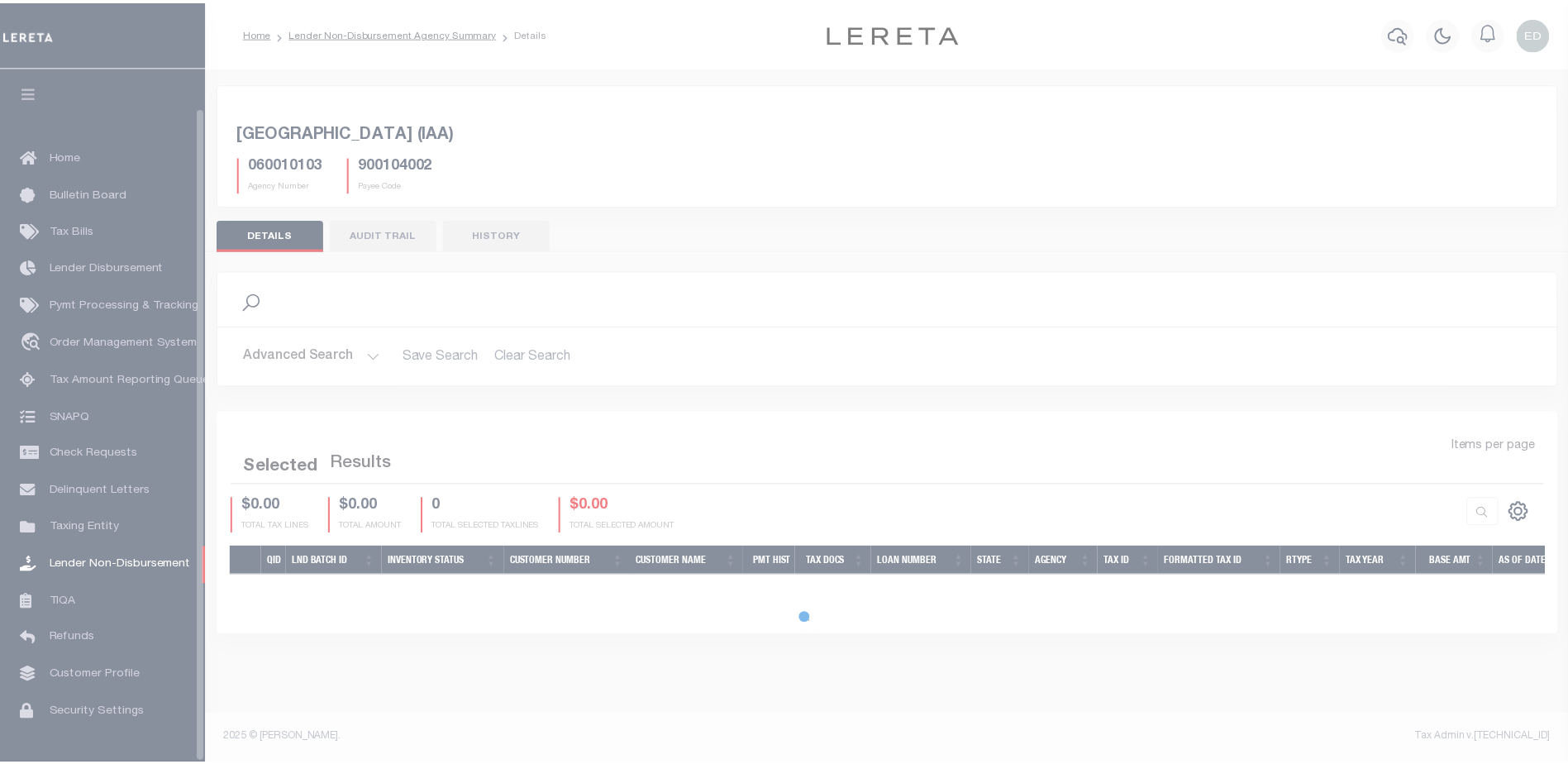
scroll to position [42, 0]
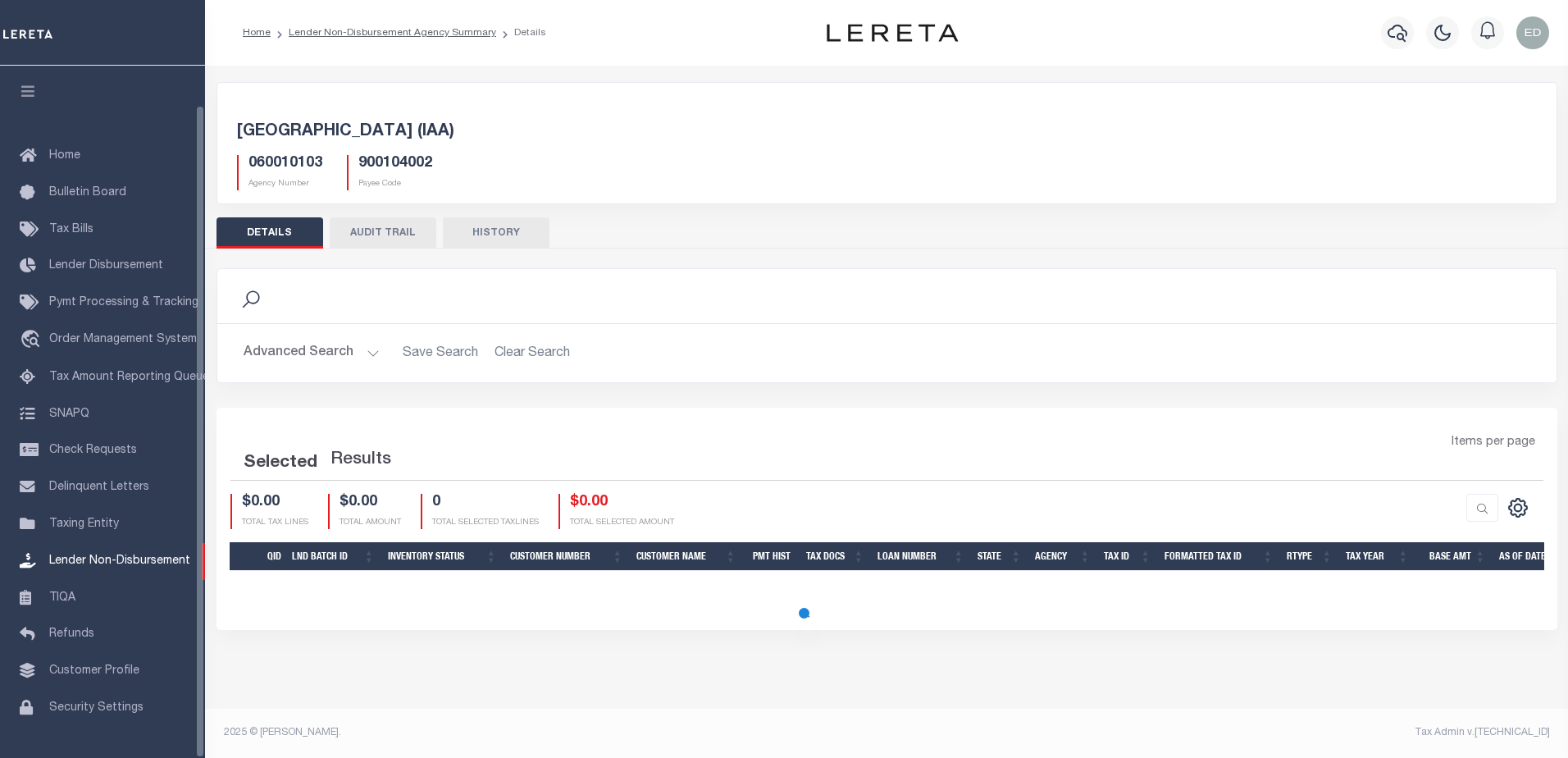
scroll to position [41, 0]
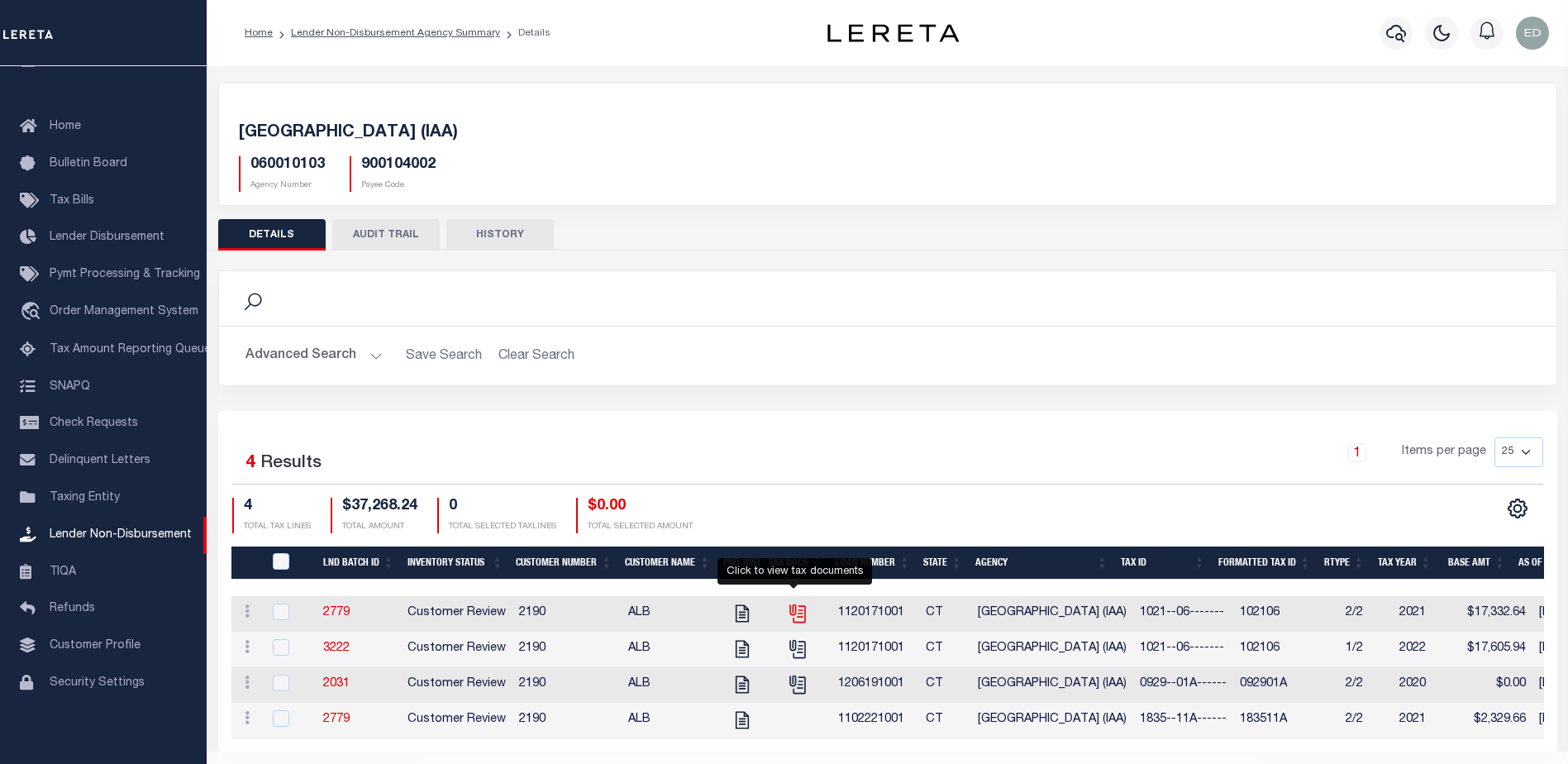
click at [796, 617] on icon "" at bounding box center [797, 614] width 21 height 21
checkbox input "true"
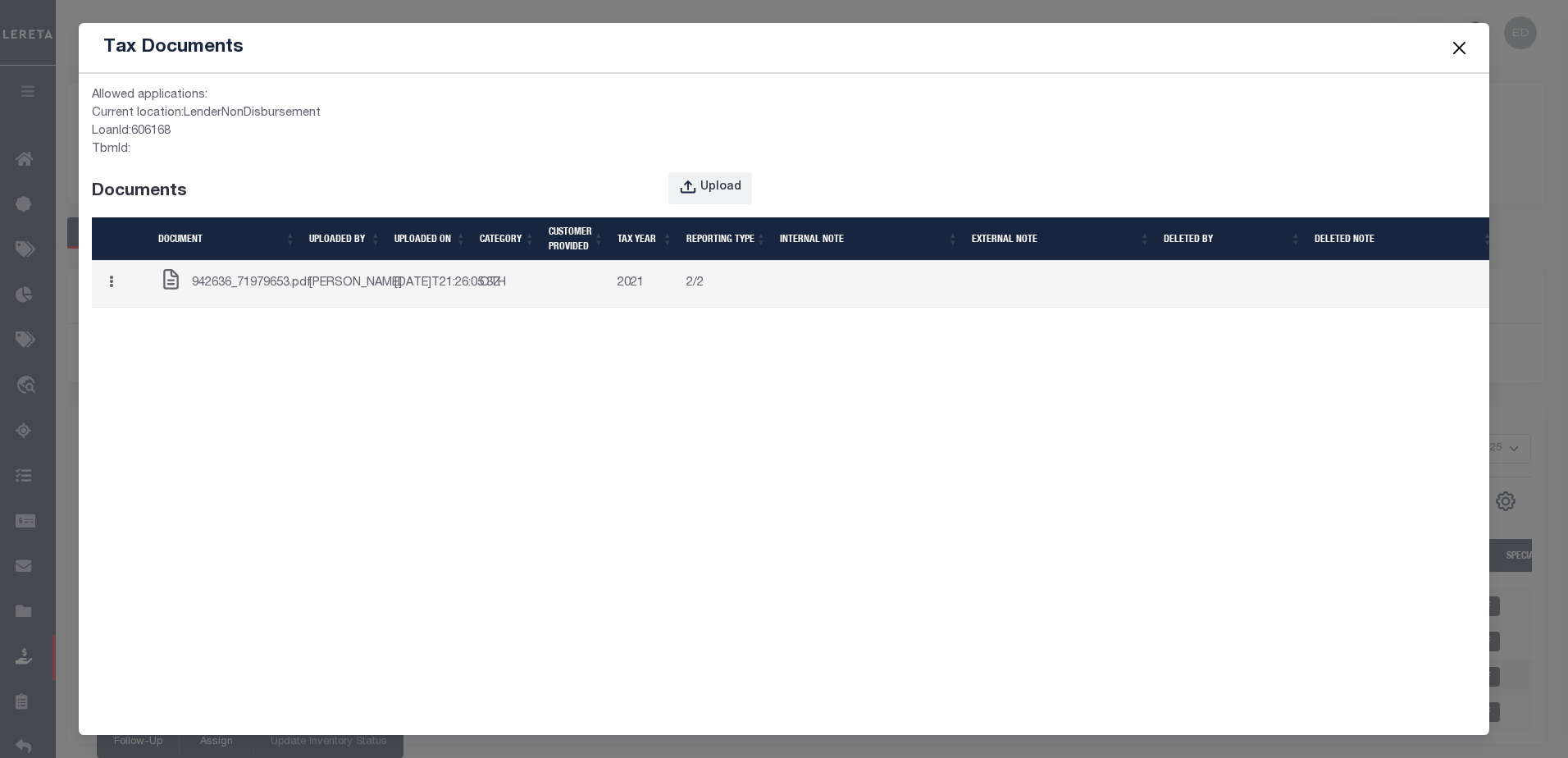
click at [177, 290] on icon at bounding box center [171, 279] width 16 height 20
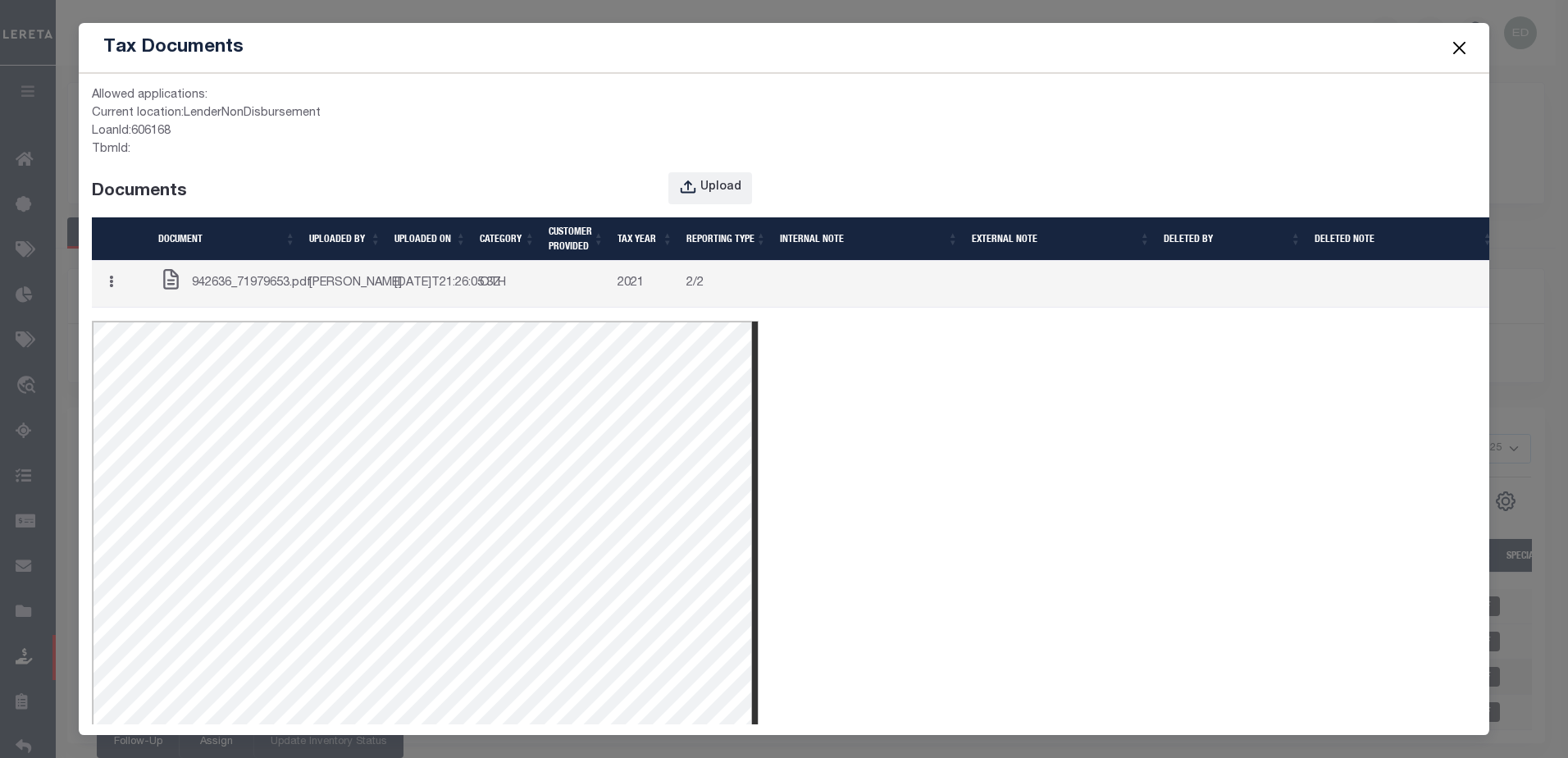
scroll to position [0, 0]
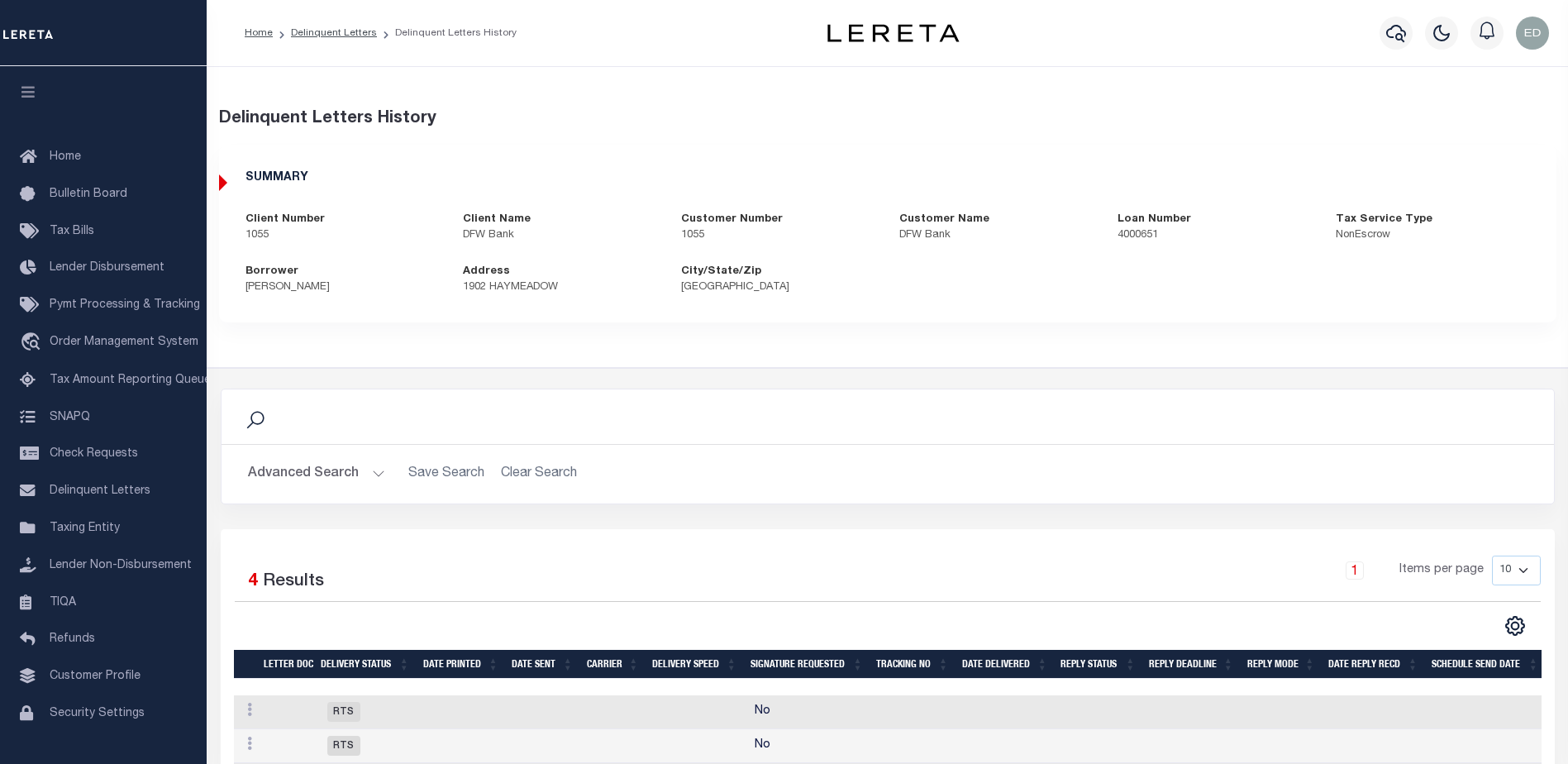
scroll to position [170, 0]
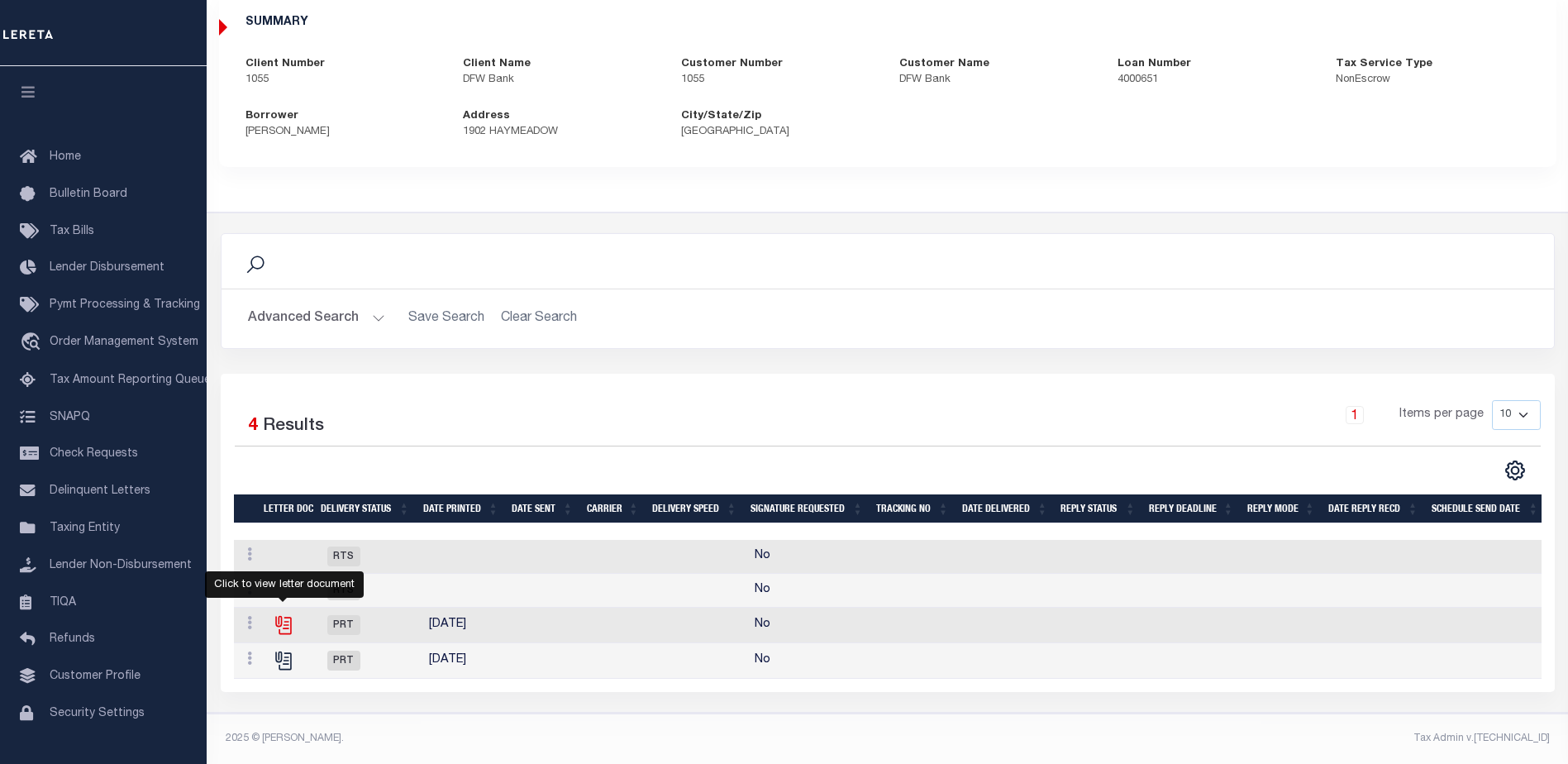
click at [285, 617] on icon "" at bounding box center [281, 623] width 13 height 13
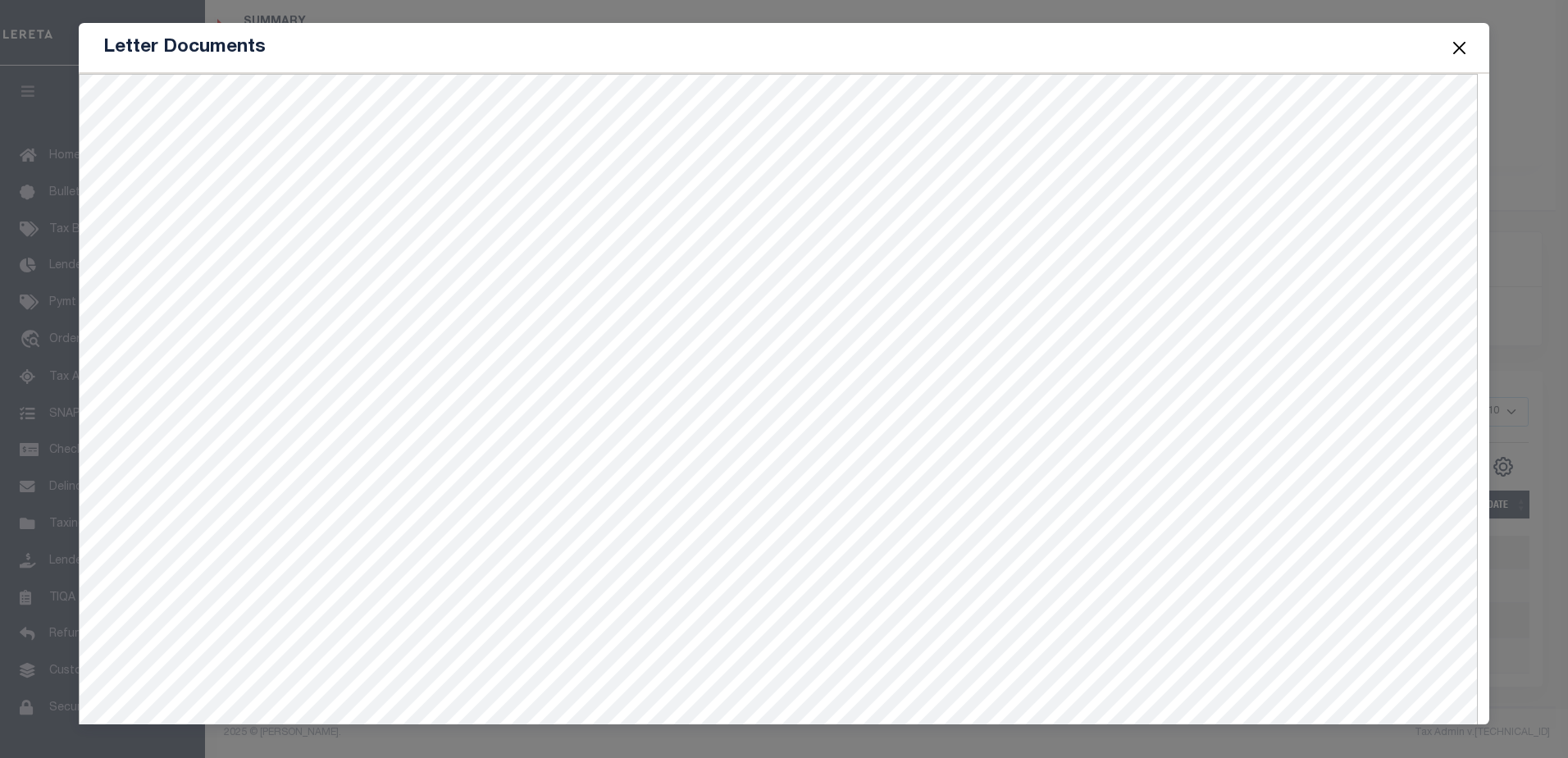
click at [1462, 43] on button "Close" at bounding box center [1459, 48] width 21 height 21
